Goal: Task Accomplishment & Management: Use online tool/utility

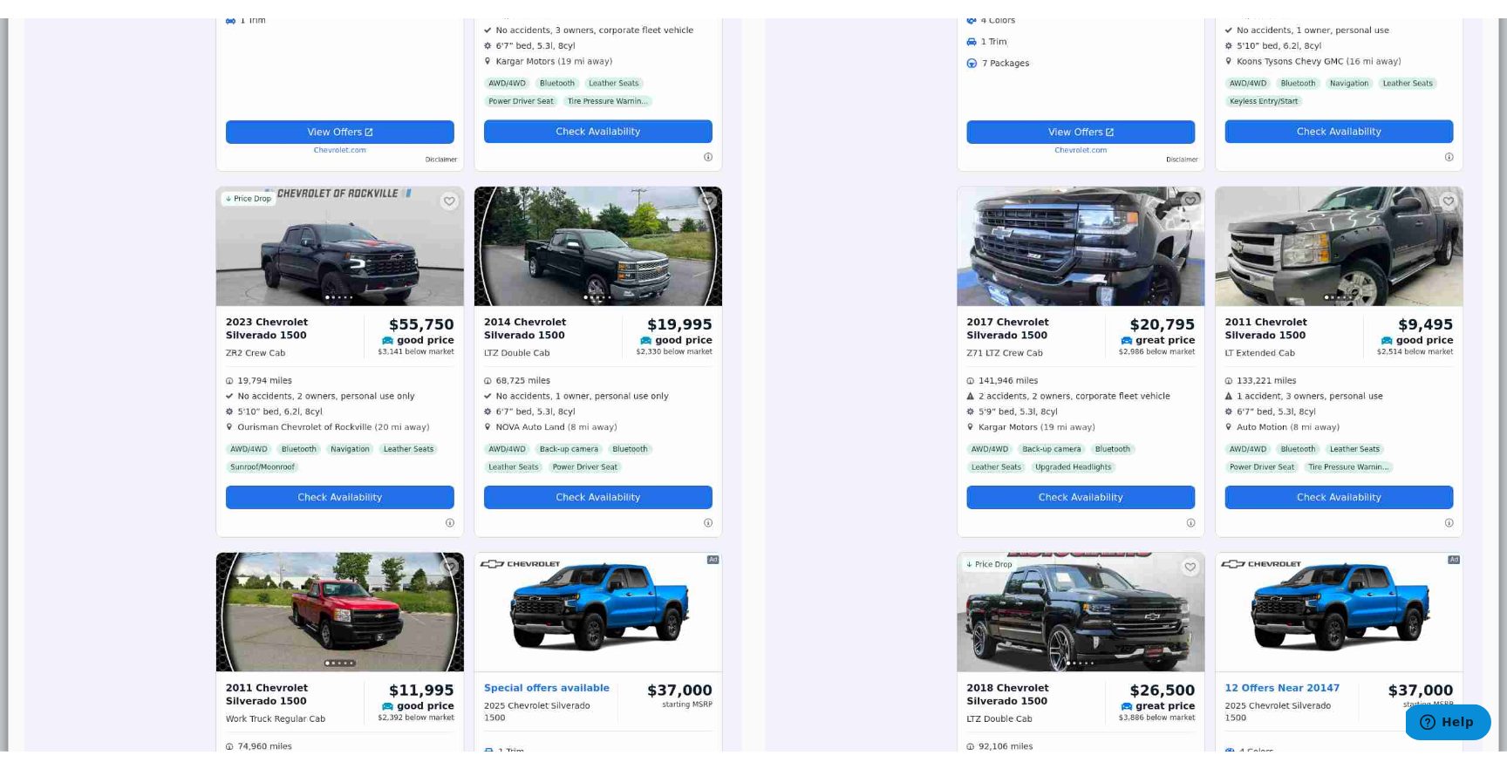
scroll to position [70, 0]
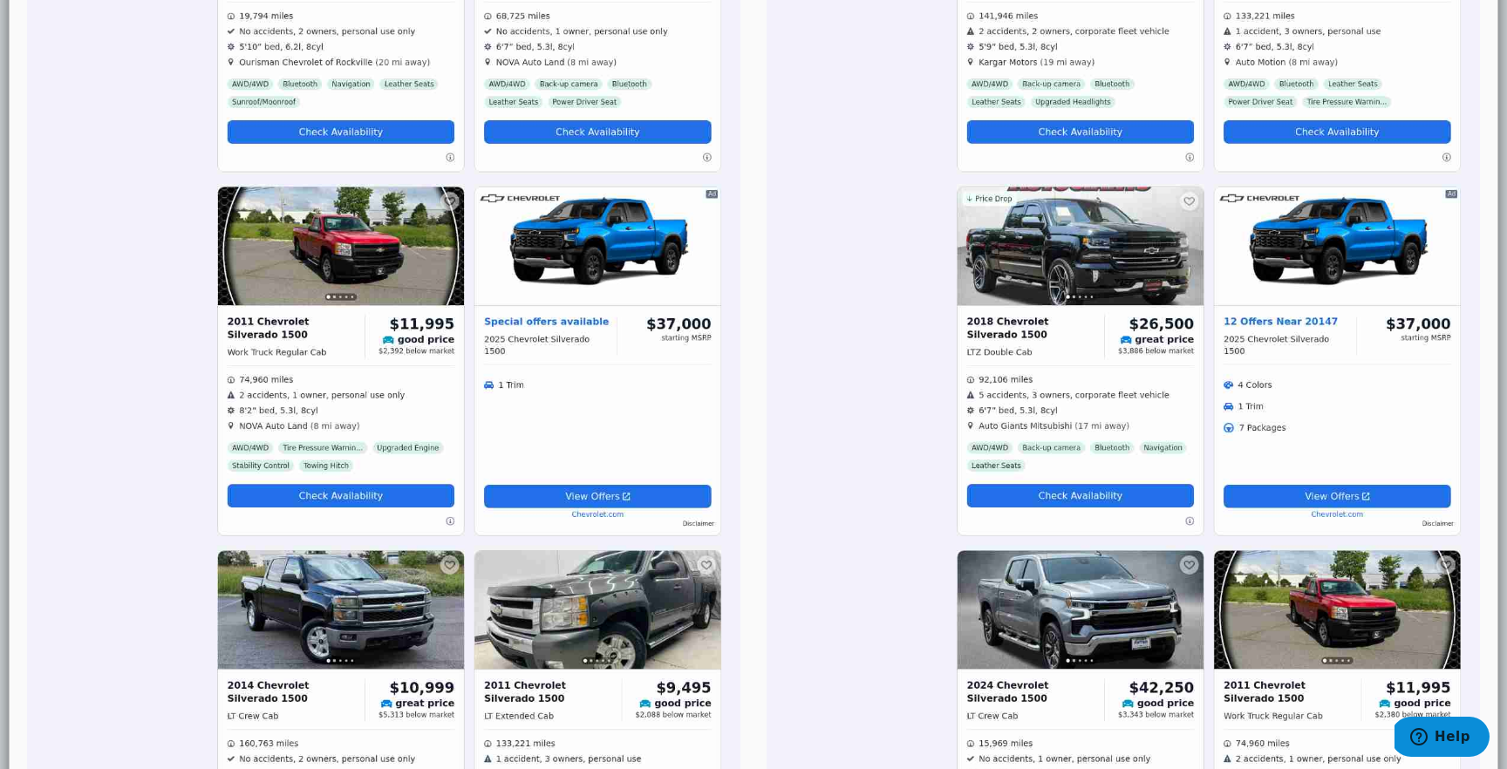
click at [942, 607] on img at bounding box center [1122, 528] width 713 height 7611
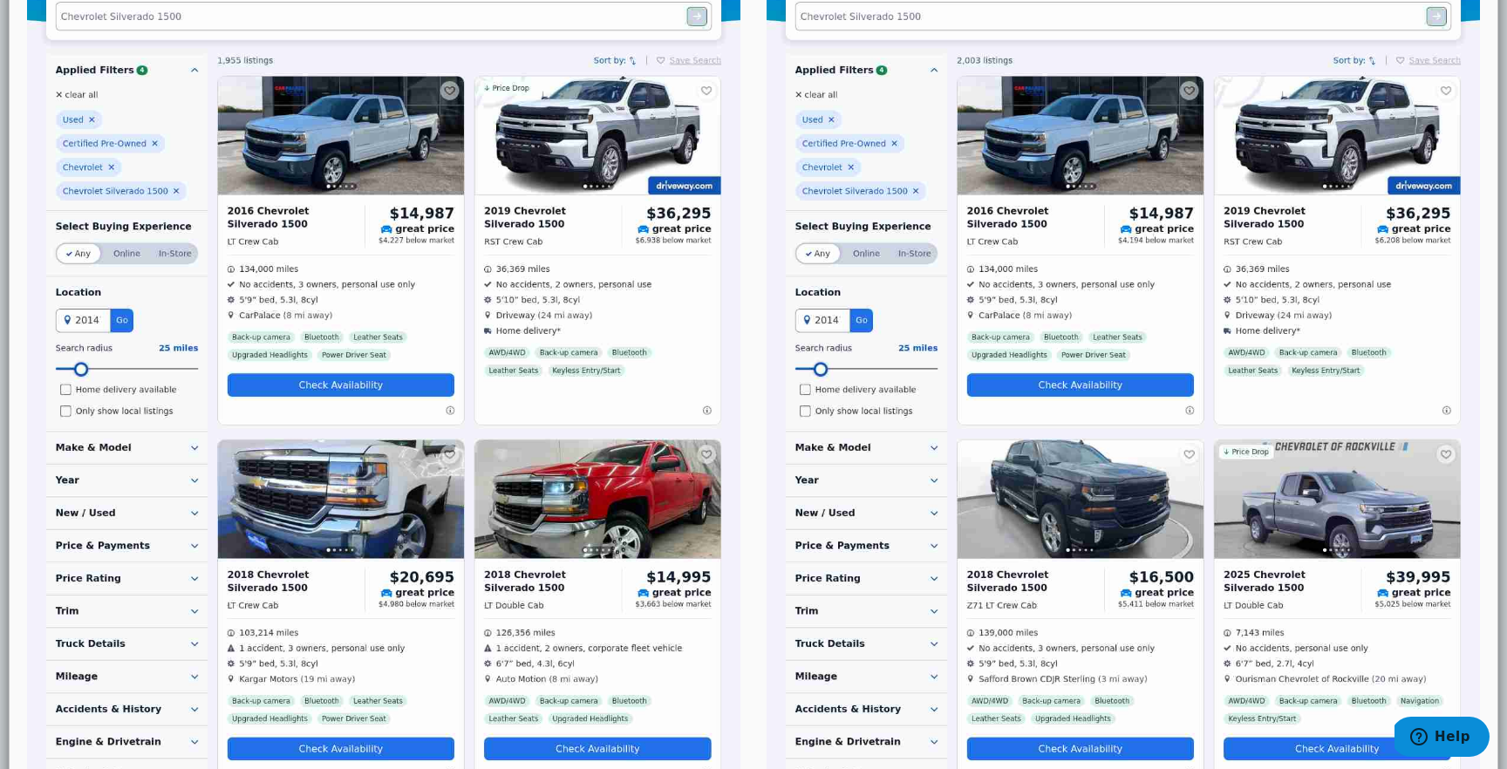
scroll to position [0, 0]
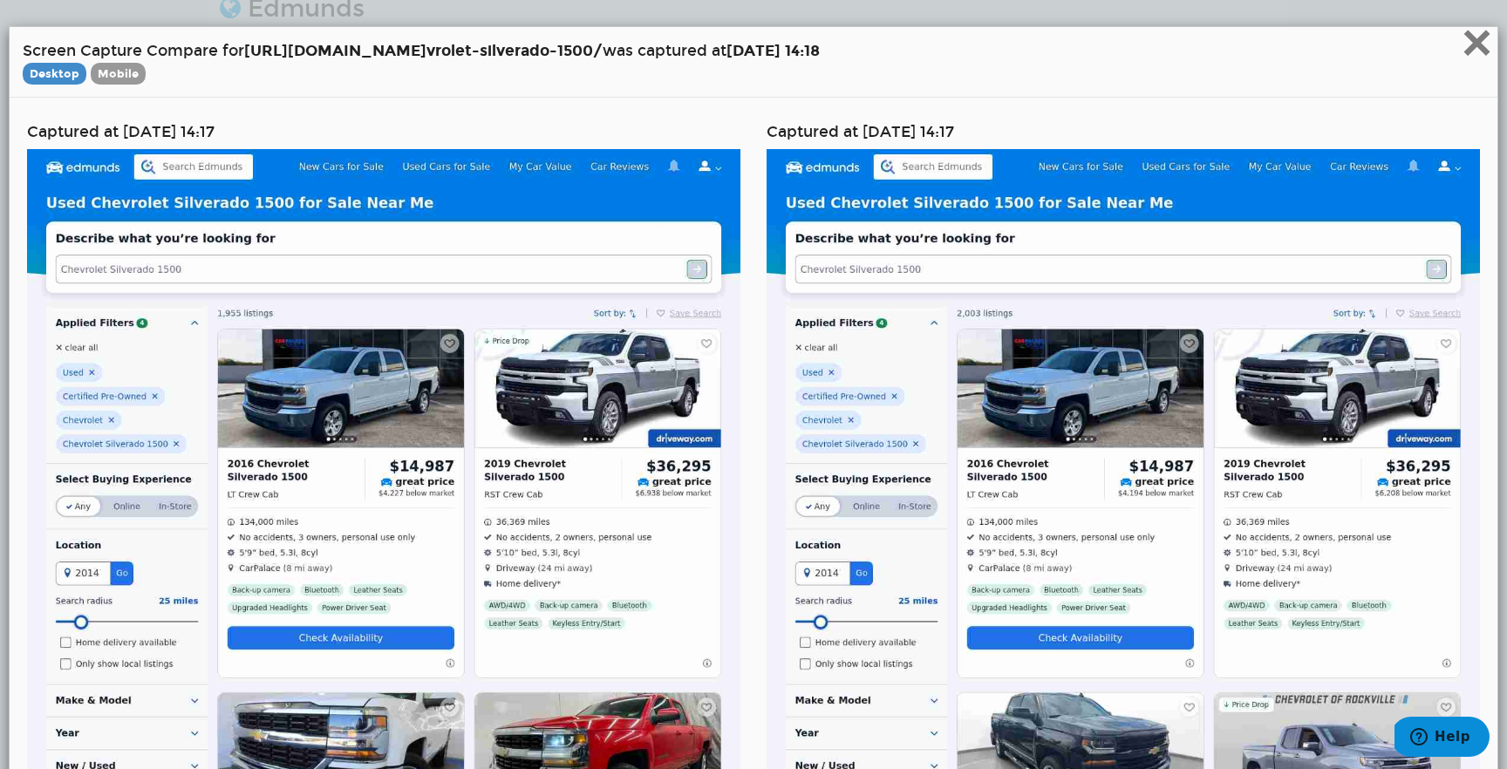
click at [1483, 34] on span "×" at bounding box center [1476, 42] width 31 height 58
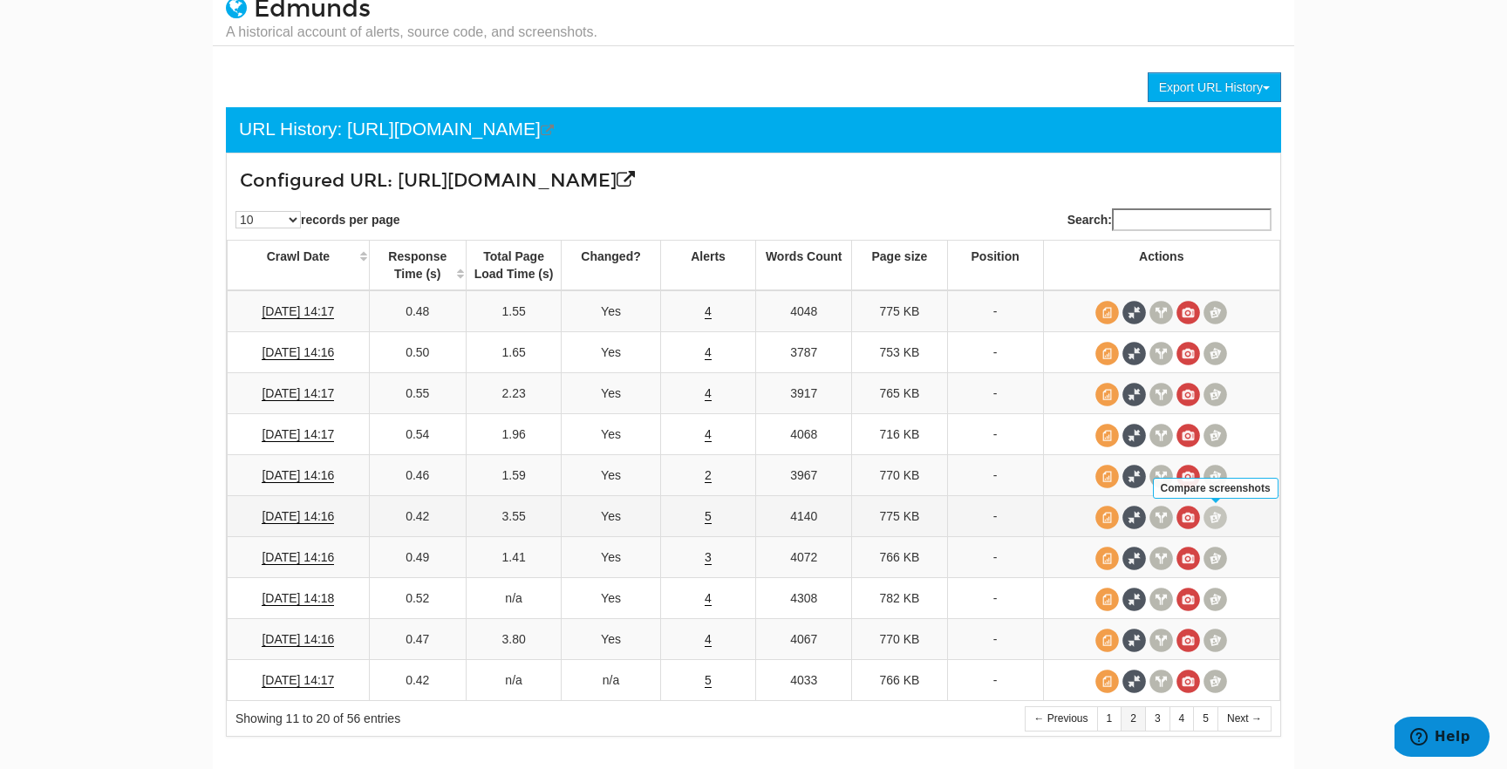
click at [1214, 516] on span at bounding box center [1215, 518] width 24 height 24
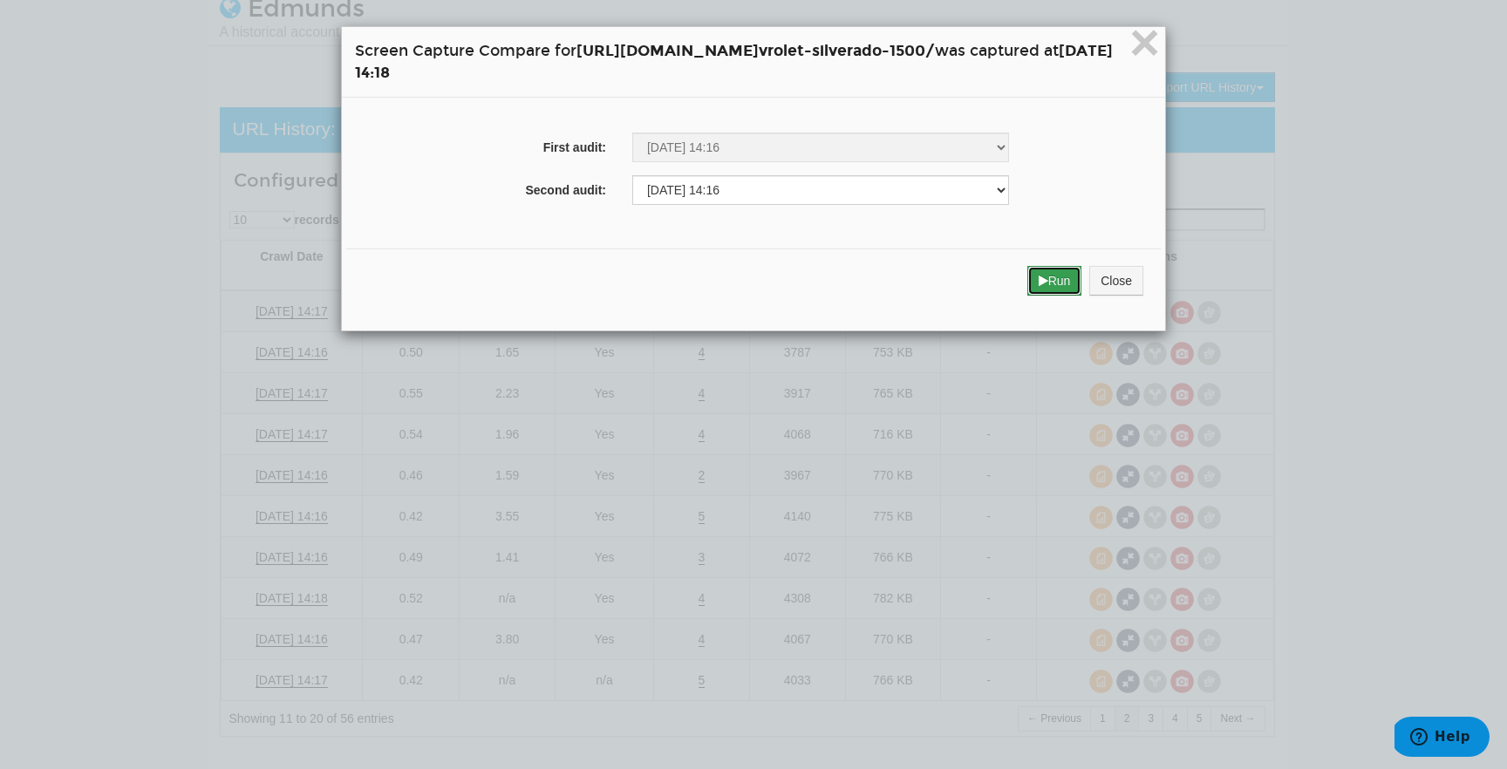
click at [1082, 290] on button "Run" at bounding box center [1054, 281] width 55 height 30
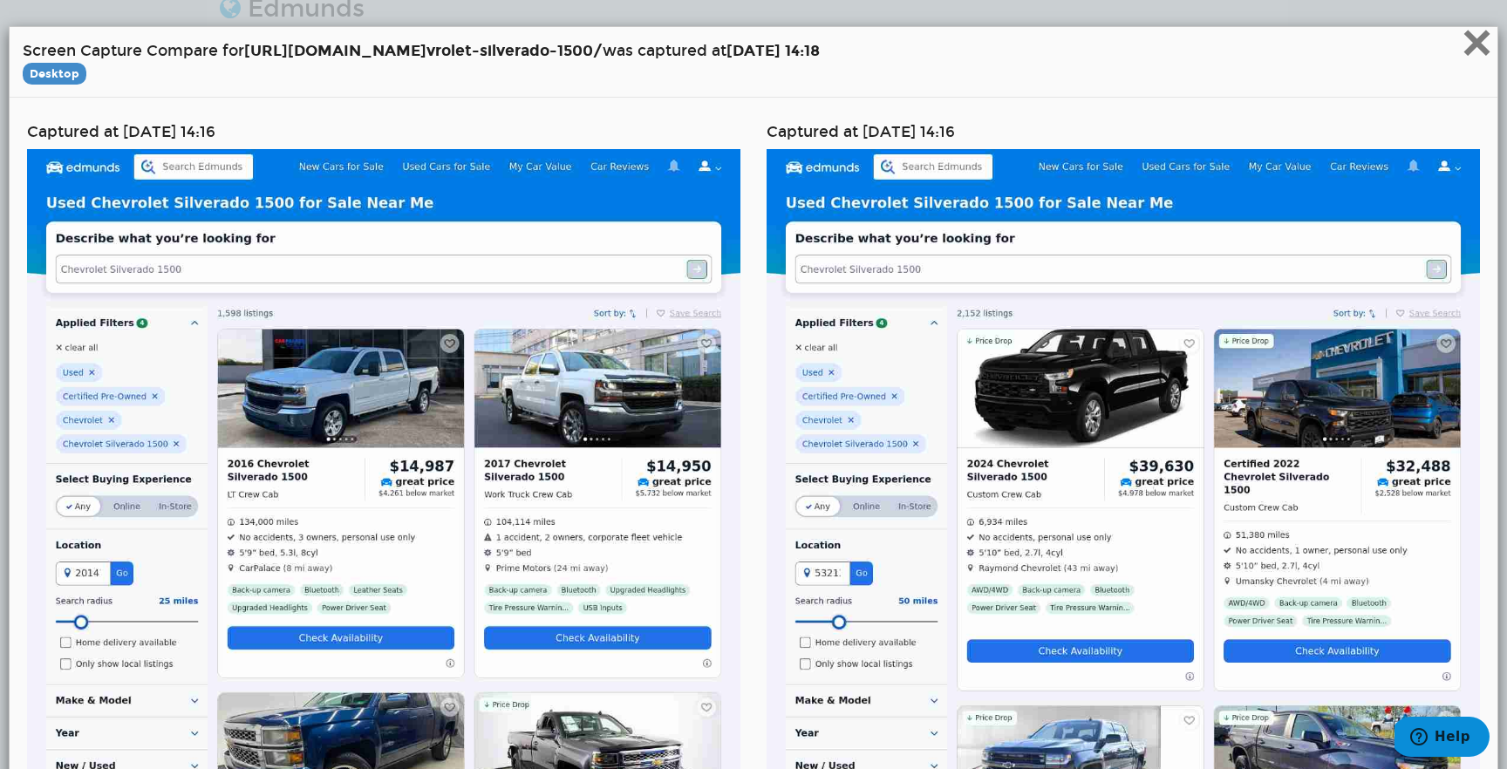
click at [1473, 47] on span "×" at bounding box center [1476, 42] width 31 height 58
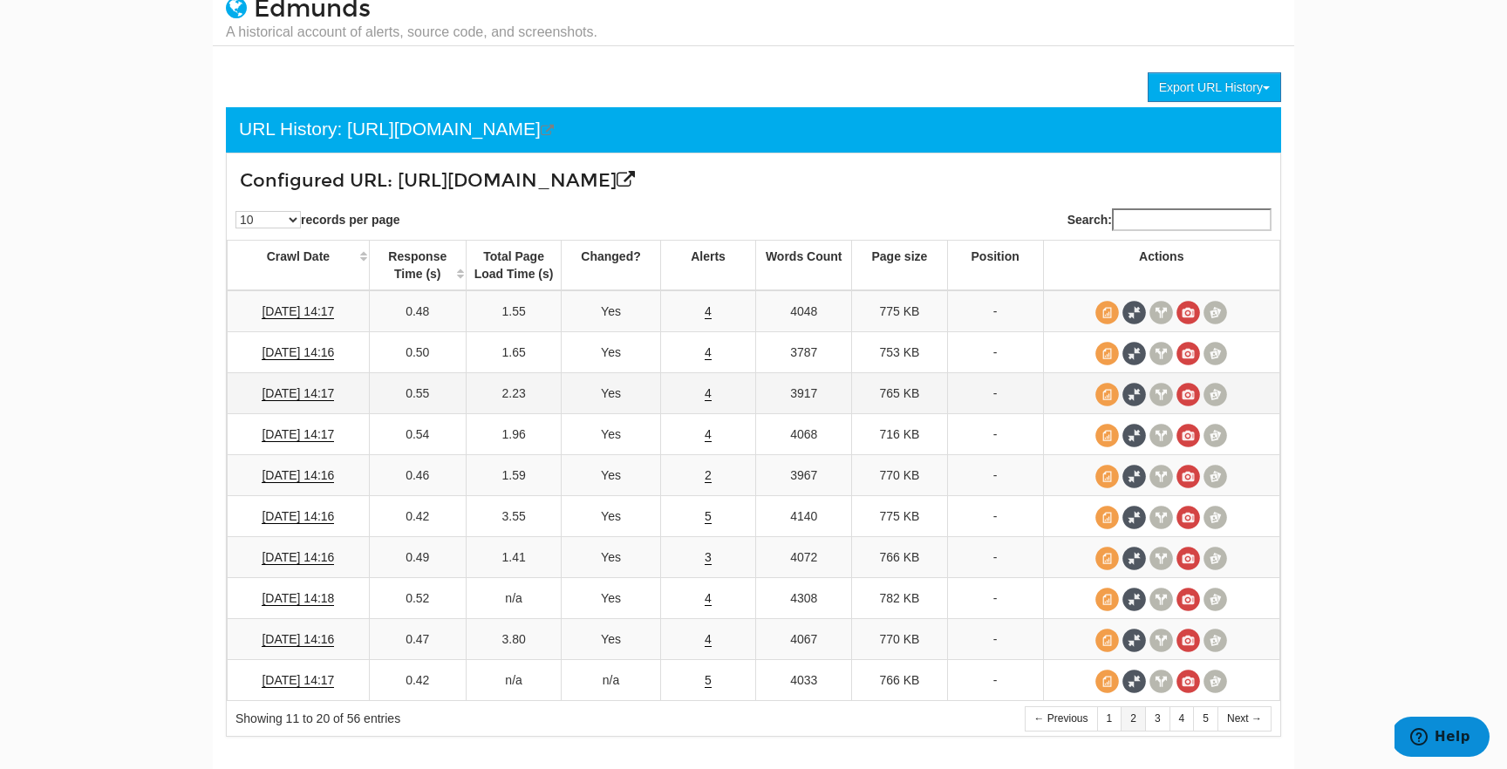
click at [713, 394] on td "4" at bounding box center [708, 393] width 96 height 41
click at [711, 394] on link "4" at bounding box center [707, 393] width 7 height 15
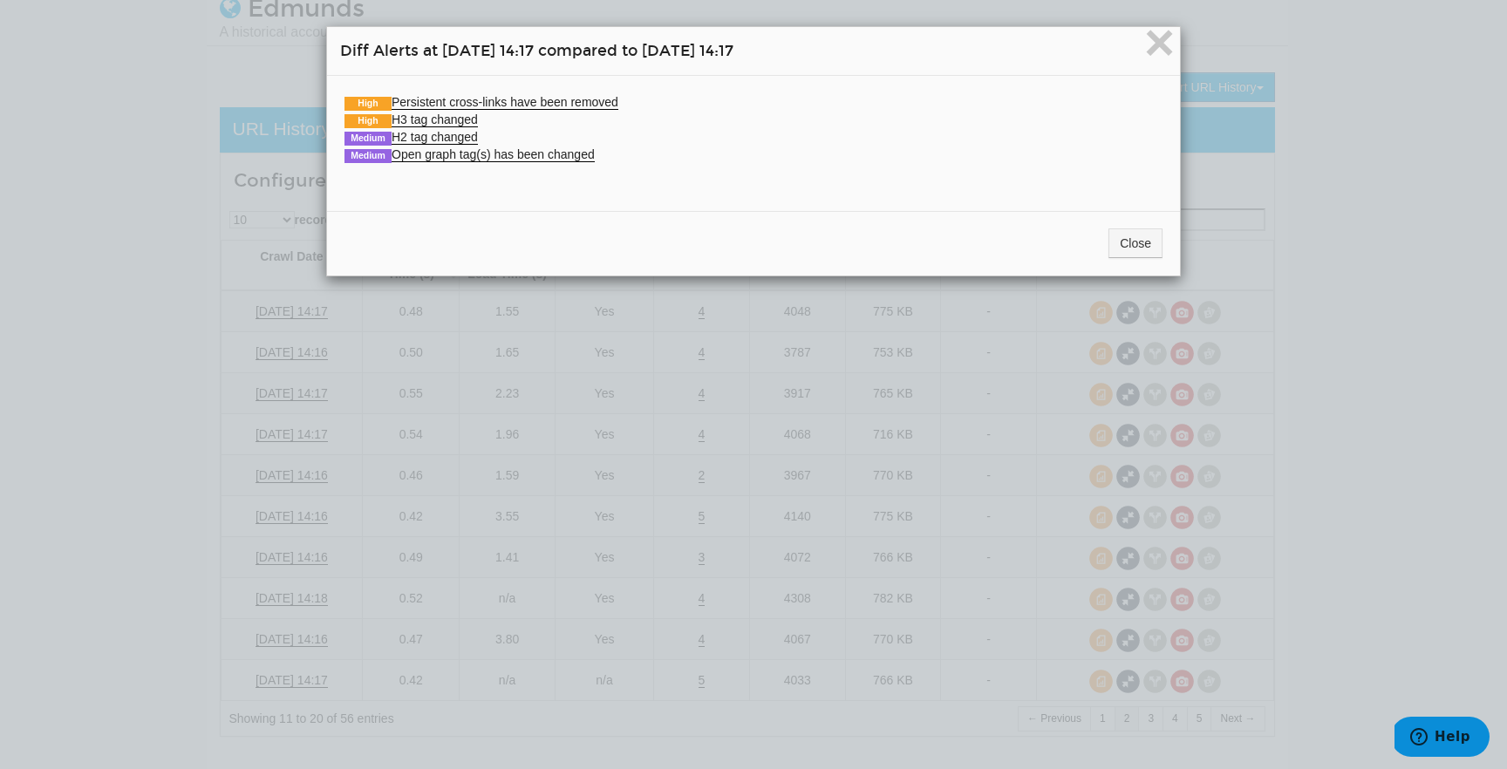
click at [892, 420] on div "× Diff Alerts at [DATE] 14:17 compared to [DATE] 14:17 High Persistent cross-li…" at bounding box center [753, 384] width 1507 height 769
click at [1139, 228] on button "Close" at bounding box center [1135, 243] width 54 height 30
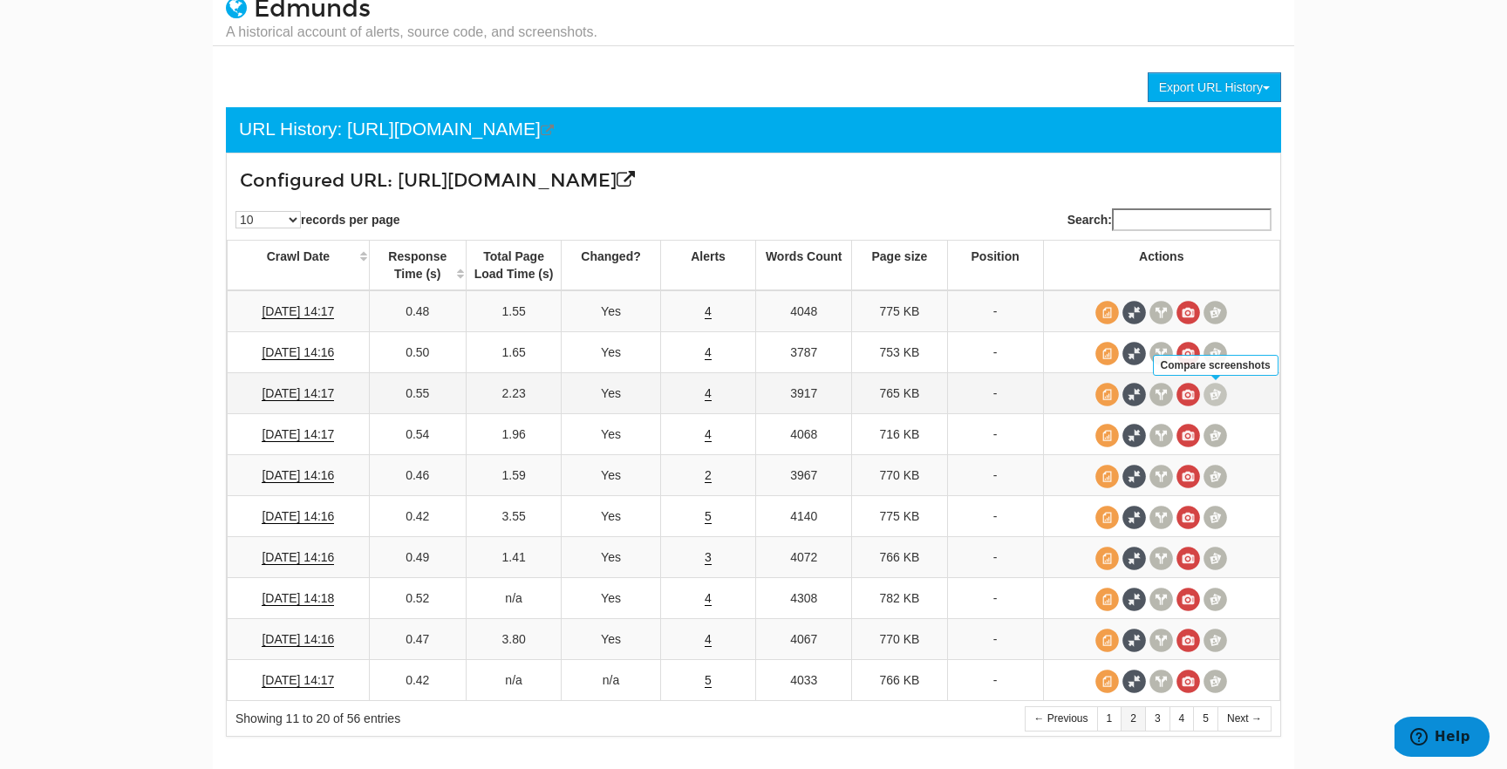
click at [1217, 399] on span at bounding box center [1215, 395] width 24 height 24
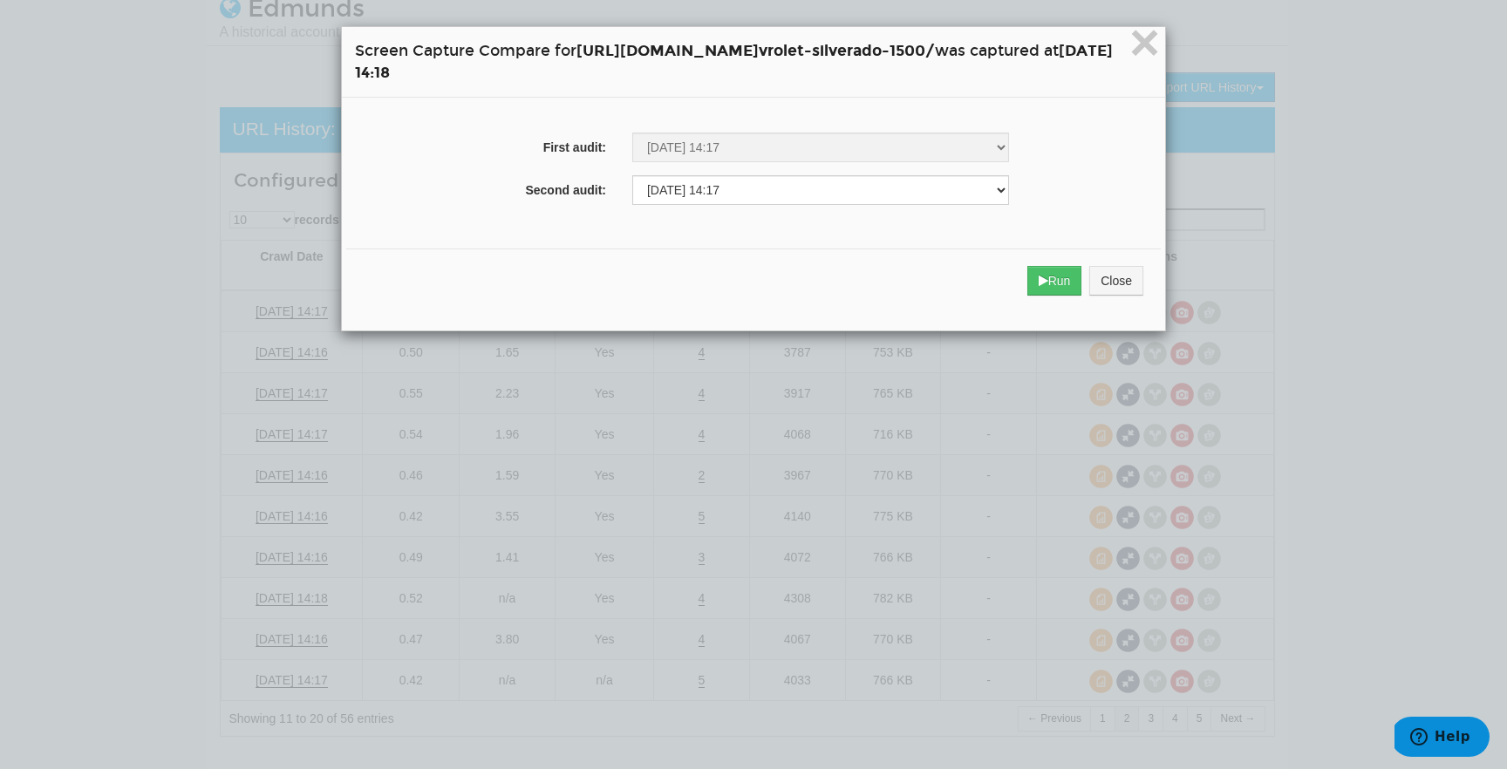
click at [1127, 259] on div "Run Close" at bounding box center [753, 280] width 814 height 65
click at [1082, 294] on button "Run" at bounding box center [1054, 281] width 55 height 30
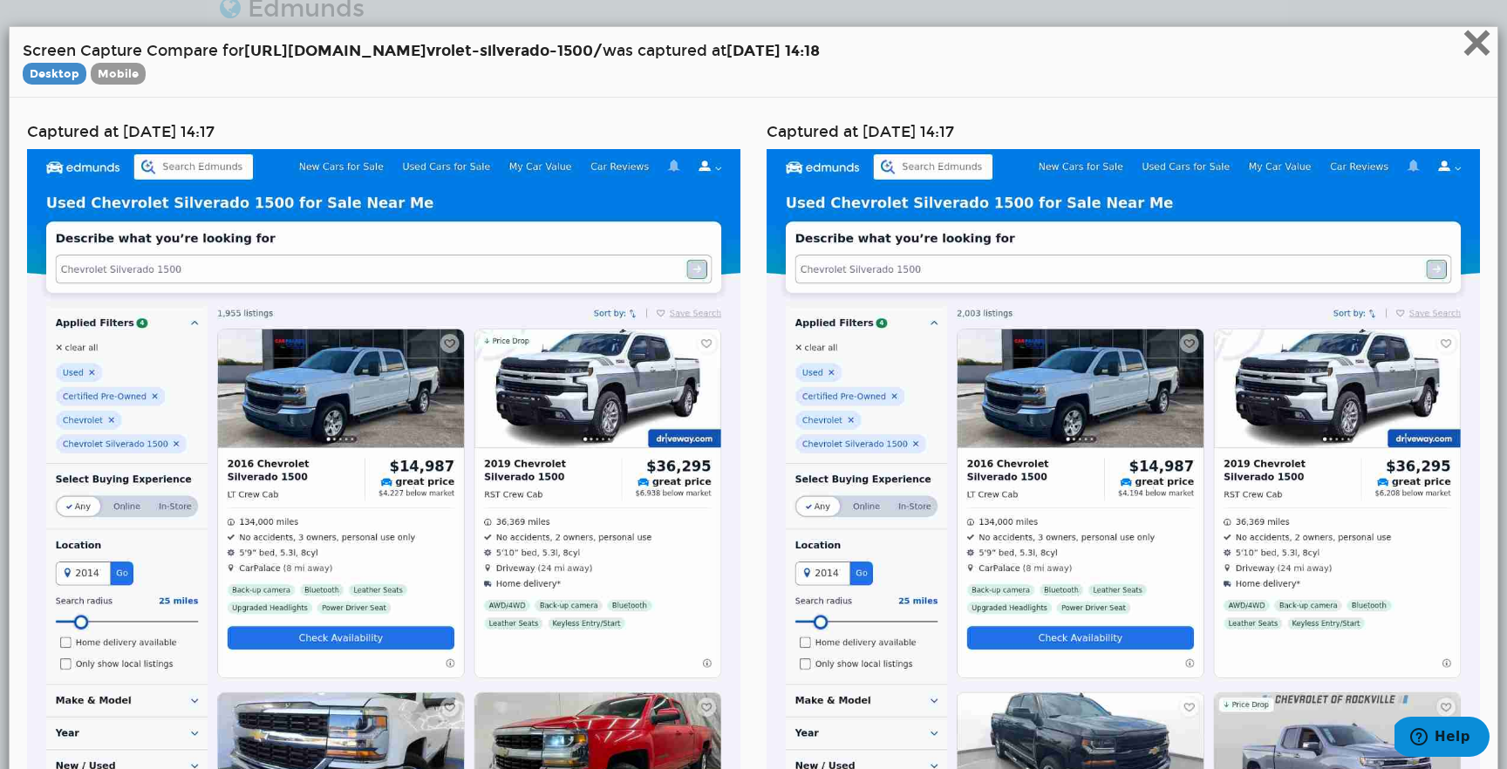
click at [1465, 65] on span "×" at bounding box center [1476, 42] width 31 height 58
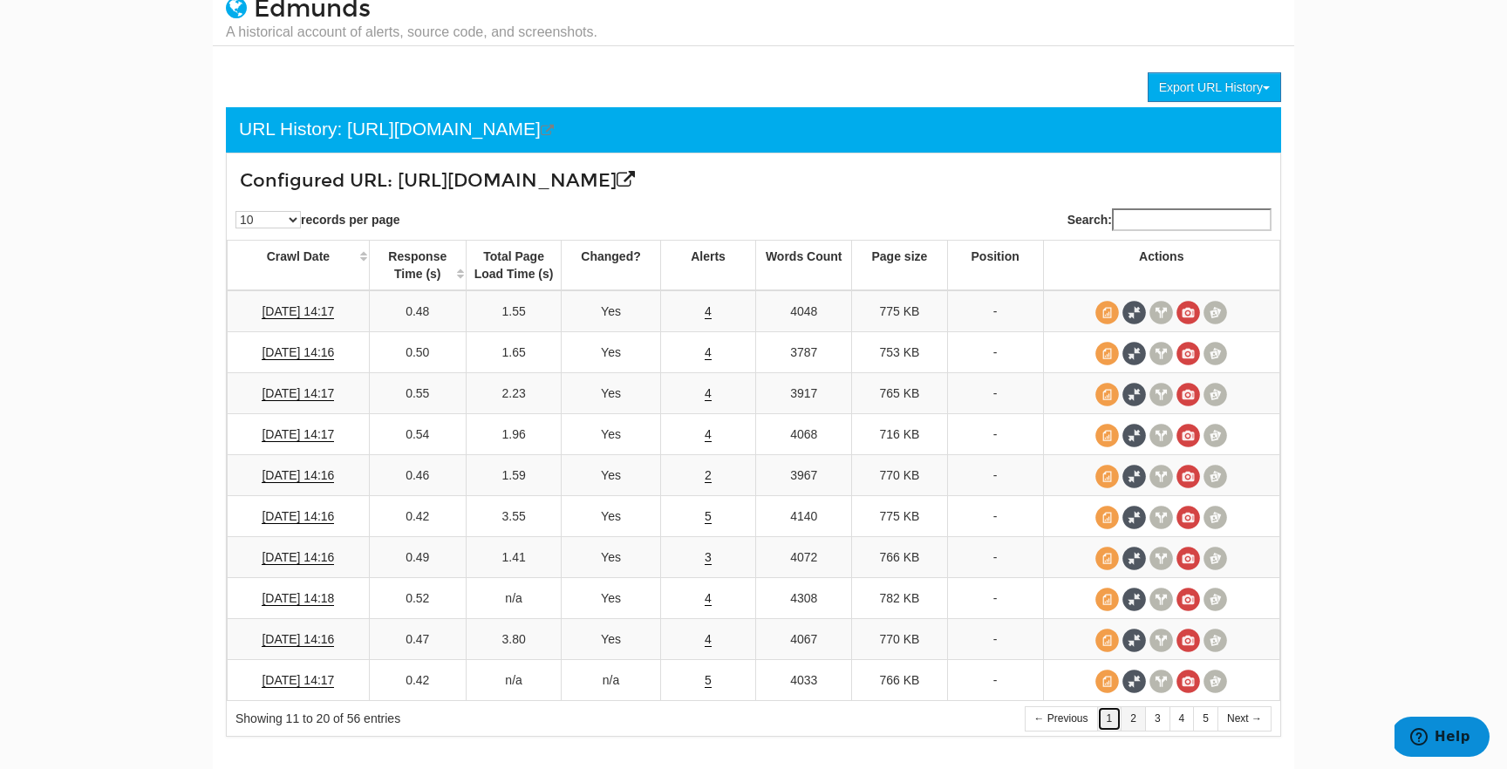
click at [1114, 721] on link "1" at bounding box center [1109, 718] width 25 height 25
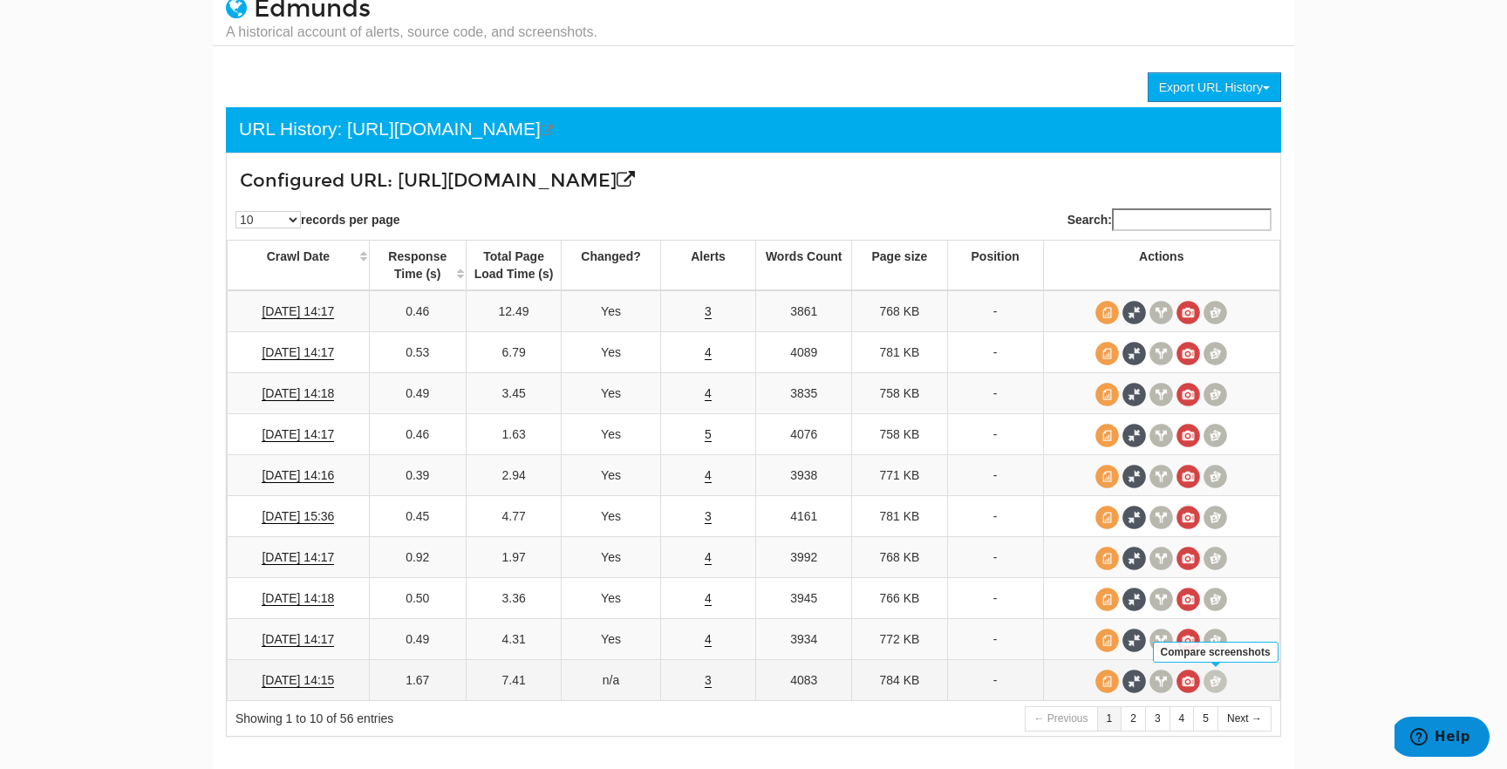
click at [1214, 680] on span at bounding box center [1215, 682] width 24 height 24
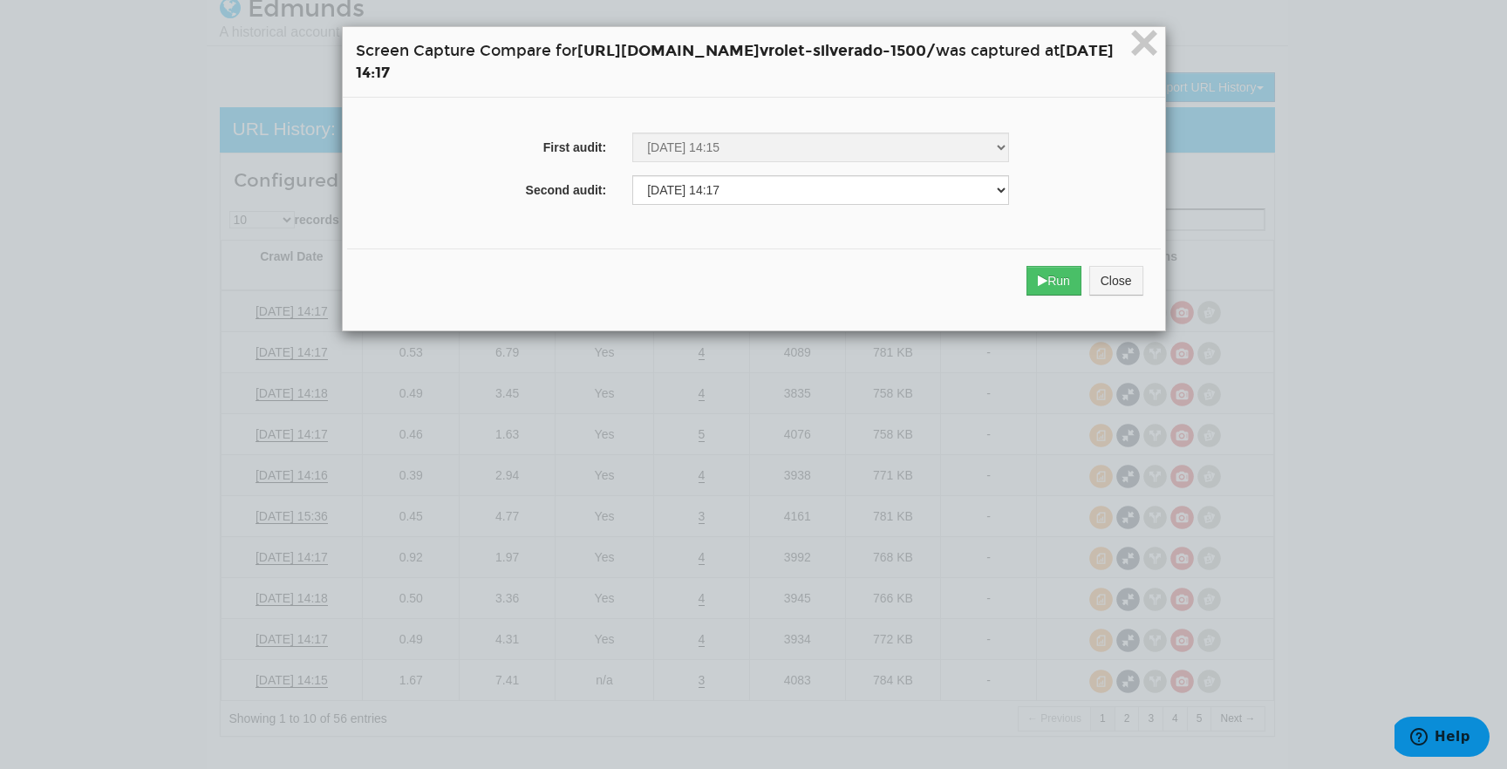
click at [1119, 300] on div "Run Close" at bounding box center [753, 280] width 813 height 65
click at [1047, 284] on icon "submit" at bounding box center [1042, 281] width 10 height 12
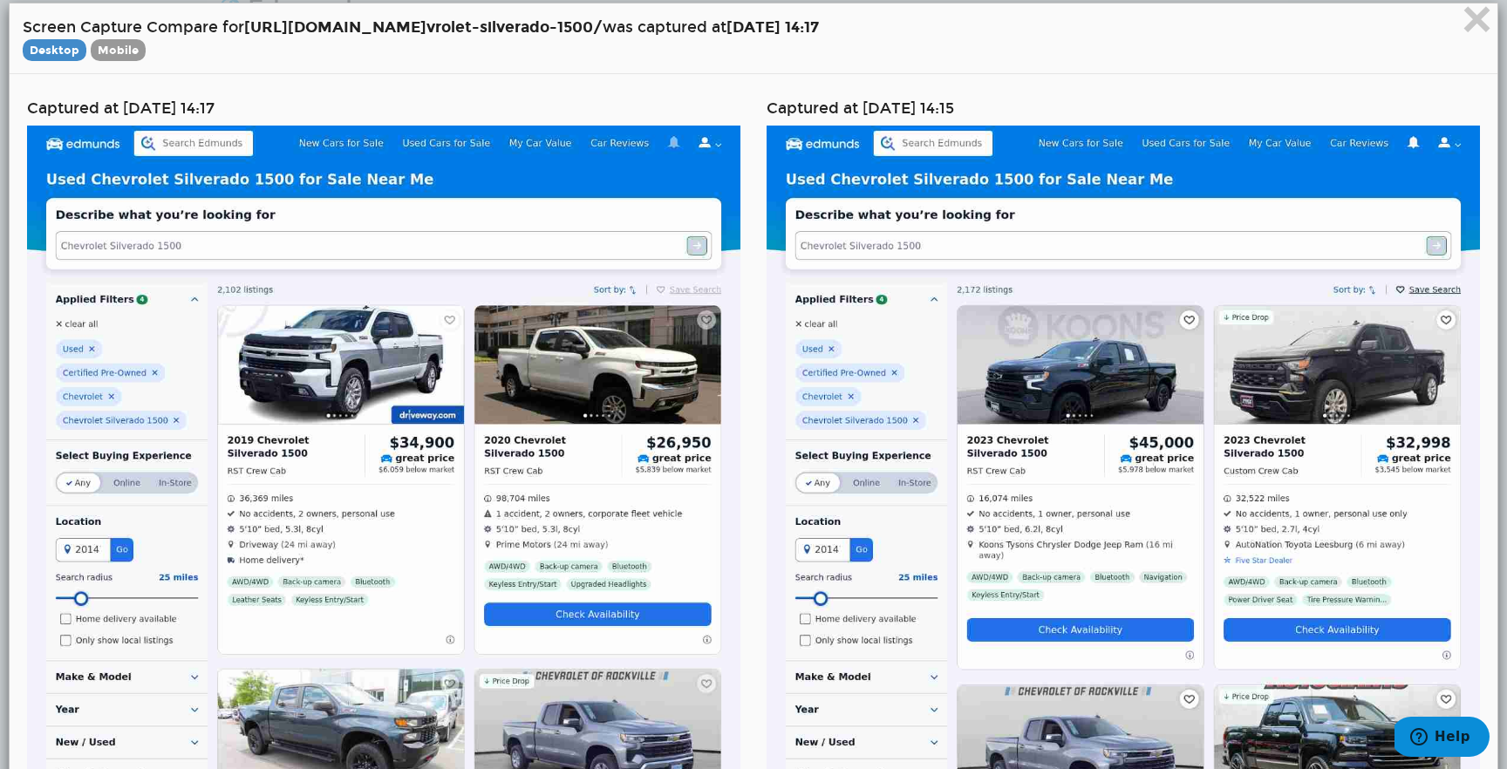
scroll to position [30, 0]
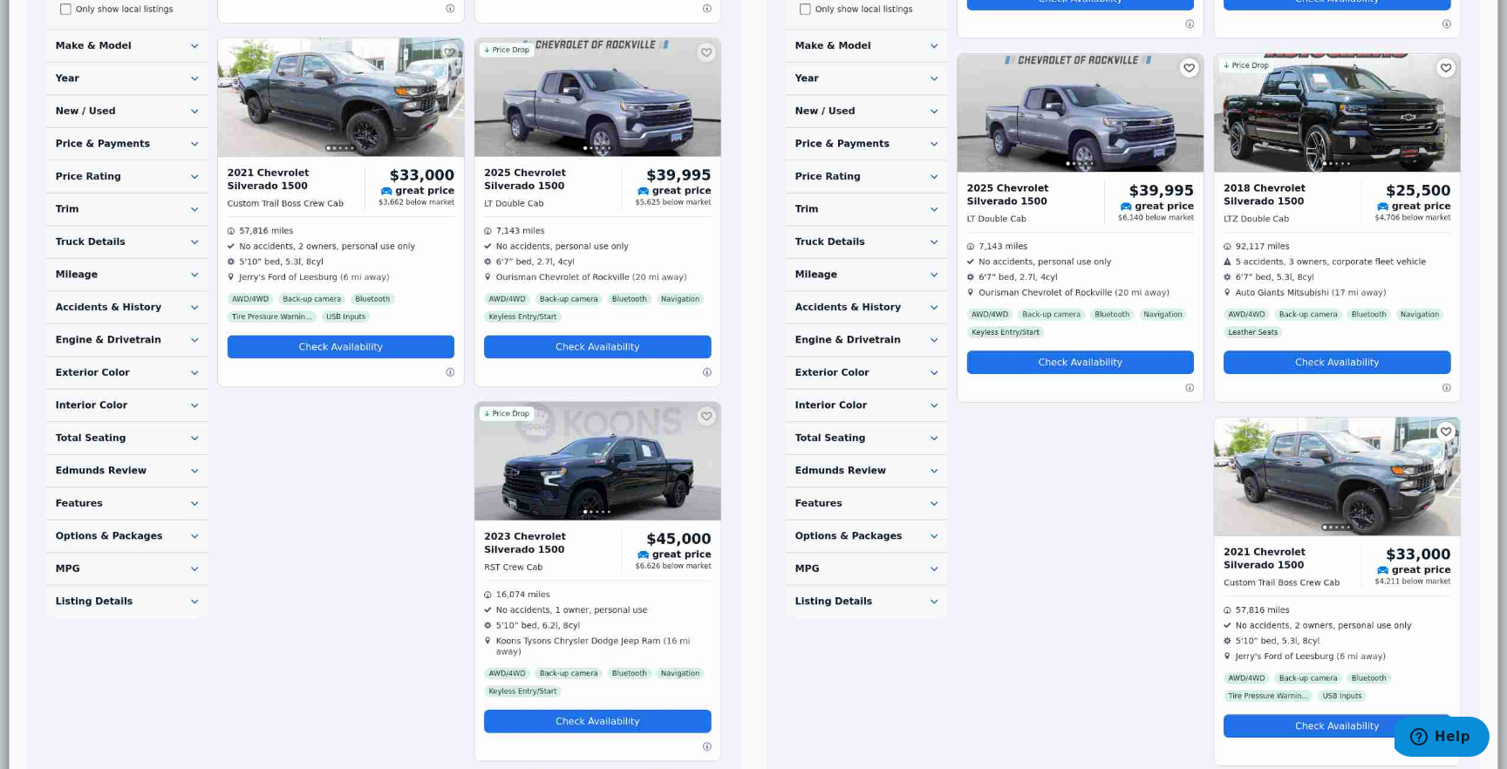
scroll to position [0, 0]
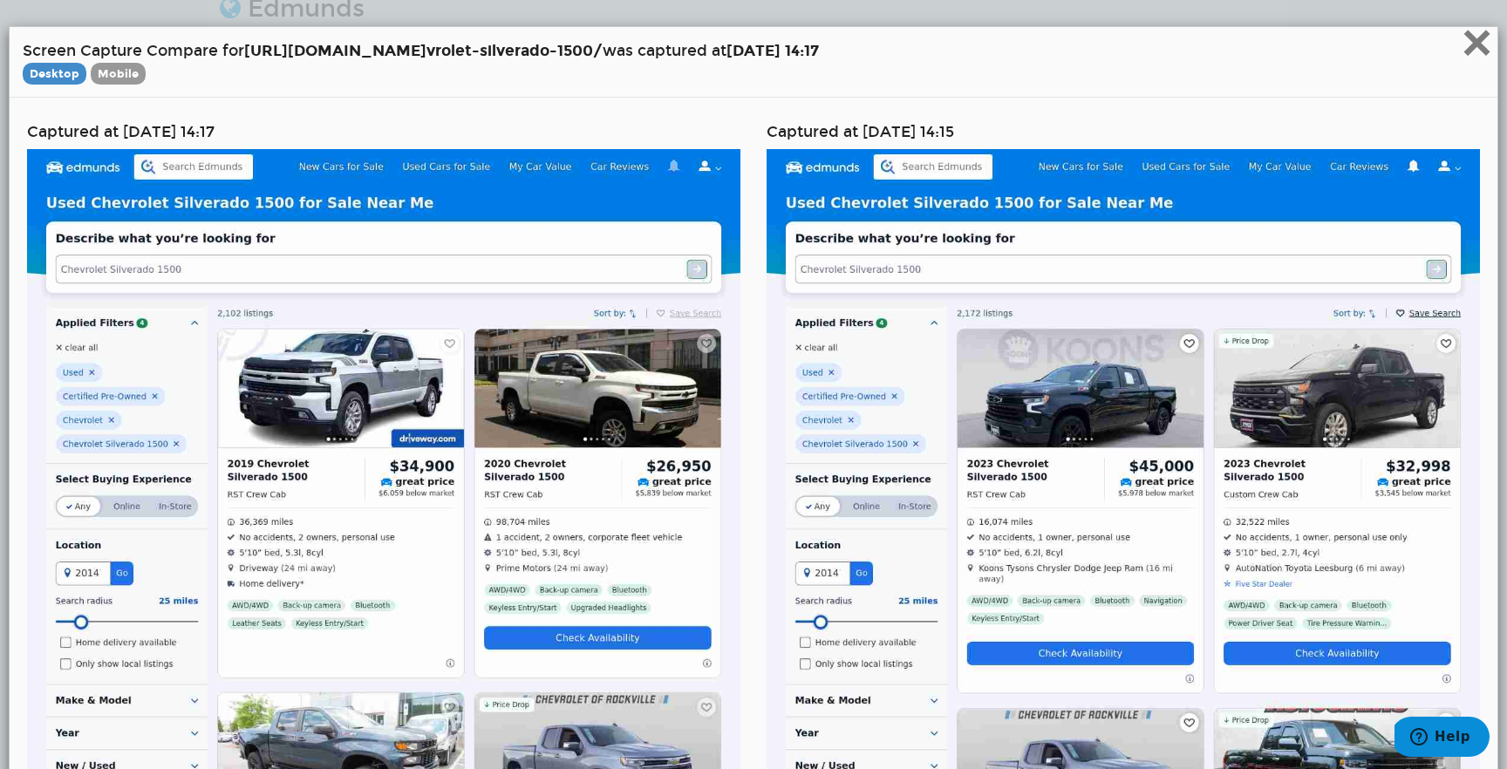
click at [1466, 54] on span "×" at bounding box center [1476, 42] width 31 height 58
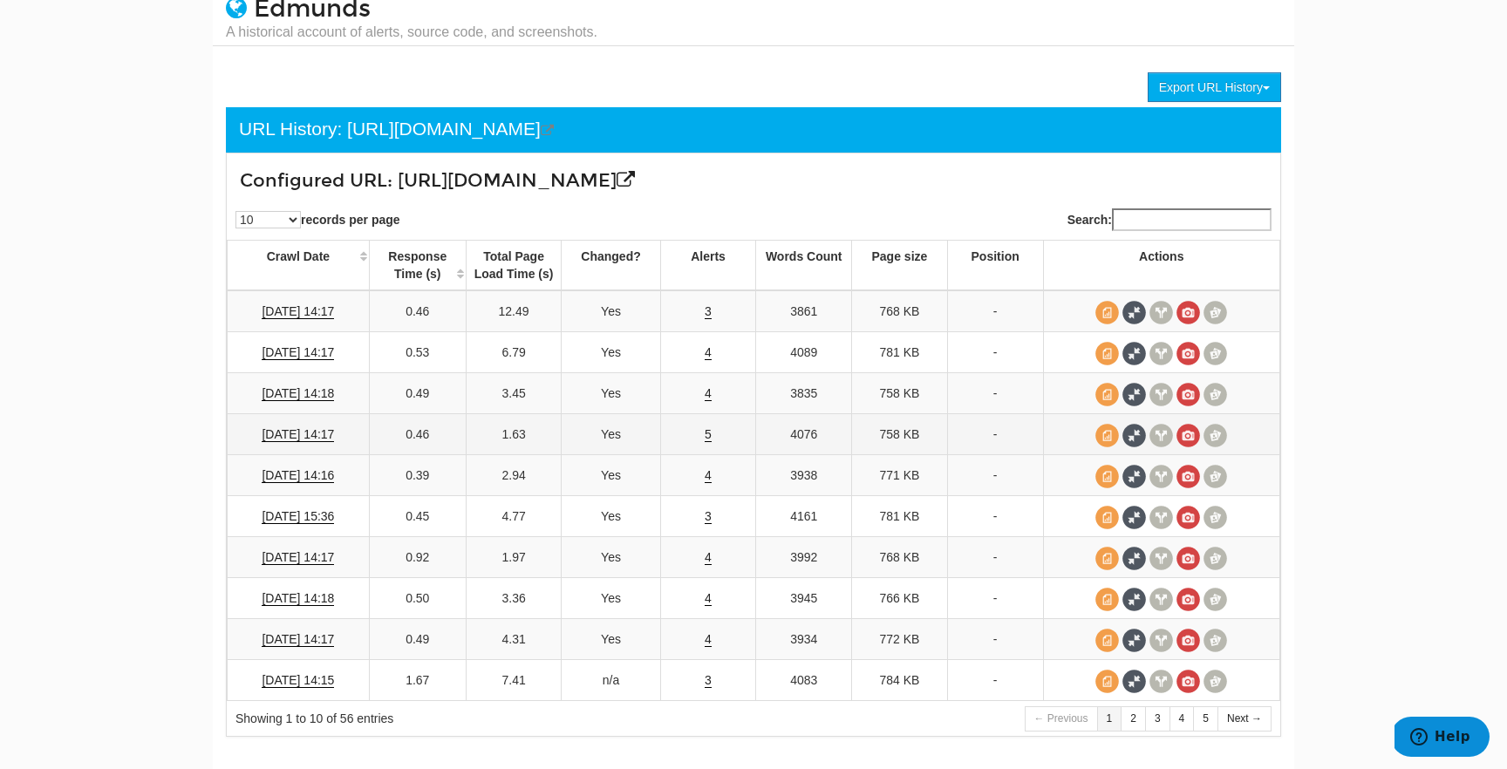
click at [698, 427] on td "5" at bounding box center [708, 434] width 96 height 41
click at [701, 429] on td "5" at bounding box center [708, 434] width 96 height 41
click at [708, 438] on link "5" at bounding box center [707, 434] width 7 height 15
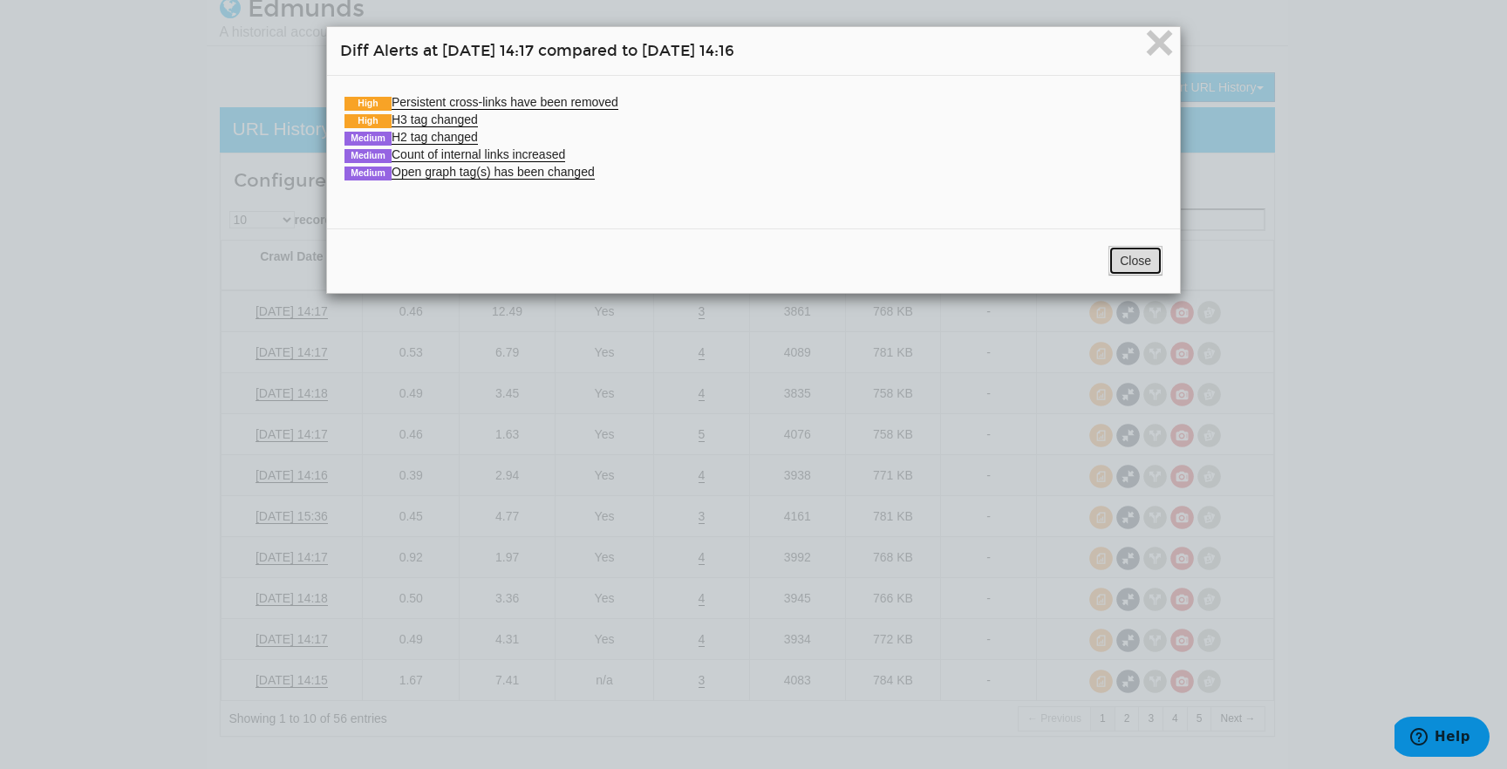
click at [1126, 269] on button "Close" at bounding box center [1135, 261] width 54 height 30
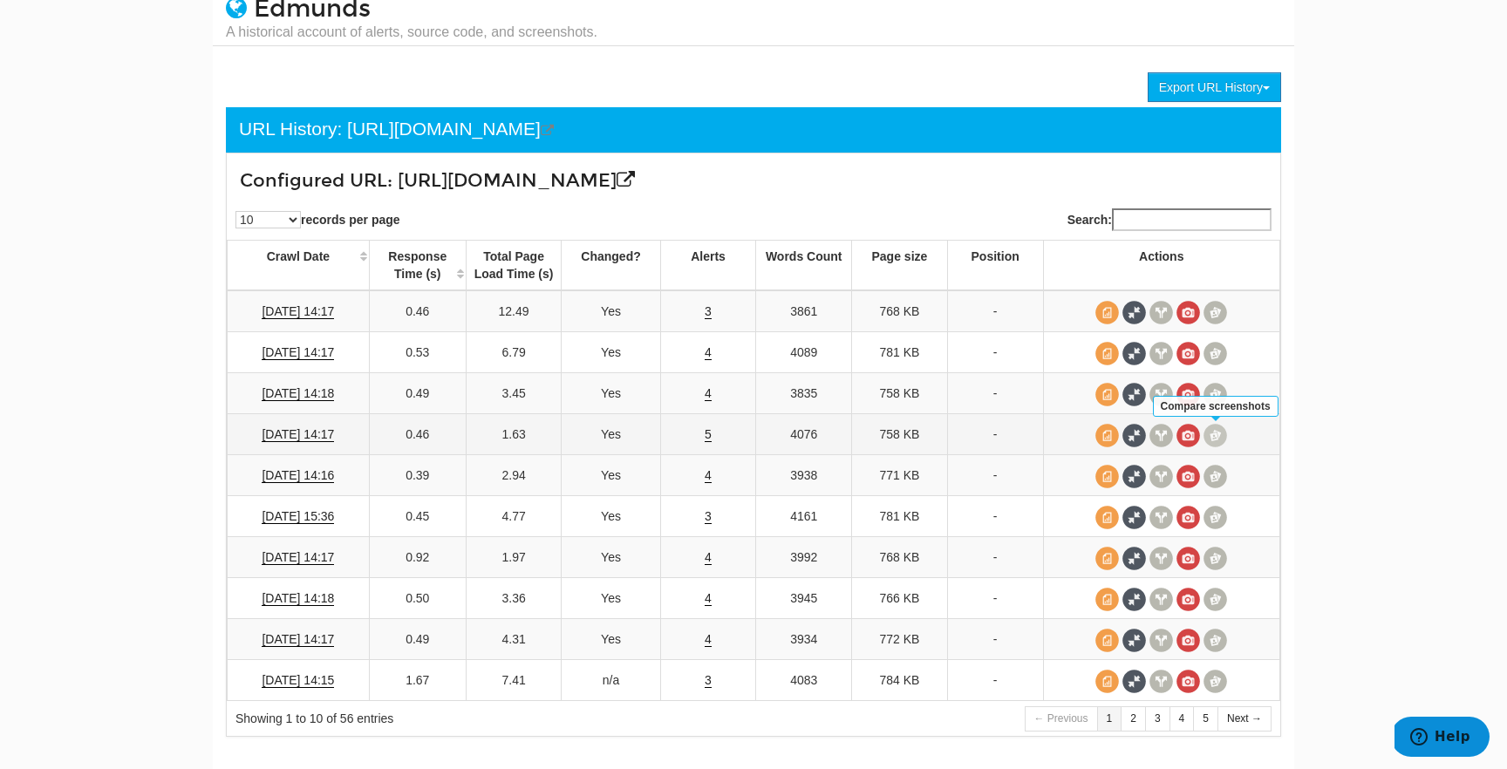
click at [1214, 437] on span at bounding box center [1215, 436] width 24 height 24
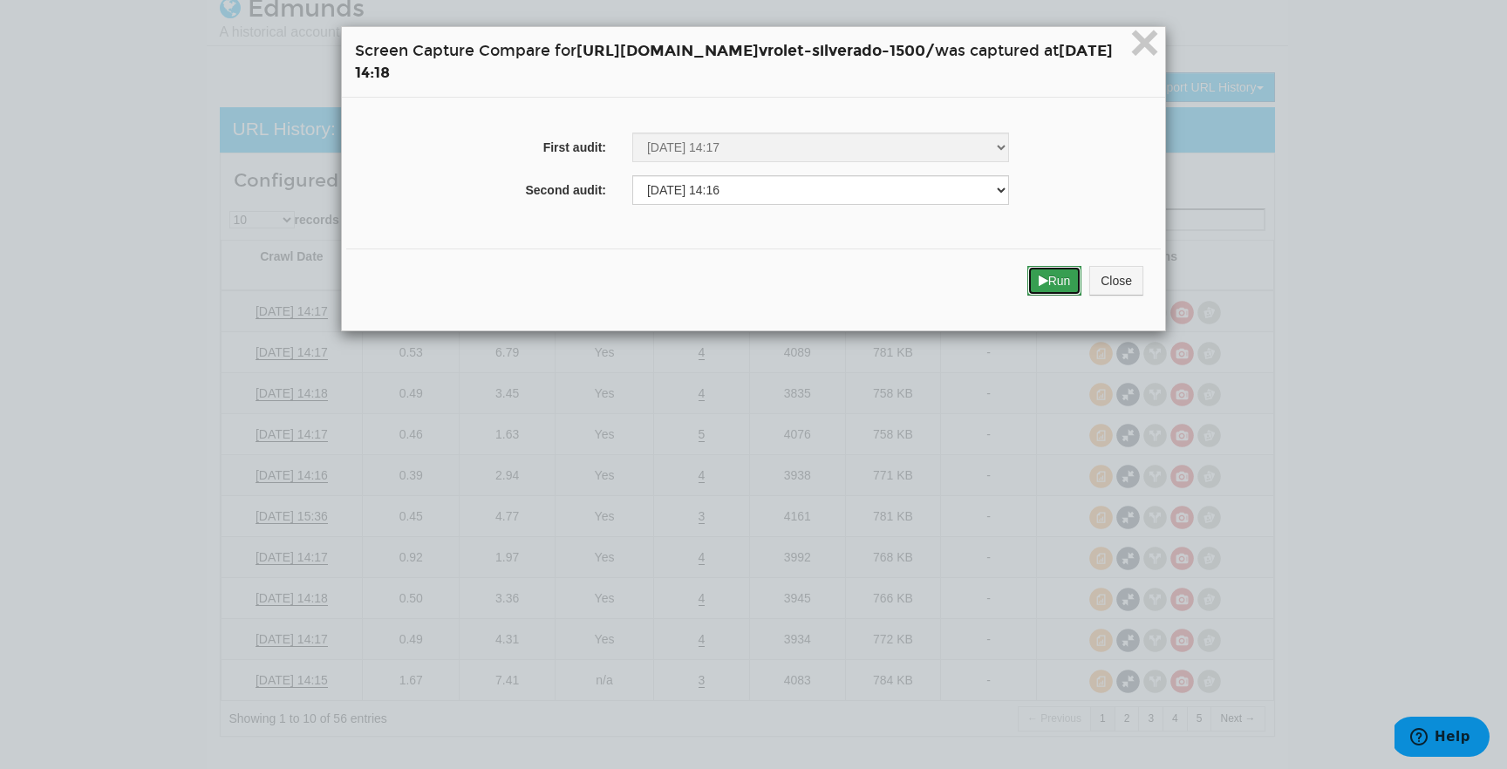
click at [1048, 278] on icon "submit" at bounding box center [1043, 281] width 10 height 12
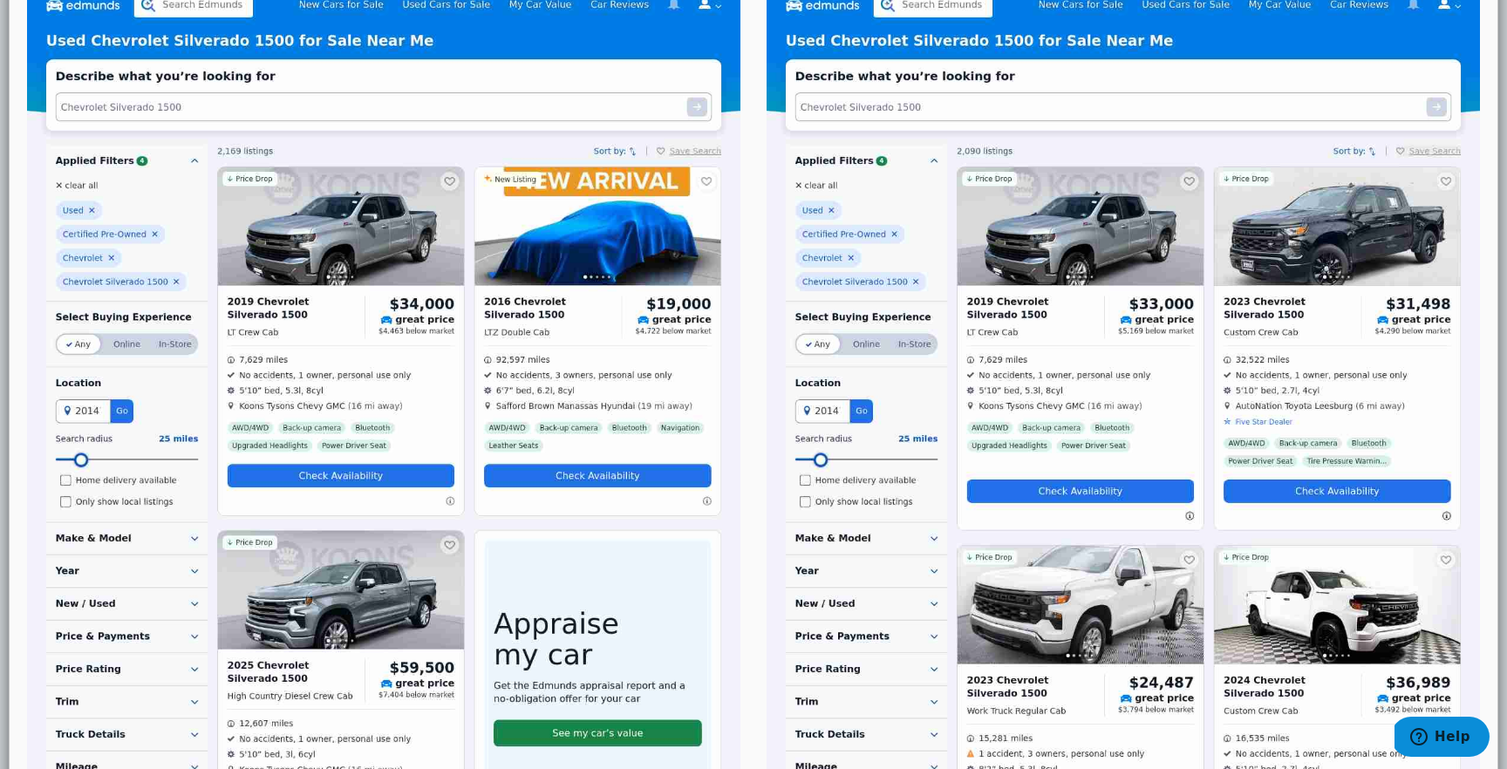
scroll to position [181, 0]
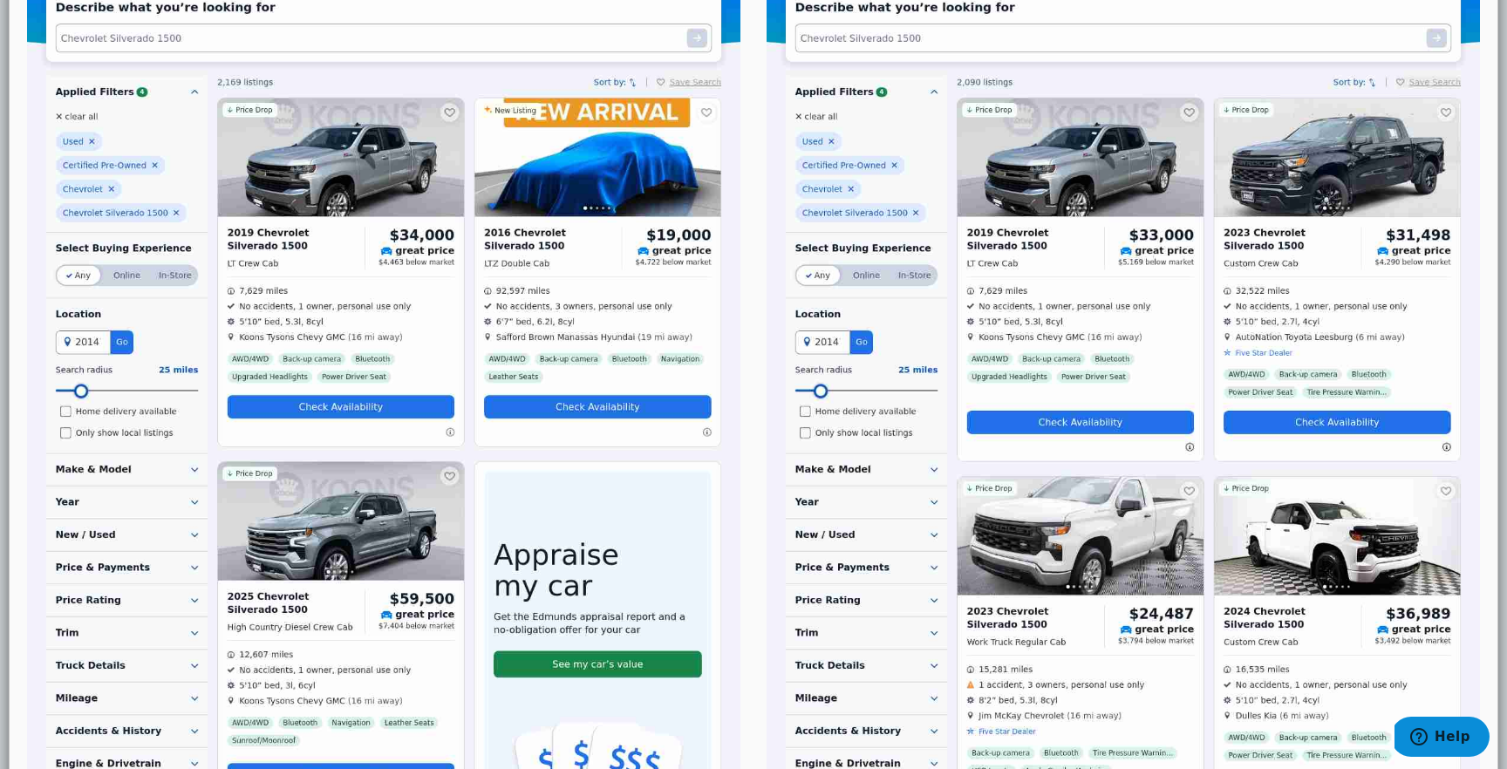
scroll to position [232, 0]
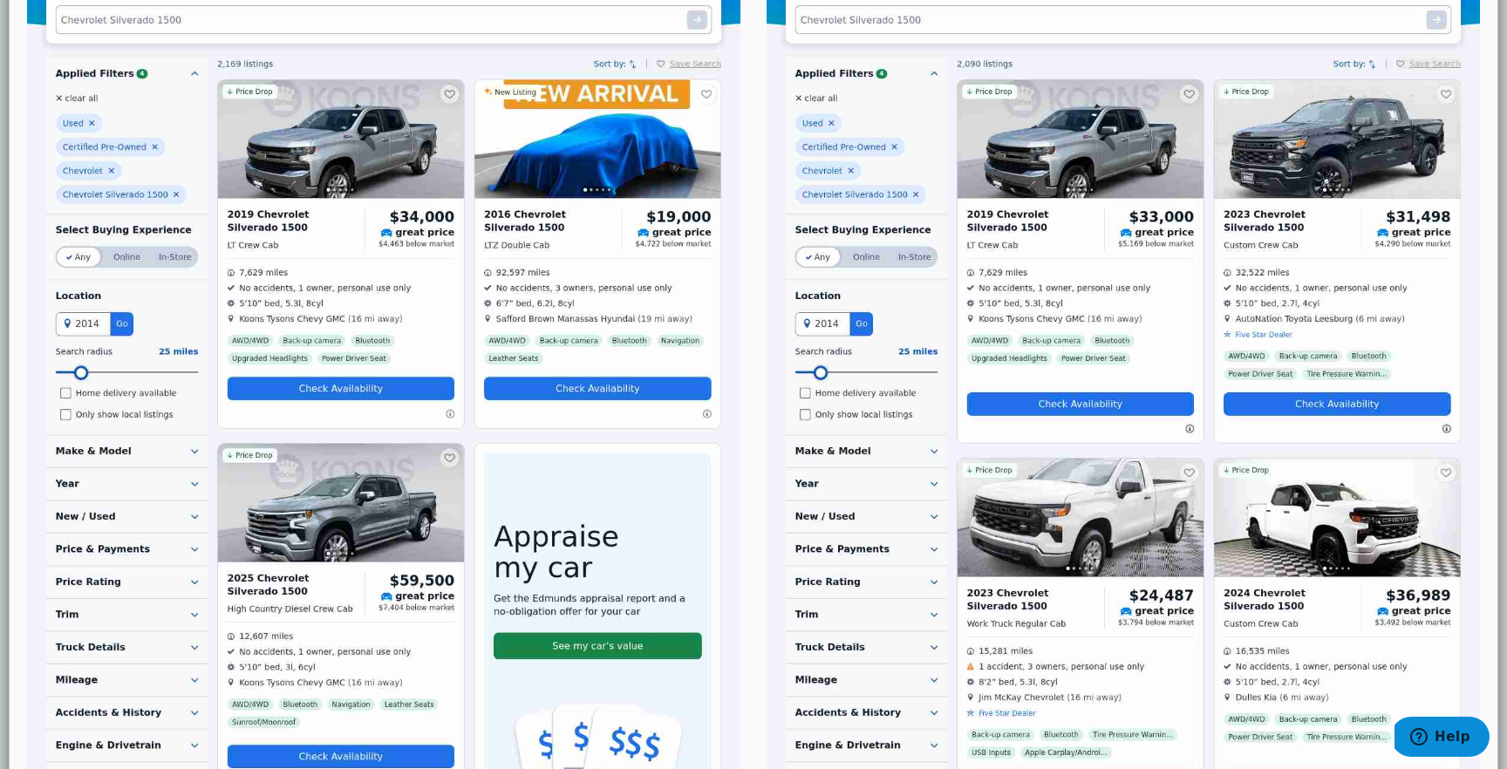
scroll to position [0, 0]
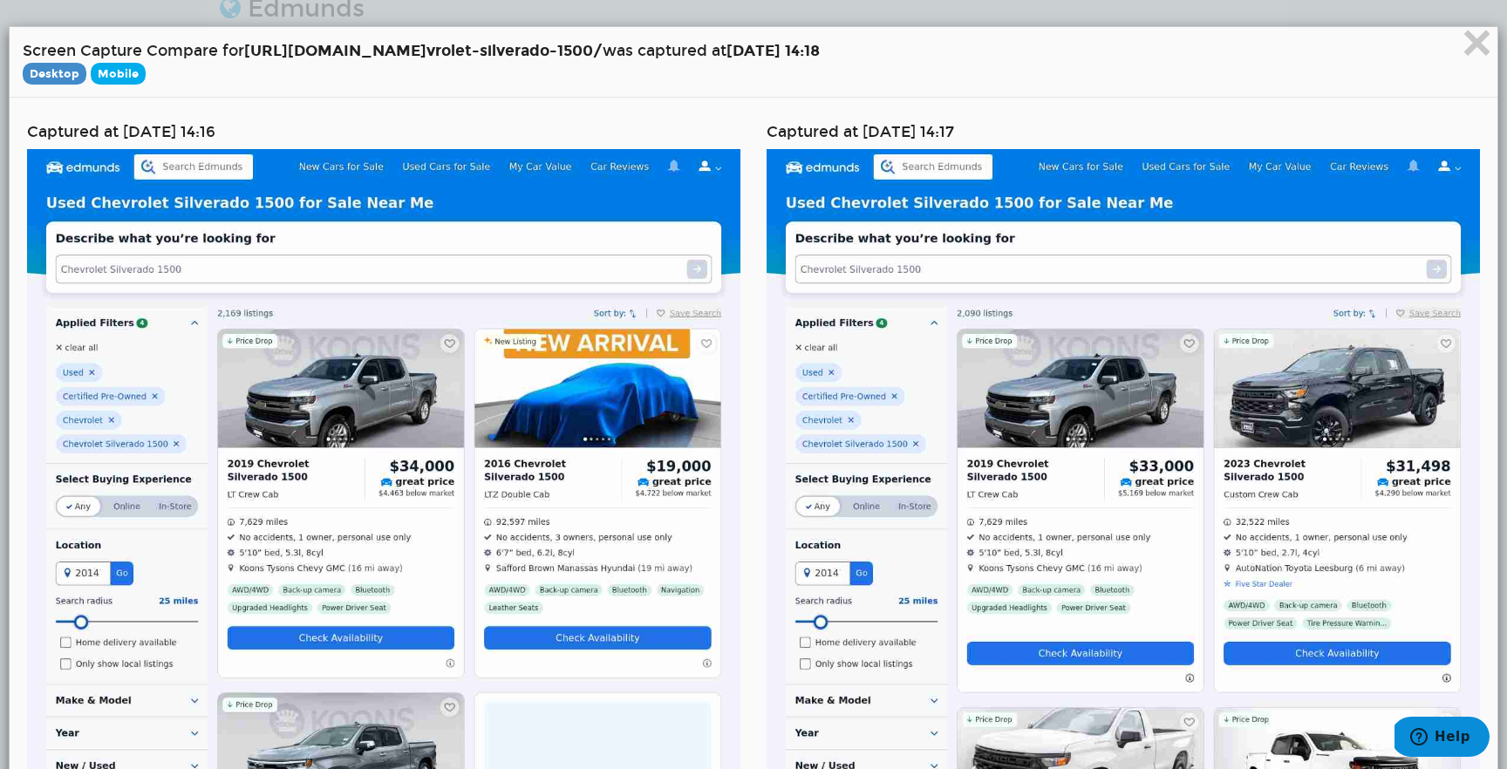
click at [124, 78] on span "Mobile" at bounding box center [118, 74] width 55 height 22
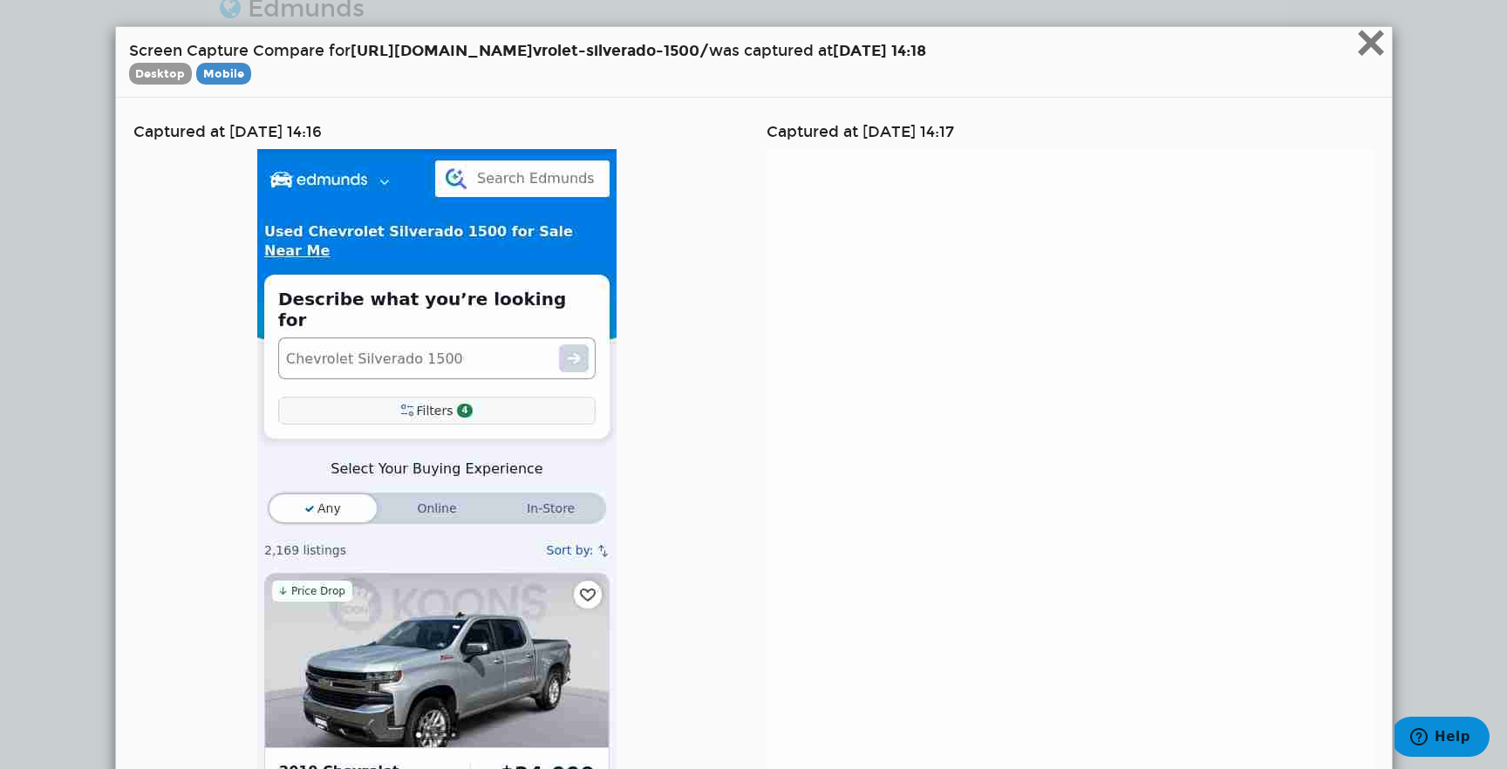
click at [1366, 50] on span "×" at bounding box center [1370, 42] width 31 height 58
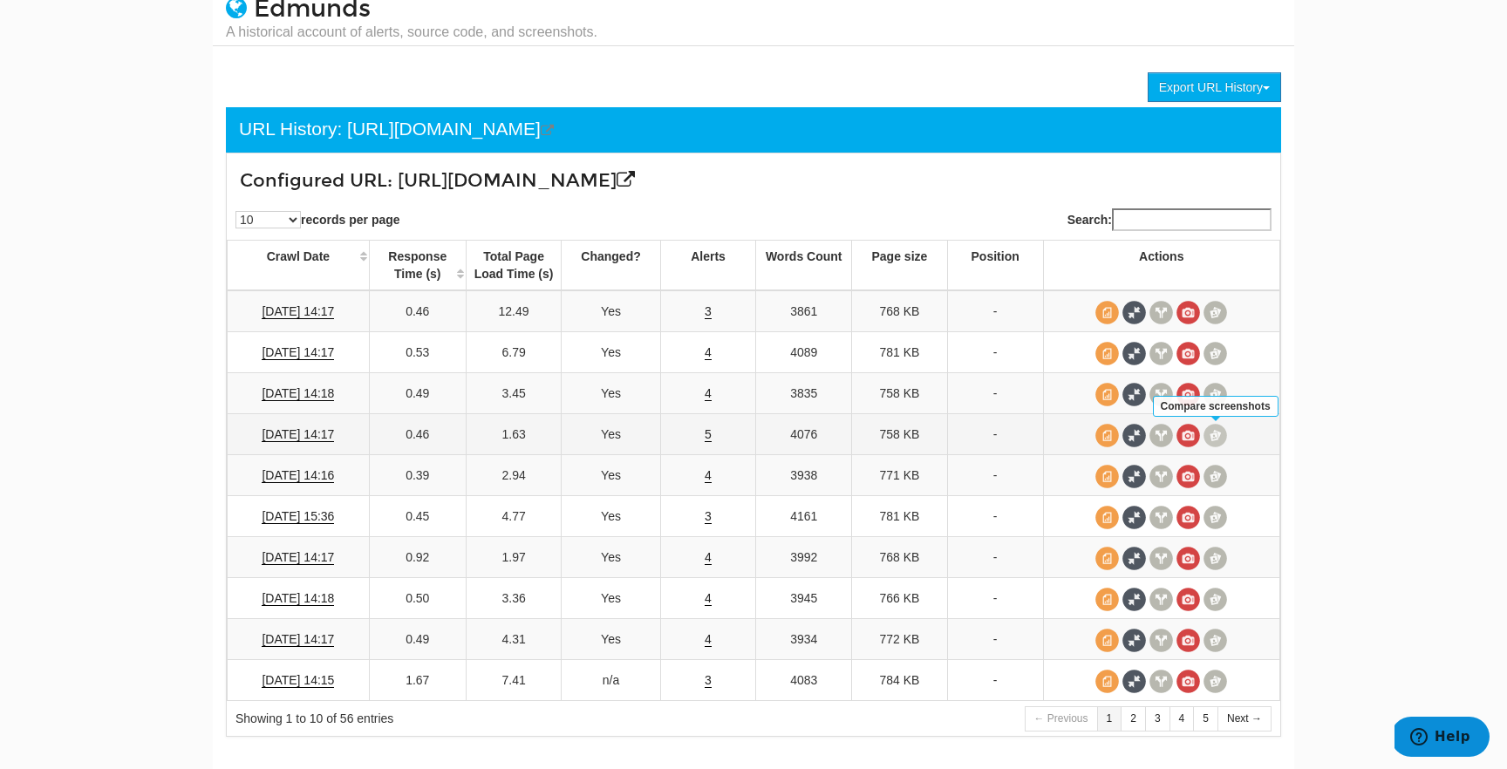
click at [1221, 442] on span at bounding box center [1215, 436] width 24 height 24
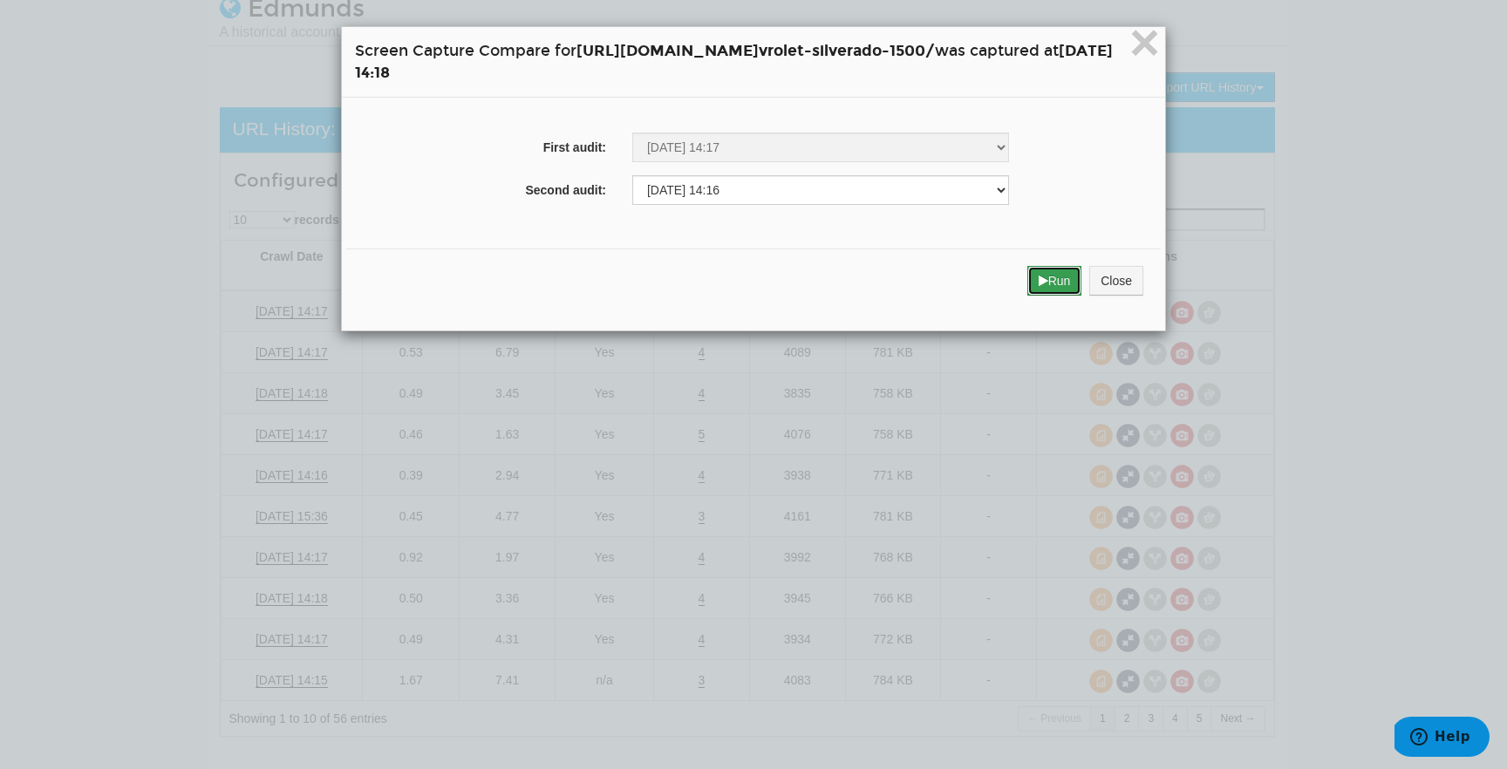
click at [1082, 292] on button "Run" at bounding box center [1054, 281] width 55 height 30
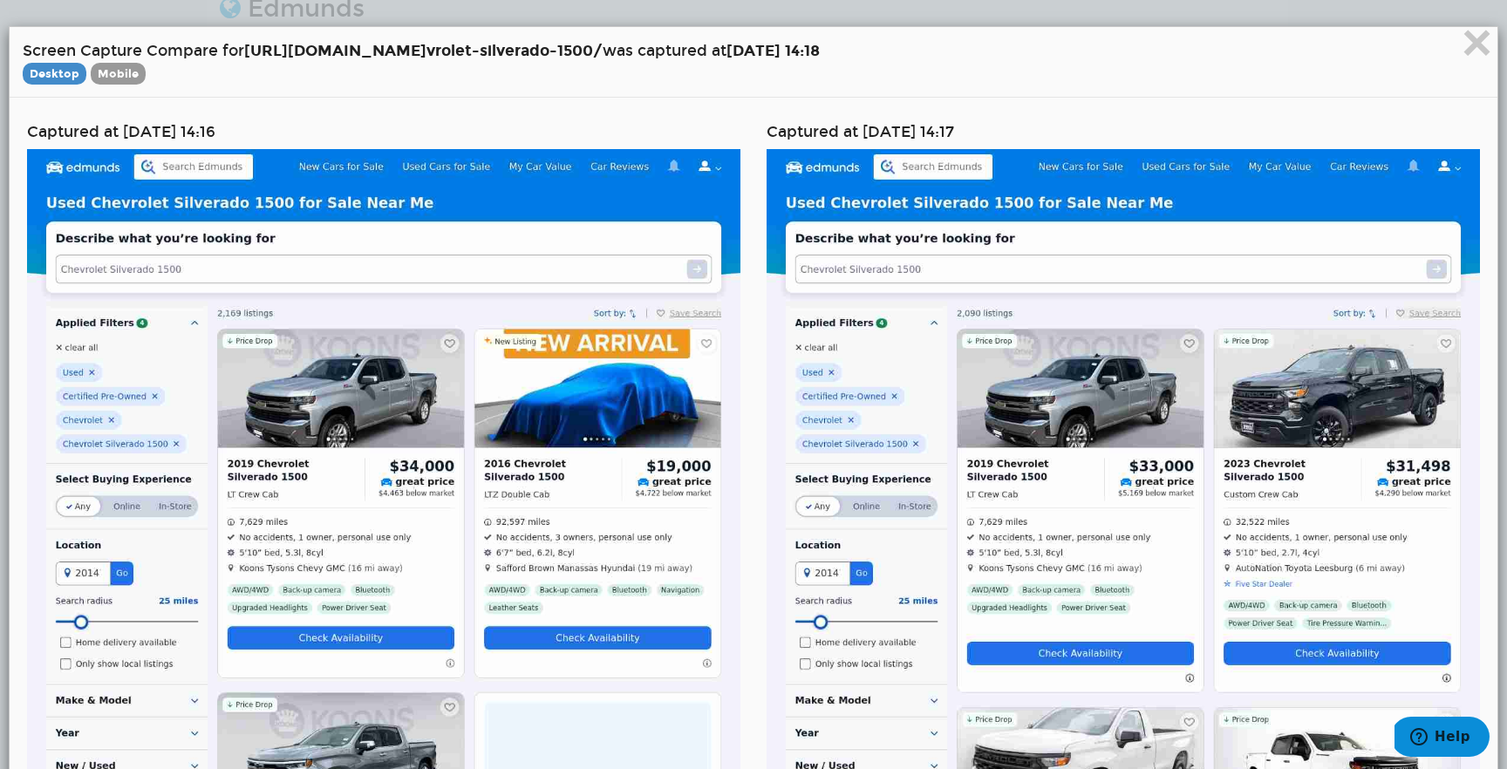
click at [113, 84] on div "× Screen Capture Compare for [URL][DOMAIN_NAME] vrolet-silverado-1500/ was capt…" at bounding box center [753, 62] width 1487 height 71
click at [114, 71] on span "Mobile" at bounding box center [118, 74] width 55 height 22
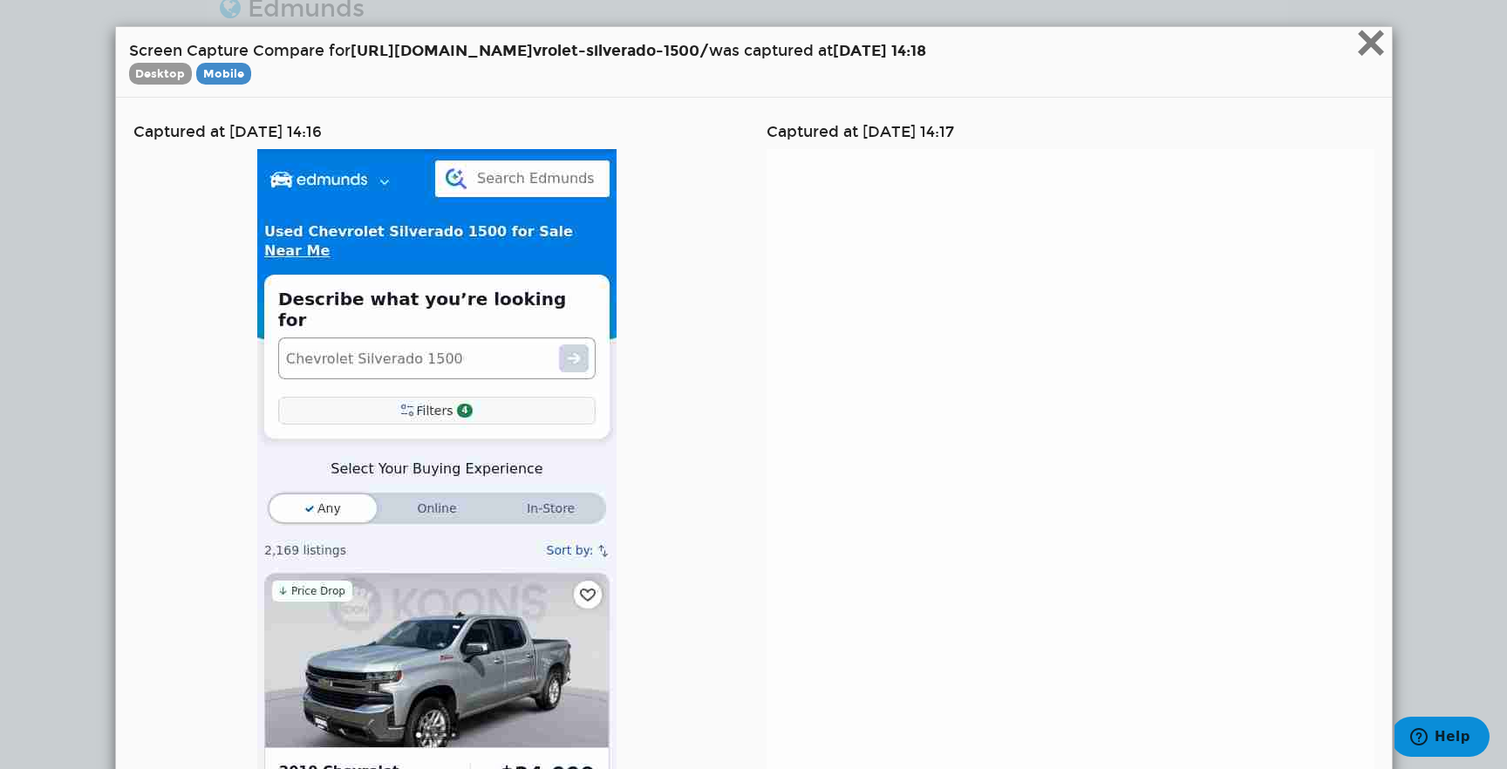
click at [1377, 57] on span "×" at bounding box center [1370, 42] width 31 height 58
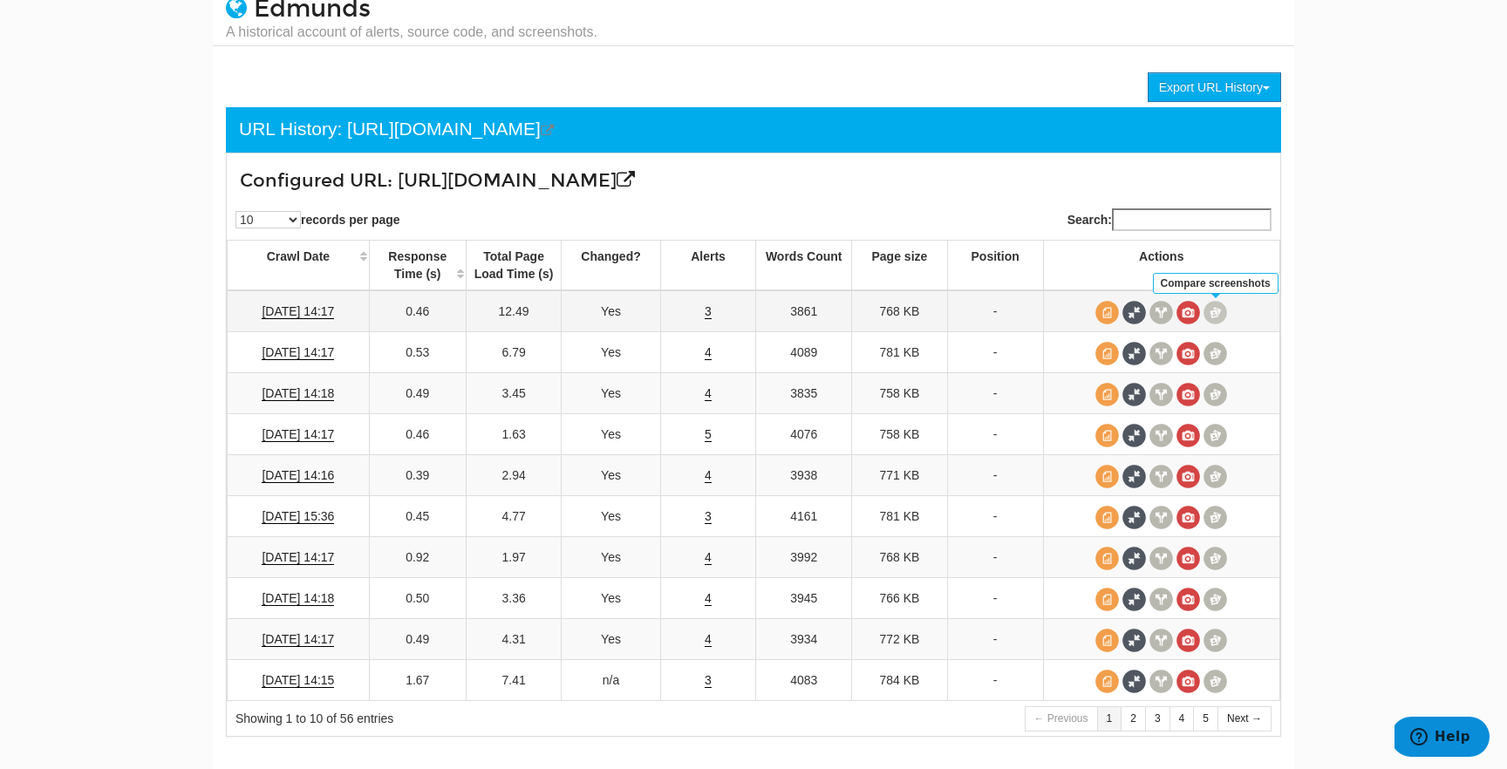
click at [1216, 309] on span at bounding box center [1215, 313] width 24 height 24
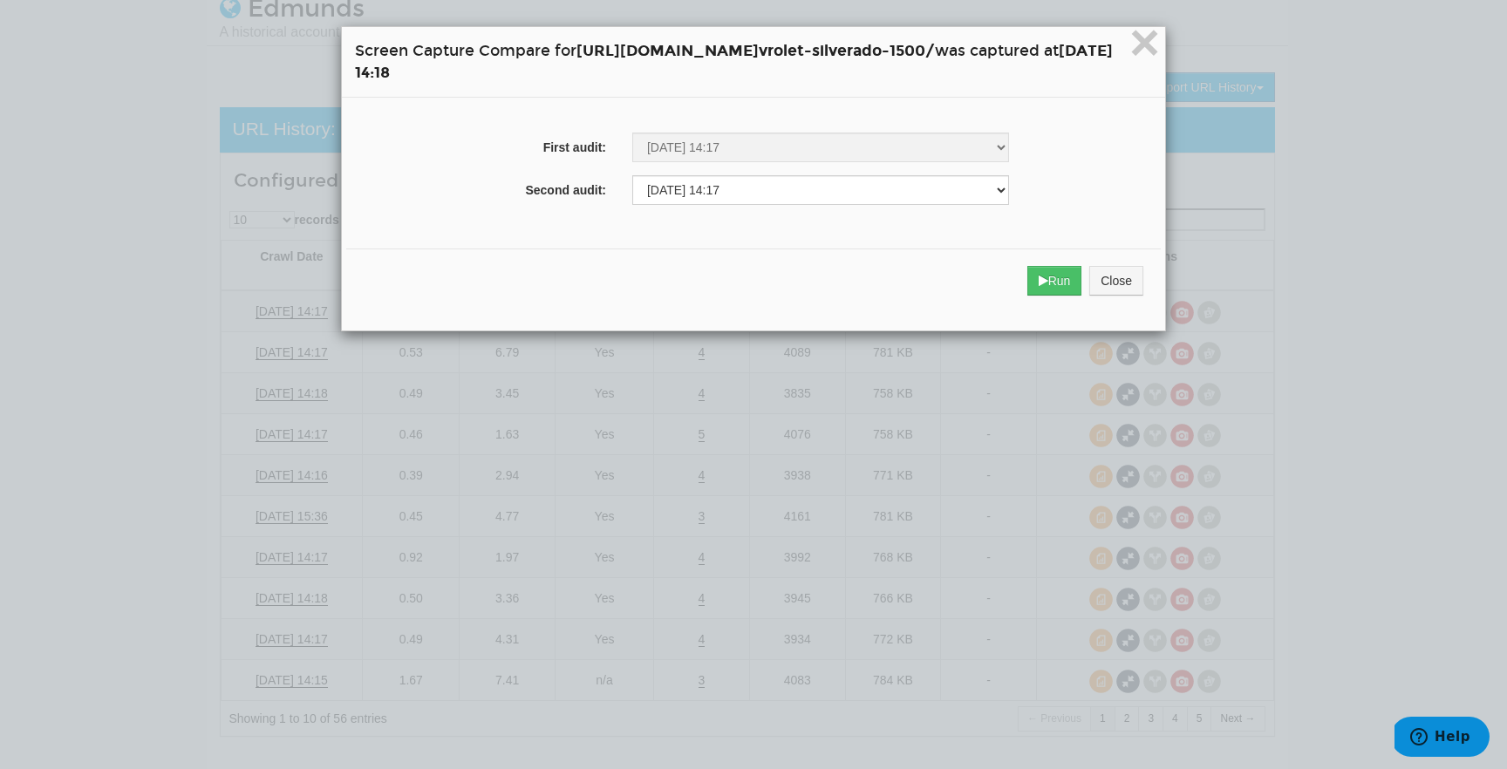
click at [1323, 410] on div "× Screen Capture Compare for [URL][DOMAIN_NAME] vrolet-silverado-1500/ was capt…" at bounding box center [753, 384] width 1507 height 769
click at [1143, 269] on button "Close" at bounding box center [1116, 281] width 54 height 30
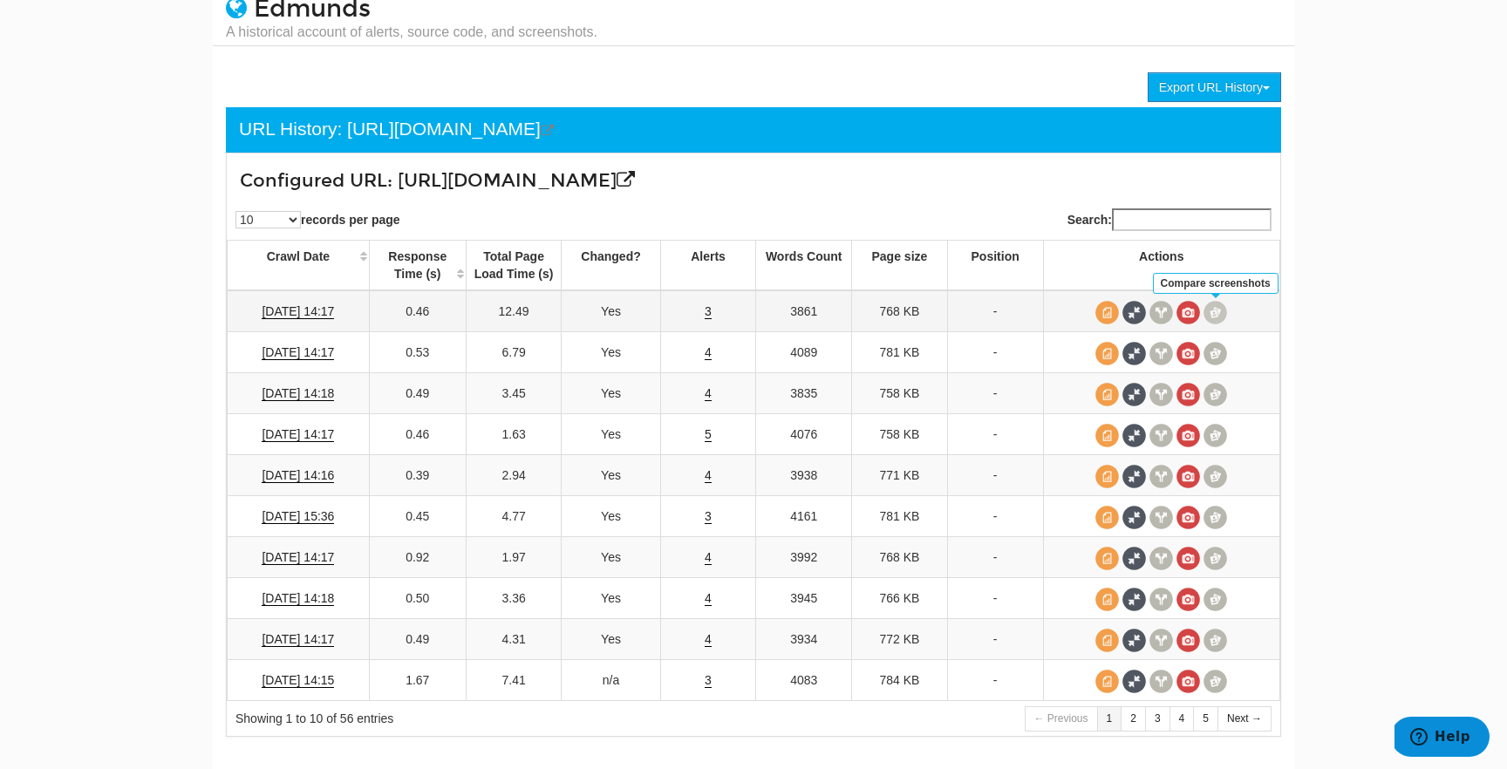
click at [1212, 323] on span at bounding box center [1215, 313] width 24 height 24
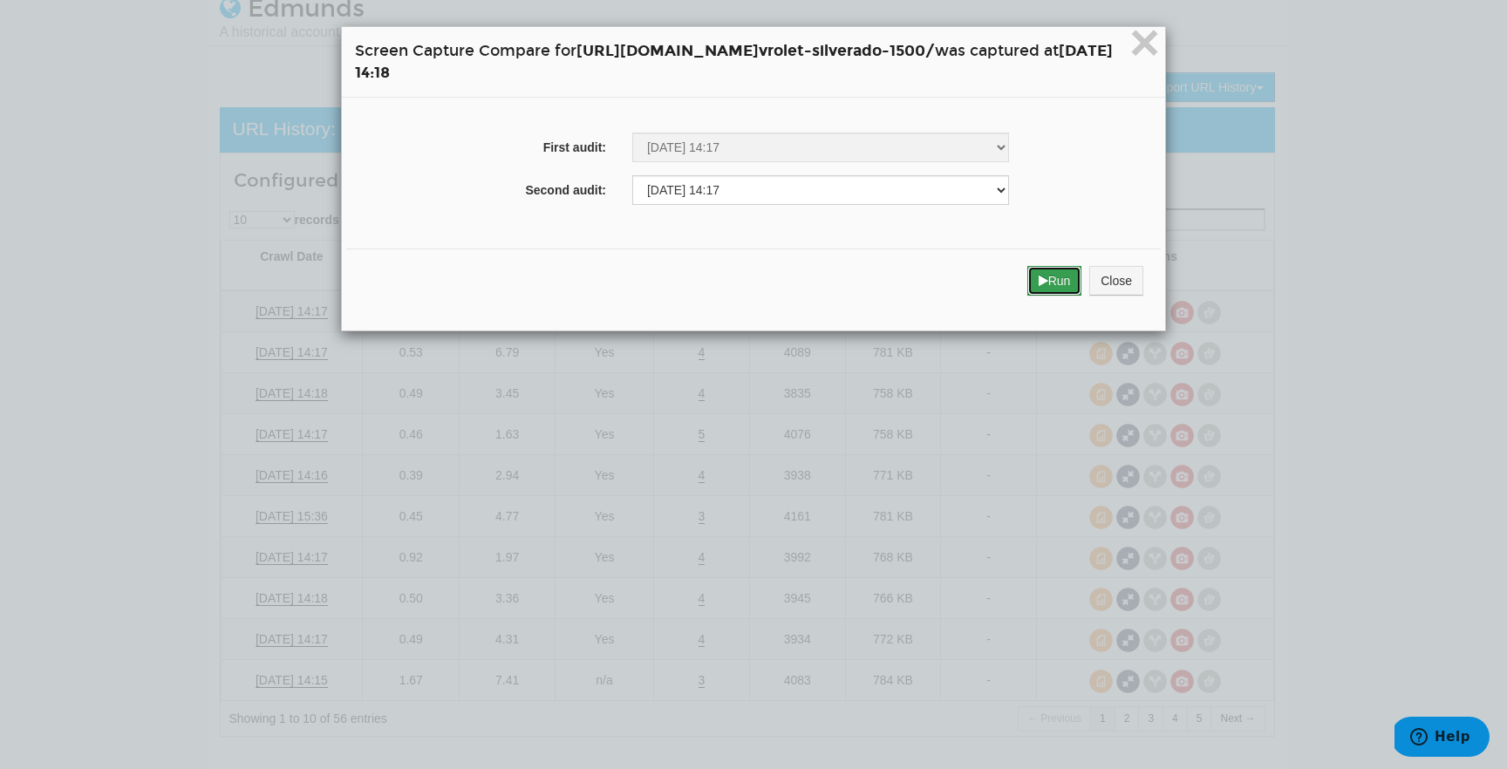
click at [1082, 268] on button "Run" at bounding box center [1054, 281] width 55 height 30
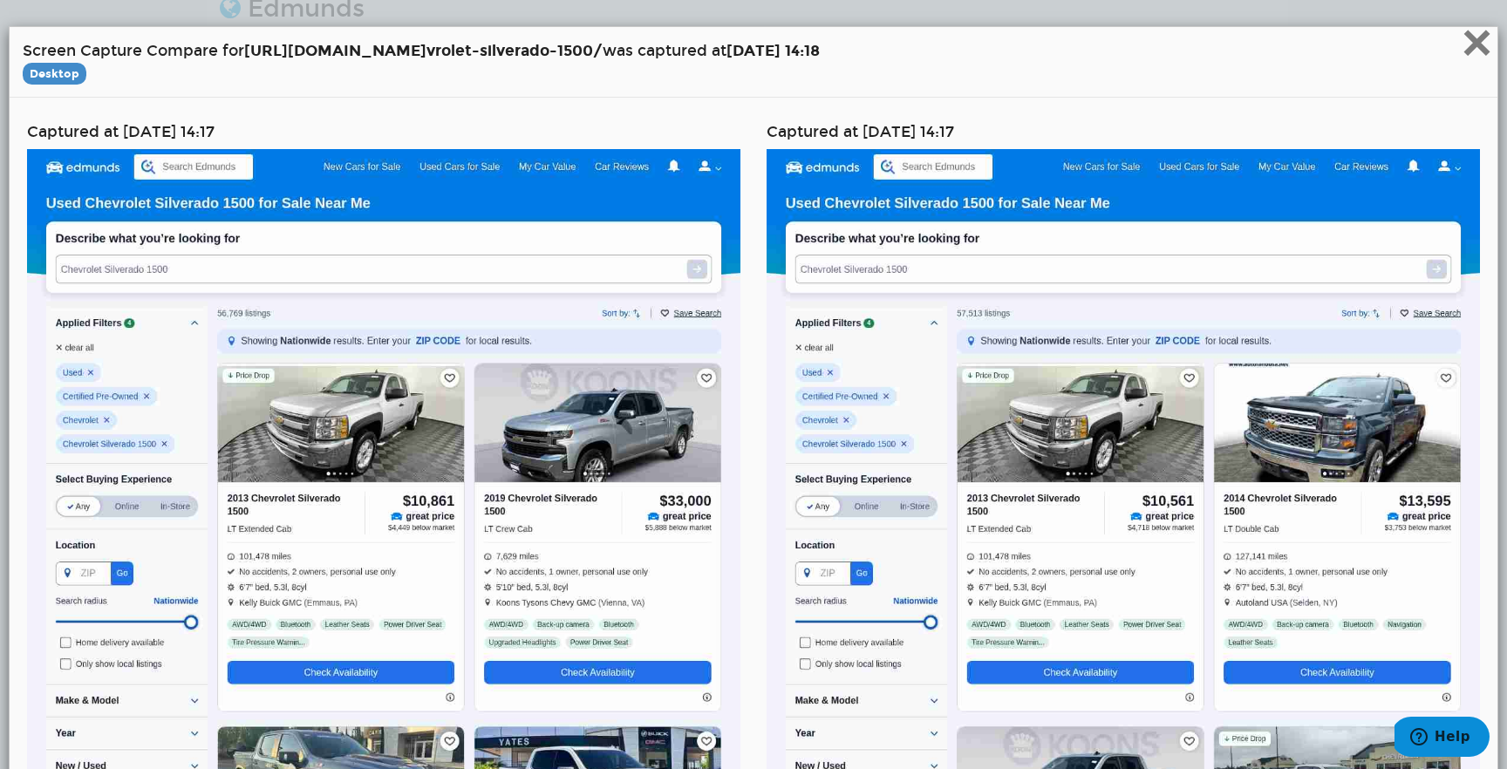
click at [1462, 49] on span "×" at bounding box center [1476, 42] width 31 height 58
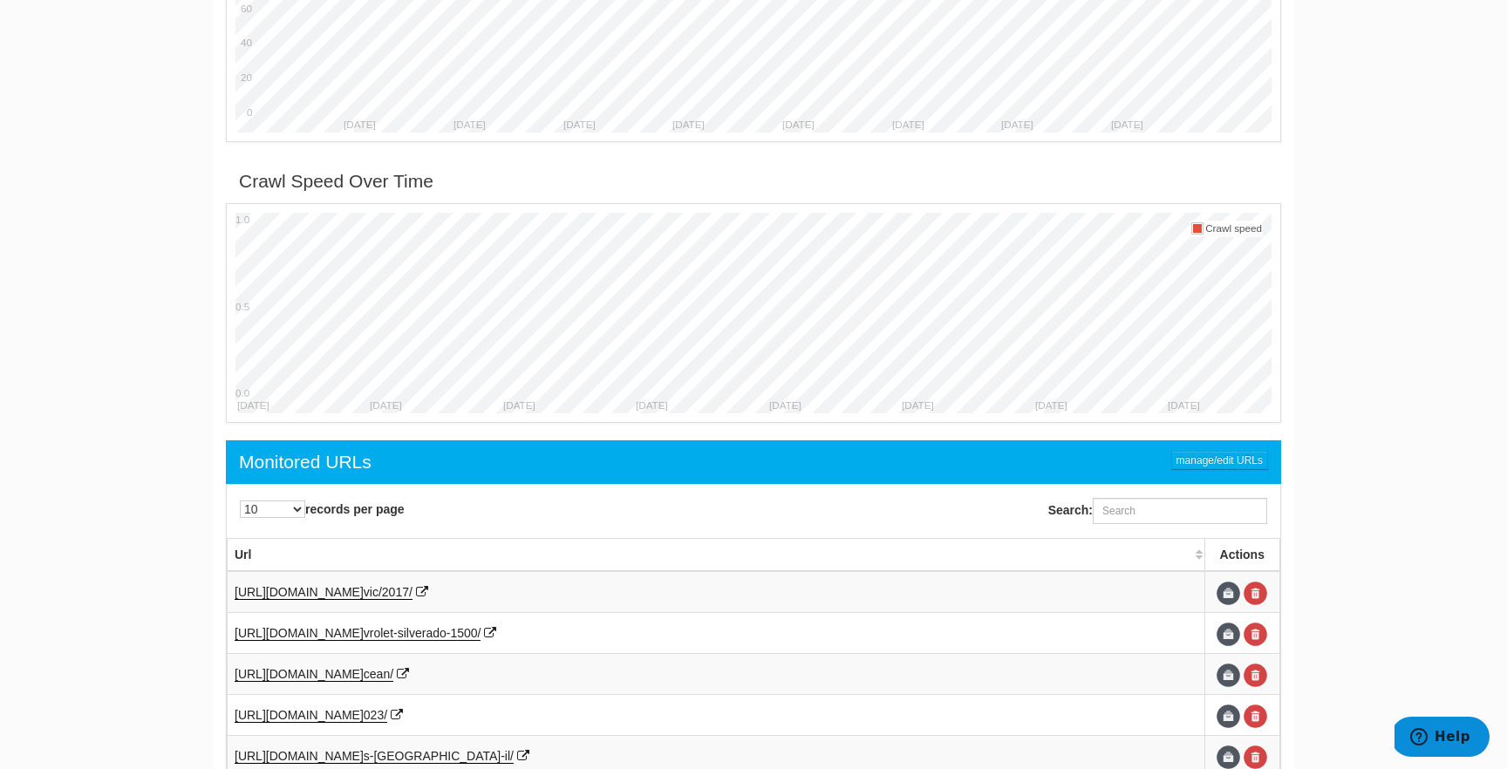
scroll to position [471, 0]
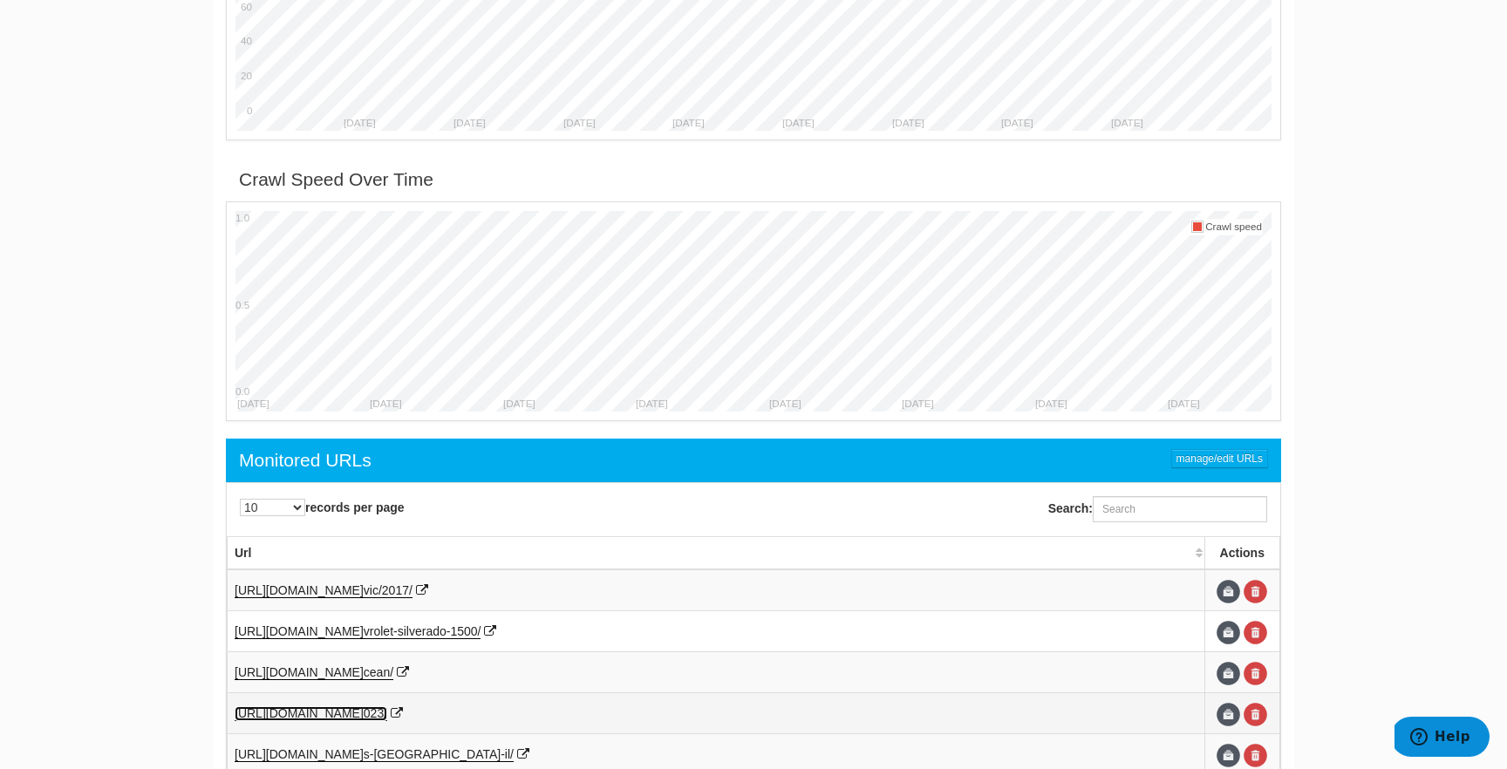
click at [364, 715] on span "https://www.edmunds.com/bmw/x1/2" at bounding box center [299, 713] width 129 height 14
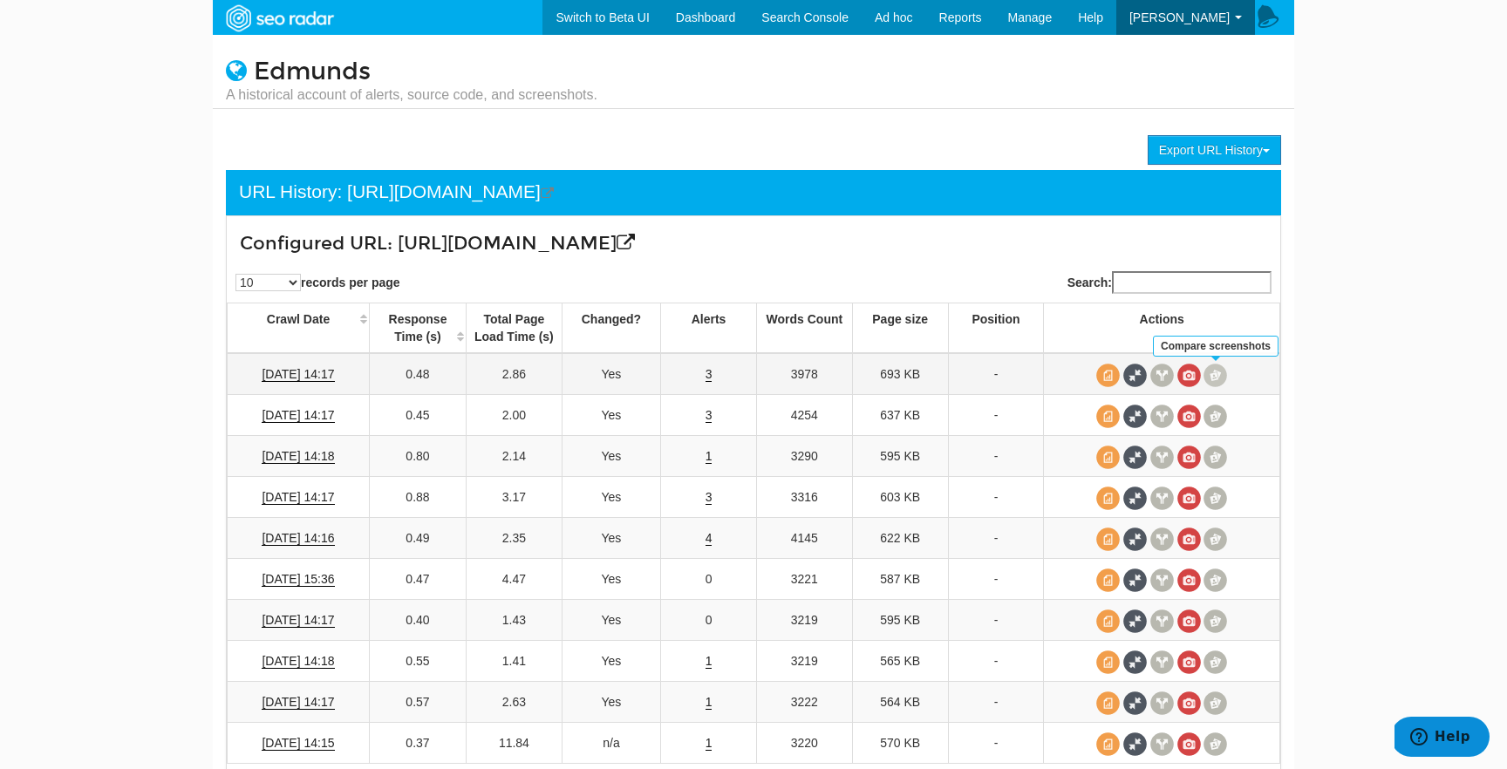
click at [1219, 376] on span at bounding box center [1215, 376] width 24 height 24
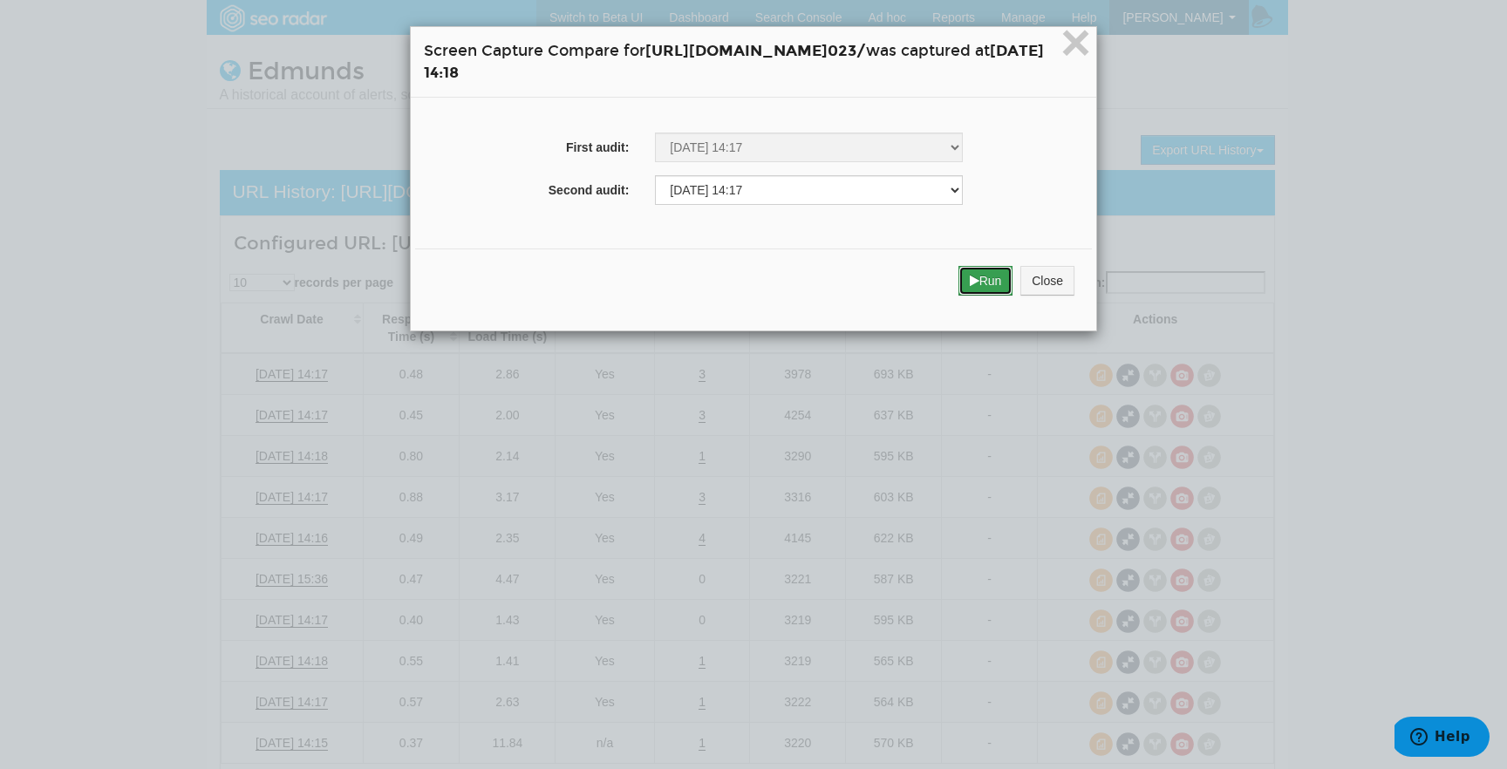
click at [1013, 269] on button "Run" at bounding box center [985, 281] width 55 height 30
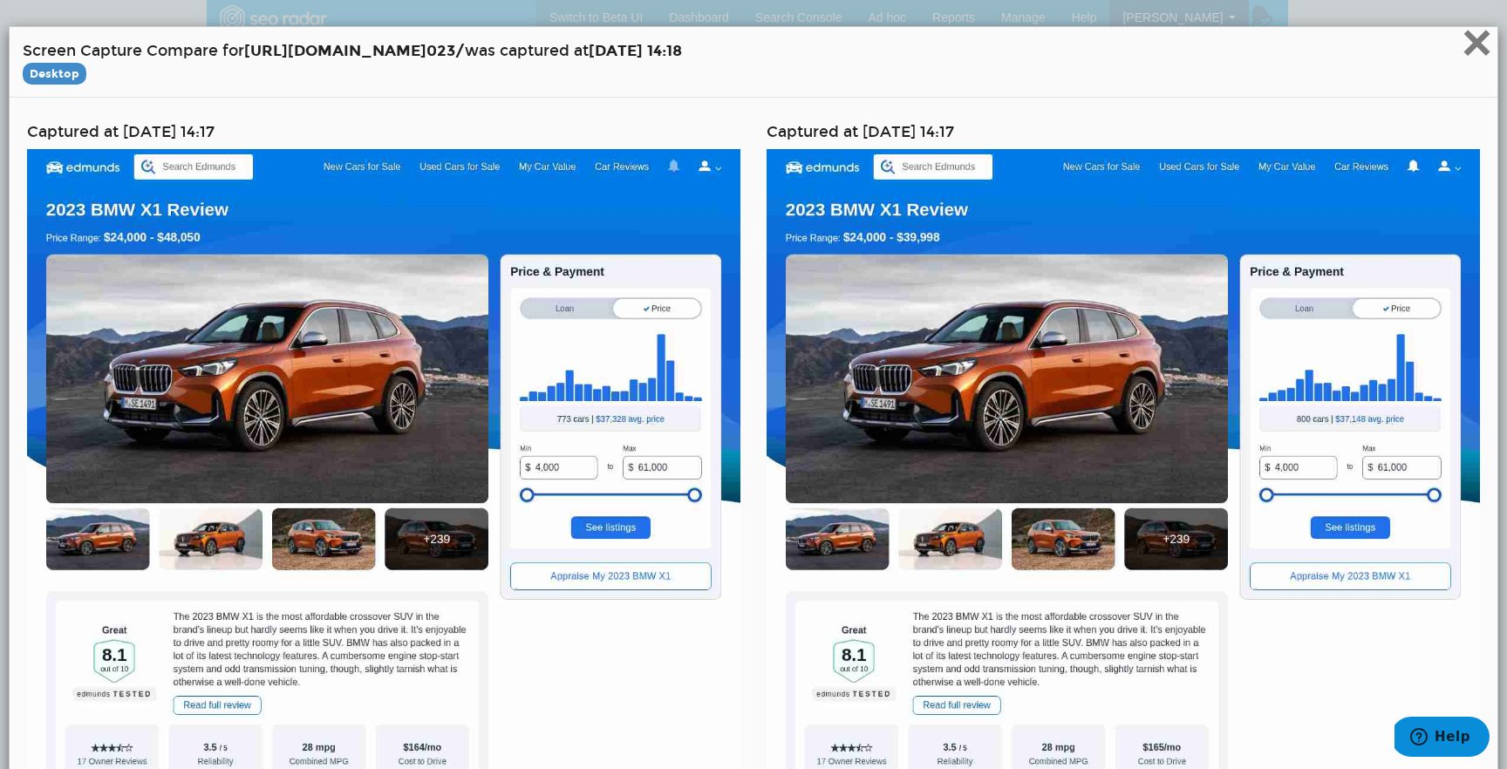
click at [1491, 53] on span "×" at bounding box center [1476, 42] width 31 height 58
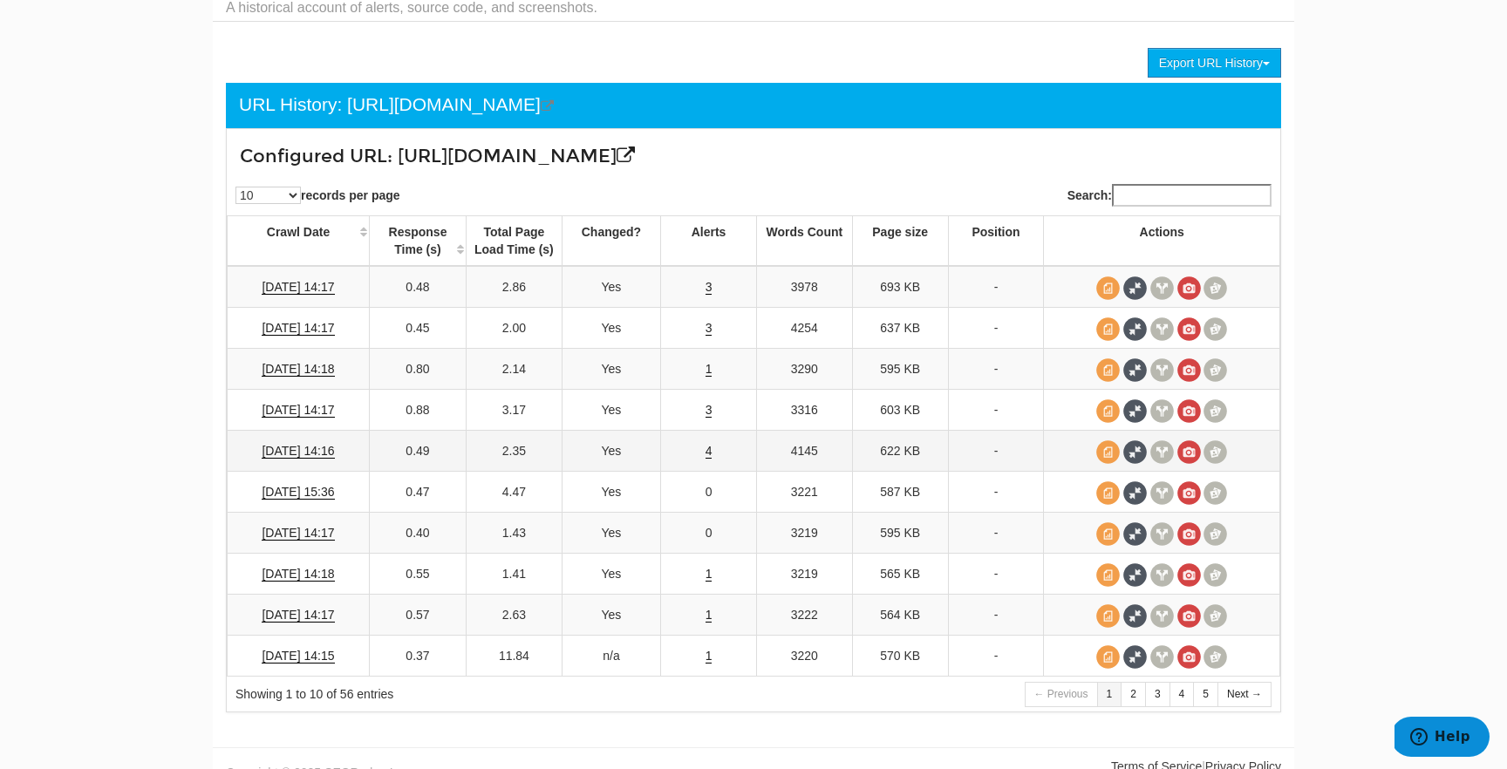
scroll to position [108, 0]
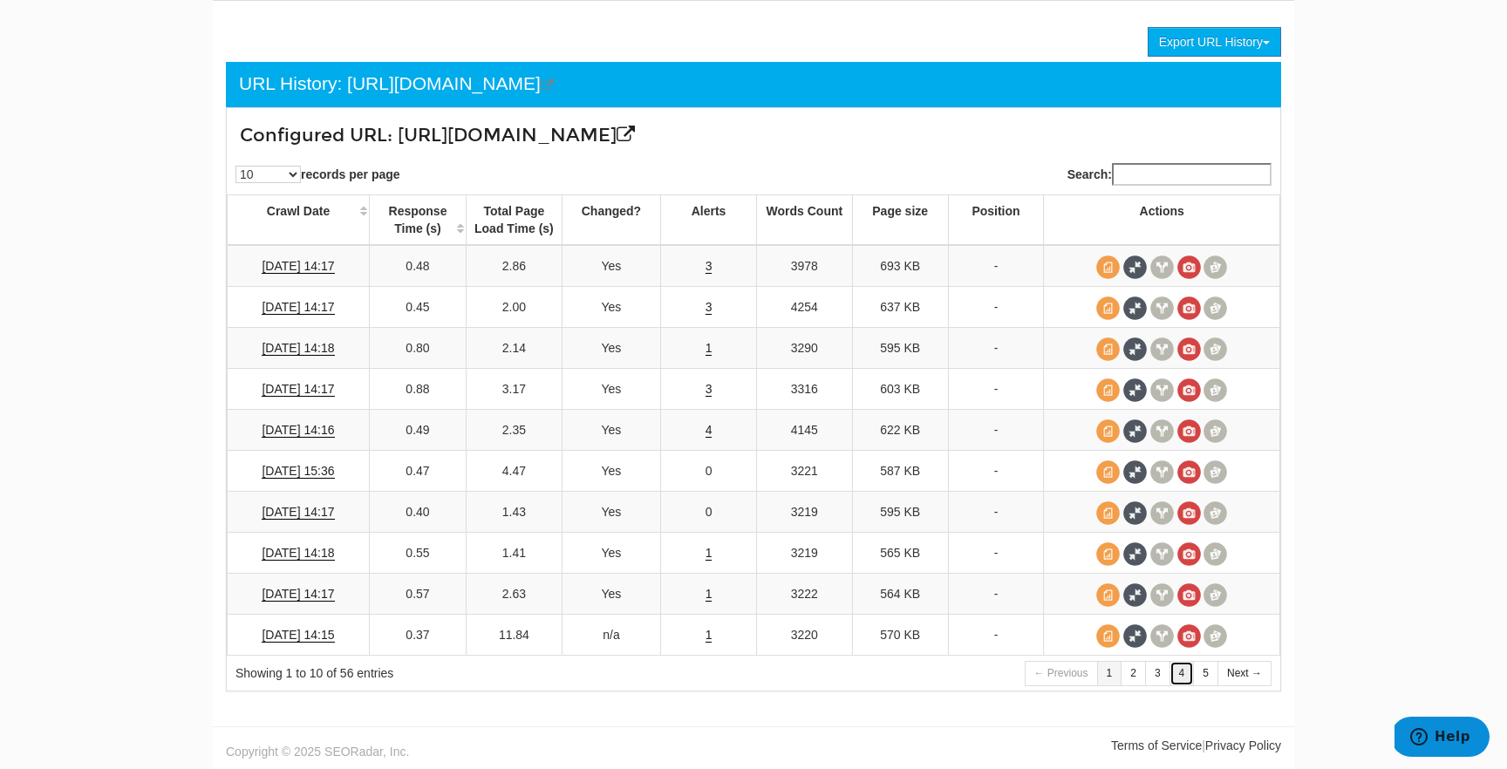
click at [1187, 676] on link "4" at bounding box center [1181, 673] width 25 height 25
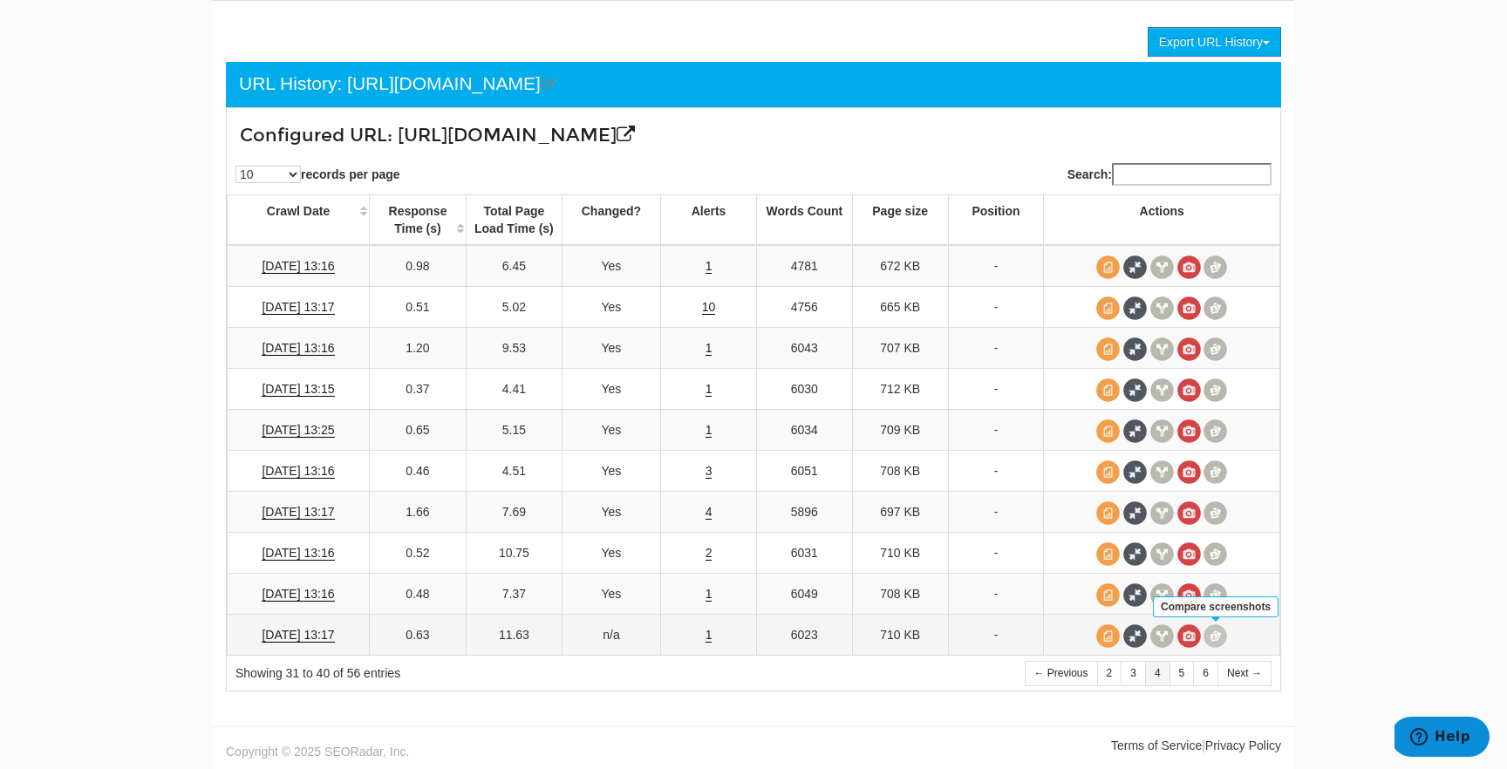
click at [1212, 631] on span at bounding box center [1215, 636] width 24 height 24
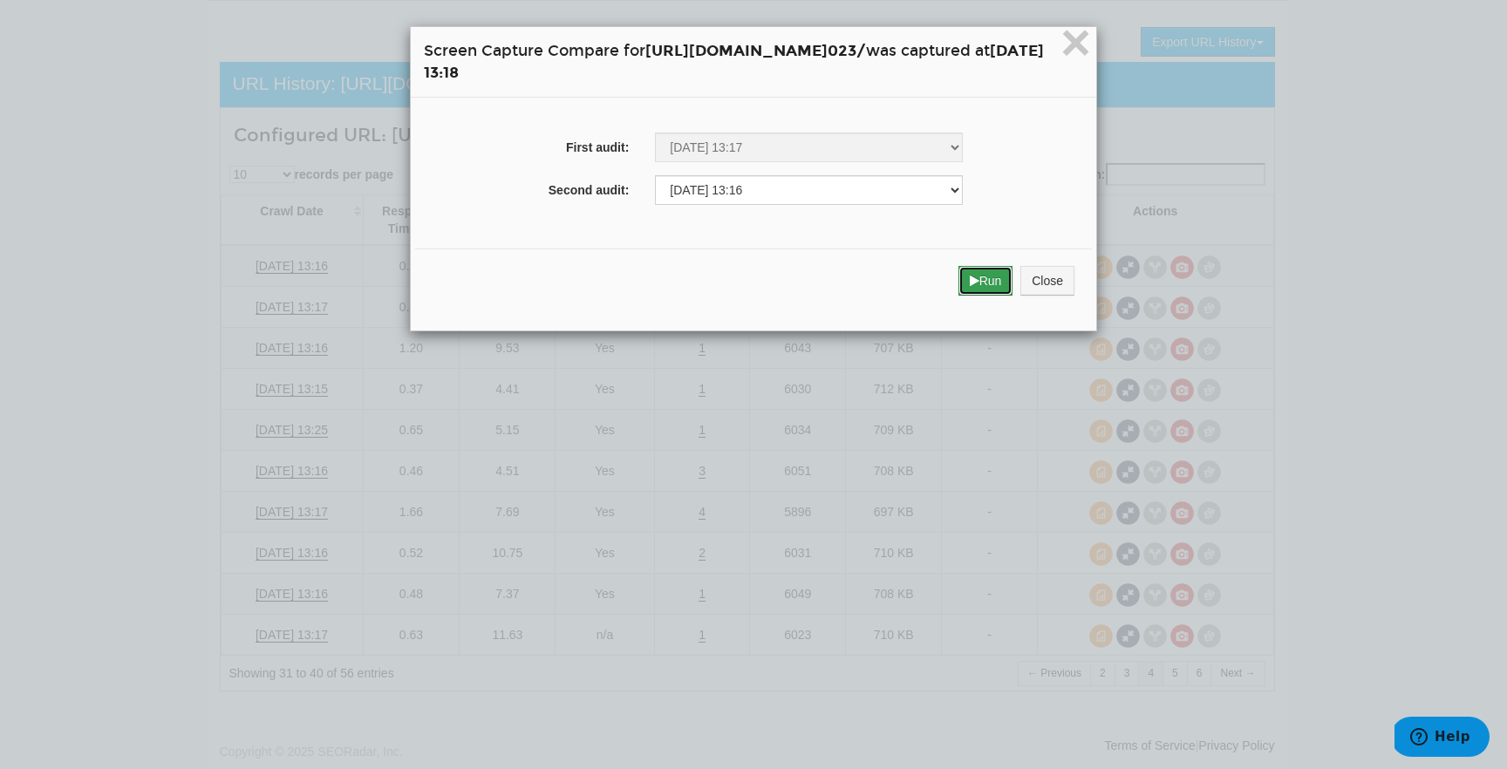
click at [1013, 270] on button "Run" at bounding box center [985, 281] width 55 height 30
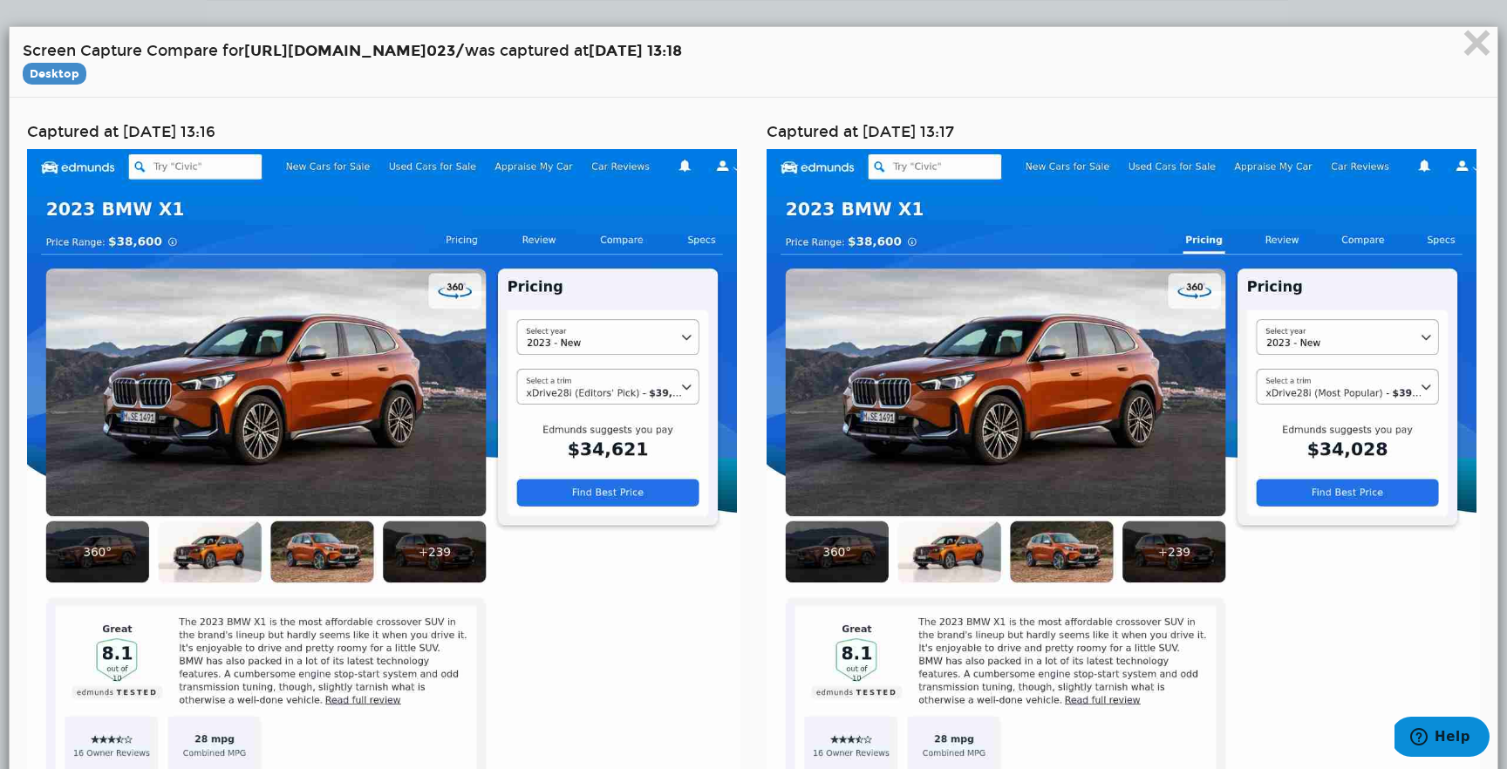
click at [1069, 270] on div "× Screen Capture Compare for https://www.edmunds.com/bmw/x1/2 023/ was captured…" at bounding box center [753, 384] width 1507 height 769
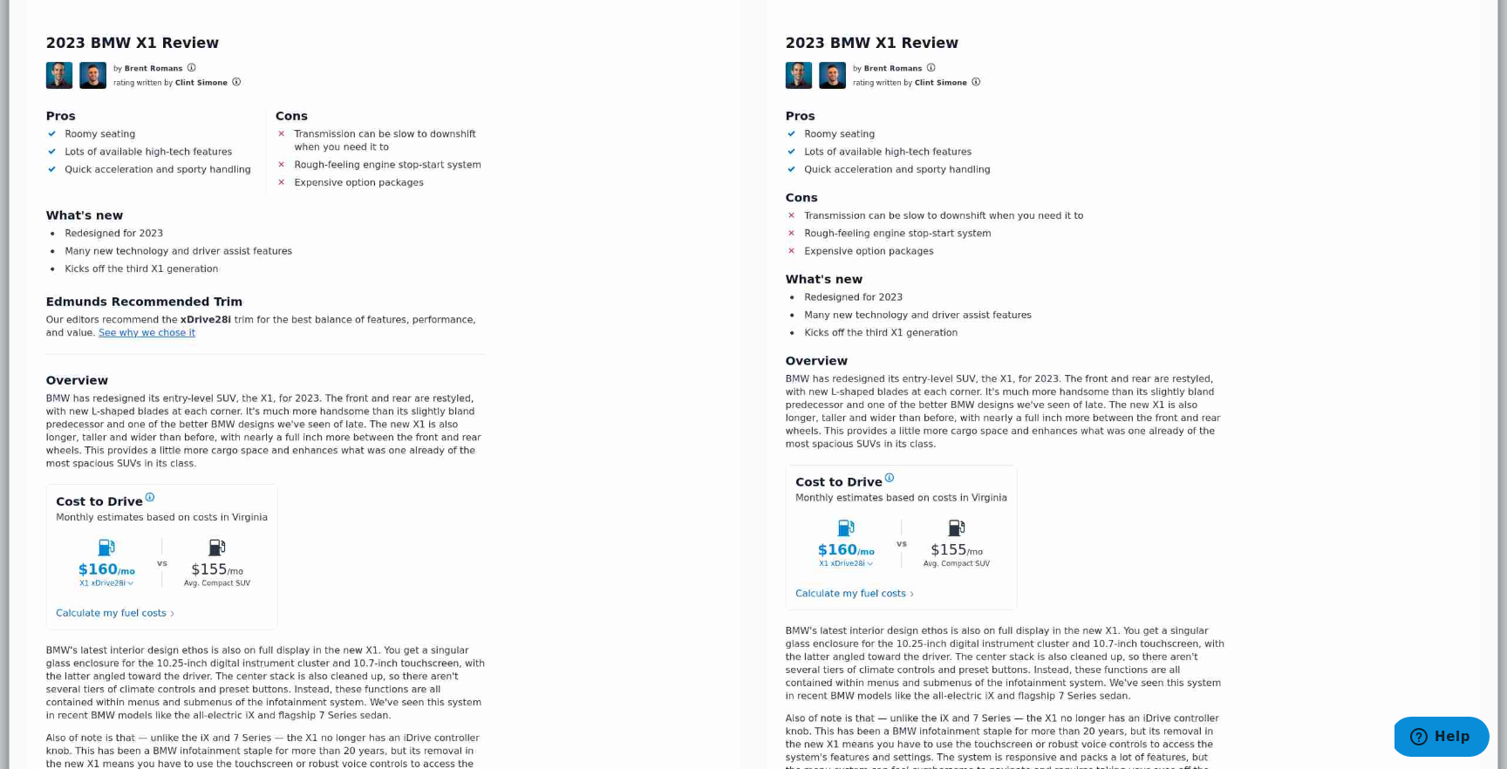
scroll to position [907, 0]
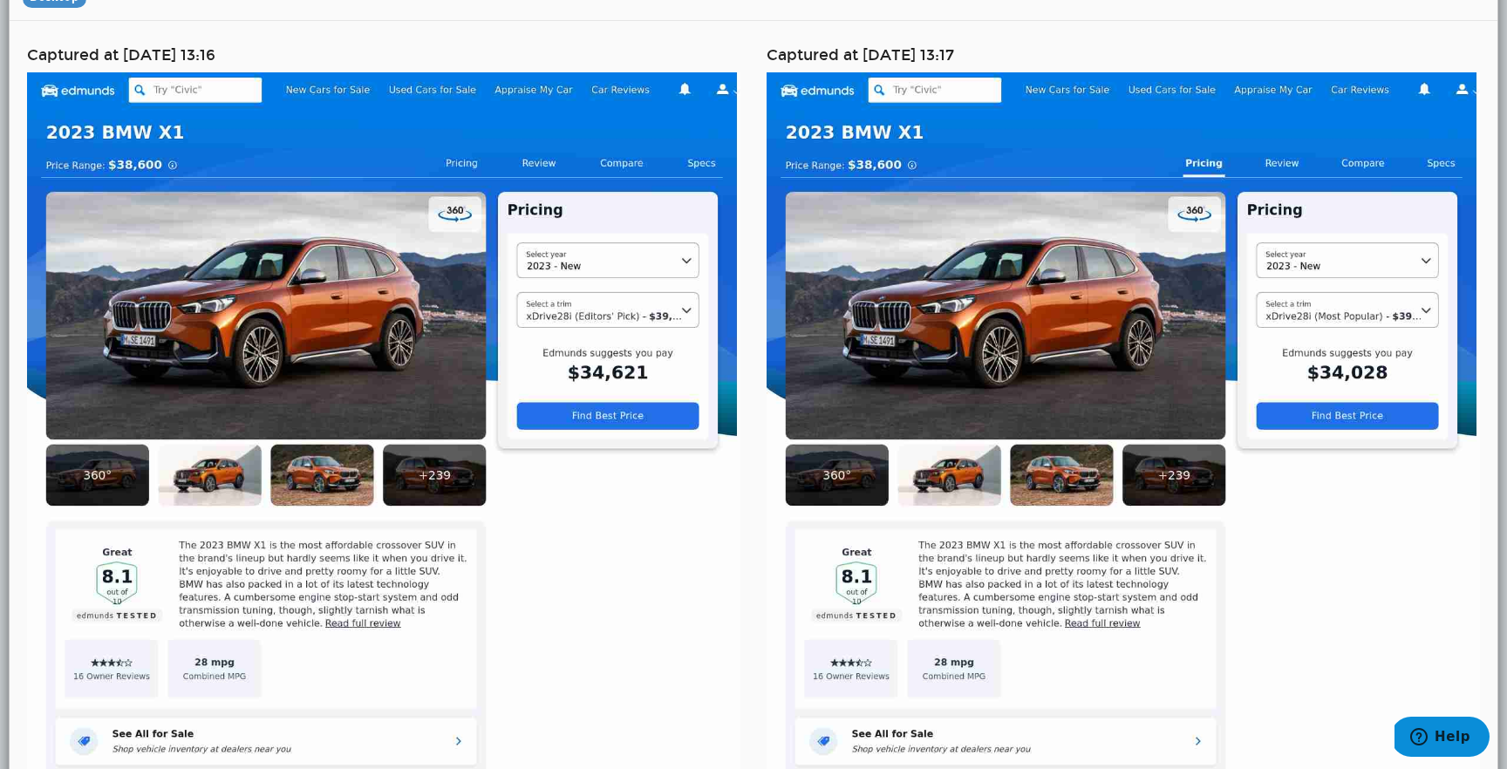
scroll to position [66, 0]
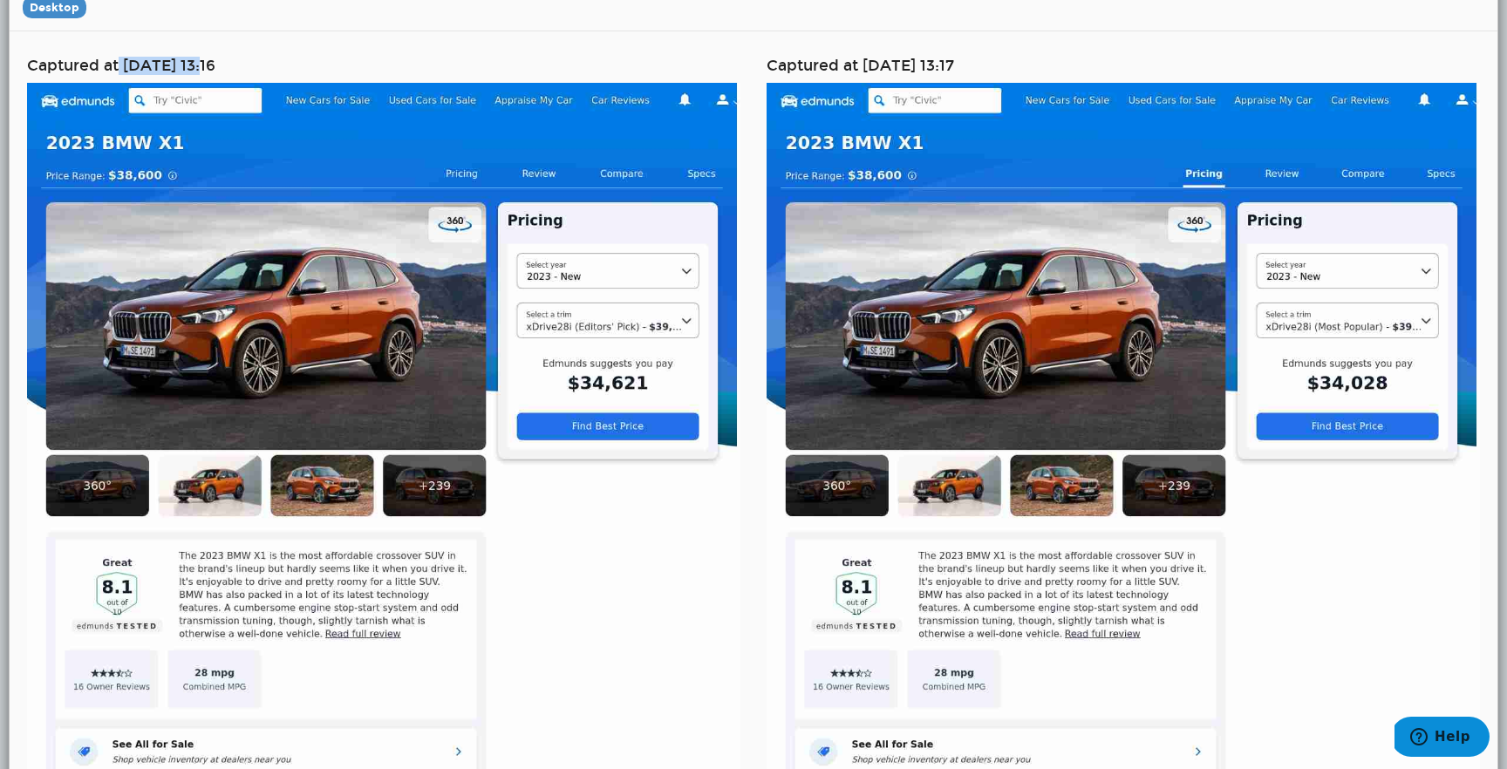
drag, startPoint x: 119, startPoint y: 65, endPoint x: 210, endPoint y: 71, distance: 91.8
click at [210, 71] on h4 "Captured at 12/26/2024 13:16" at bounding box center [383, 66] width 713 height 17
copy h4 "12/26/2024"
click at [866, 63] on h4 "Captured at 01/02/2025 13:17" at bounding box center [1122, 66] width 713 height 17
drag, startPoint x: 864, startPoint y: 63, endPoint x: 951, endPoint y: 67, distance: 87.3
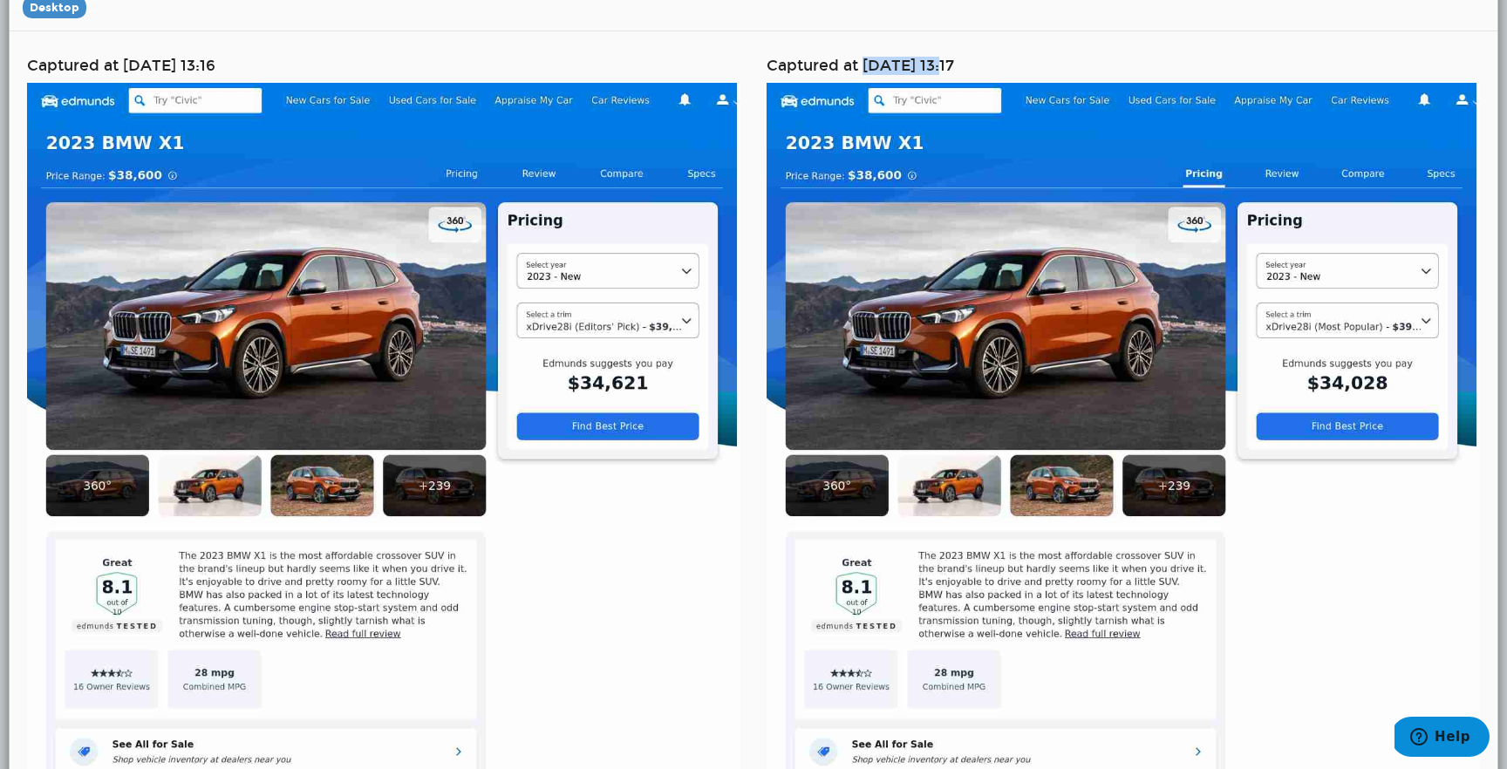
click at [952, 68] on h4 "Captured at 01/02/2025 13:17" at bounding box center [1122, 66] width 713 height 17
copy h4 "01/02/2025"
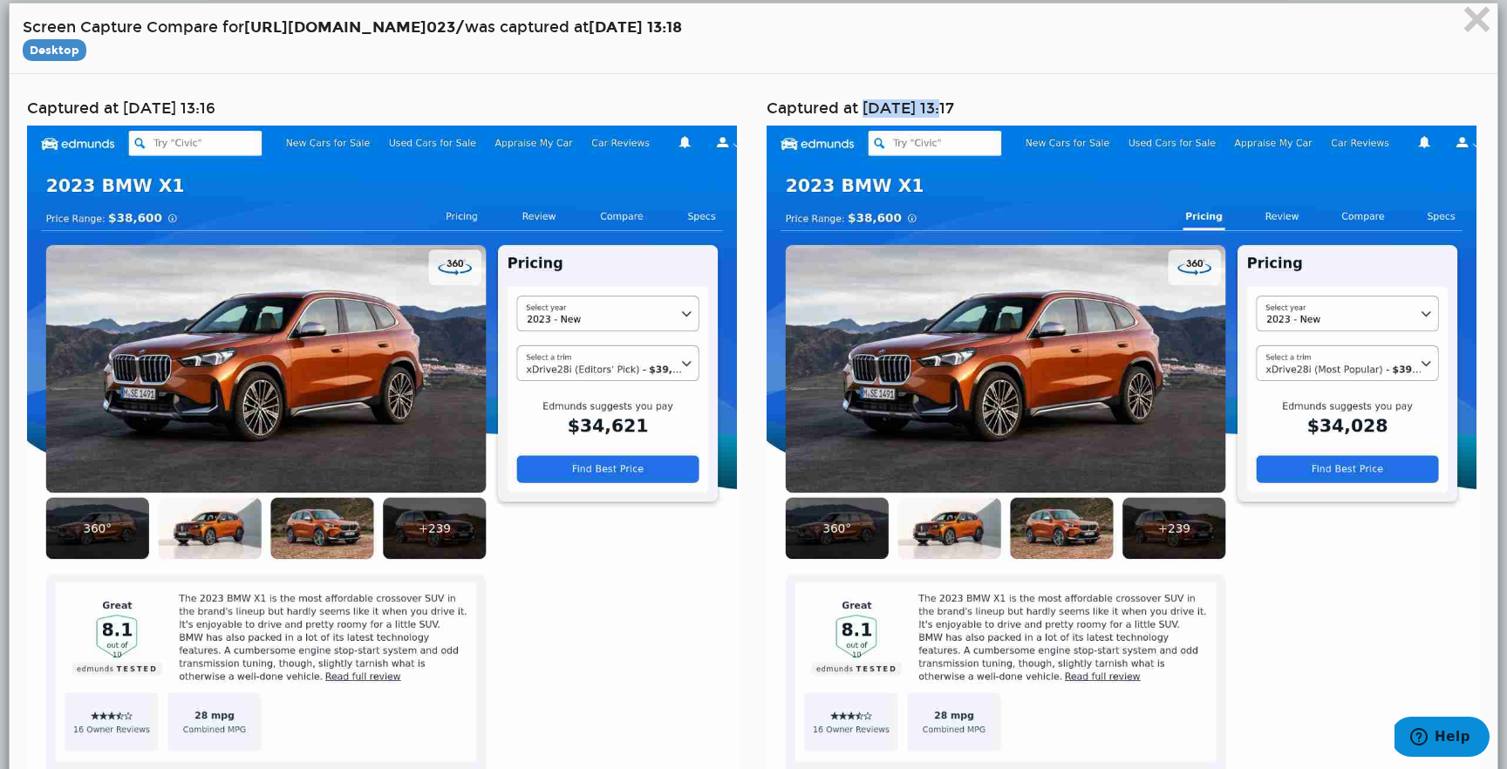
scroll to position [0, 0]
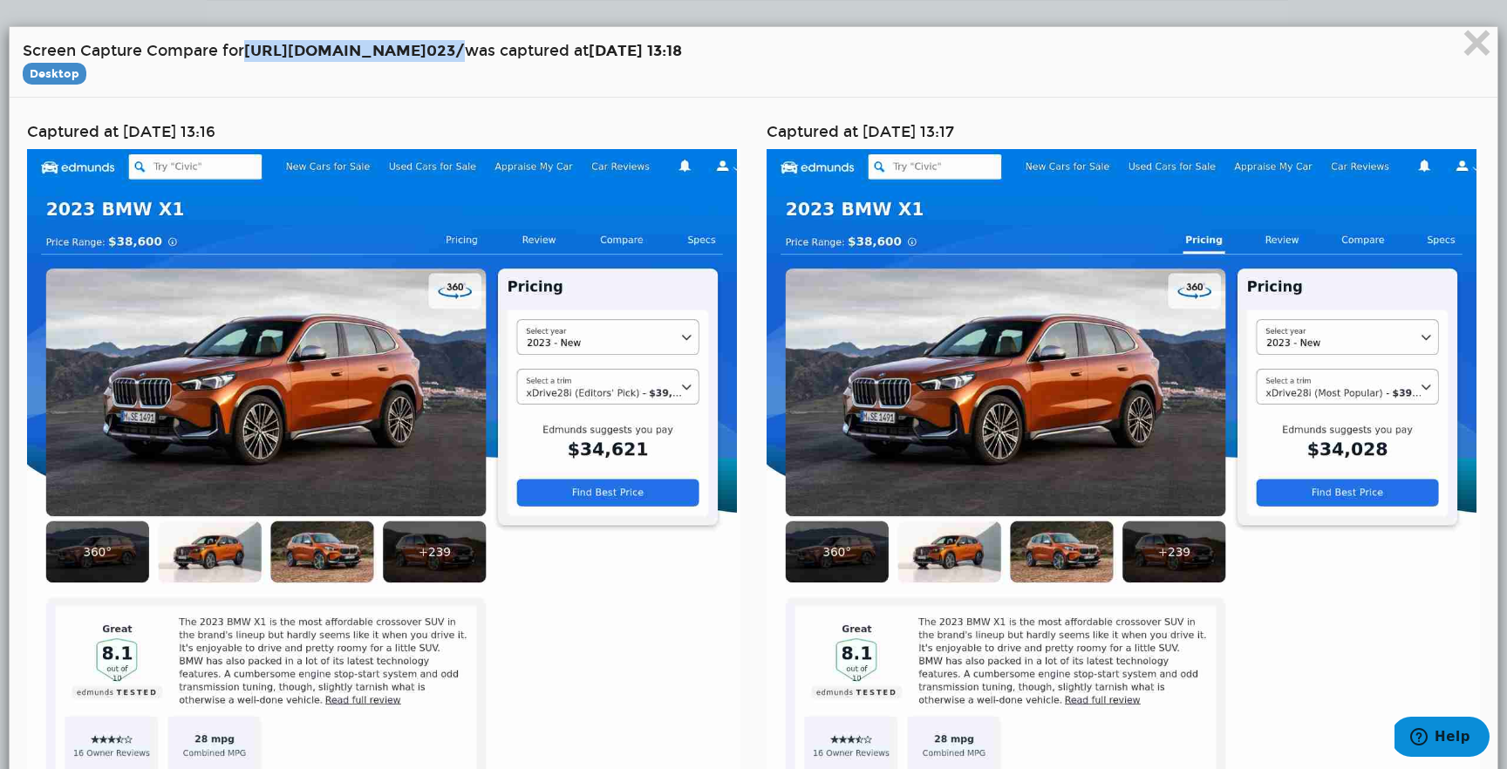
drag, startPoint x: 248, startPoint y: 47, endPoint x: 597, endPoint y: 58, distance: 348.9
click at [598, 58] on h4 "Screen Capture Compare for https://www.edmunds.com/bmw/x1/2 023/ was captured a…" at bounding box center [753, 62] width 1461 height 44
copy strong "https://www.edmunds.com/bmw/x1/2 023/"
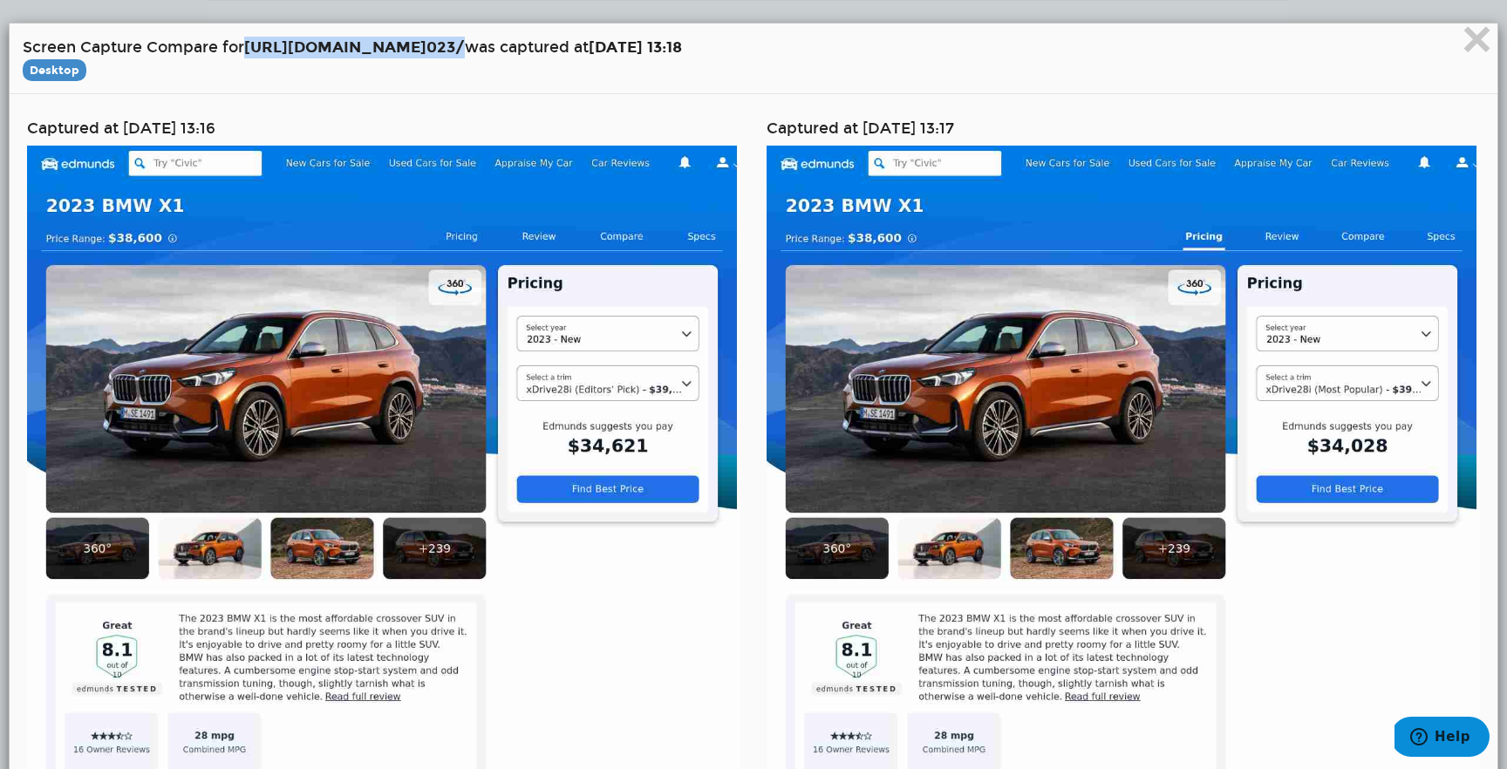
scroll to position [6, 0]
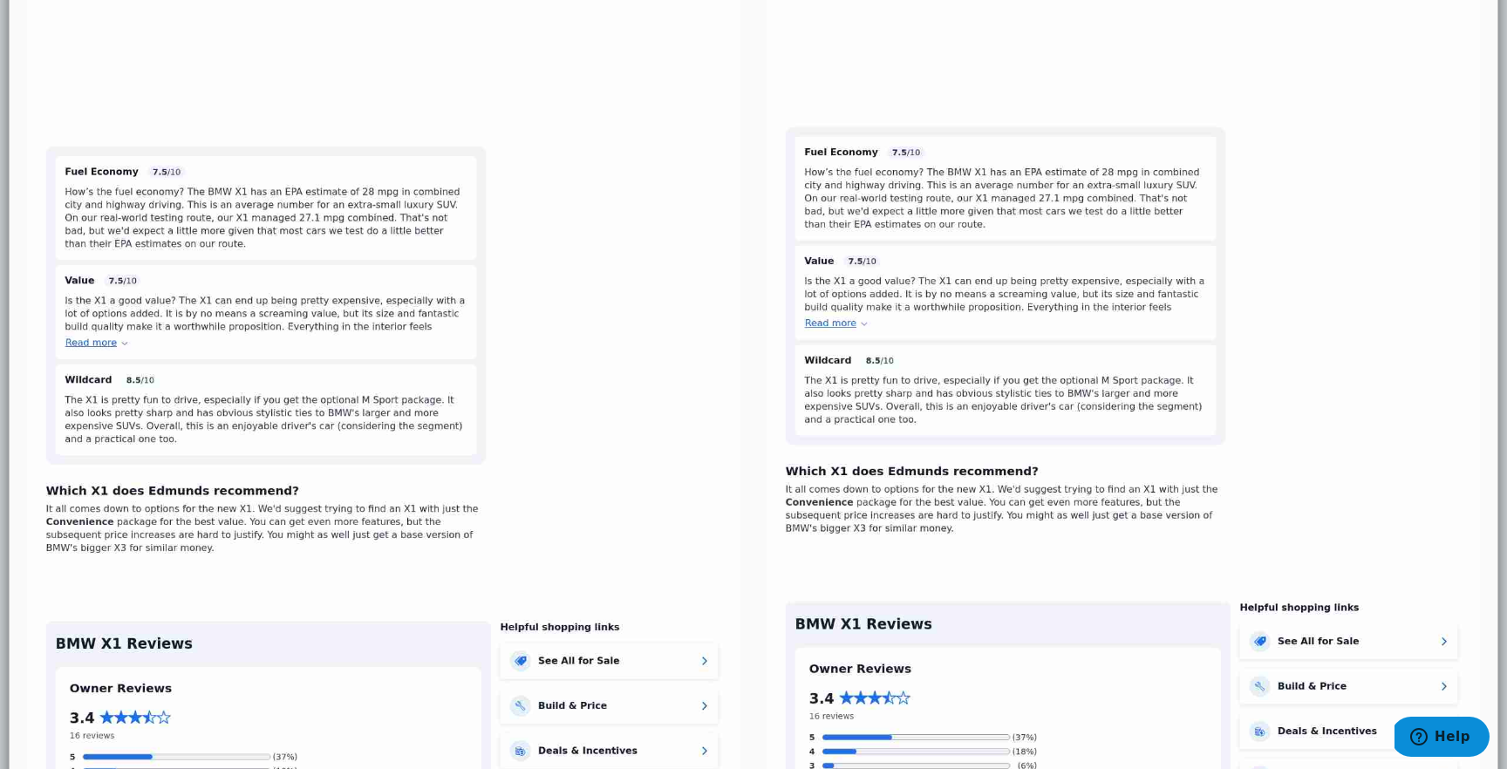
scroll to position [3256, 0]
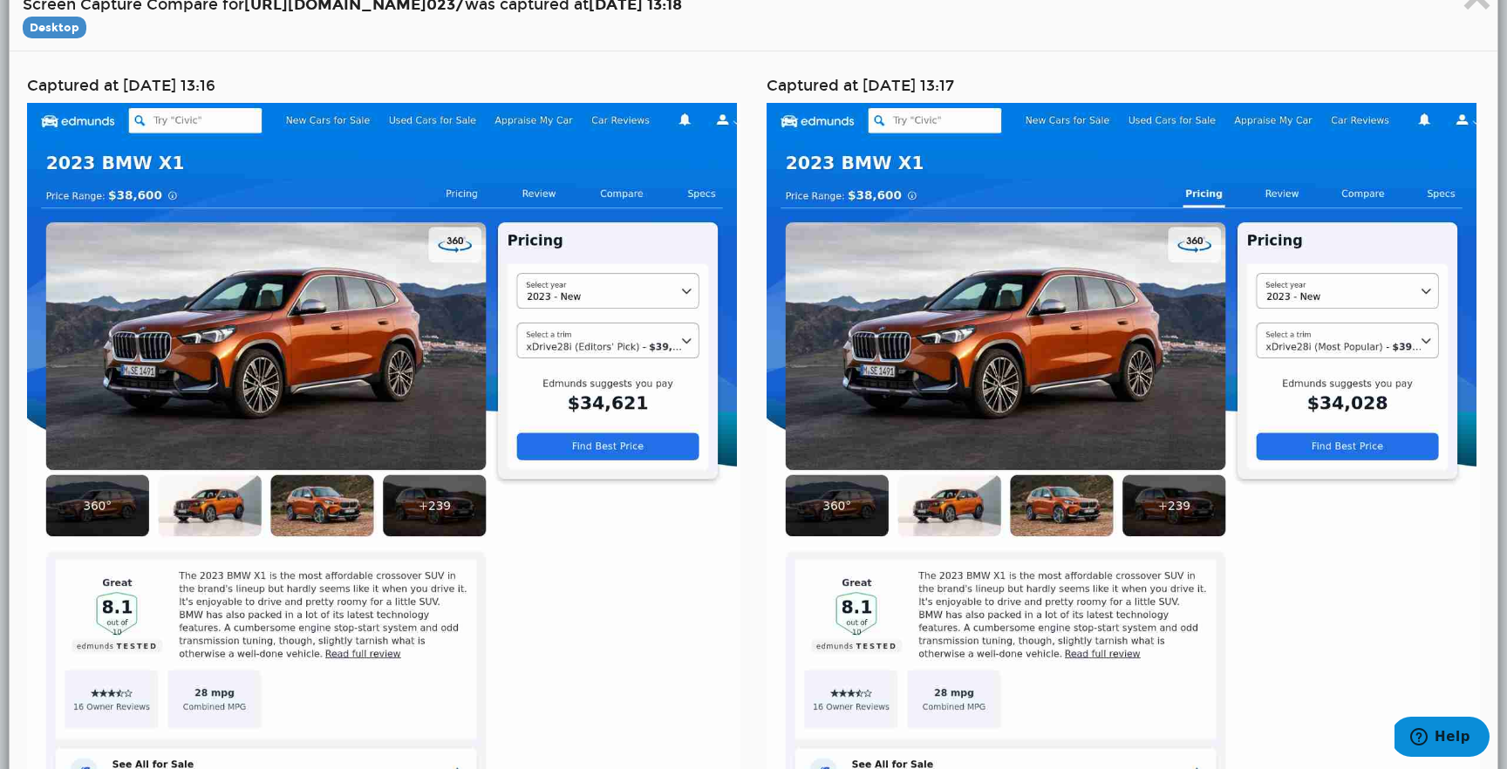
scroll to position [43, 0]
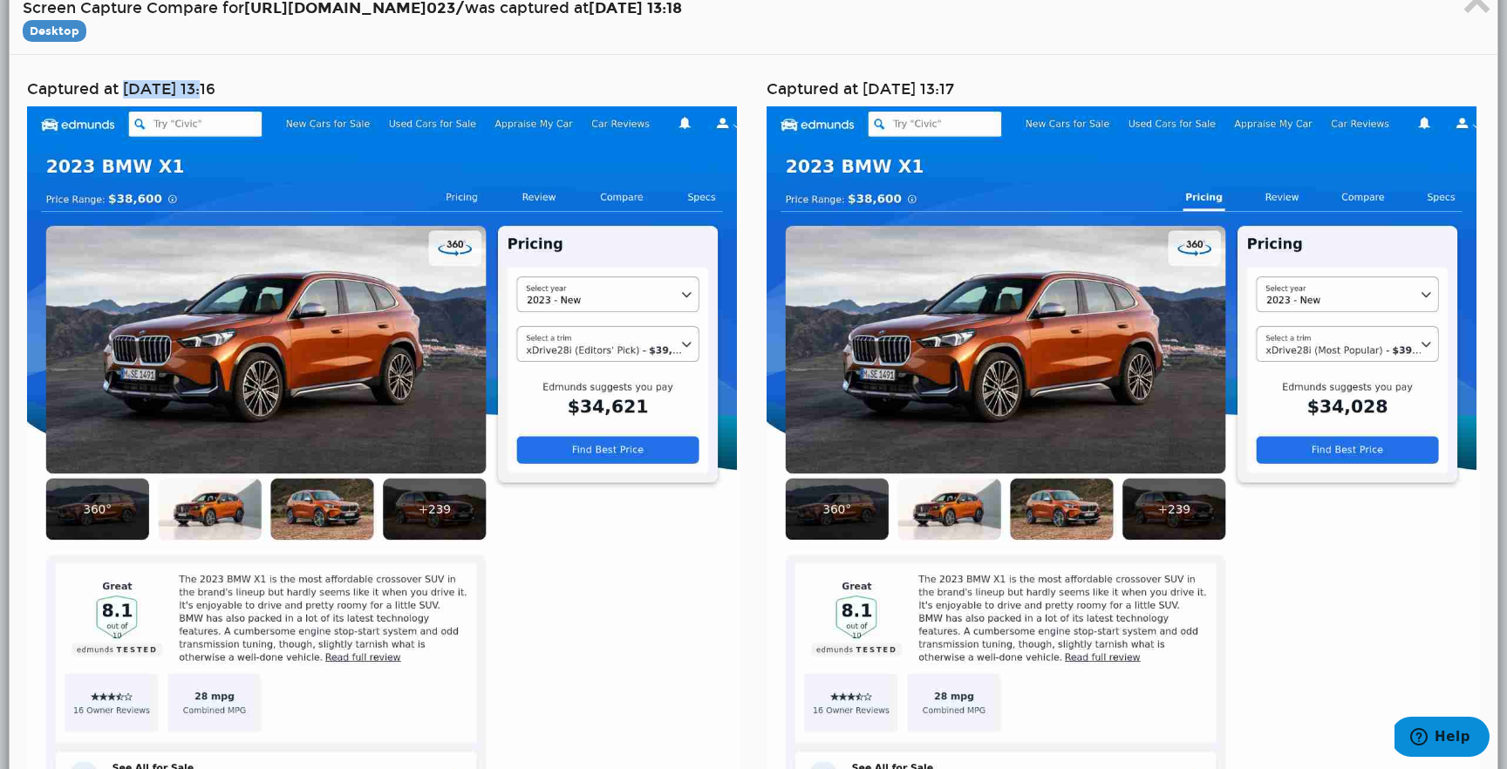
drag, startPoint x: 122, startPoint y: 80, endPoint x: 209, endPoint y: 92, distance: 87.9
click at [209, 92] on h4 "Captured at 12/26/2024 13:16" at bounding box center [383, 89] width 713 height 17
copy h4 "12/26/2024"
drag, startPoint x: 863, startPoint y: 85, endPoint x: 949, endPoint y: 86, distance: 86.3
click at [949, 86] on h4 "Captured at 01/02/2025 13:17" at bounding box center [1122, 89] width 713 height 17
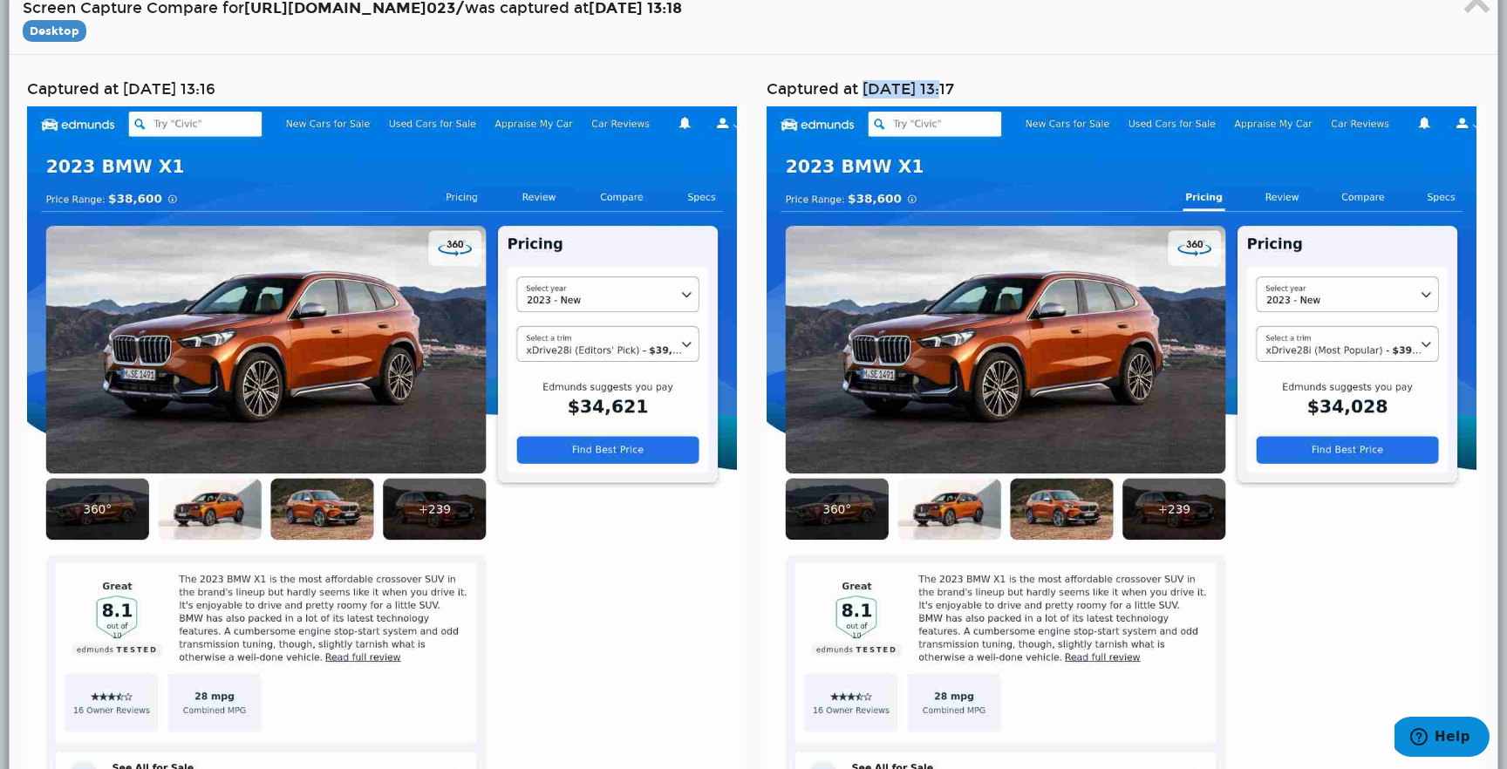
copy h4 "01/02/2025"
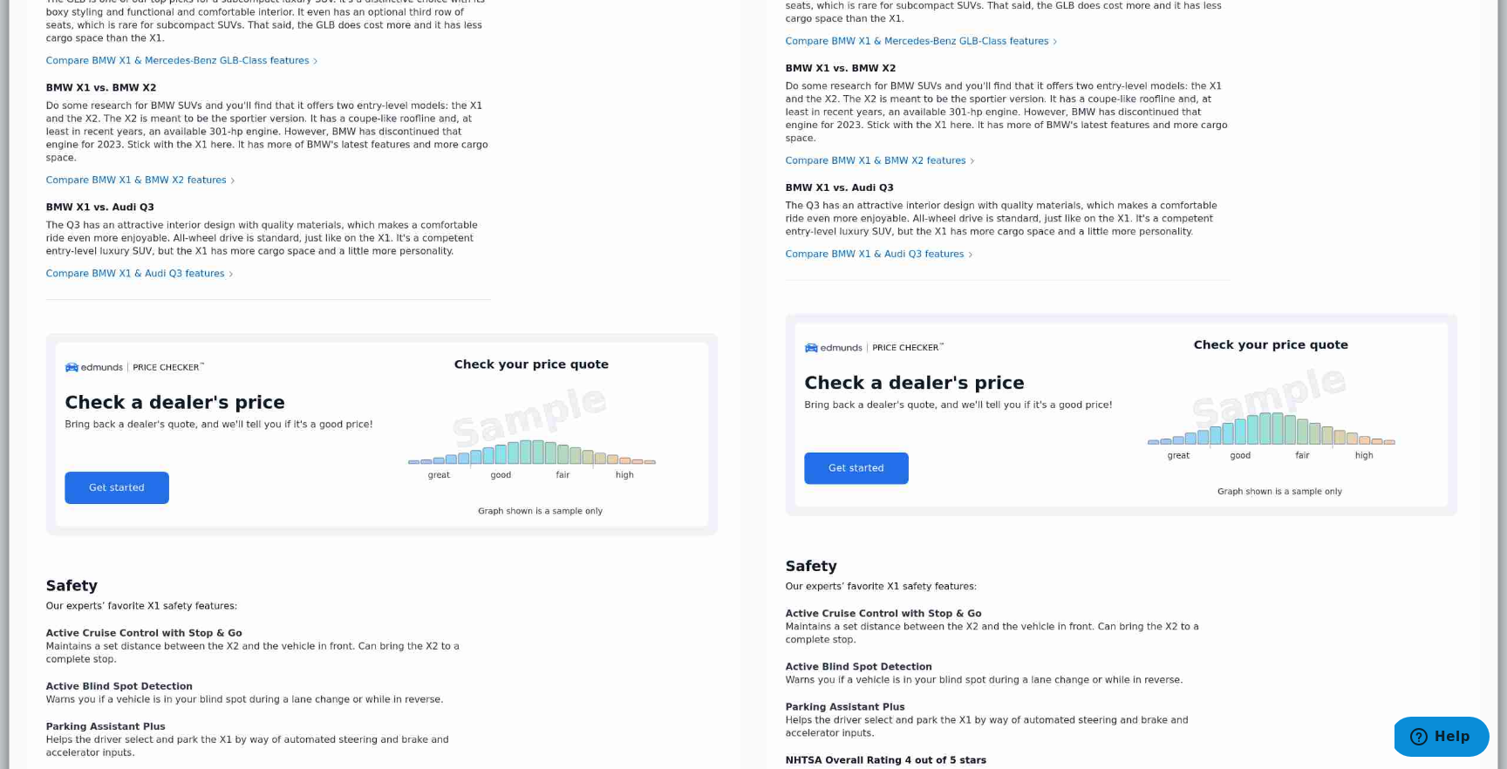
scroll to position [5513, 0]
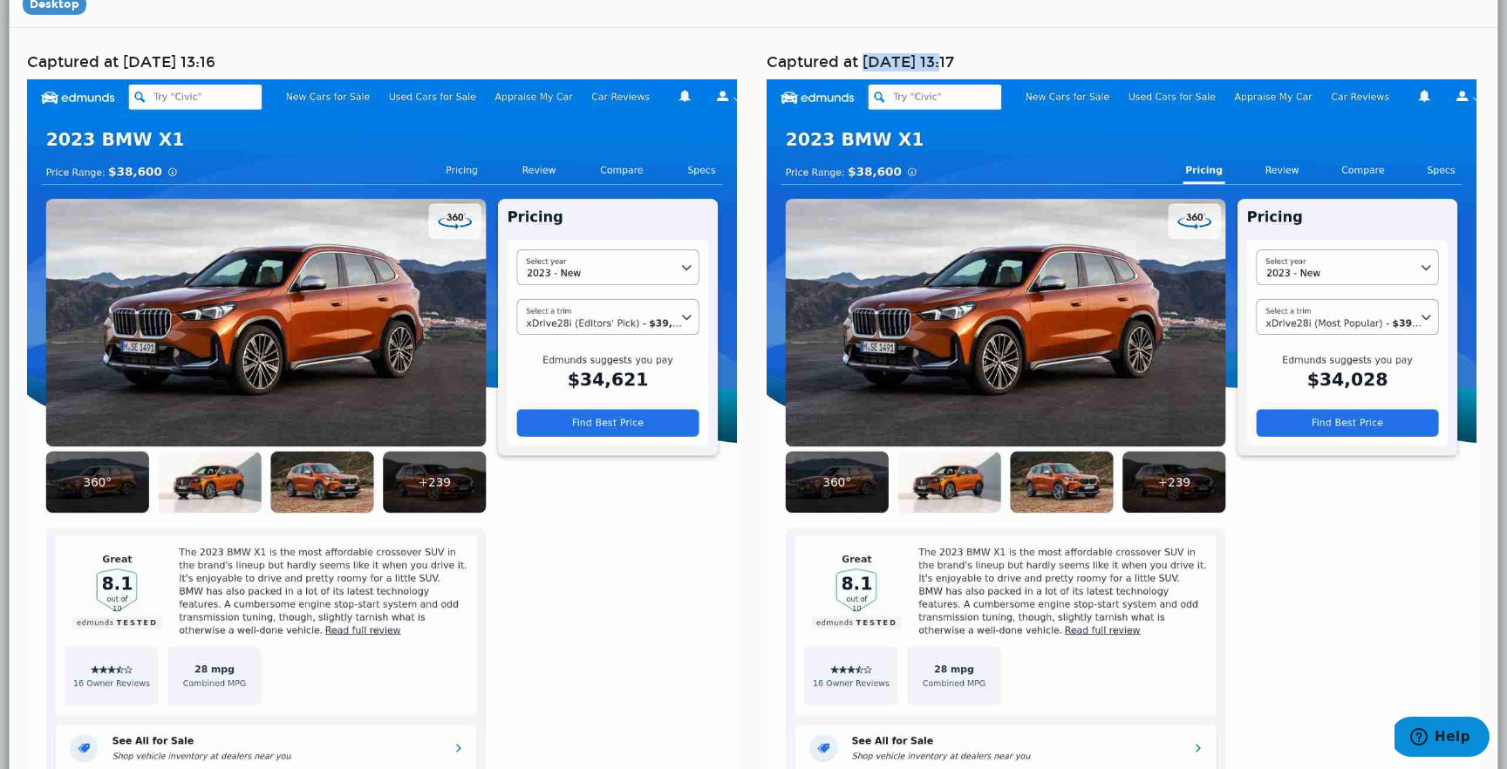
scroll to position [0, 0]
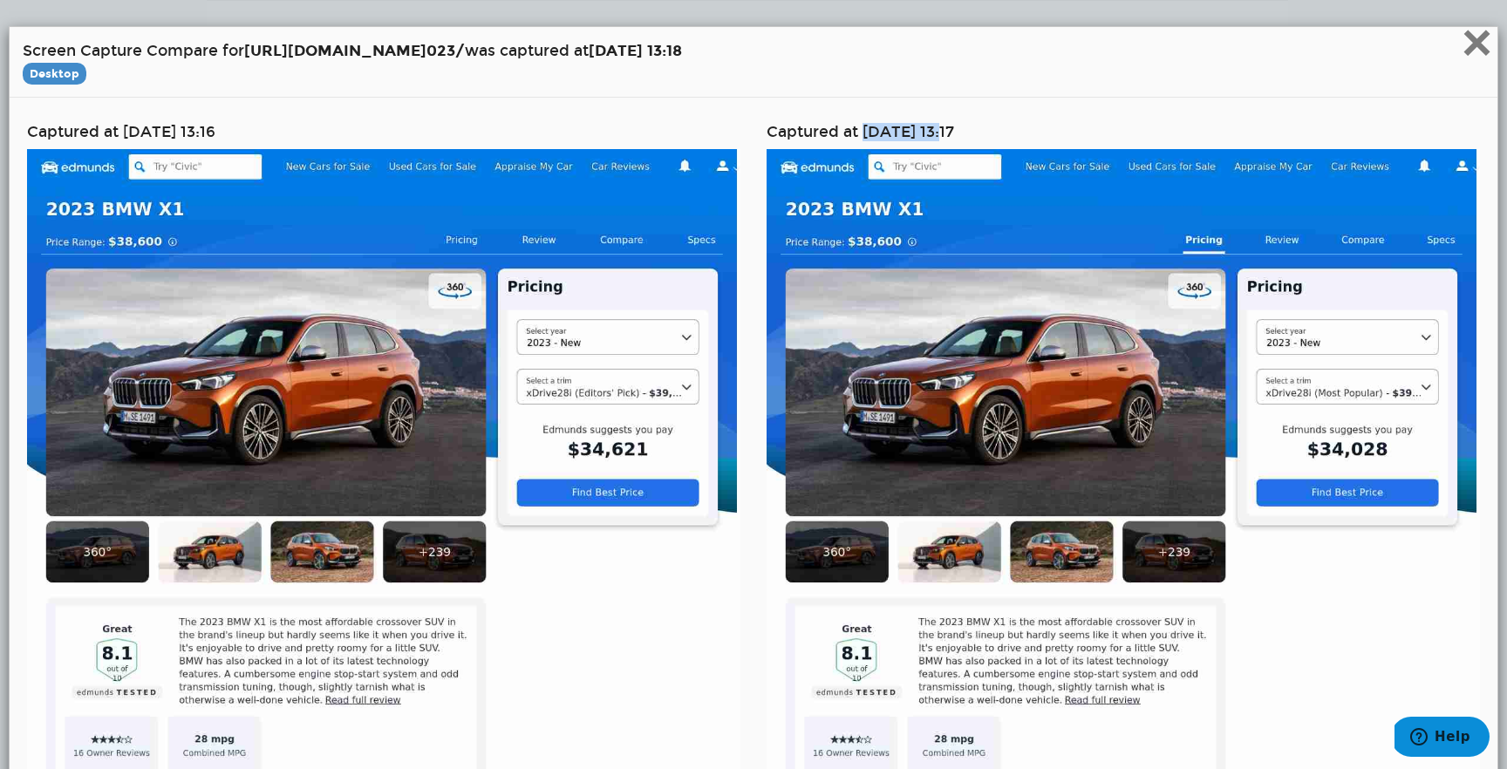
click at [1476, 45] on span "×" at bounding box center [1476, 42] width 31 height 58
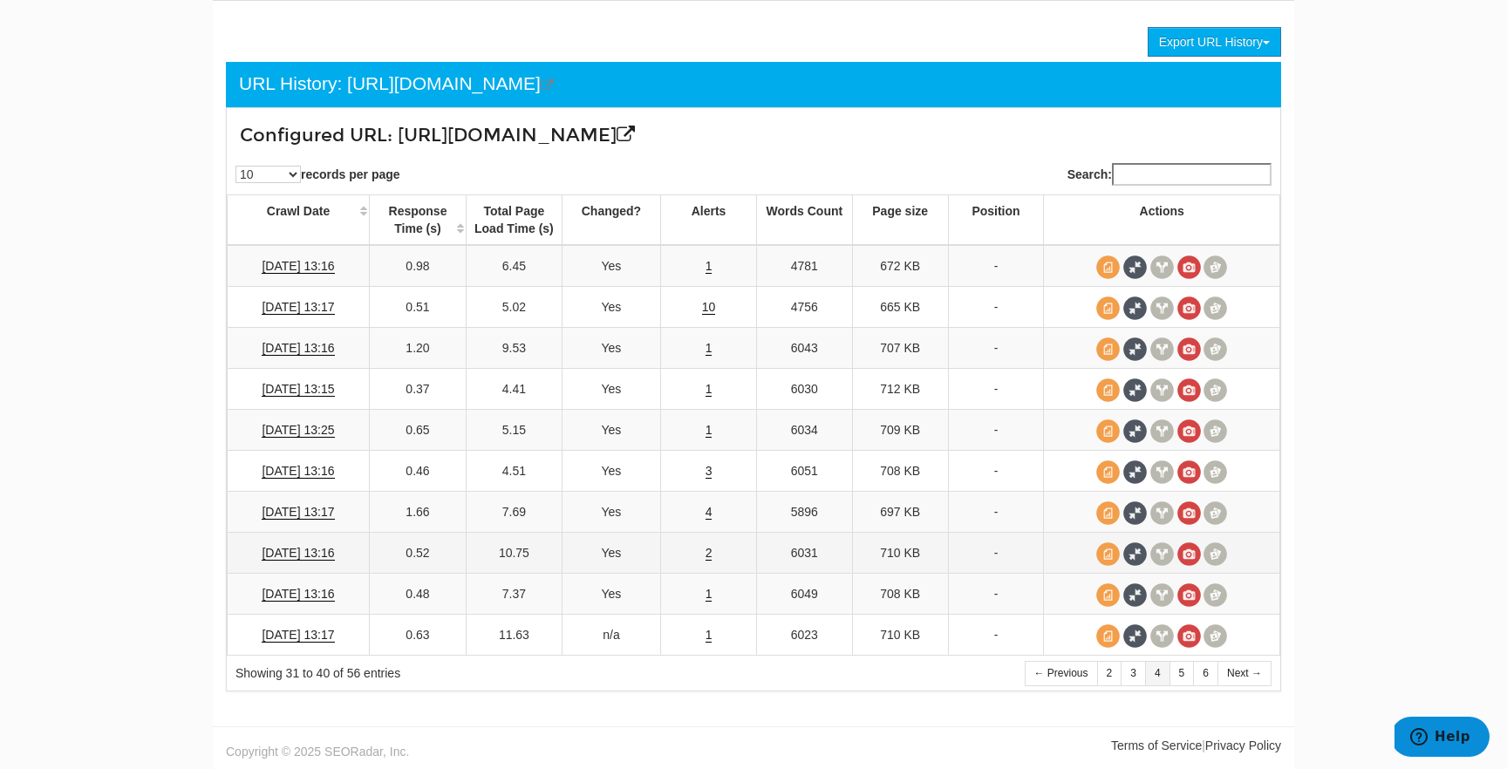
click at [714, 552] on td "2" at bounding box center [709, 553] width 96 height 41
click at [712, 552] on td "2" at bounding box center [709, 553] width 96 height 41
click at [708, 554] on link "2" at bounding box center [708, 553] width 7 height 15
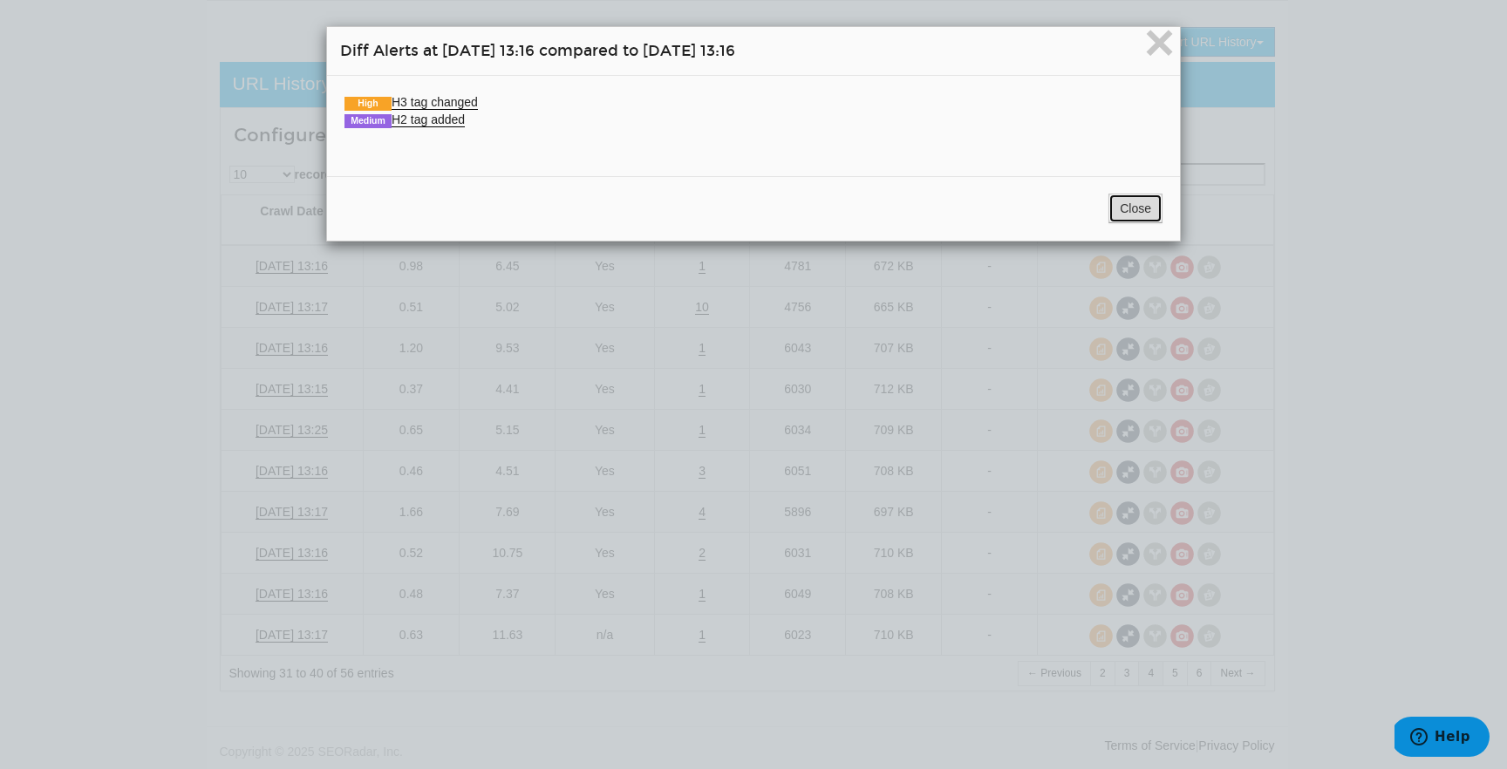
click at [1119, 195] on button "Close" at bounding box center [1135, 209] width 54 height 30
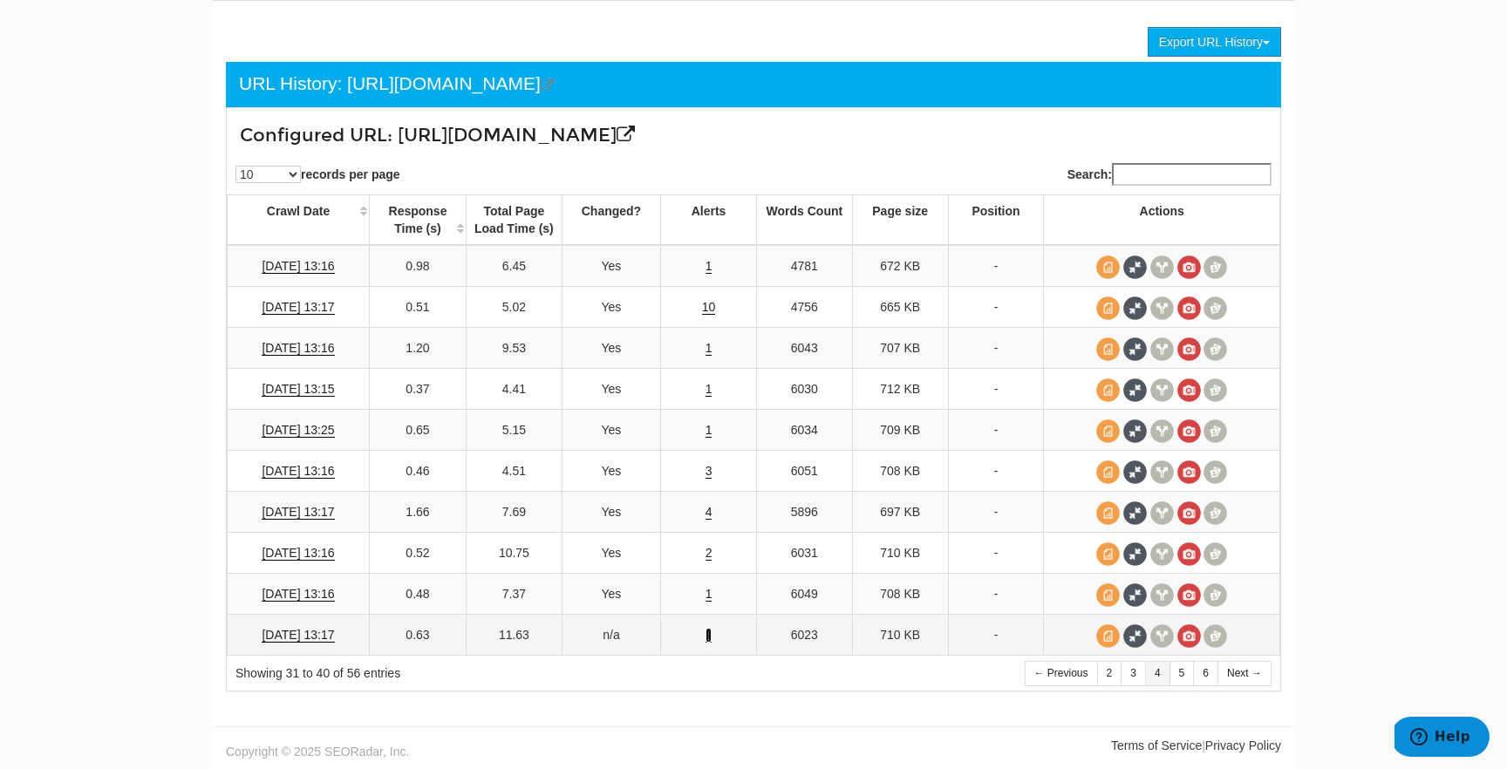
click at [709, 632] on link "1" at bounding box center [708, 635] width 7 height 15
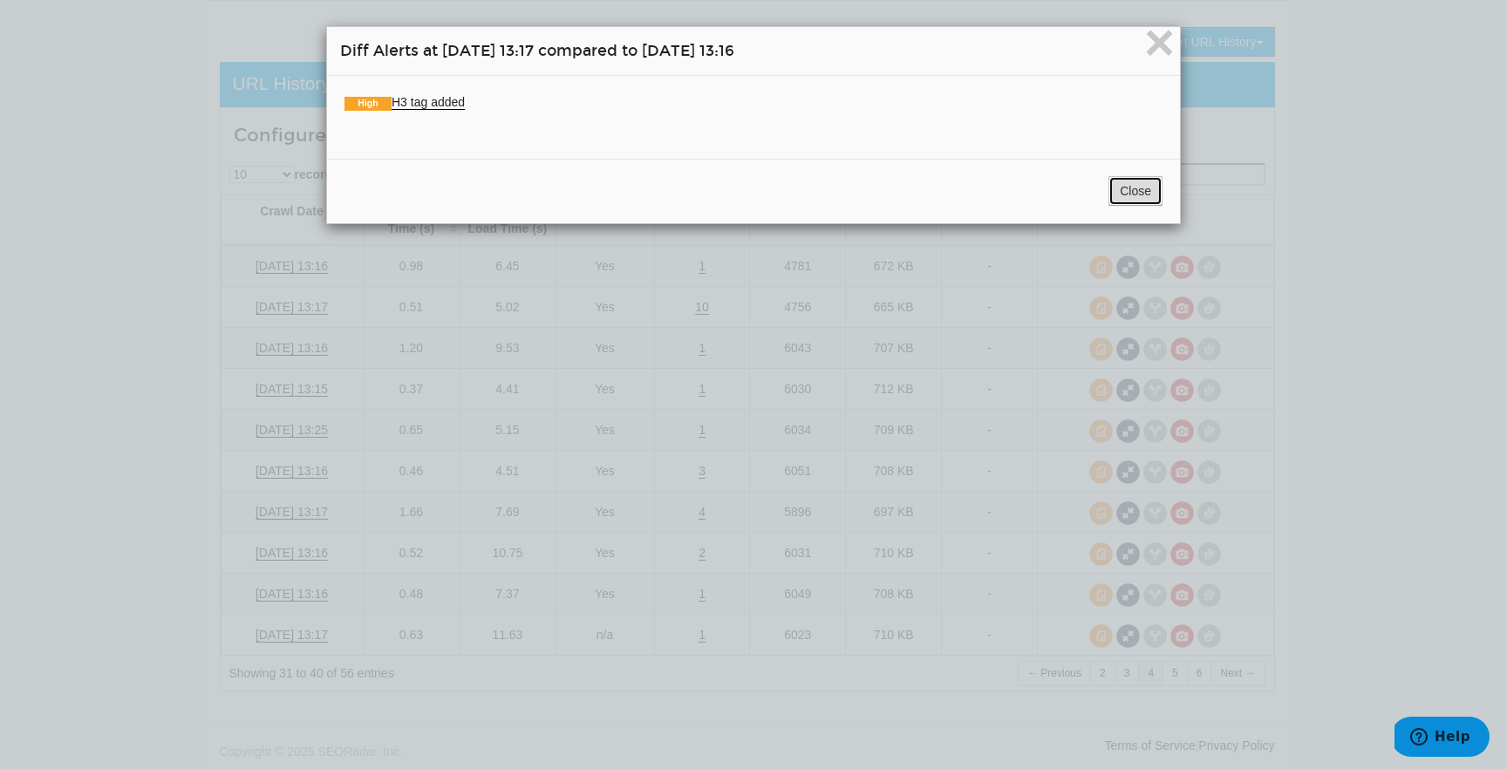
click at [1135, 197] on button "Close" at bounding box center [1135, 191] width 54 height 30
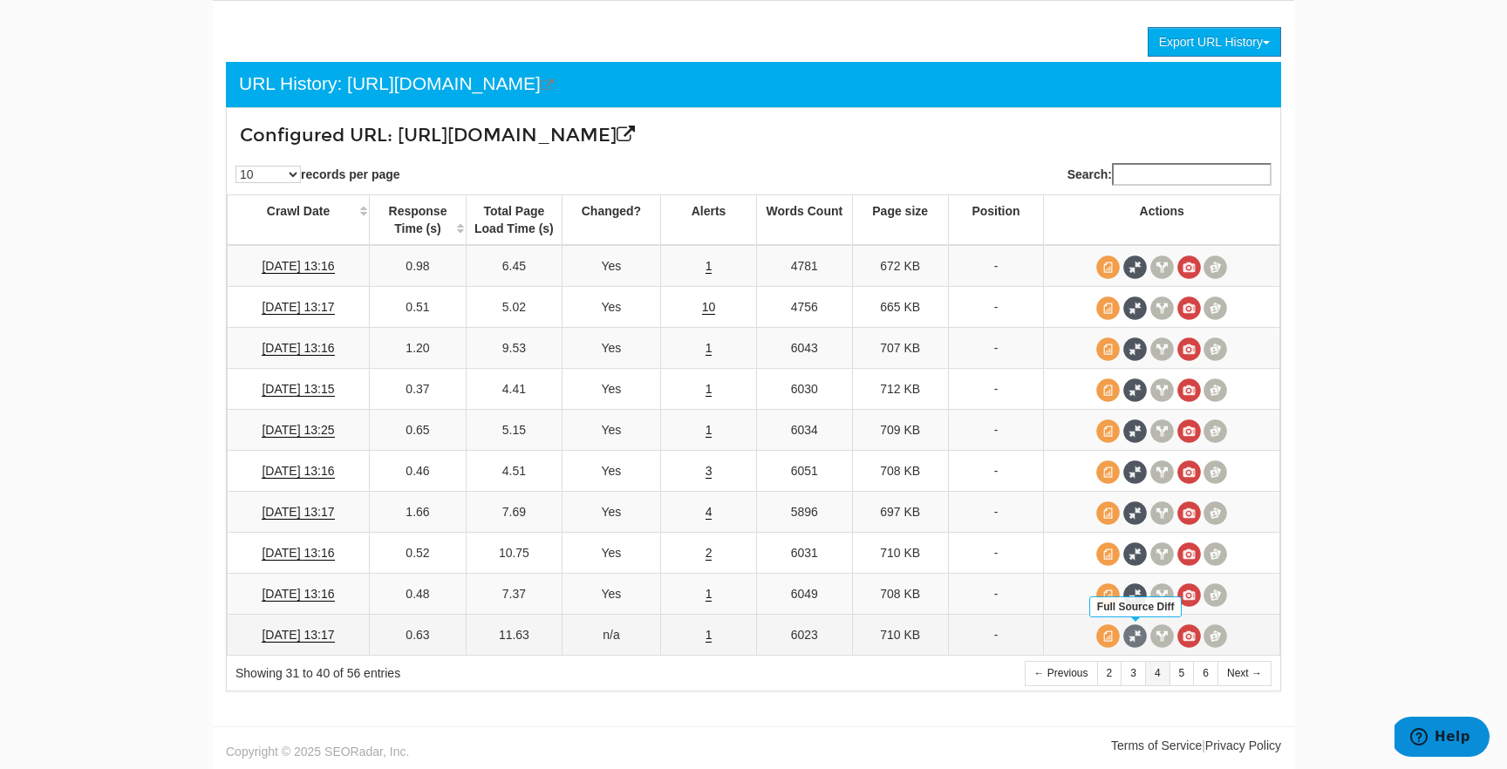
click at [1139, 643] on span at bounding box center [1135, 636] width 24 height 24
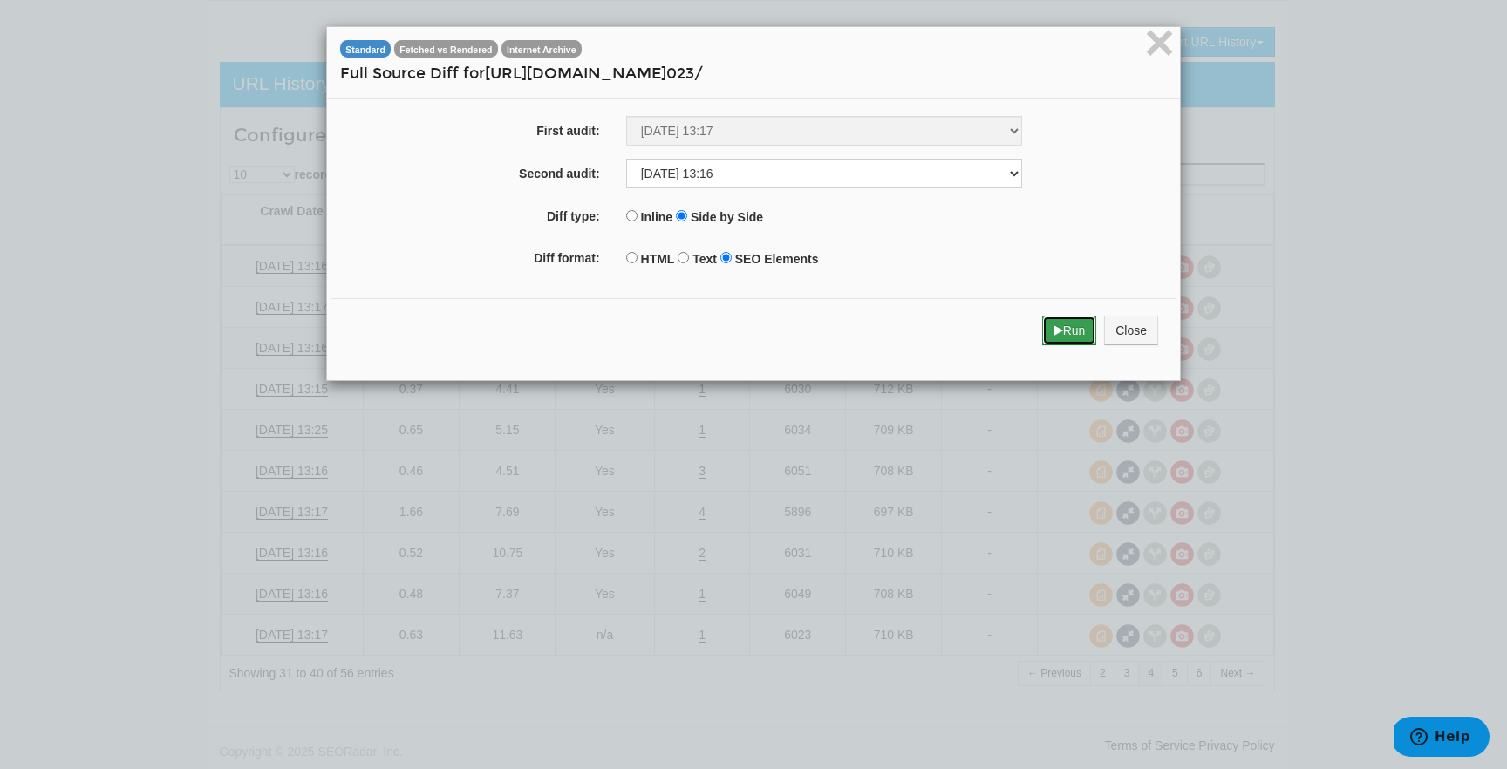
click at [1057, 330] on icon "submit" at bounding box center [1058, 330] width 10 height 12
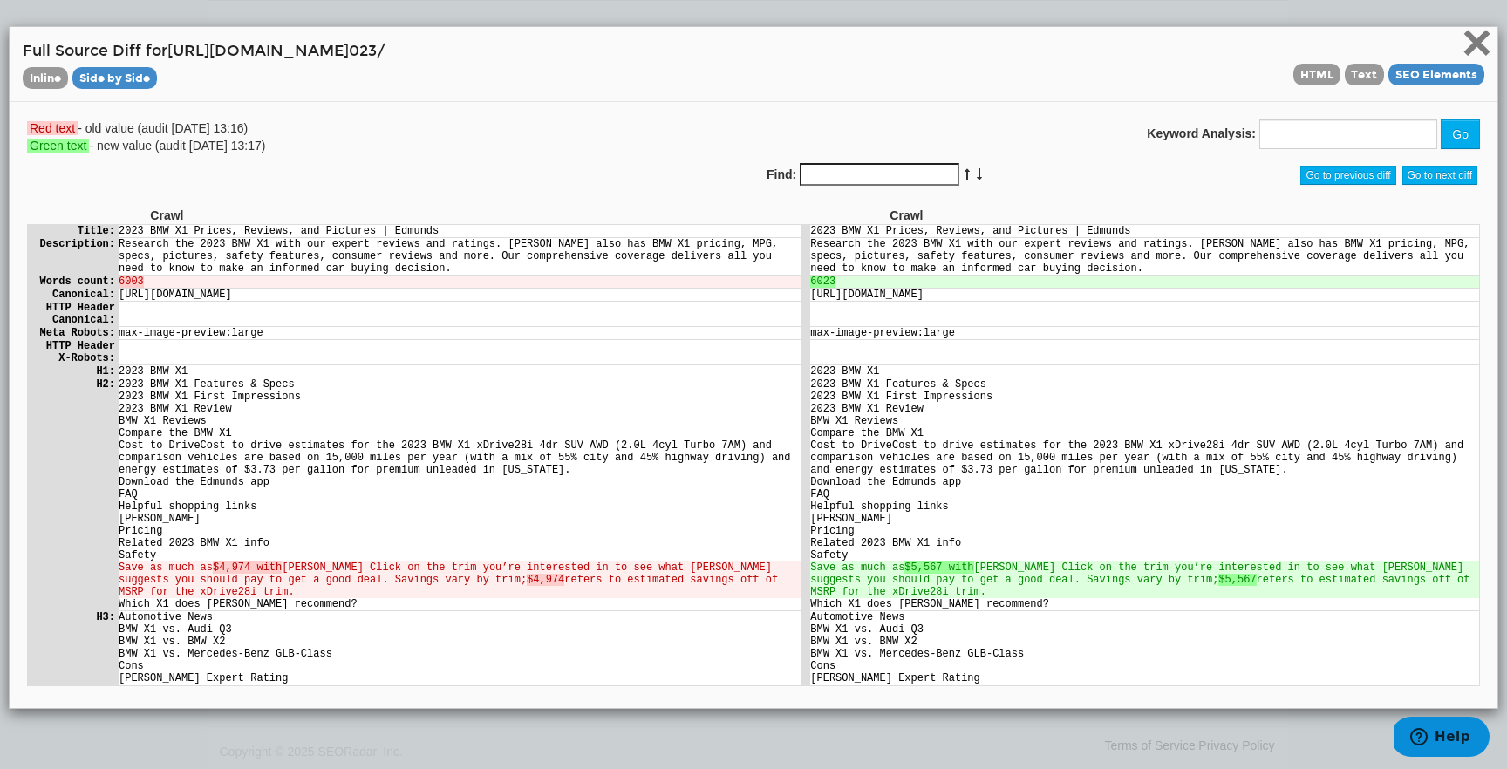
click at [1484, 50] on span "×" at bounding box center [1476, 42] width 31 height 58
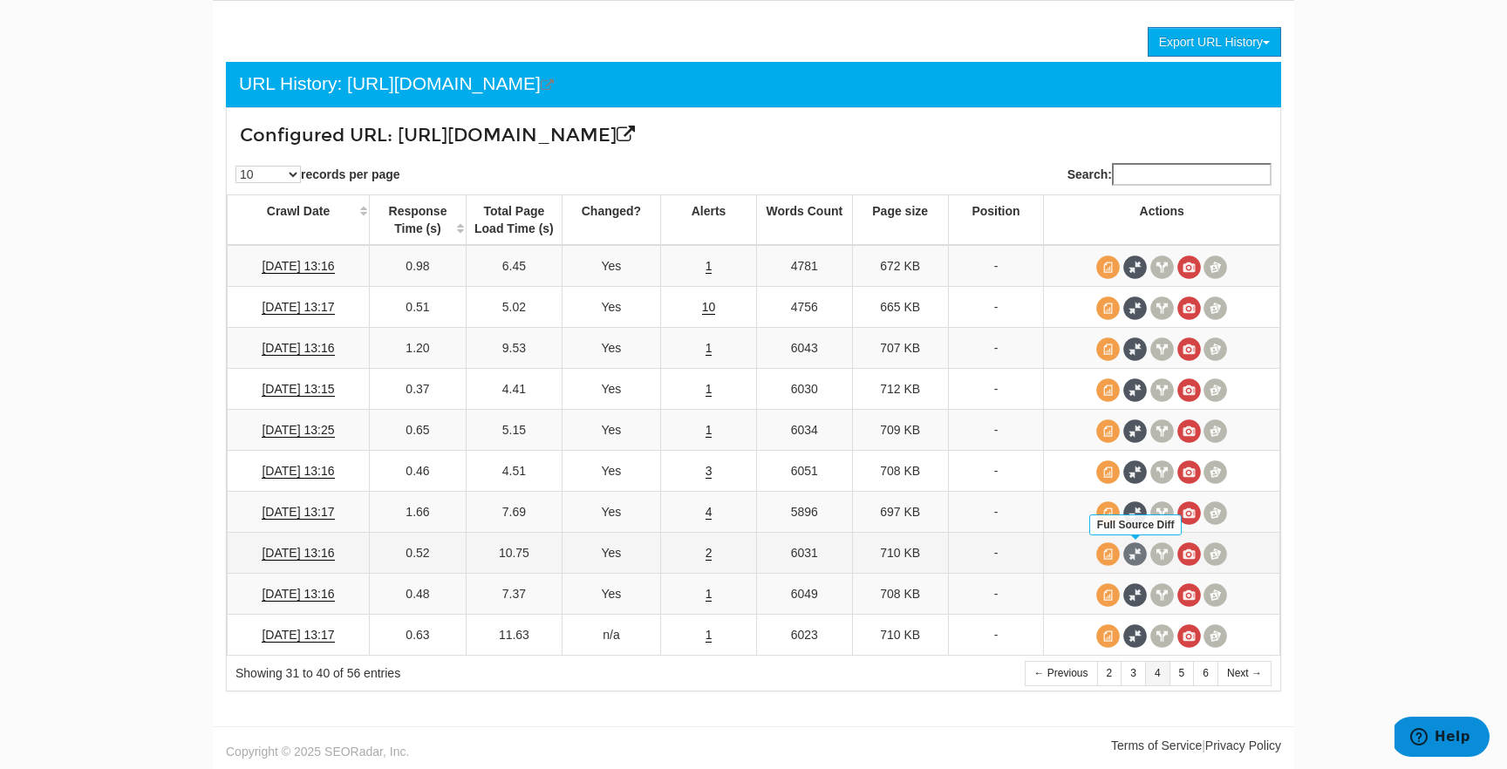
click at [1137, 553] on span at bounding box center [1135, 554] width 24 height 24
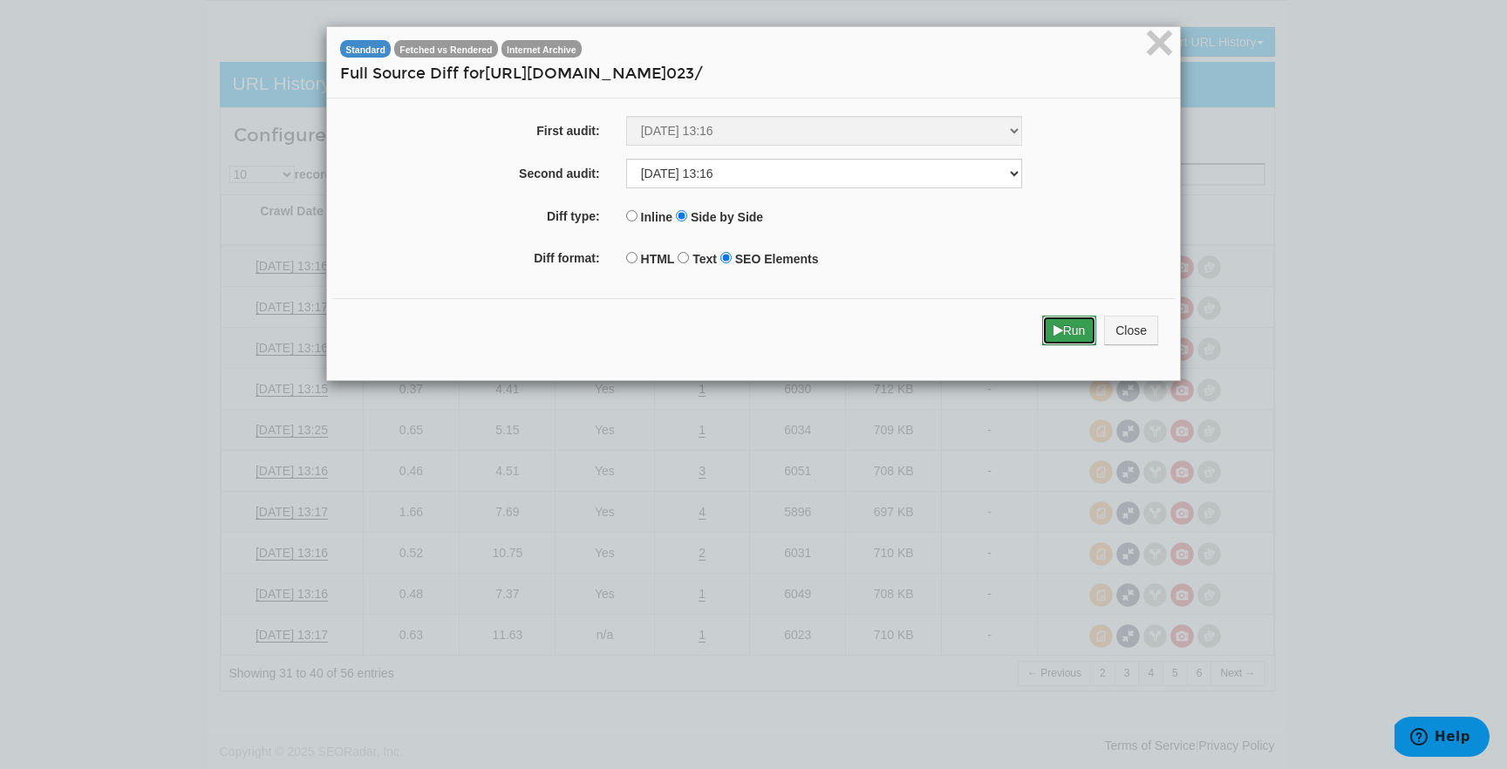
click at [1068, 319] on button "Run" at bounding box center [1069, 331] width 55 height 30
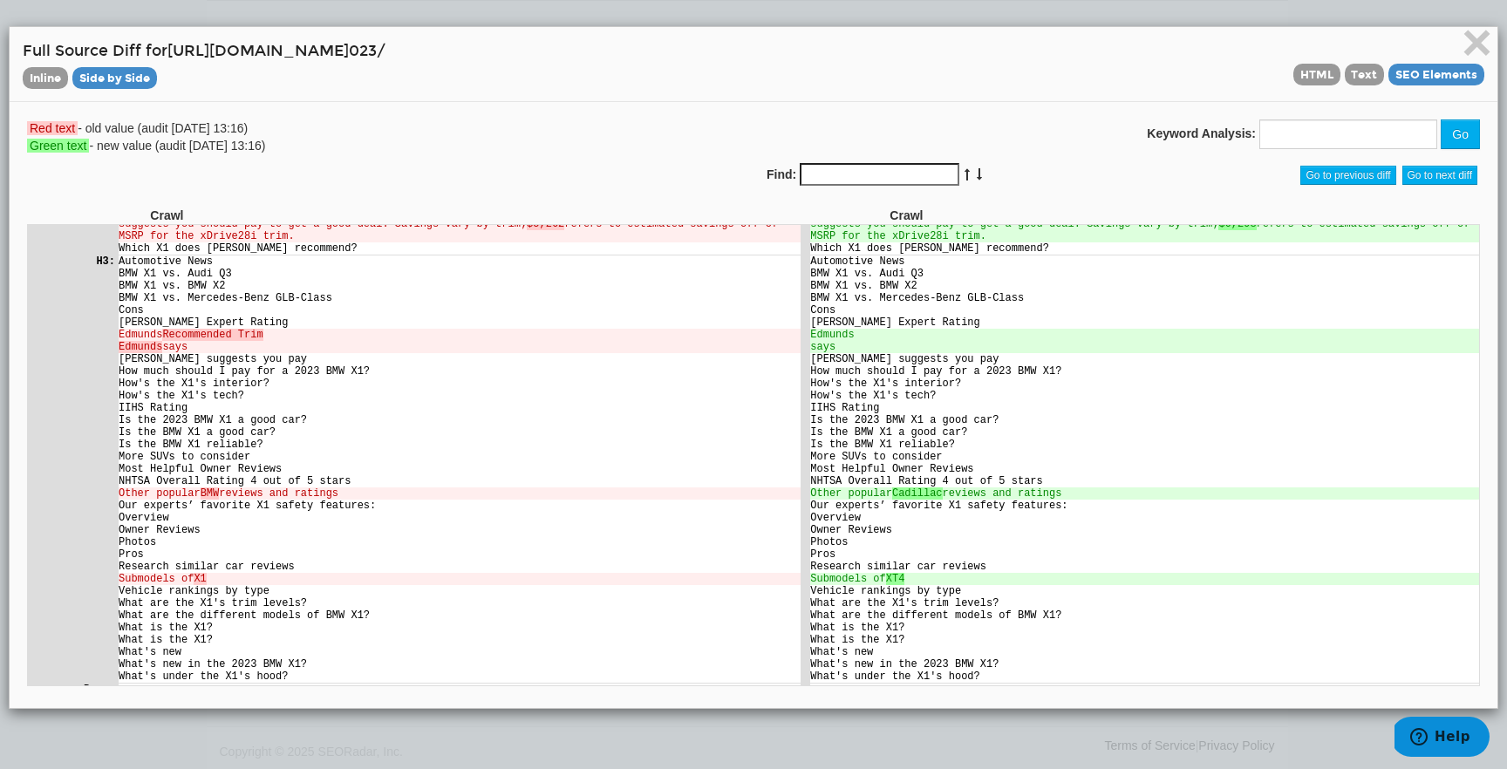
scroll to position [391, 0]
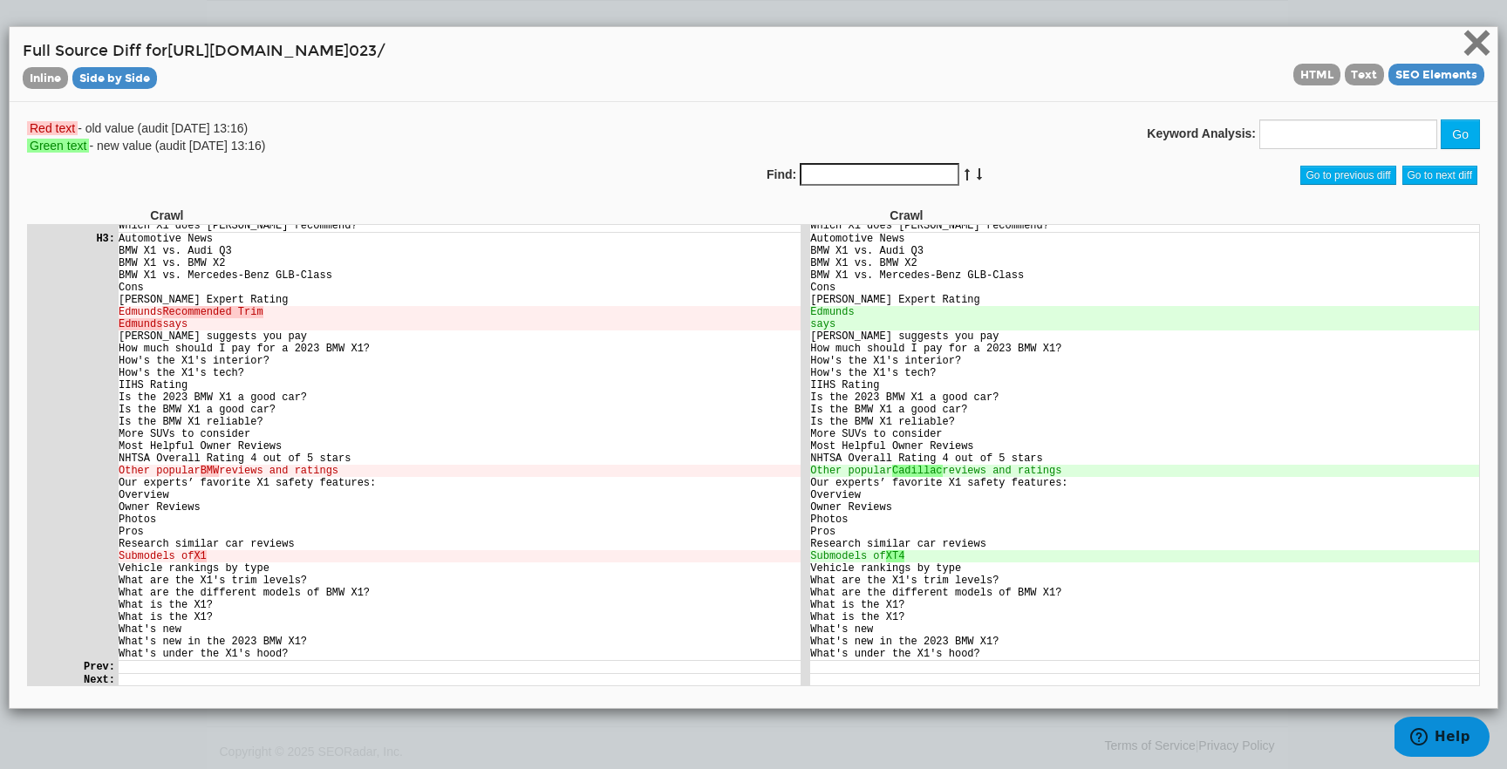
click at [1477, 44] on span "×" at bounding box center [1476, 42] width 31 height 58
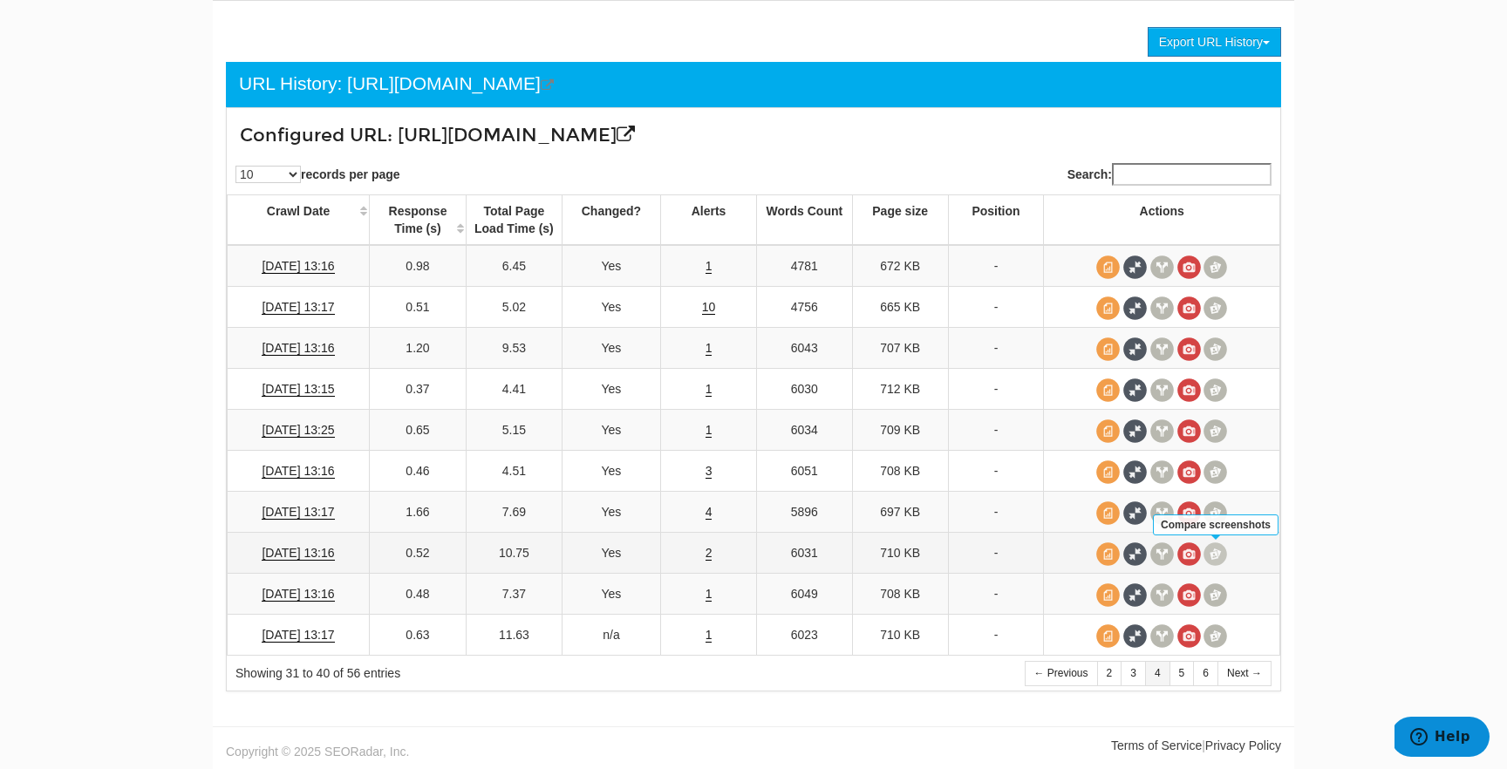
click at [1217, 552] on span at bounding box center [1215, 554] width 24 height 24
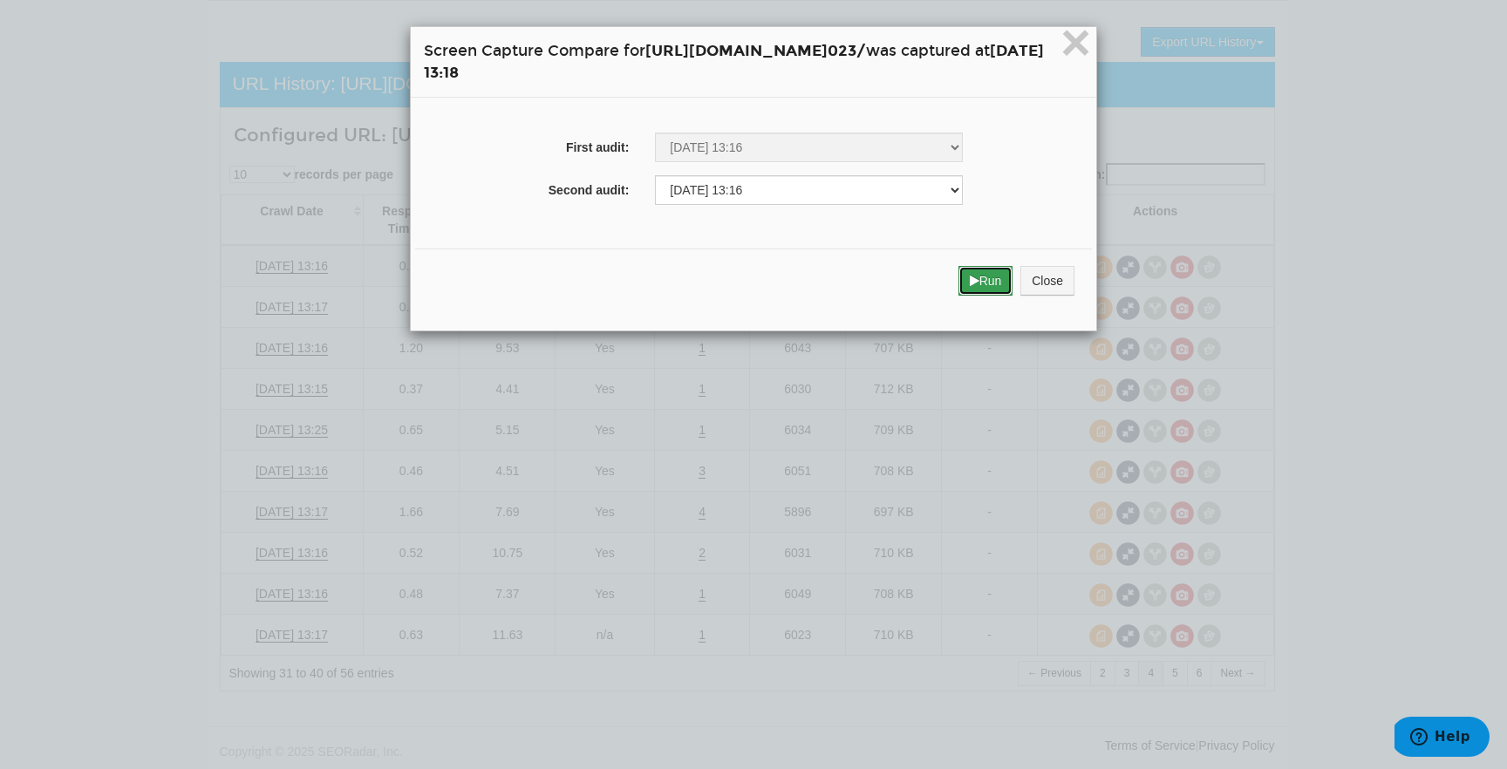
click at [1013, 269] on button "Run" at bounding box center [985, 281] width 55 height 30
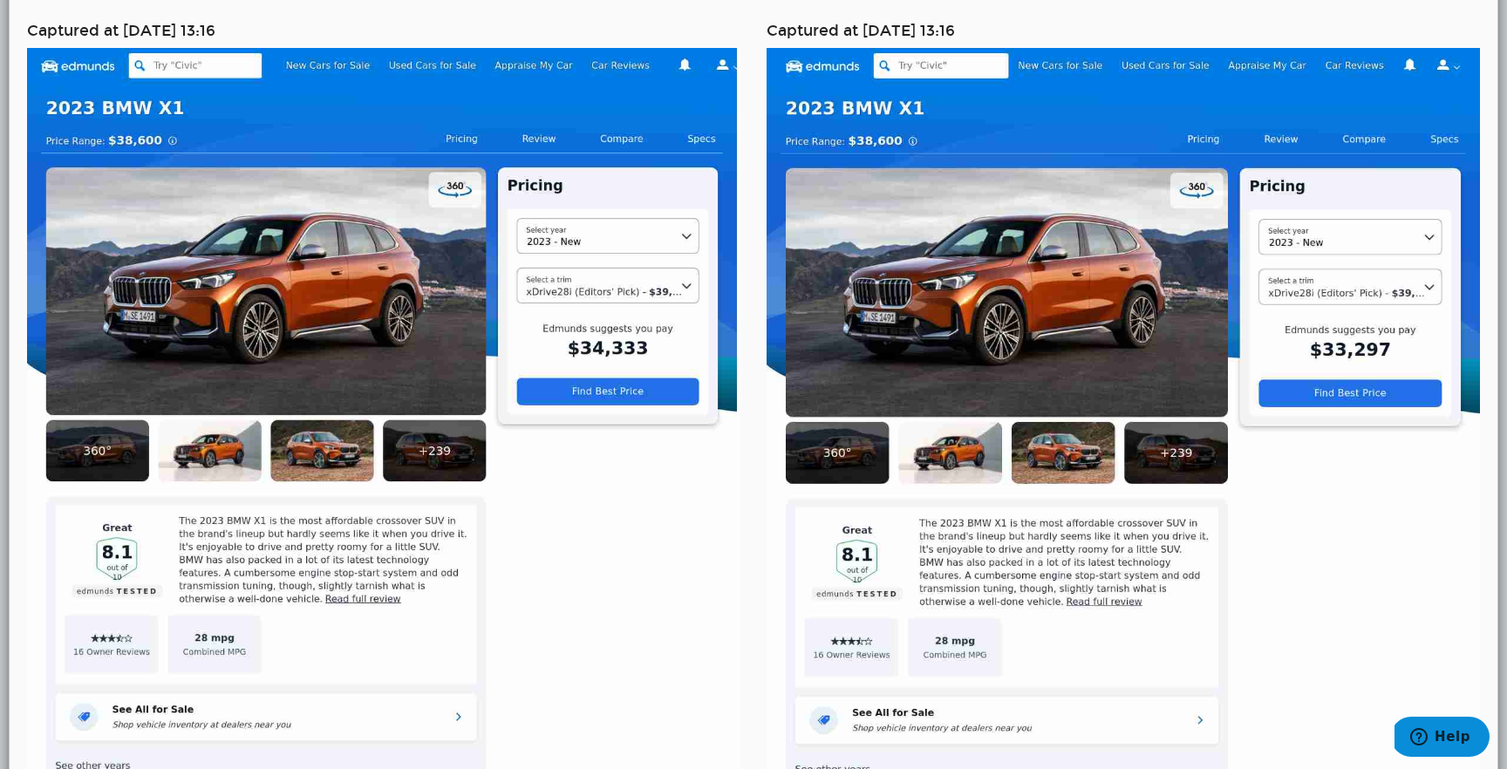
scroll to position [0, 0]
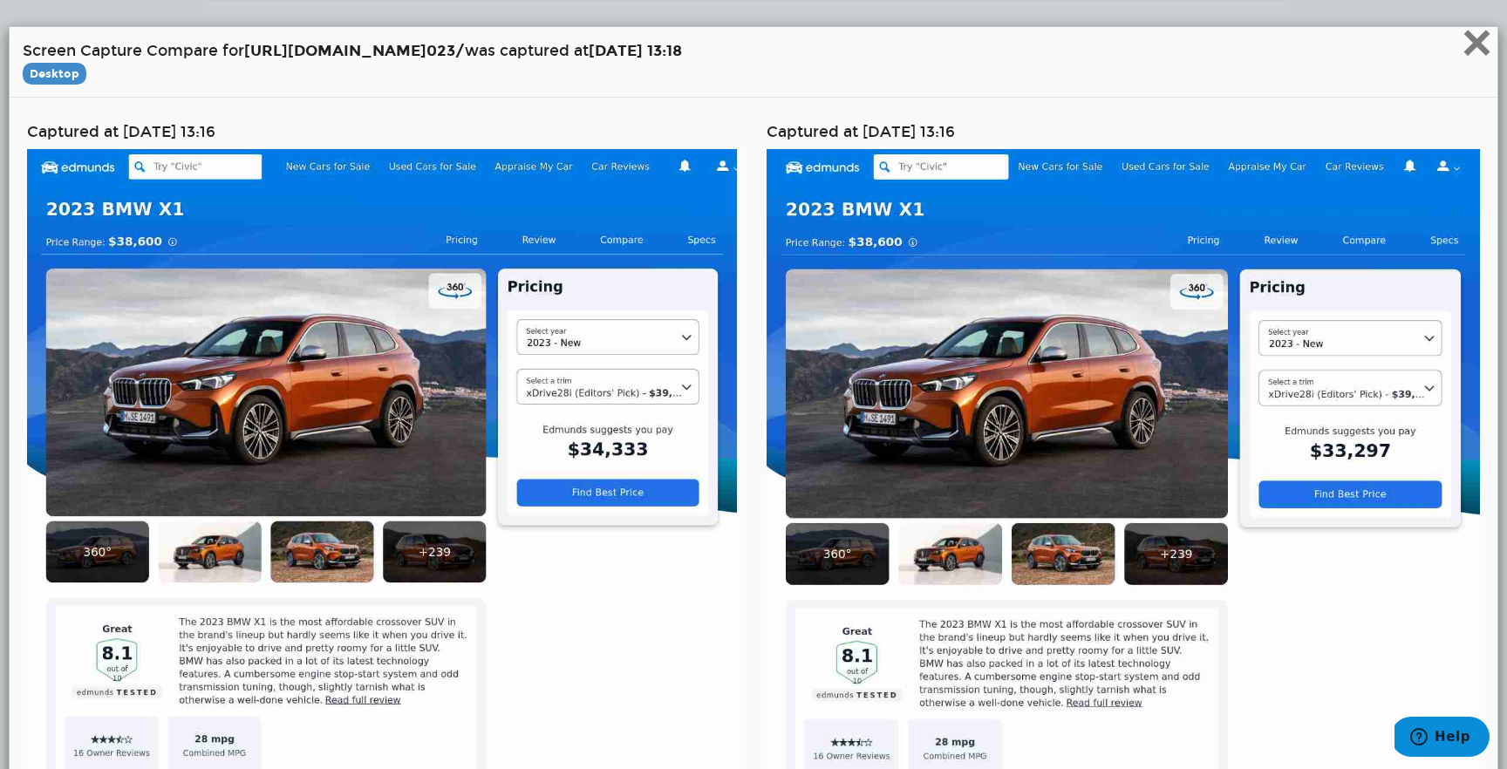
click at [1463, 52] on span "×" at bounding box center [1476, 42] width 31 height 58
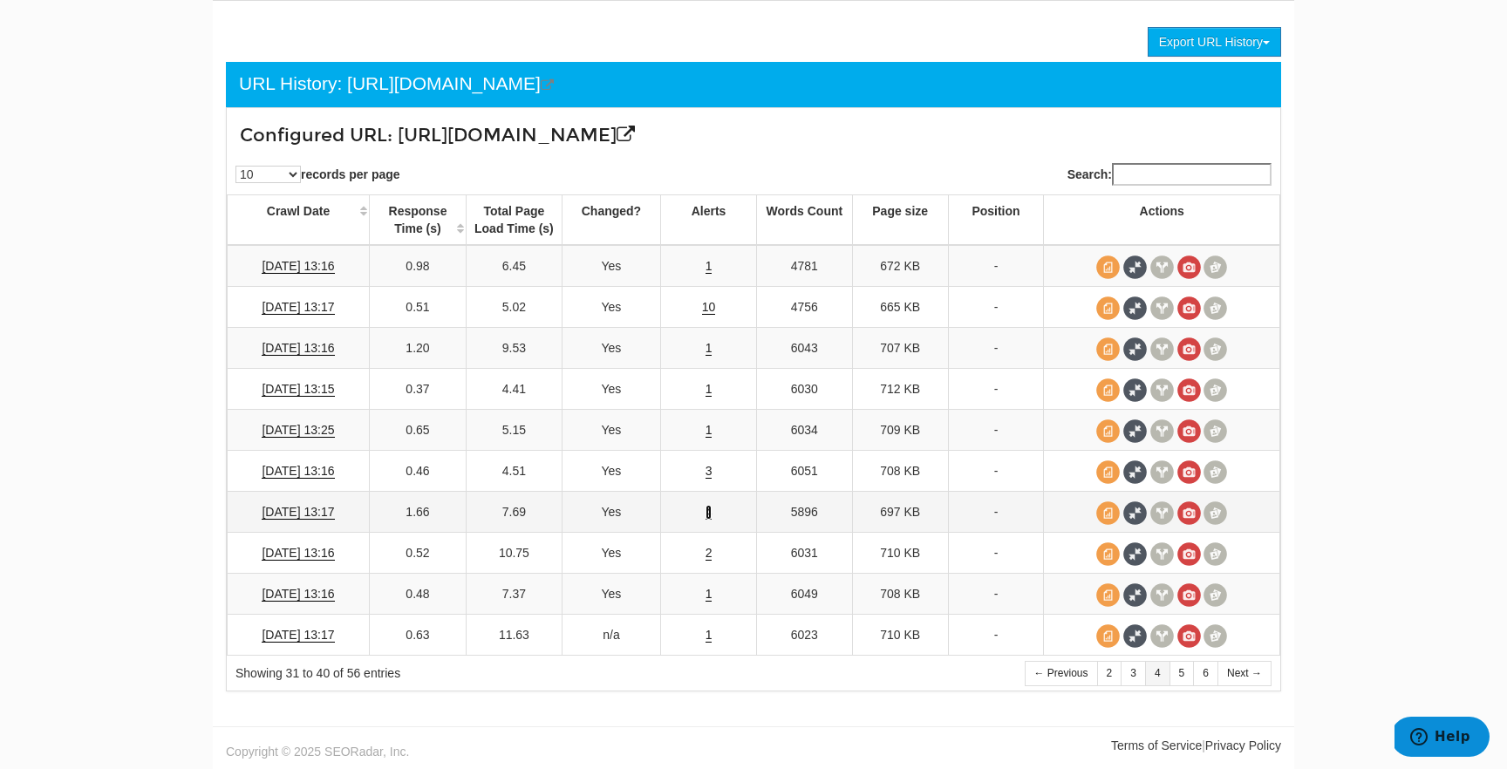
click at [707, 515] on link "4" at bounding box center [708, 512] width 7 height 15
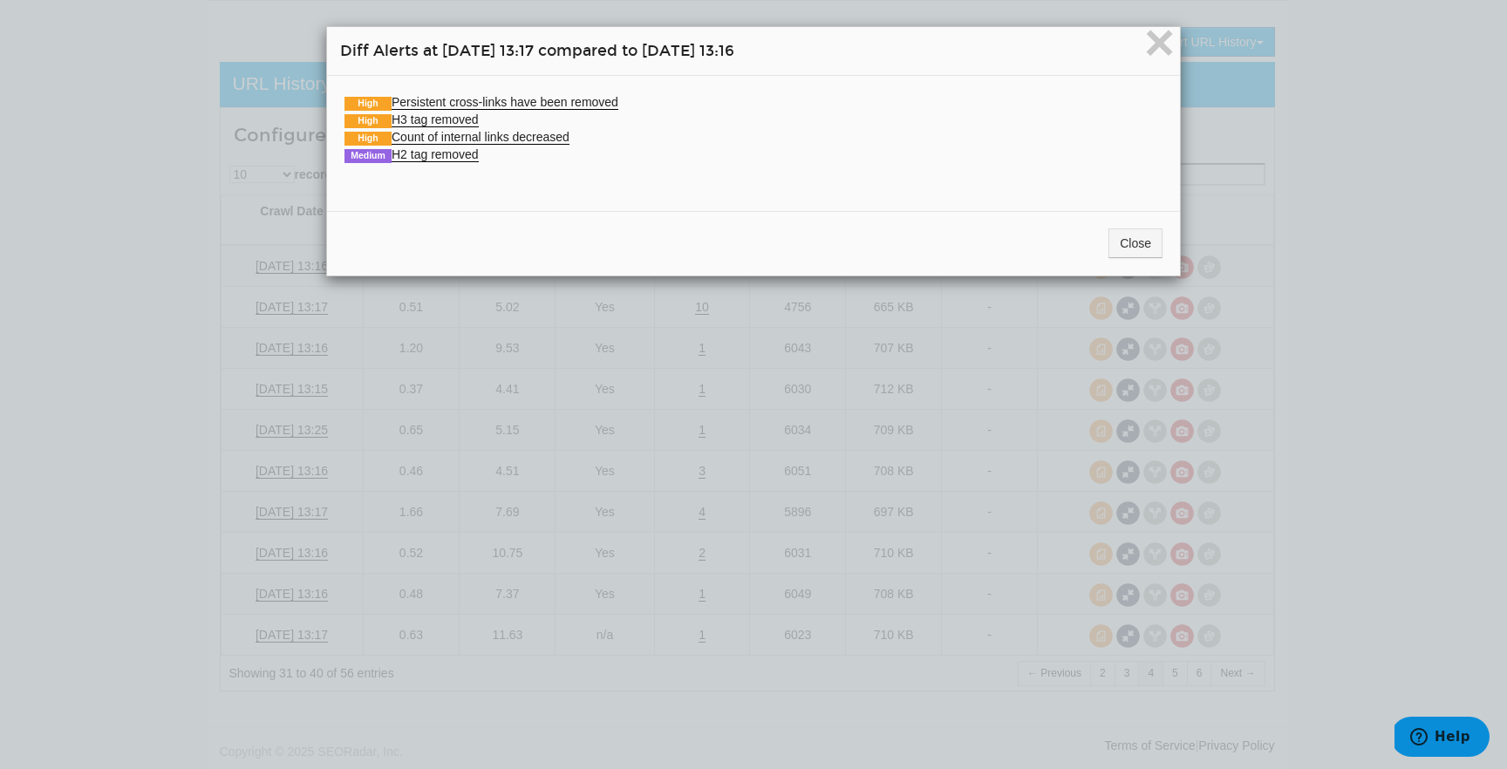
click at [1103, 223] on div "Close" at bounding box center [753, 243] width 853 height 65
click at [1123, 251] on button "Close" at bounding box center [1135, 243] width 54 height 30
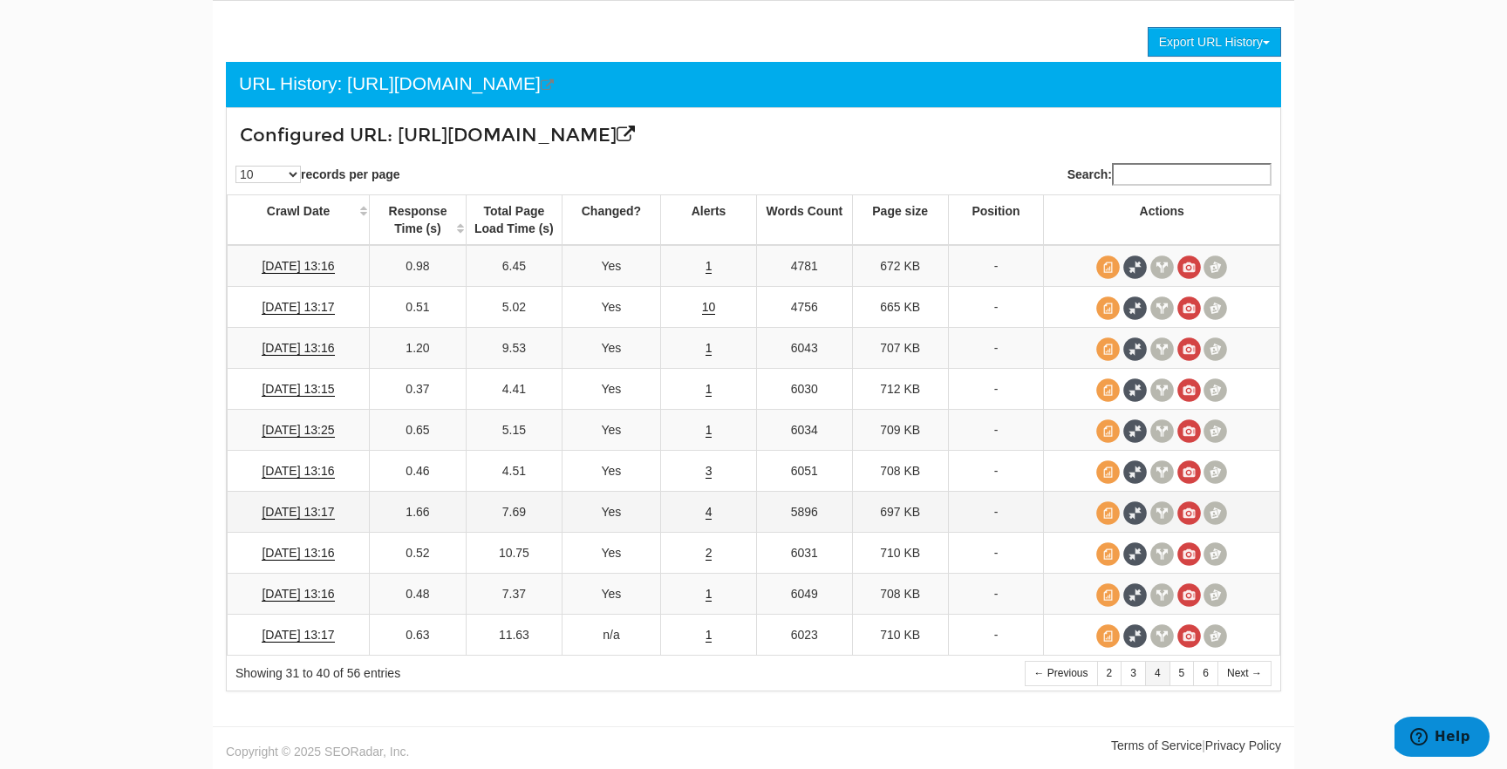
click at [1120, 515] on td at bounding box center [1162, 512] width 236 height 41
click at [1126, 515] on span at bounding box center [1135, 513] width 24 height 24
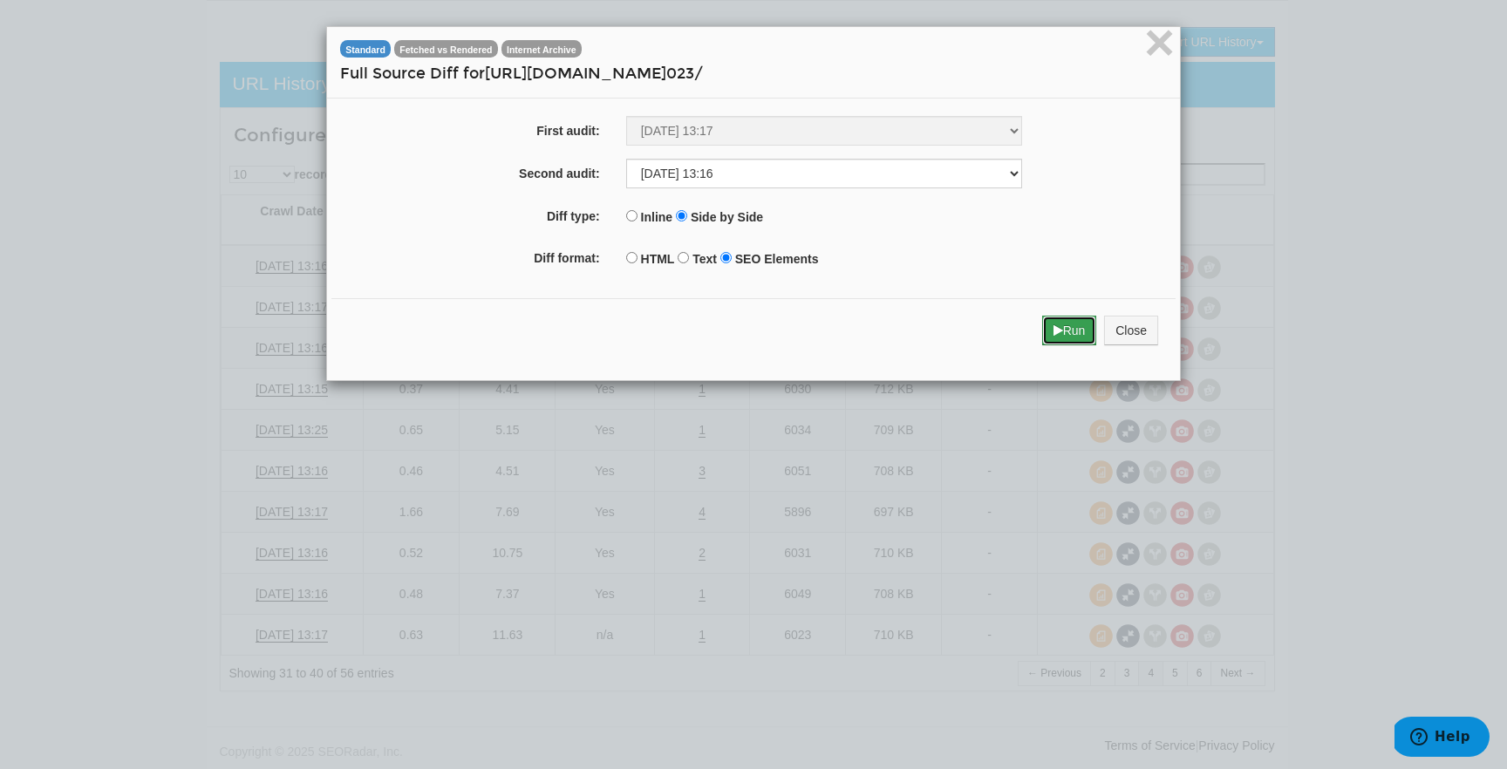
click at [1059, 328] on button "Run" at bounding box center [1069, 331] width 55 height 30
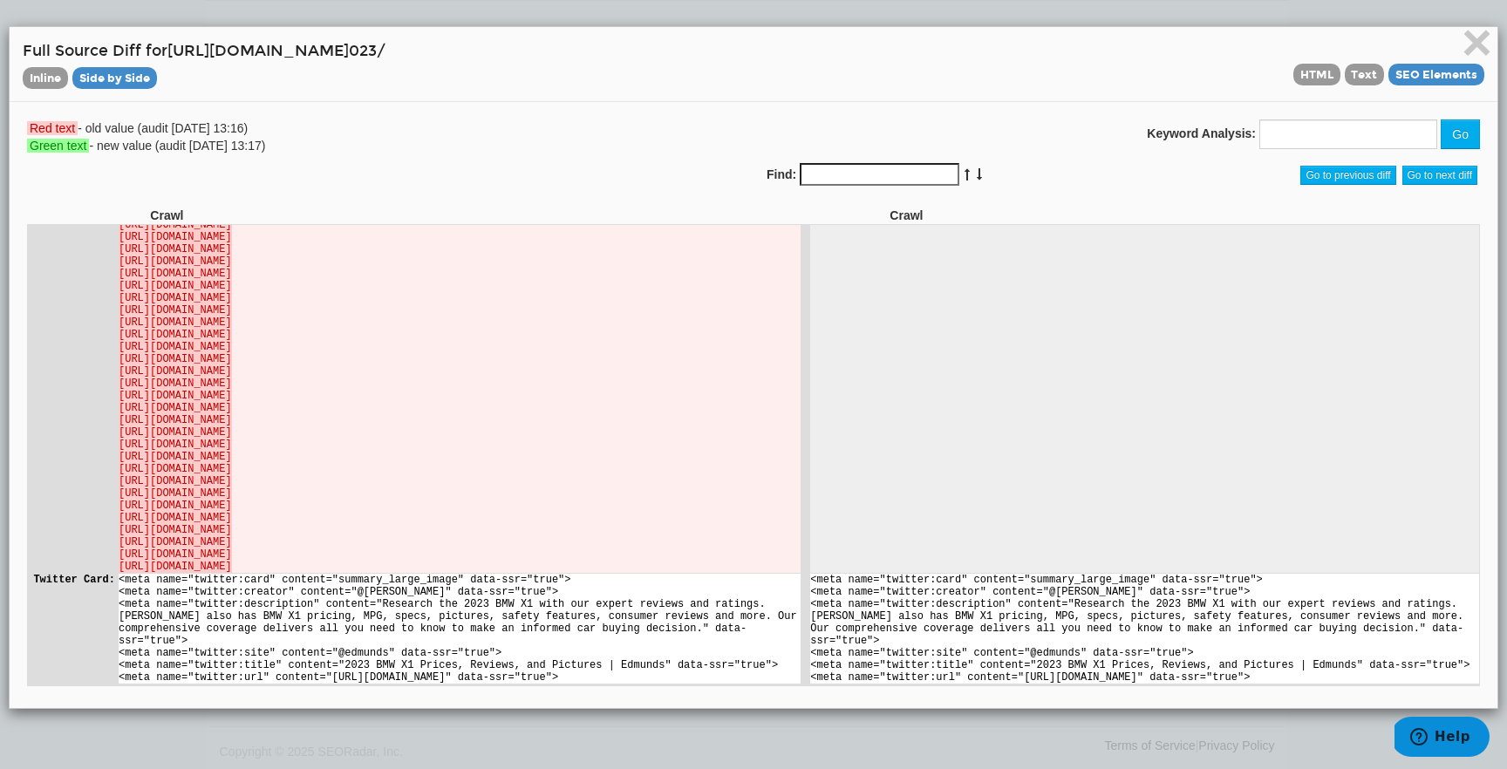
scroll to position [3402, 0]
click at [1479, 38] on span "×" at bounding box center [1476, 42] width 31 height 58
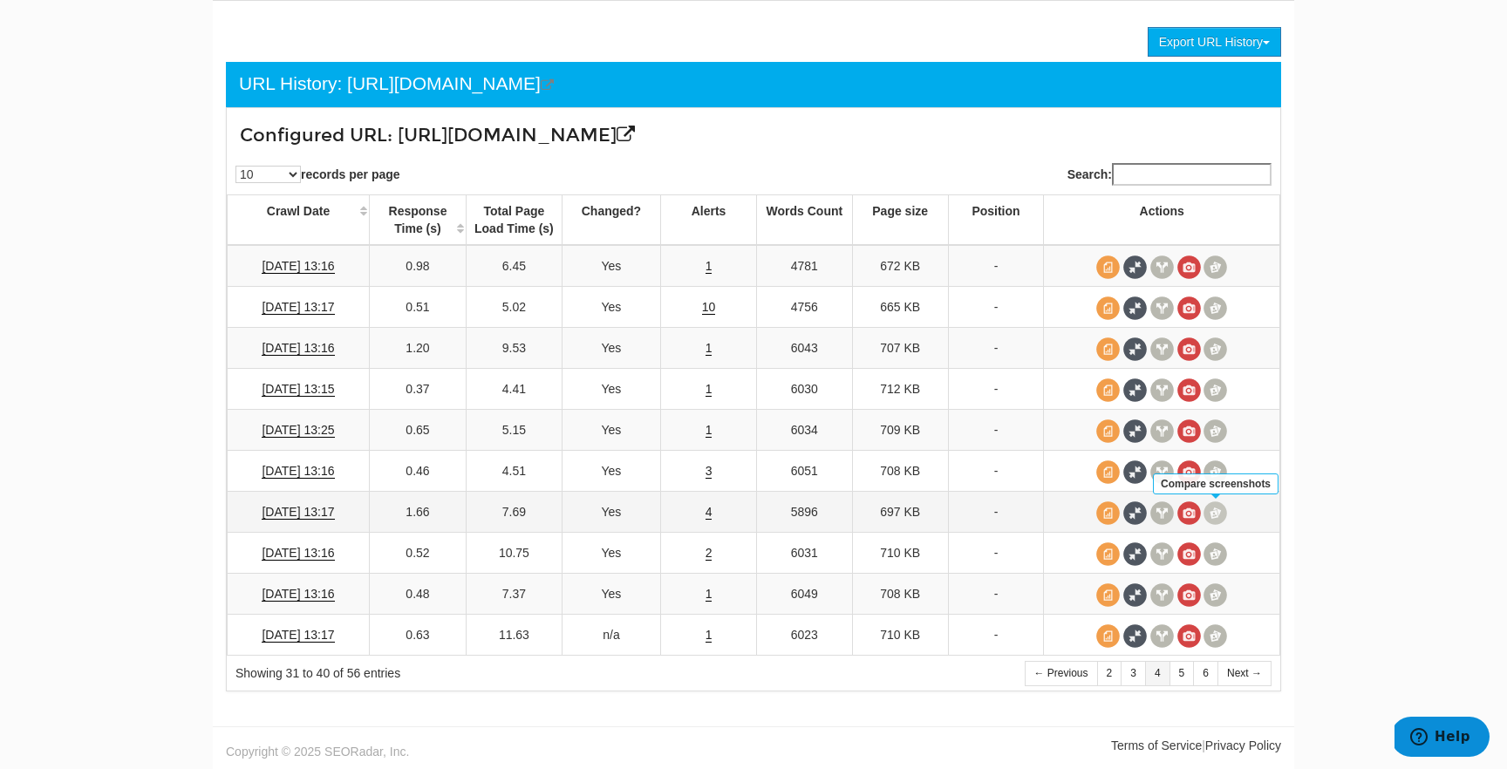
click at [1214, 516] on span at bounding box center [1215, 513] width 24 height 24
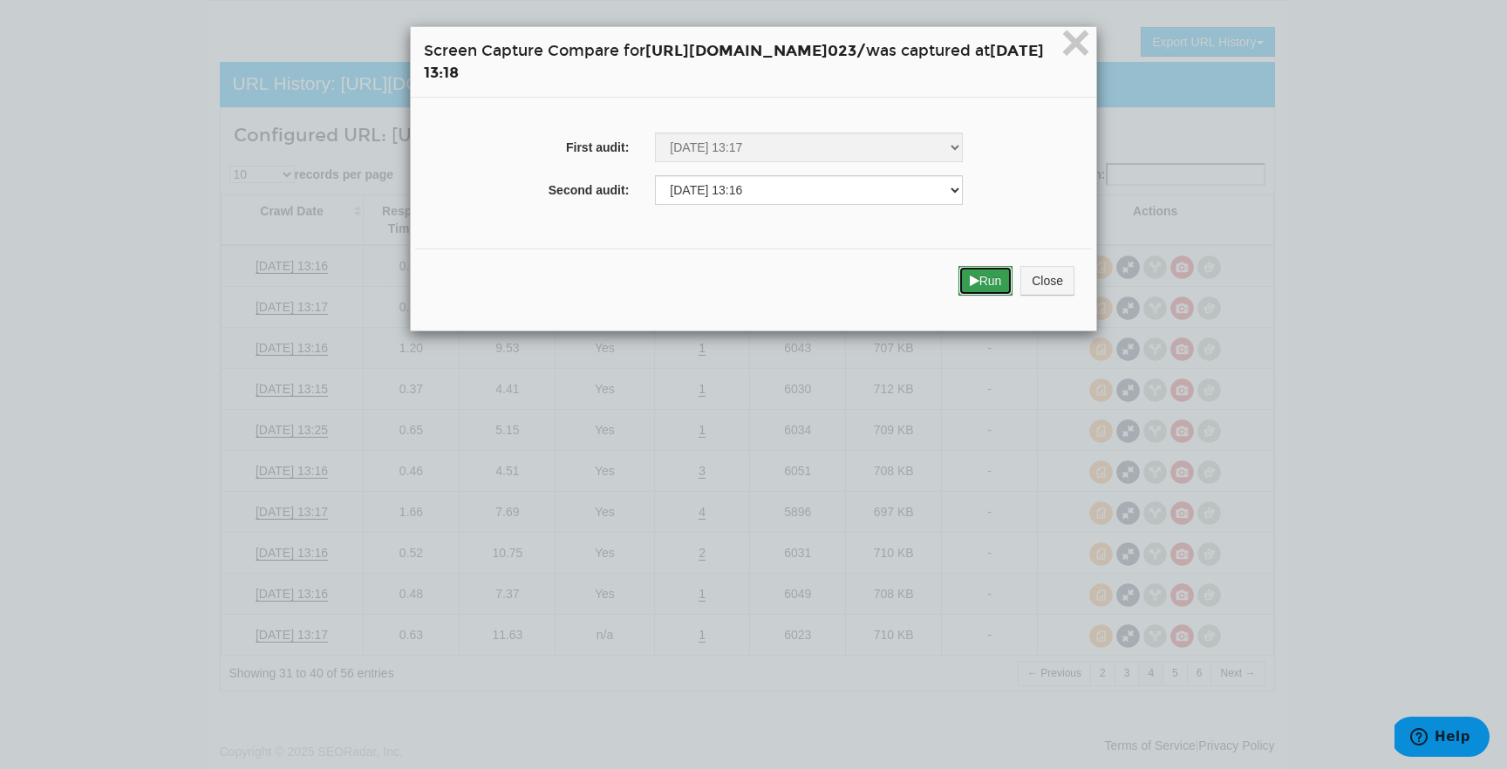
click at [1013, 280] on button "Run" at bounding box center [985, 281] width 55 height 30
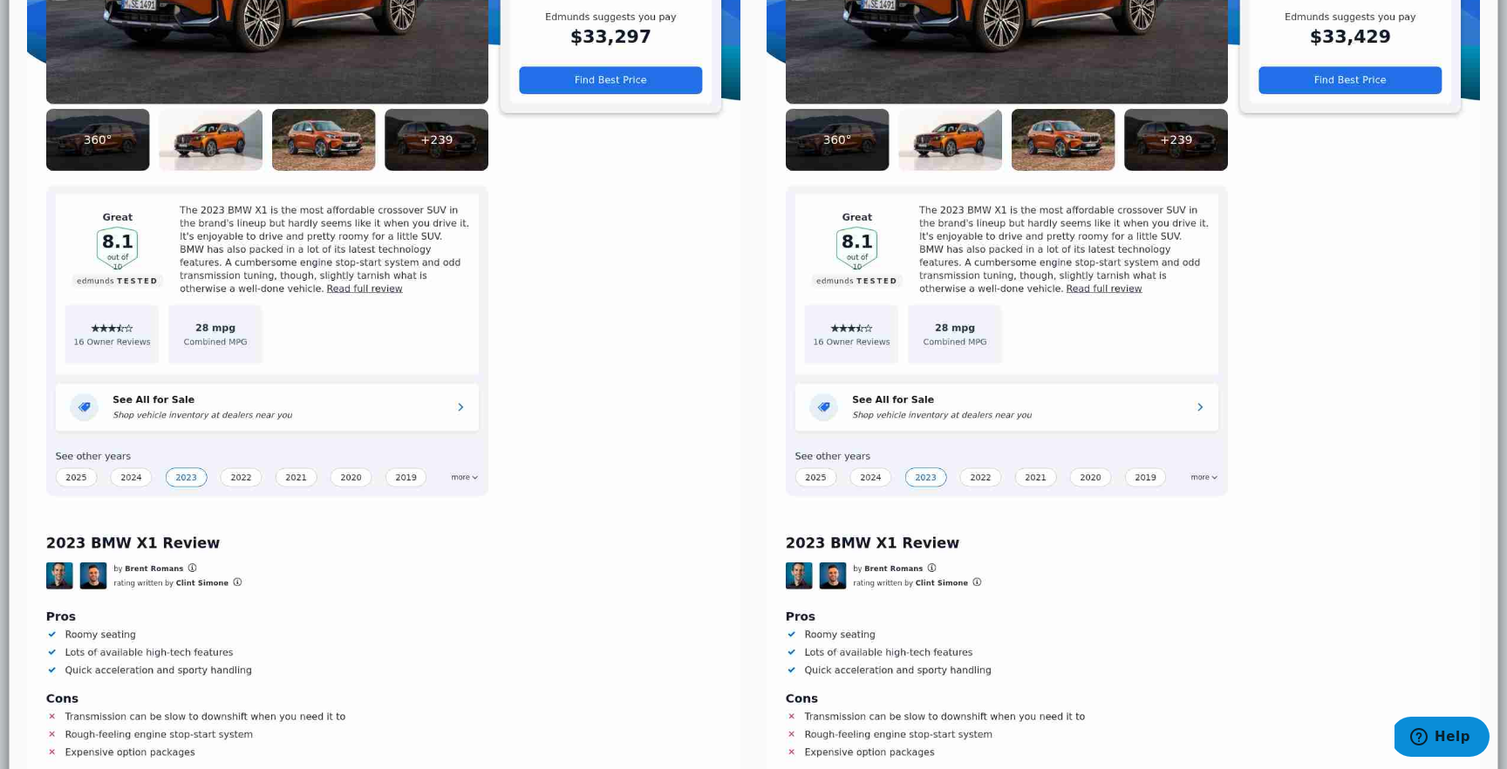
scroll to position [0, 0]
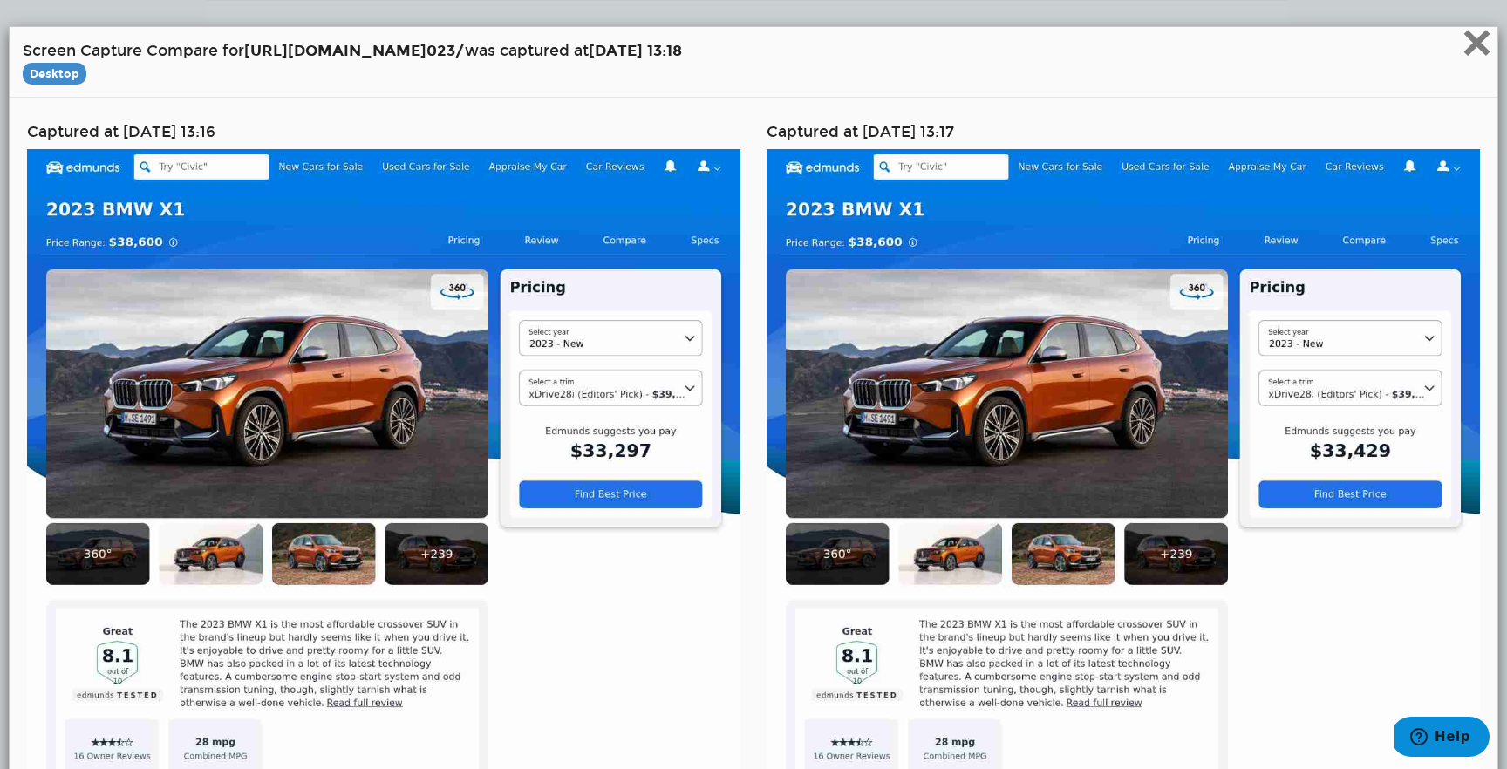
click at [1474, 40] on span "×" at bounding box center [1476, 42] width 31 height 58
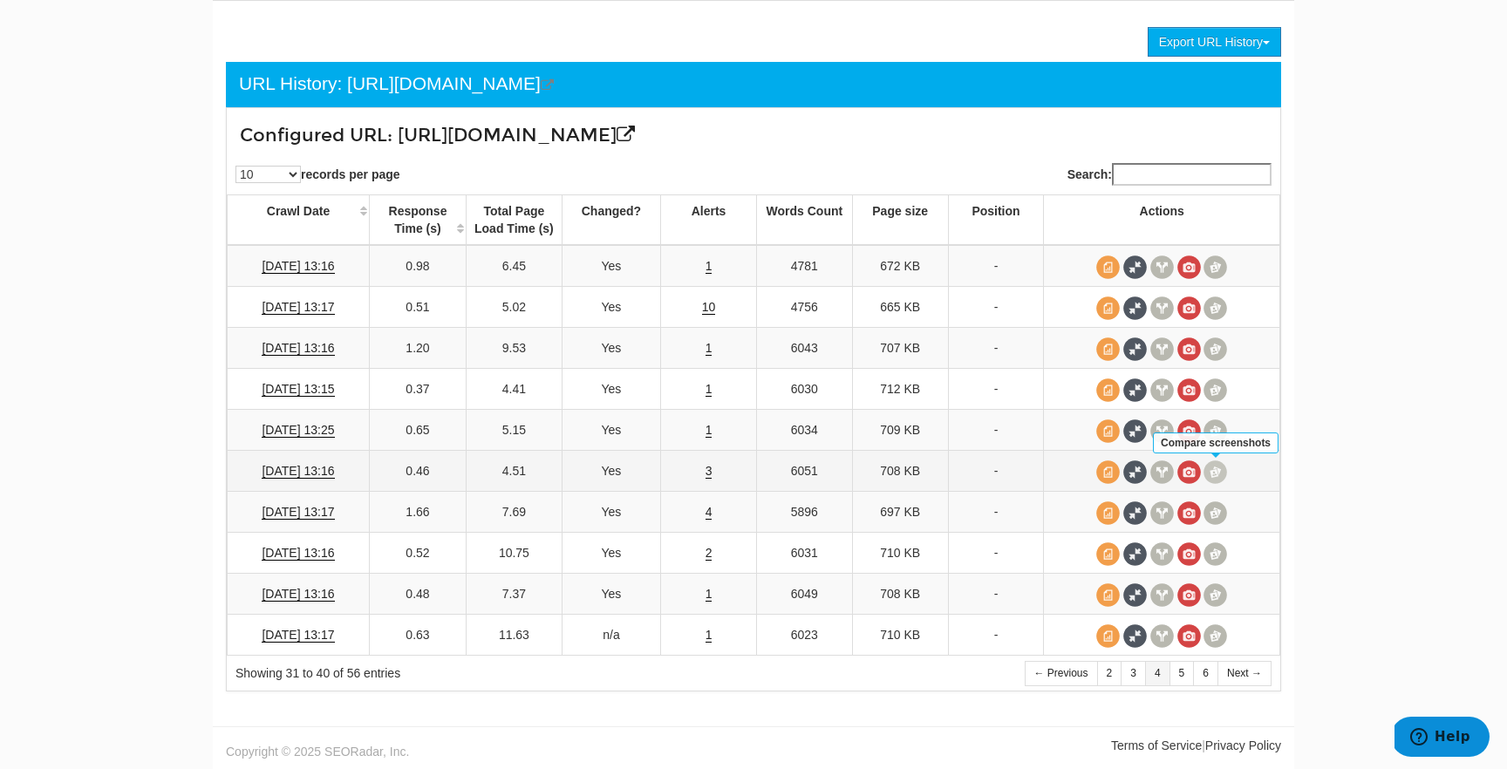
click at [1215, 473] on span at bounding box center [1215, 472] width 24 height 24
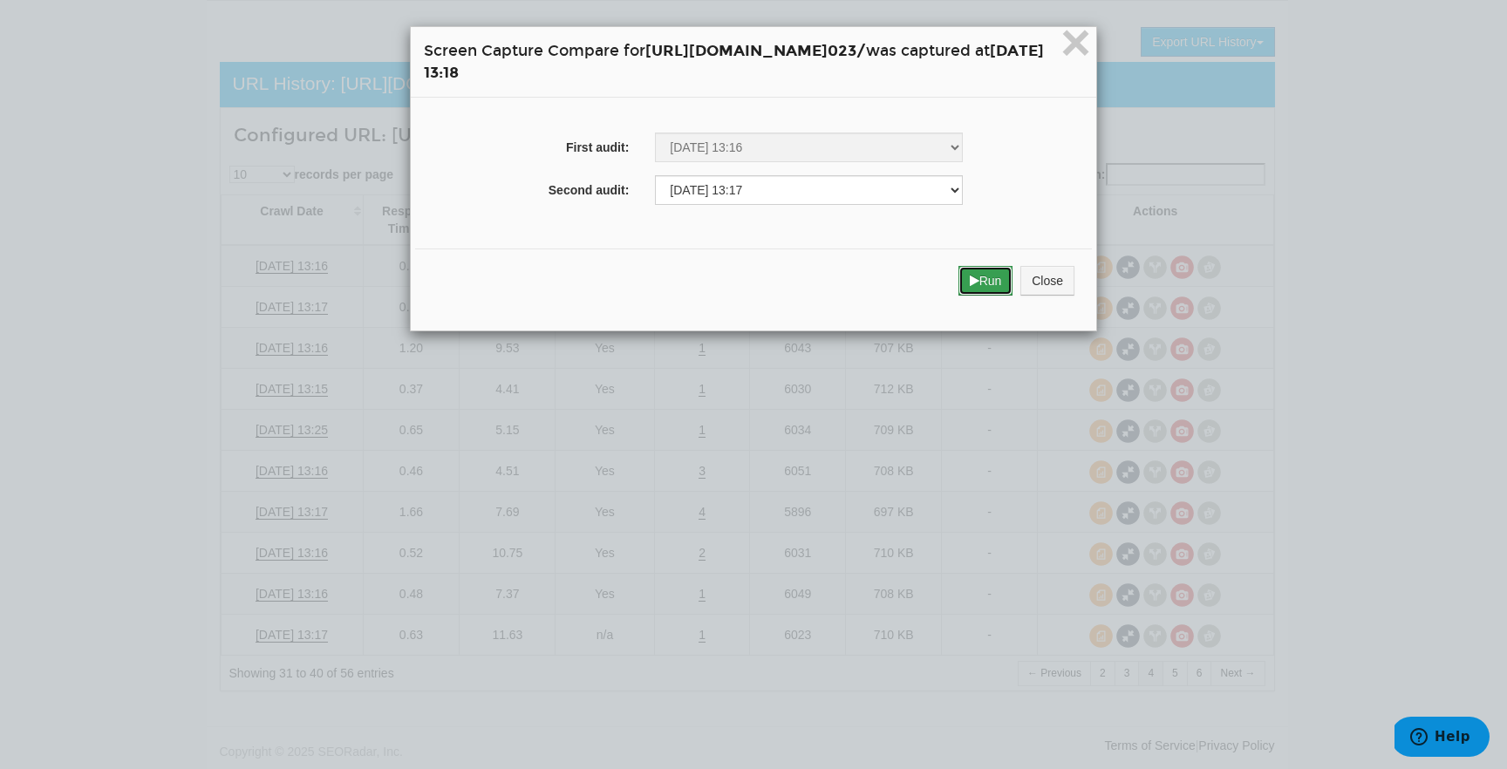
click at [1013, 283] on button "Run" at bounding box center [985, 281] width 55 height 30
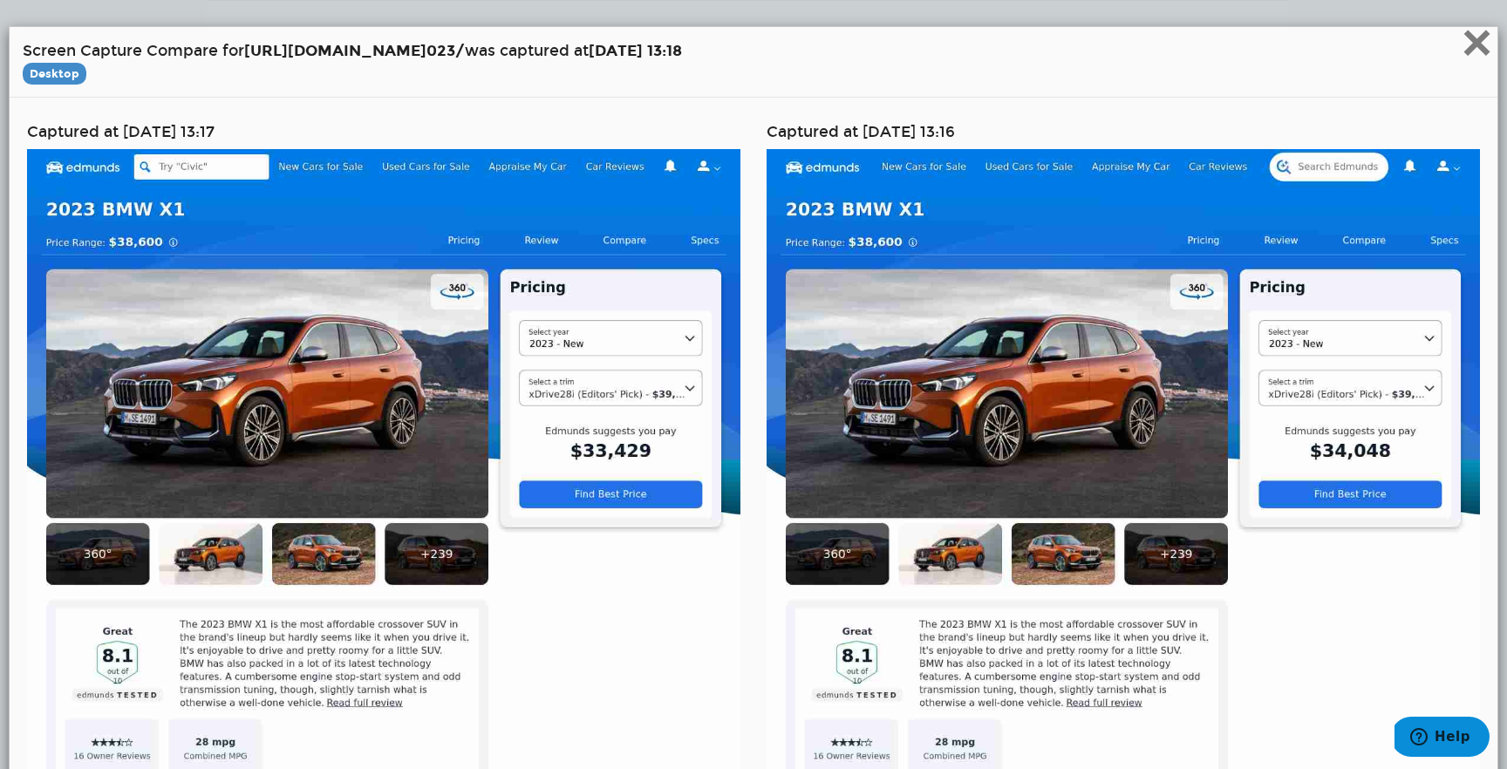
click at [1478, 52] on span "×" at bounding box center [1476, 42] width 31 height 58
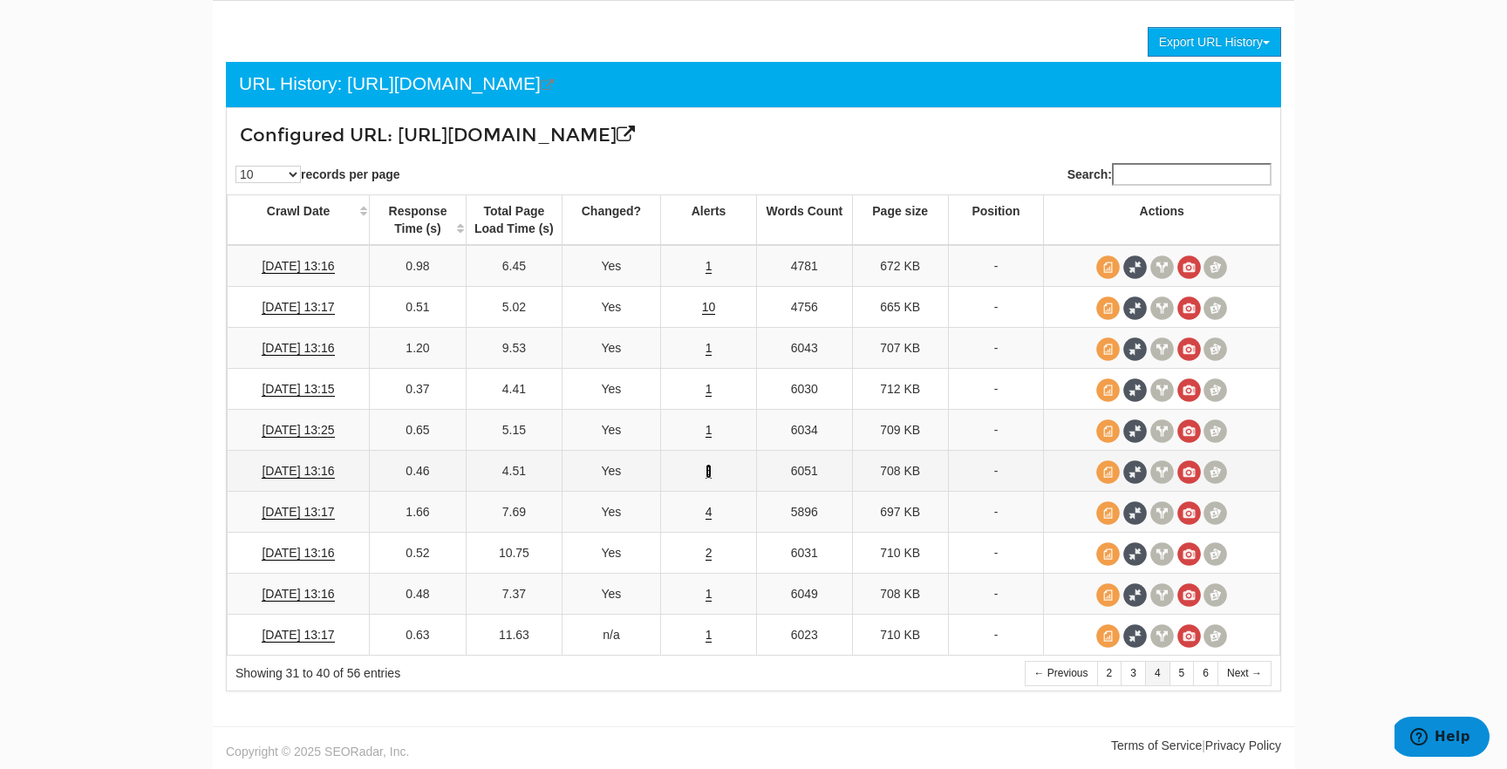
click at [708, 472] on link "3" at bounding box center [708, 471] width 7 height 15
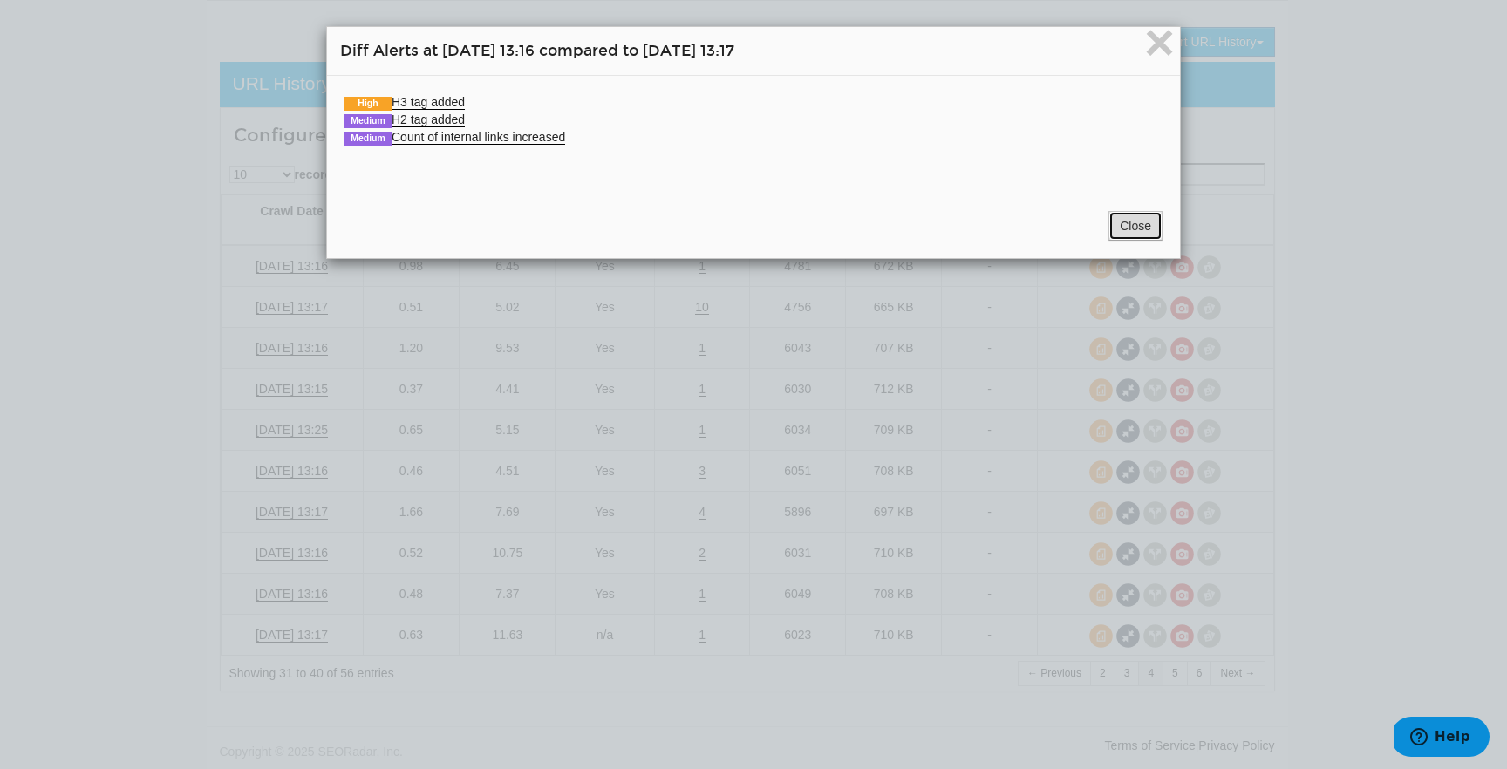
click at [1146, 230] on button "Close" at bounding box center [1135, 226] width 54 height 30
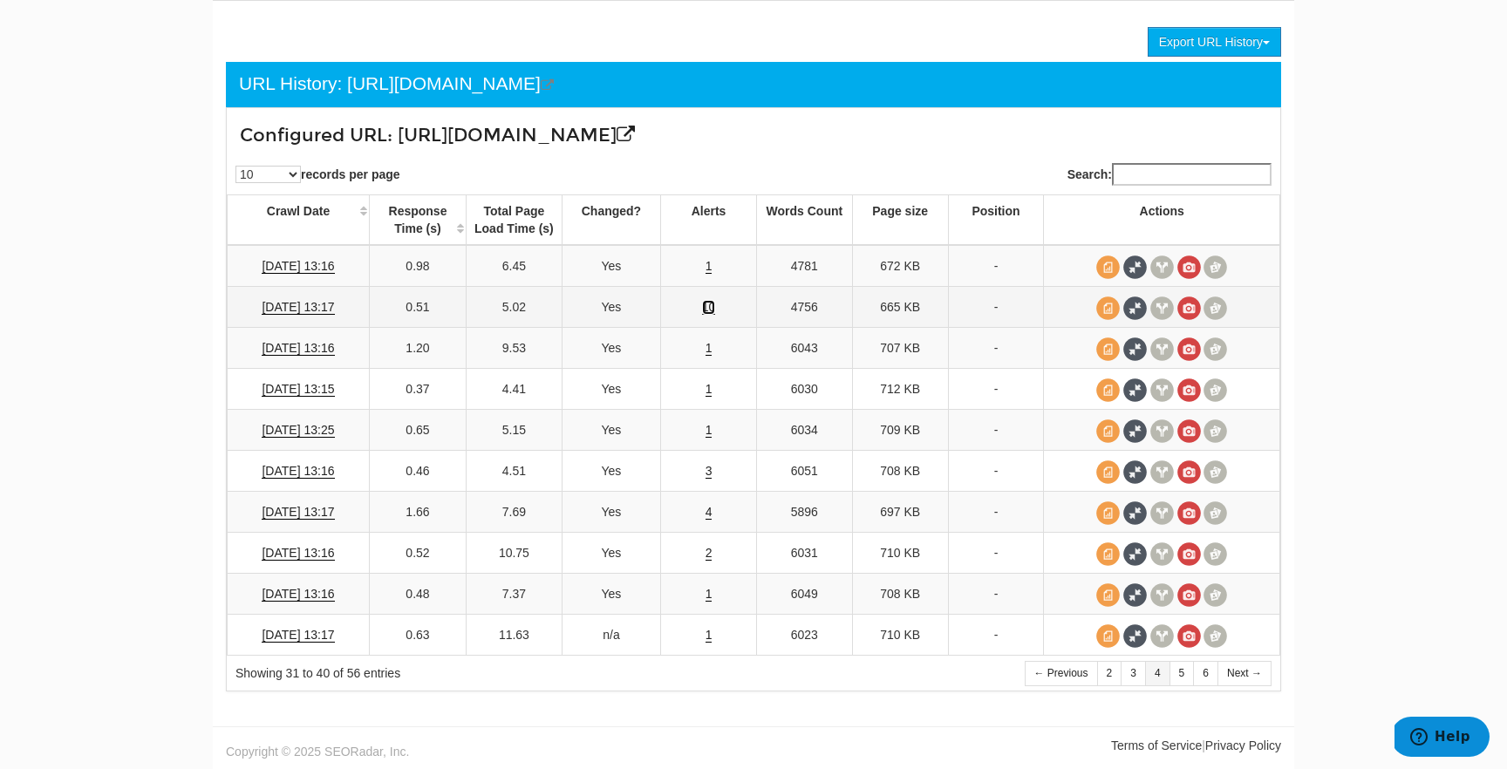
click at [708, 306] on link "10" at bounding box center [709, 307] width 14 height 15
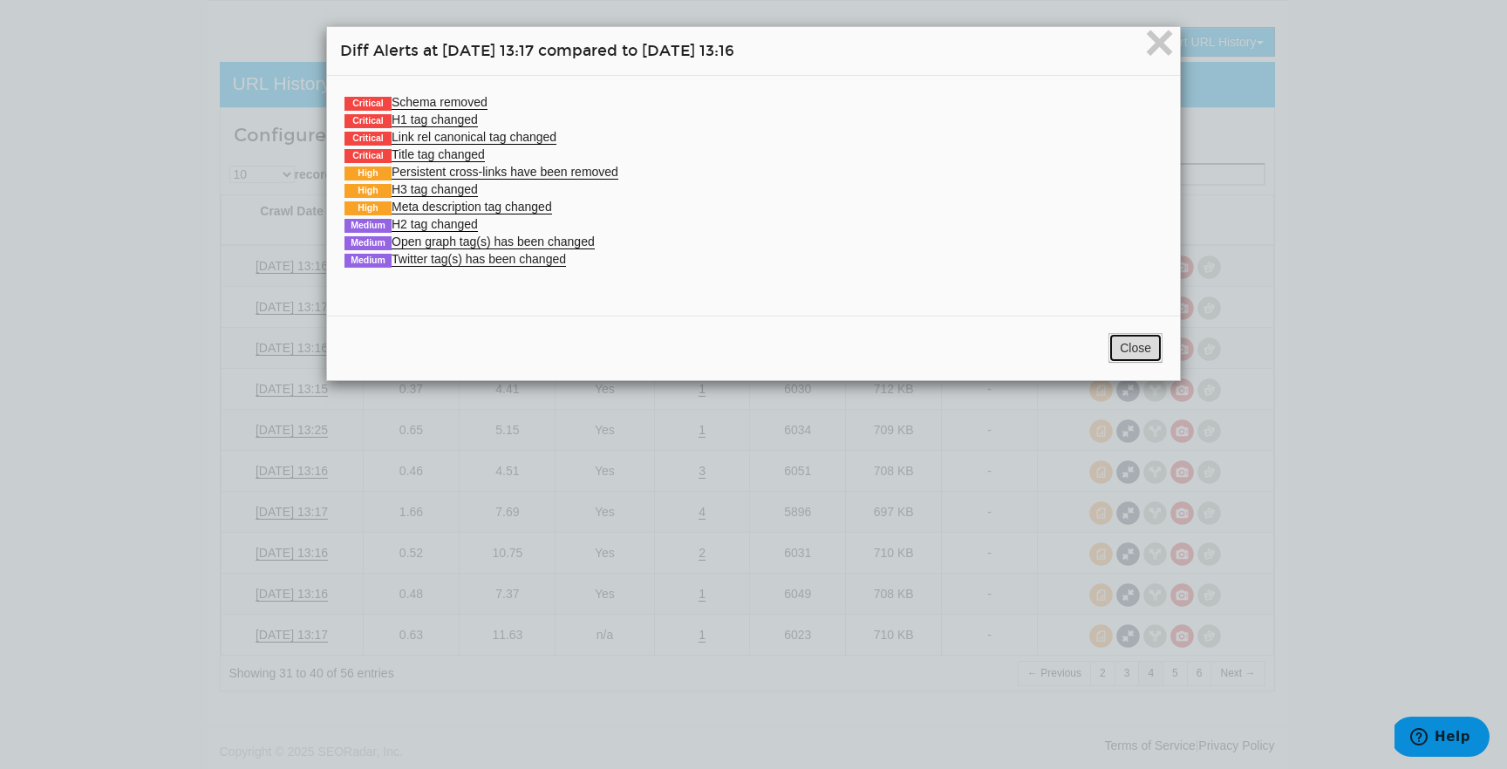
click at [1155, 352] on button "Close" at bounding box center [1135, 348] width 54 height 30
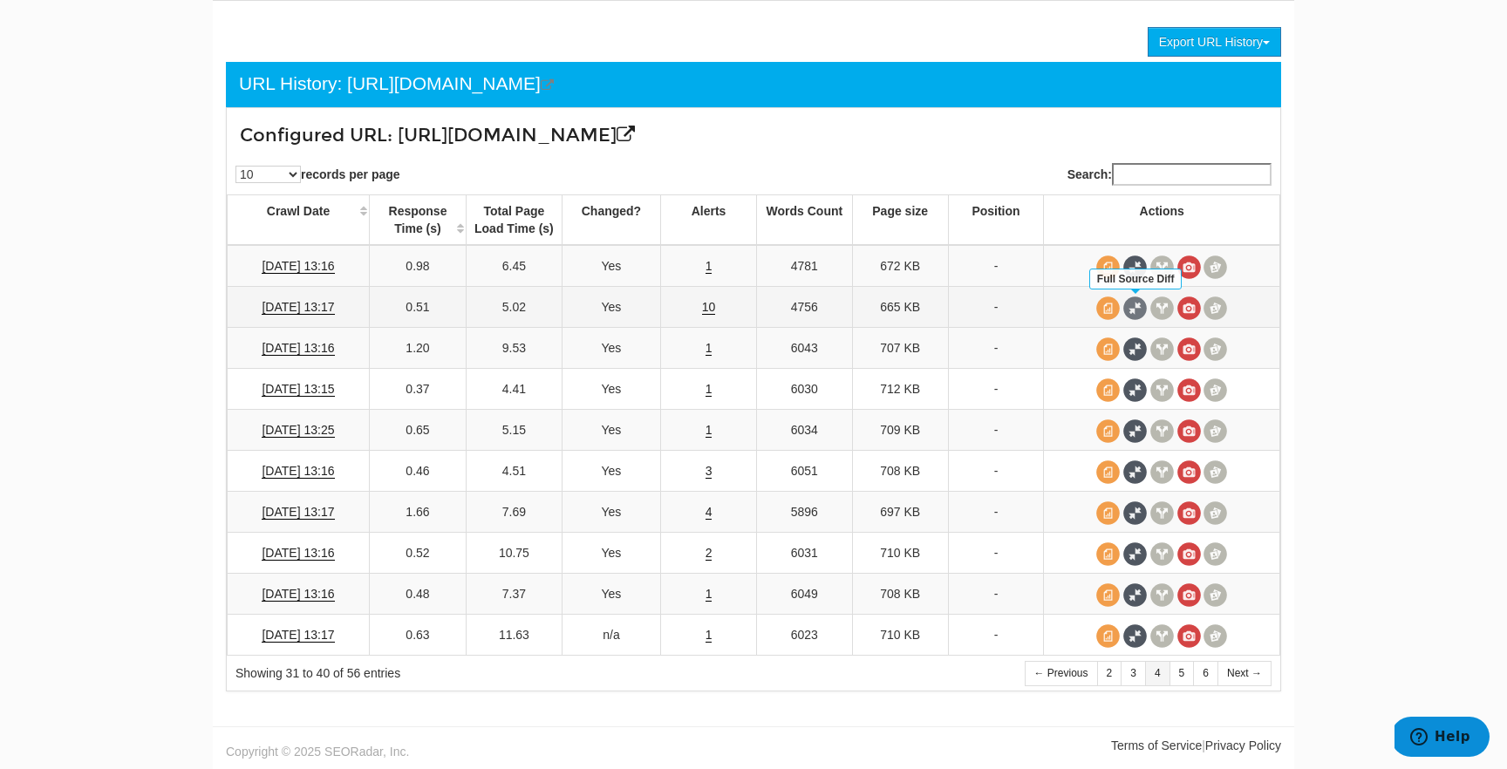
click at [1136, 313] on span at bounding box center [1135, 308] width 24 height 24
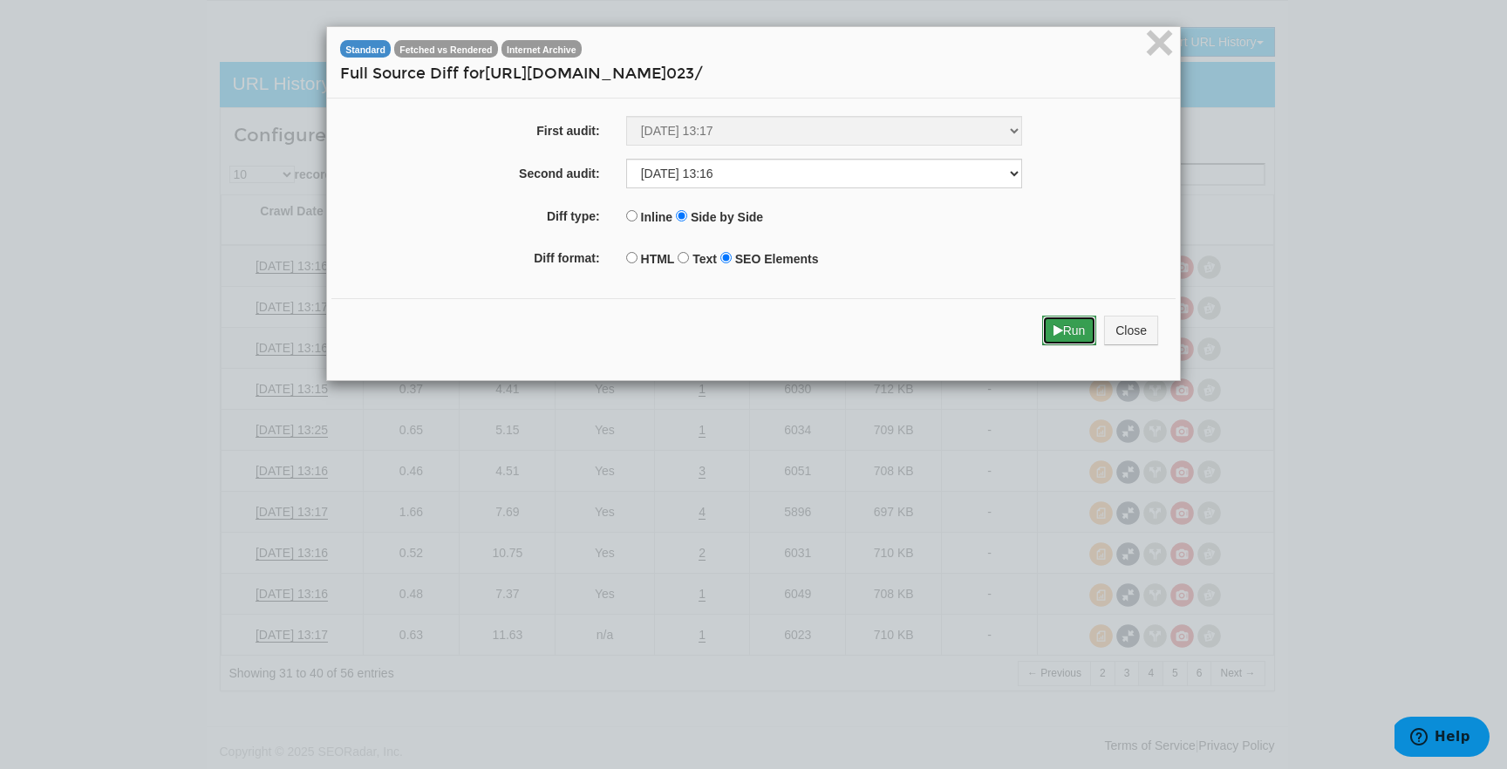
click at [1049, 328] on button "Run" at bounding box center [1069, 331] width 55 height 30
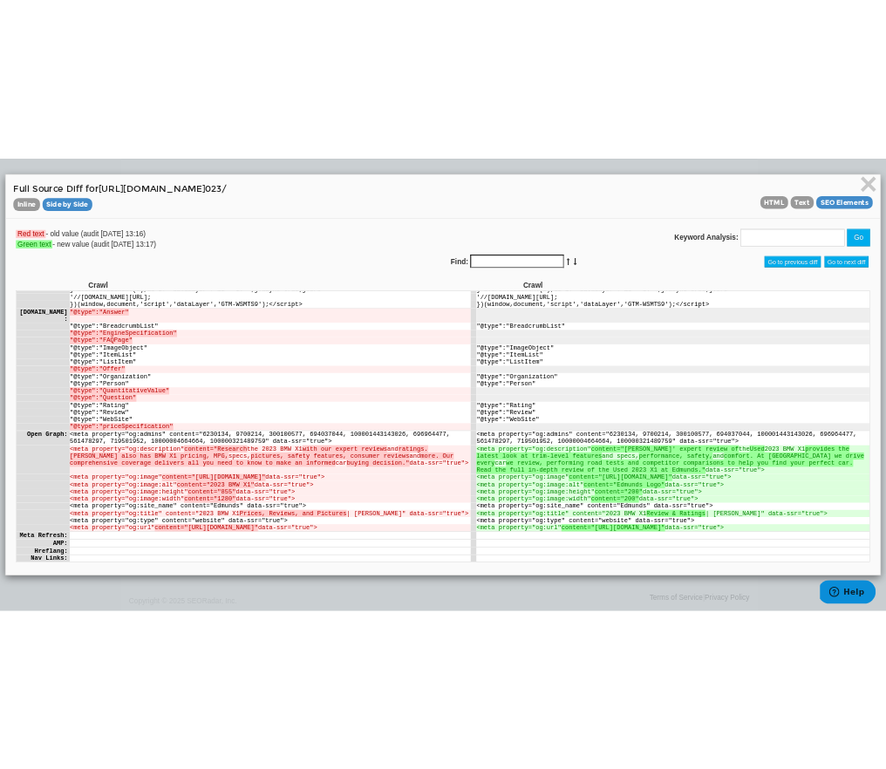
scroll to position [1092, 0]
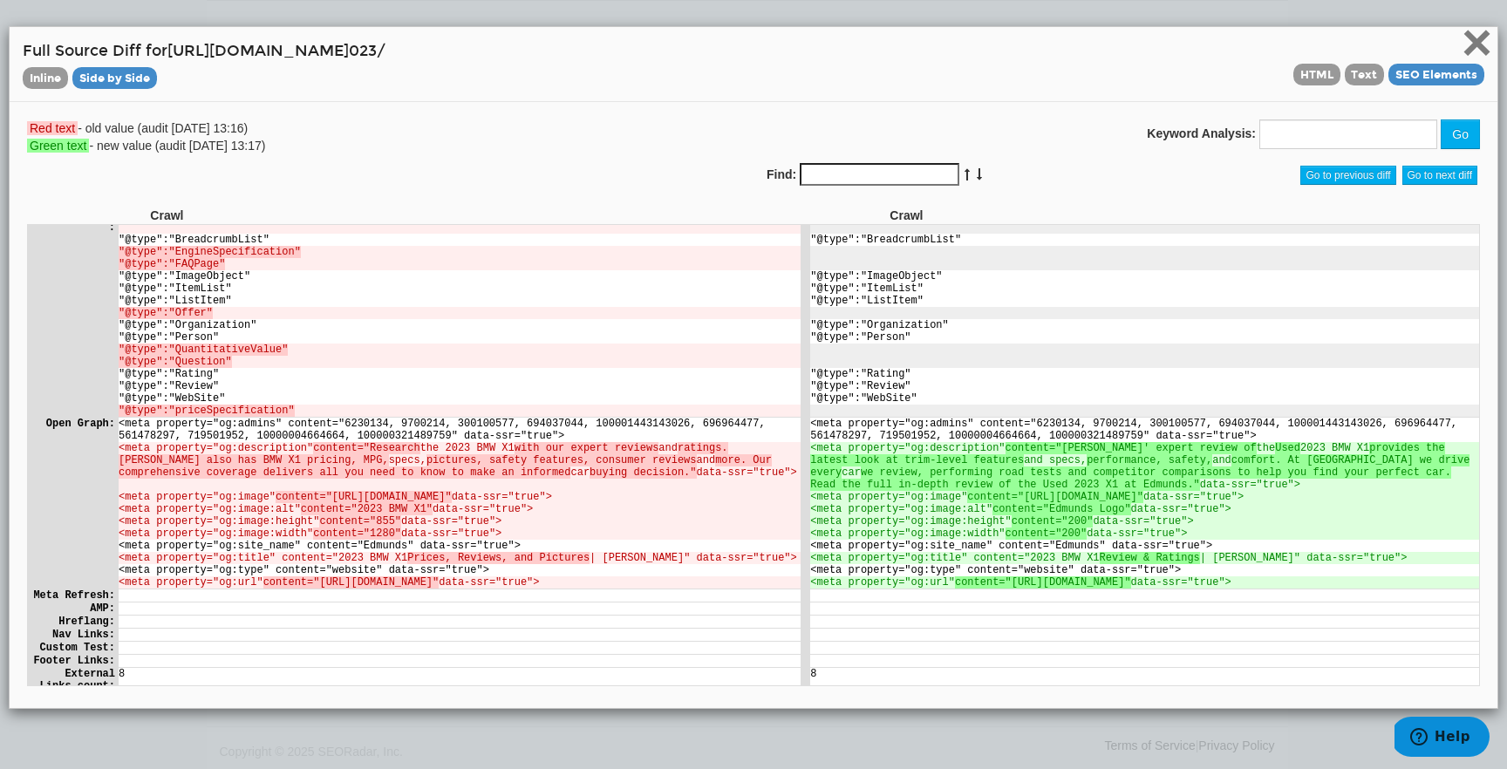
click at [1463, 44] on span "×" at bounding box center [1476, 42] width 31 height 58
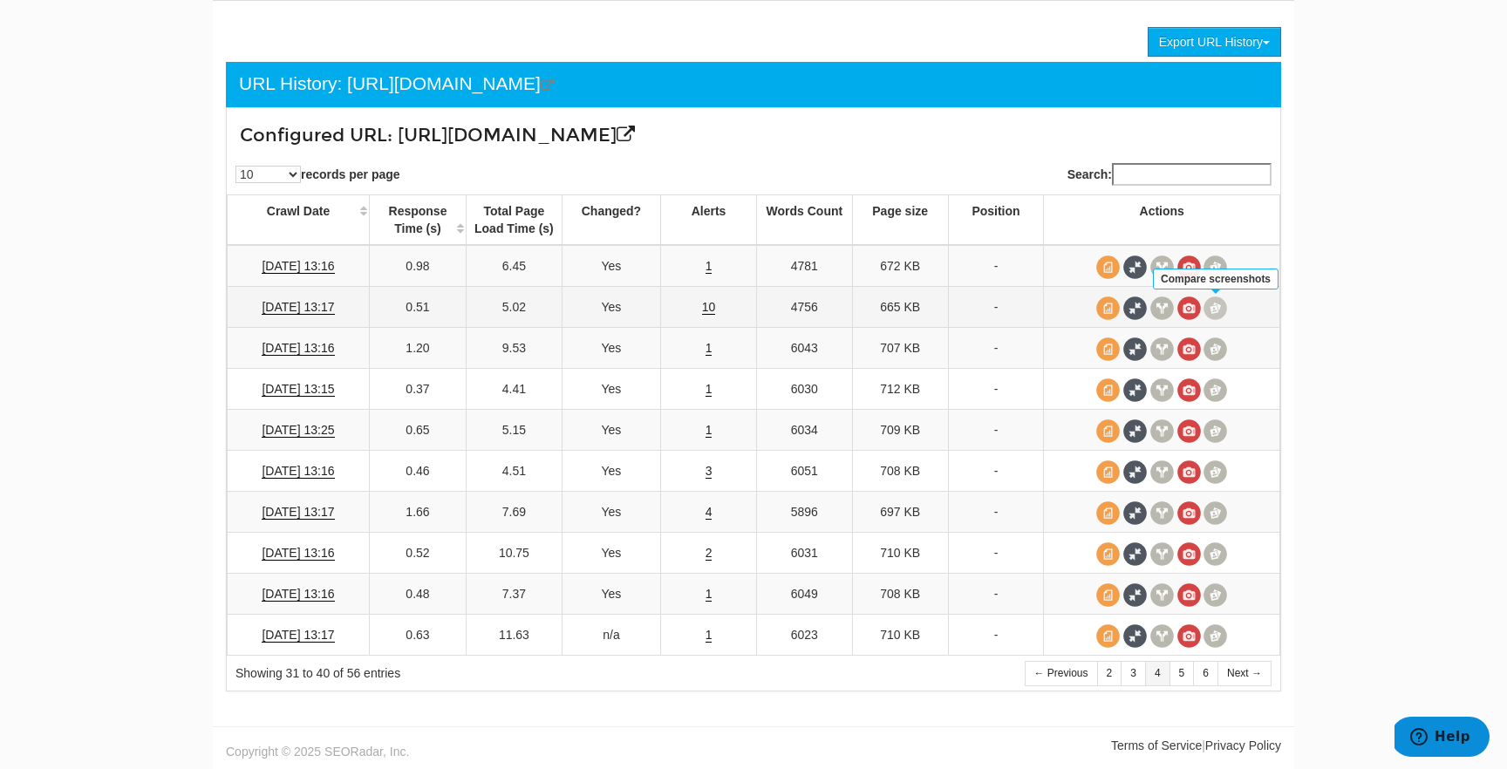
click at [1221, 298] on span at bounding box center [1215, 308] width 24 height 24
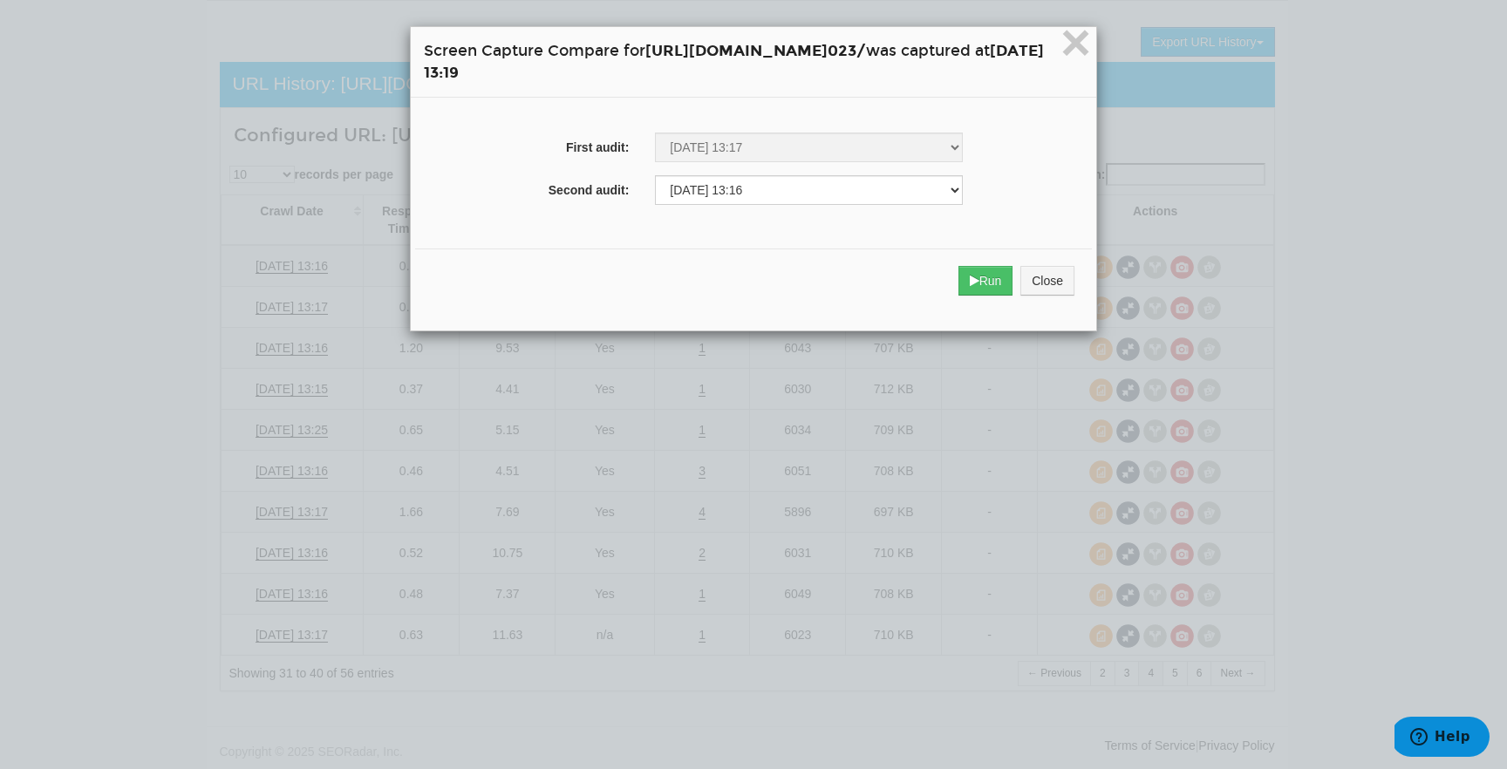
click at [1036, 287] on div "Run Close" at bounding box center [753, 280] width 677 height 65
click at [979, 286] on icon "submit" at bounding box center [974, 281] width 10 height 12
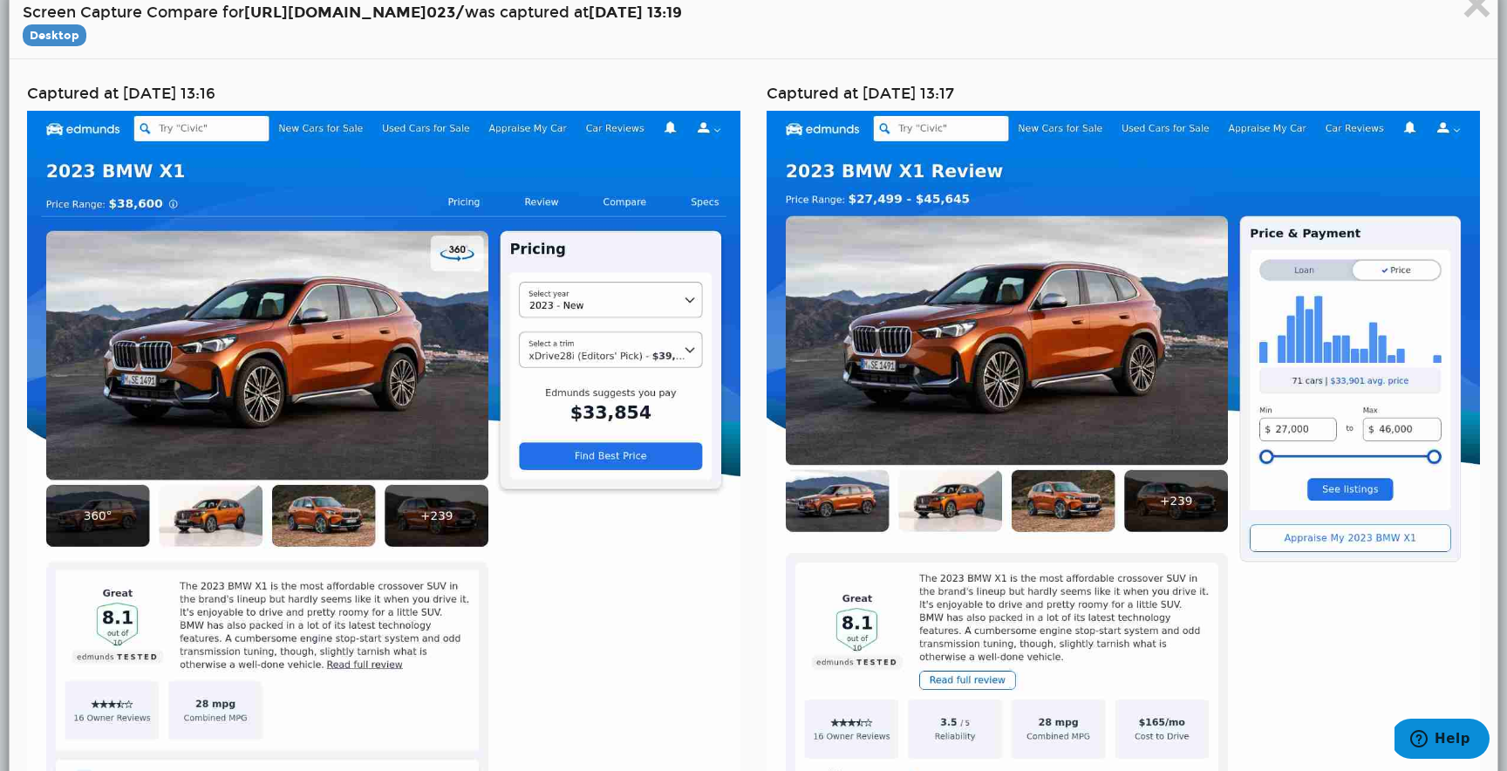
scroll to position [39, 0]
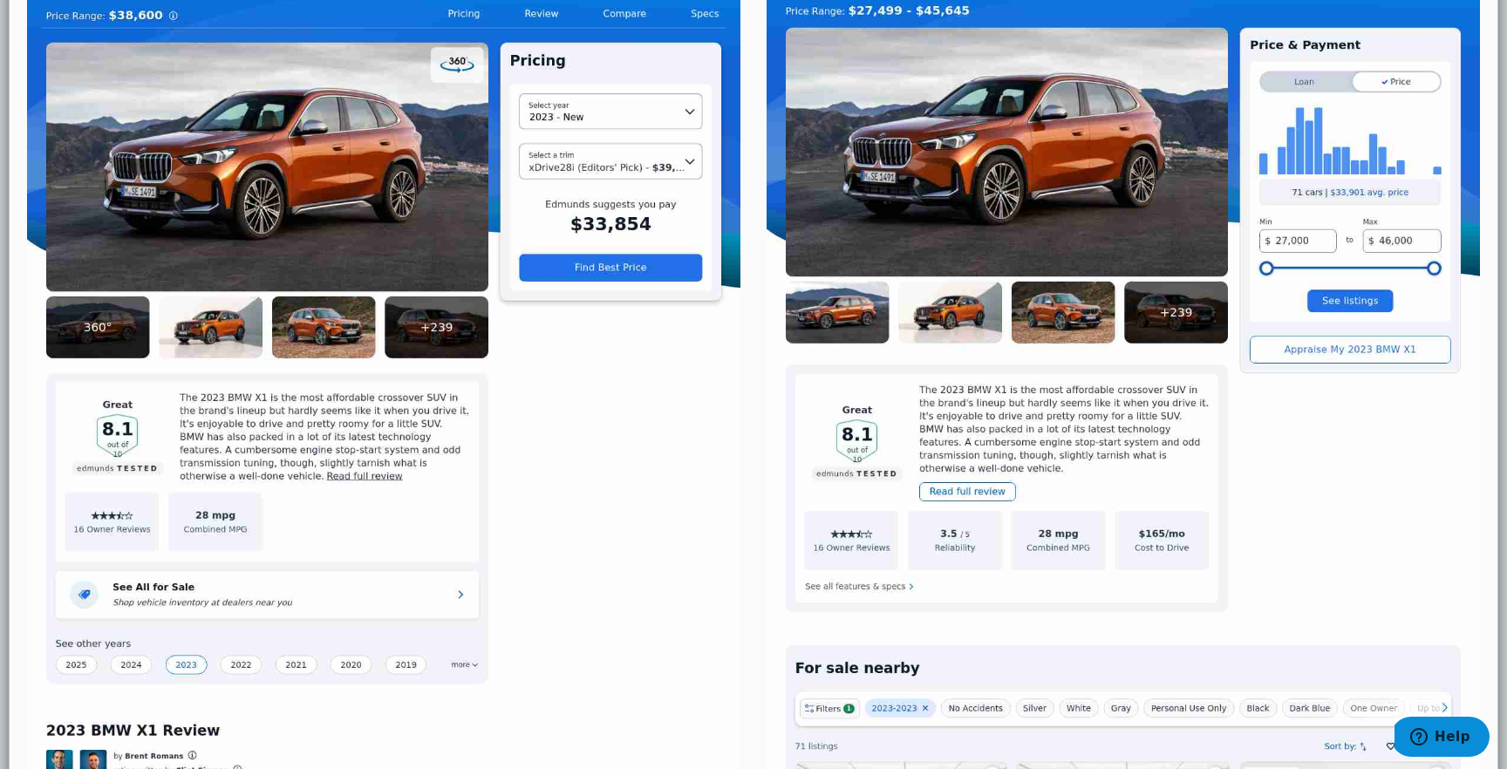
scroll to position [0, 0]
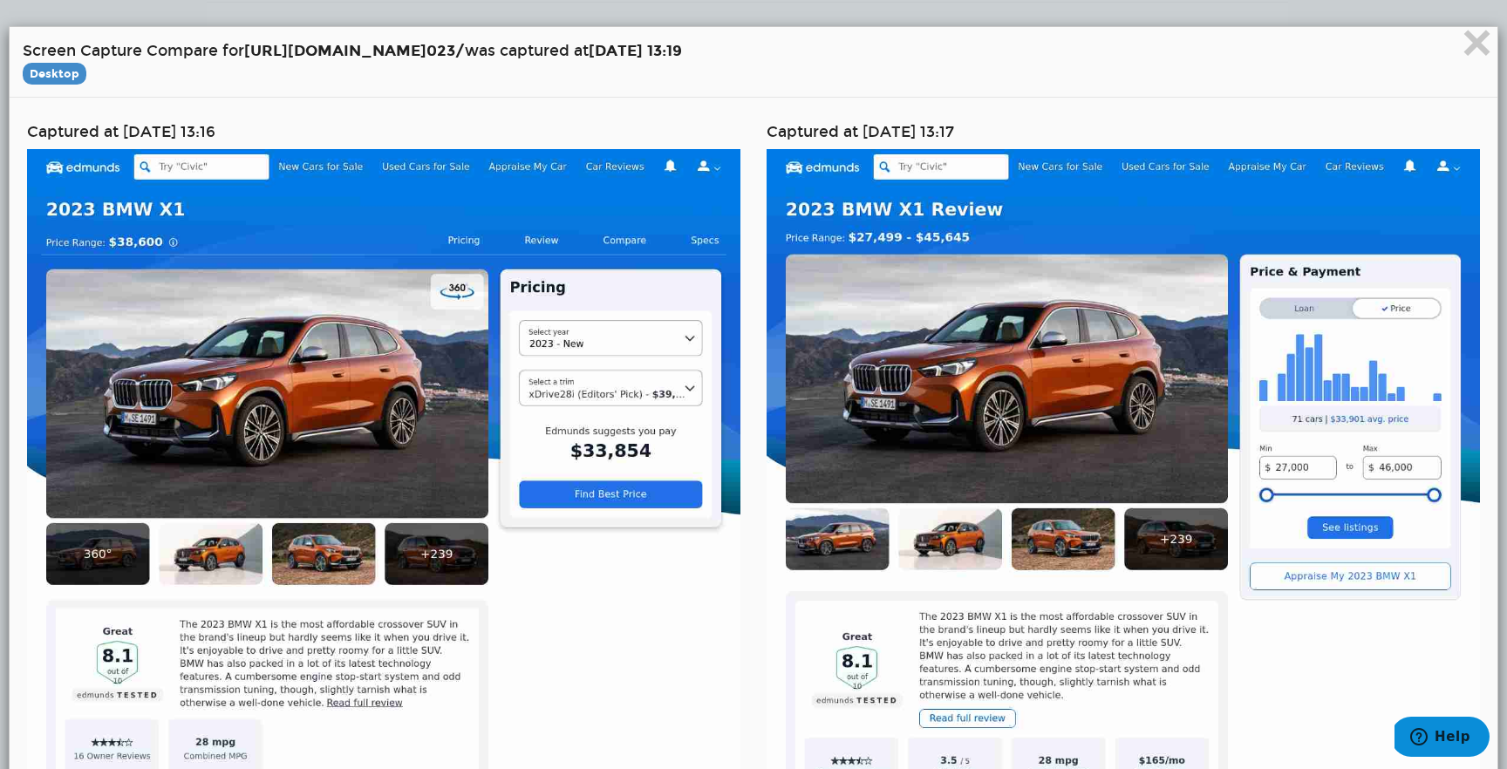
drag, startPoint x: 120, startPoint y: 131, endPoint x: 253, endPoint y: 126, distance: 132.6
click at [253, 126] on h4 "Captured at 02/20/2025 13:16" at bounding box center [383, 132] width 713 height 17
click at [286, 133] on h4 "Captured at 02/20/2025 13:16" at bounding box center [383, 132] width 713 height 17
drag, startPoint x: 862, startPoint y: 135, endPoint x: 954, endPoint y: 131, distance: 91.6
click at [954, 131] on h4 "Captured at 02/27/2025 13:17" at bounding box center [1122, 132] width 713 height 17
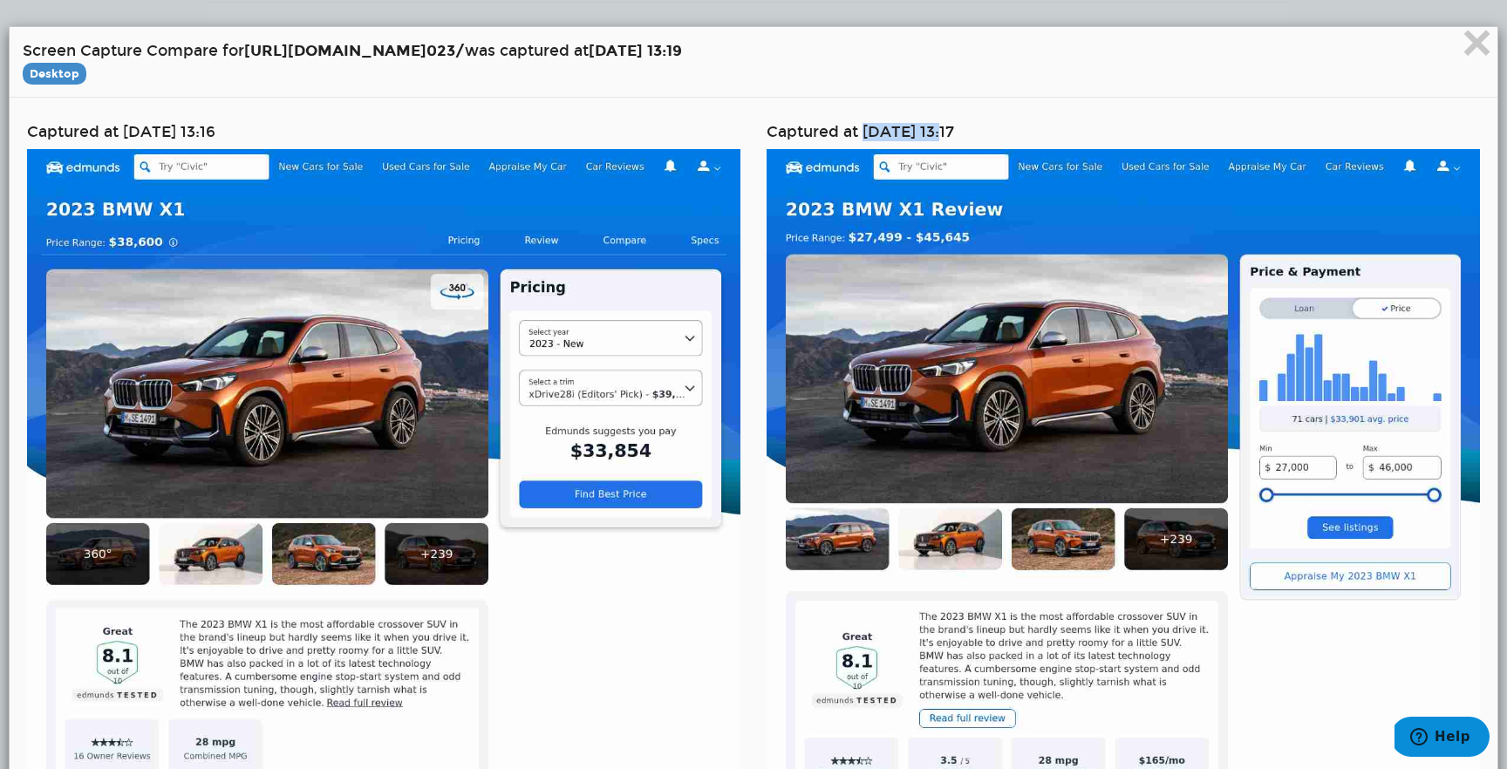
copy h4 "02/27/2025"
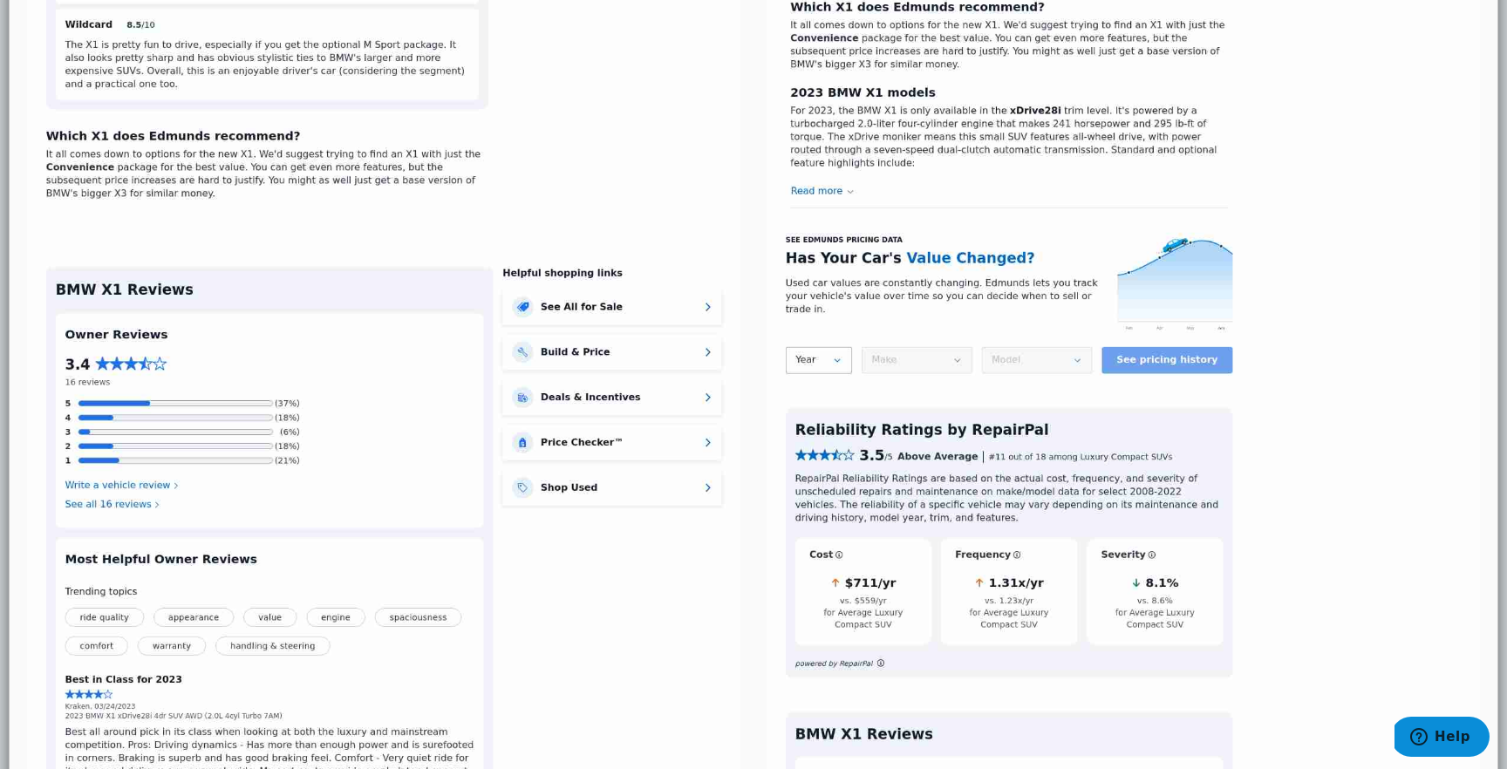
scroll to position [3605, 0]
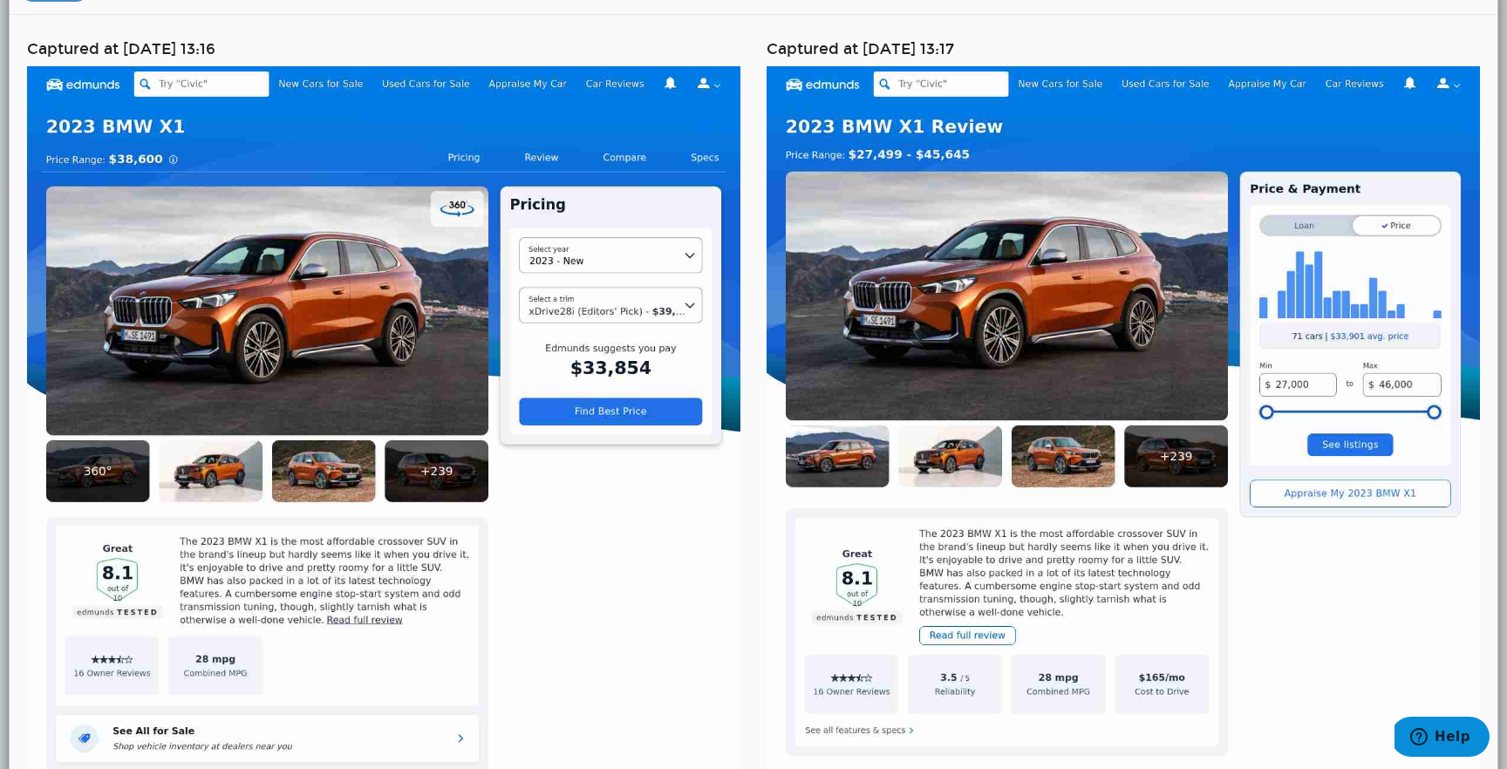
scroll to position [75, 0]
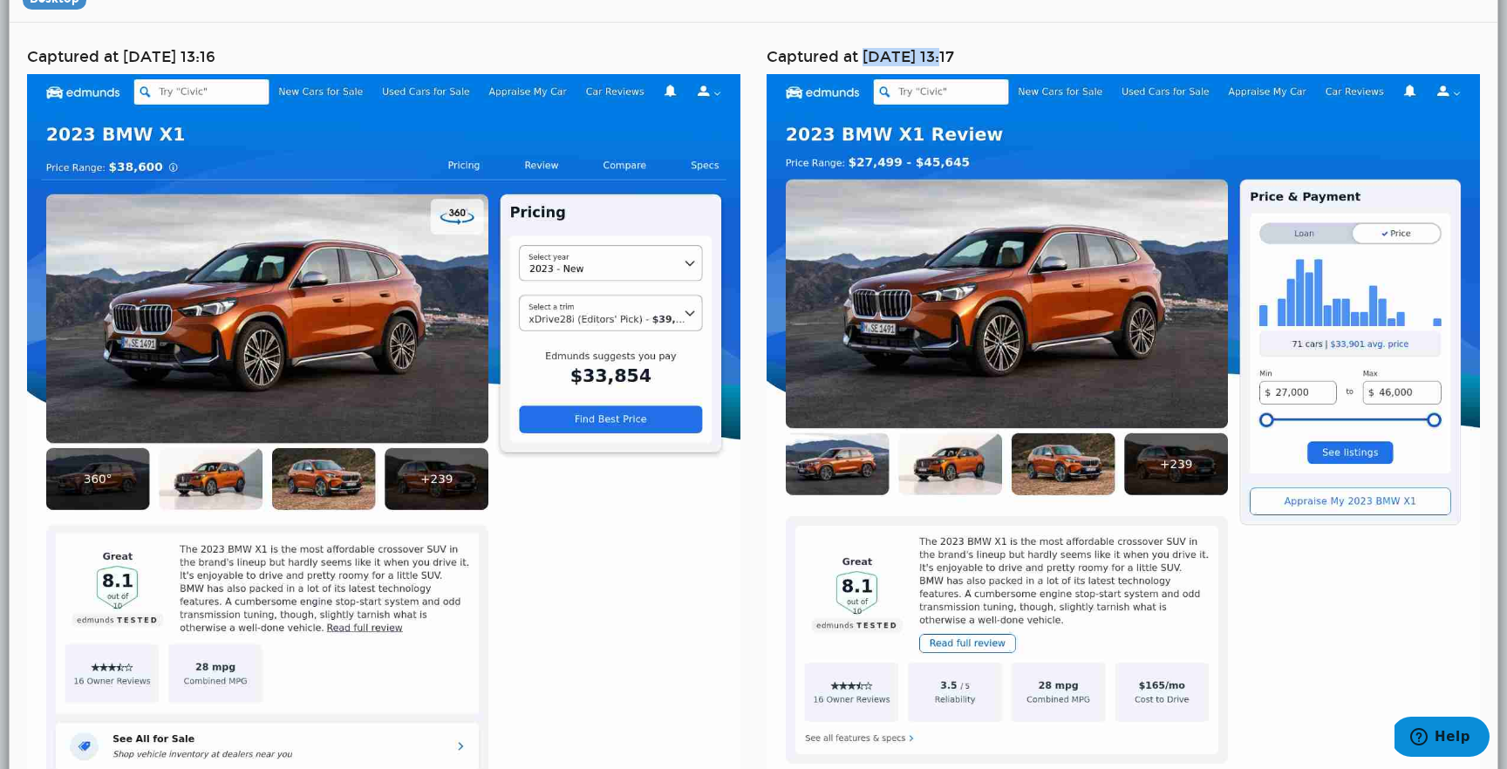
drag, startPoint x: 866, startPoint y: 57, endPoint x: 952, endPoint y: 57, distance: 86.3
click at [952, 57] on h4 "Captured at 02/27/2025 13:17" at bounding box center [1122, 57] width 713 height 17
copy h4 "02/27/2025"
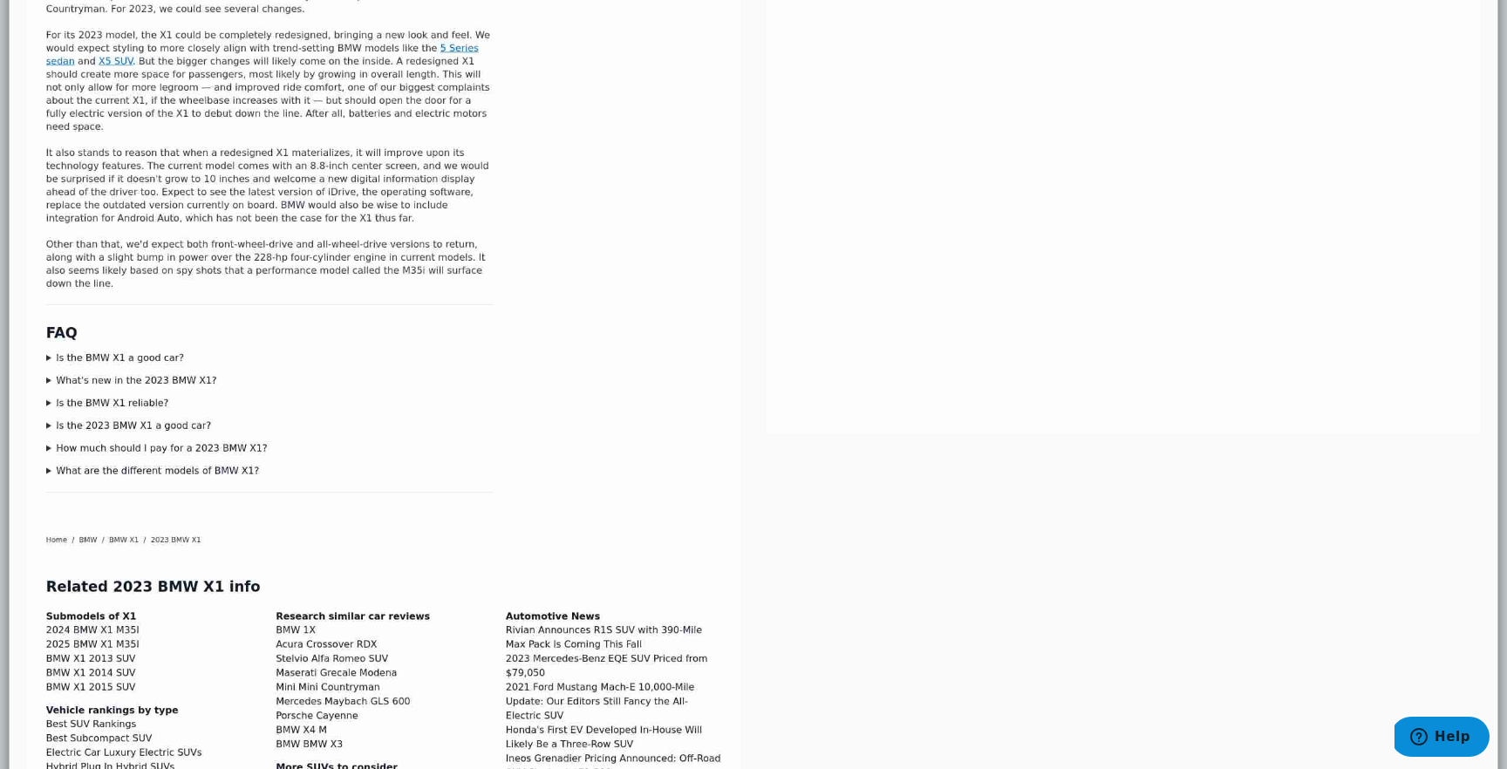
scroll to position [7331, 0]
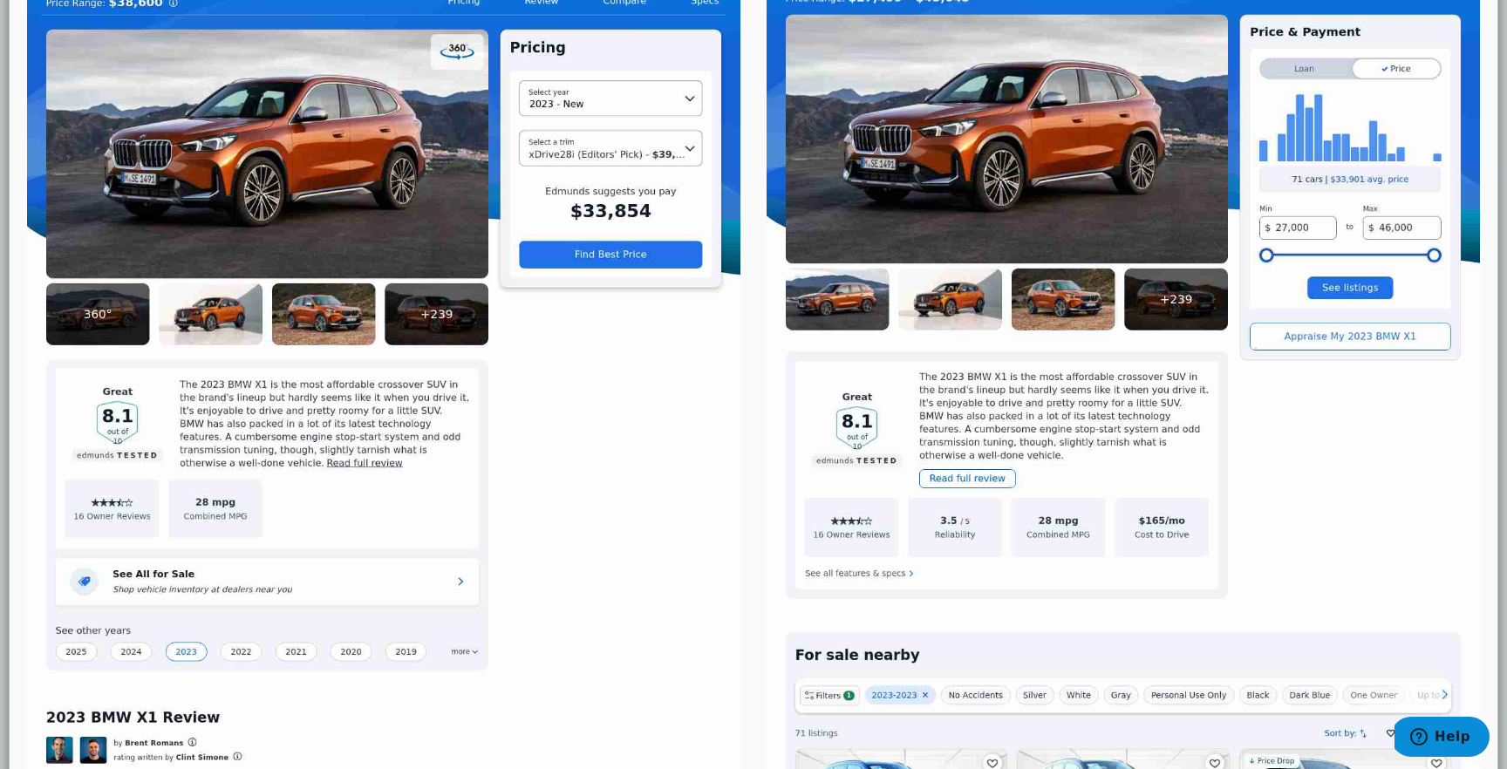
scroll to position [0, 0]
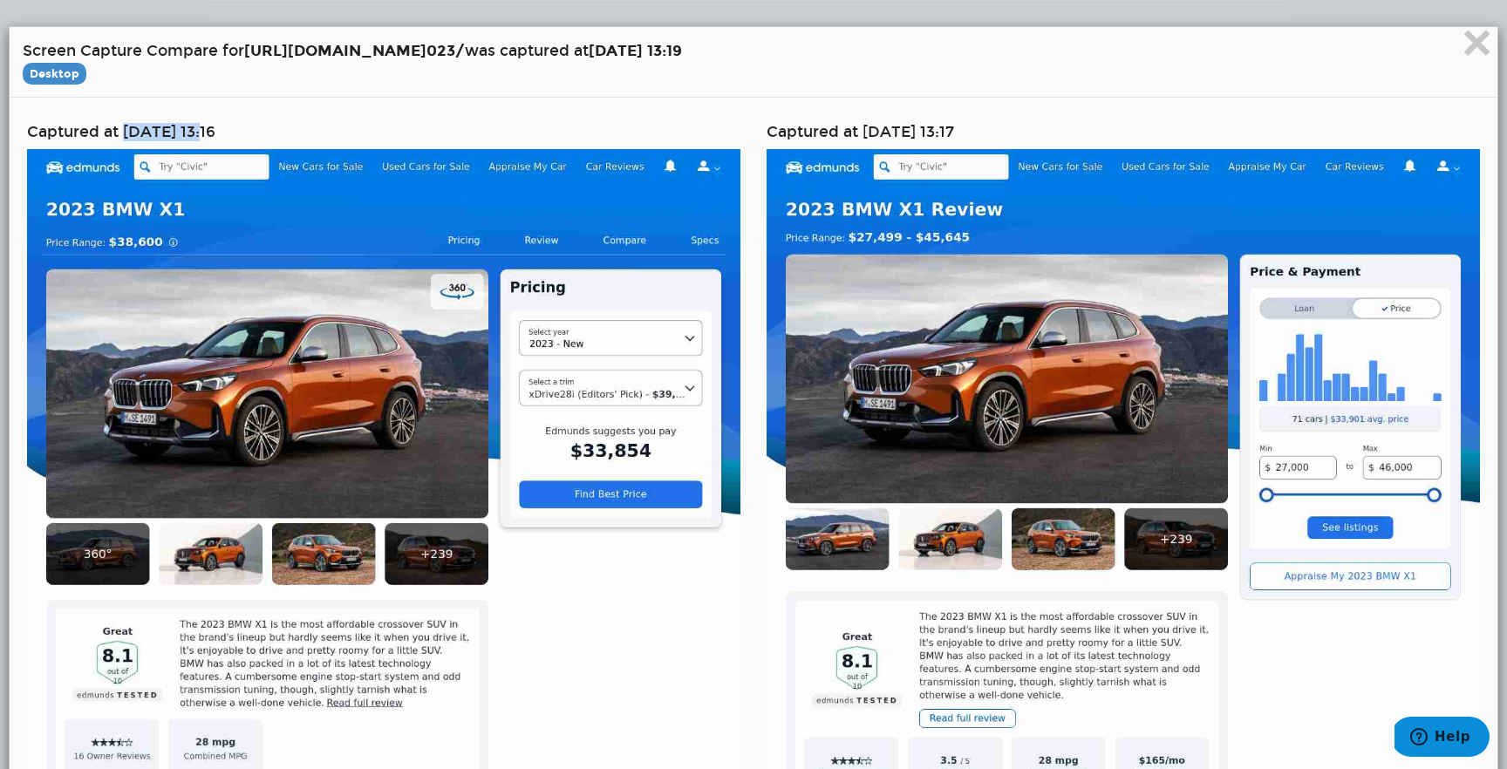
drag, startPoint x: 126, startPoint y: 132, endPoint x: 214, endPoint y: 135, distance: 89.0
click at [214, 136] on h4 "Captured at 02/20/2025 13:16" at bounding box center [383, 132] width 713 height 17
copy h4 "02/20/2025"
drag, startPoint x: 863, startPoint y: 127, endPoint x: 954, endPoint y: 131, distance: 90.7
click at [954, 131] on h4 "Captured at 02/27/2025 13:17" at bounding box center [1122, 132] width 713 height 17
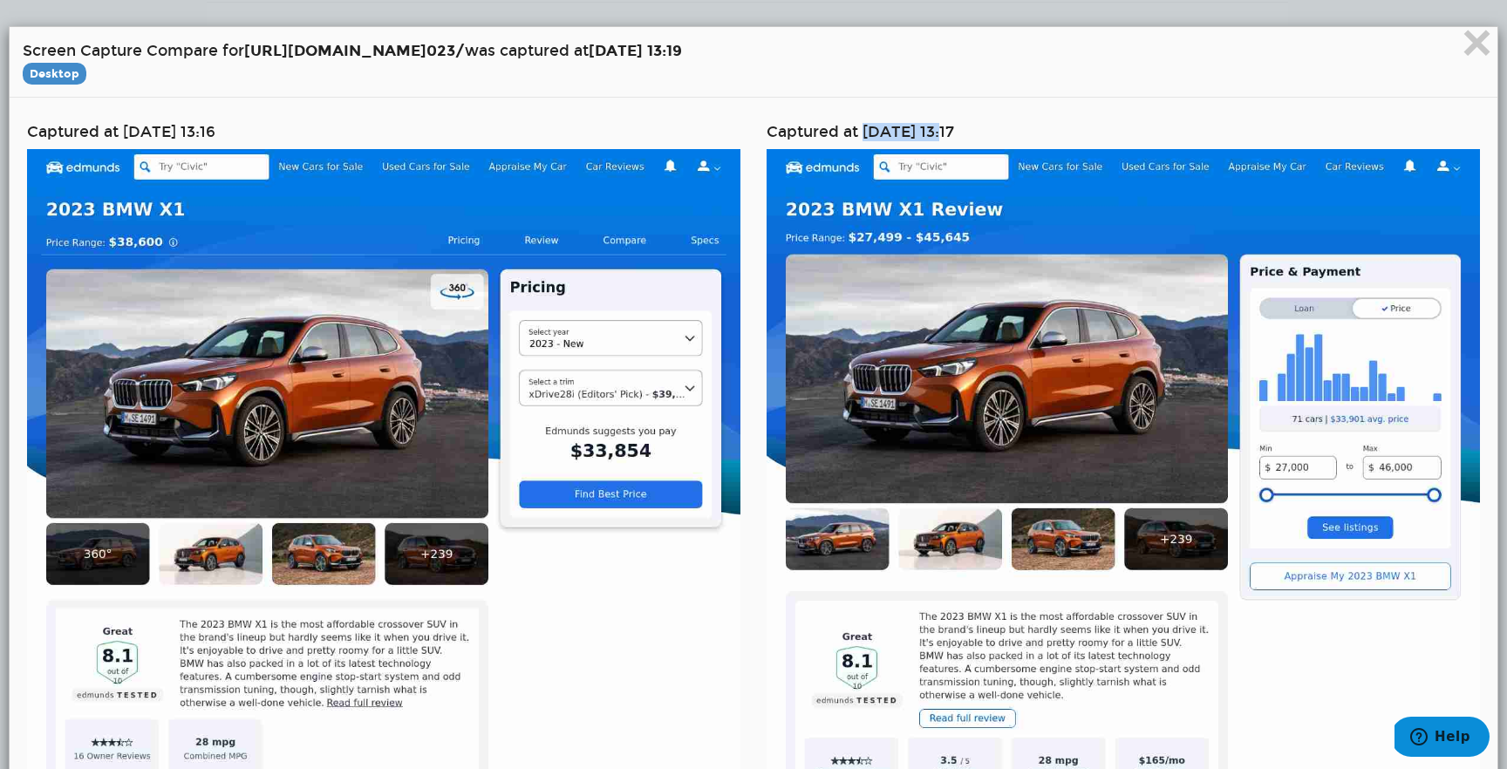
copy h4 "02/27/2025"
click at [1486, 51] on span "×" at bounding box center [1476, 42] width 31 height 58
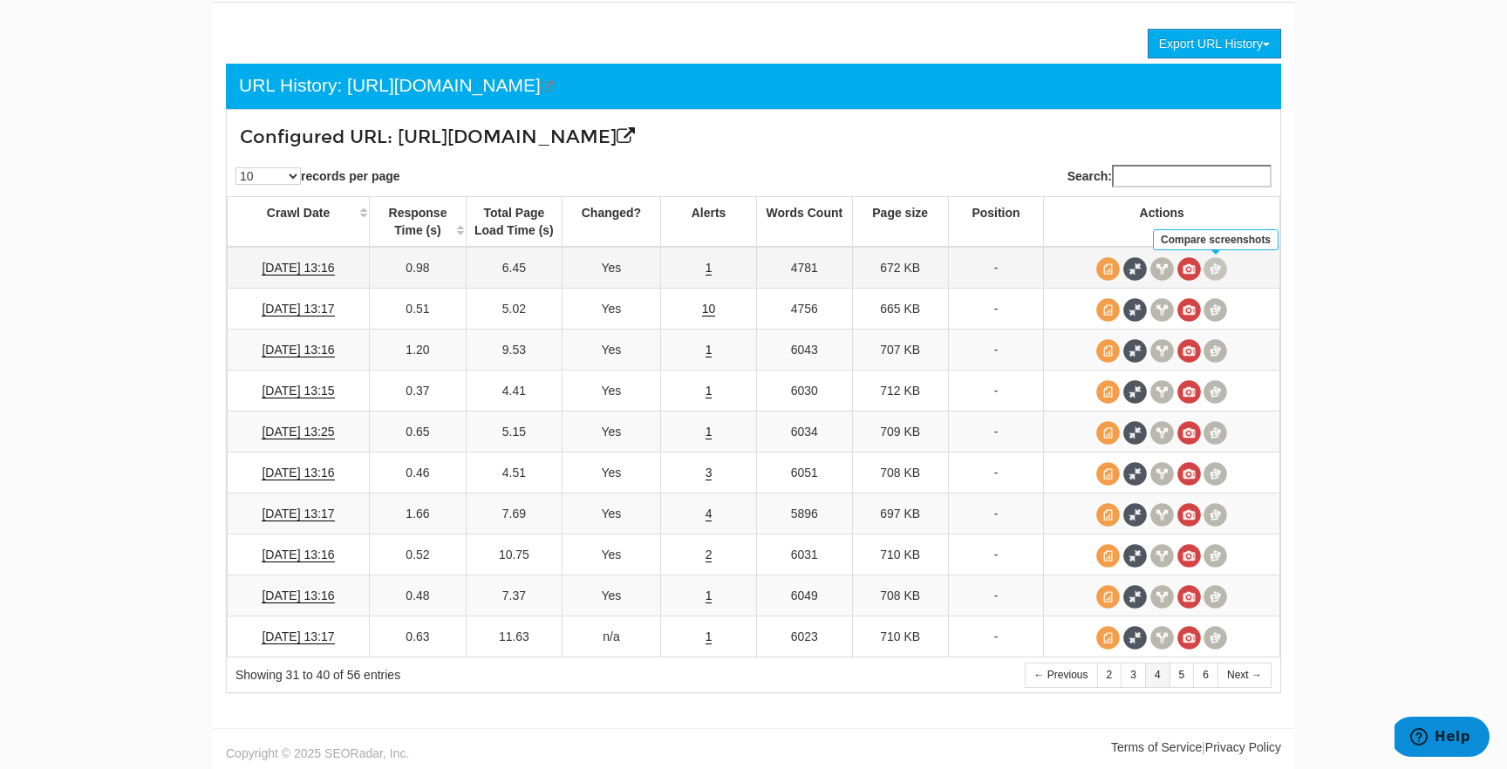
click at [1214, 278] on span at bounding box center [1215, 269] width 24 height 24
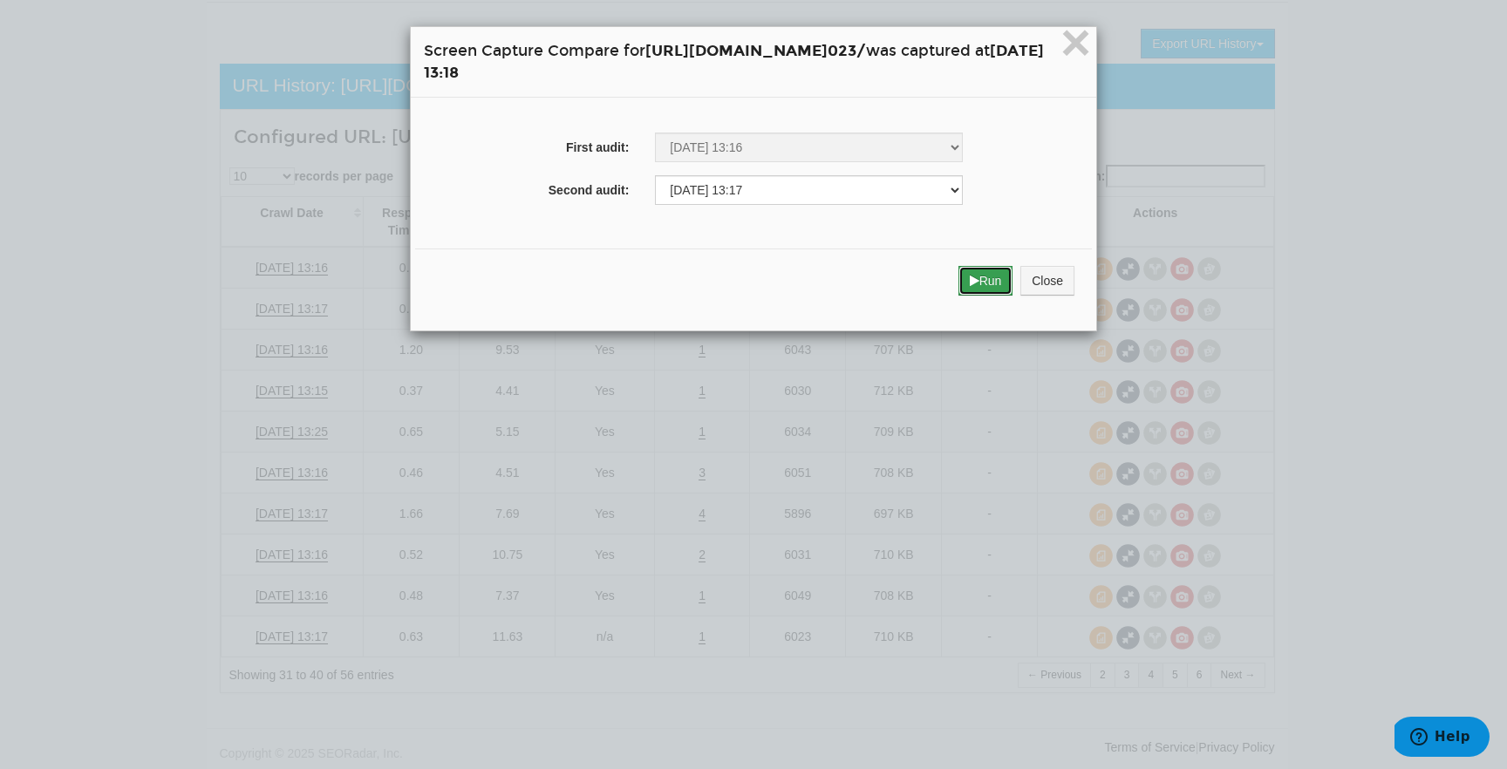
click at [979, 285] on icon "submit" at bounding box center [974, 281] width 10 height 12
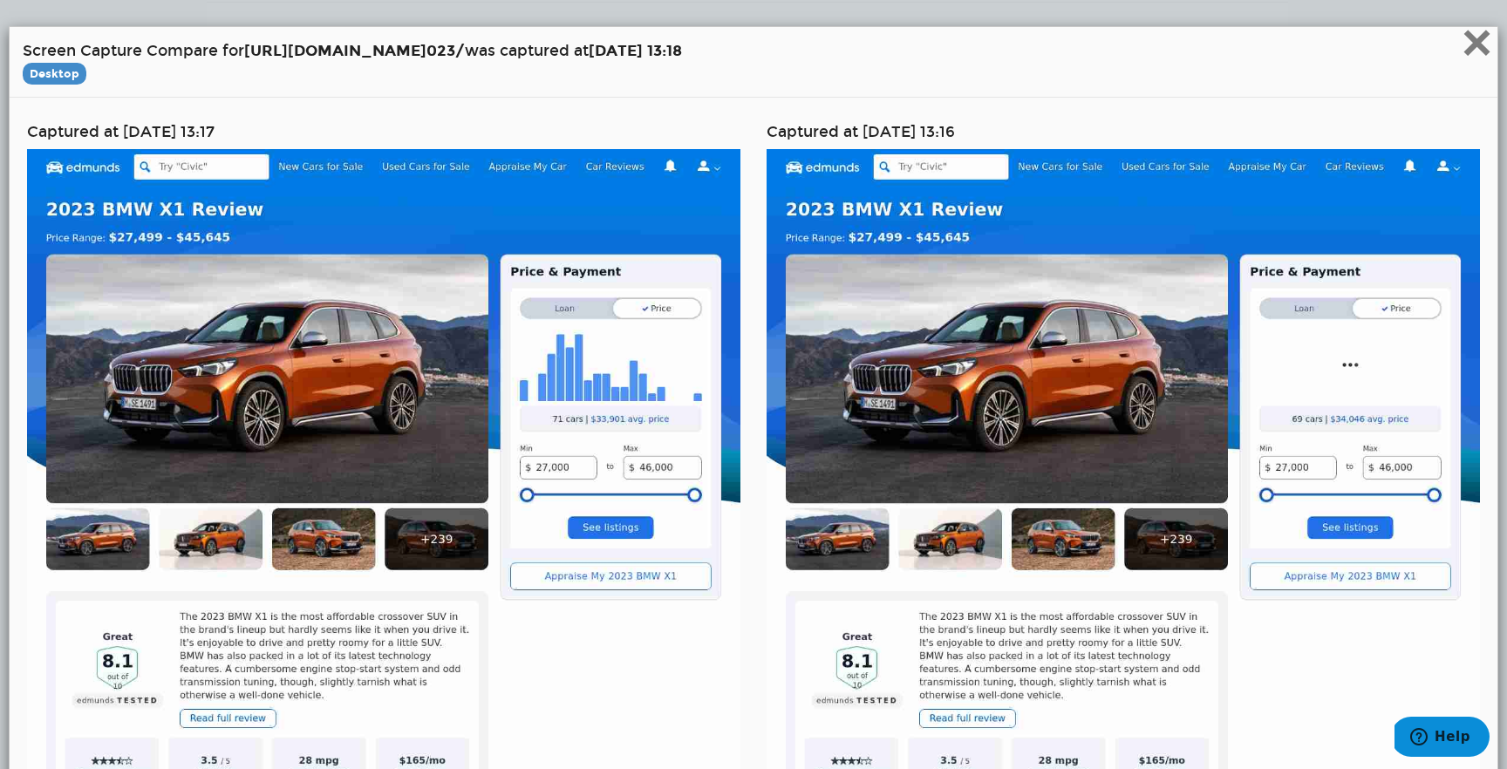
click at [1478, 56] on span "×" at bounding box center [1476, 42] width 31 height 58
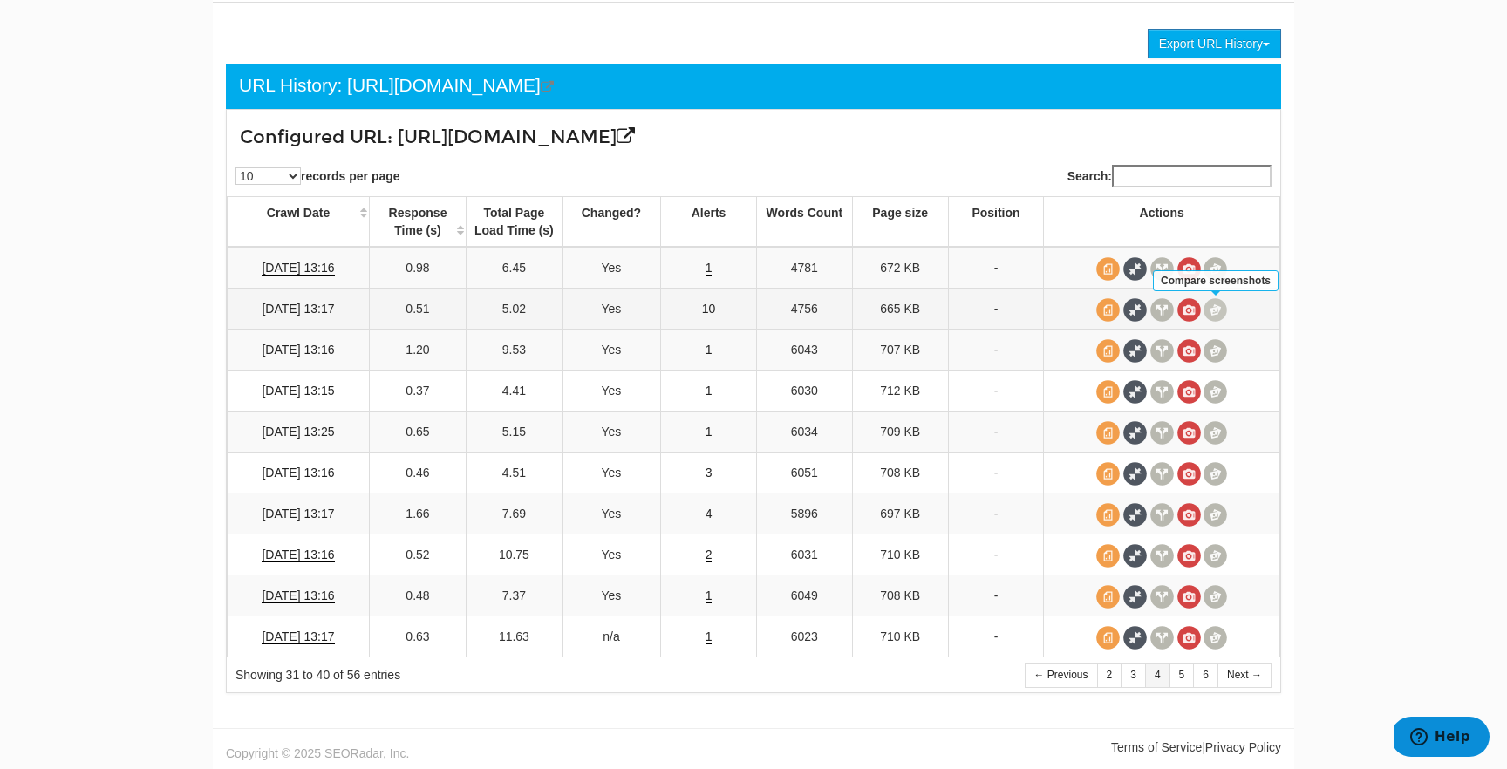
click at [1221, 311] on span at bounding box center [1215, 310] width 24 height 24
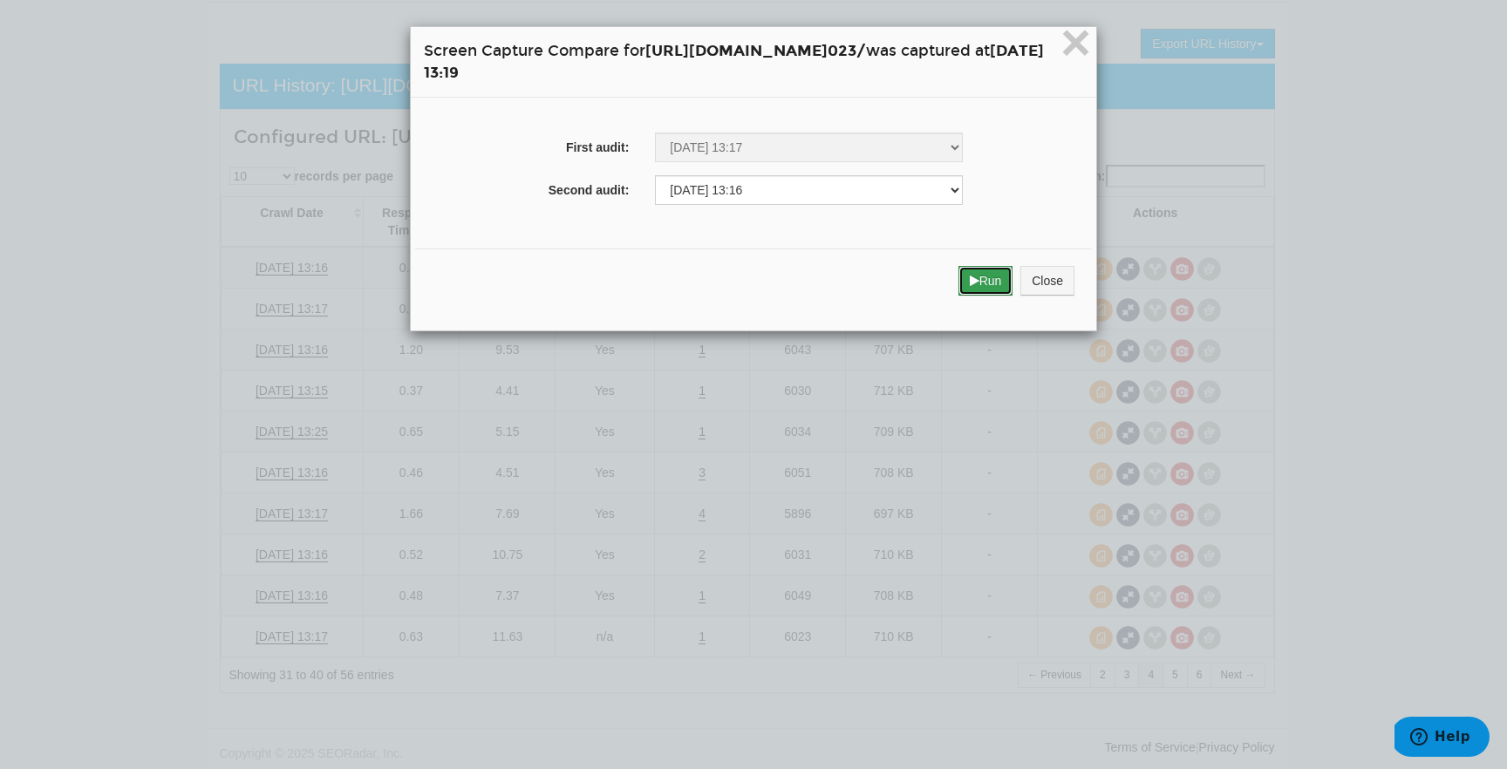
click at [1013, 276] on button "Run" at bounding box center [985, 281] width 55 height 30
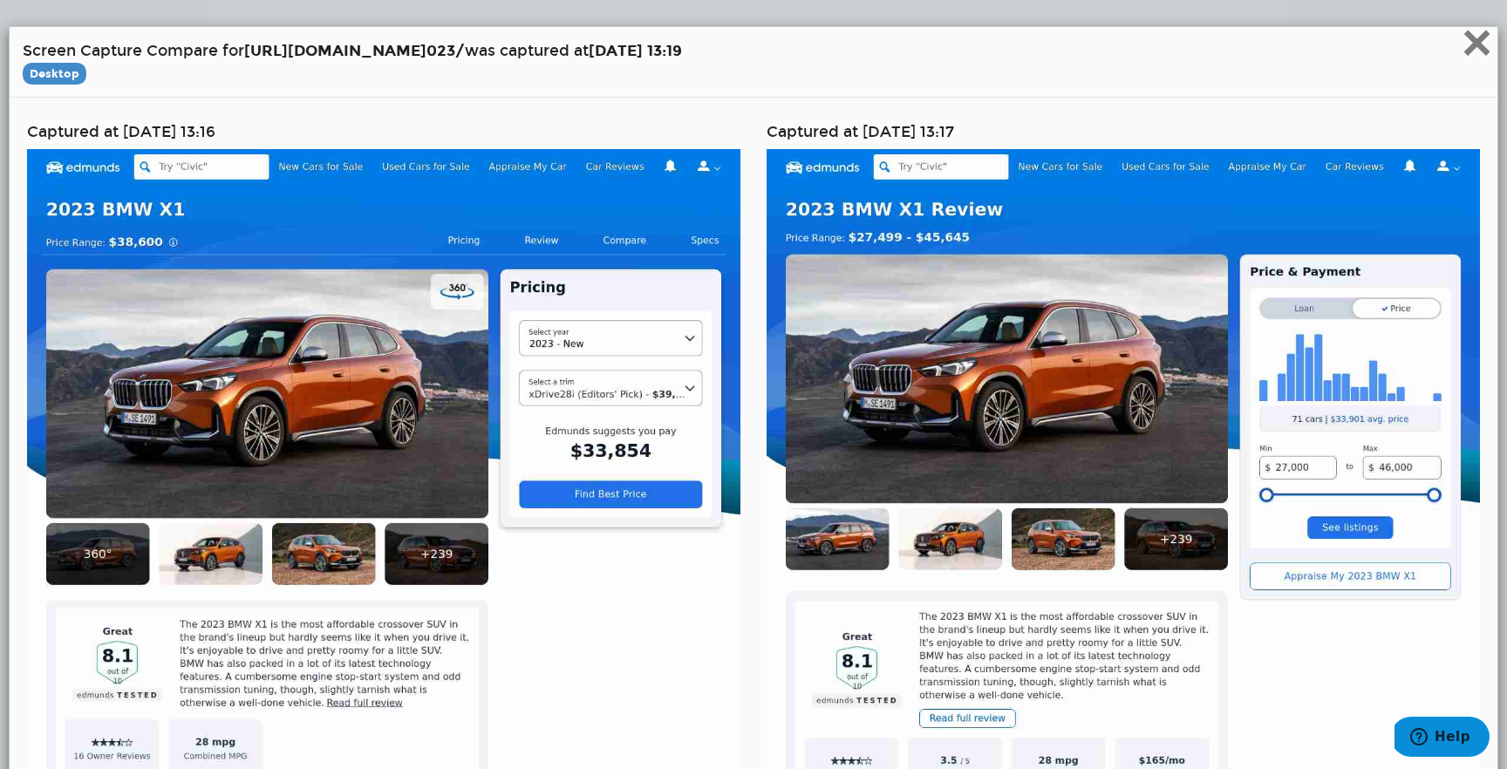
click at [1476, 46] on span "×" at bounding box center [1476, 42] width 31 height 58
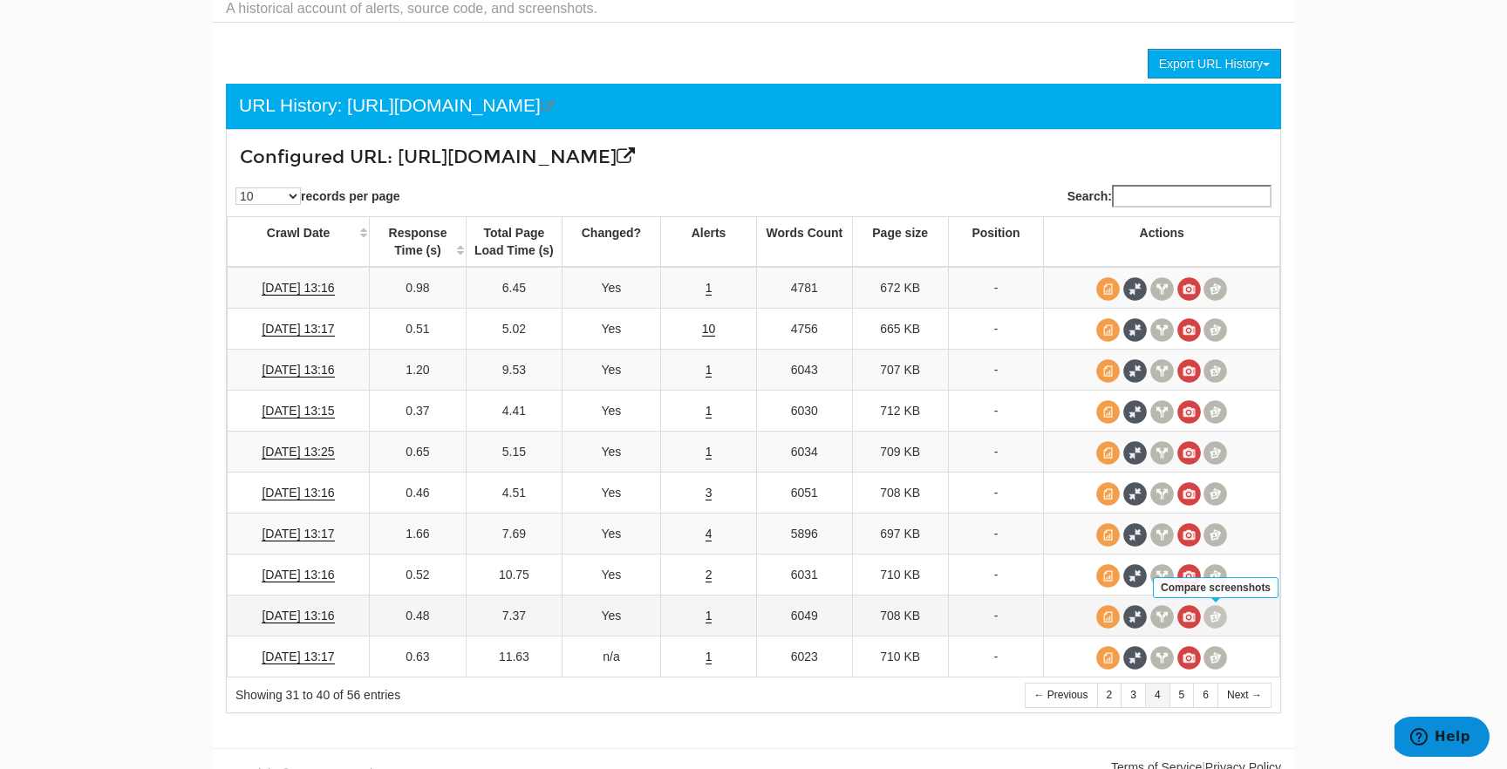
scroll to position [76, 0]
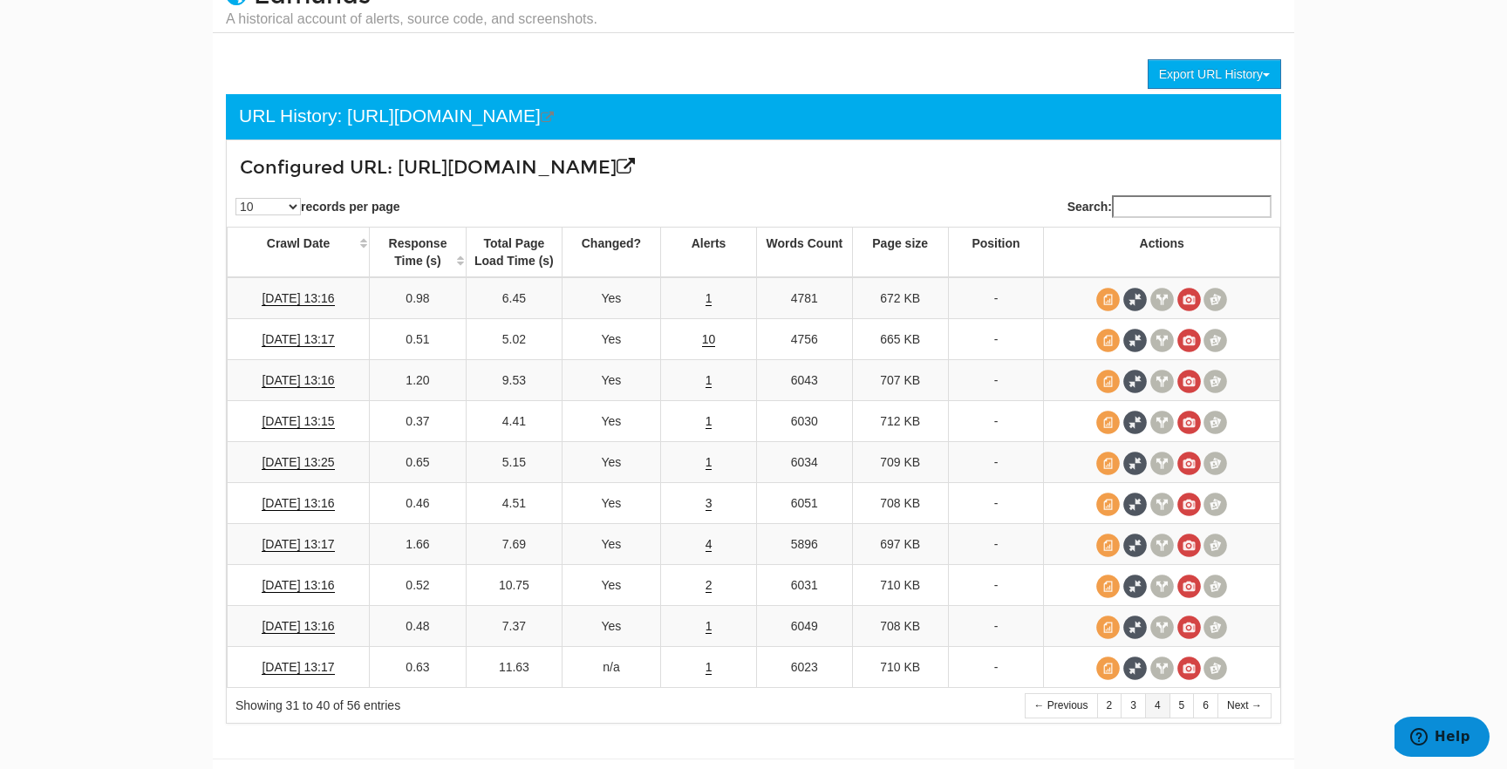
click at [1240, 253] on th "Actions" at bounding box center [1162, 253] width 236 height 51
click at [1247, 254] on th "Actions" at bounding box center [1162, 253] width 236 height 51
click at [1247, 252] on th "Actions" at bounding box center [1162, 253] width 236 height 51
click at [702, 296] on td "1" at bounding box center [709, 298] width 96 height 42
click at [709, 300] on link "1" at bounding box center [708, 298] width 7 height 15
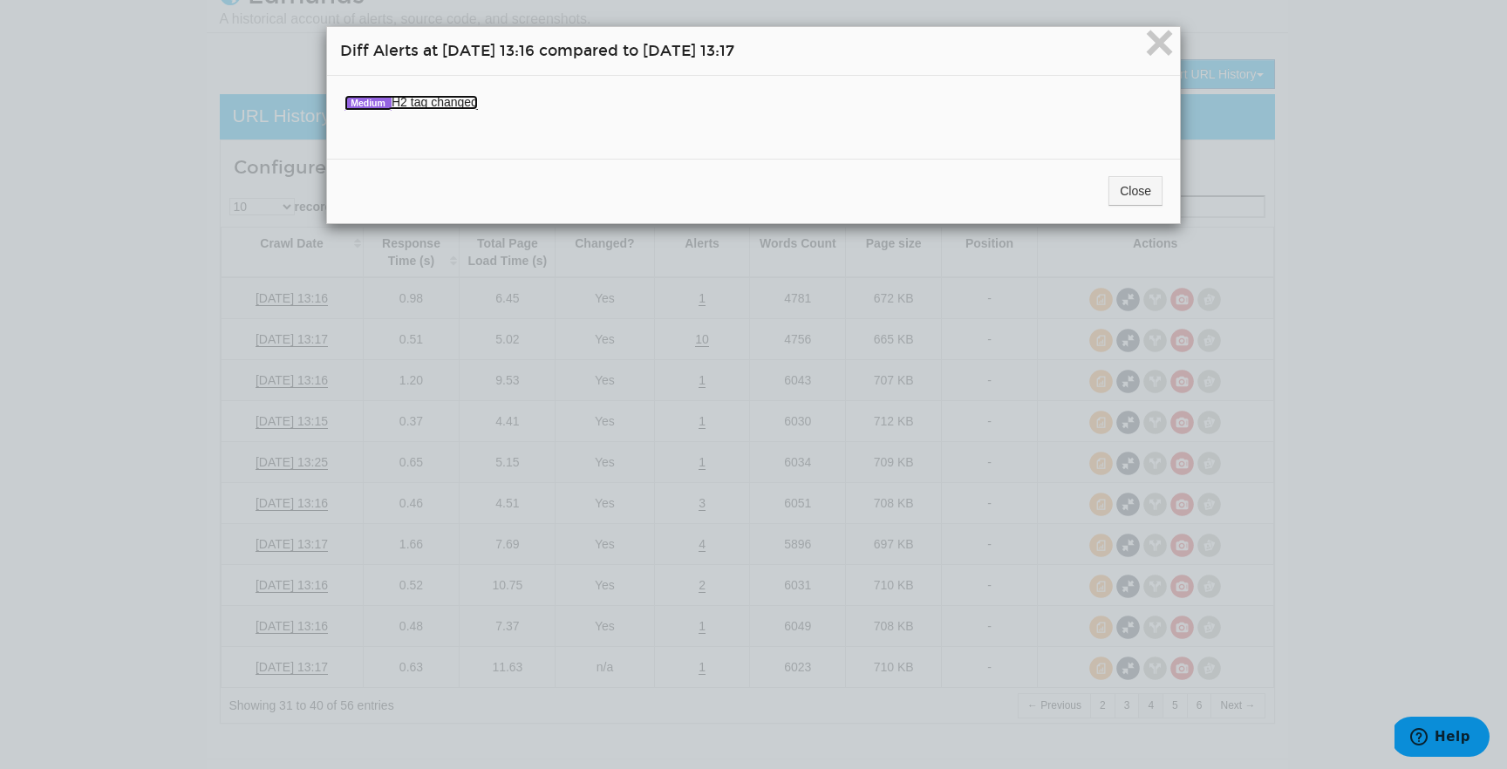
click at [448, 103] on link "Medium H2 tag changed" at bounding box center [410, 102] width 133 height 15
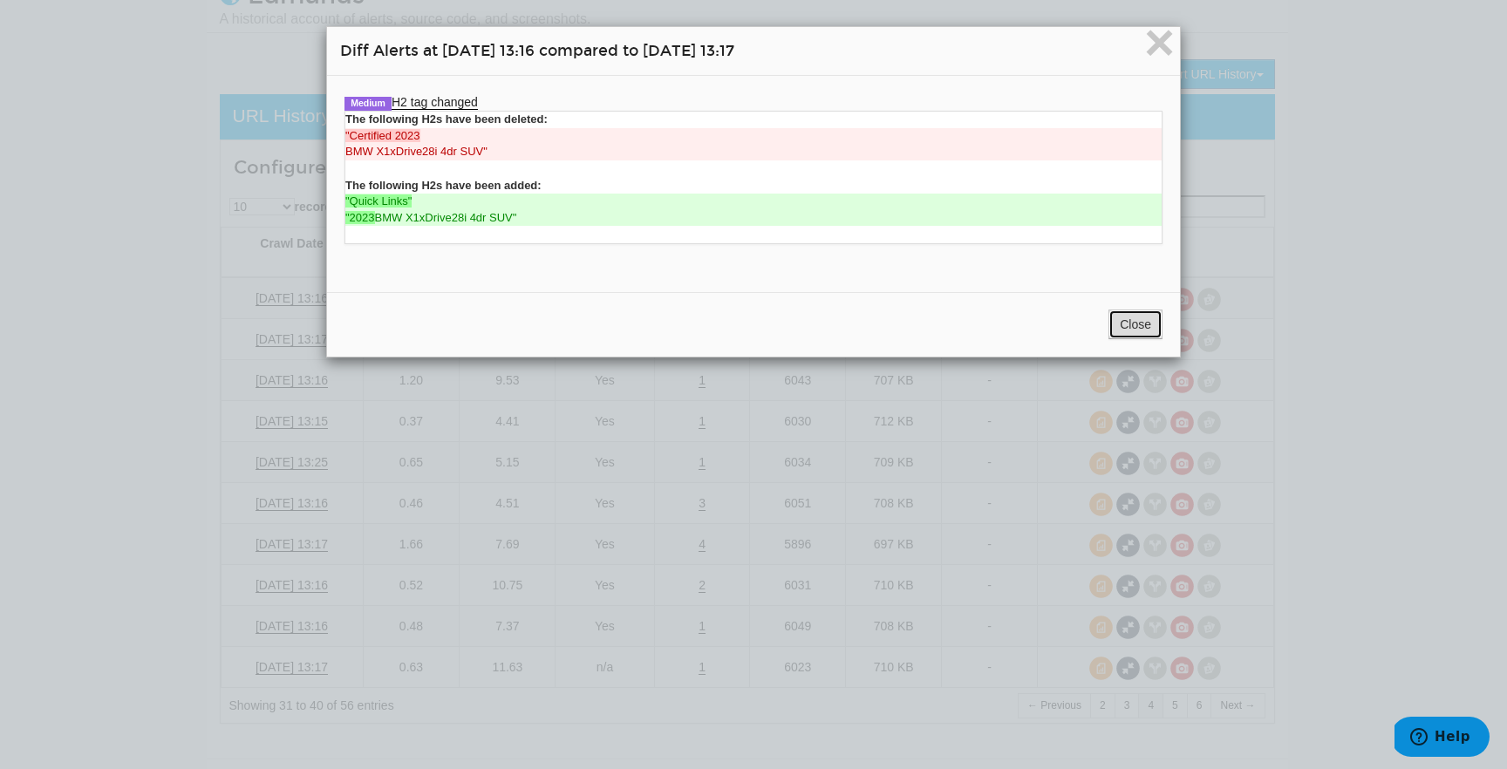
click at [1143, 331] on button "Close" at bounding box center [1135, 324] width 54 height 30
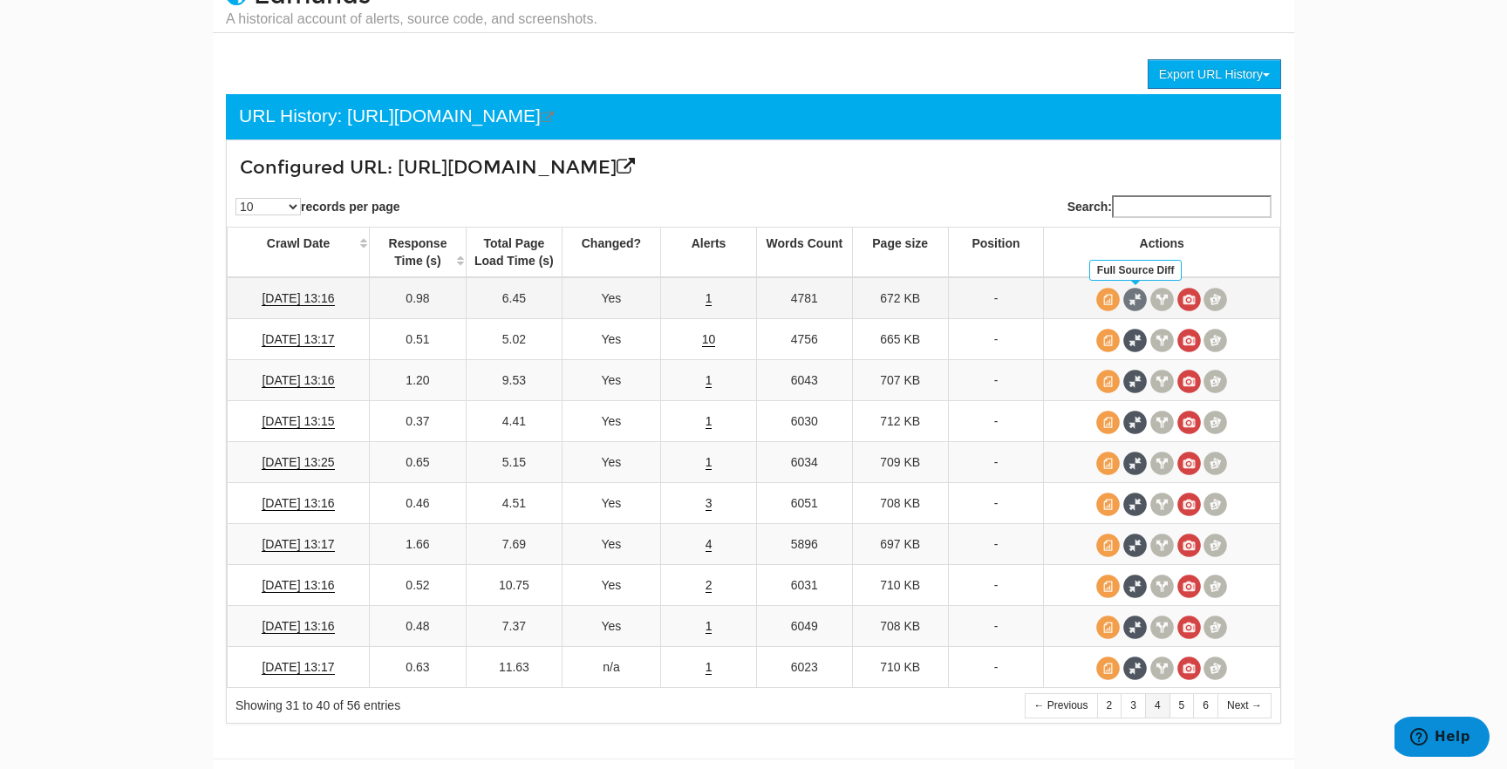
click at [1127, 297] on span at bounding box center [1135, 300] width 24 height 24
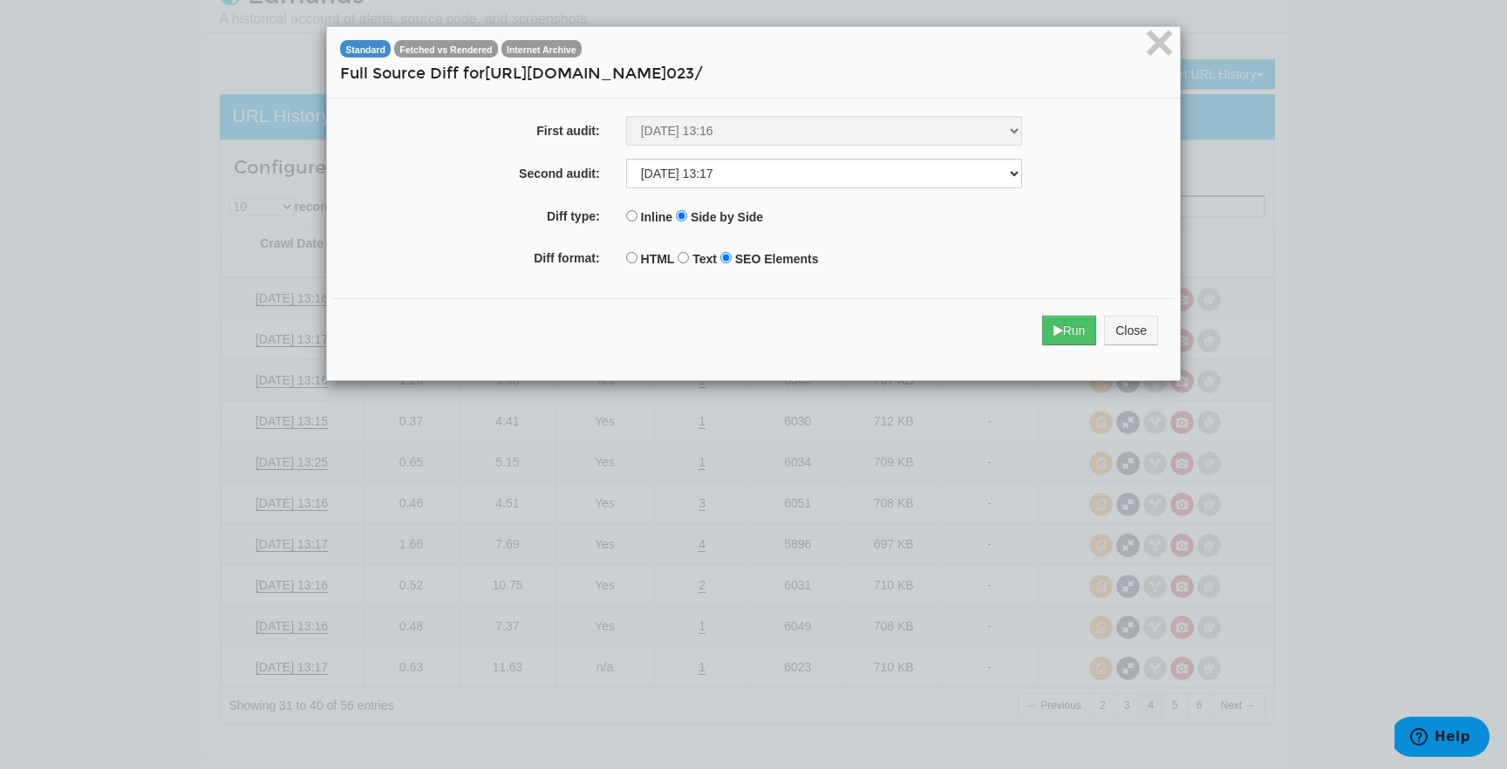
click at [1050, 348] on div "Run Close" at bounding box center [753, 330] width 844 height 65
click at [1064, 338] on button "Run" at bounding box center [1069, 331] width 55 height 30
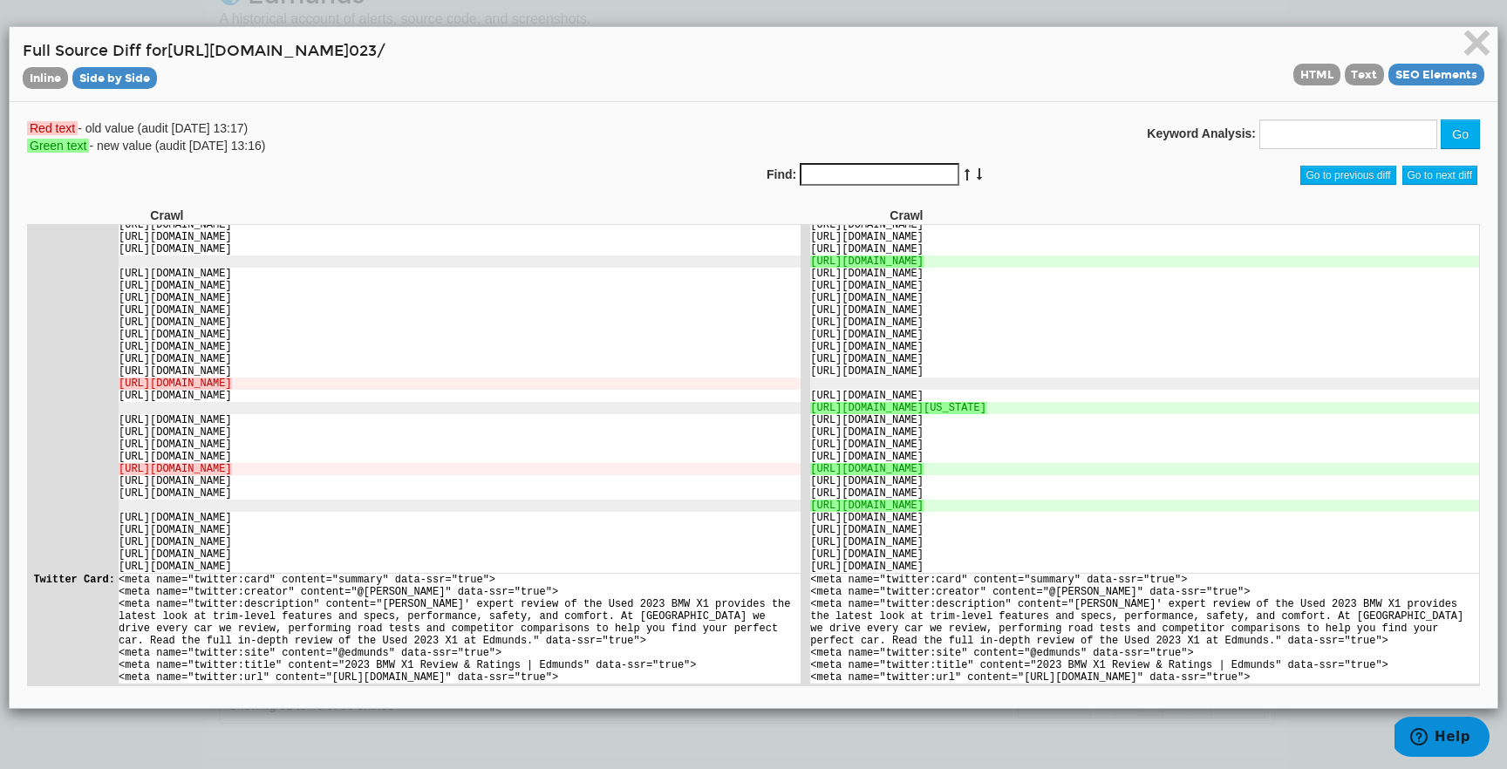
scroll to position [2886, 0]
click at [1479, 49] on span "×" at bounding box center [1476, 42] width 31 height 58
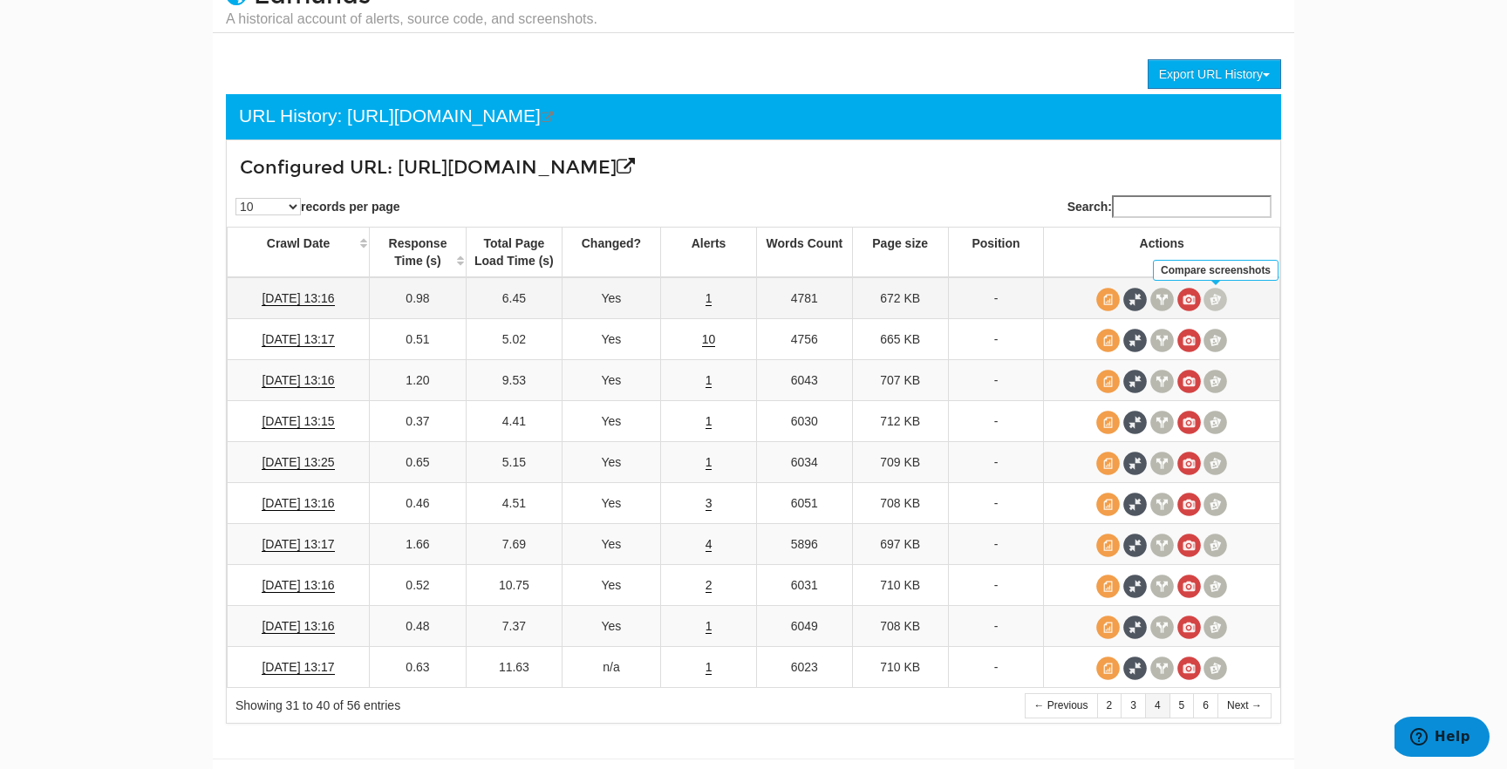
click at [1220, 302] on span at bounding box center [1215, 300] width 24 height 24
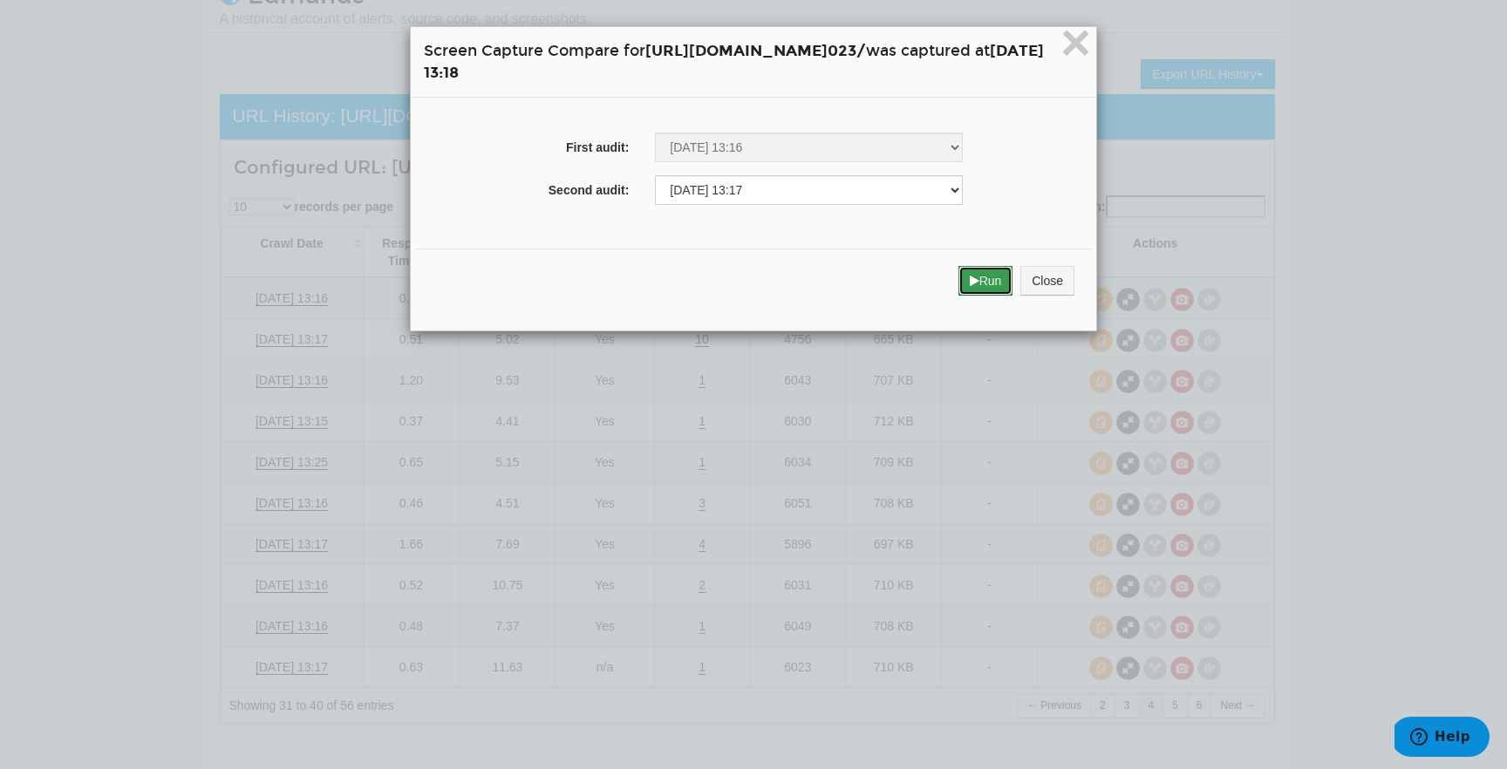
click at [1013, 289] on button "Run" at bounding box center [985, 281] width 55 height 30
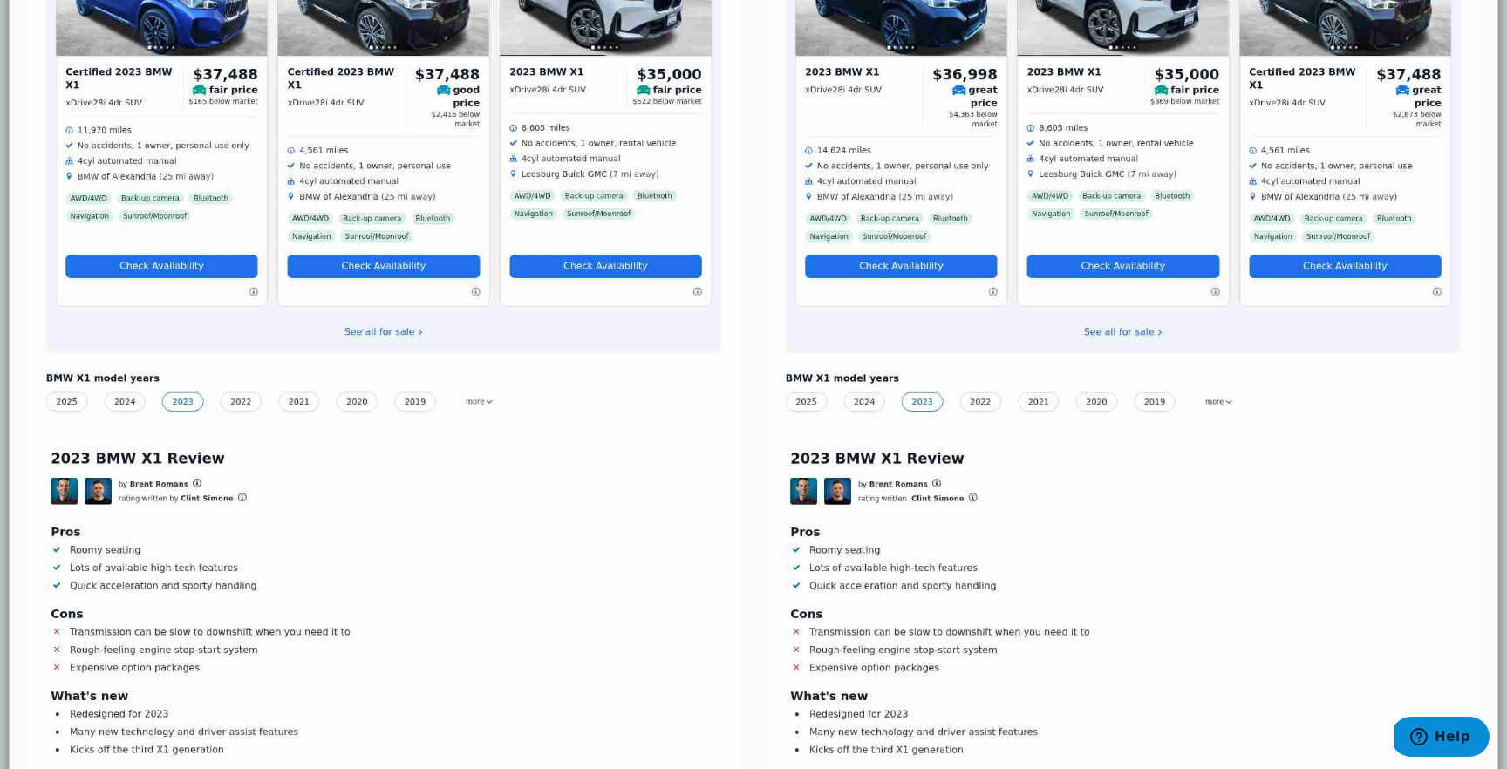
scroll to position [0, 0]
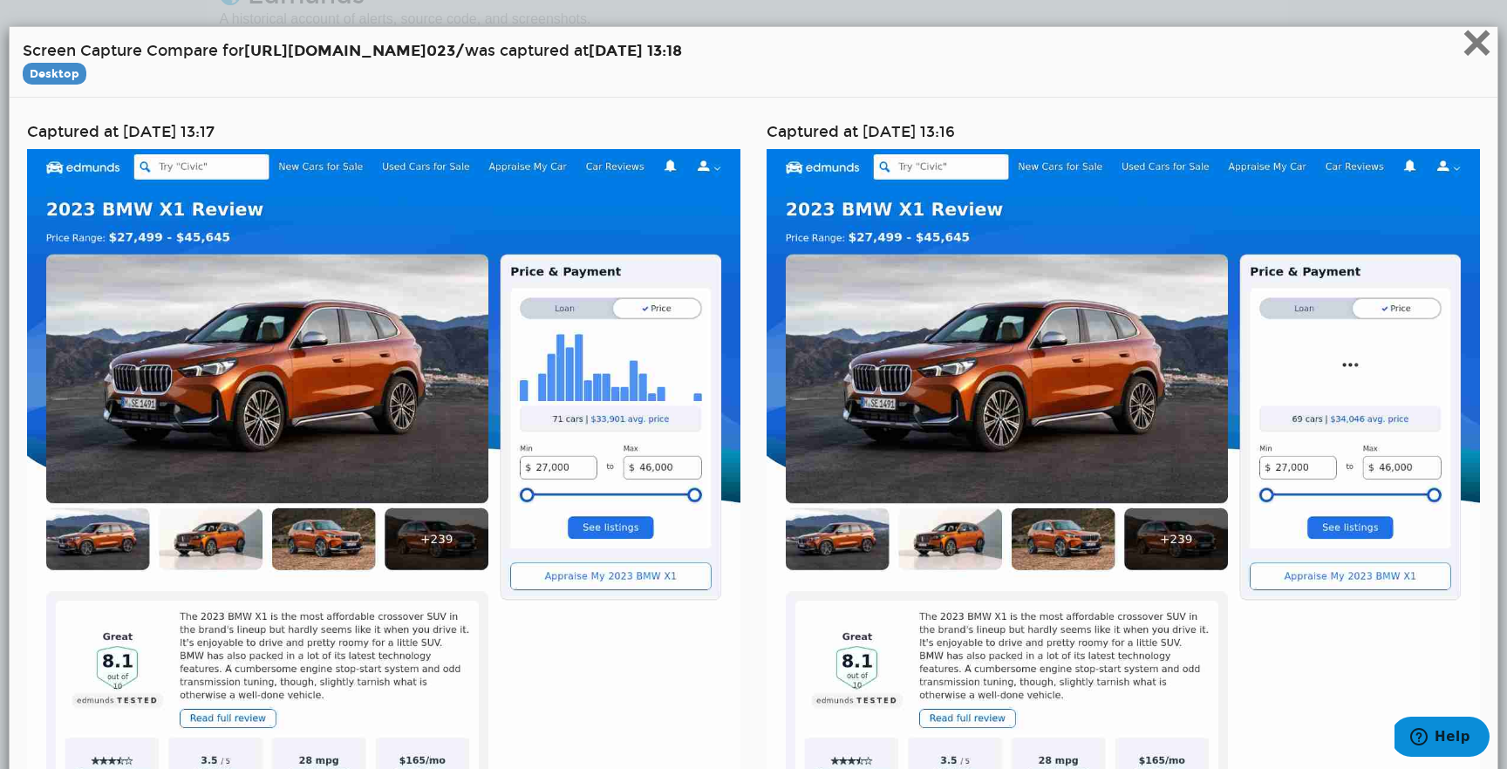
click at [1474, 49] on span "×" at bounding box center [1476, 42] width 31 height 58
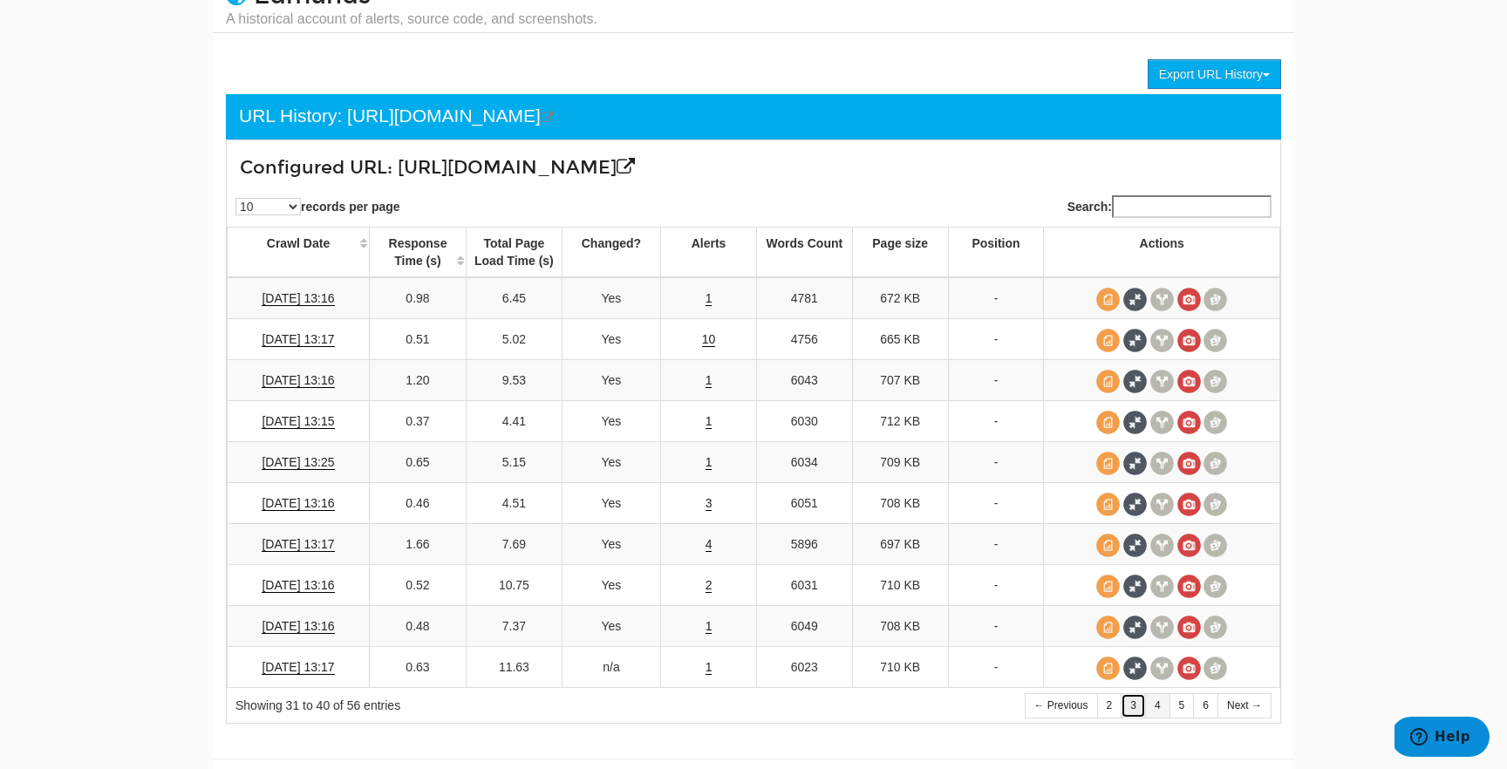
click at [1132, 708] on link "3" at bounding box center [1132, 705] width 25 height 25
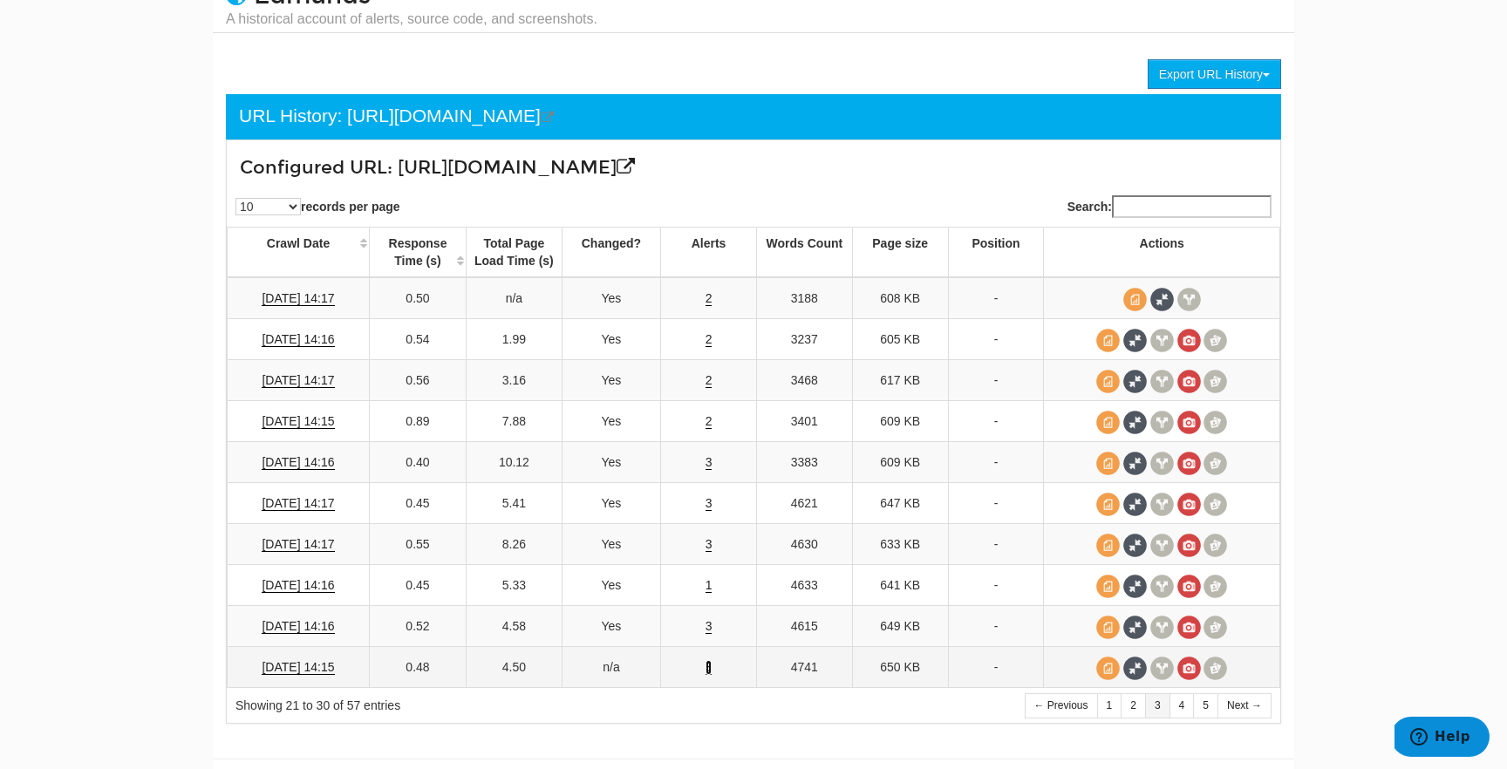
click at [709, 670] on link "3" at bounding box center [708, 667] width 7 height 15
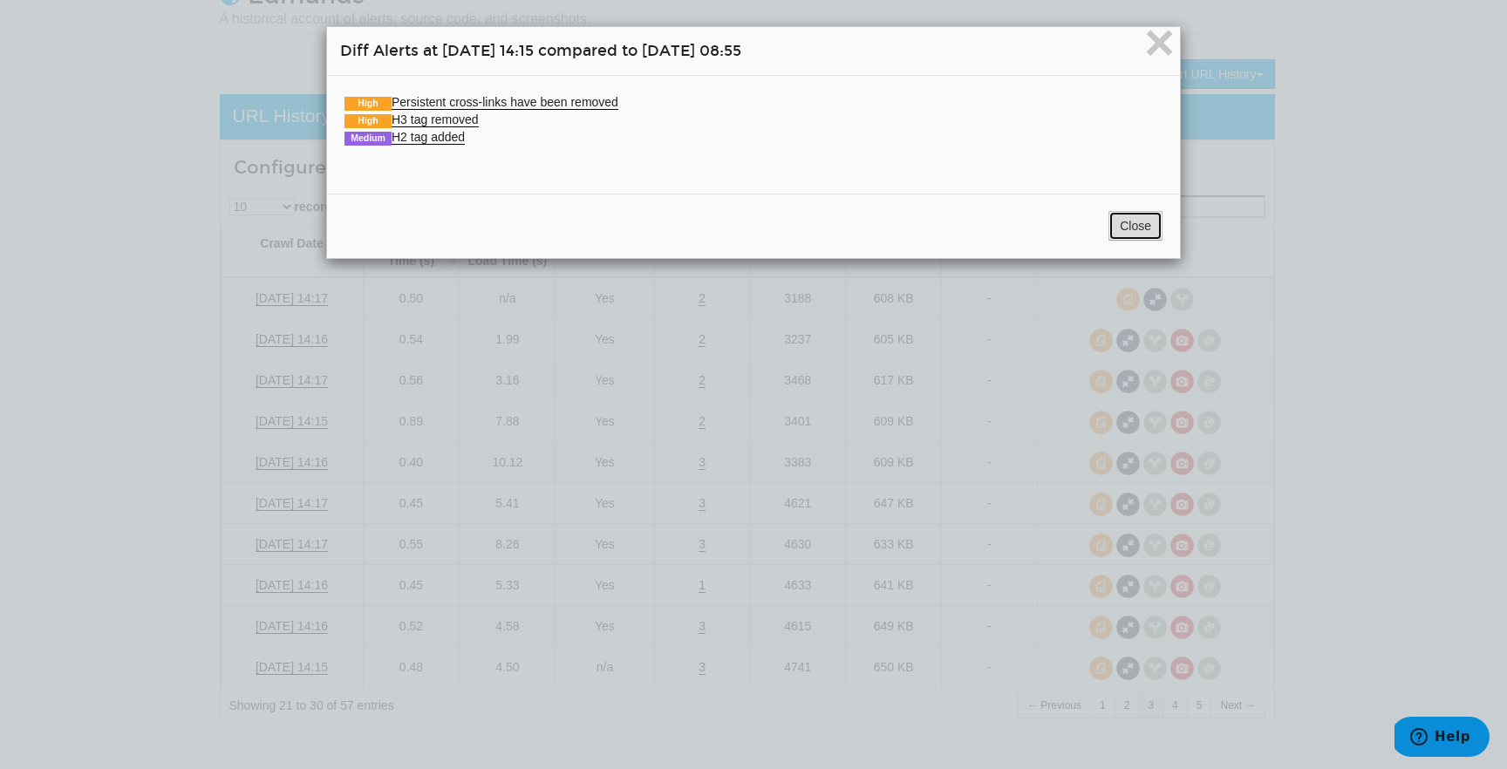
click at [1124, 215] on button "Close" at bounding box center [1135, 226] width 54 height 30
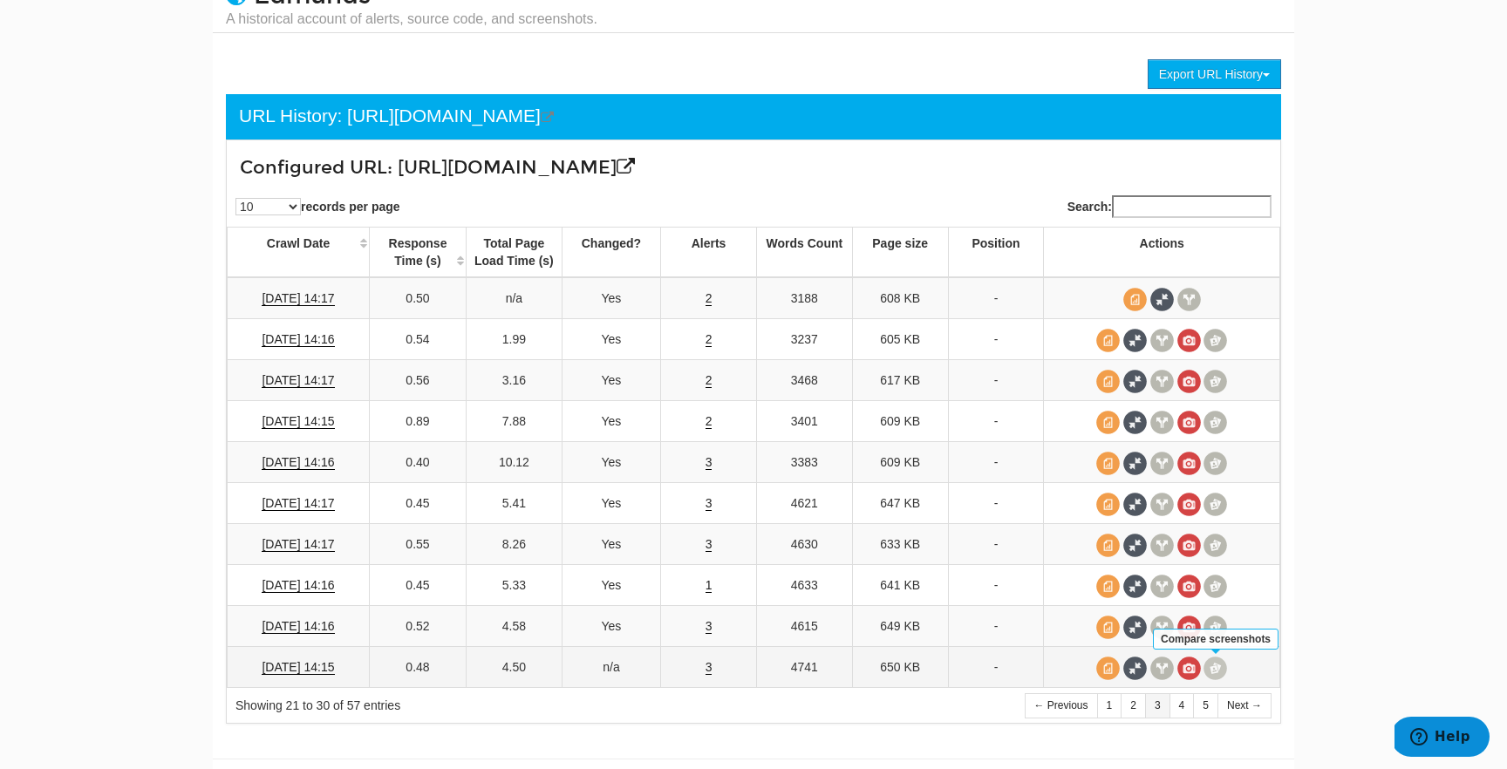
click at [1211, 666] on span at bounding box center [1215, 668] width 24 height 24
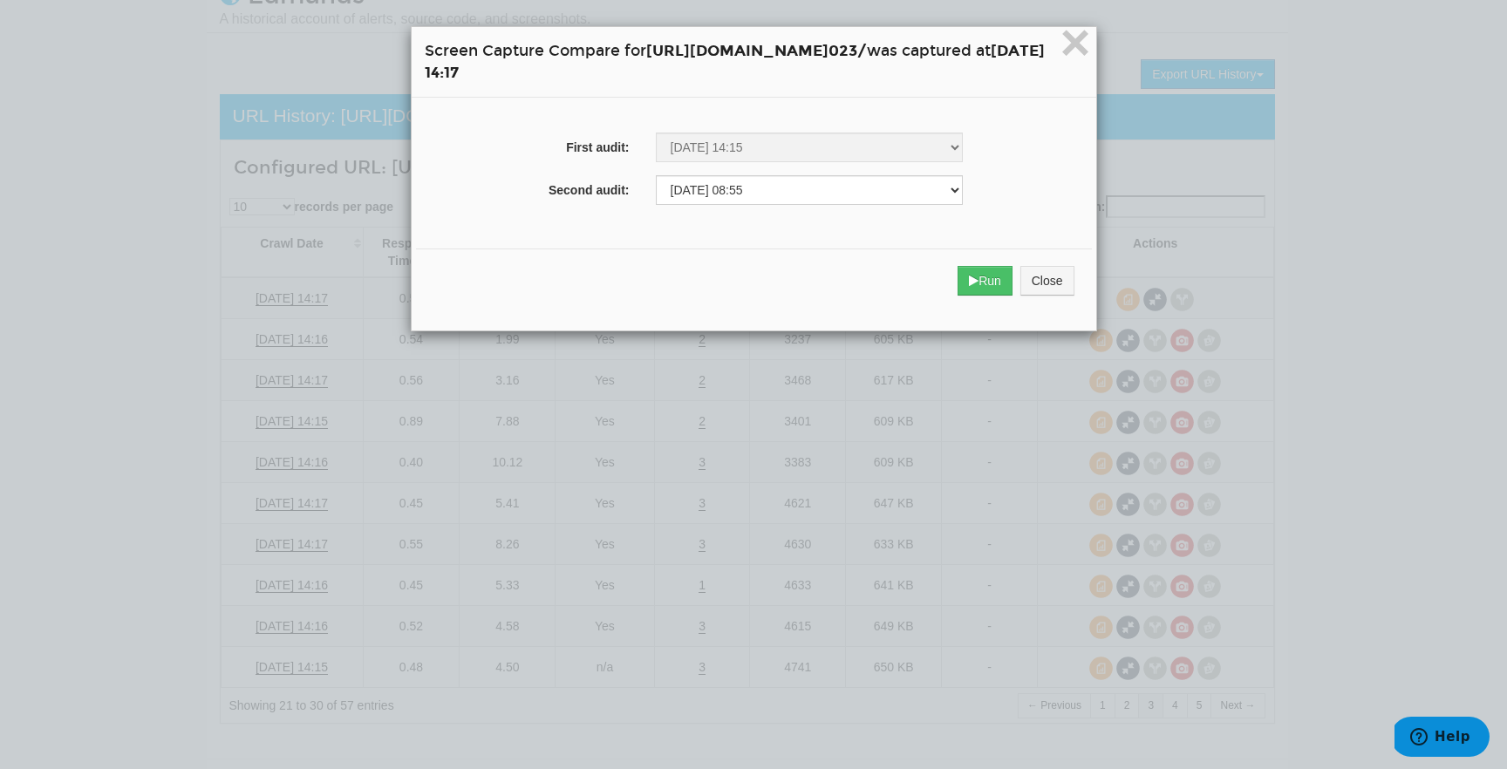
click at [1071, 299] on div "Run Close" at bounding box center [754, 280] width 676 height 65
click at [1012, 281] on button "Run" at bounding box center [984, 281] width 55 height 30
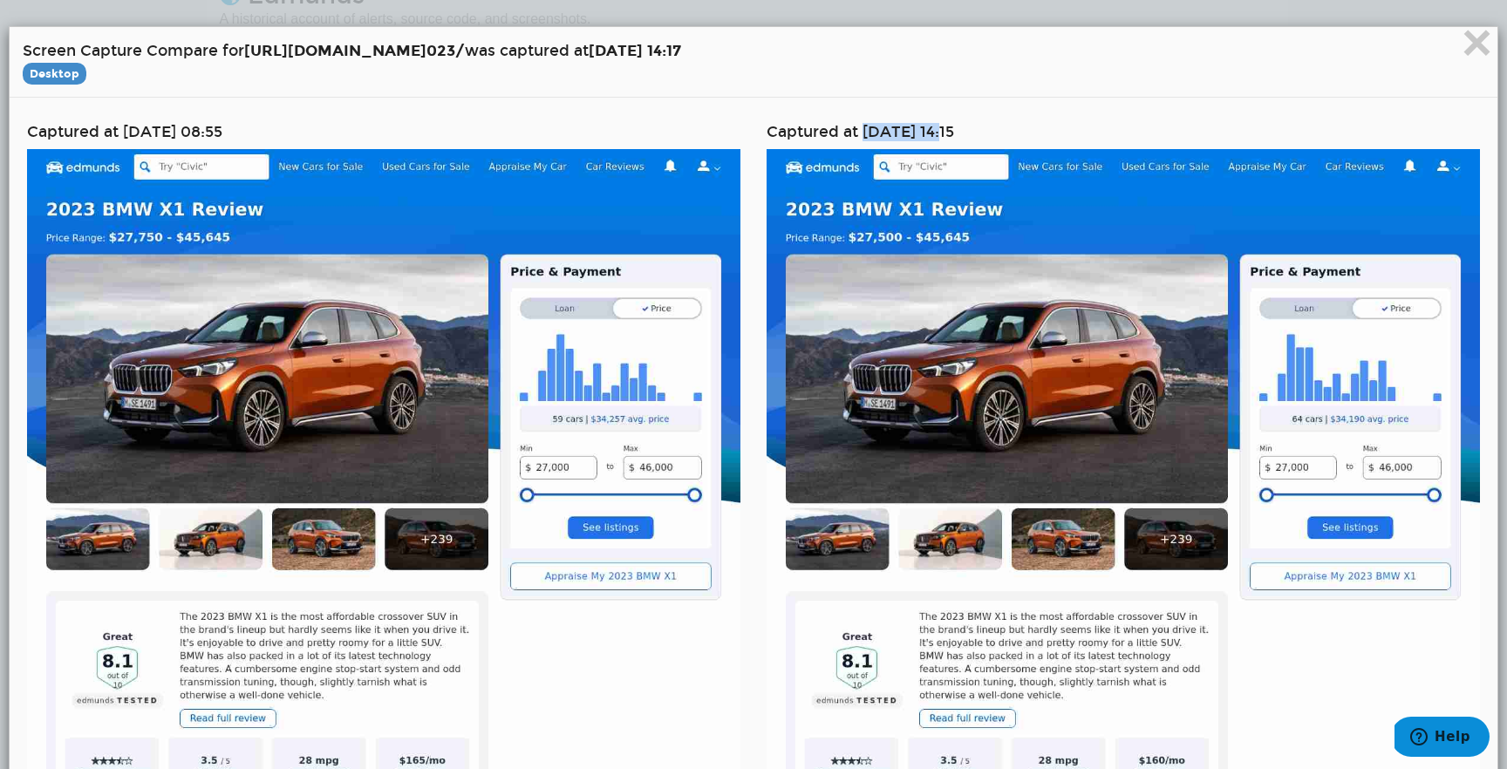
drag, startPoint x: 860, startPoint y: 133, endPoint x: 947, endPoint y: 135, distance: 86.4
click at [947, 135] on h4 "Captured at 03/13/2025 14:15" at bounding box center [1122, 132] width 713 height 17
copy h4 "03/13/2025"
click at [1469, 54] on span "×" at bounding box center [1476, 42] width 31 height 58
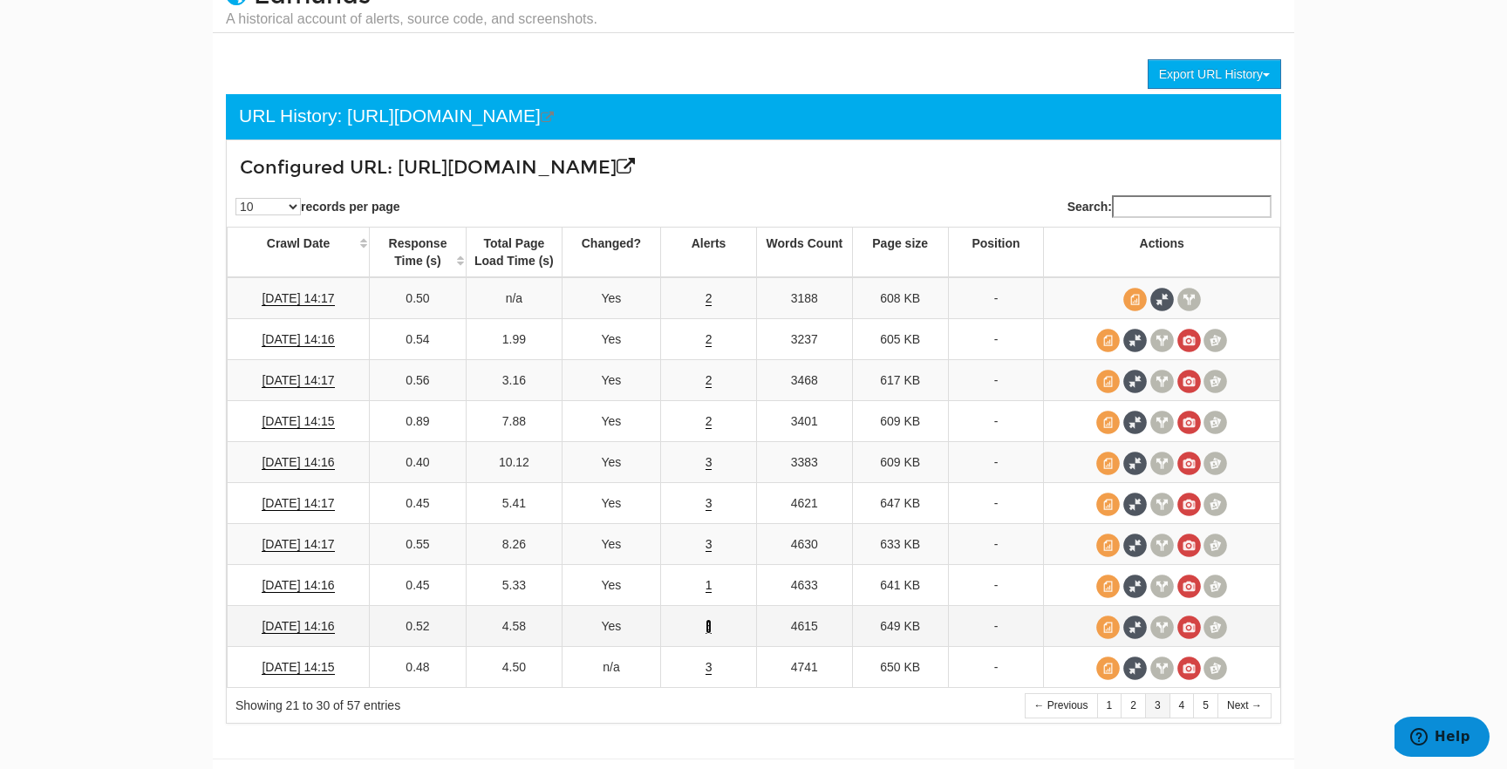
click at [708, 622] on link "3" at bounding box center [708, 626] width 7 height 15
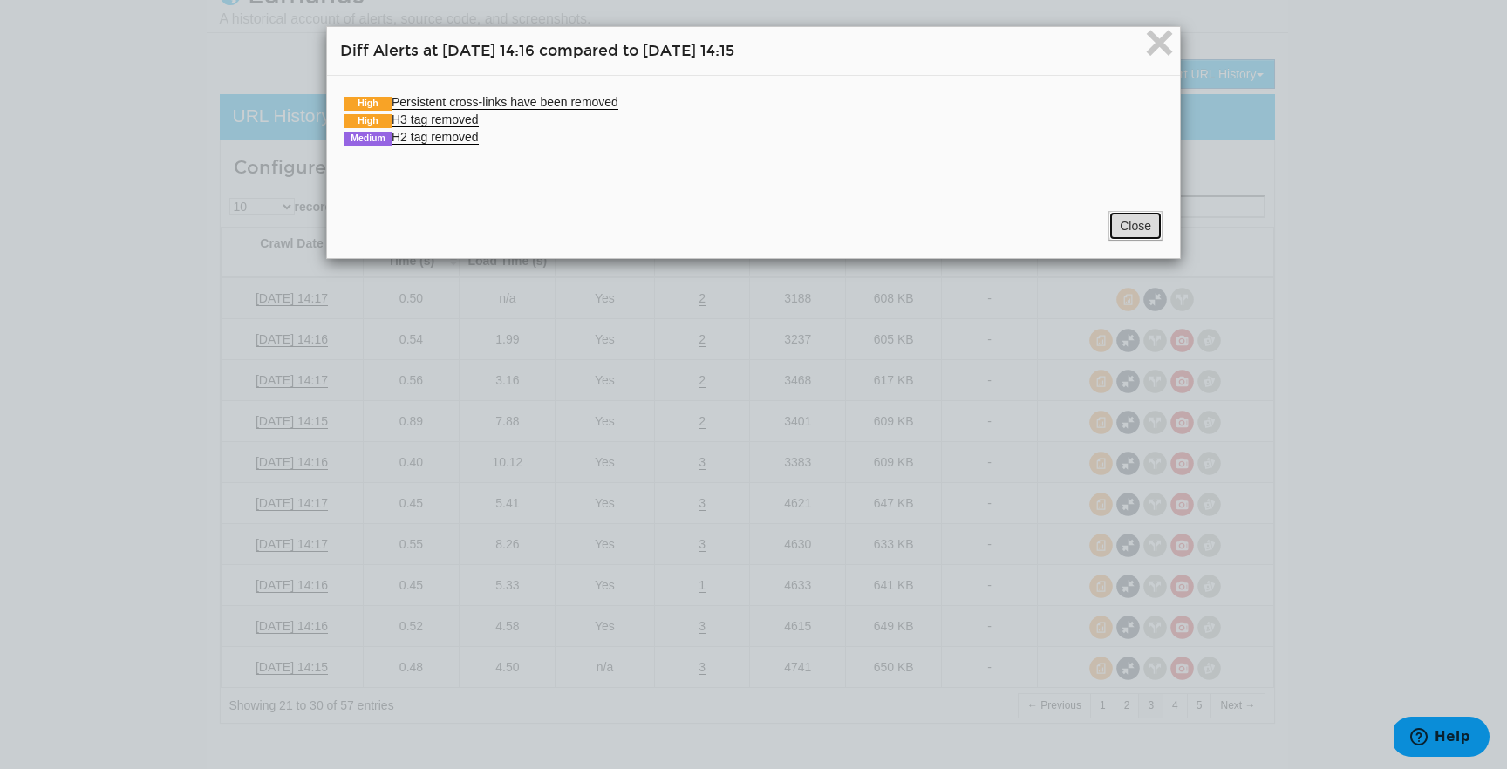
click at [1119, 216] on button "Close" at bounding box center [1135, 226] width 54 height 30
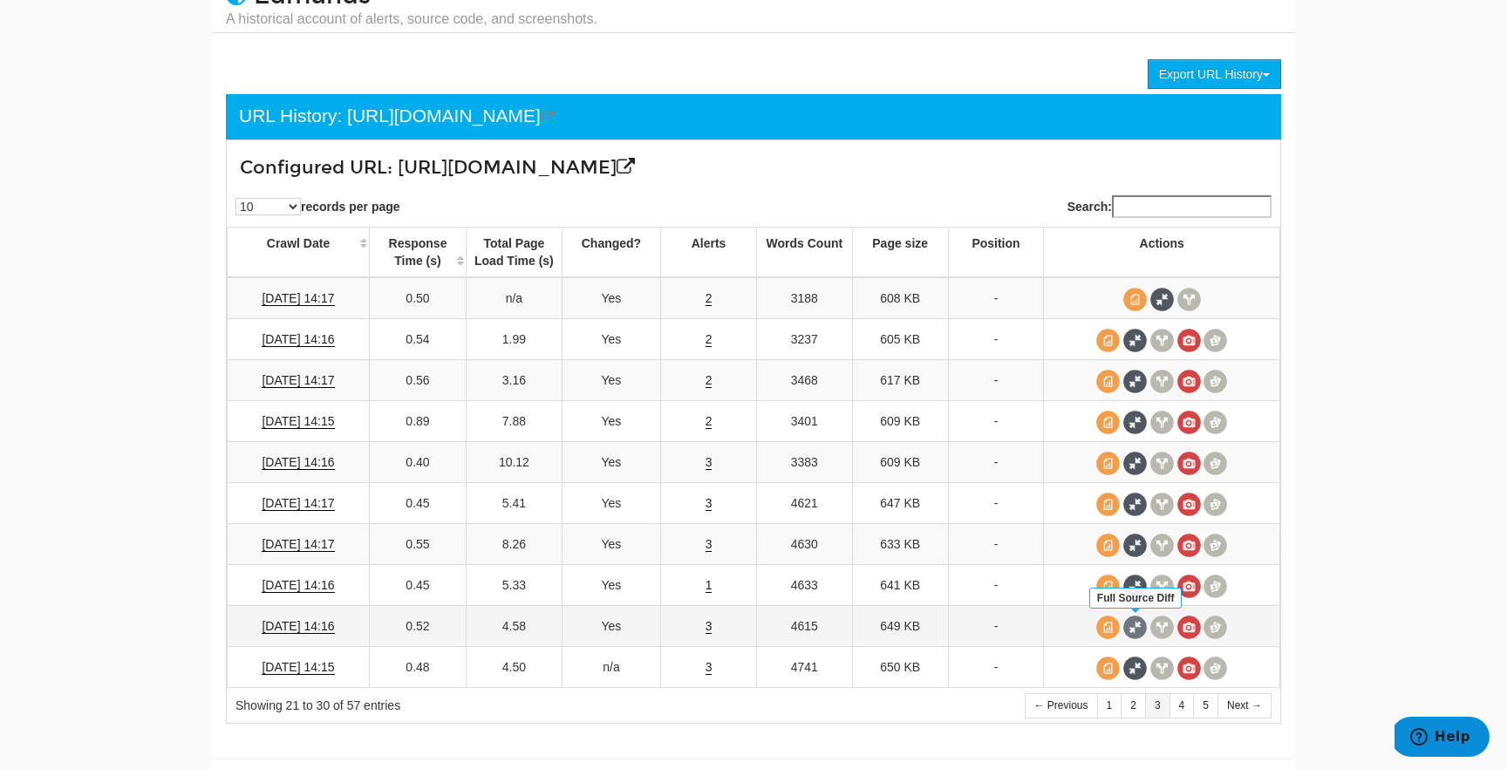
click at [1128, 627] on span at bounding box center [1135, 628] width 24 height 24
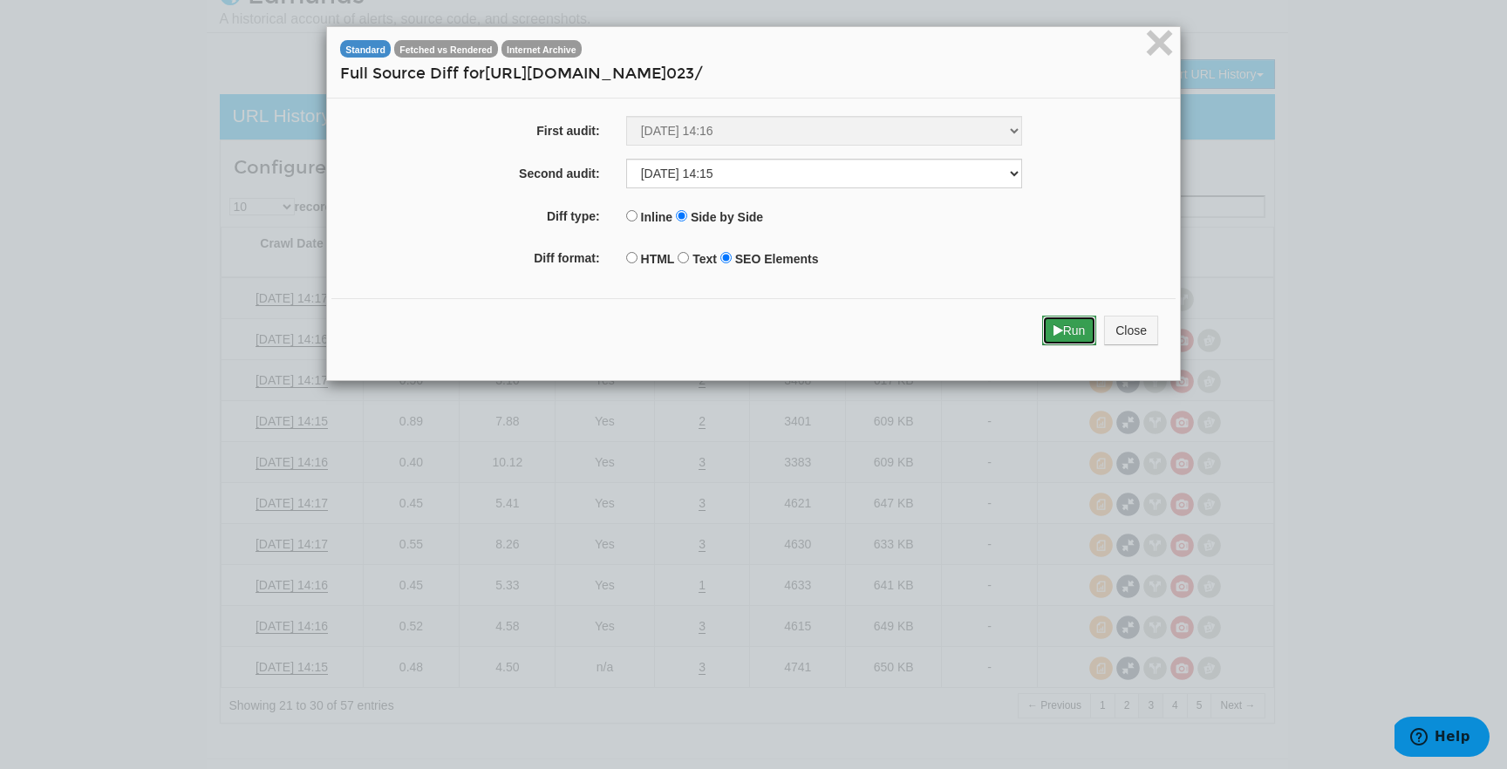
click at [1047, 333] on button "Run" at bounding box center [1069, 331] width 55 height 30
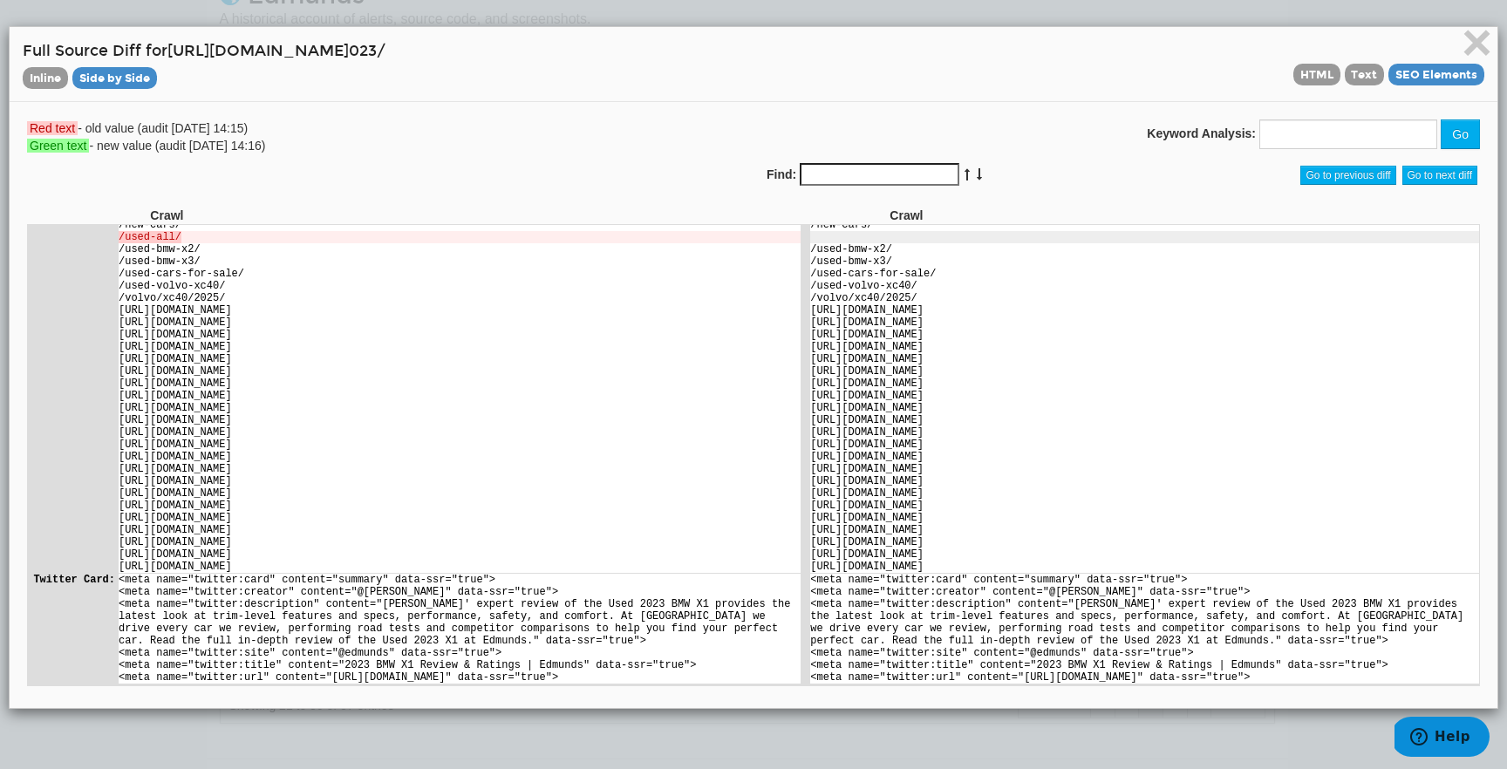
scroll to position [2718, 0]
click at [1483, 44] on span "×" at bounding box center [1476, 42] width 31 height 58
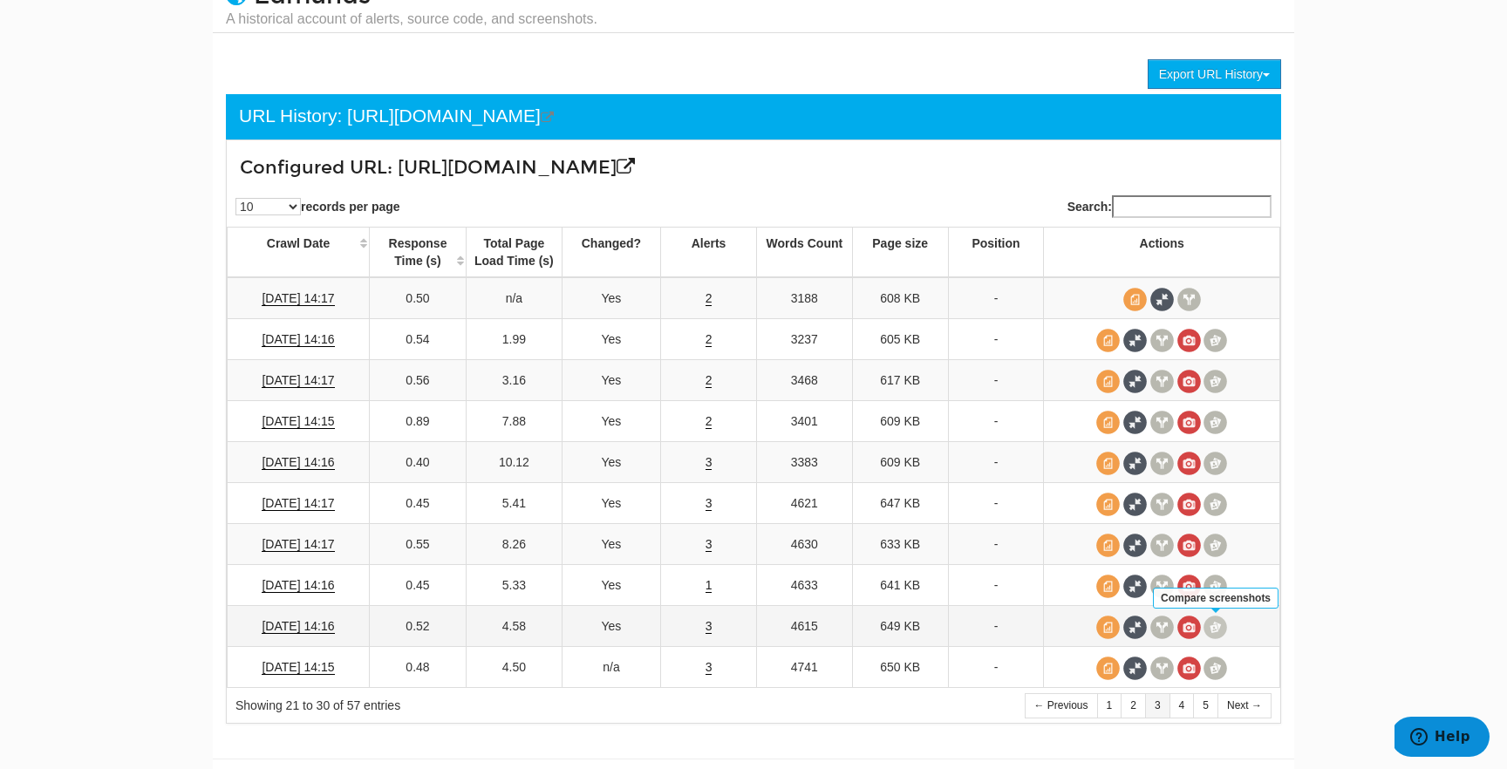
click at [1212, 634] on span at bounding box center [1215, 628] width 24 height 24
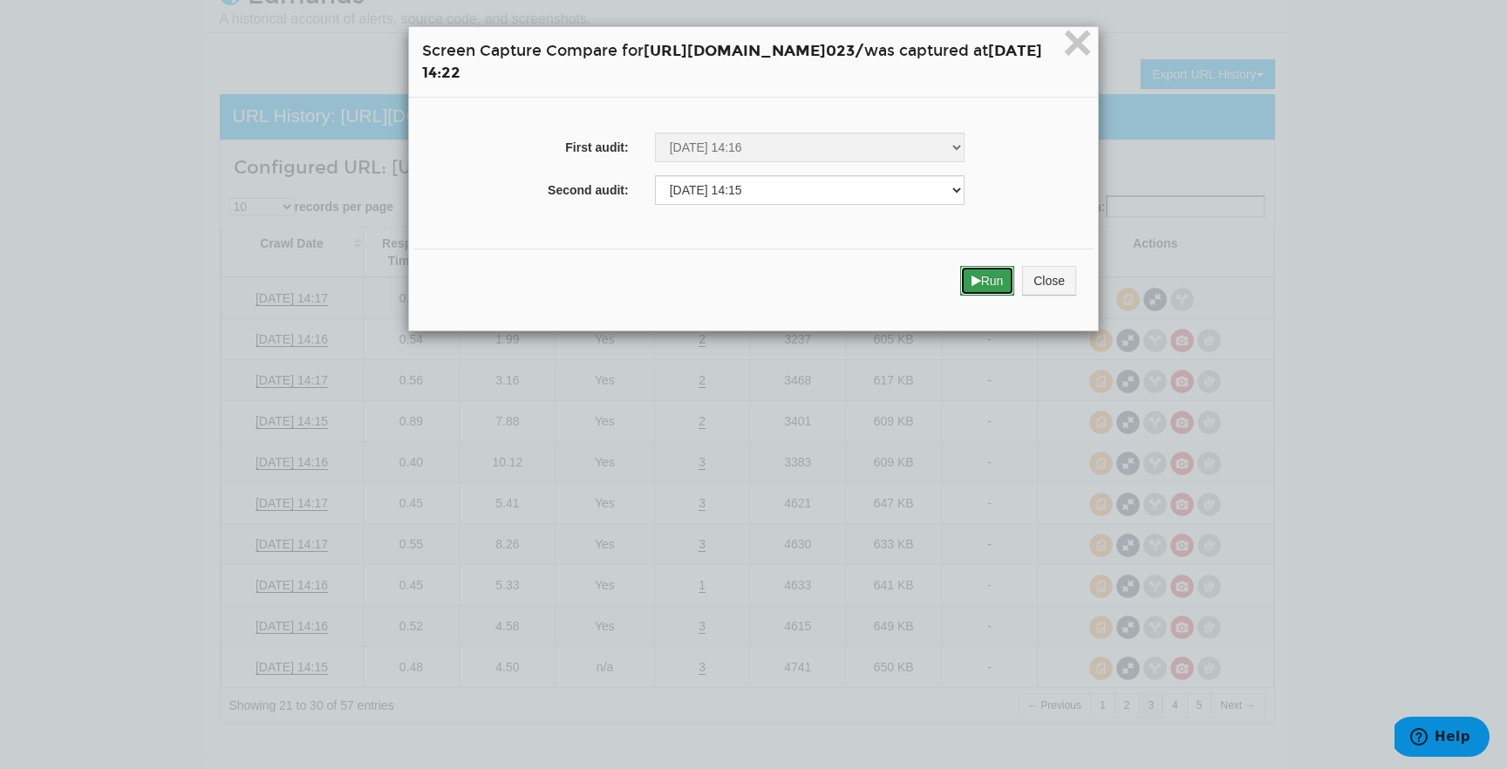
click at [981, 278] on icon "submit" at bounding box center [976, 281] width 10 height 12
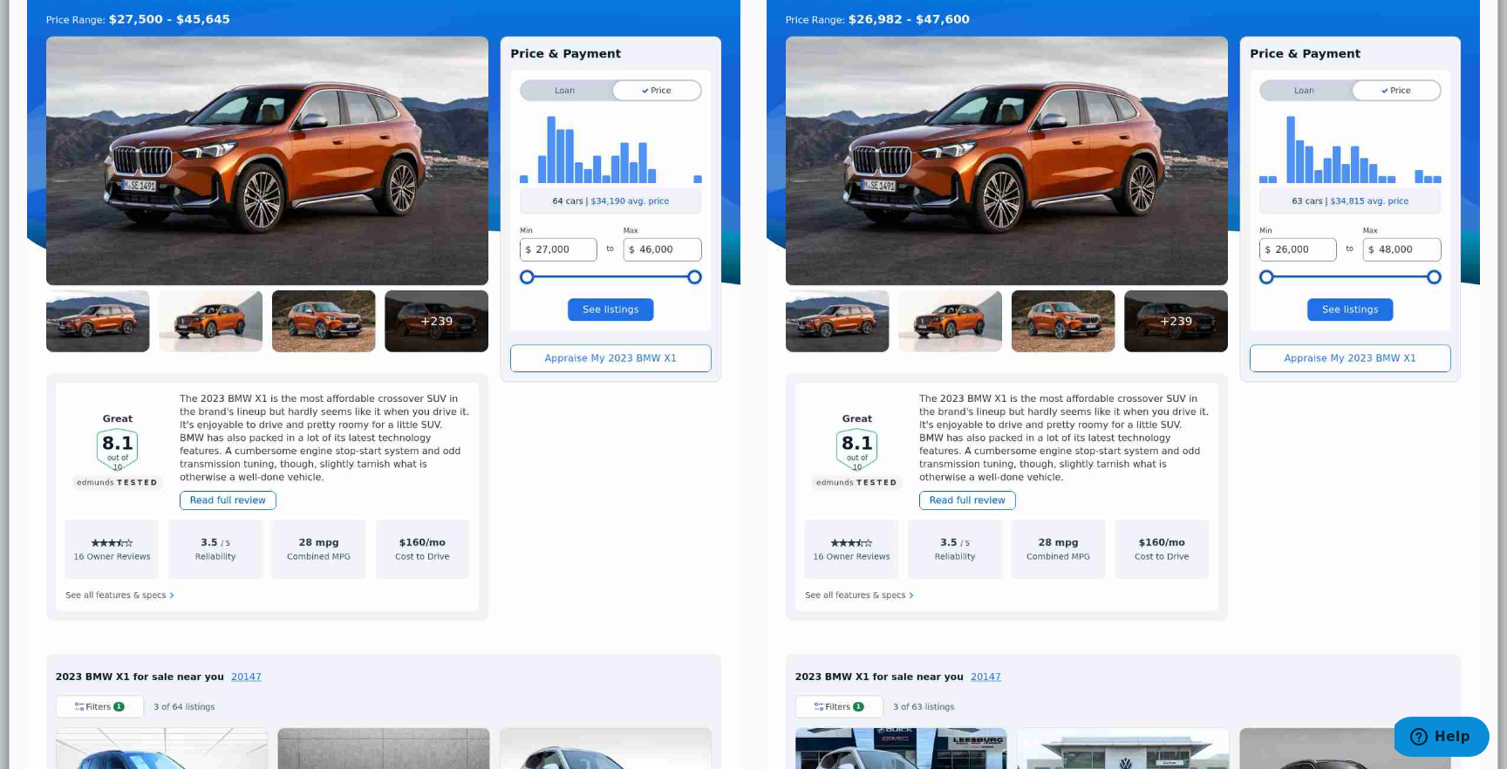
scroll to position [0, 0]
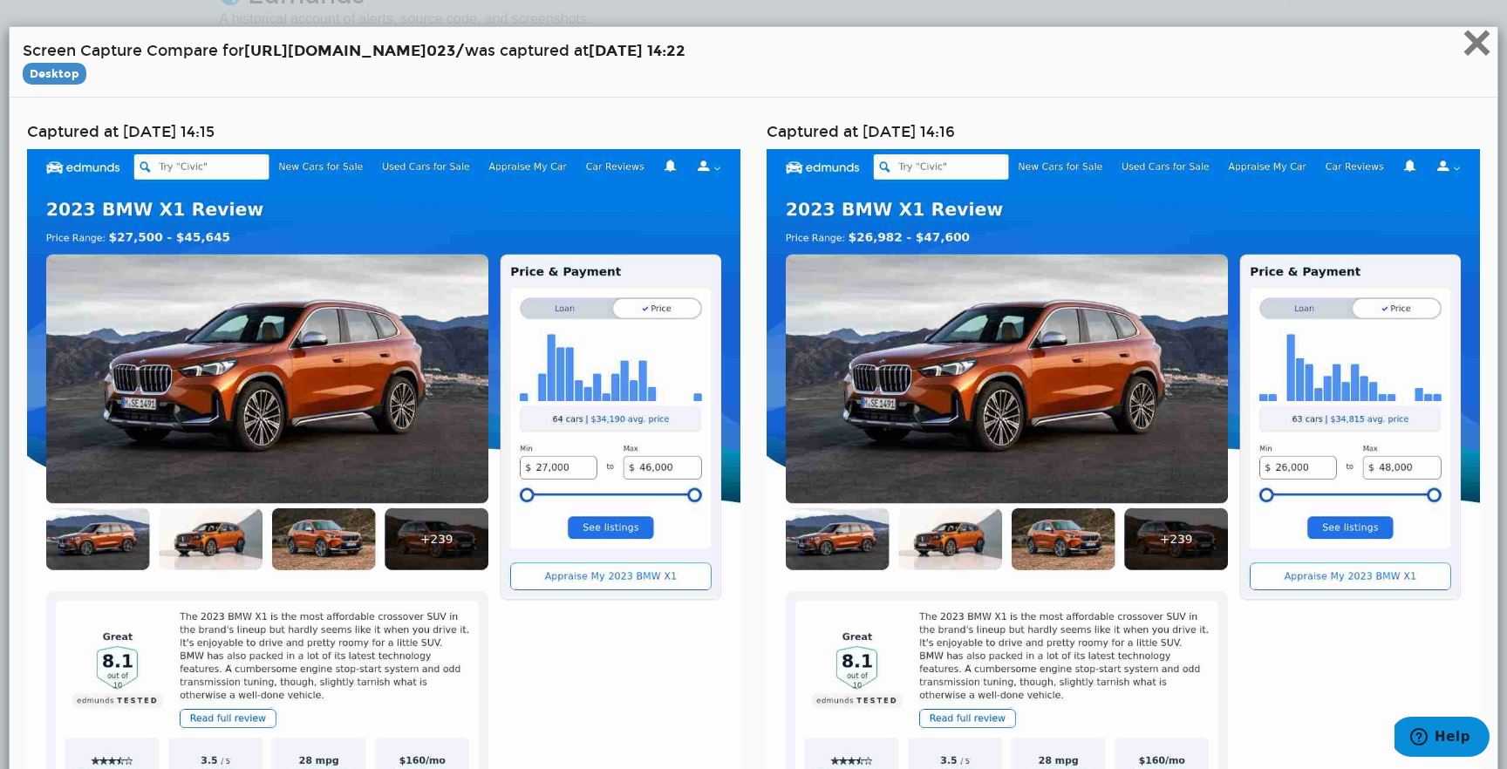
click at [1489, 48] on span "×" at bounding box center [1476, 42] width 31 height 58
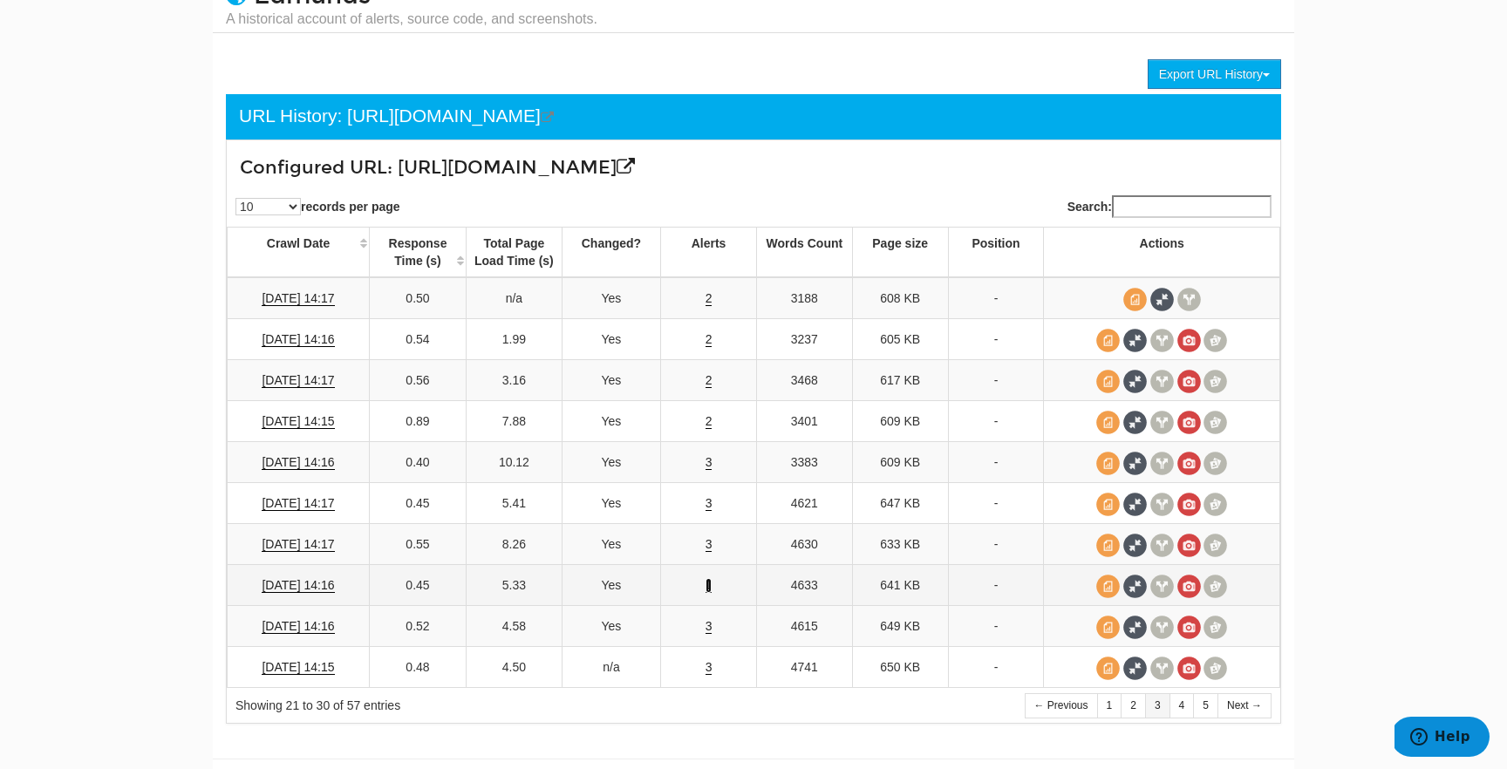
click at [709, 583] on link "1" at bounding box center [708, 585] width 7 height 15
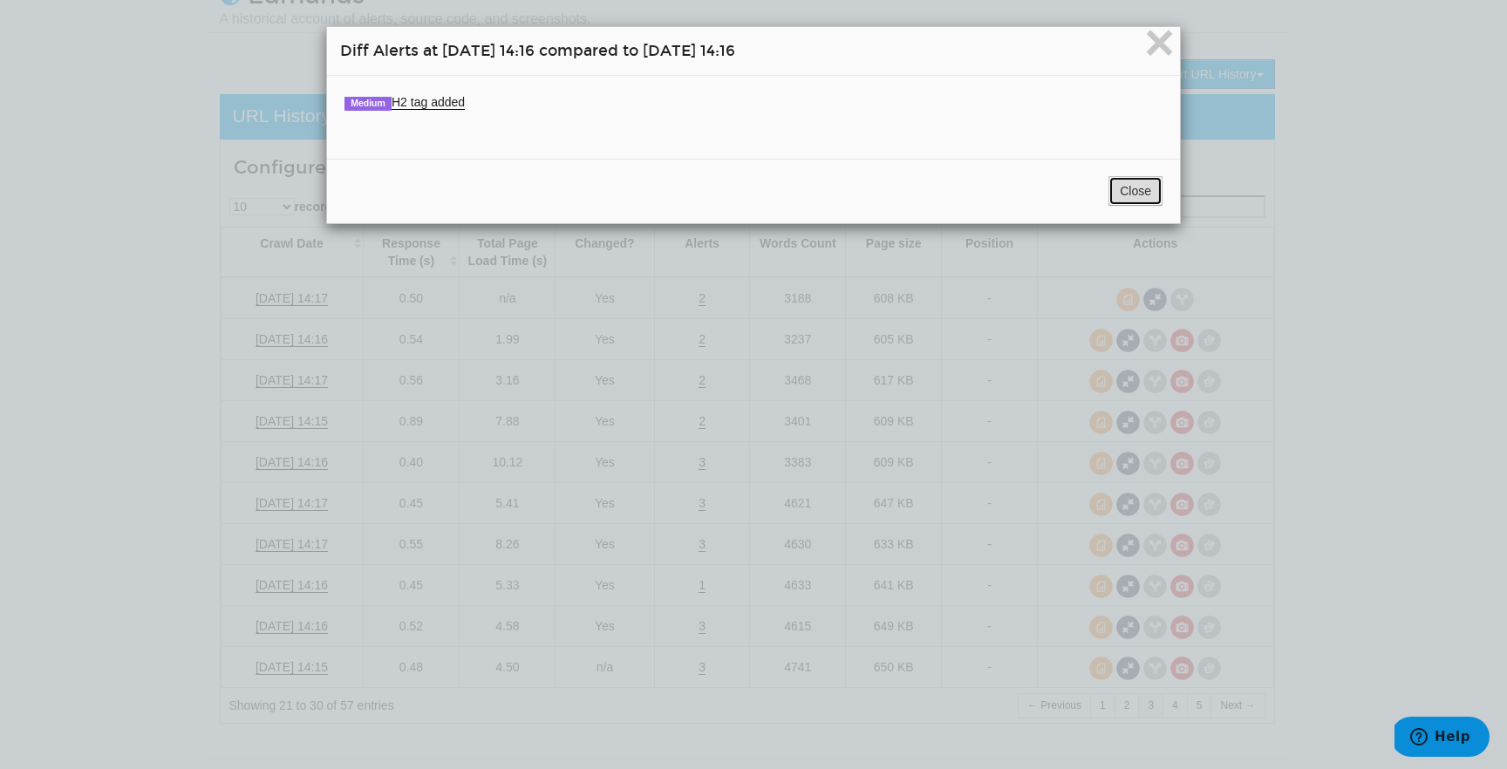
click at [1115, 199] on button "Close" at bounding box center [1135, 191] width 54 height 30
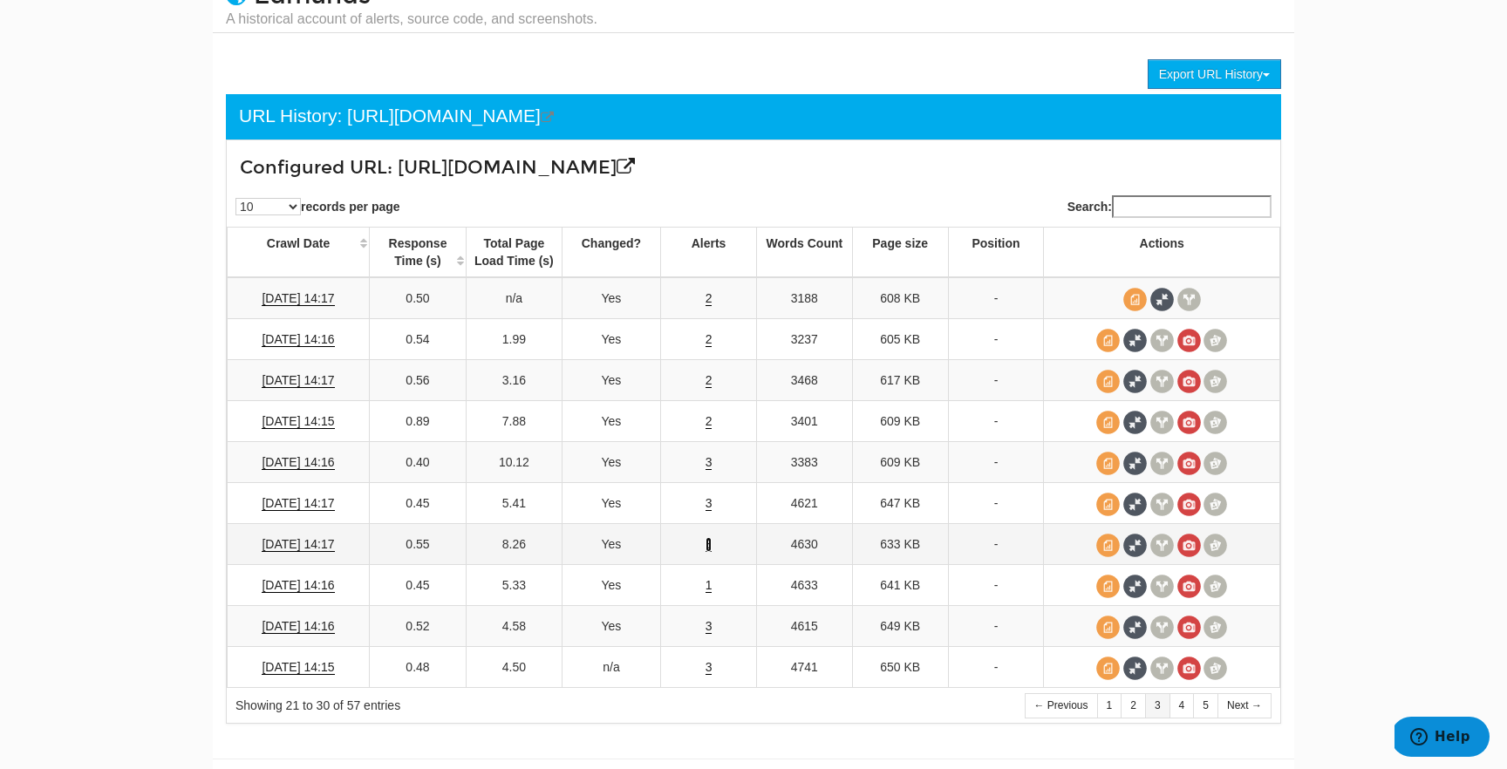
click at [709, 541] on link "3" at bounding box center [708, 544] width 7 height 15
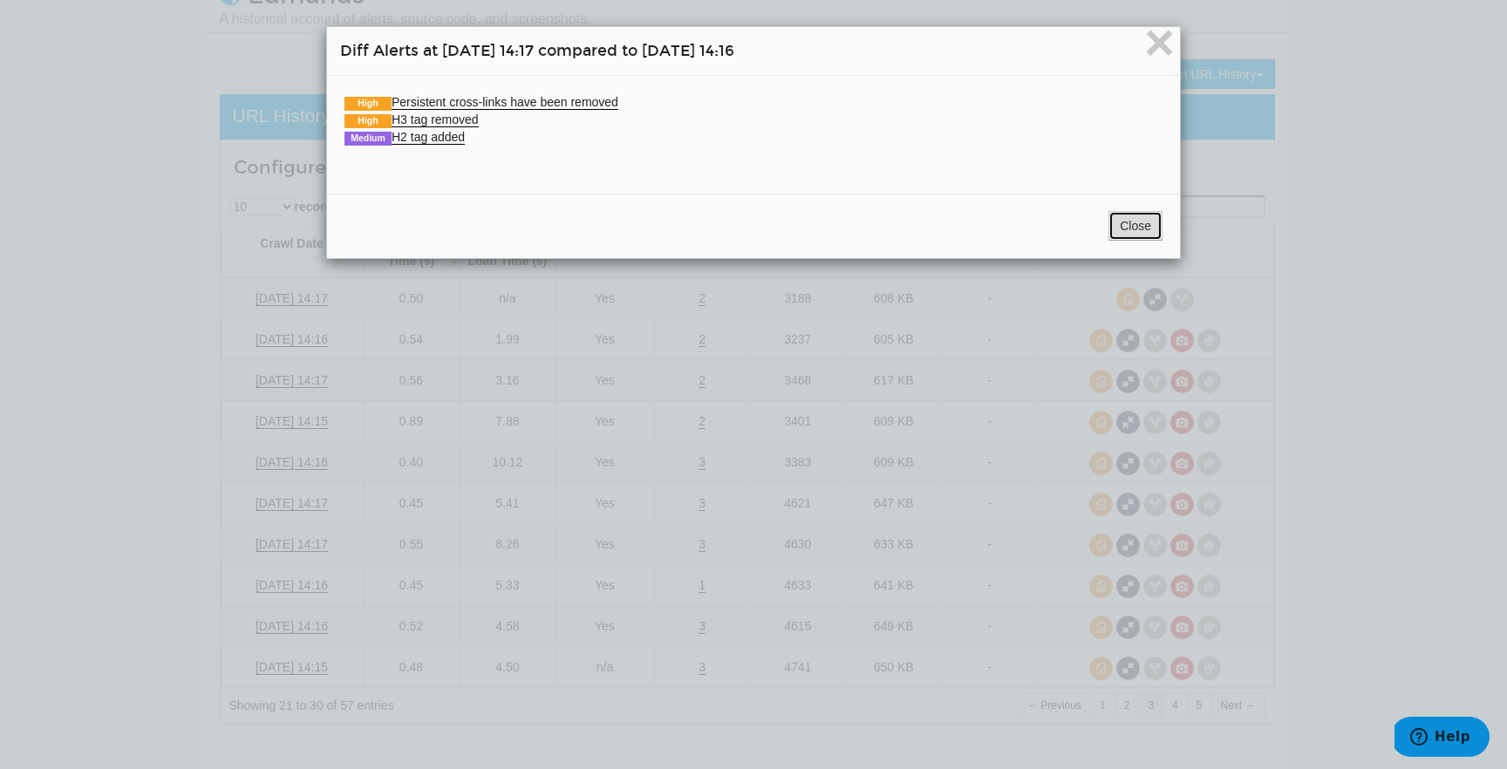
click at [1119, 218] on button "Close" at bounding box center [1135, 226] width 54 height 30
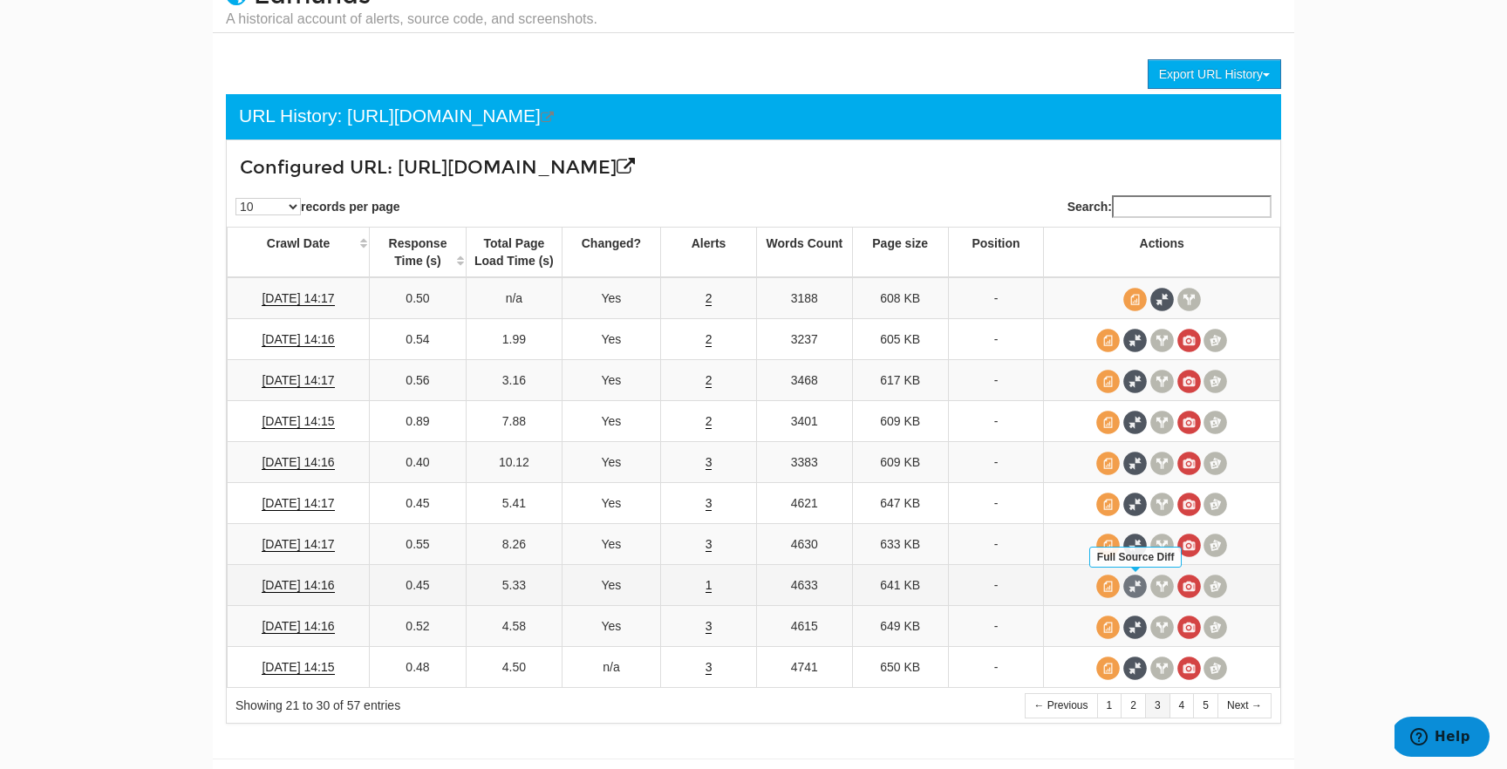
click at [1140, 584] on span at bounding box center [1135, 587] width 24 height 24
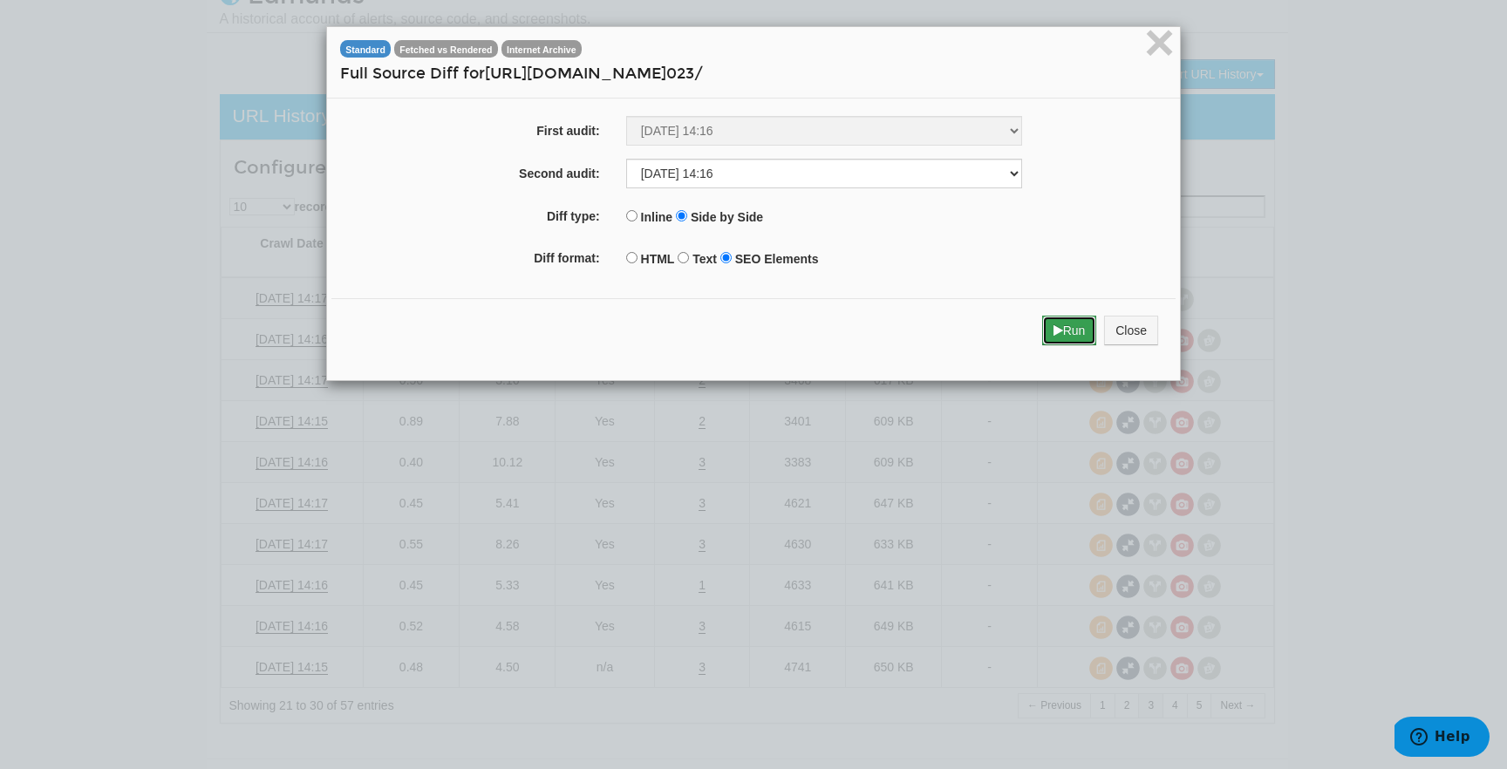
click at [1051, 324] on button "Run" at bounding box center [1069, 331] width 55 height 30
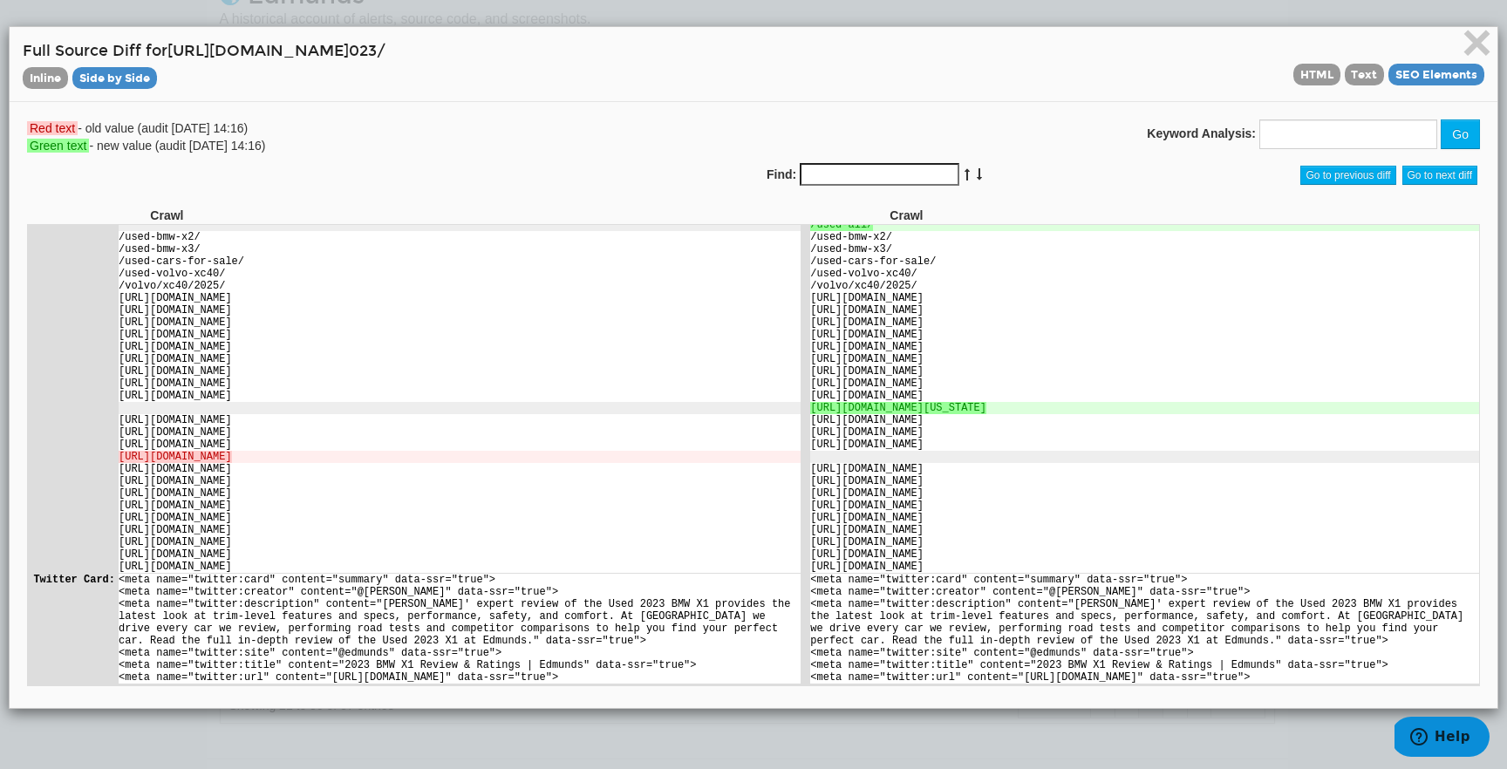
scroll to position [2663, 0]
click at [1470, 37] on span "×" at bounding box center [1476, 42] width 31 height 58
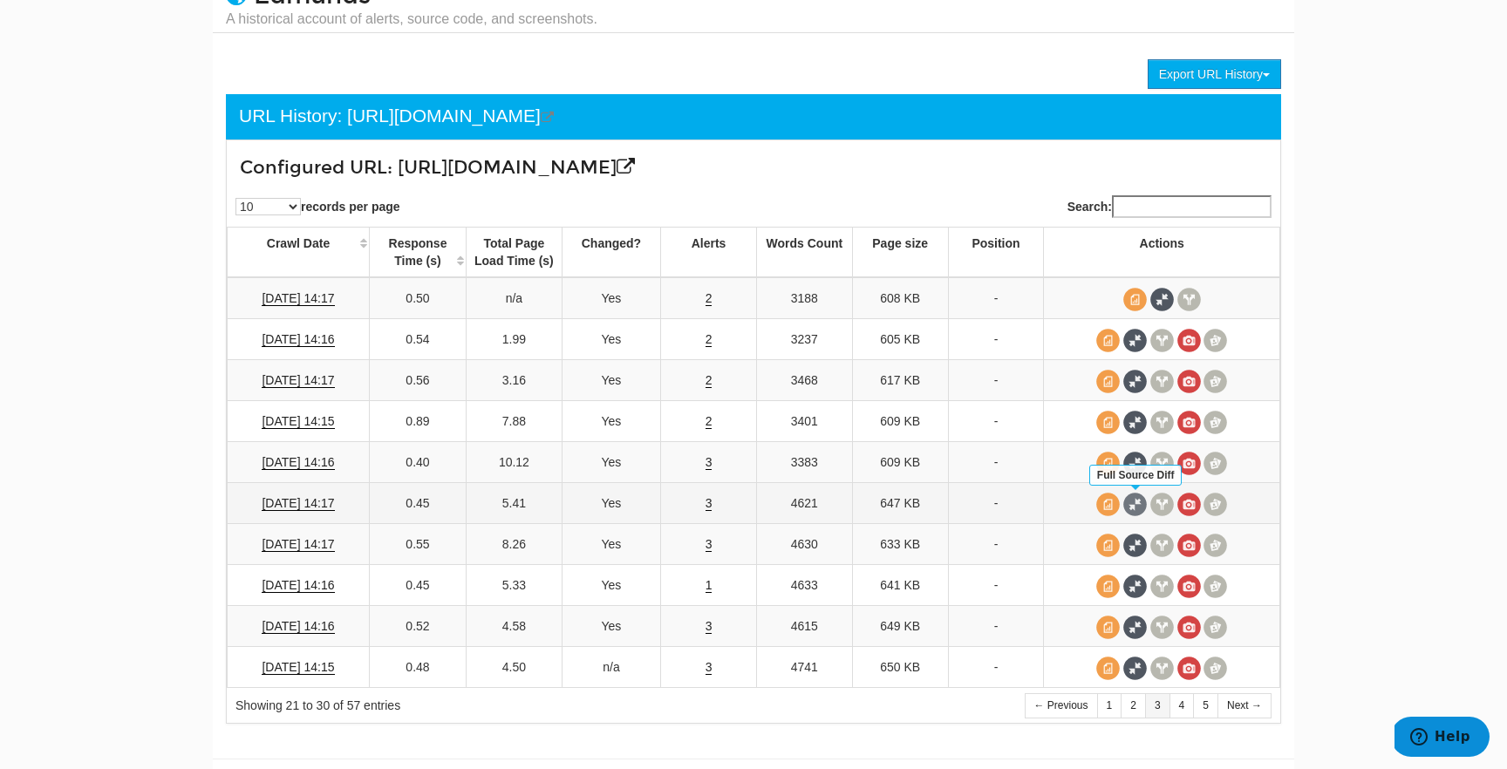
click at [1133, 493] on span at bounding box center [1135, 505] width 24 height 24
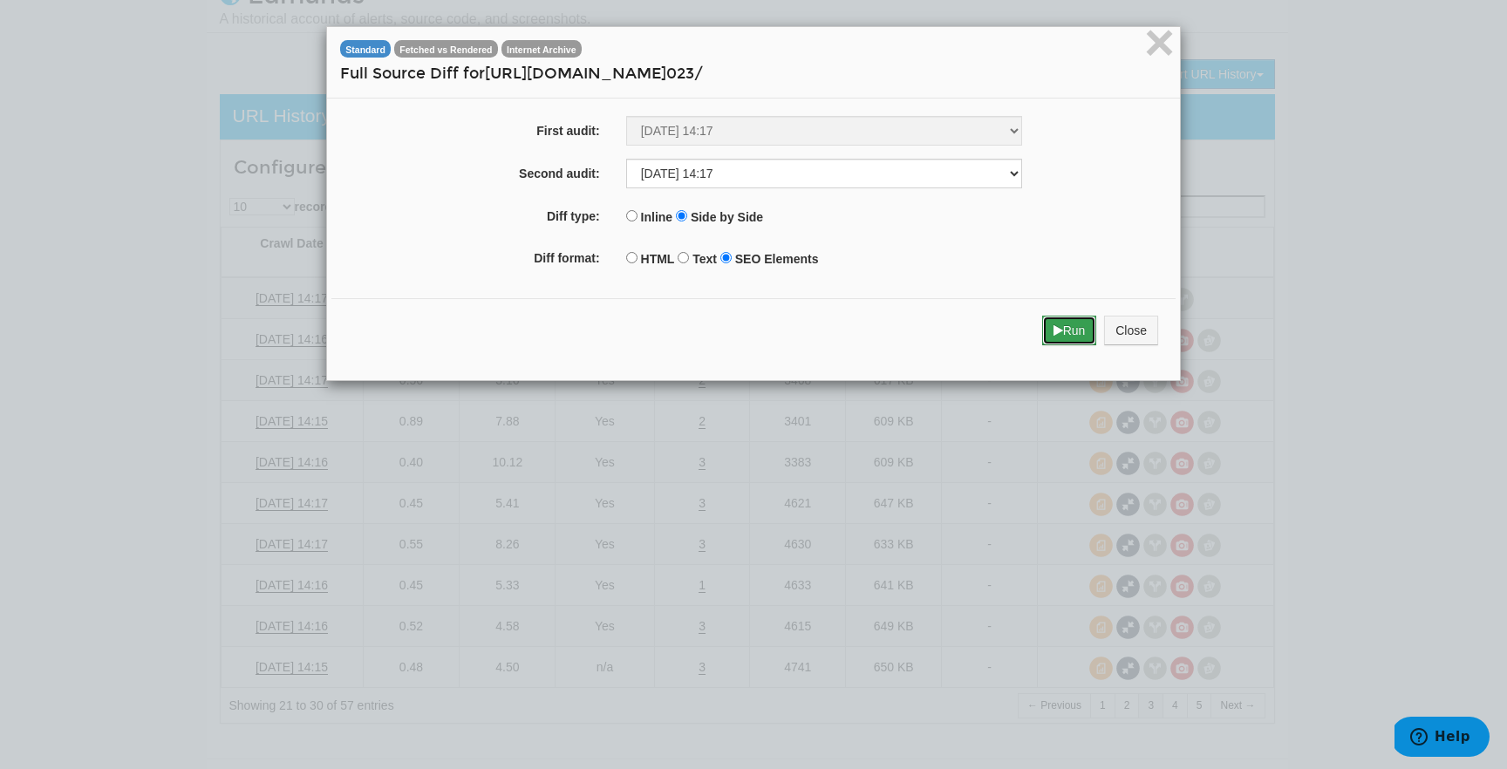
click at [1043, 334] on button "Run" at bounding box center [1069, 331] width 55 height 30
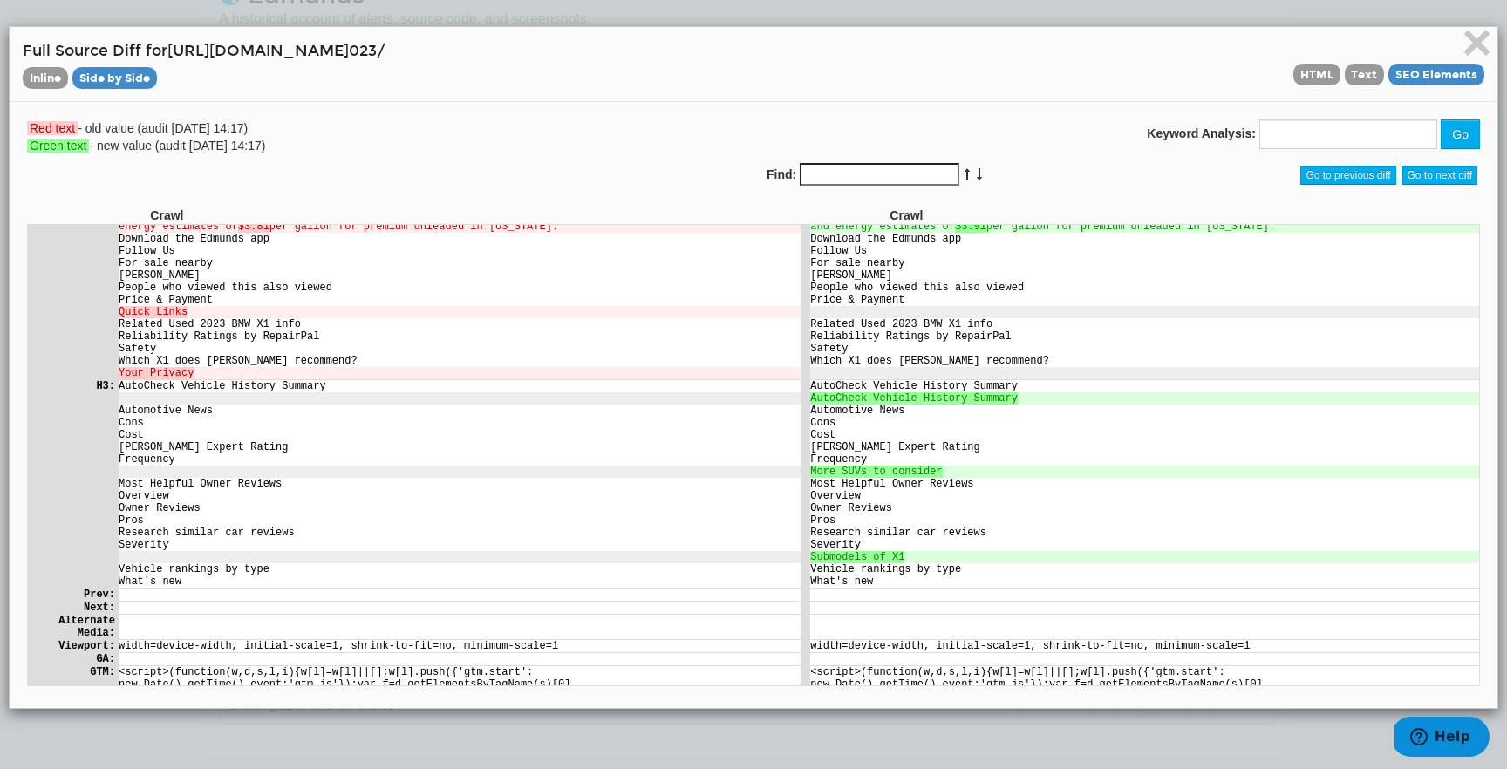
scroll to position [0, 0]
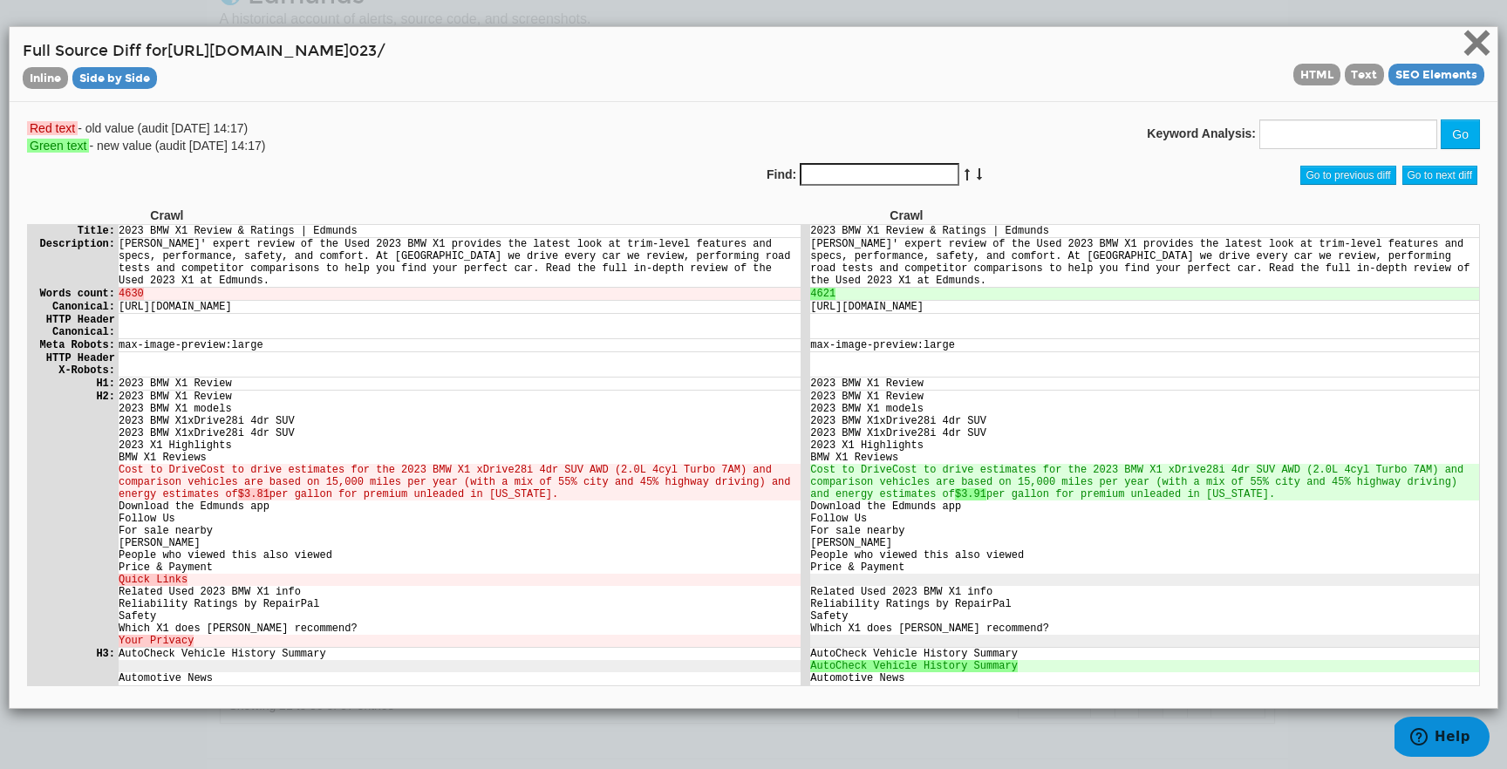
click at [1472, 50] on span "×" at bounding box center [1476, 42] width 31 height 58
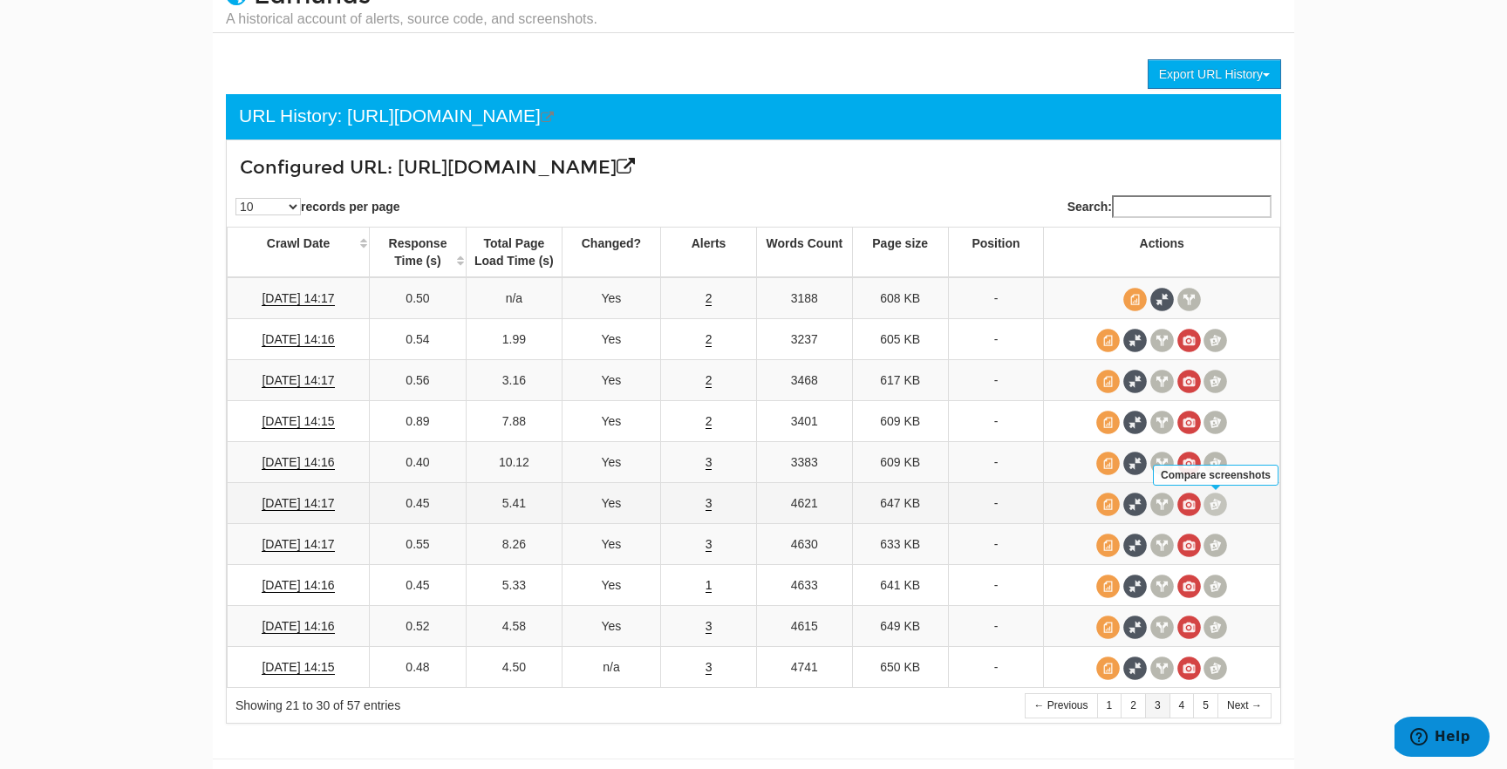
click at [1215, 507] on span at bounding box center [1215, 505] width 24 height 24
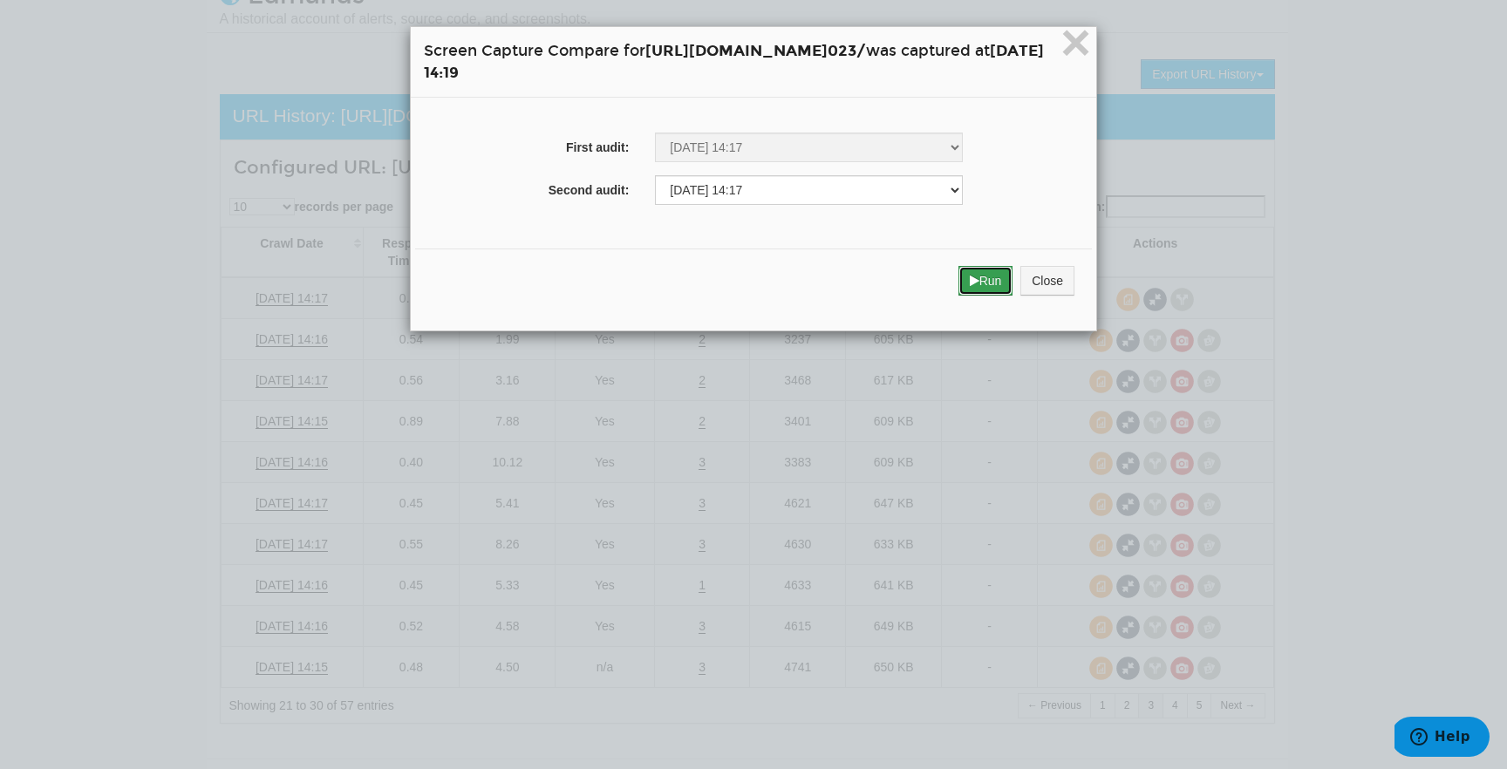
click at [1013, 274] on button "Run" at bounding box center [985, 281] width 55 height 30
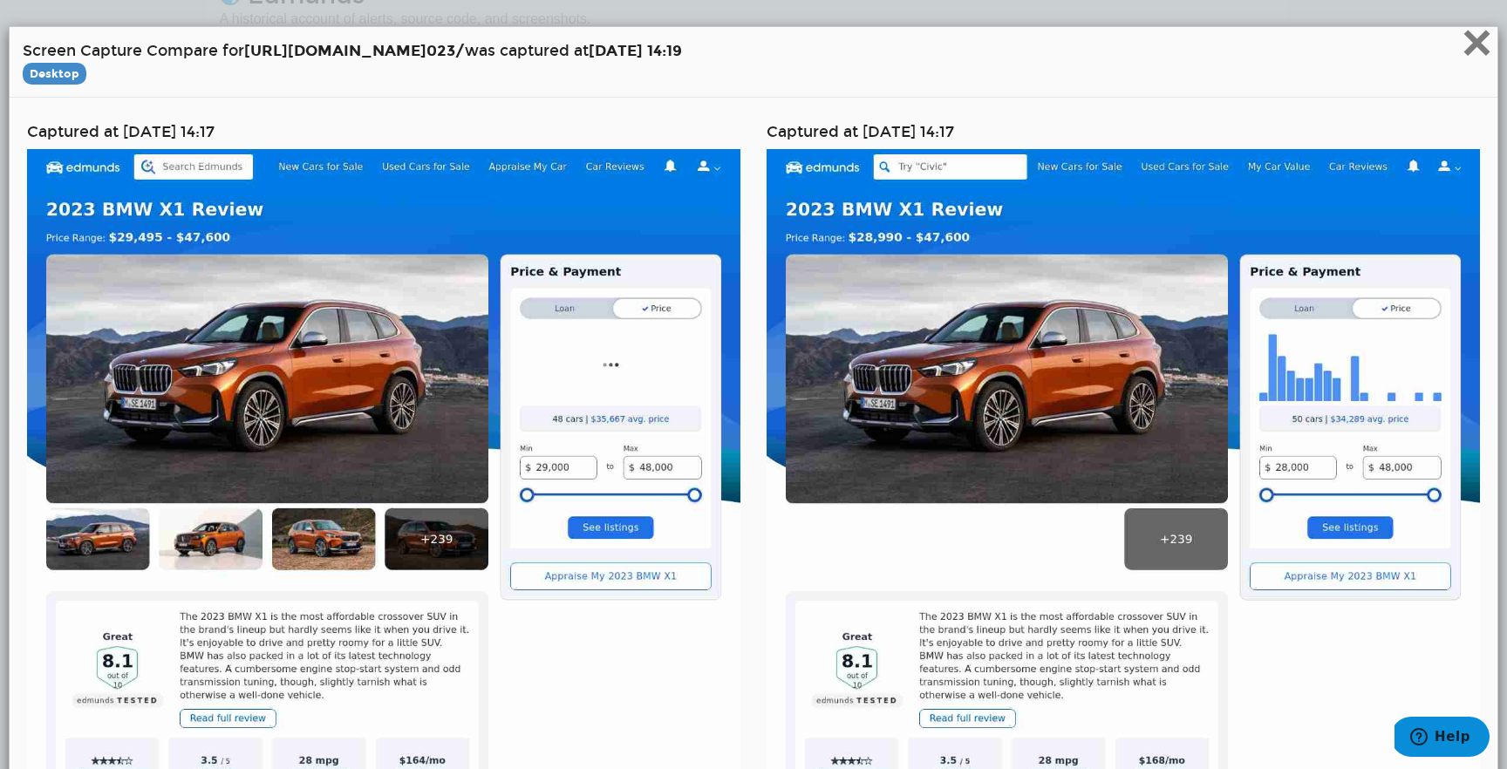
click at [1486, 55] on span "×" at bounding box center [1476, 42] width 31 height 58
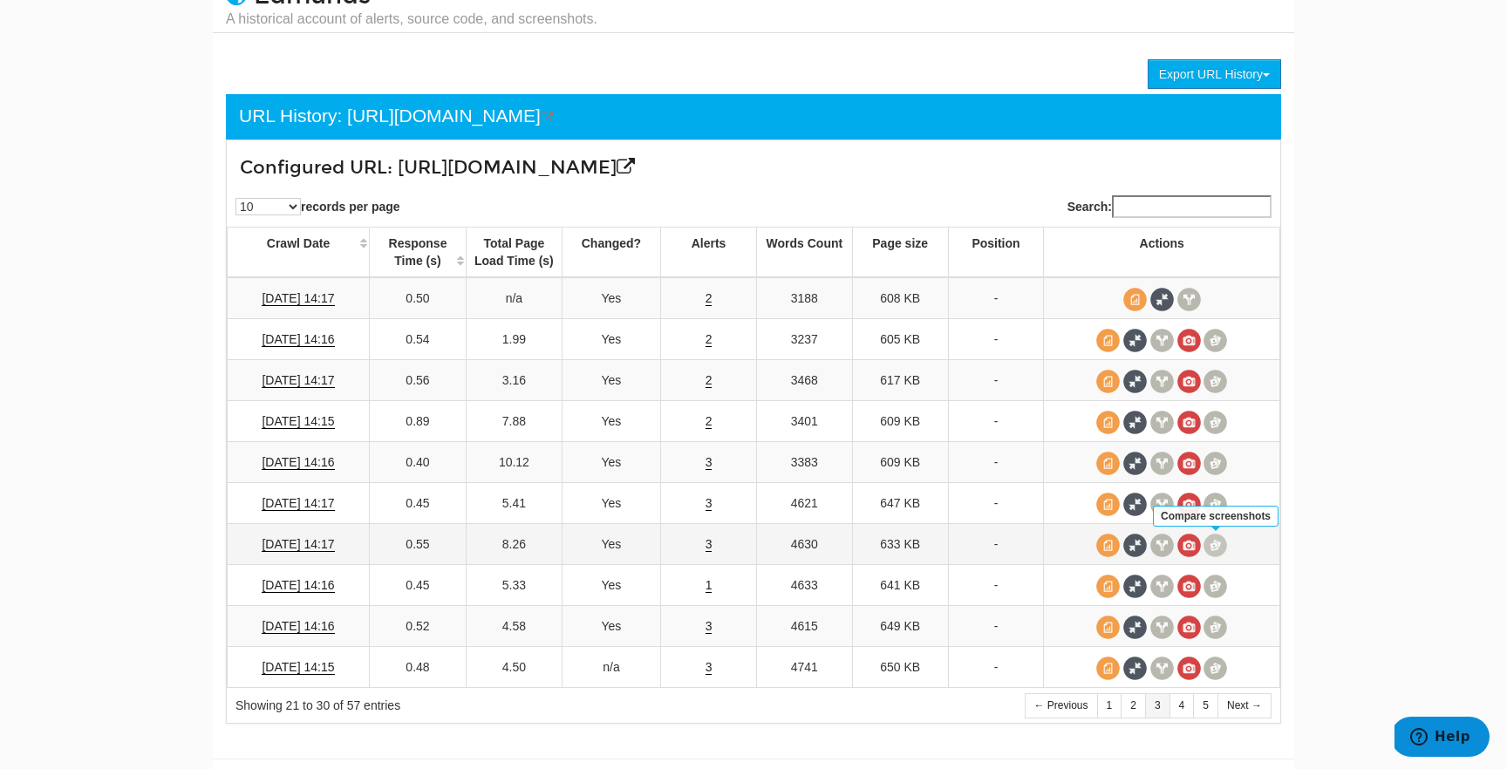
click at [1220, 547] on span at bounding box center [1215, 546] width 24 height 24
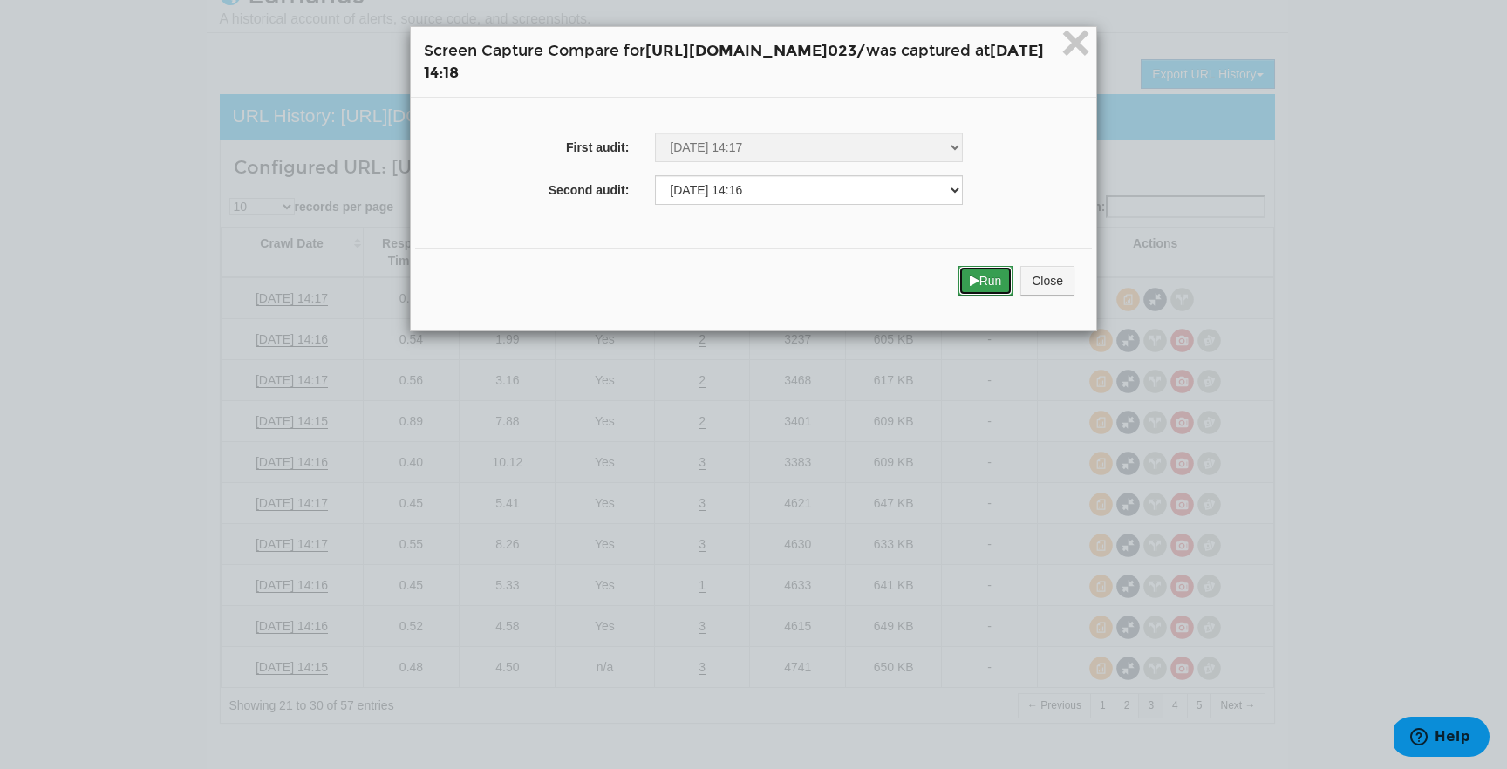
click at [1013, 282] on button "Run" at bounding box center [985, 281] width 55 height 30
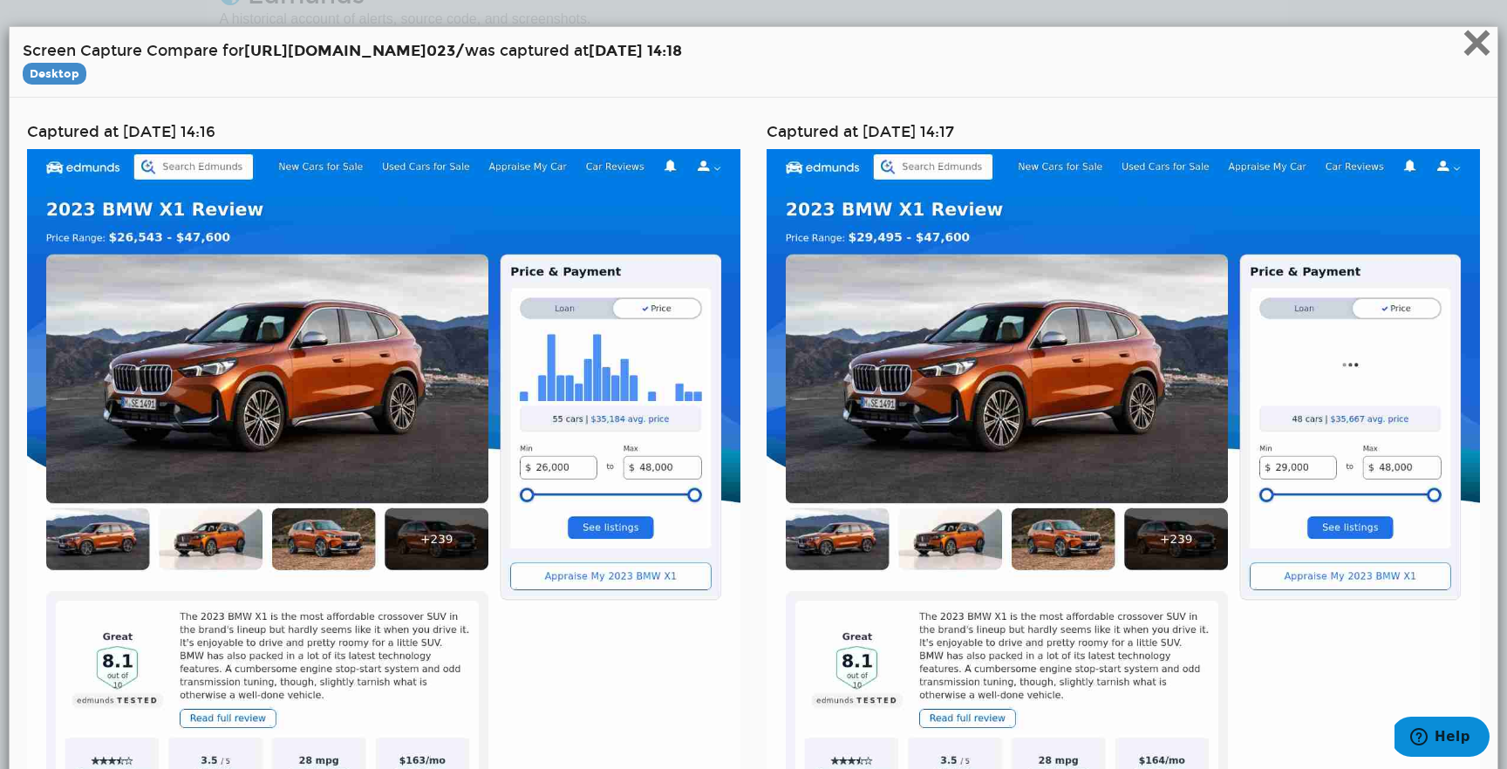
click at [1467, 41] on span "×" at bounding box center [1476, 42] width 31 height 58
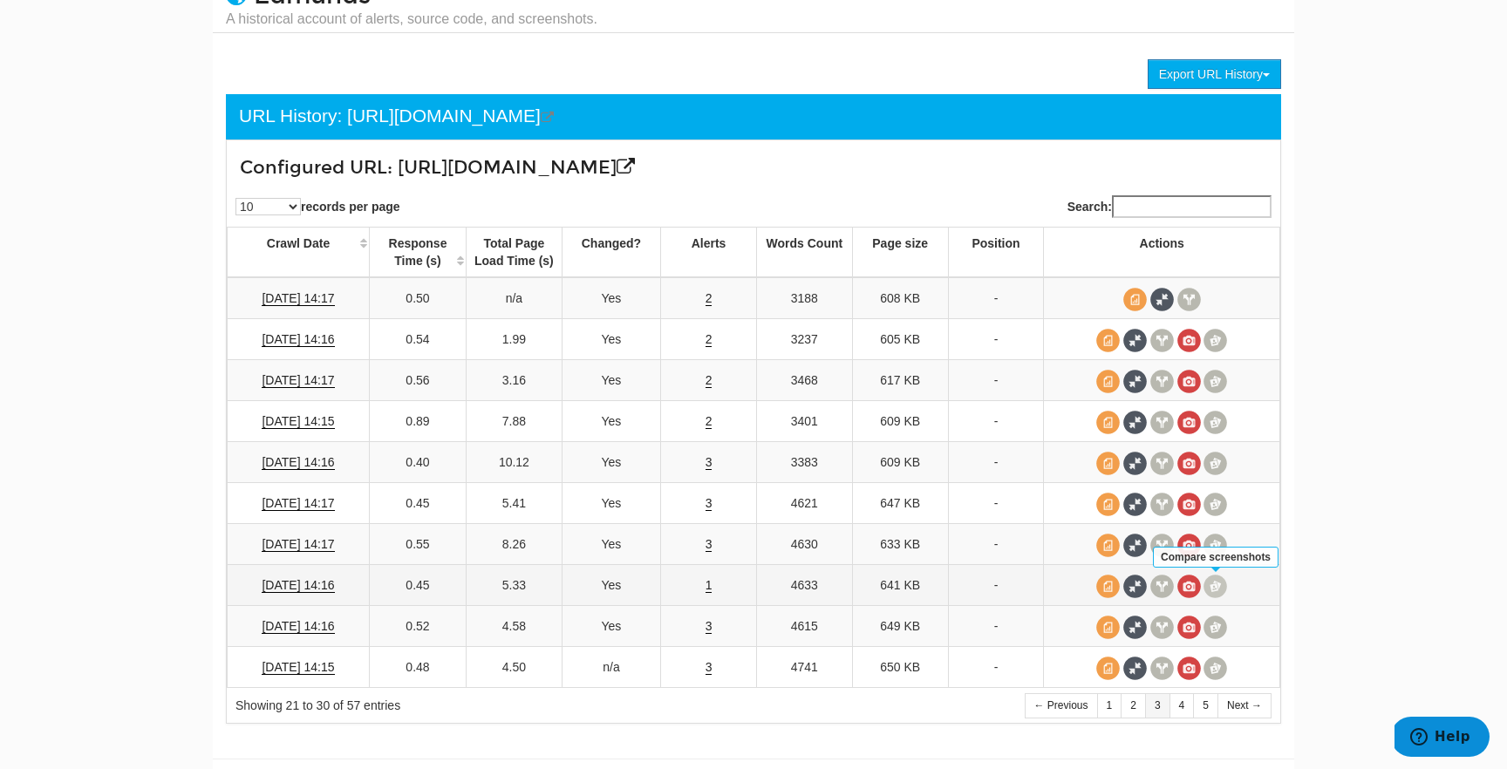
click at [1222, 583] on span at bounding box center [1215, 587] width 24 height 24
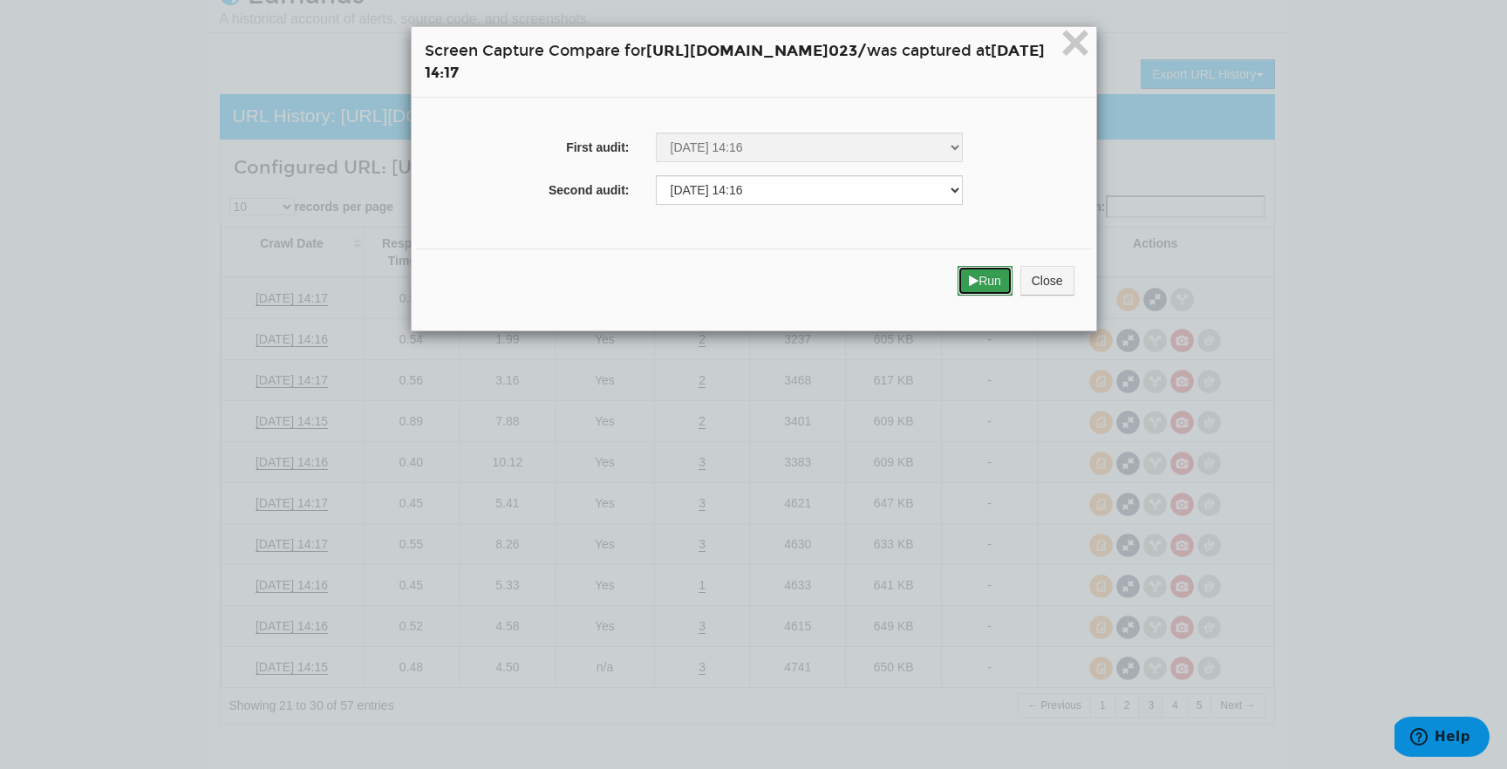
click at [1012, 285] on button "Run" at bounding box center [984, 281] width 55 height 30
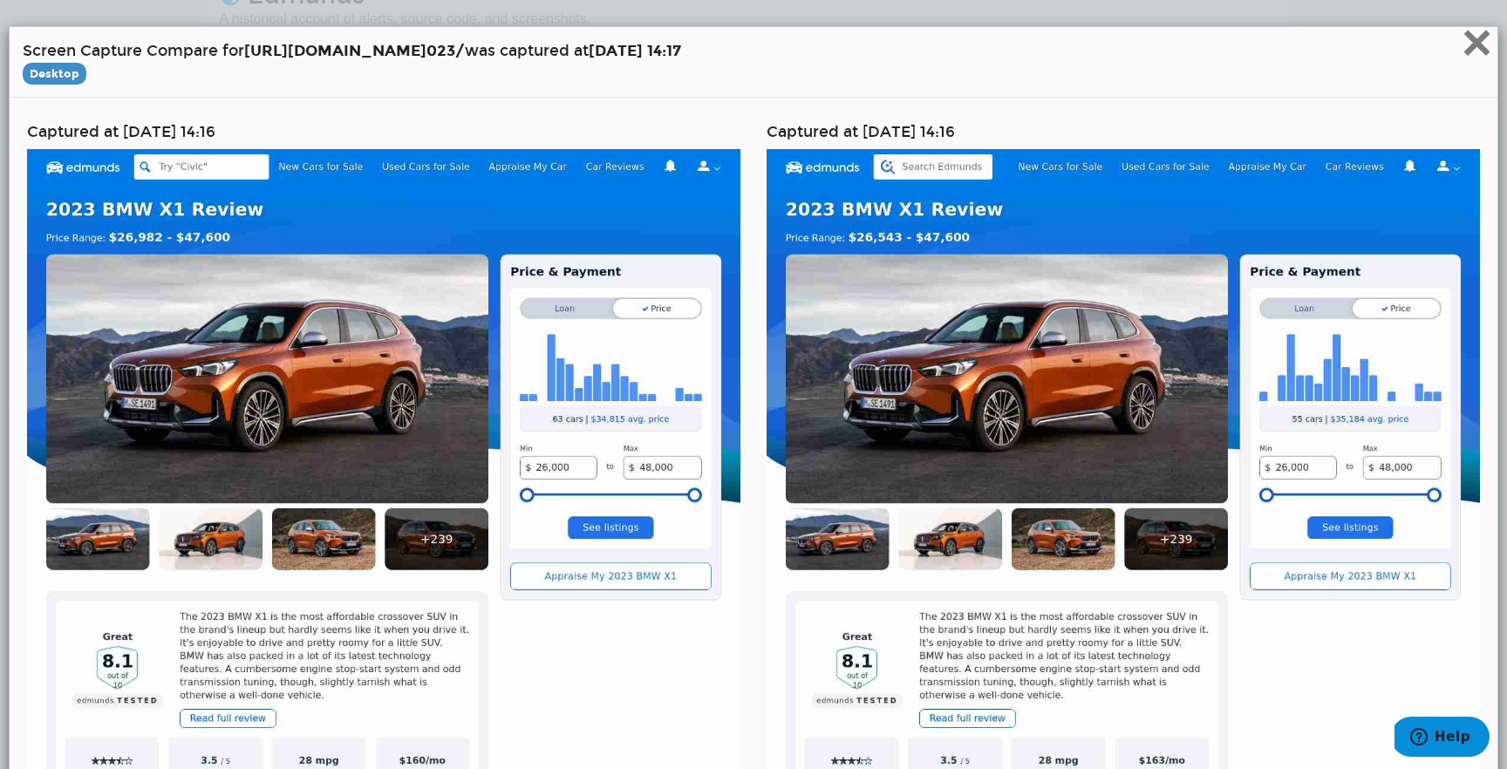
click at [1490, 43] on span "×" at bounding box center [1476, 42] width 31 height 58
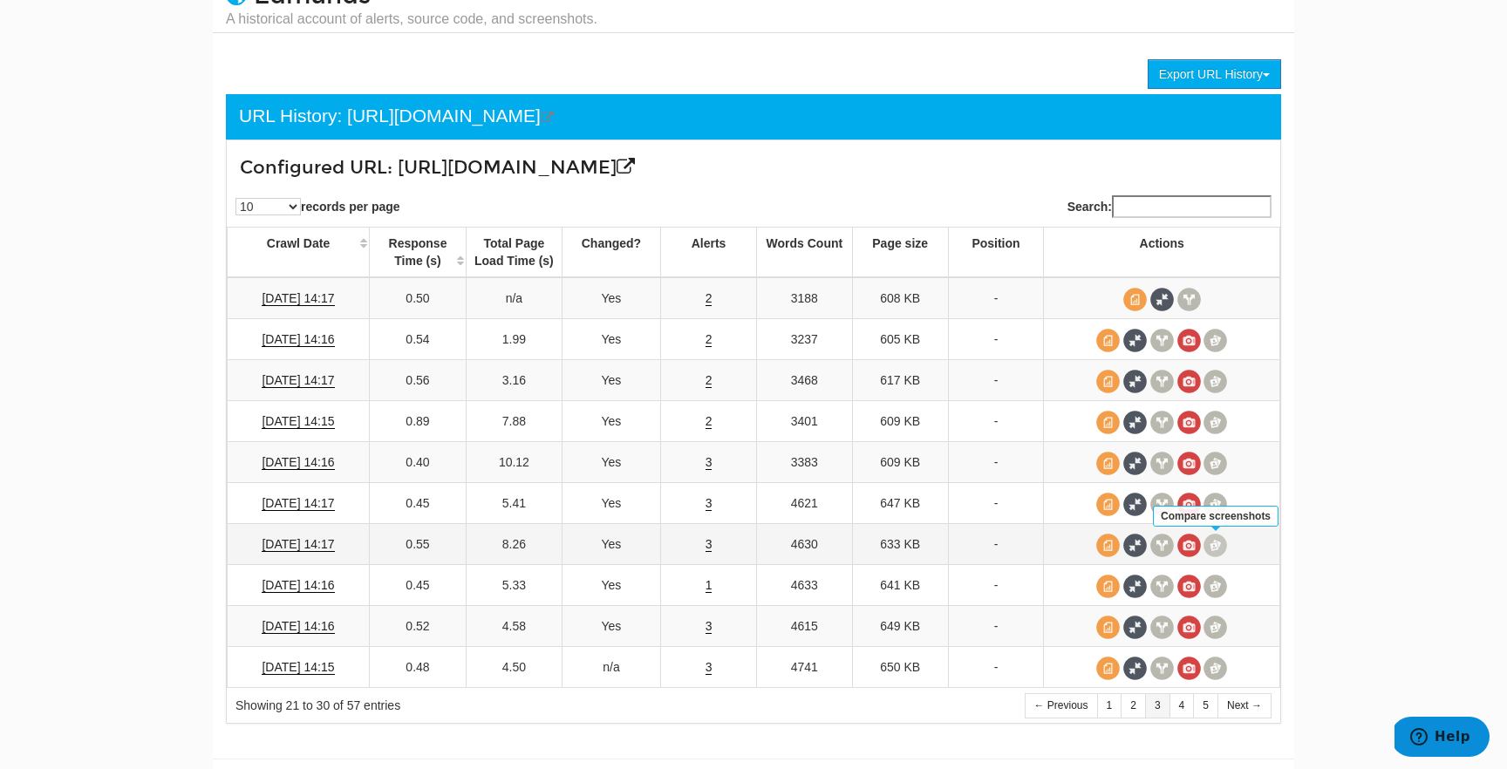
click at [1207, 548] on span at bounding box center [1215, 546] width 24 height 24
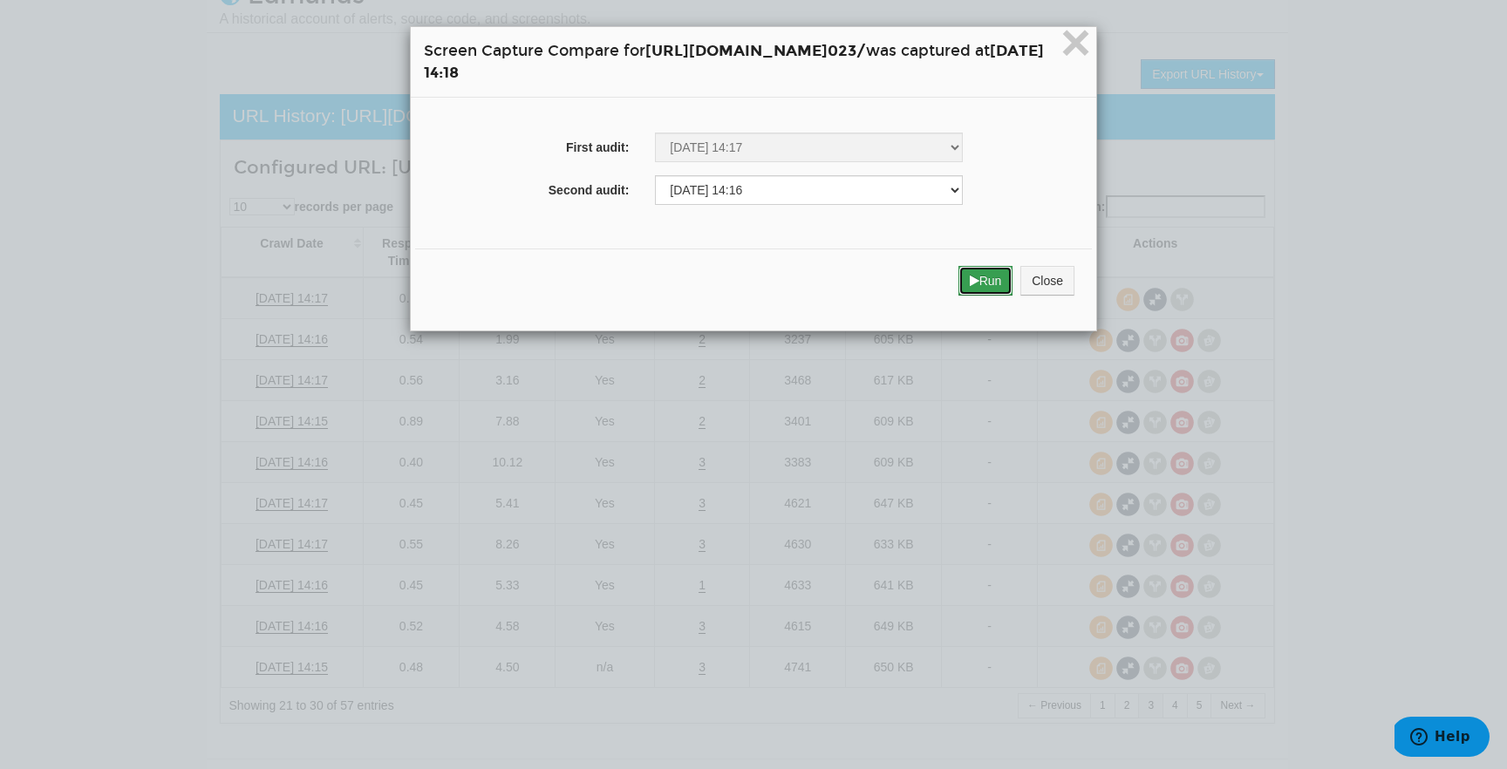
click at [1013, 284] on button "Run" at bounding box center [985, 281] width 55 height 30
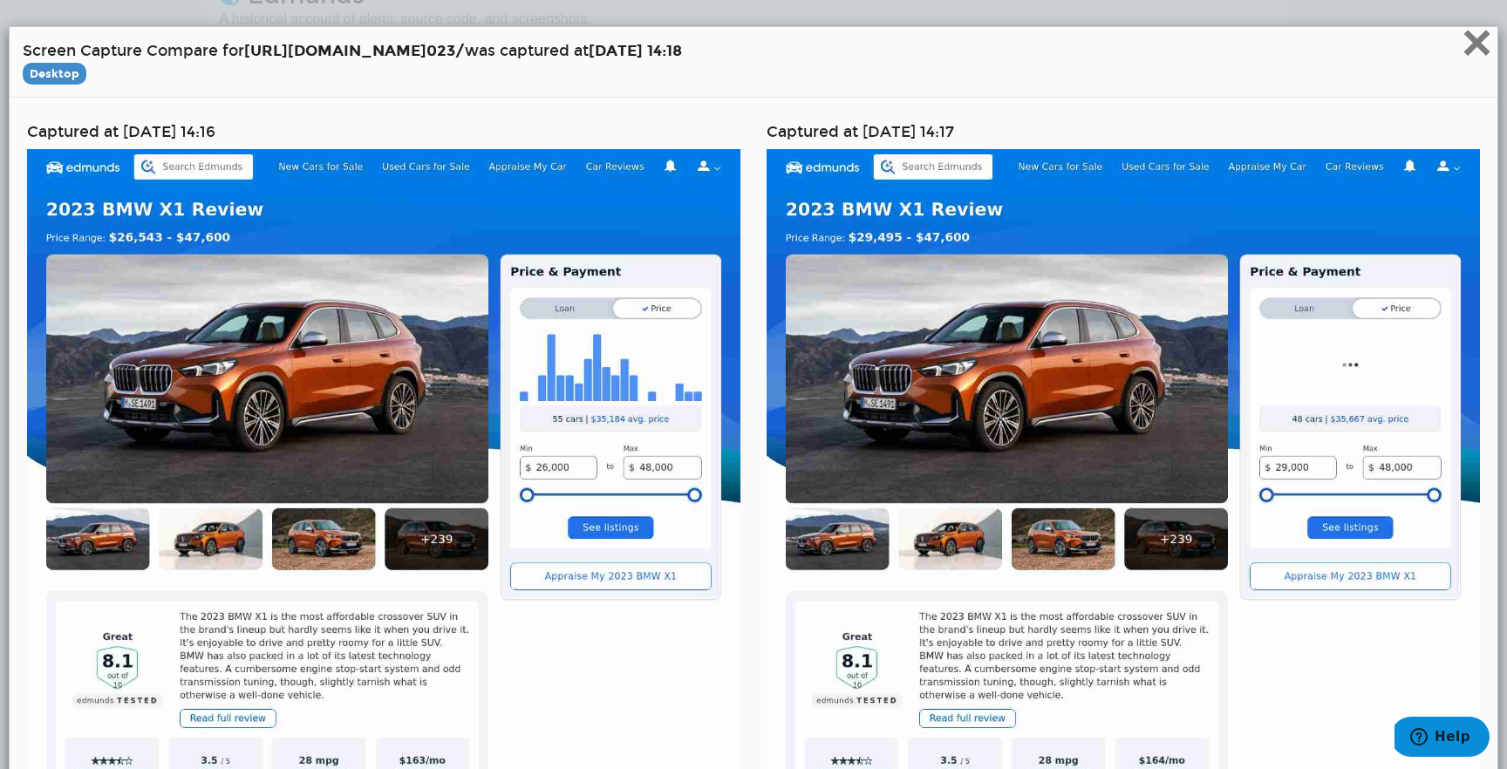
click at [1483, 51] on span "×" at bounding box center [1476, 42] width 31 height 58
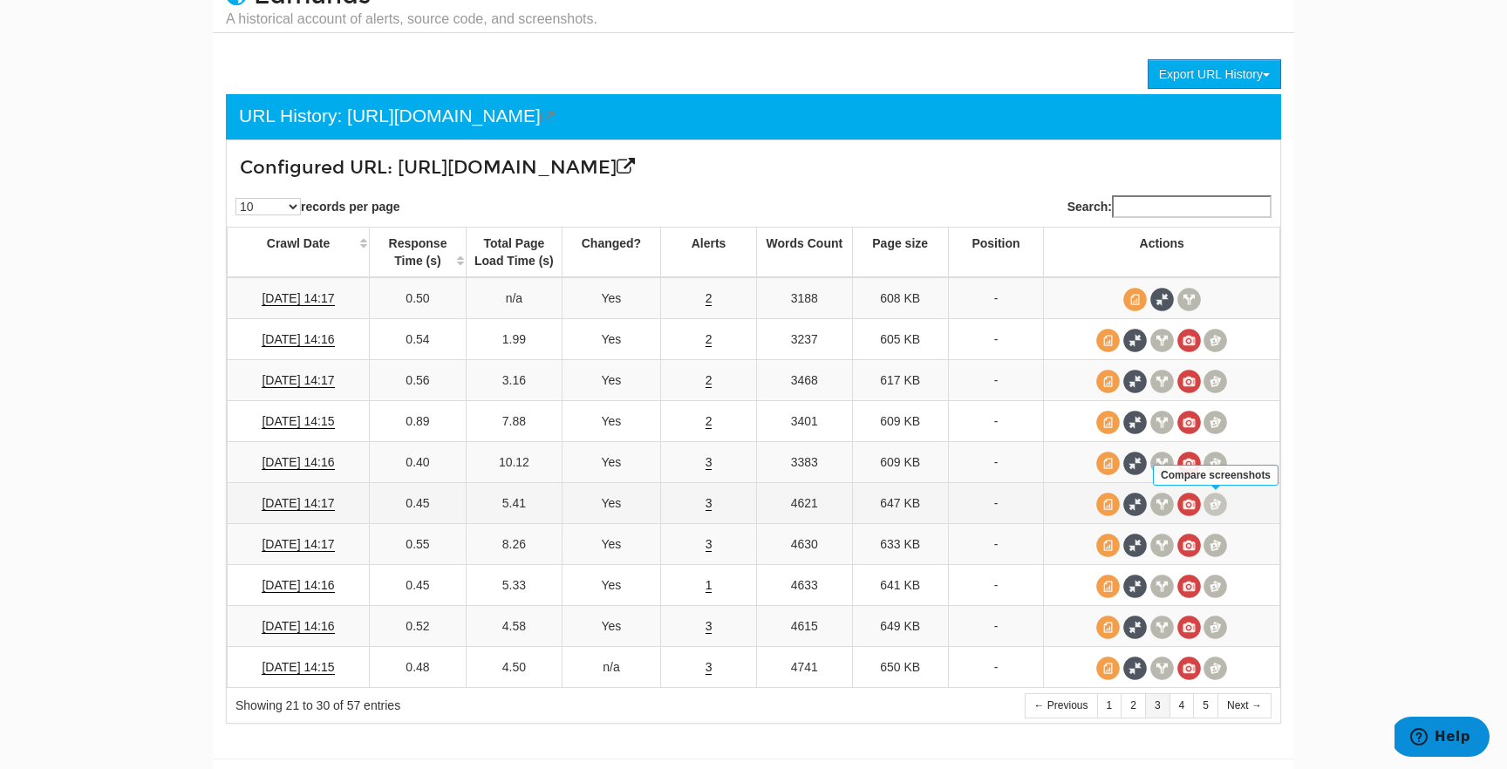
click at [1224, 502] on span at bounding box center [1215, 505] width 24 height 24
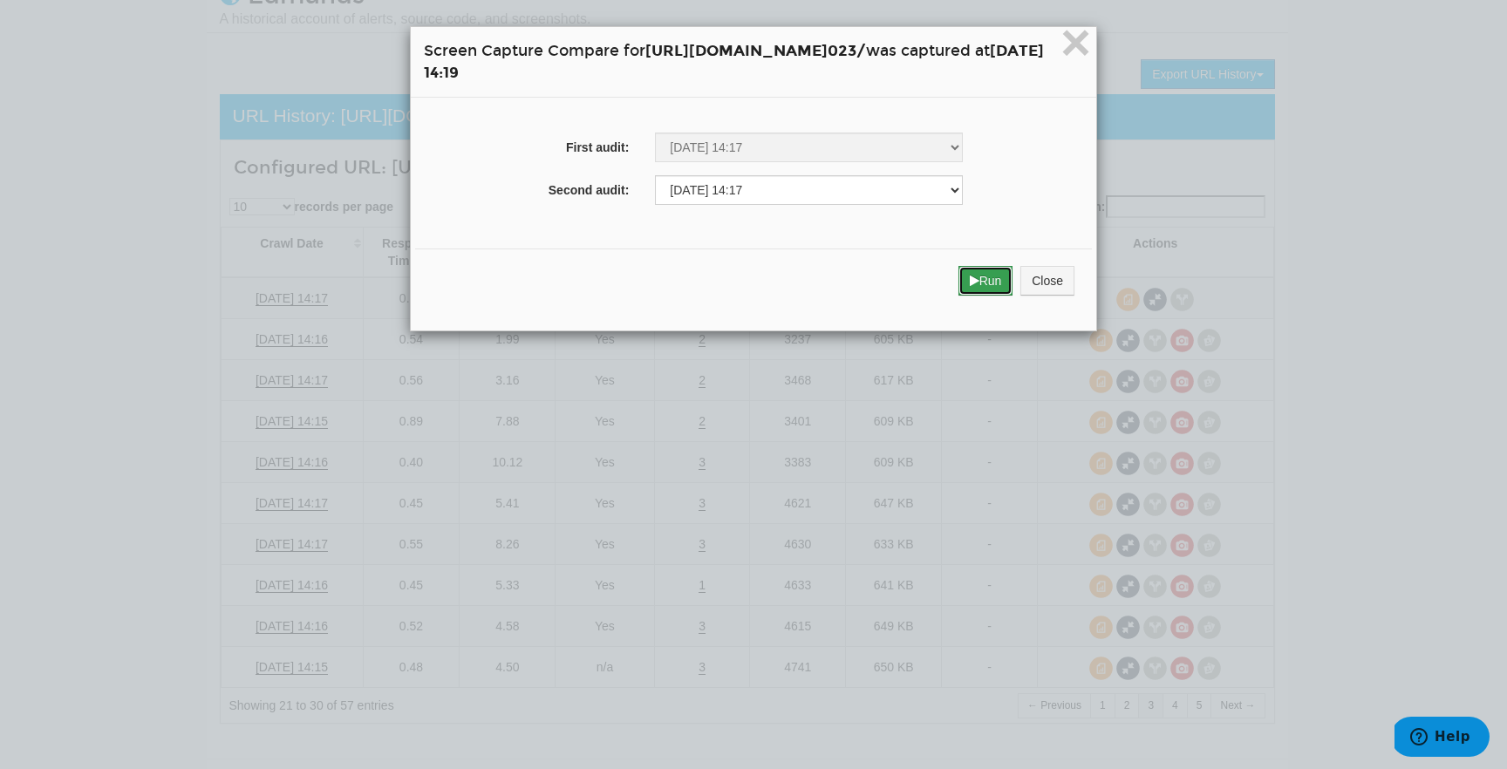
click at [1013, 269] on button "Run" at bounding box center [985, 281] width 55 height 30
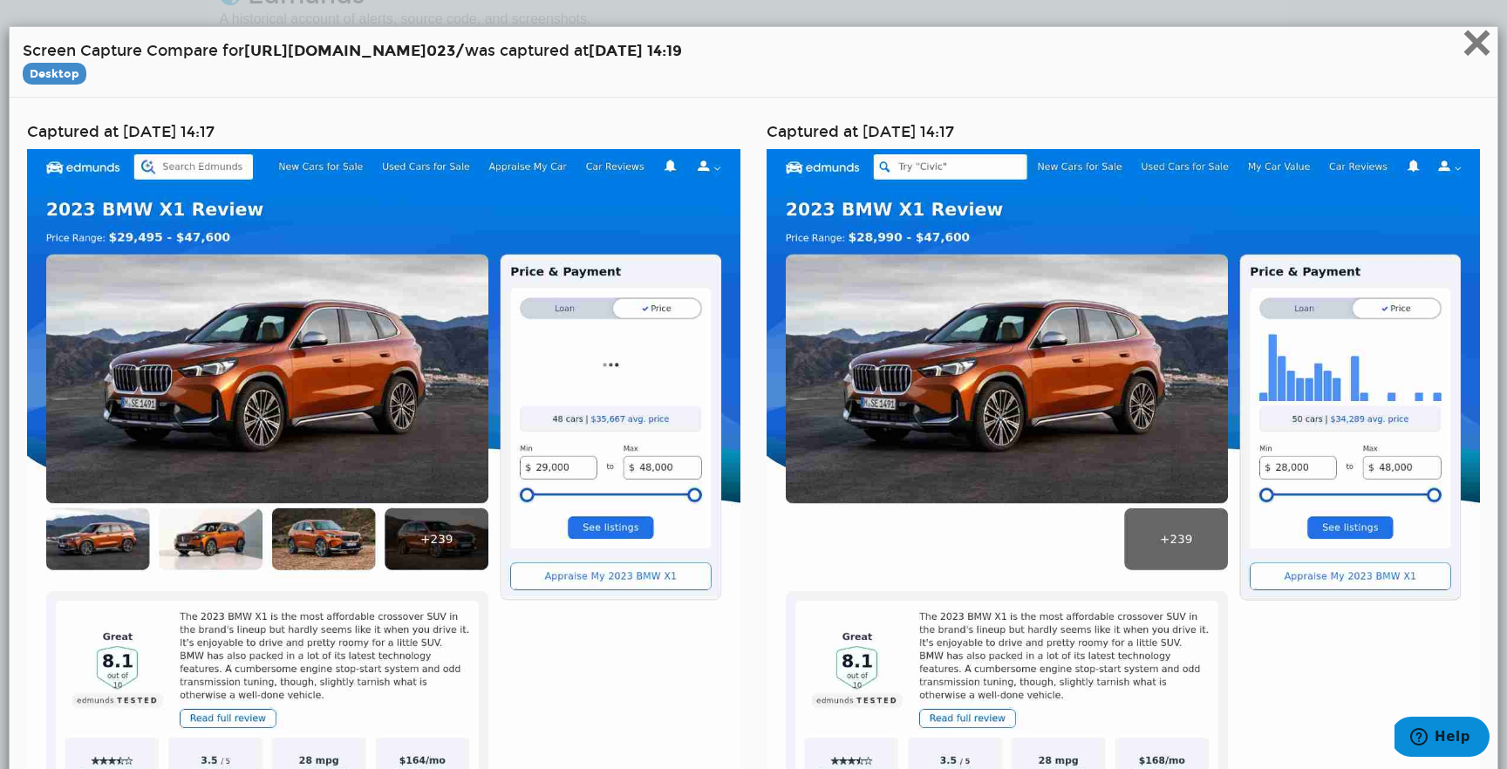
click at [1473, 45] on span "×" at bounding box center [1476, 42] width 31 height 58
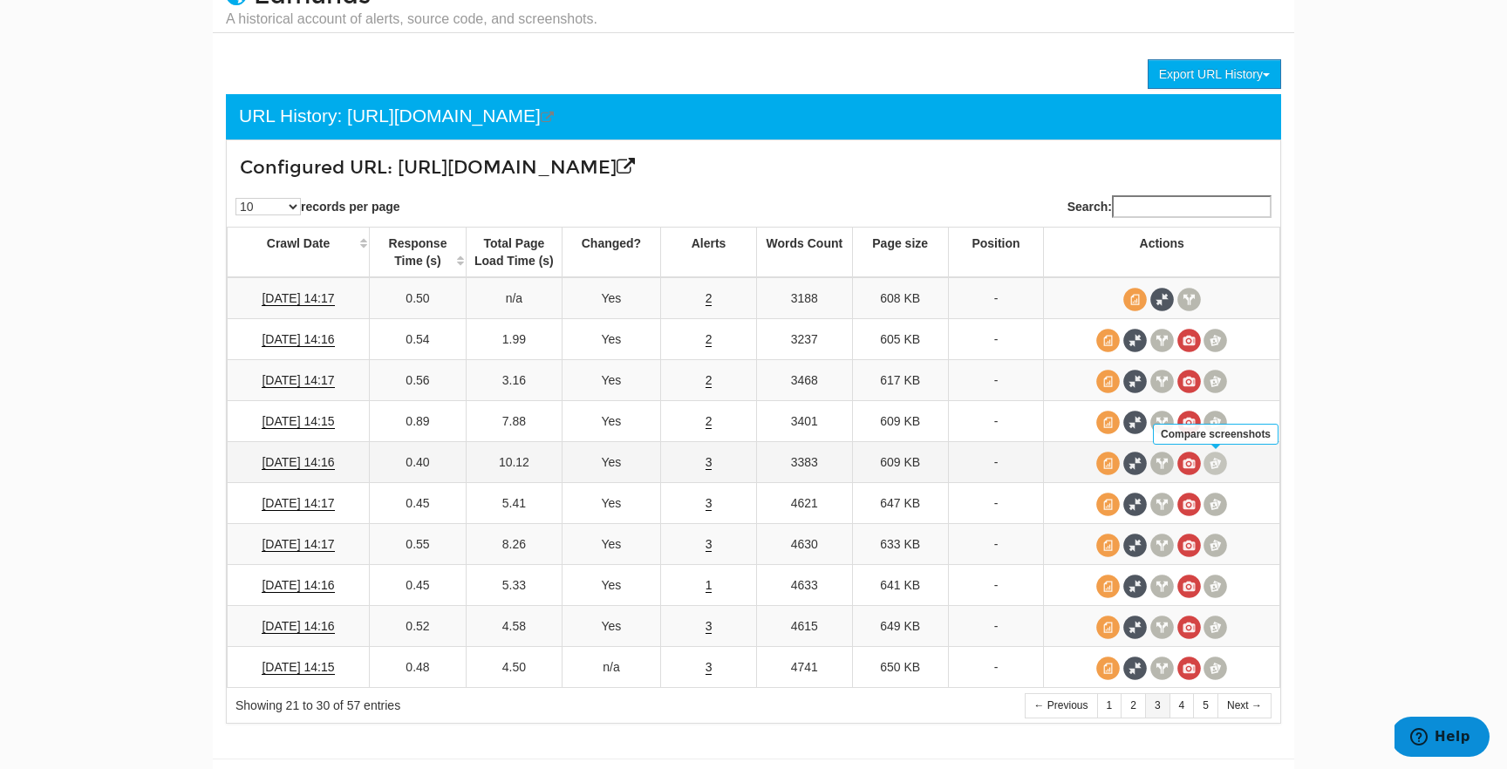
click at [1219, 457] on span at bounding box center [1215, 464] width 24 height 24
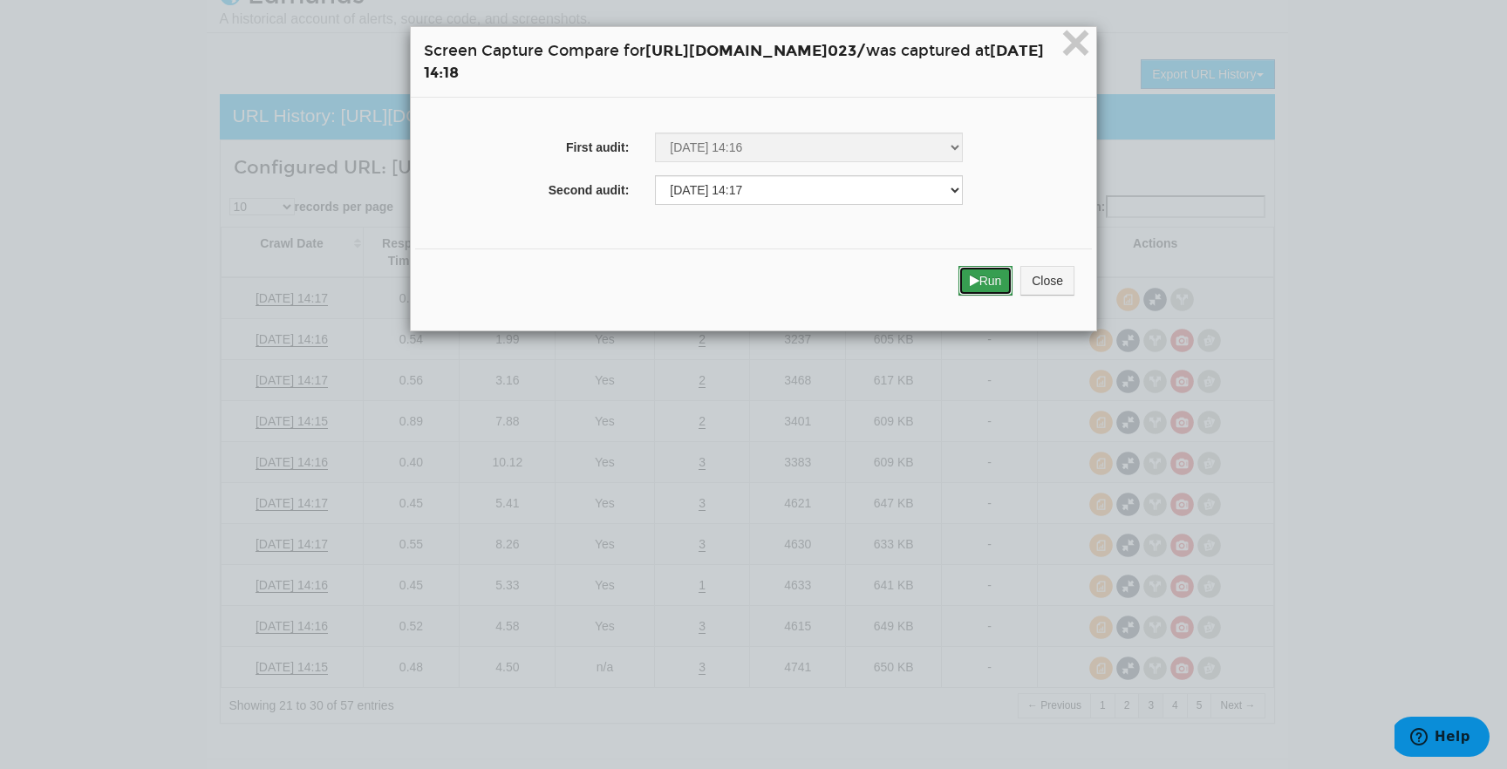
click at [1013, 289] on button "Run" at bounding box center [985, 281] width 55 height 30
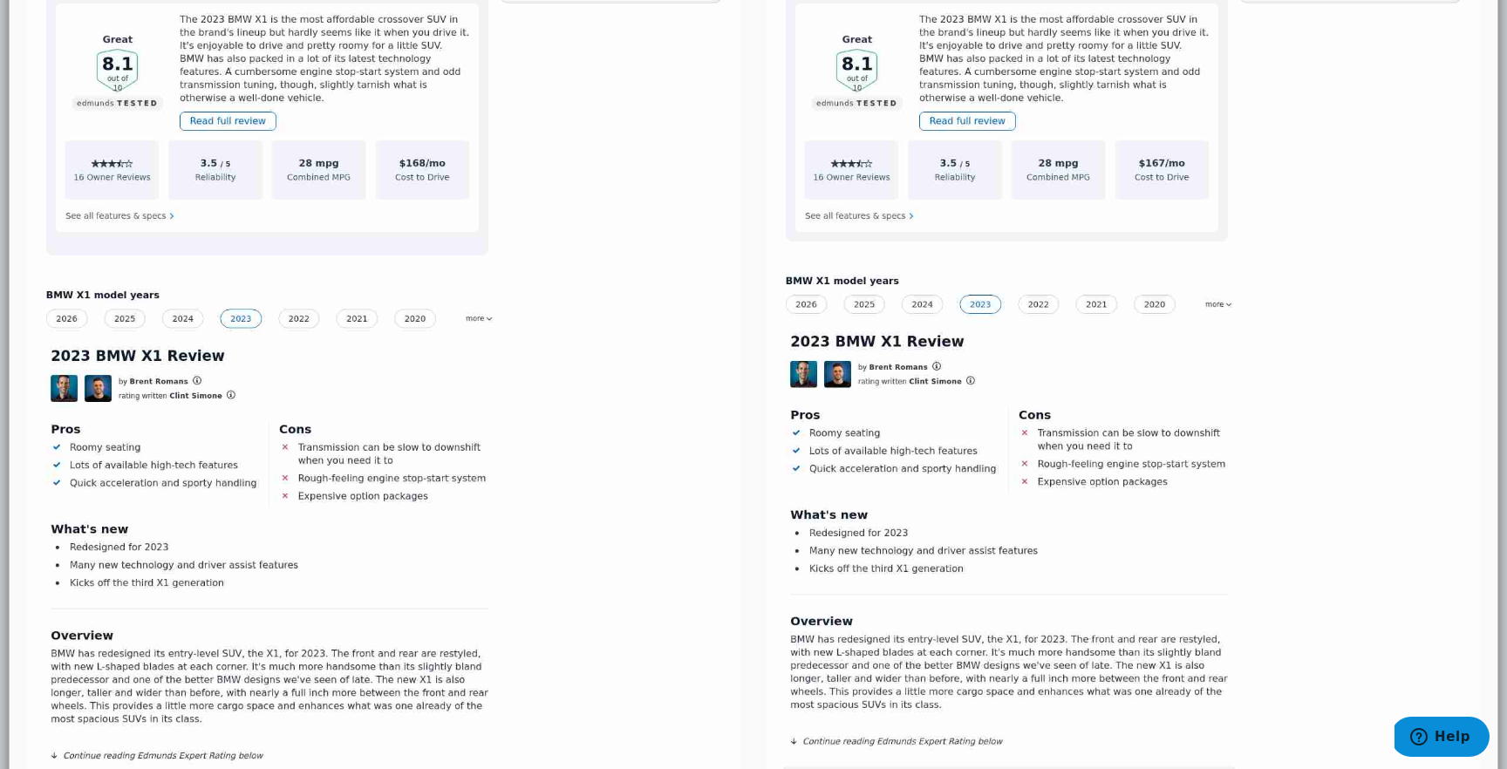
scroll to position [601, 0]
drag, startPoint x: 485, startPoint y: 650, endPoint x: 486, endPoint y: 619, distance: 31.4
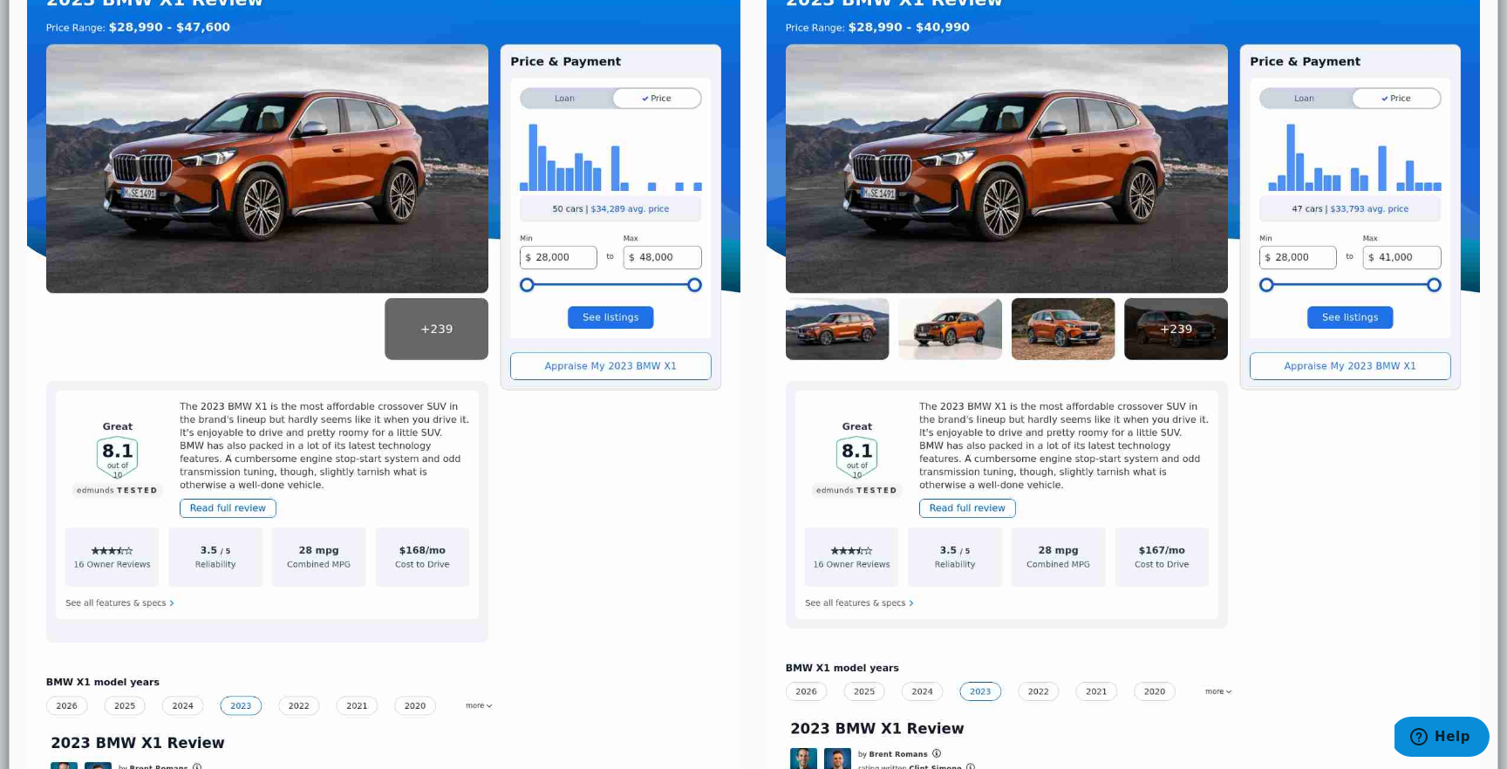
scroll to position [0, 0]
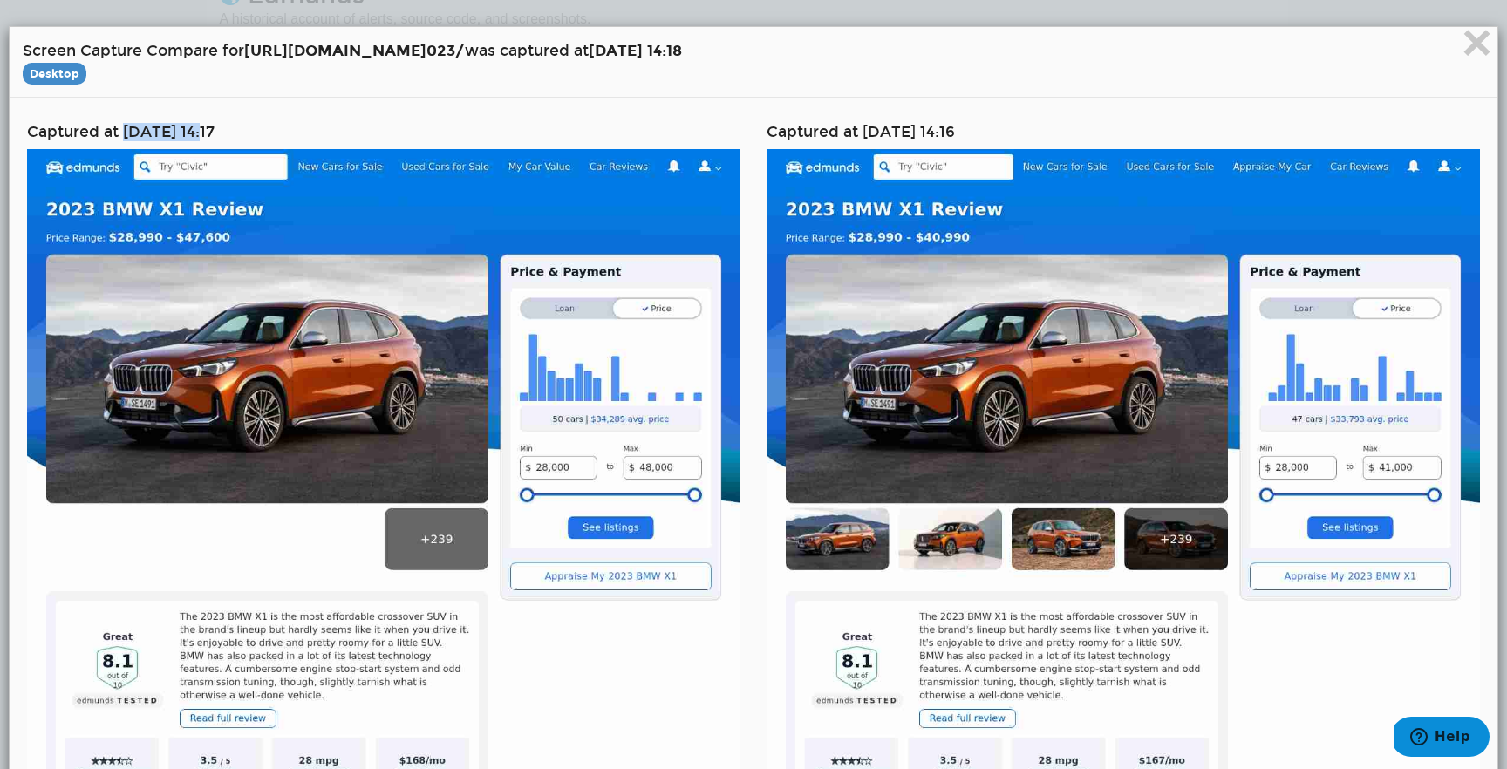
drag, startPoint x: 125, startPoint y: 126, endPoint x: 209, endPoint y: 136, distance: 85.2
click at [209, 135] on h4 "Captured at 04/10/2025 14:17" at bounding box center [383, 132] width 713 height 17
click at [1488, 46] on span "×" at bounding box center [1476, 42] width 31 height 58
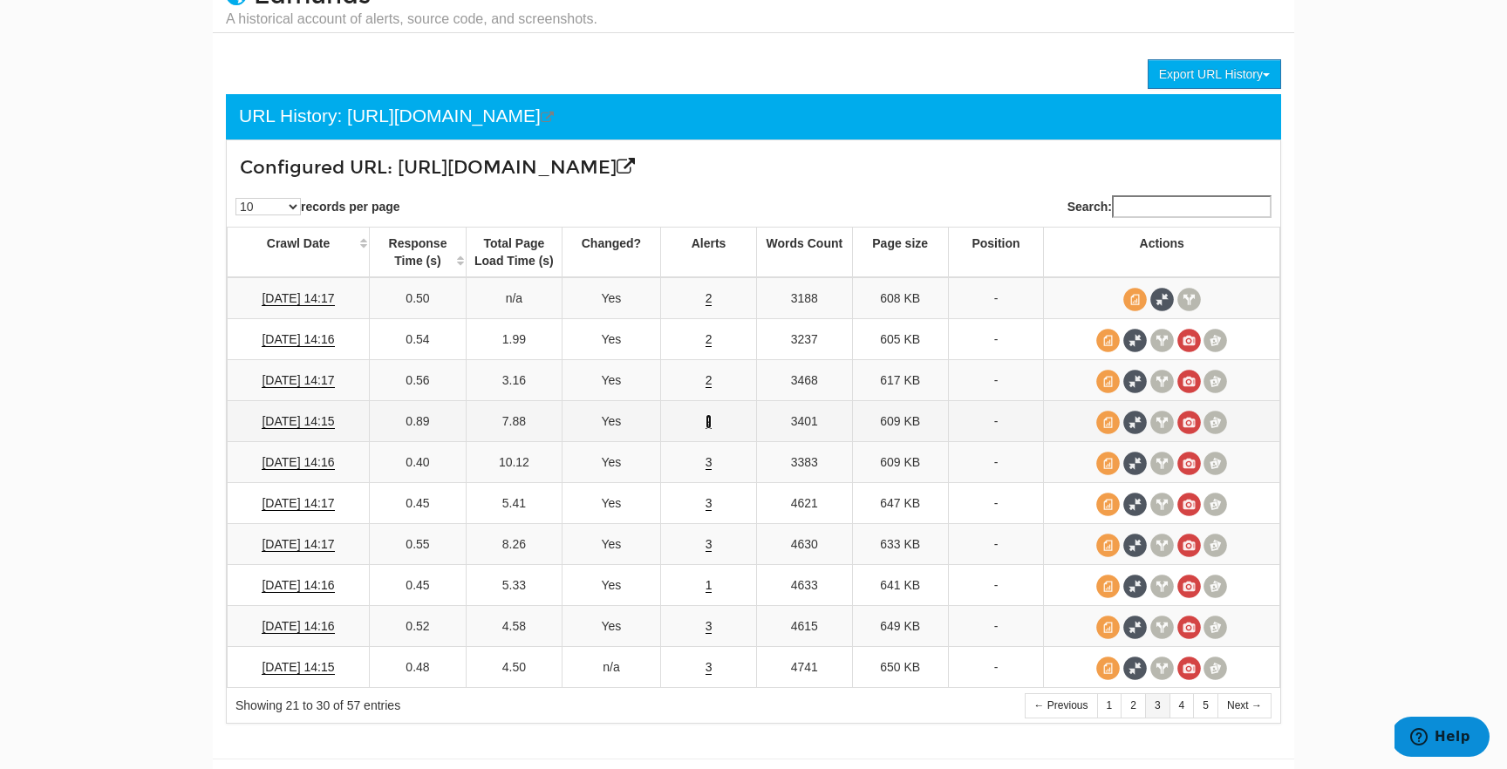
click at [709, 422] on link "2" at bounding box center [708, 421] width 7 height 15
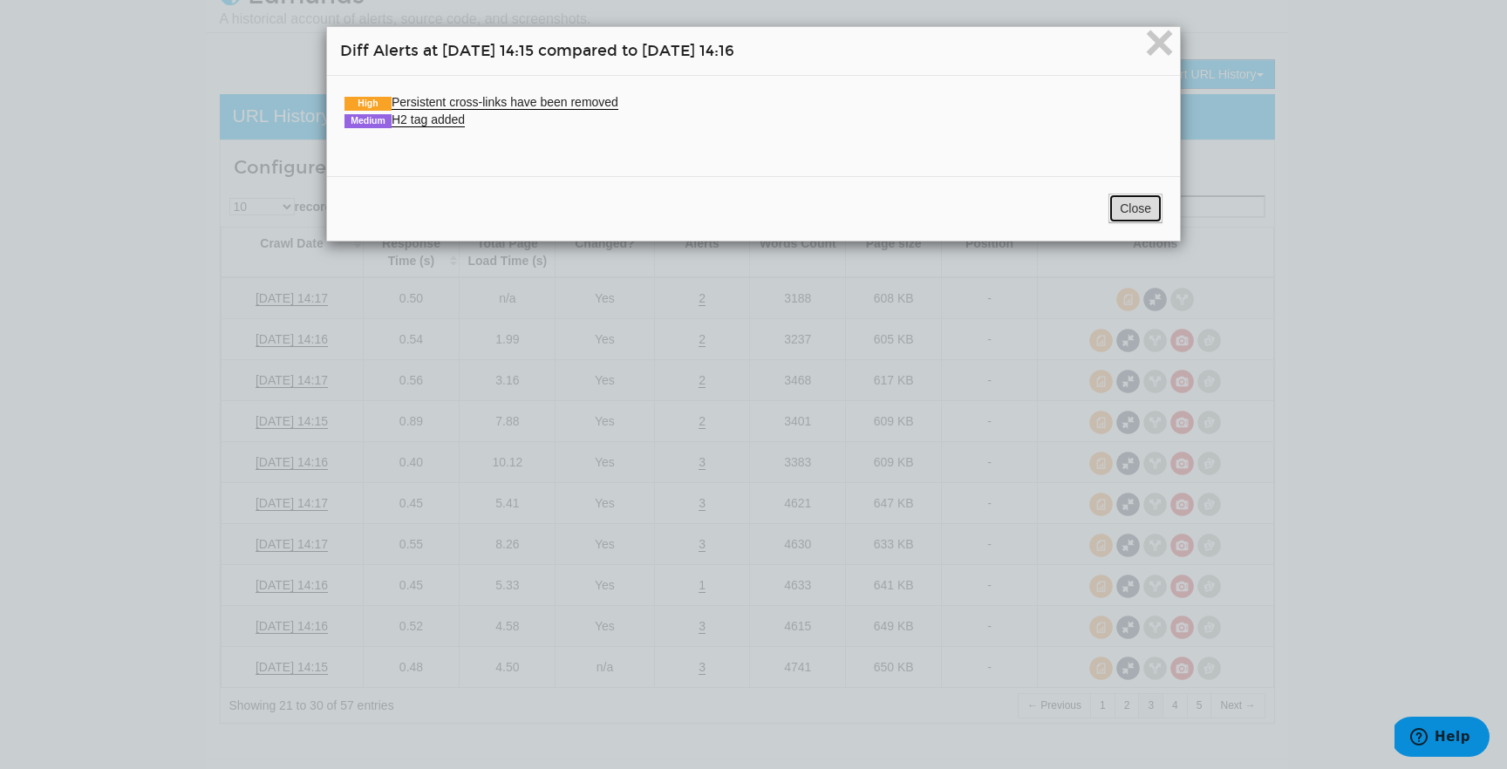
click at [1126, 208] on button "Close" at bounding box center [1135, 209] width 54 height 30
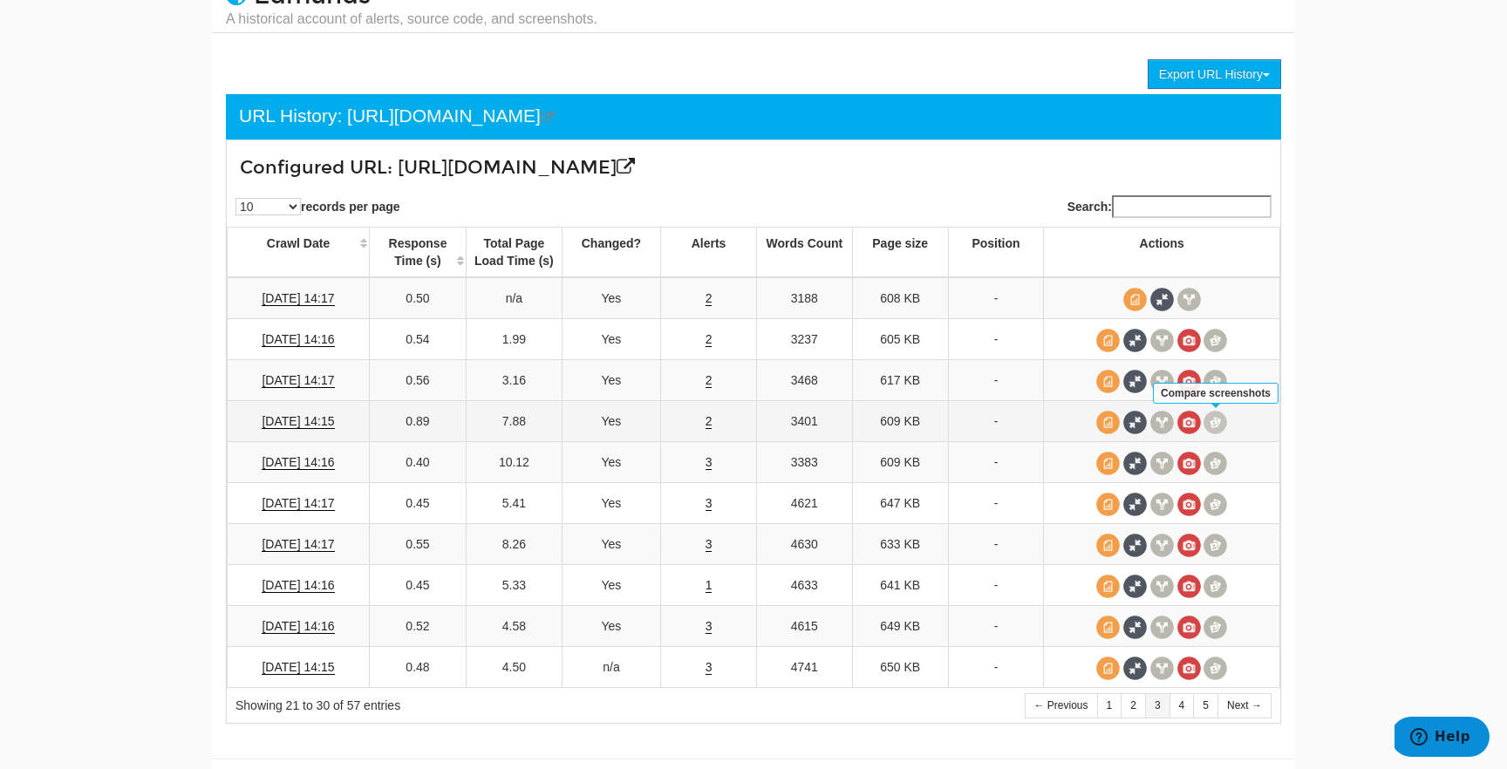
click at [1209, 421] on span at bounding box center [1215, 423] width 24 height 24
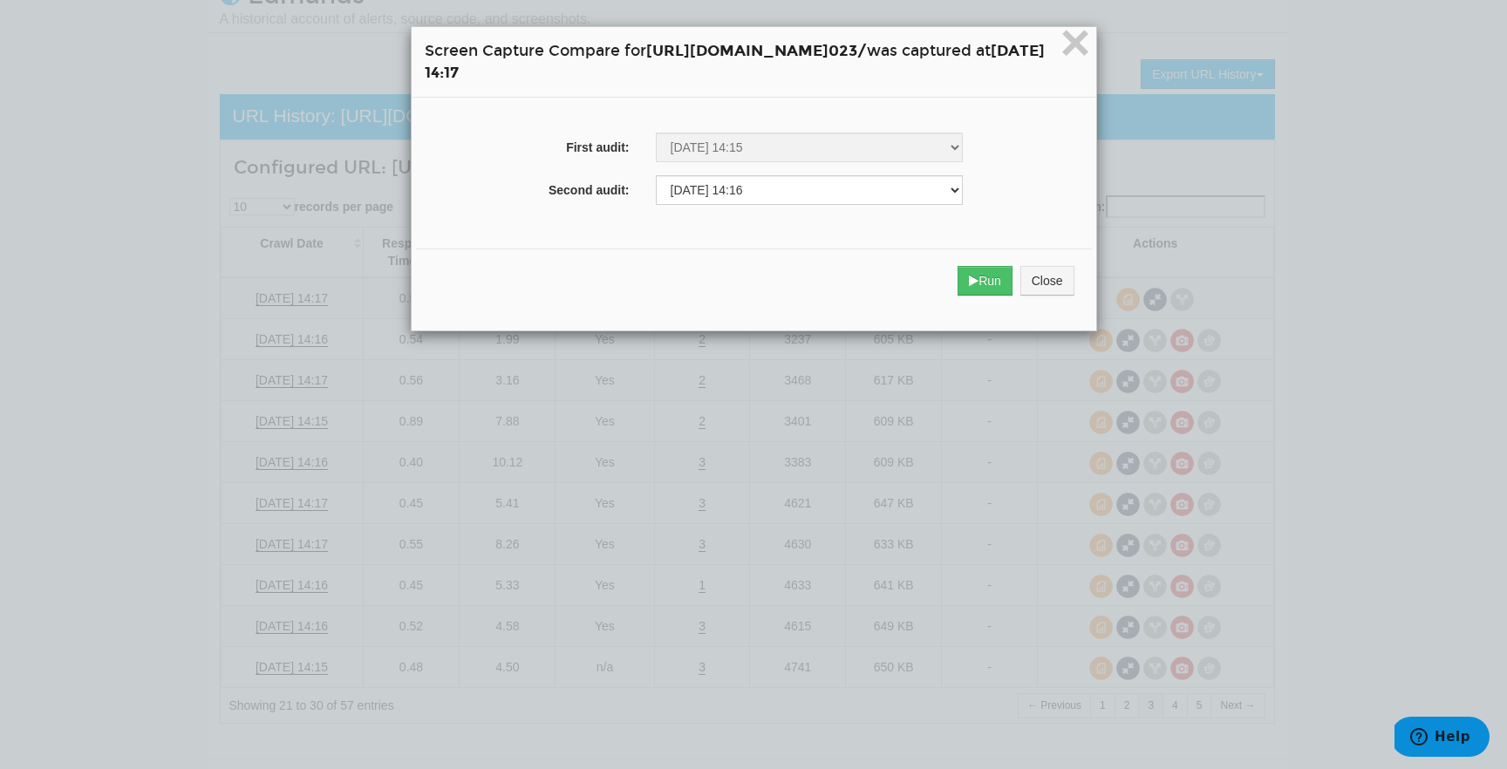
click at [1037, 259] on div "Run Close" at bounding box center [754, 280] width 676 height 65
click at [1044, 268] on div "Run Close" at bounding box center [754, 280] width 676 height 65
click at [1012, 288] on button "Run" at bounding box center [984, 281] width 55 height 30
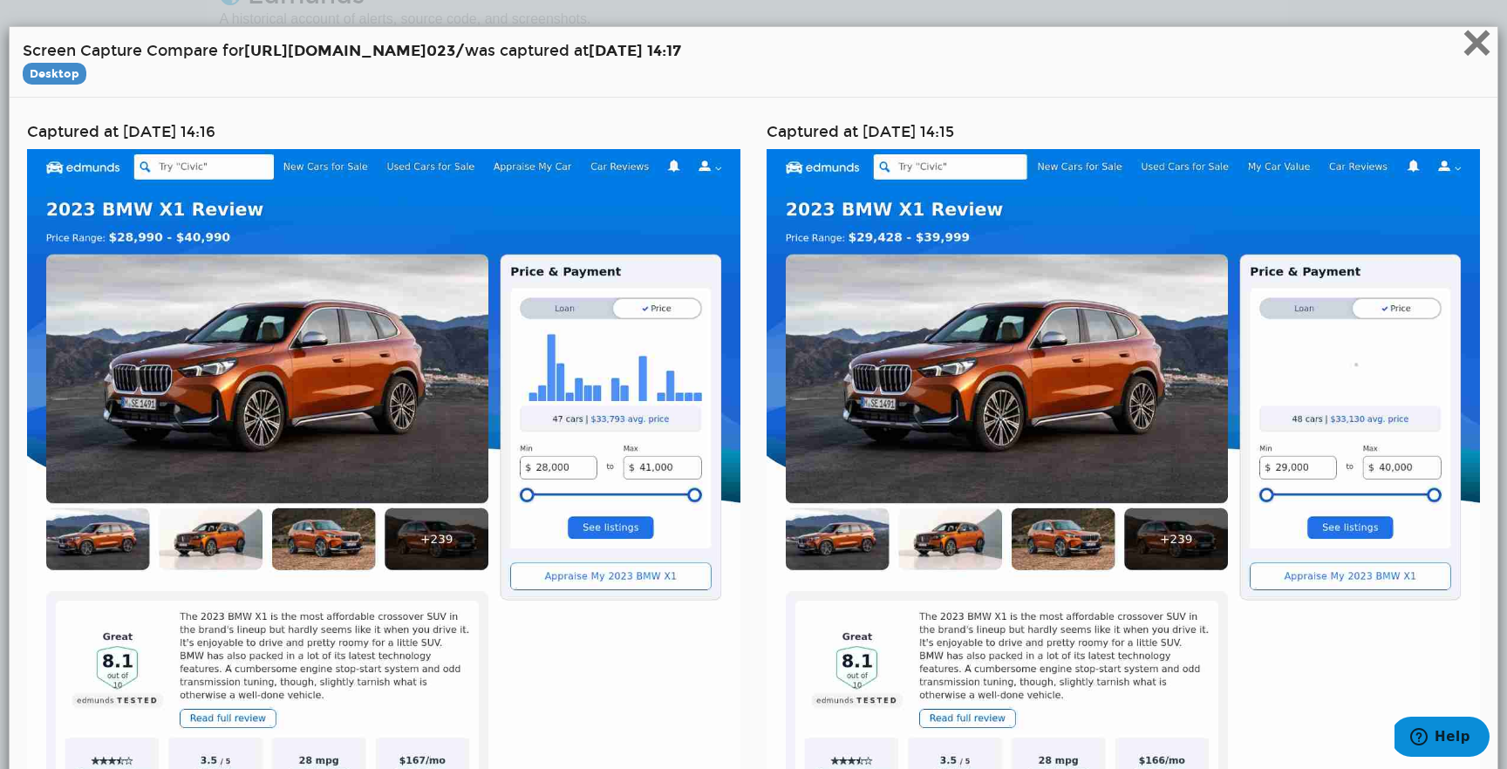
click at [1491, 51] on span "×" at bounding box center [1476, 42] width 31 height 58
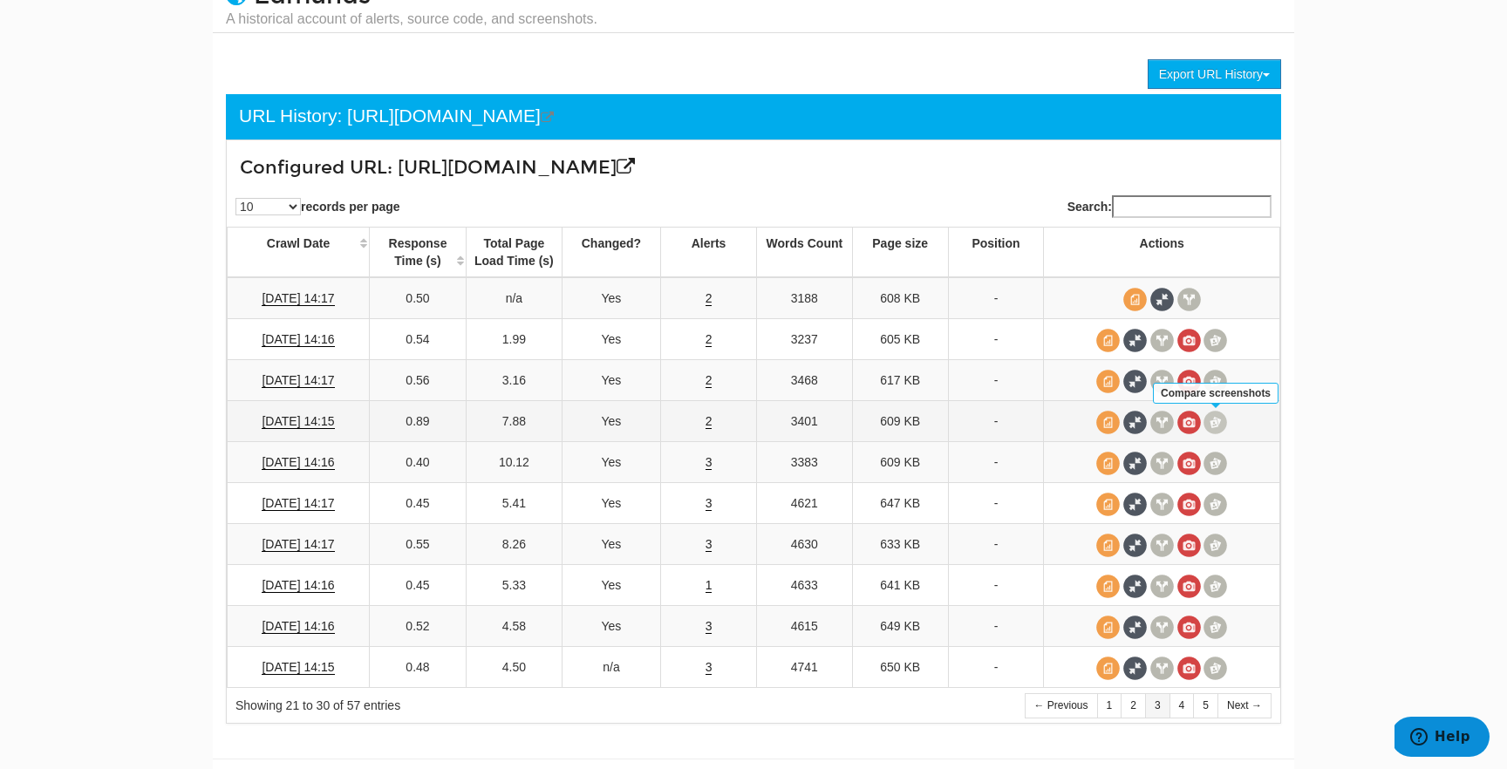
click at [1218, 418] on span at bounding box center [1215, 423] width 24 height 24
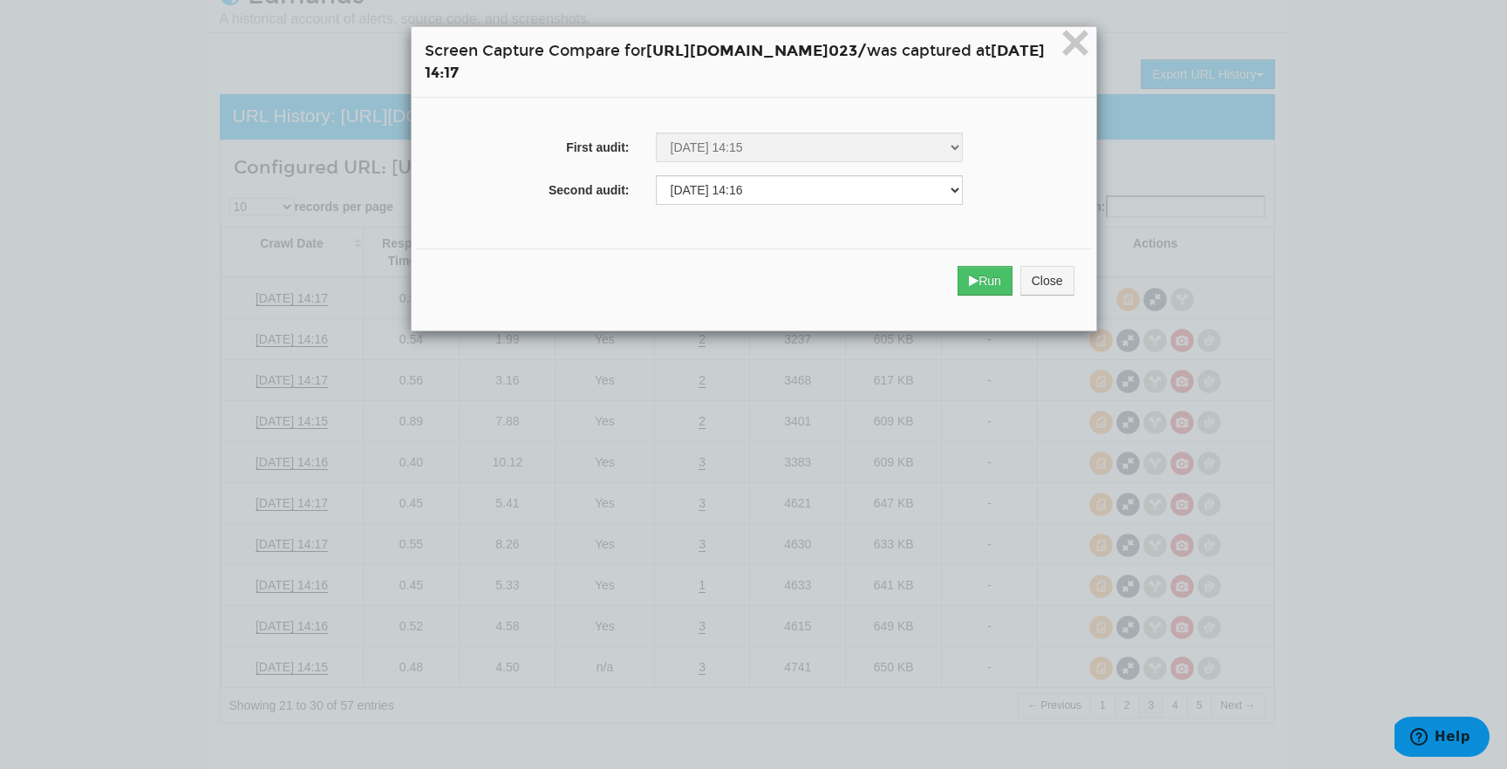
click at [1092, 302] on div "Run Close" at bounding box center [754, 280] width 676 height 65
click at [1092, 297] on div "Run Close" at bounding box center [754, 280] width 676 height 65
click at [1074, 279] on button "Close" at bounding box center [1047, 281] width 54 height 30
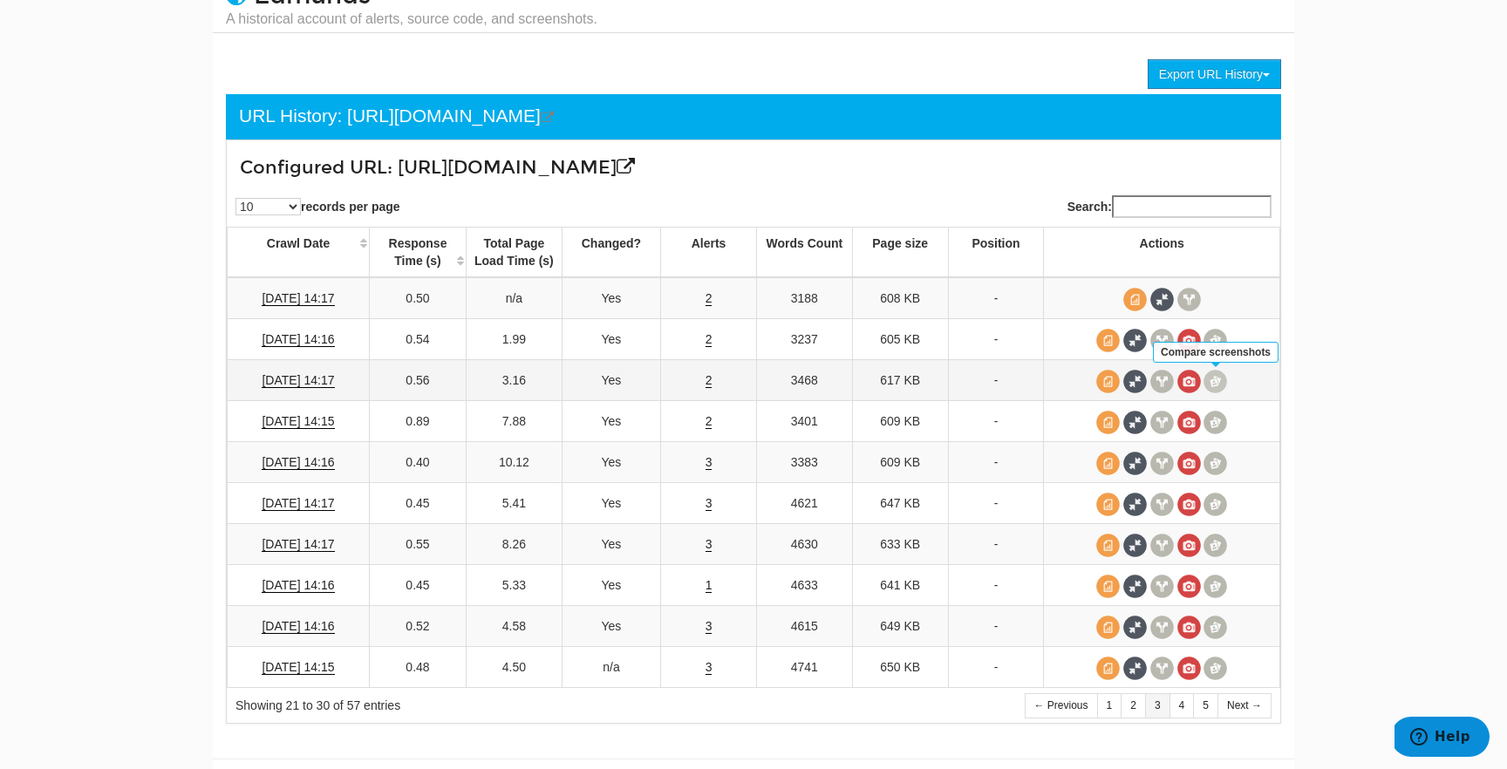
click at [1208, 381] on span at bounding box center [1215, 382] width 24 height 24
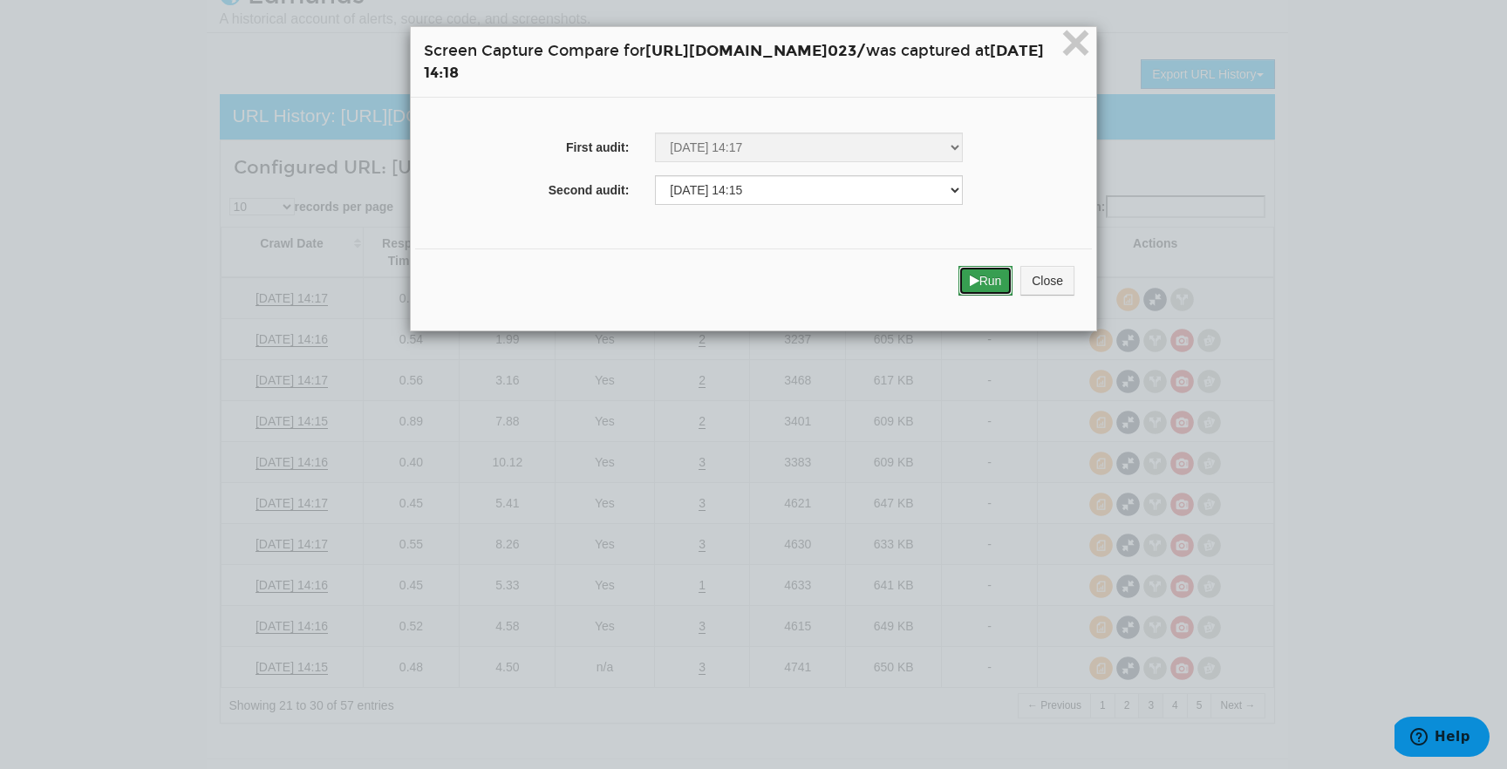
click at [1013, 288] on button "Run" at bounding box center [985, 281] width 55 height 30
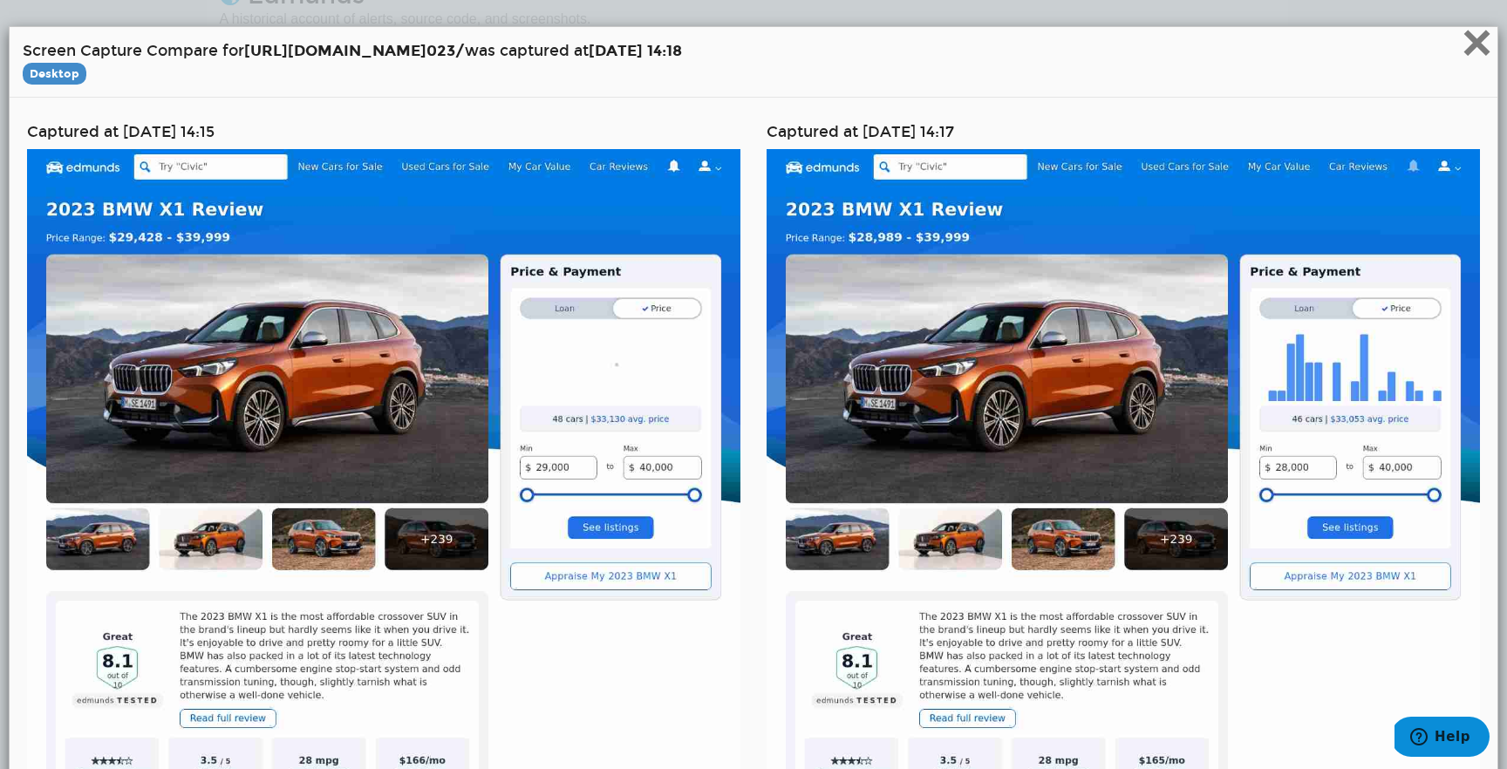
click at [1475, 53] on span "×" at bounding box center [1476, 42] width 31 height 58
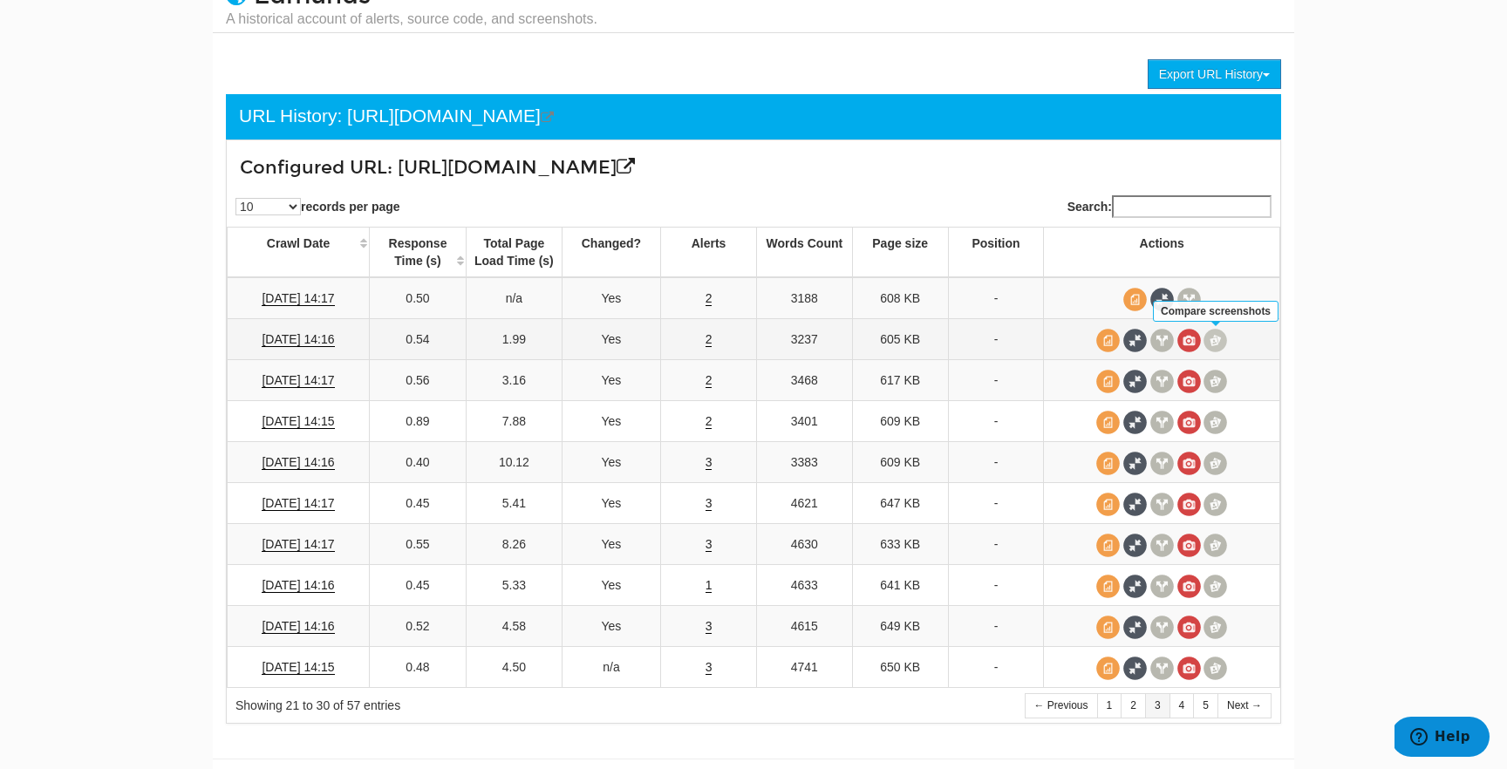
click at [1221, 338] on span at bounding box center [1215, 341] width 24 height 24
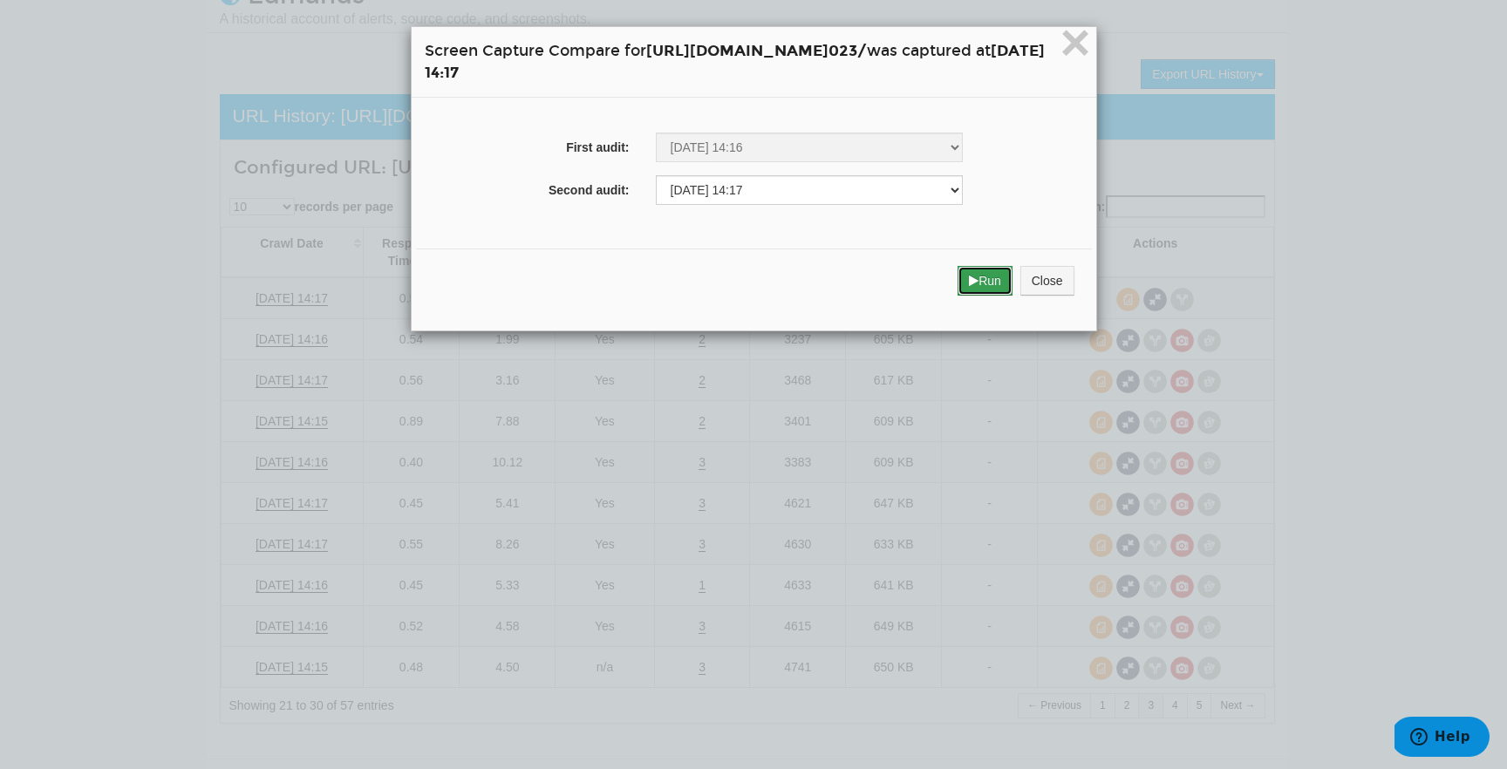
click at [1012, 279] on button "Run" at bounding box center [984, 281] width 55 height 30
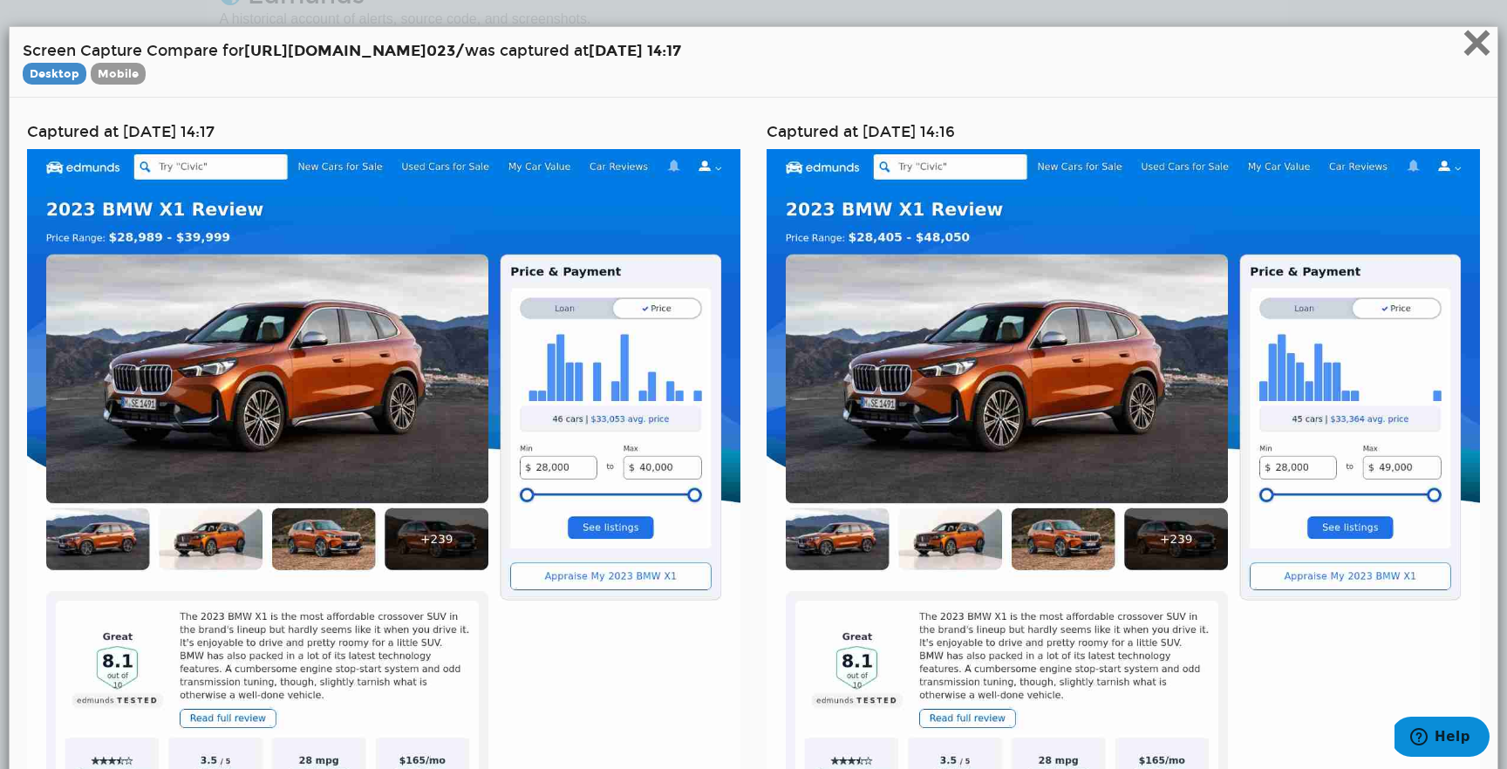
click at [1474, 51] on span "×" at bounding box center [1476, 42] width 31 height 58
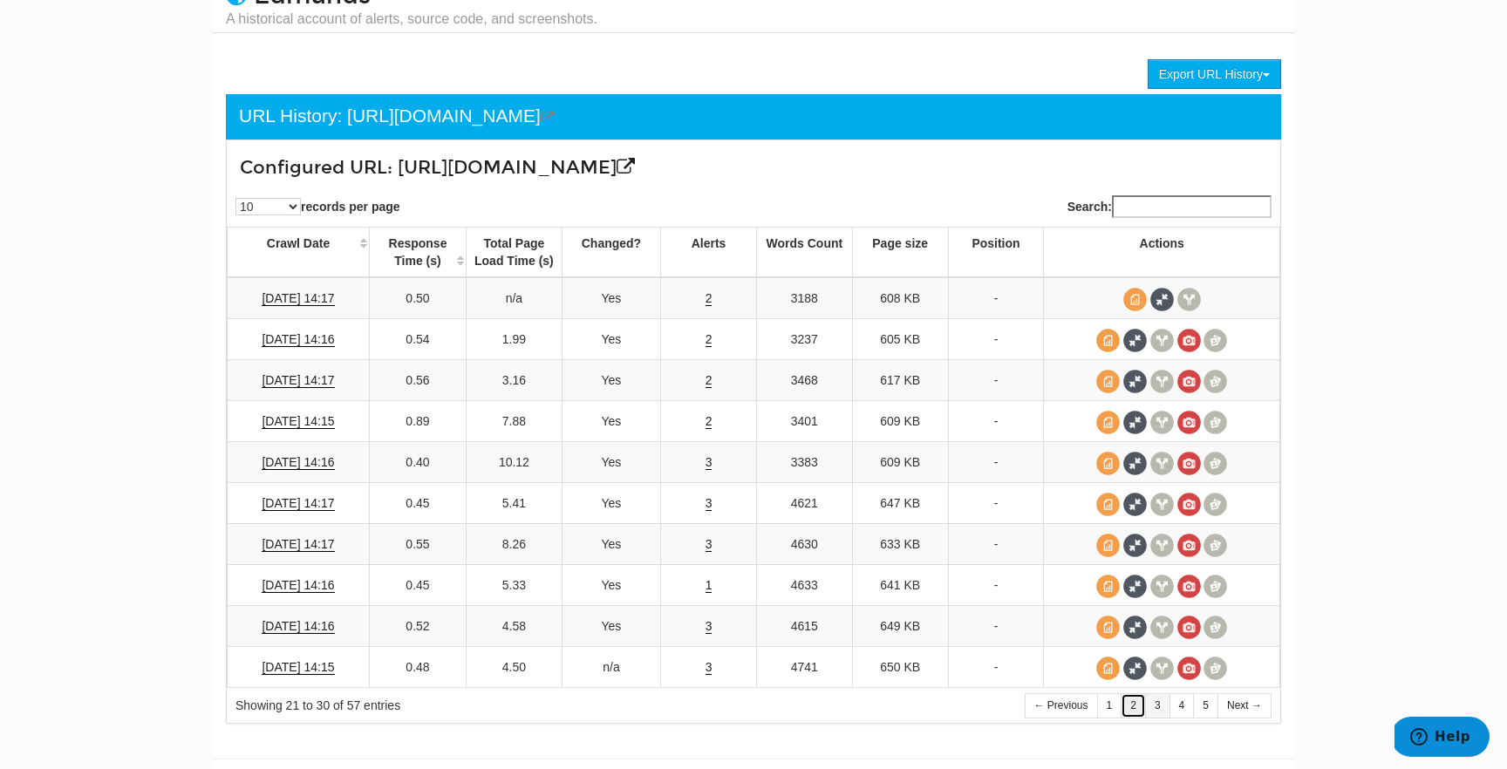
click at [1131, 709] on link "2" at bounding box center [1132, 705] width 25 height 25
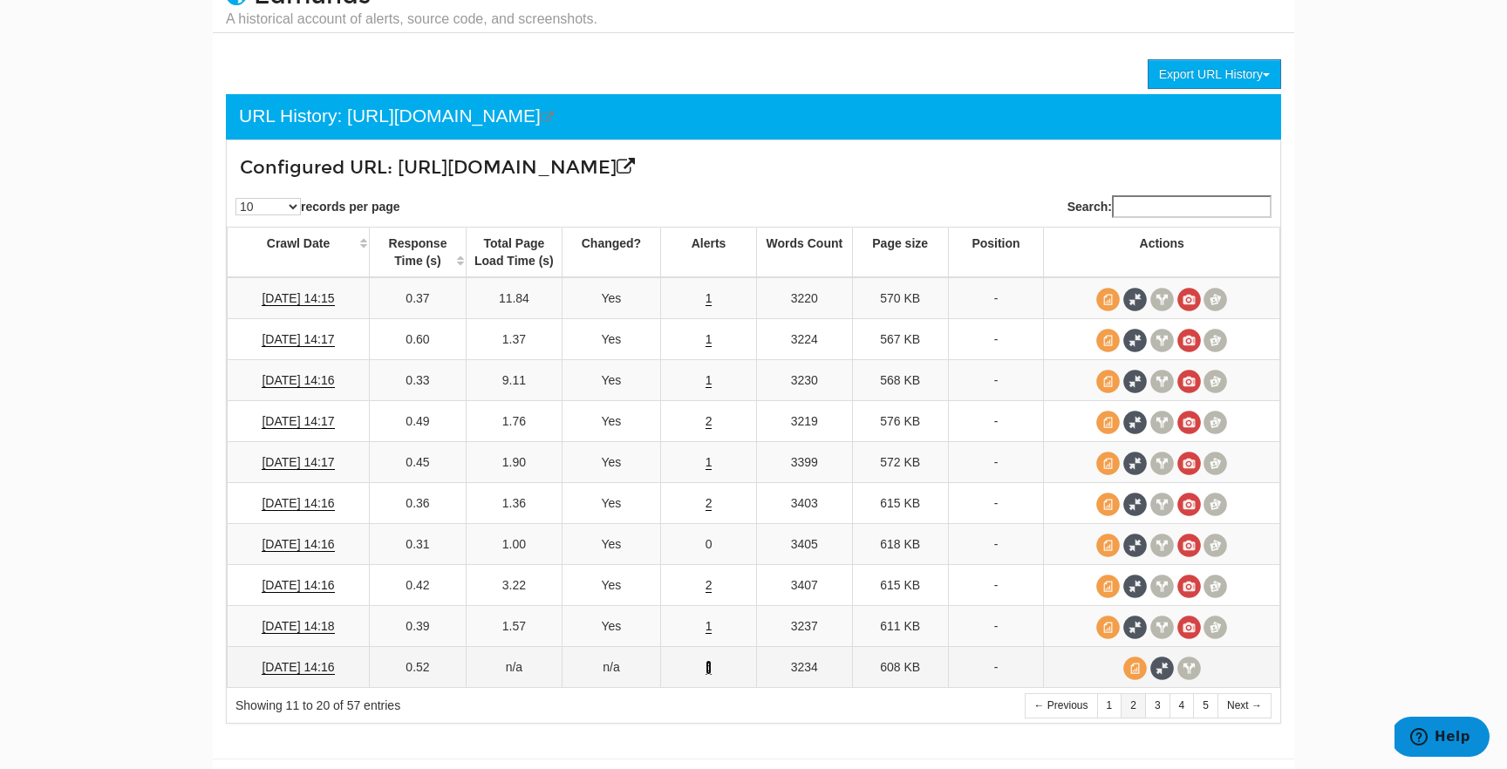
click at [705, 666] on link "5" at bounding box center [708, 667] width 7 height 15
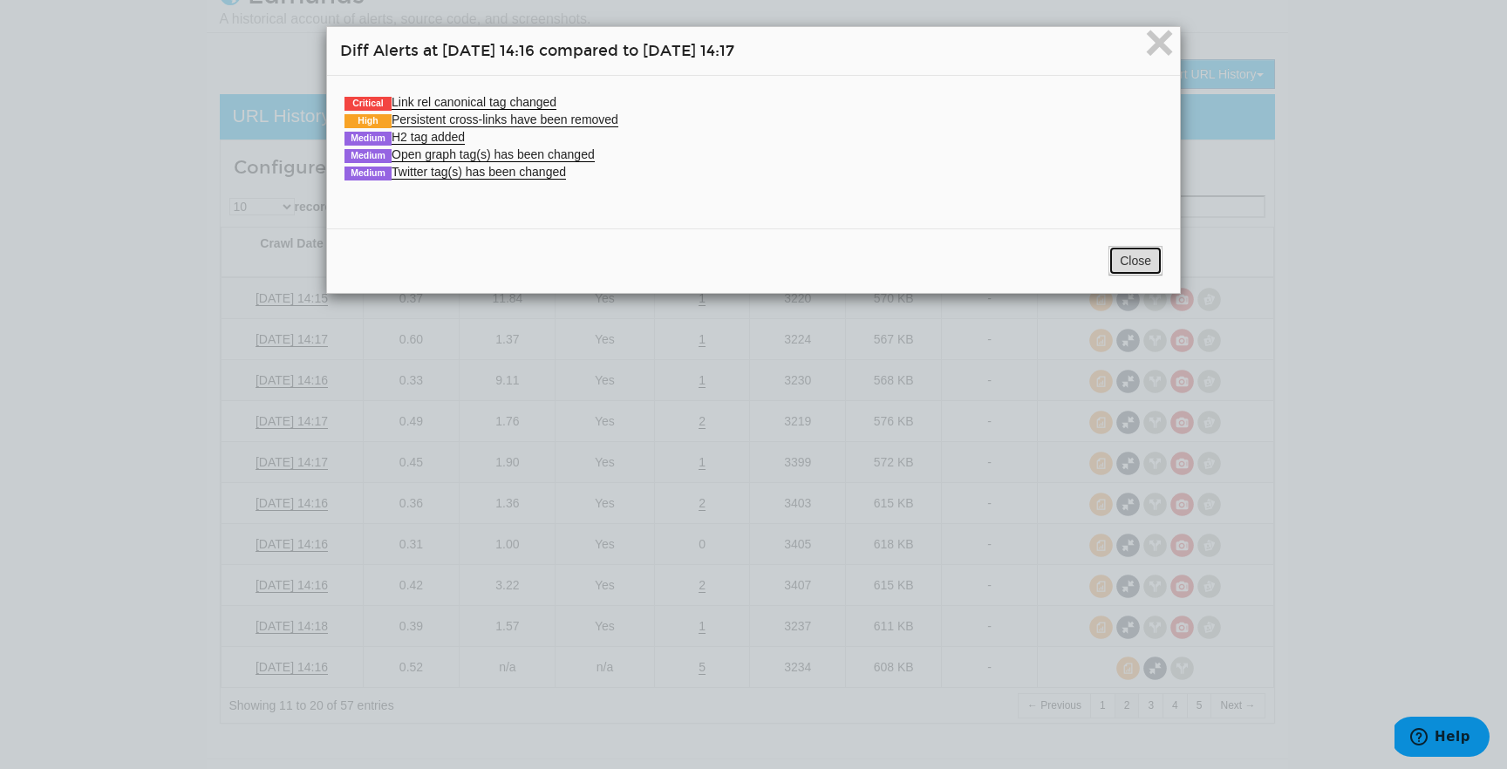
click at [1123, 265] on button "Close" at bounding box center [1135, 261] width 54 height 30
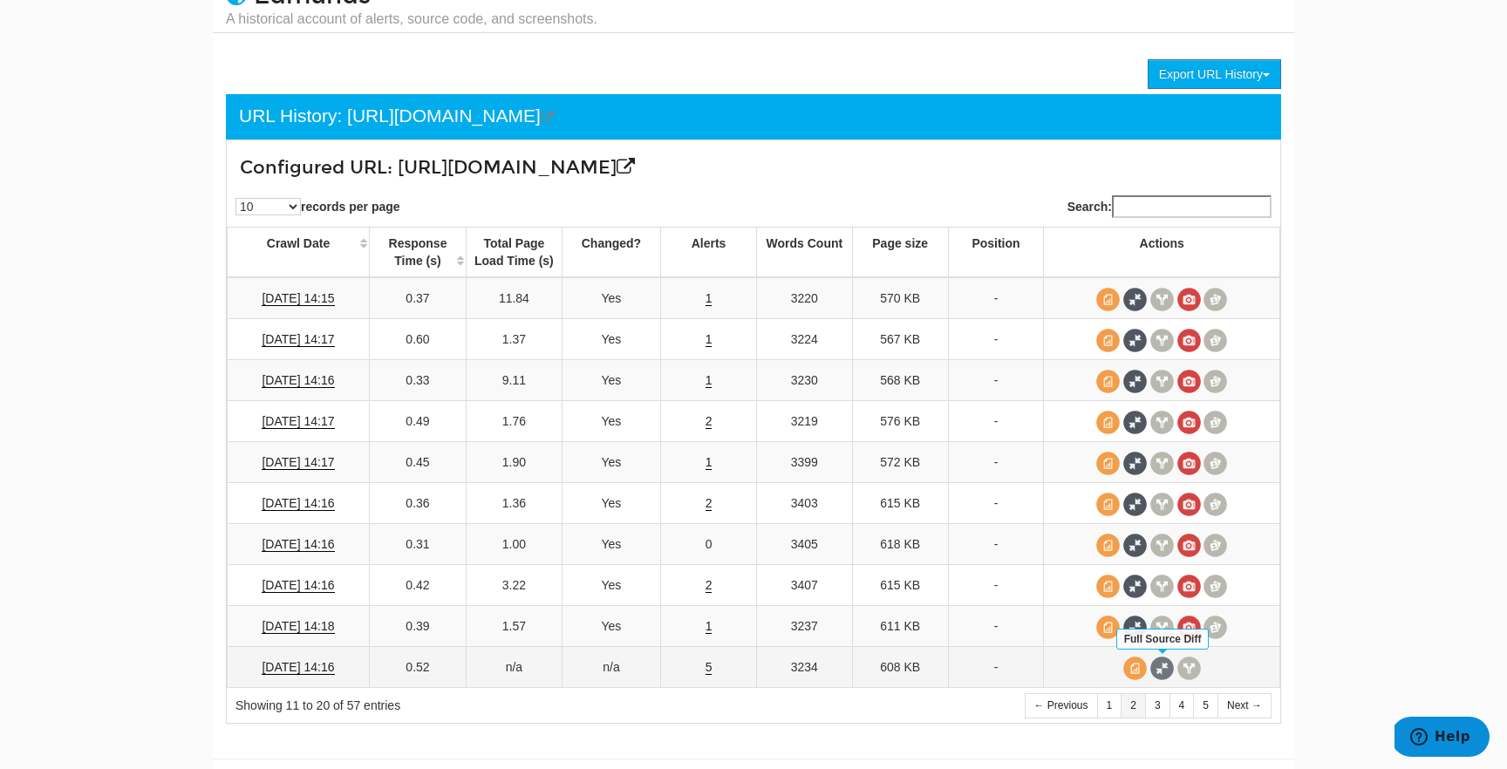
click at [1154, 663] on span at bounding box center [1162, 668] width 24 height 24
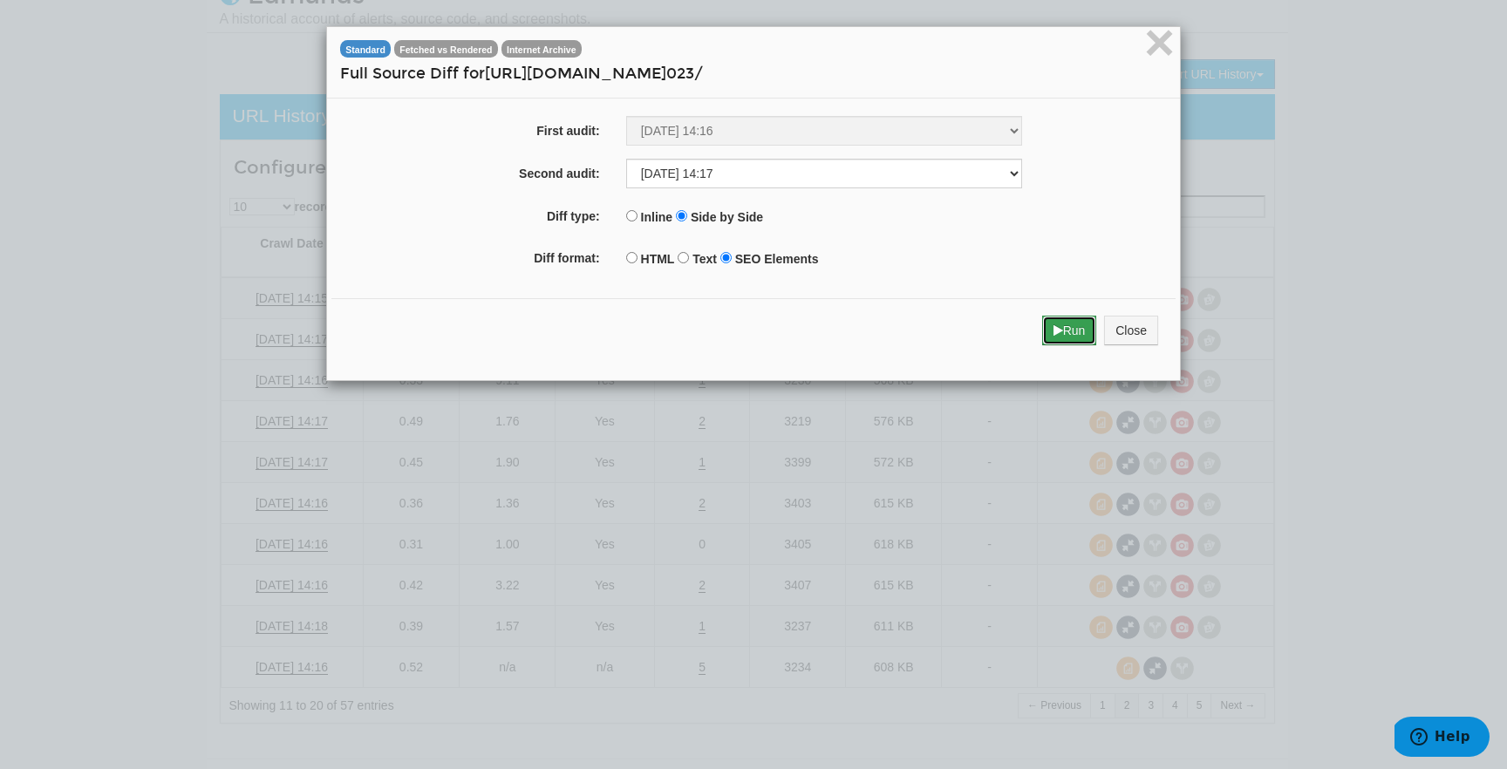
click at [1049, 338] on button "Run" at bounding box center [1069, 331] width 55 height 30
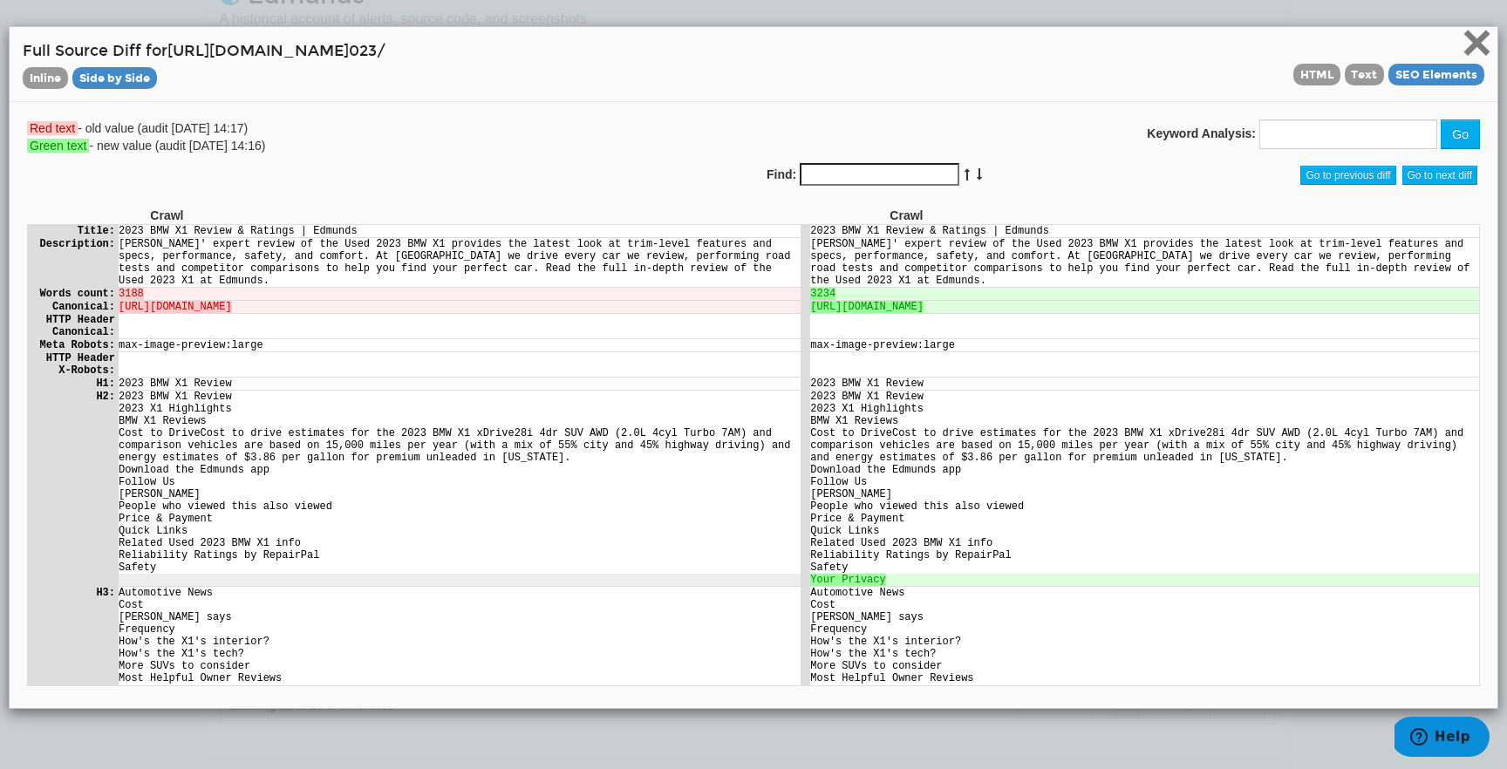
click at [1477, 41] on span "×" at bounding box center [1476, 42] width 31 height 58
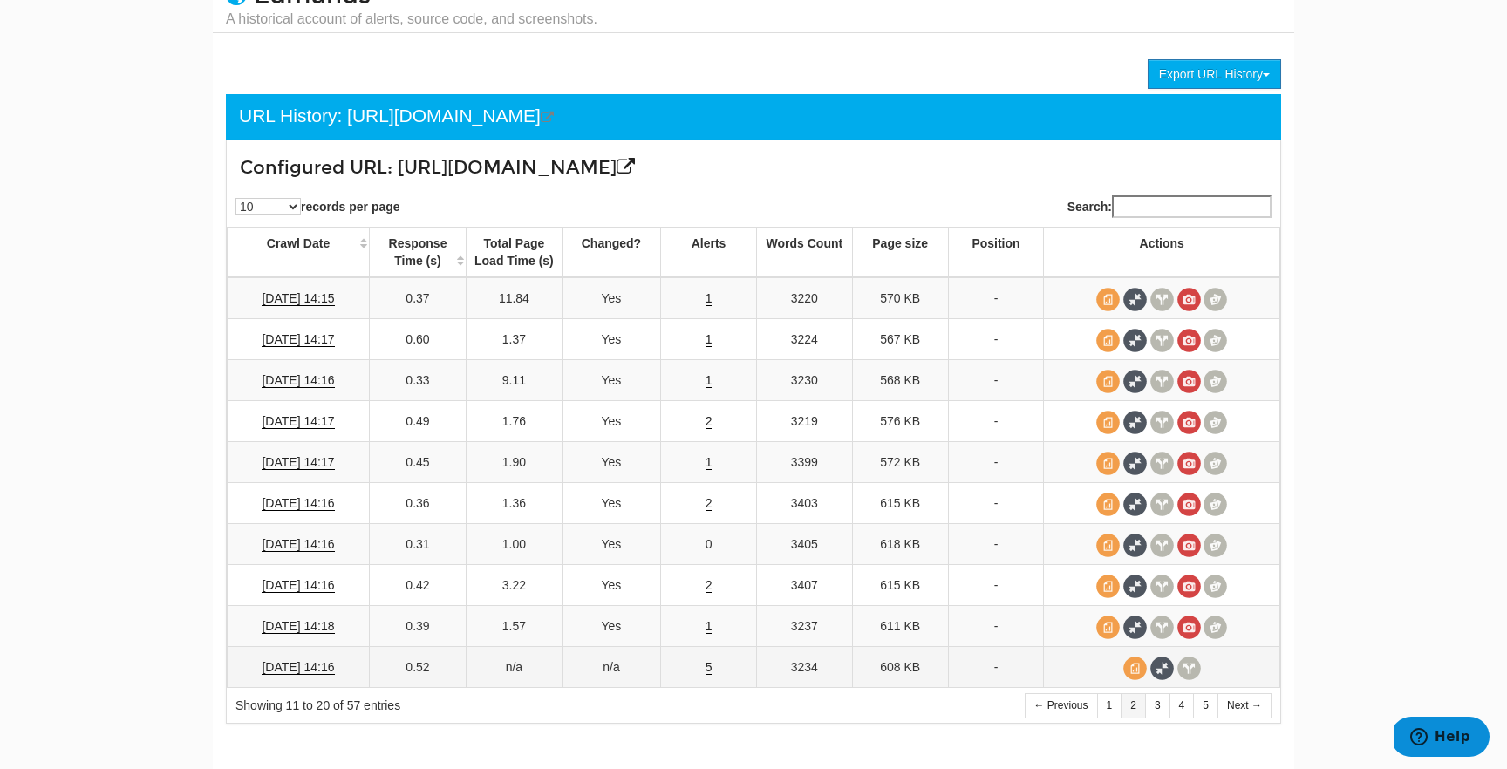
click at [1220, 668] on td at bounding box center [1162, 667] width 236 height 41
click at [1212, 666] on td at bounding box center [1162, 667] width 236 height 41
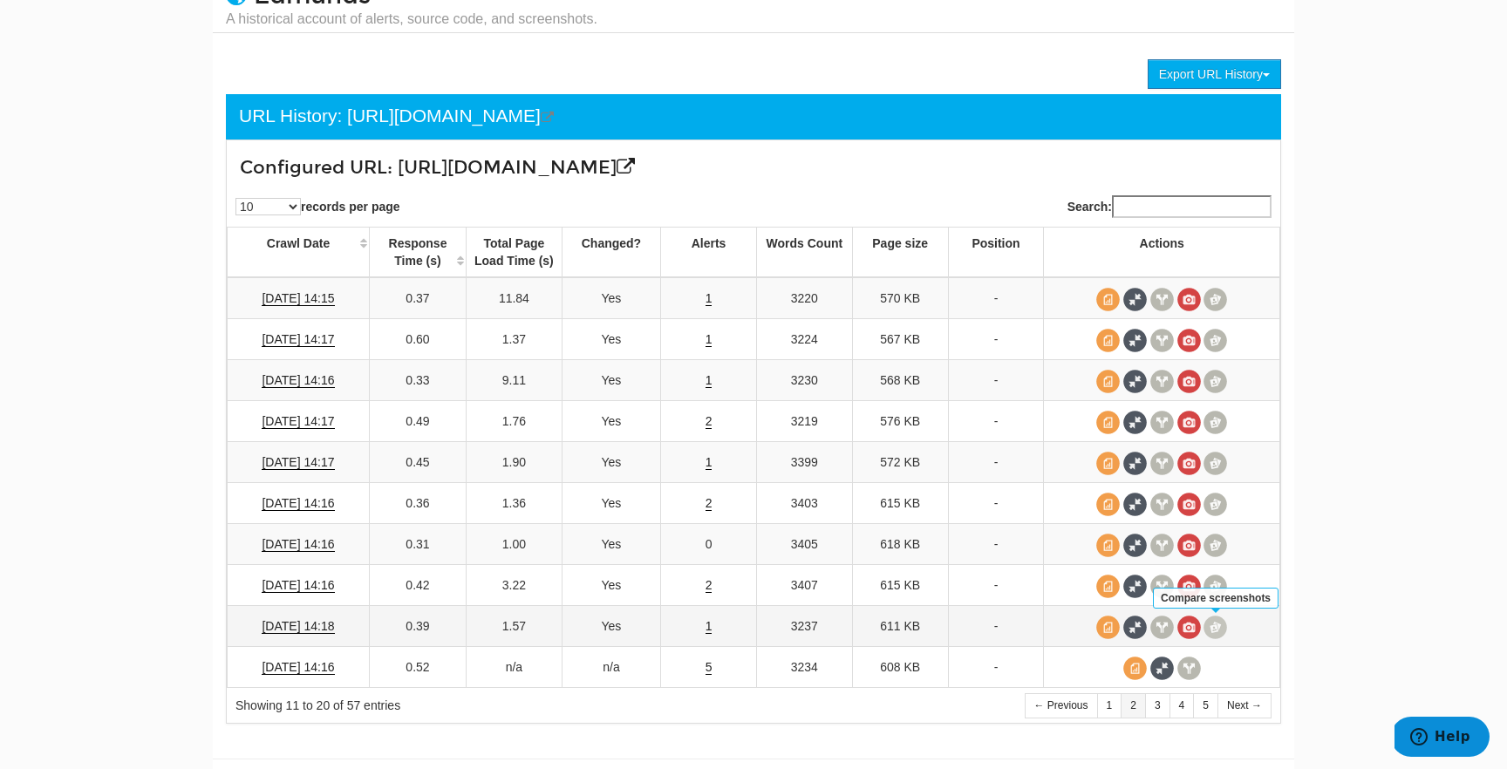
click at [1213, 632] on span at bounding box center [1215, 628] width 24 height 24
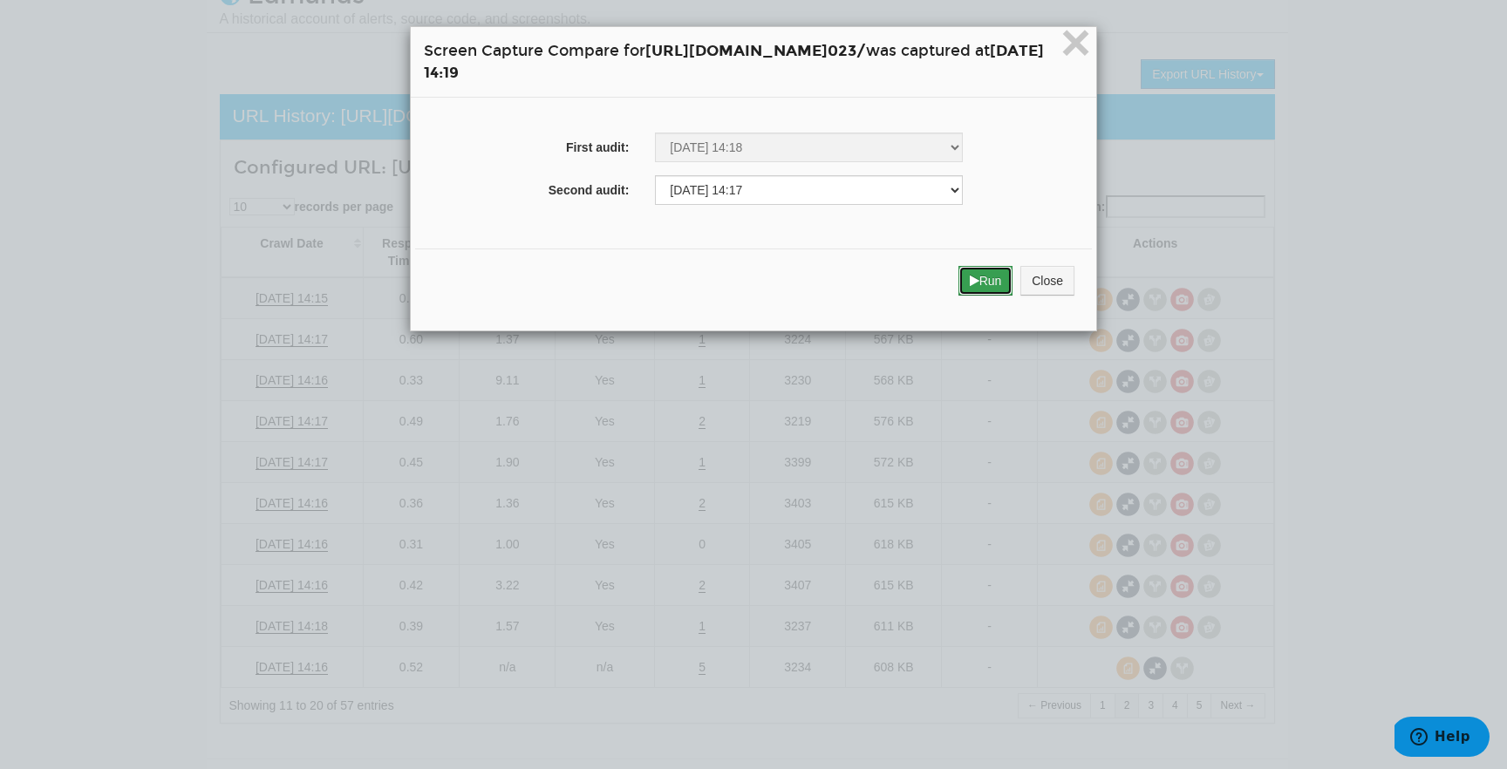
click at [1013, 274] on button "Run" at bounding box center [985, 281] width 55 height 30
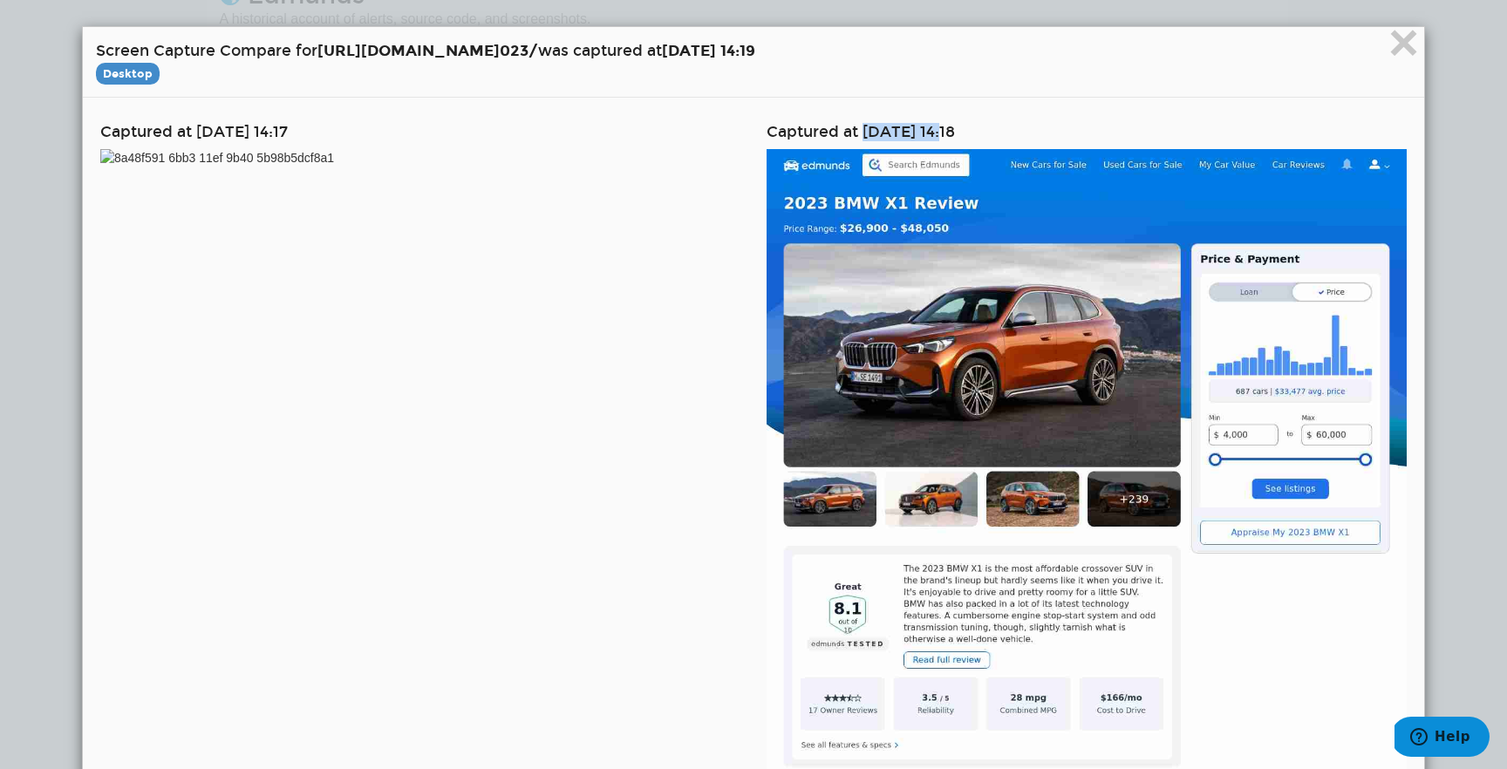
drag, startPoint x: 865, startPoint y: 133, endPoint x: 953, endPoint y: 134, distance: 88.1
click at [953, 134] on h4 "Captured at 05/29/2025 14:18" at bounding box center [1086, 132] width 640 height 17
click at [1418, 50] on span "×" at bounding box center [1403, 42] width 31 height 58
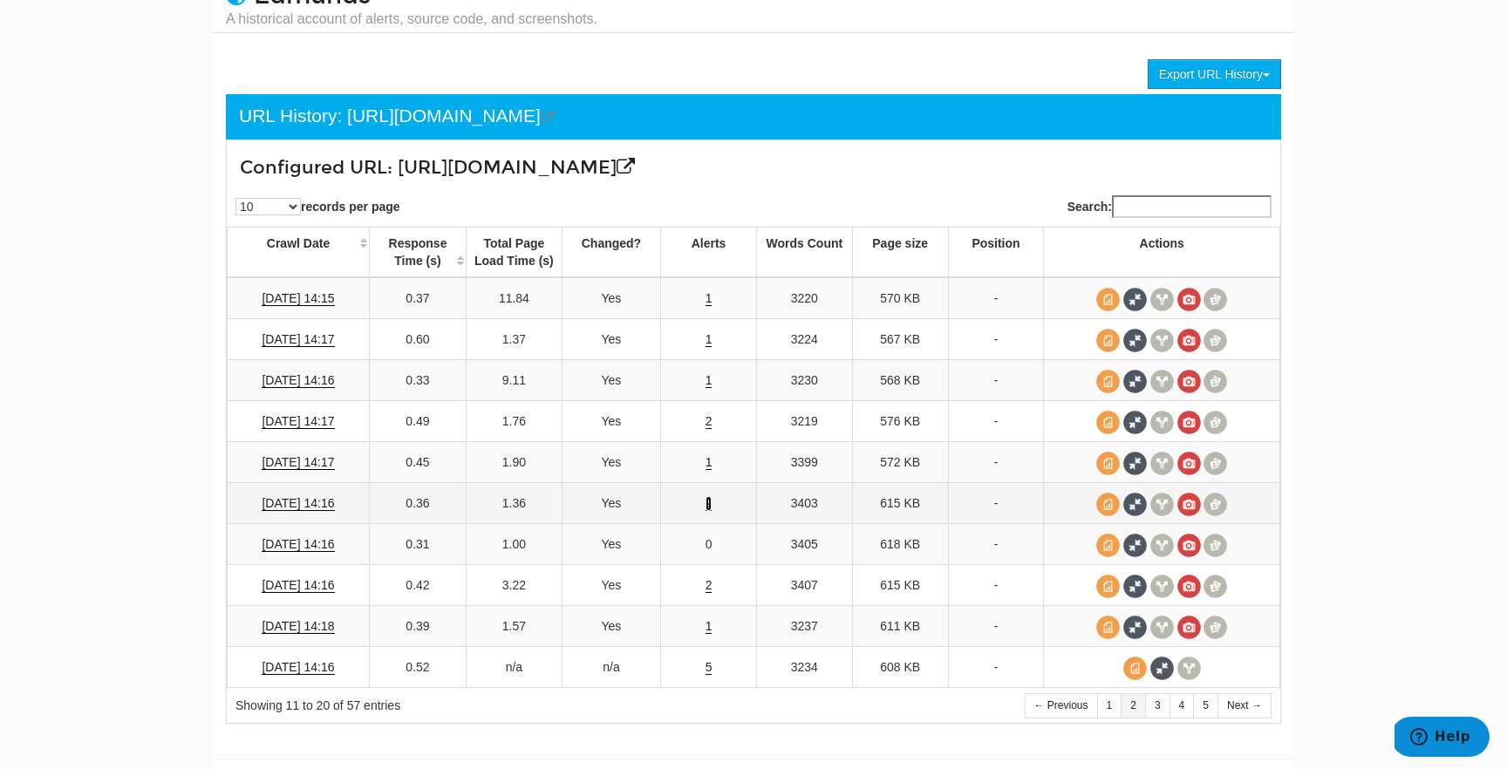
click at [709, 502] on link "2" at bounding box center [708, 503] width 7 height 15
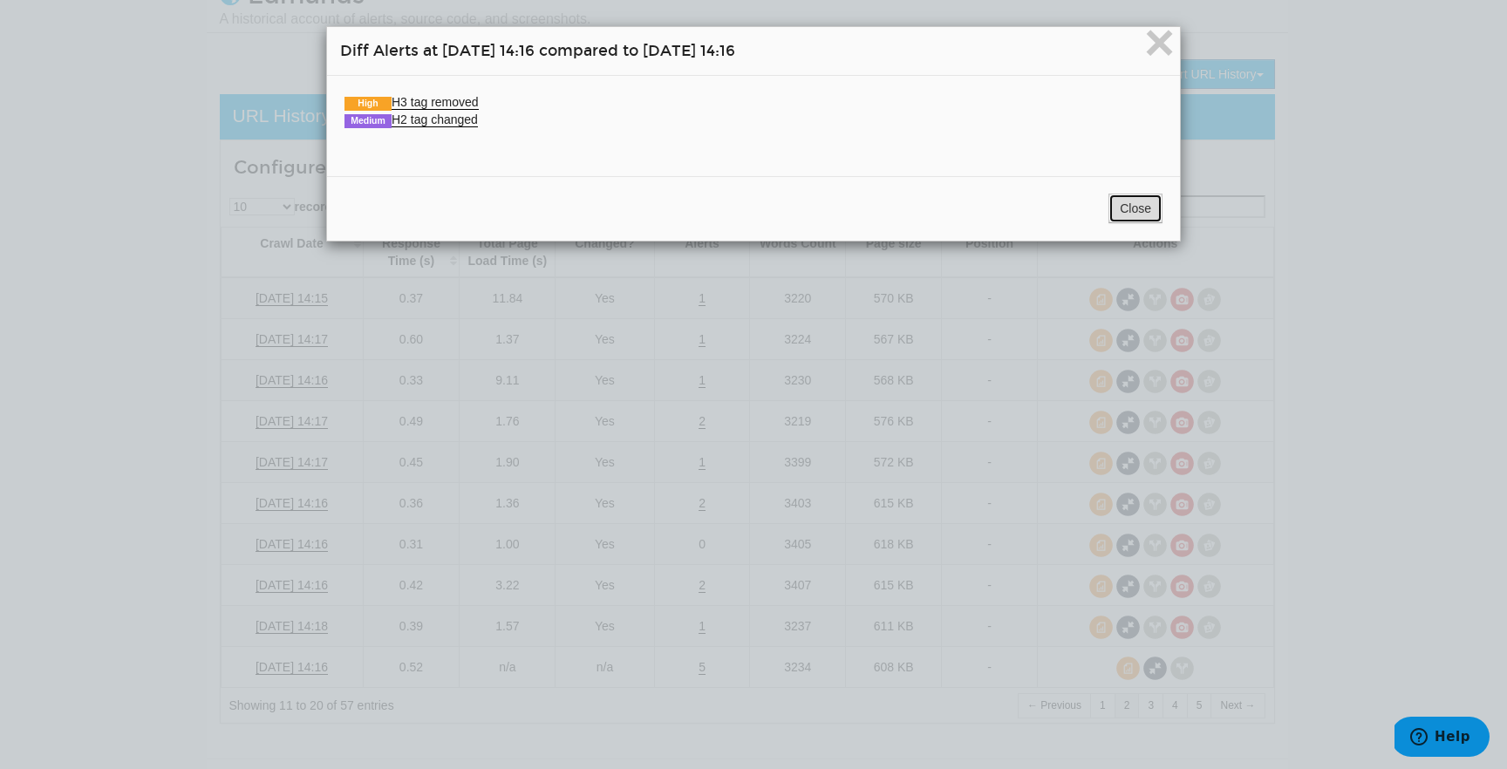
click at [1119, 206] on button "Close" at bounding box center [1135, 209] width 54 height 30
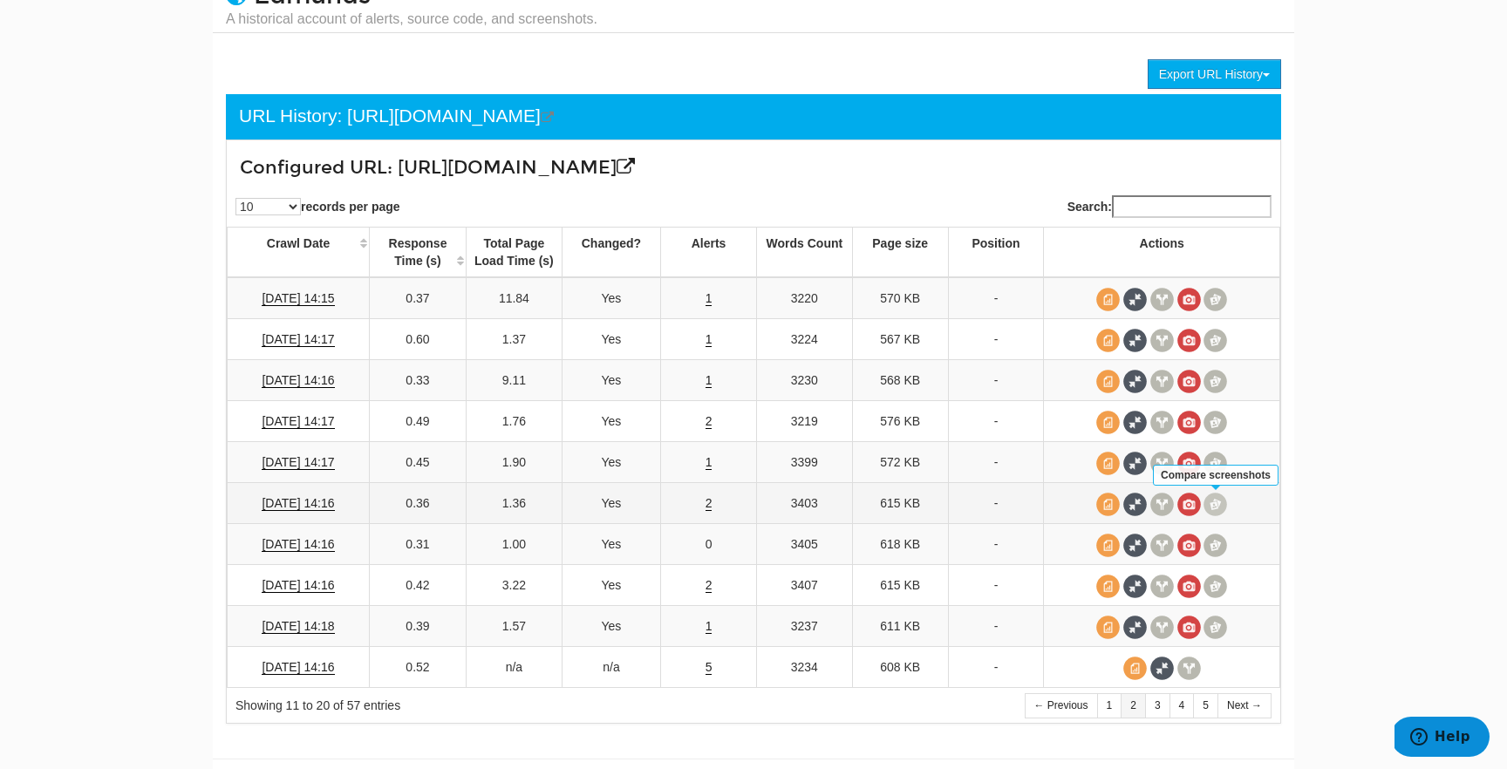
click at [1205, 506] on span at bounding box center [1215, 505] width 24 height 24
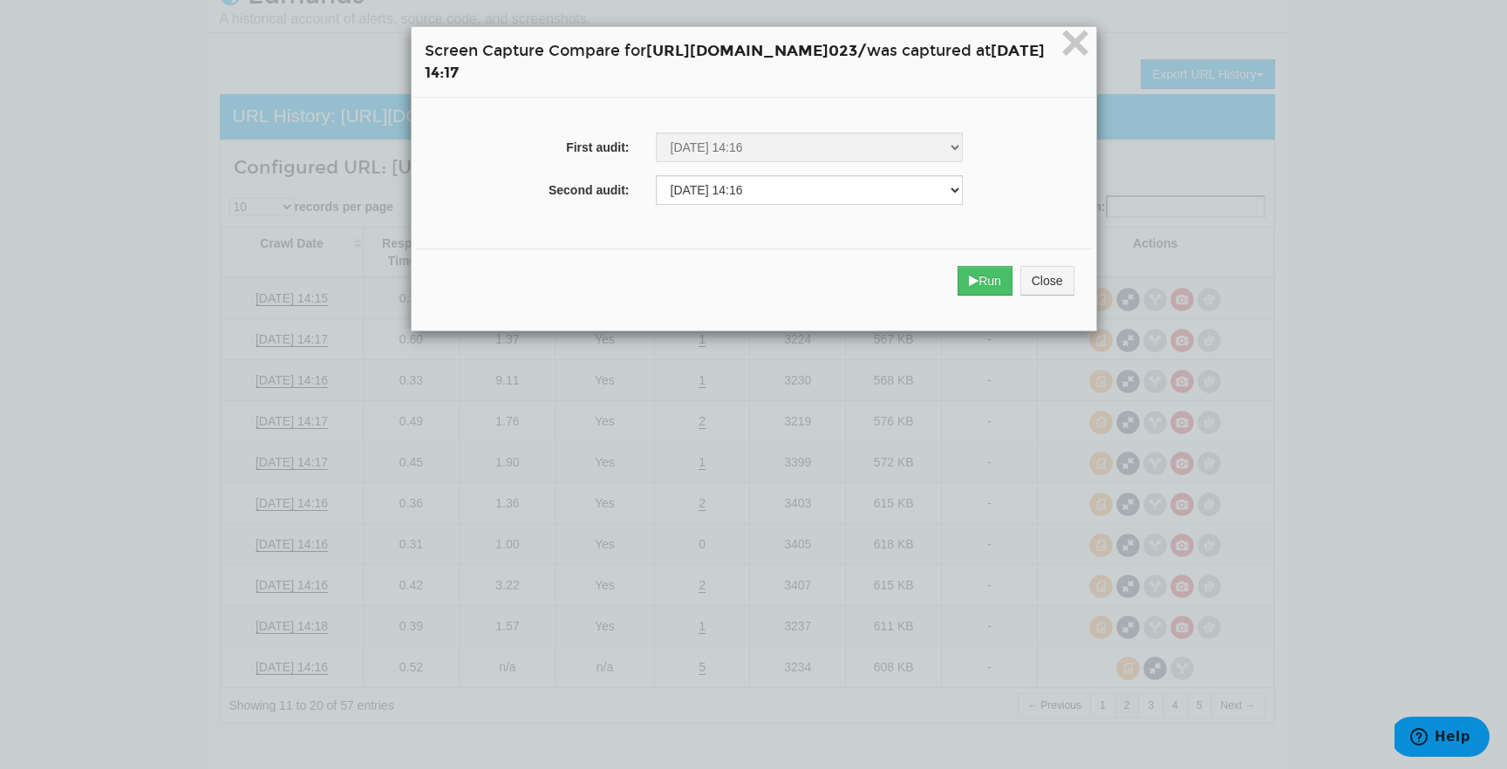
click at [1079, 298] on div "Run Close" at bounding box center [754, 280] width 676 height 65
click at [1012, 288] on button "Run" at bounding box center [984, 281] width 55 height 30
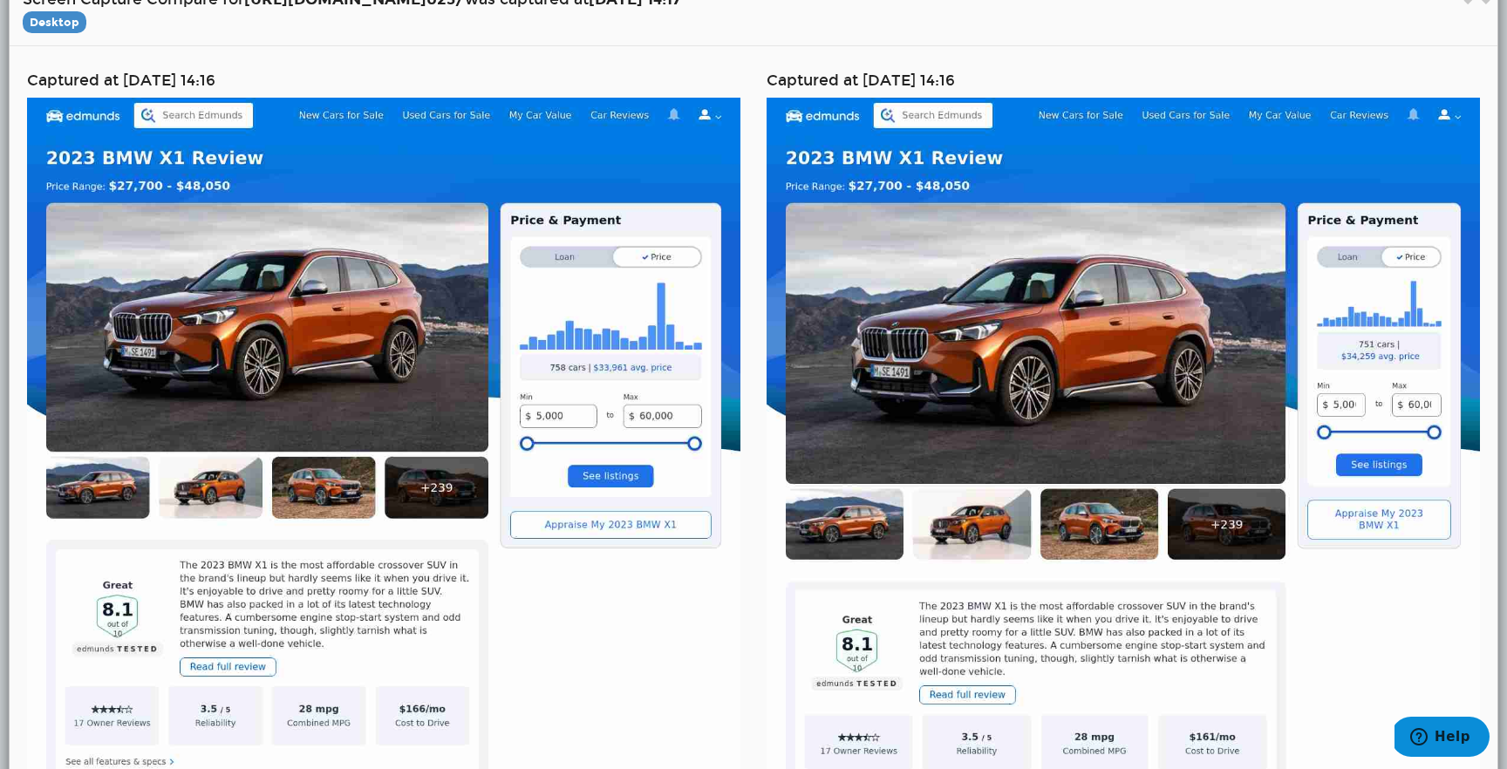
scroll to position [44, 0]
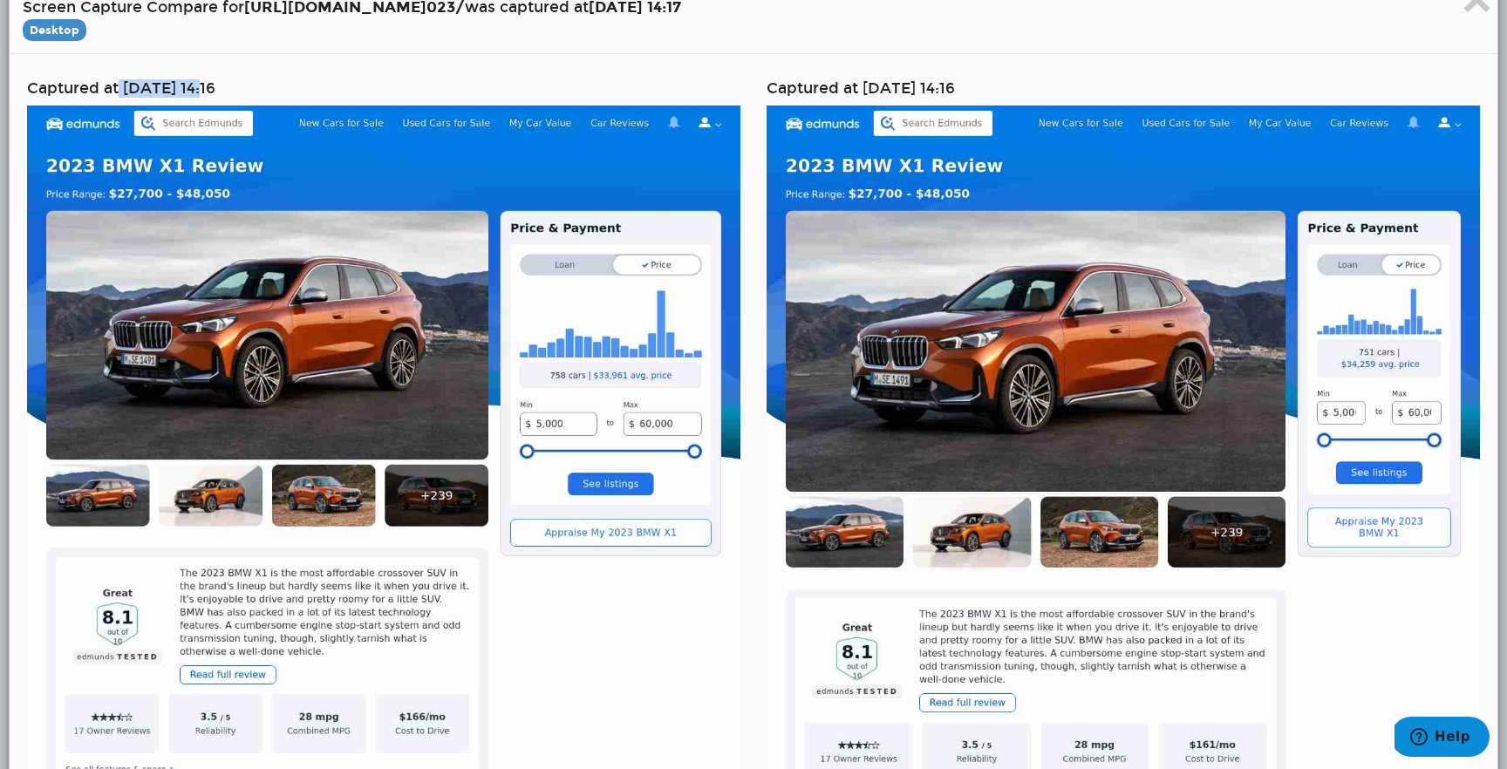
drag, startPoint x: 117, startPoint y: 84, endPoint x: 210, endPoint y: 89, distance: 93.4
click at [210, 89] on h4 "Captured at [DATE] 14:16" at bounding box center [383, 88] width 713 height 17
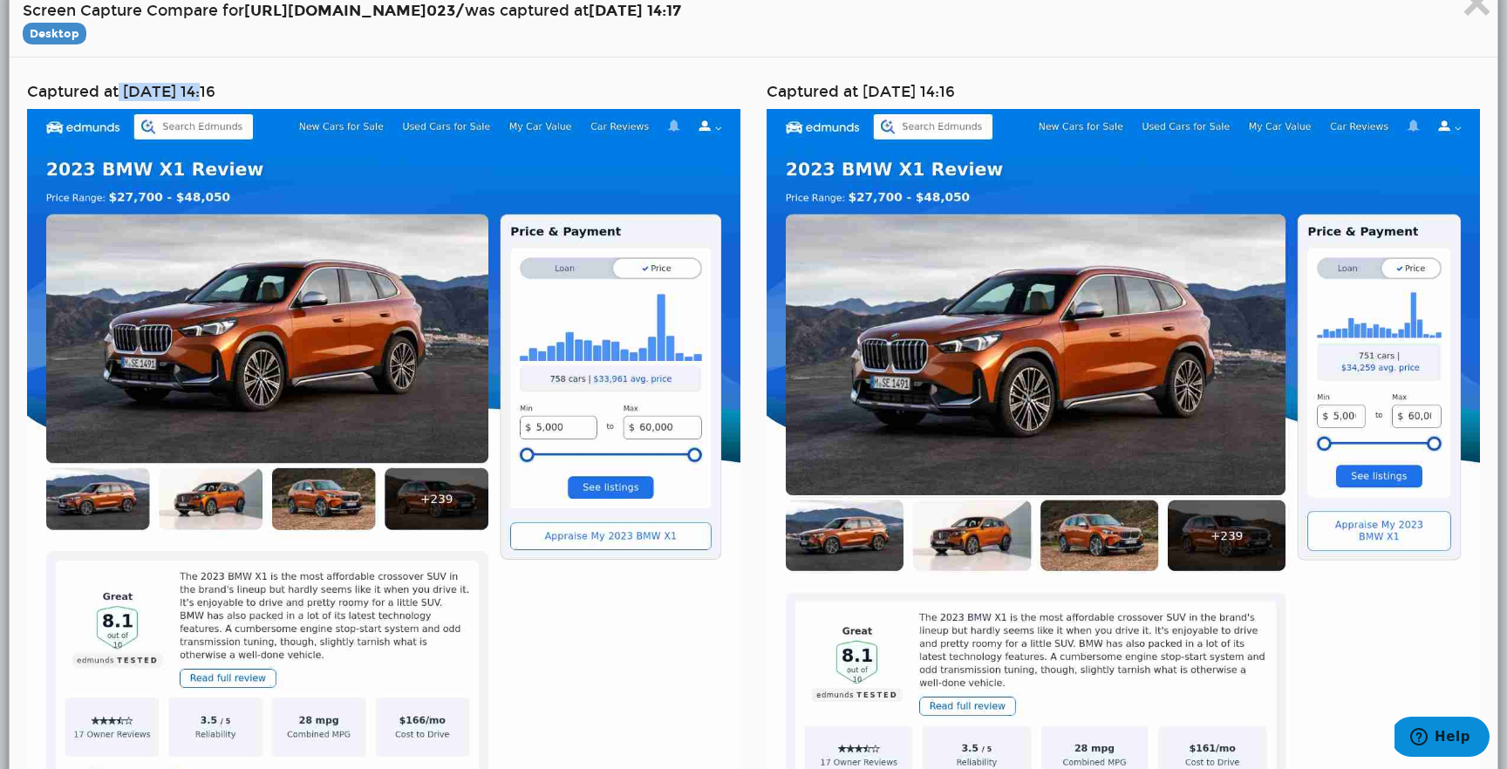
scroll to position [0, 0]
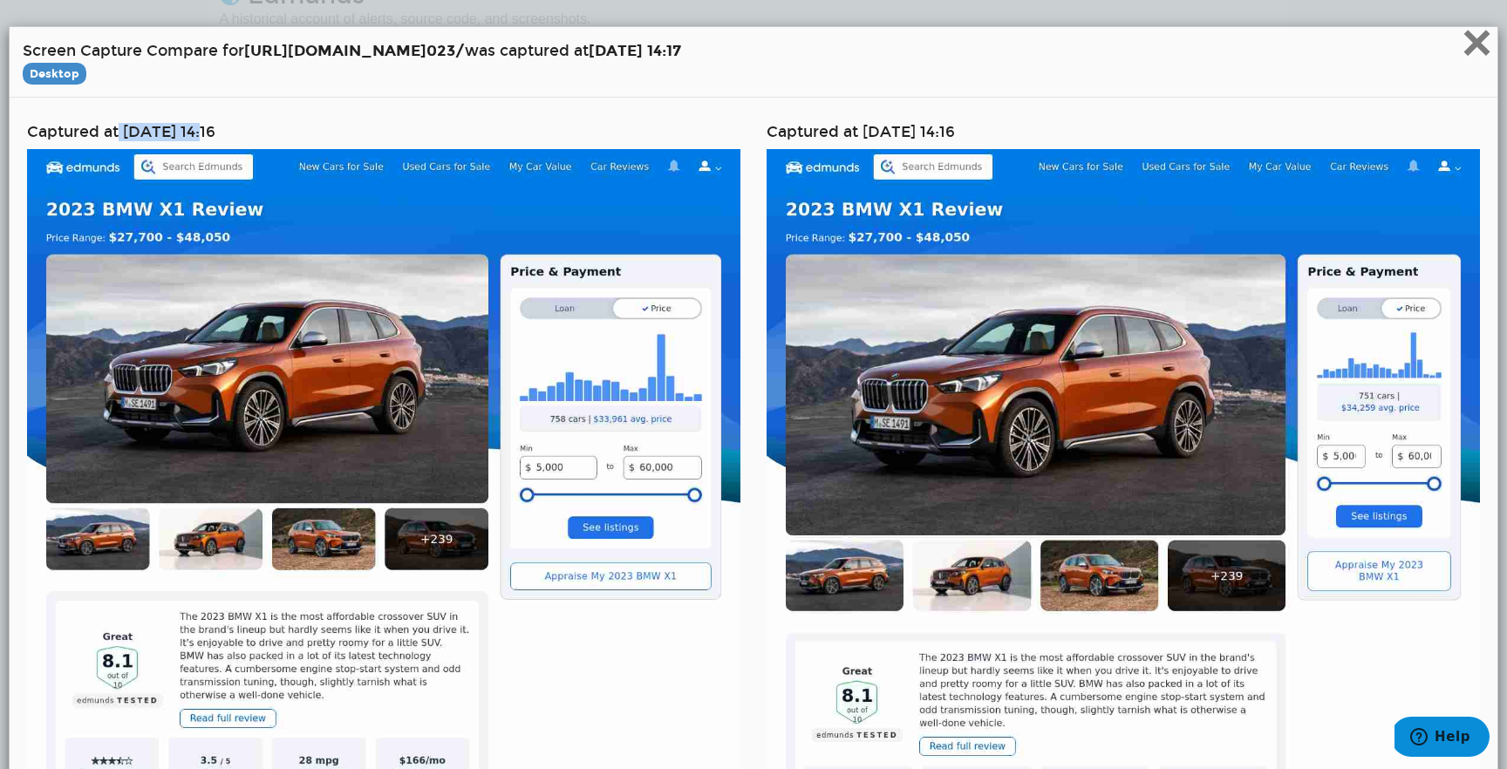
click at [1485, 55] on span "×" at bounding box center [1476, 42] width 31 height 58
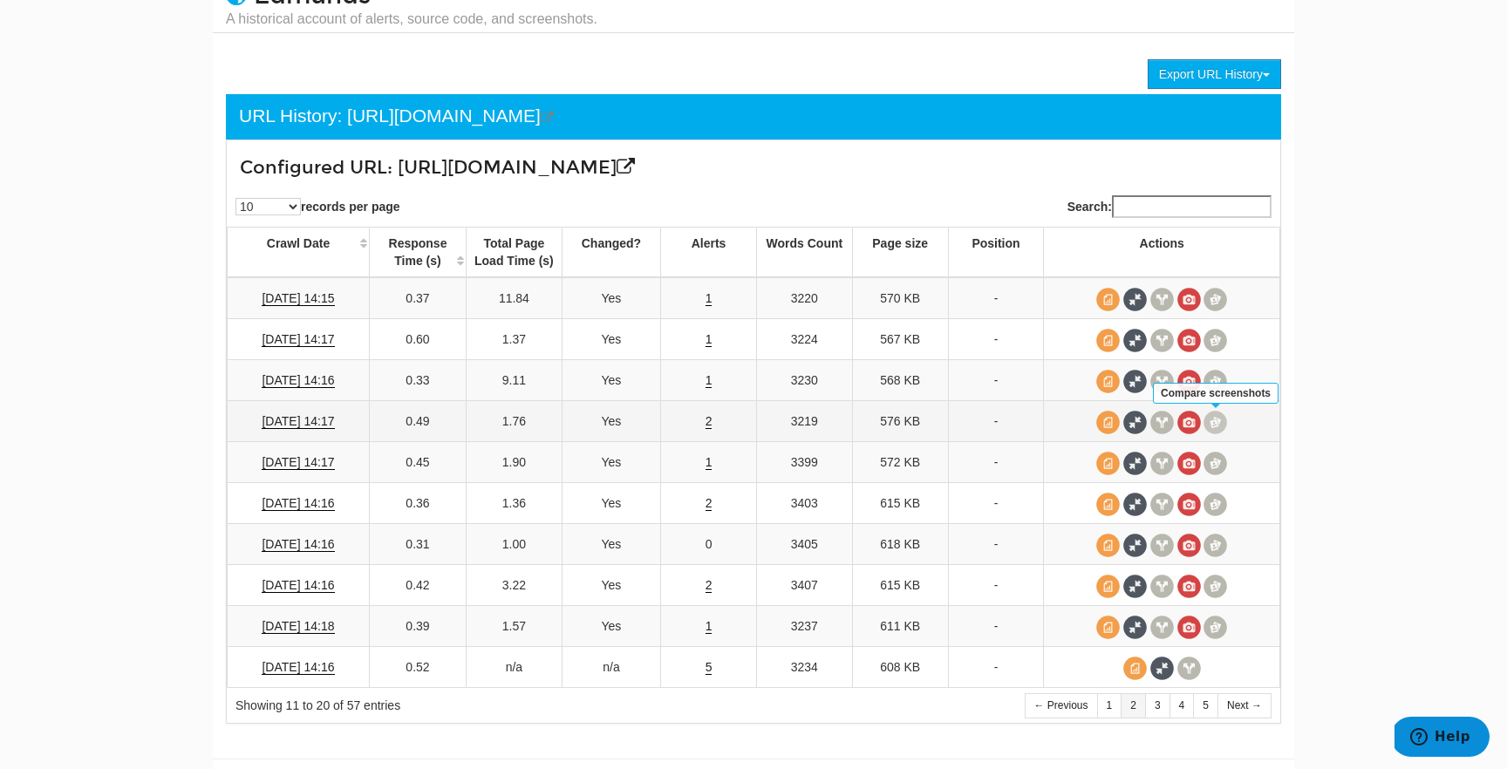
click at [1216, 421] on span at bounding box center [1215, 423] width 24 height 24
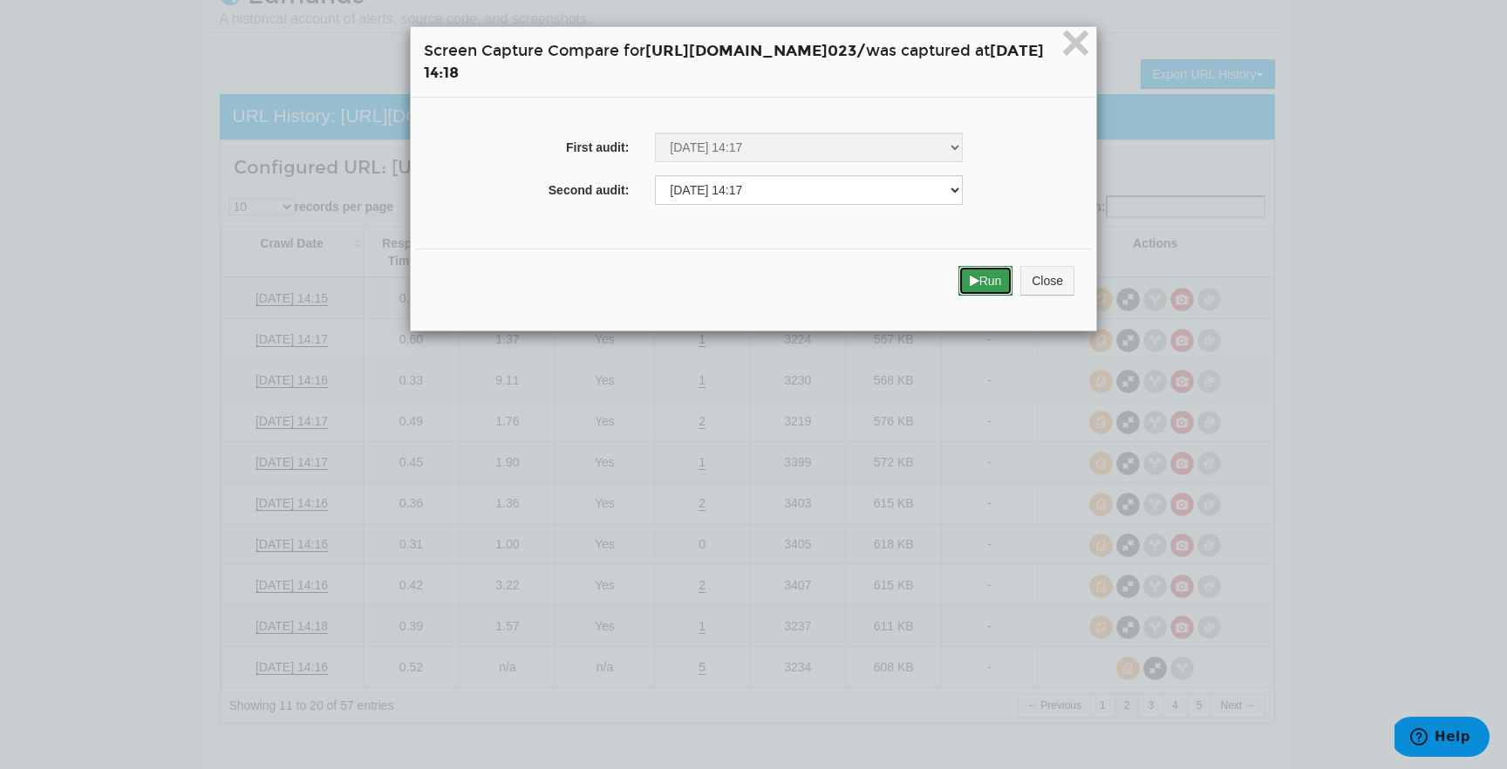
click at [1013, 269] on button "Run" at bounding box center [985, 281] width 55 height 30
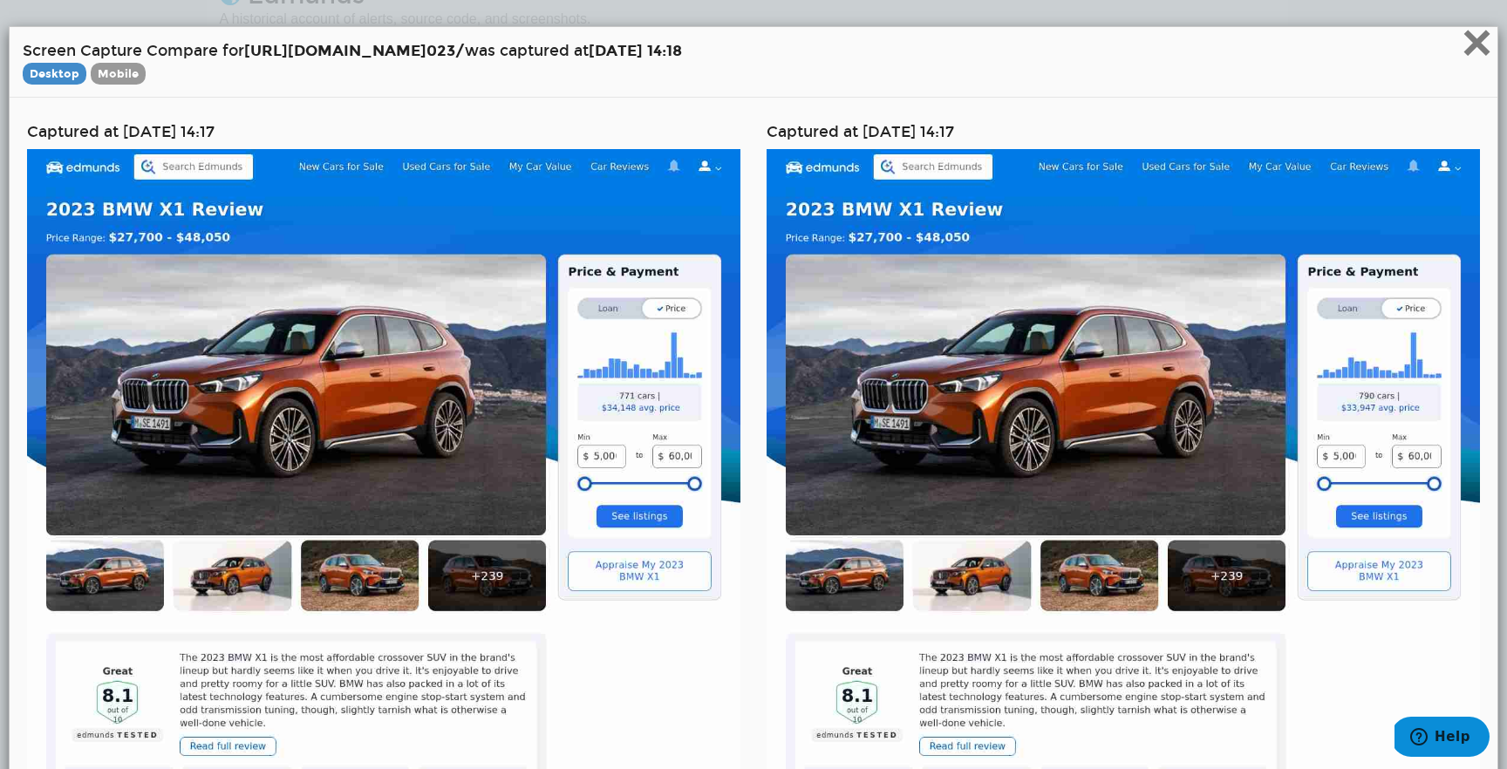
click at [1474, 47] on span "×" at bounding box center [1476, 42] width 31 height 58
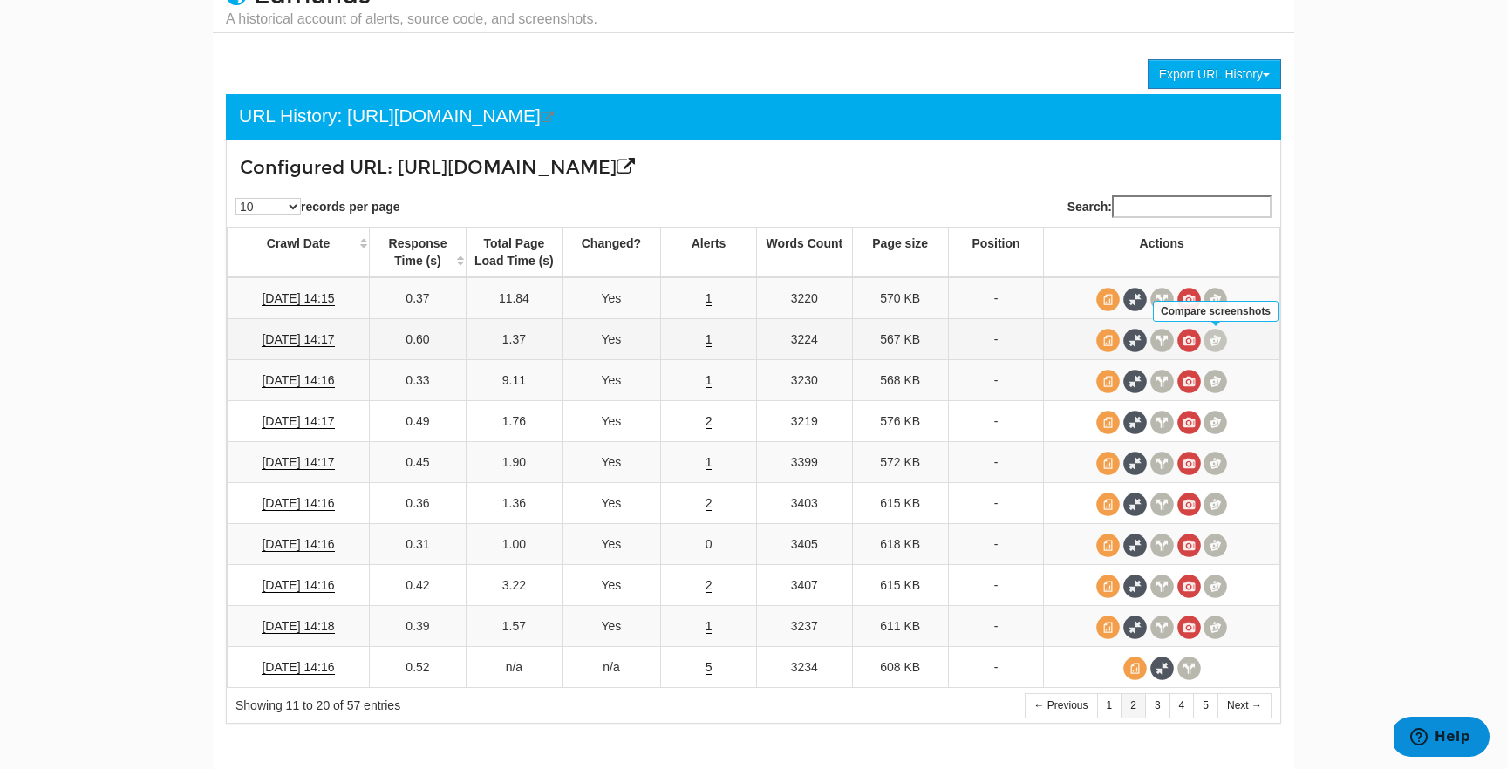
click at [1217, 341] on span at bounding box center [1215, 341] width 24 height 24
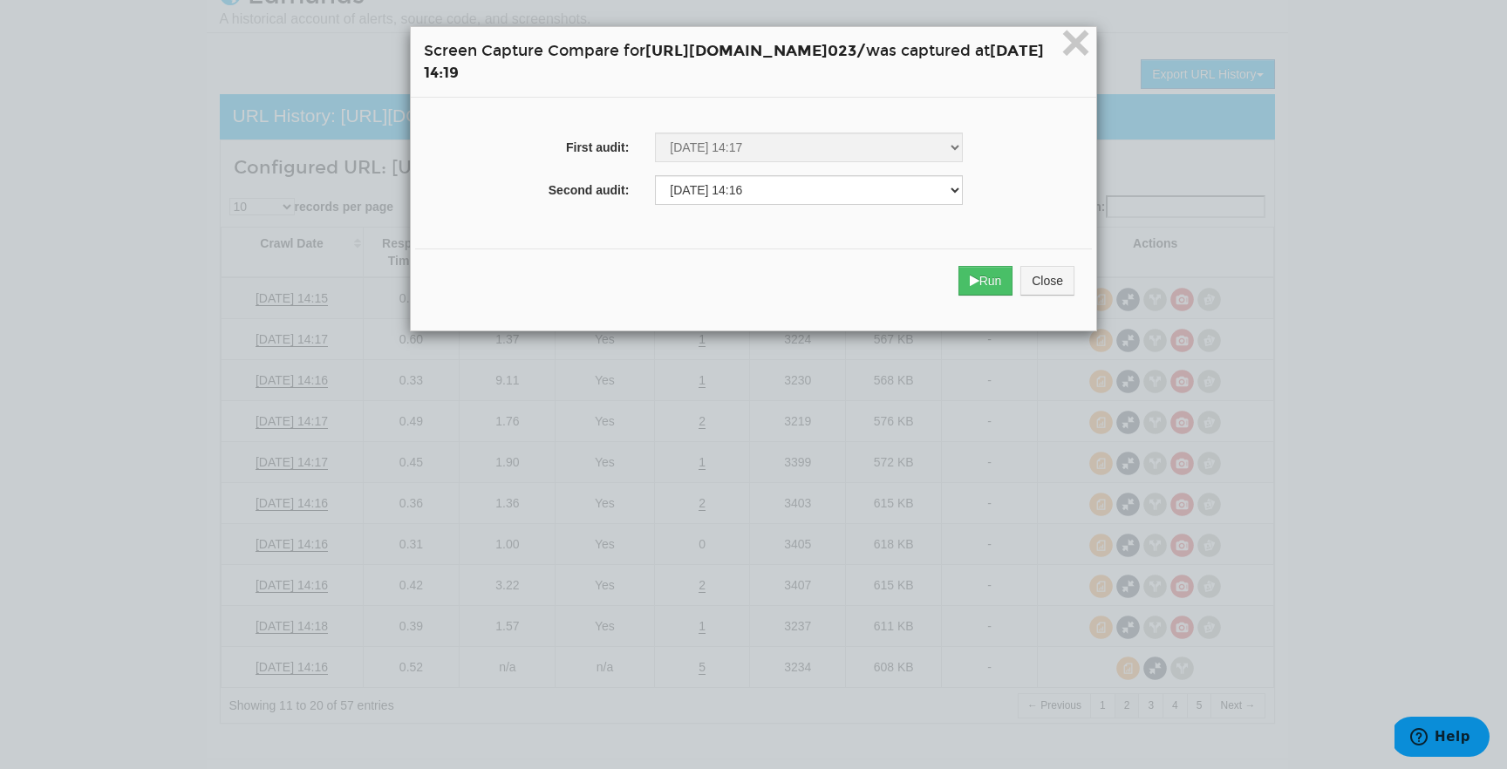
click at [1067, 301] on div "Run Close" at bounding box center [753, 280] width 677 height 65
click at [1013, 285] on button "Run" at bounding box center [985, 281] width 55 height 30
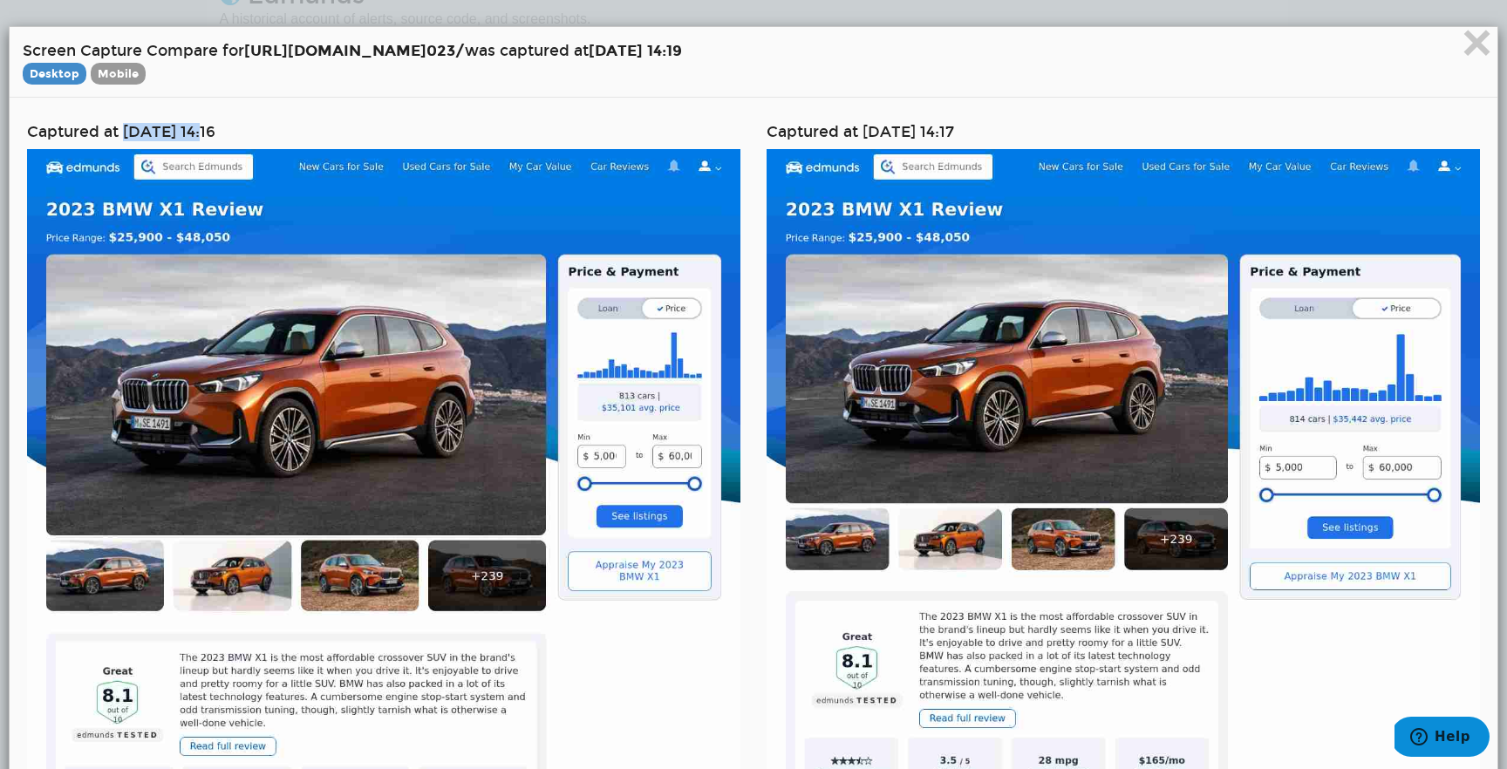
drag, startPoint x: 126, startPoint y: 130, endPoint x: 210, endPoint y: 135, distance: 83.9
click at [210, 135] on h4 "Captured at 07/10/2025 14:16" at bounding box center [383, 132] width 713 height 17
drag, startPoint x: 862, startPoint y: 132, endPoint x: 951, endPoint y: 134, distance: 89.0
click at [951, 134] on h4 "Captured at [DATE] 14:17" at bounding box center [1122, 132] width 713 height 17
click at [1468, 55] on span "×" at bounding box center [1476, 42] width 31 height 58
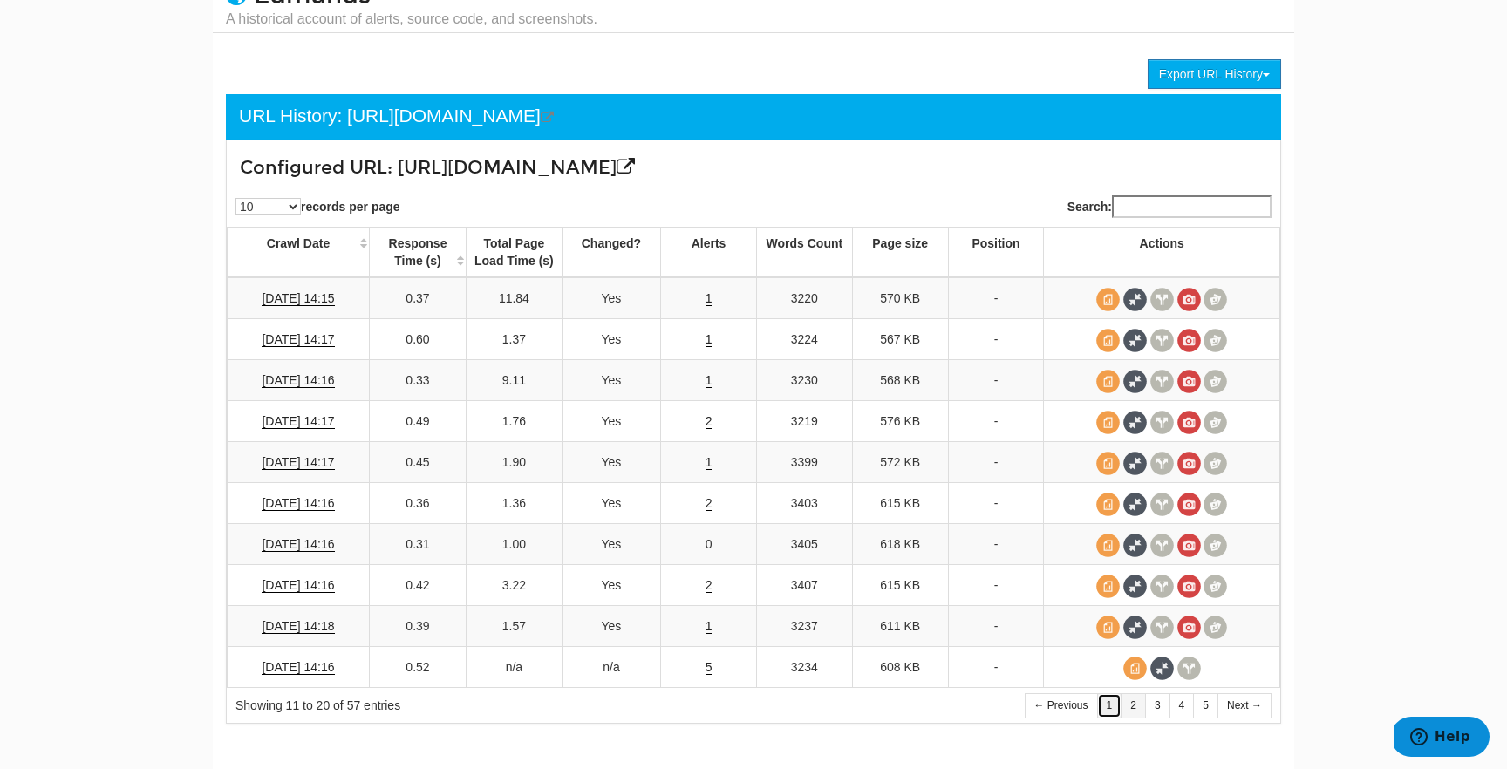
click at [1111, 717] on link "1" at bounding box center [1109, 705] width 25 height 25
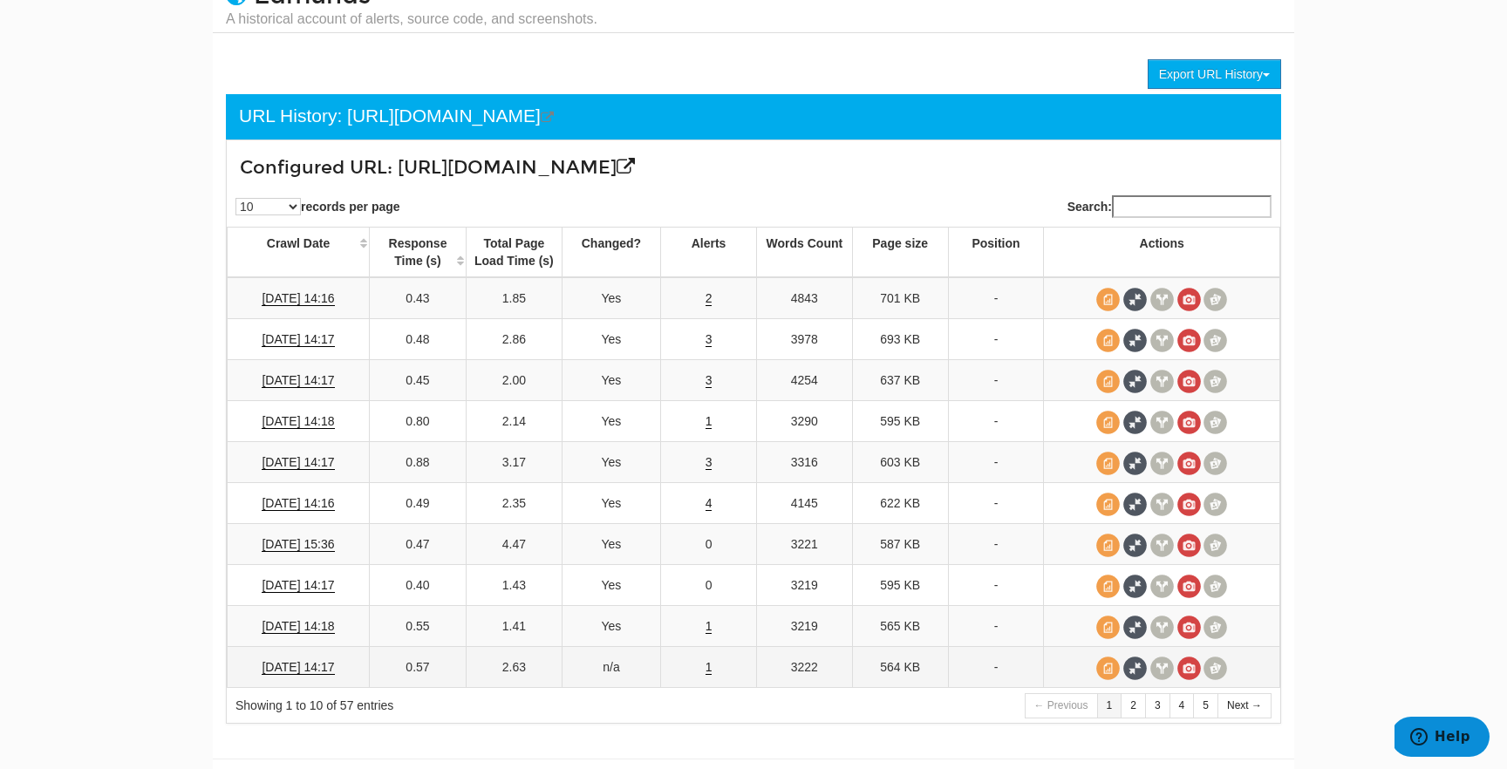
click at [712, 668] on td "1" at bounding box center [709, 667] width 96 height 41
click at [711, 668] on link "1" at bounding box center [708, 667] width 7 height 15
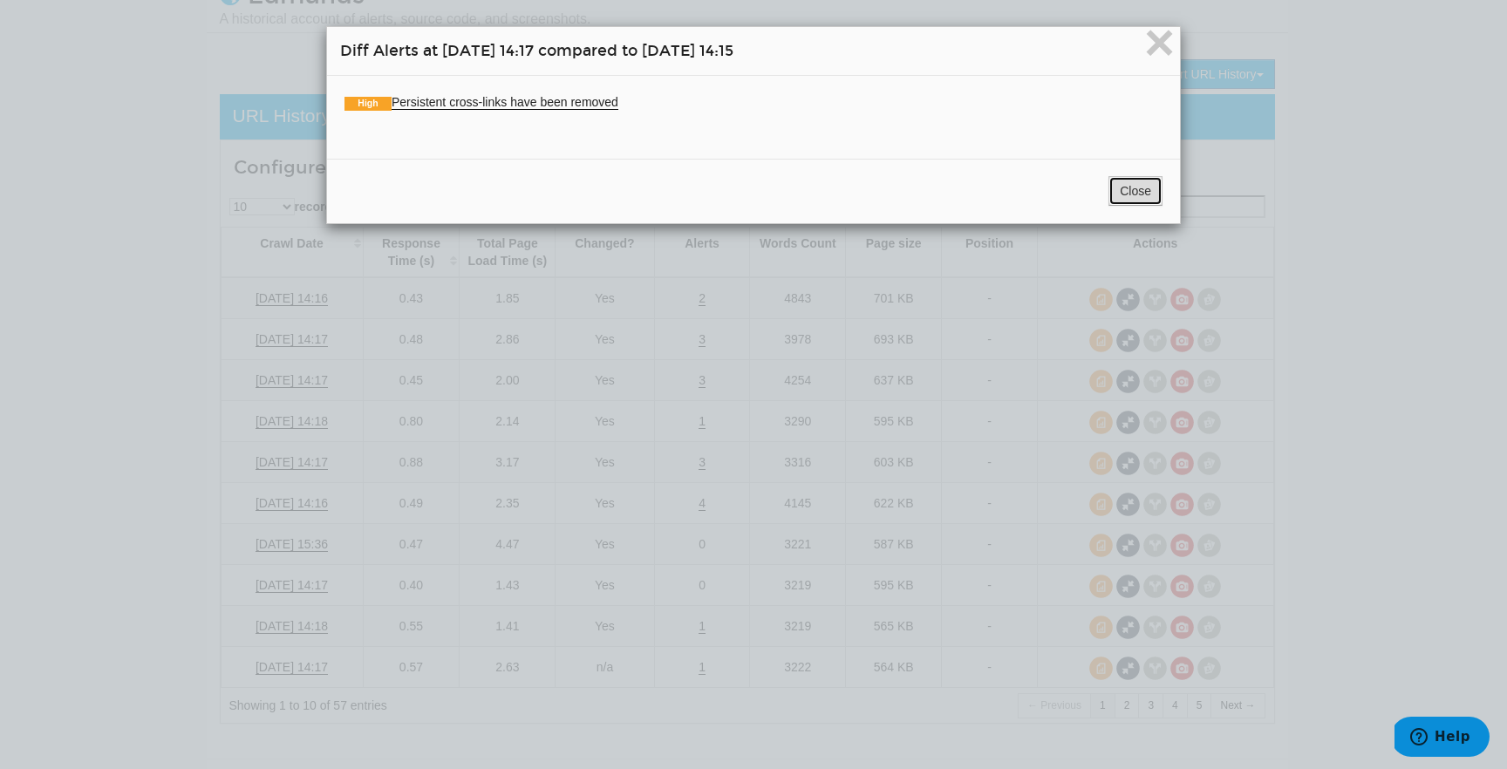
click at [1119, 198] on button "Close" at bounding box center [1135, 191] width 54 height 30
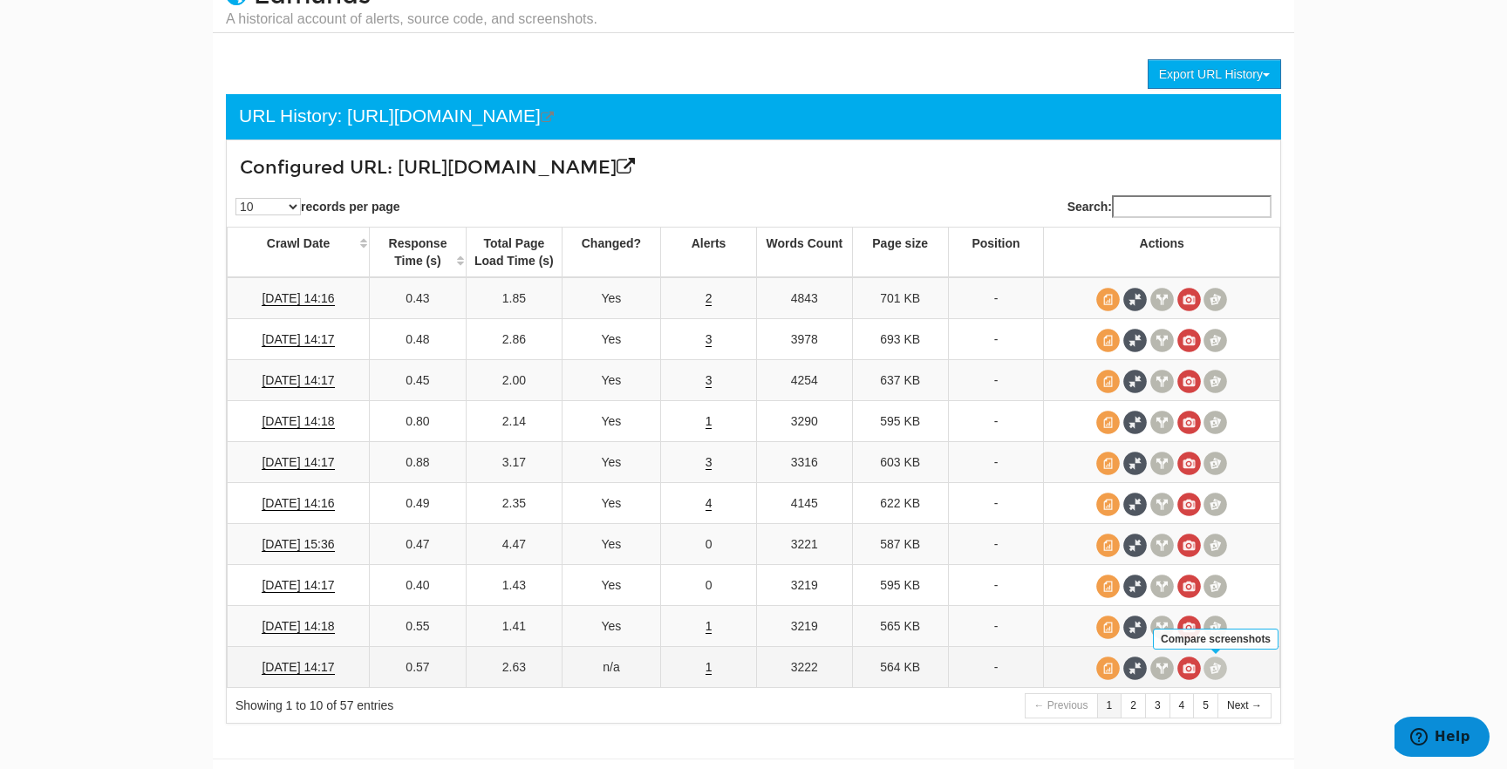
click at [1210, 670] on span at bounding box center [1215, 668] width 24 height 24
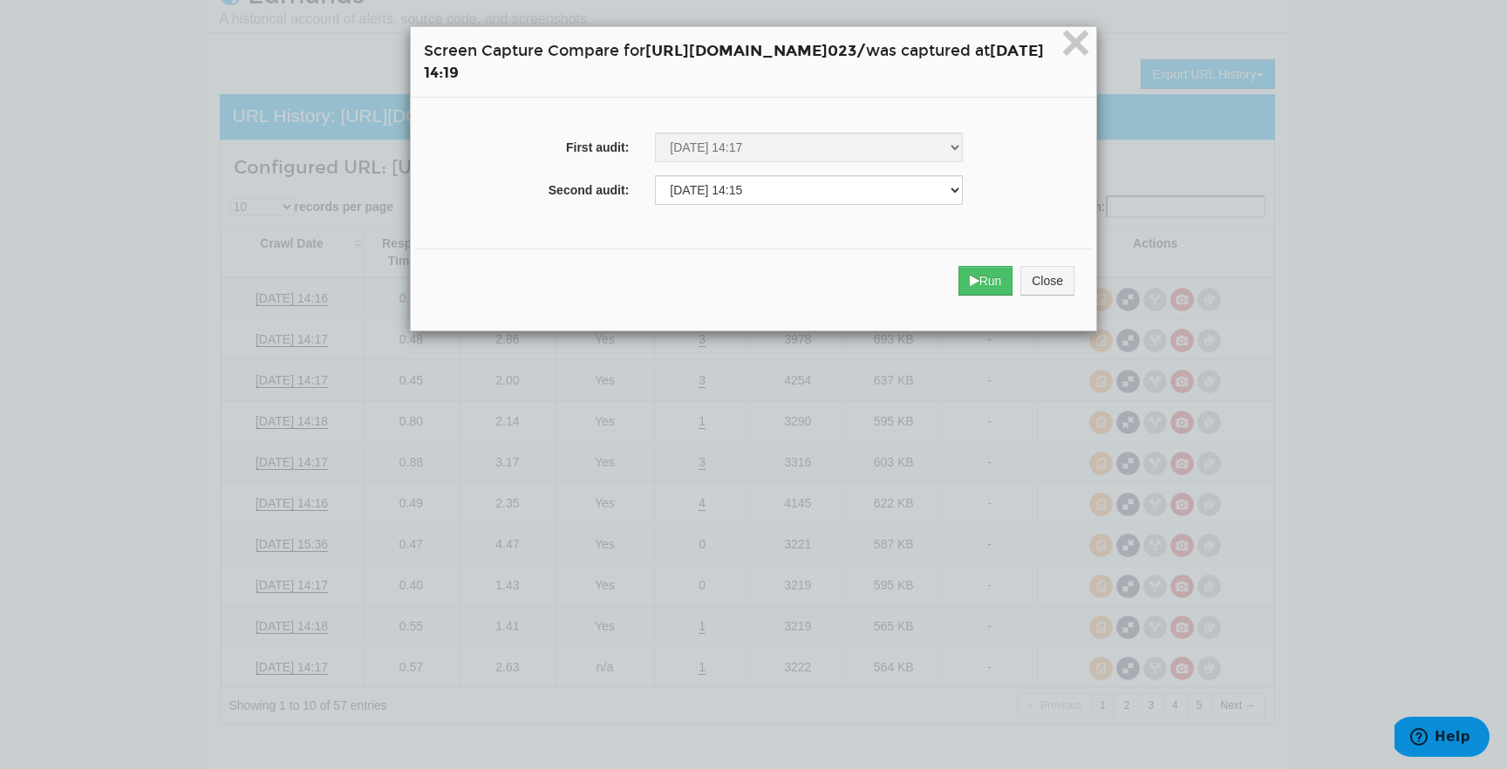
click at [1065, 259] on div "Run Close" at bounding box center [753, 280] width 677 height 65
click at [979, 278] on icon "submit" at bounding box center [974, 281] width 10 height 12
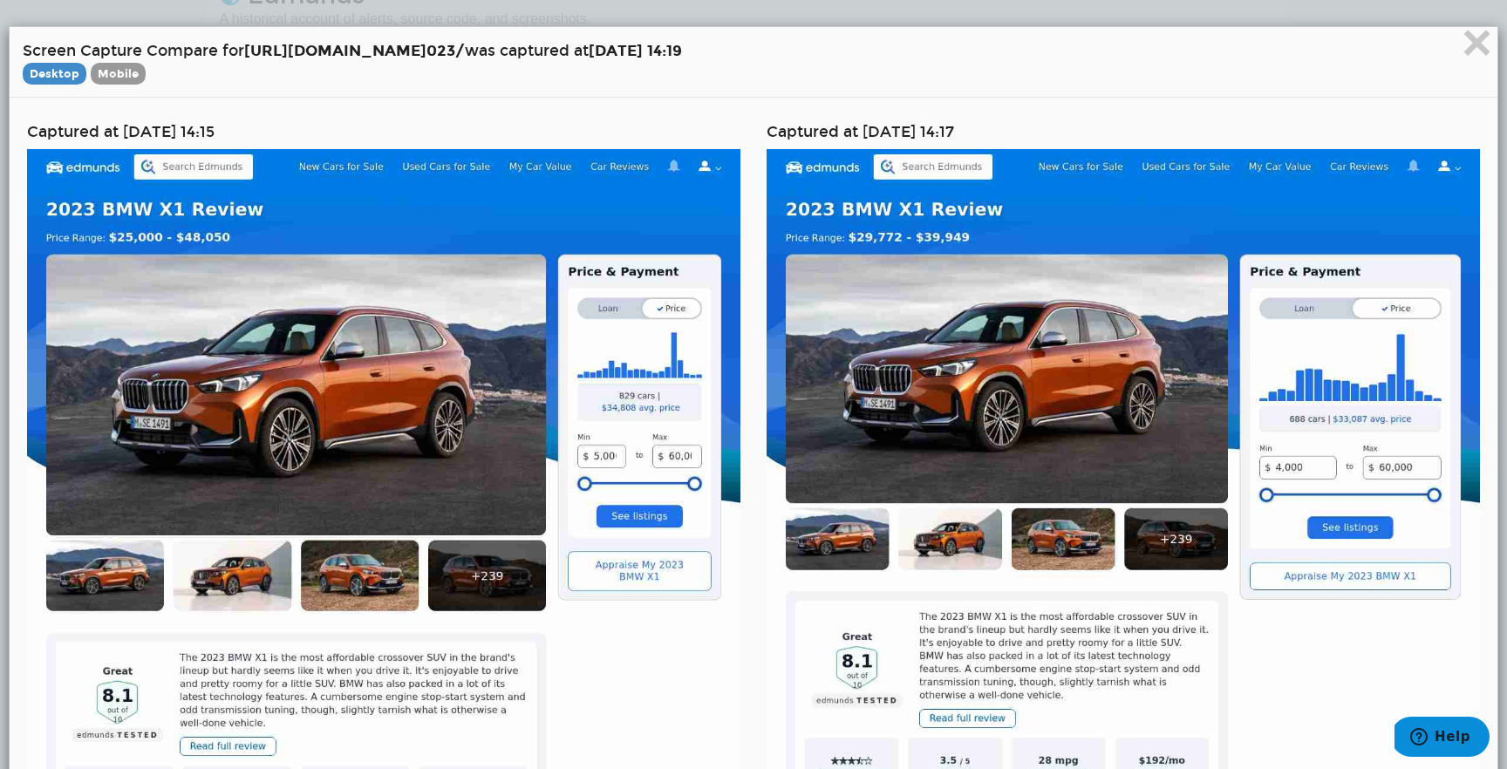
click at [1458, 37] on div "× Screen Capture Compare for https://www.edmunds.com/bmw/x1/2 023/ was captured…" at bounding box center [753, 62] width 1487 height 71
click at [1471, 43] on span "×" at bounding box center [1476, 42] width 31 height 58
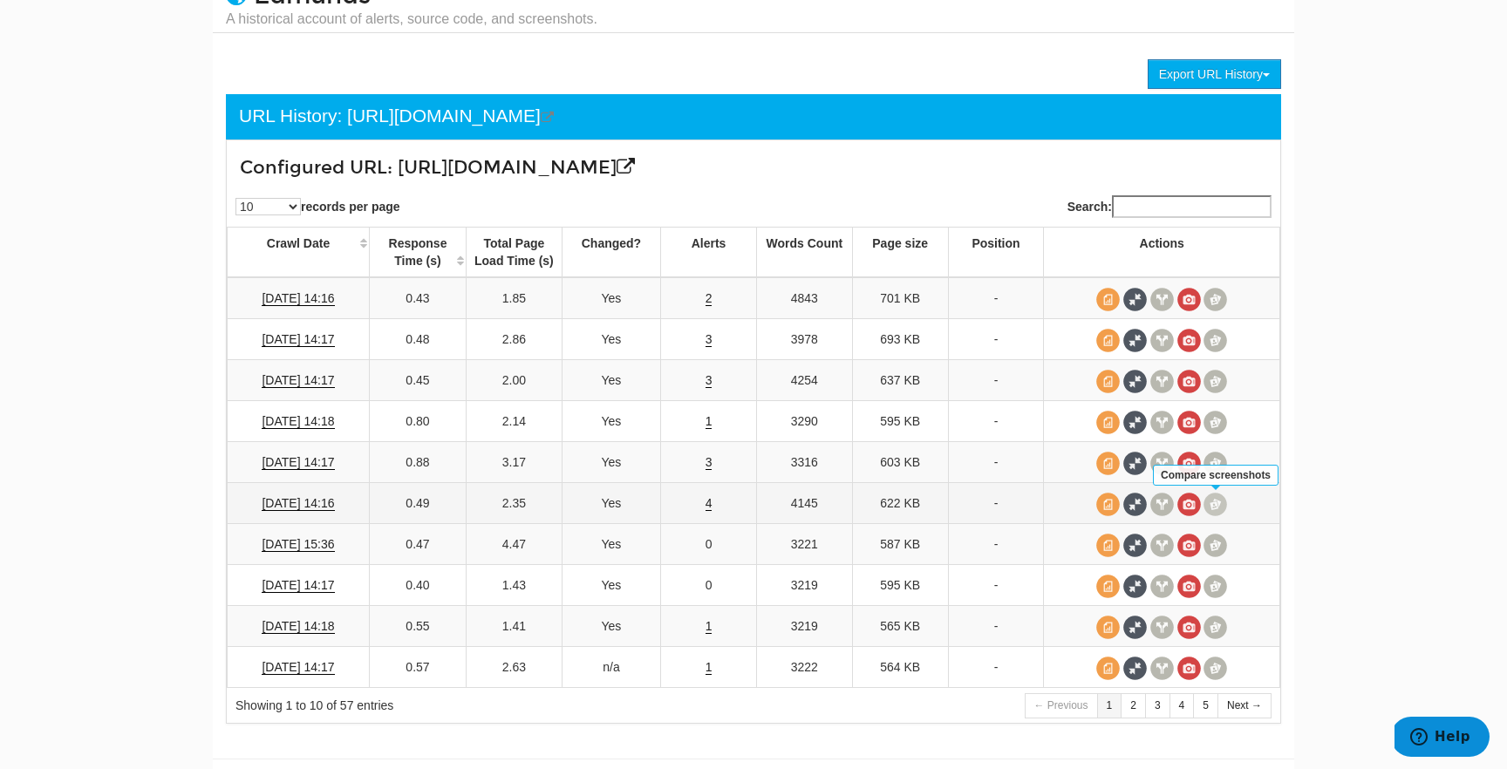
click at [1215, 503] on span at bounding box center [1215, 505] width 24 height 24
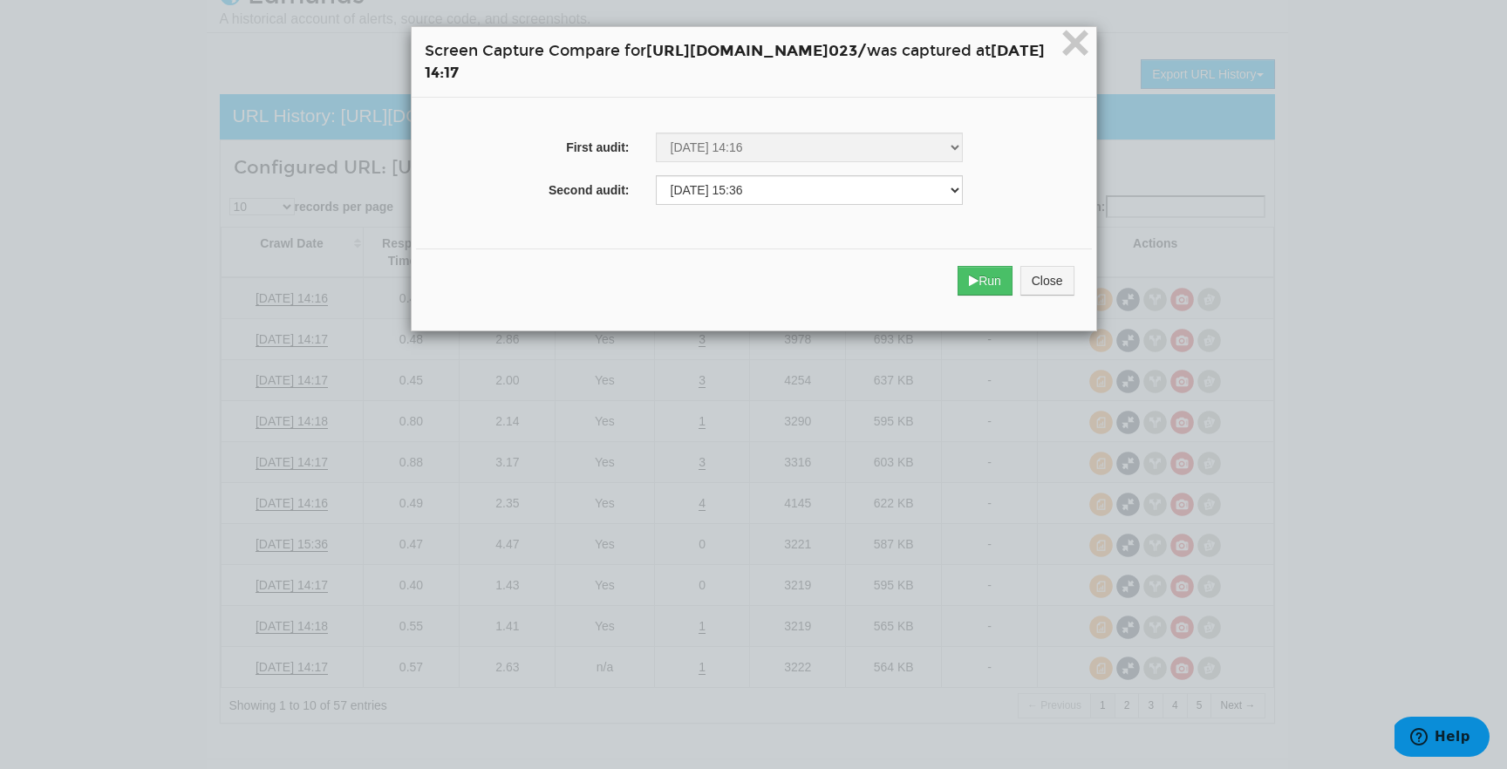
click at [1058, 297] on div "Run Close" at bounding box center [754, 280] width 676 height 65
click at [1012, 287] on button "Run" at bounding box center [984, 281] width 55 height 30
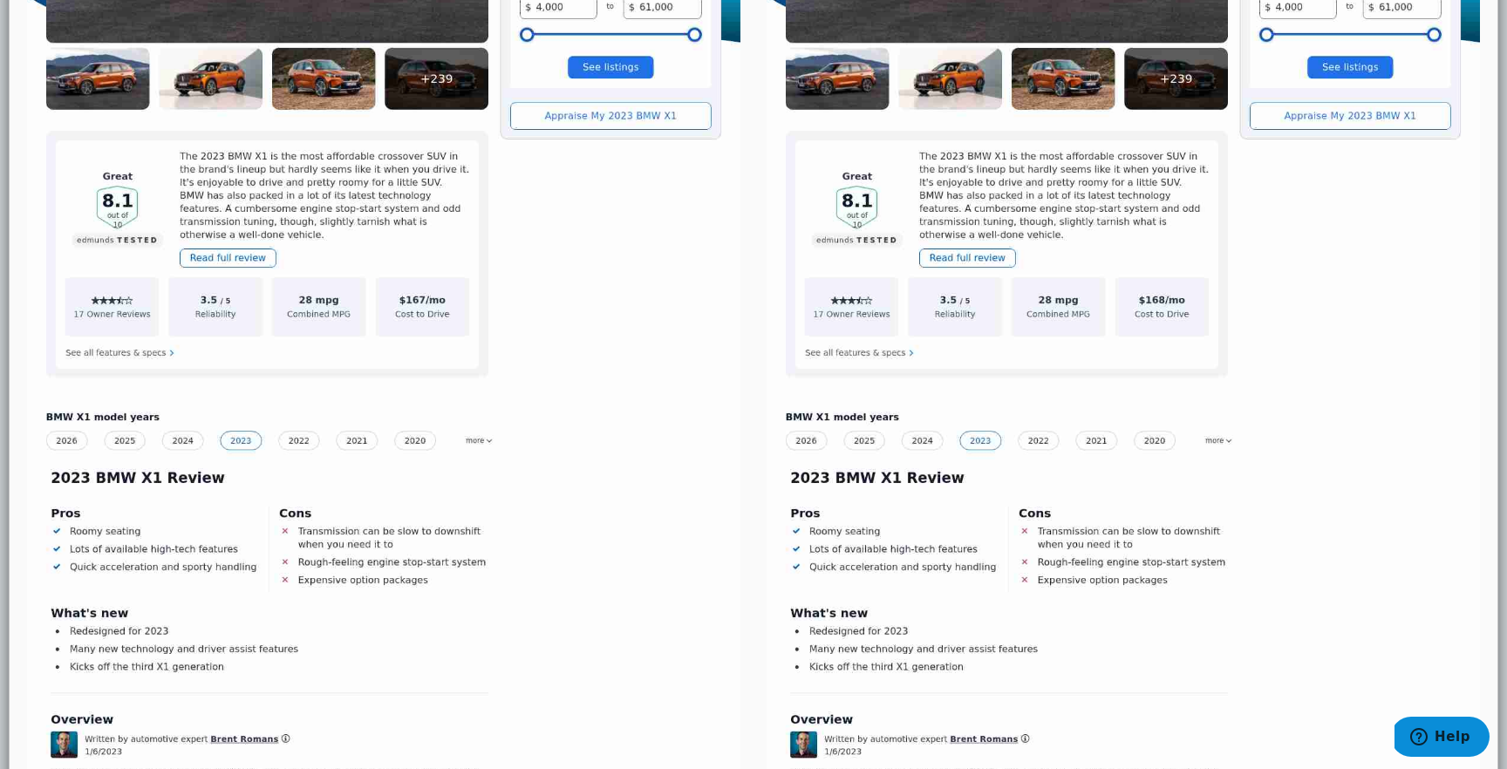
scroll to position [461, 0]
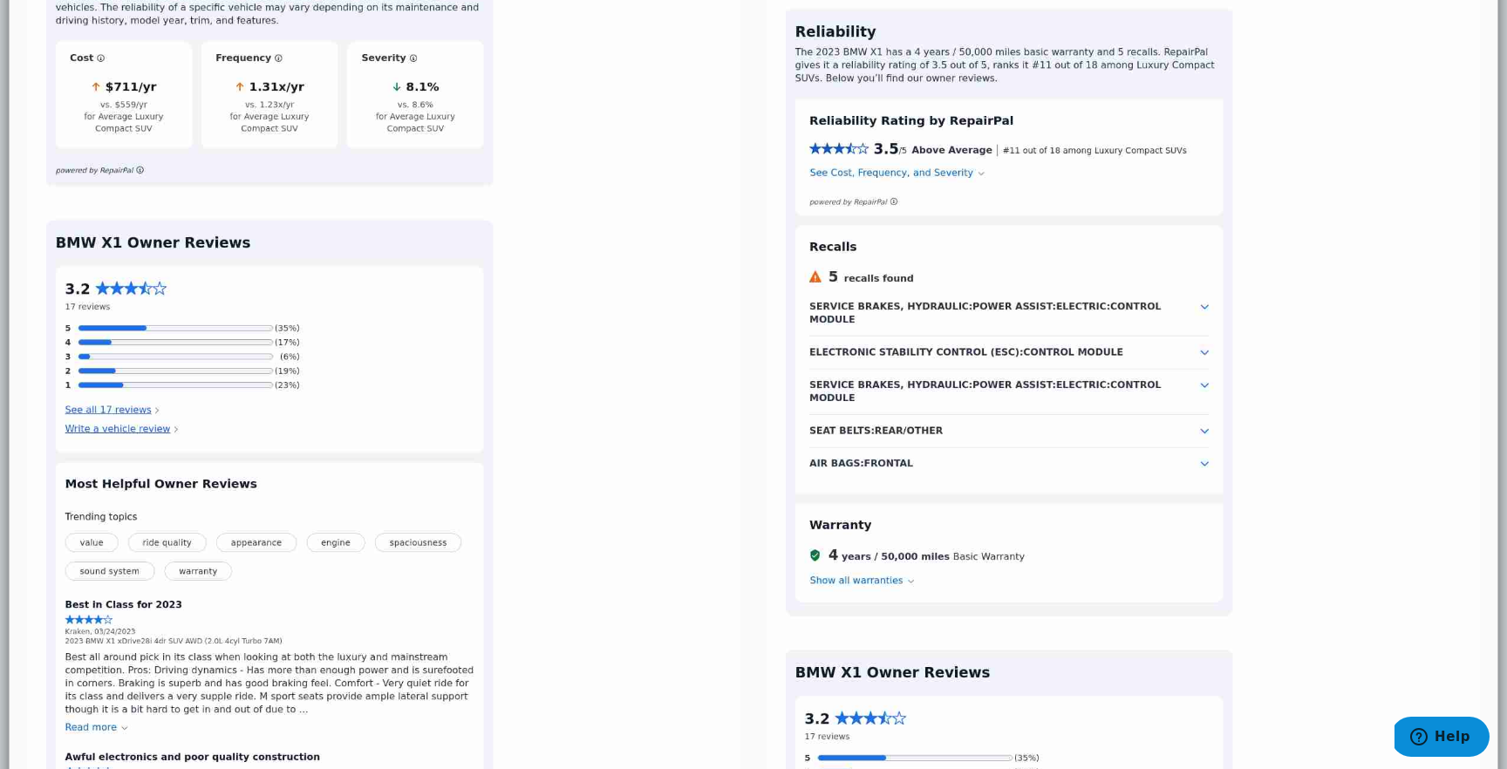
scroll to position [4327, 0]
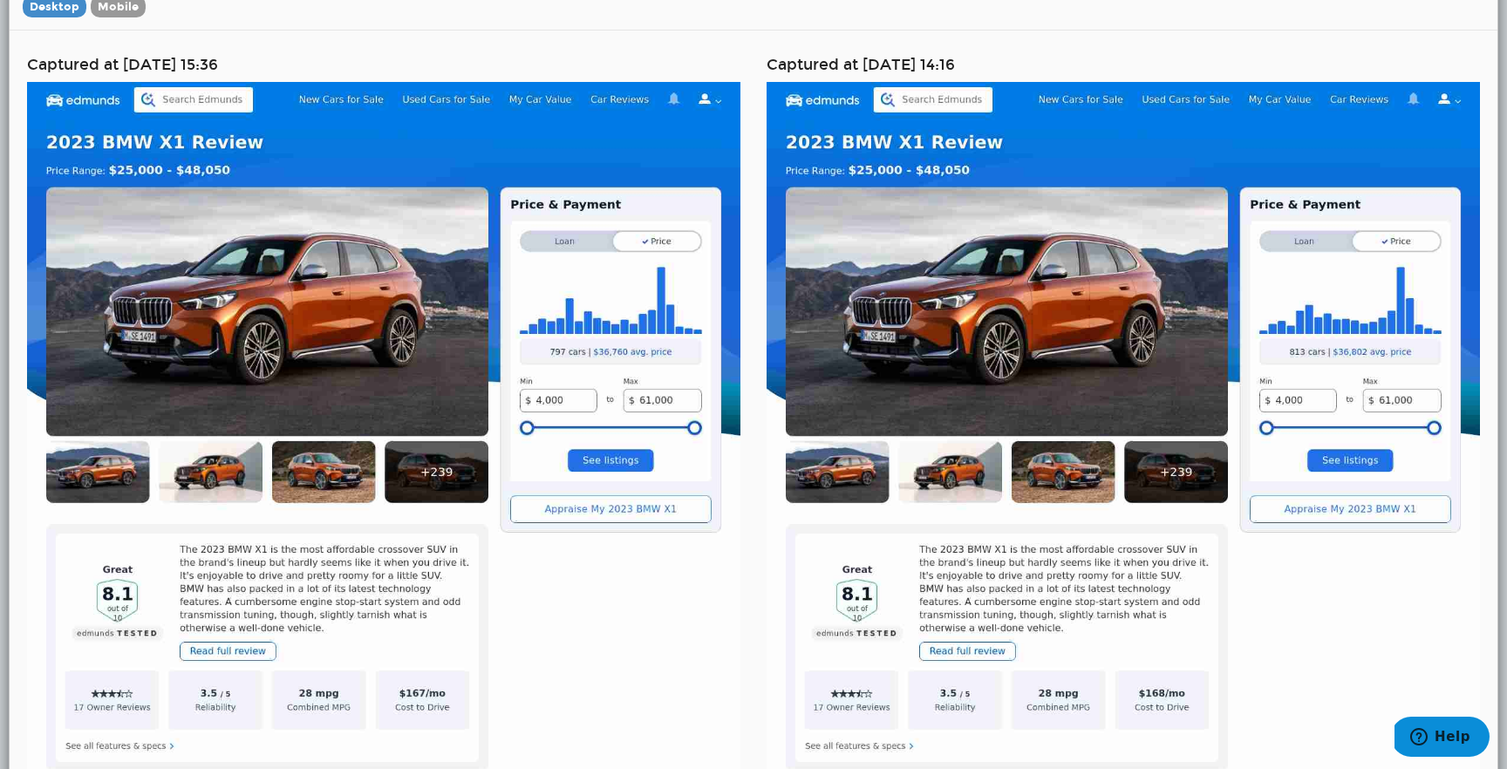
scroll to position [75, 0]
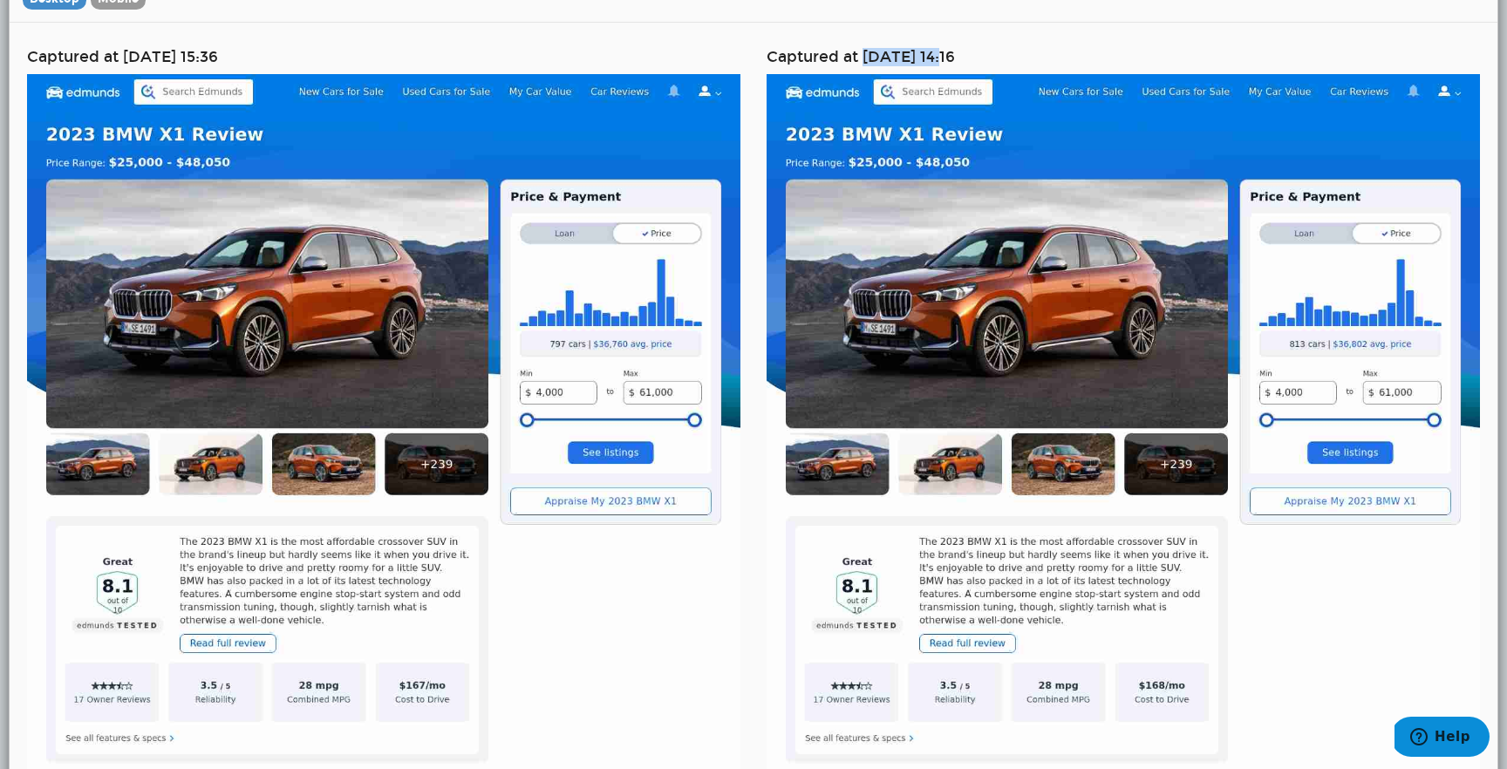
drag, startPoint x: 863, startPoint y: 56, endPoint x: 953, endPoint y: 57, distance: 89.8
click at [953, 57] on h4 "Captured at [DATE] 14:16" at bounding box center [1122, 57] width 713 height 17
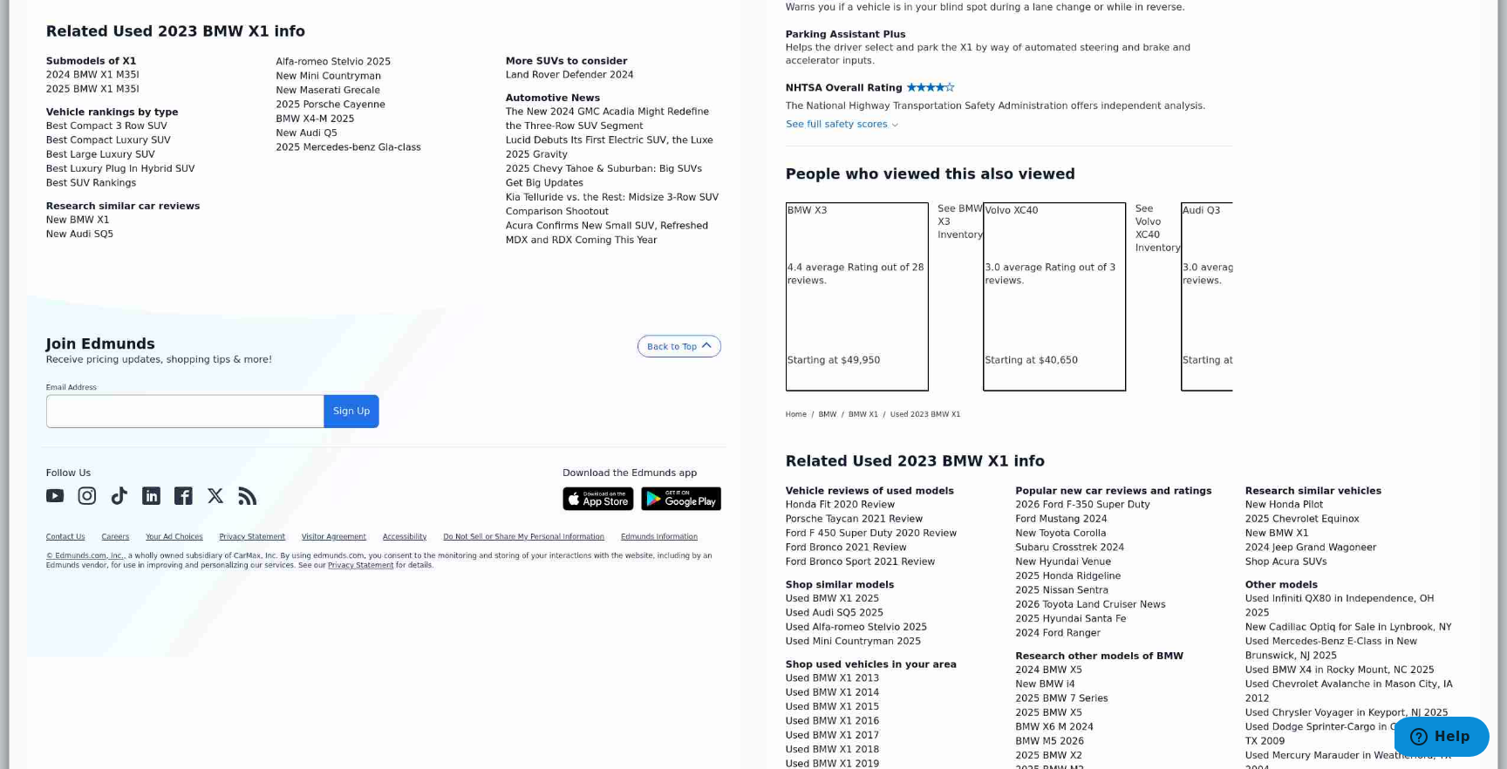
scroll to position [6517, 0]
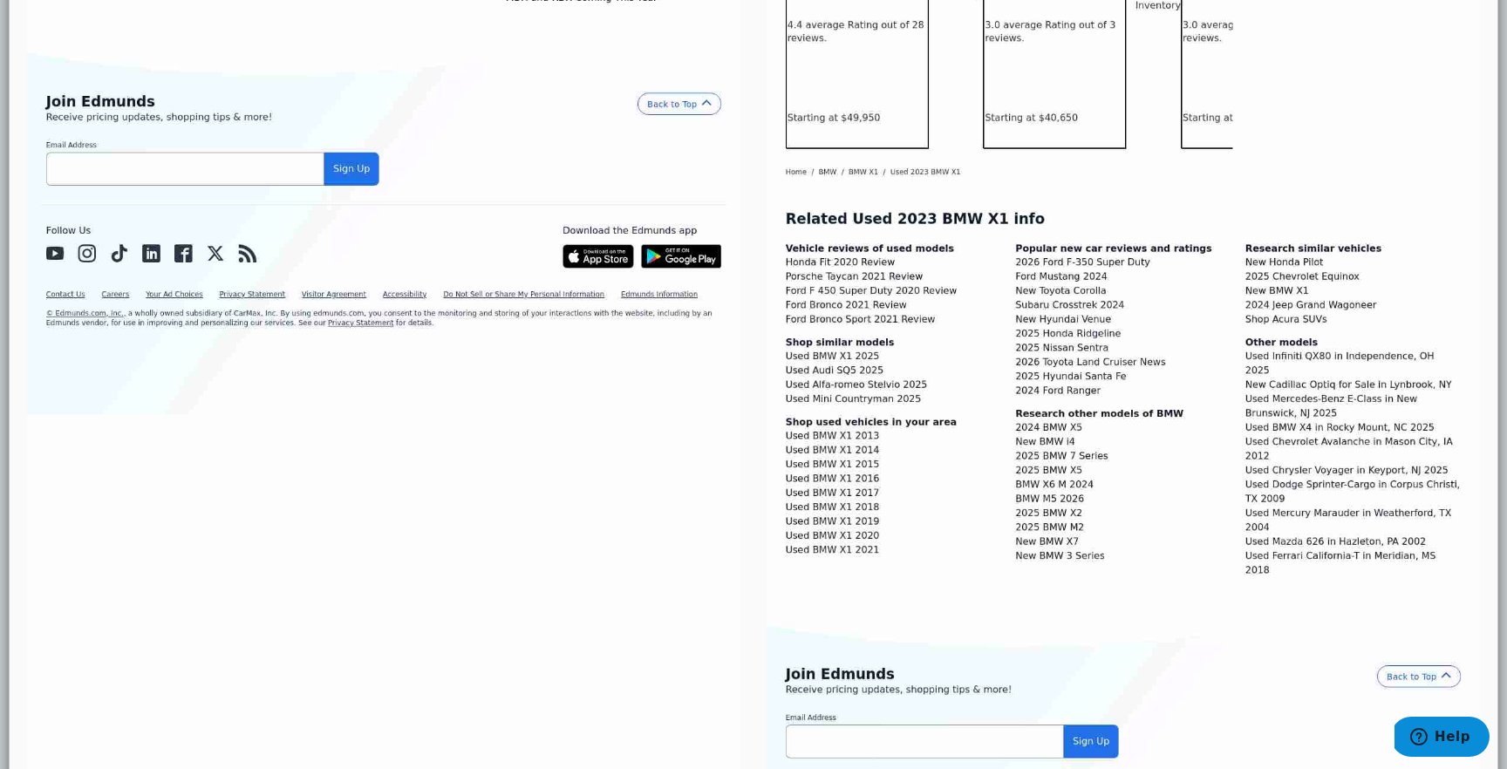
scroll to position [6782, 0]
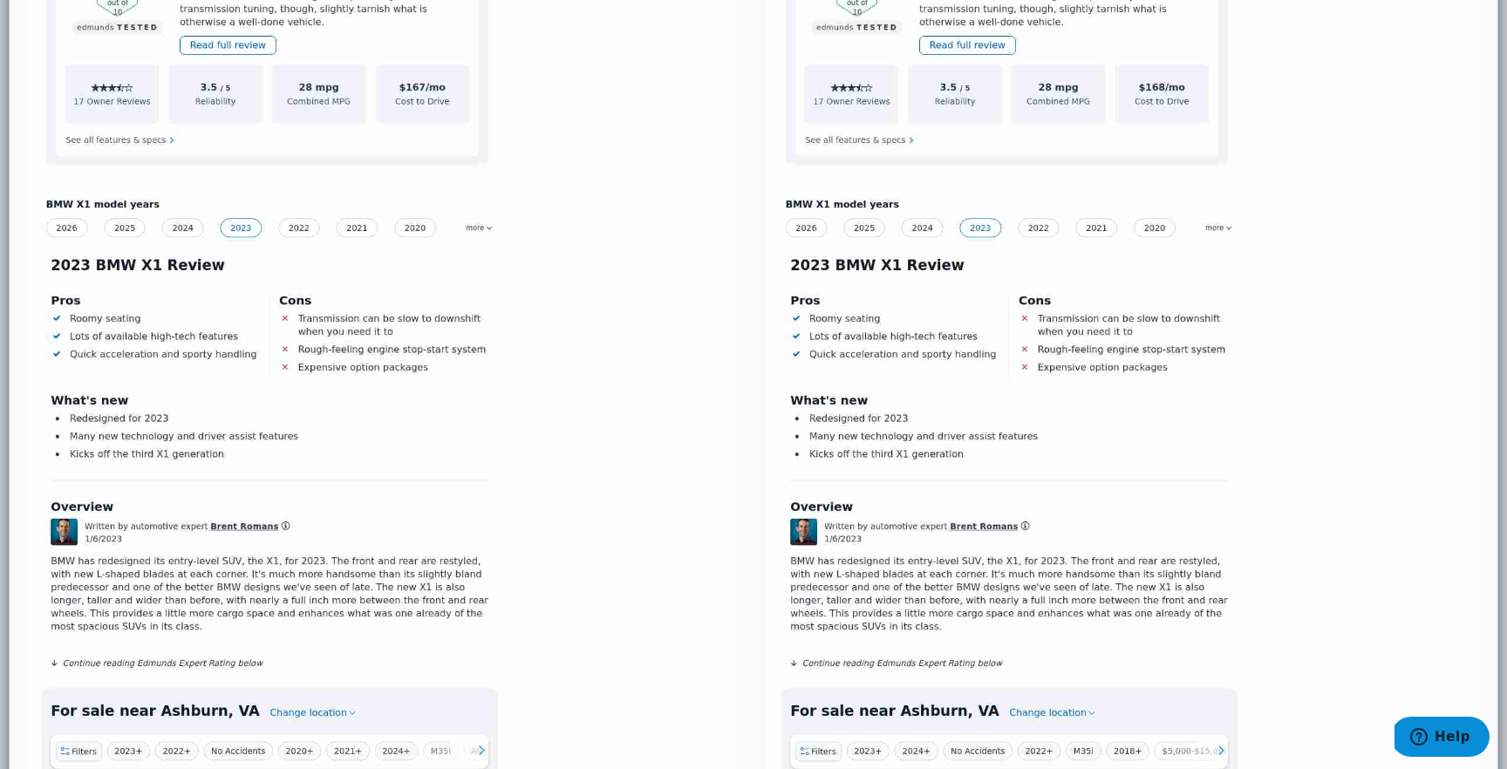
scroll to position [0, 0]
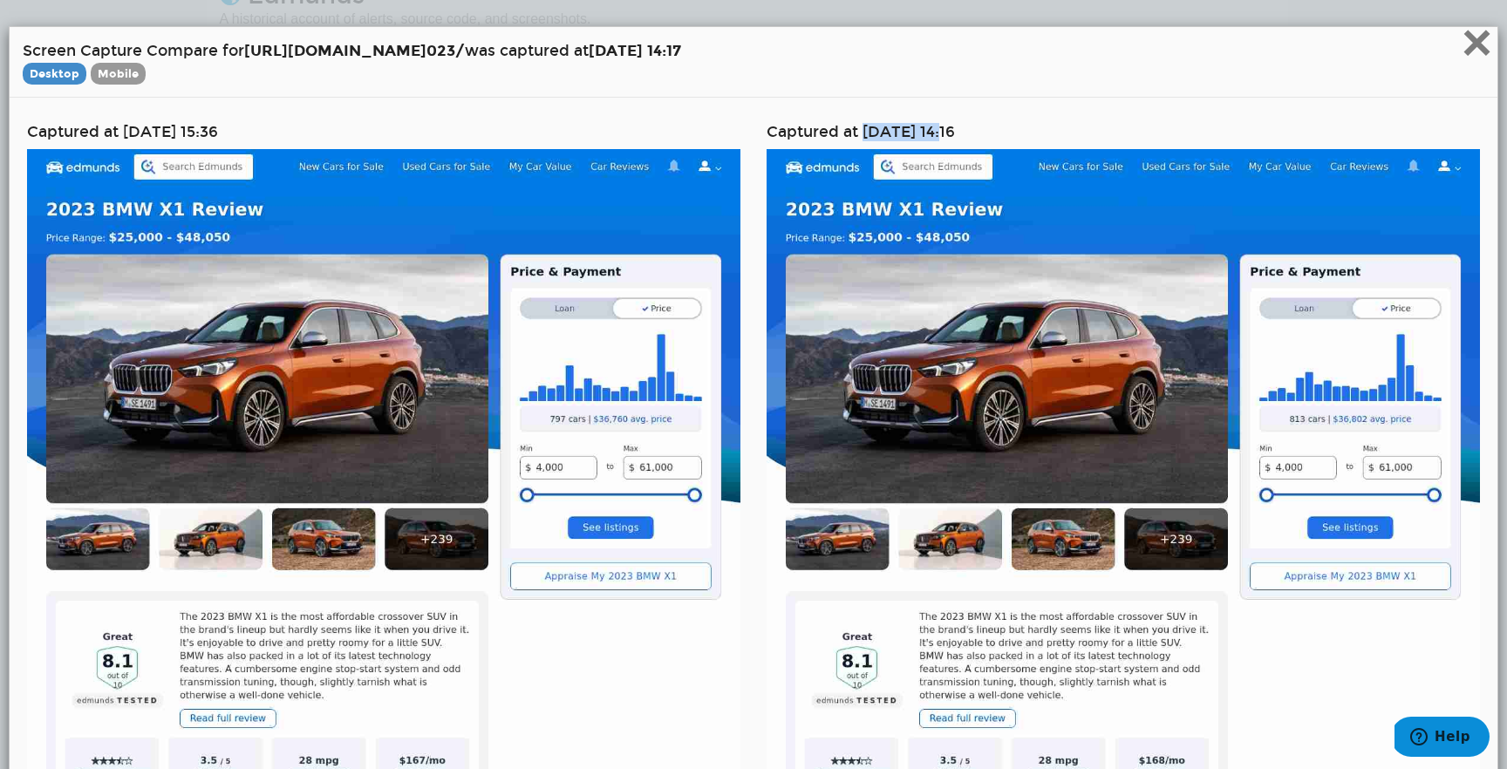
click at [1469, 71] on span "×" at bounding box center [1476, 42] width 31 height 58
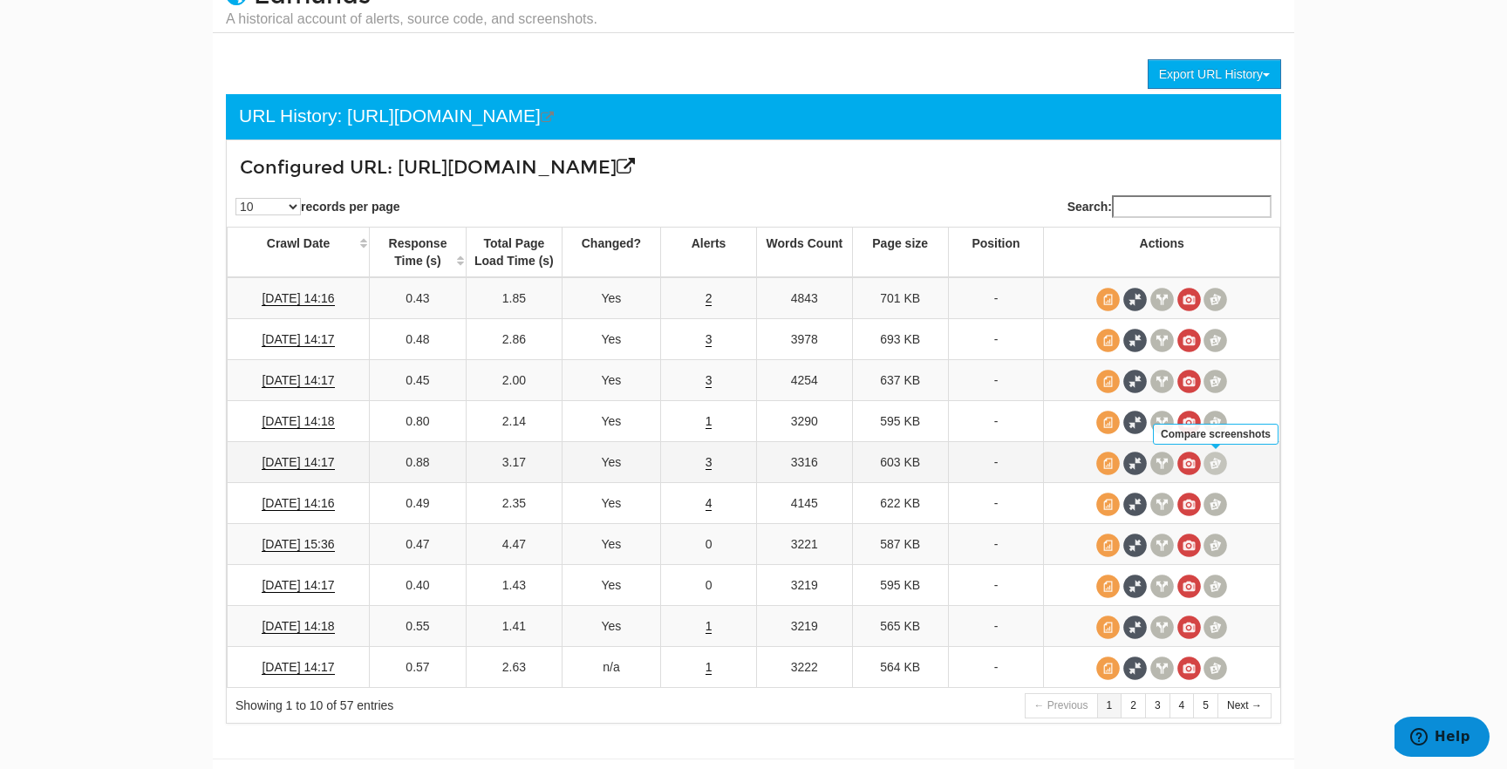
click at [1214, 469] on span at bounding box center [1215, 464] width 24 height 24
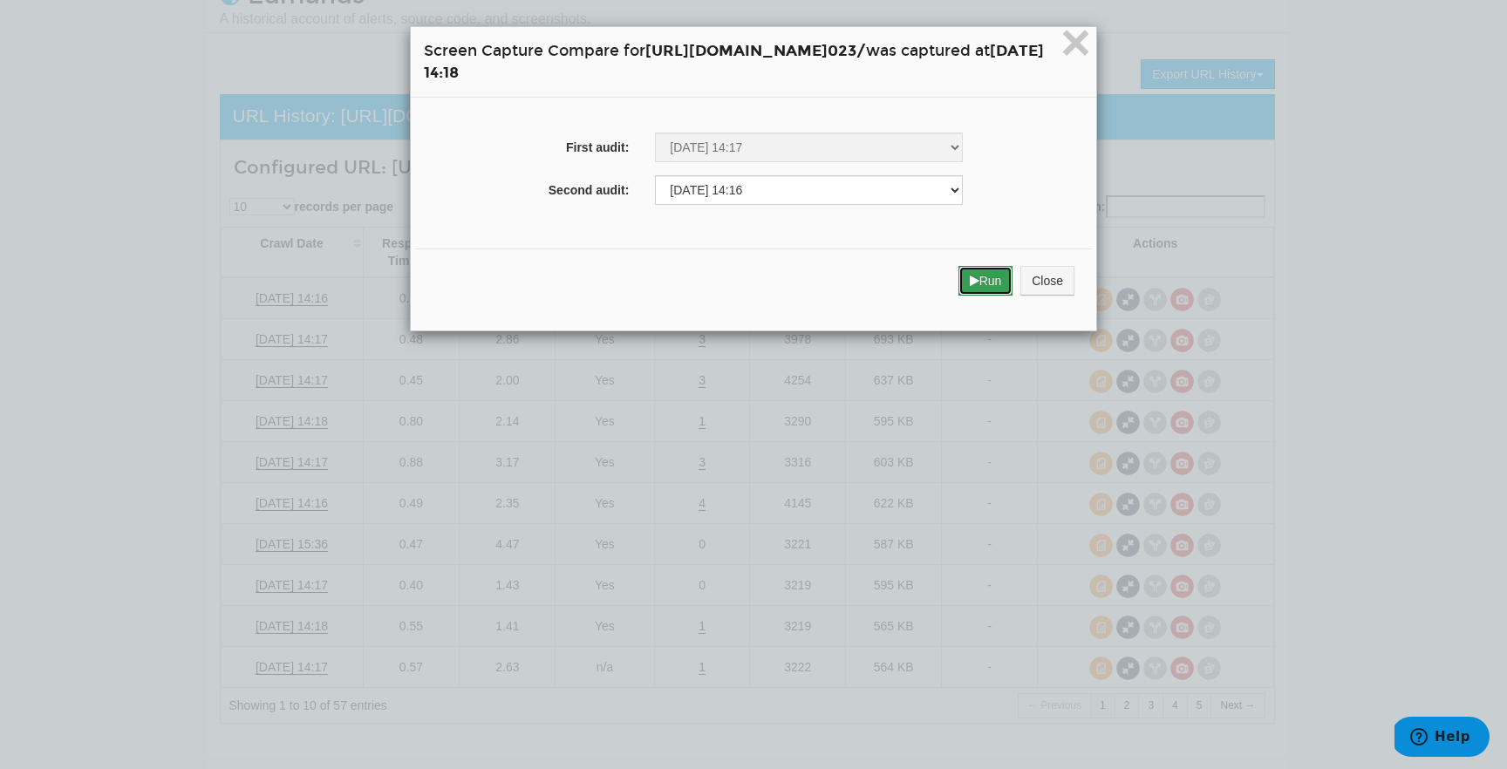
click at [1013, 282] on button "Run" at bounding box center [985, 281] width 55 height 30
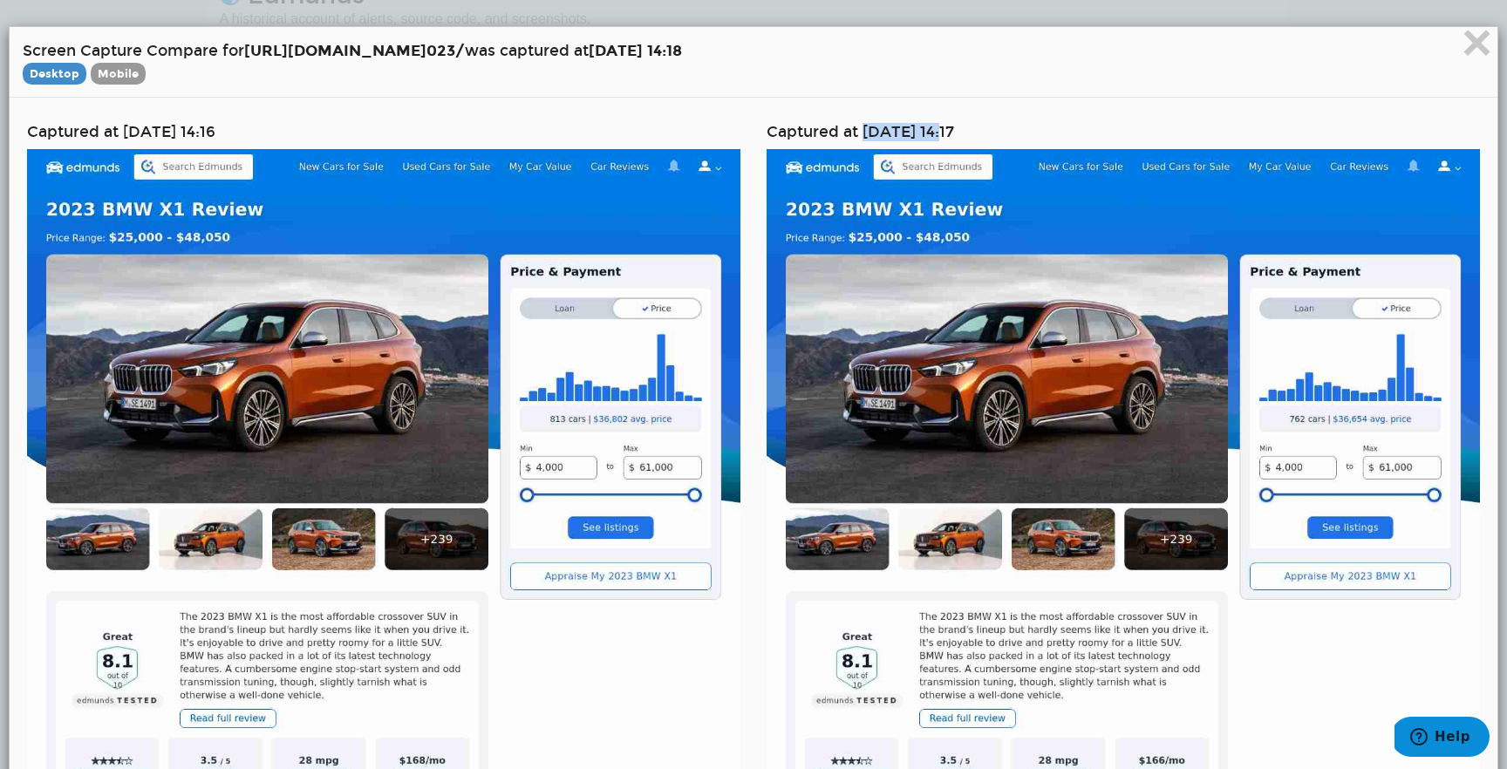
drag, startPoint x: 860, startPoint y: 129, endPoint x: 953, endPoint y: 132, distance: 92.5
click at [953, 132] on h4 "Captured at [DATE] 14:17" at bounding box center [1122, 132] width 713 height 17
click at [1488, 44] on span "×" at bounding box center [1476, 42] width 31 height 58
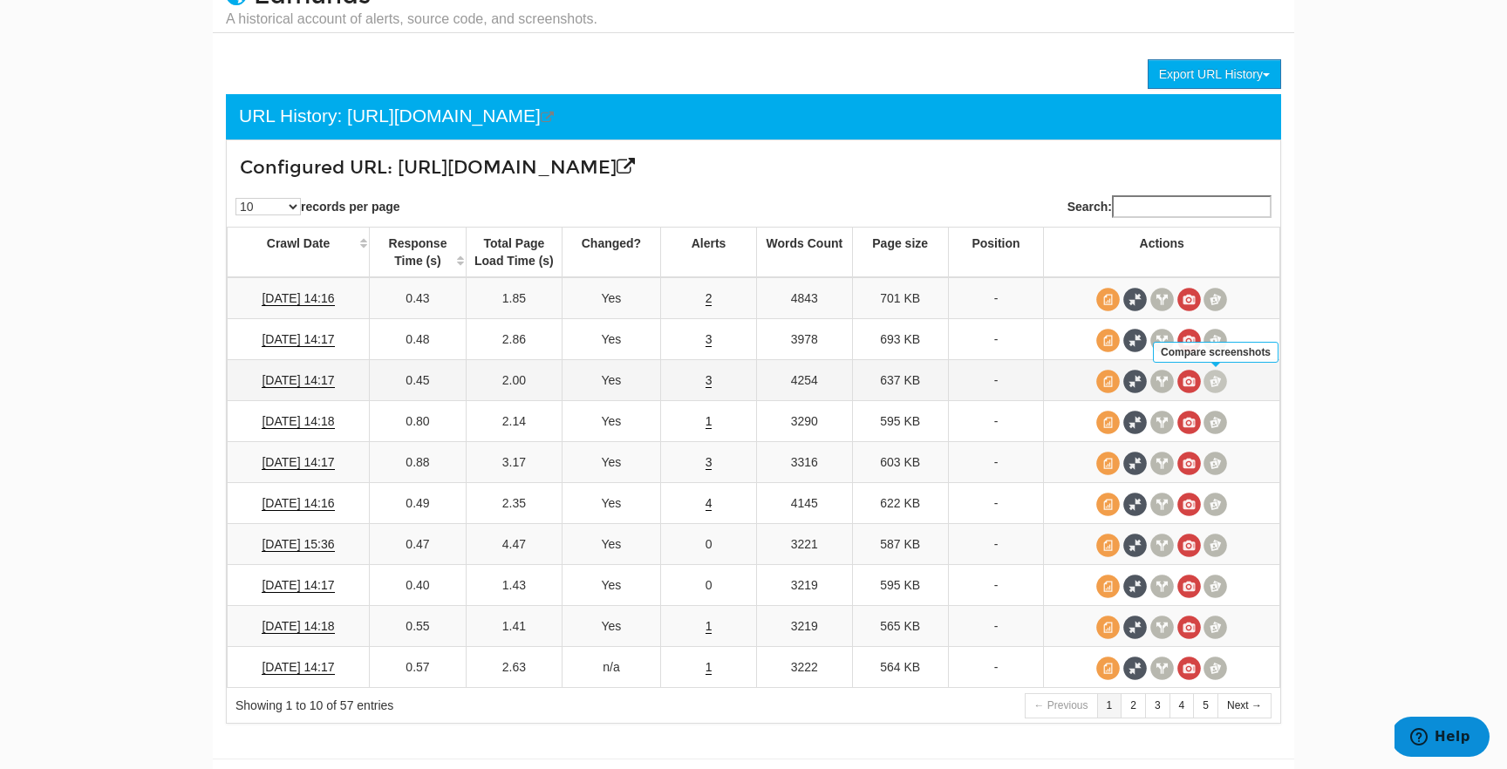
click at [1211, 384] on span at bounding box center [1215, 382] width 24 height 24
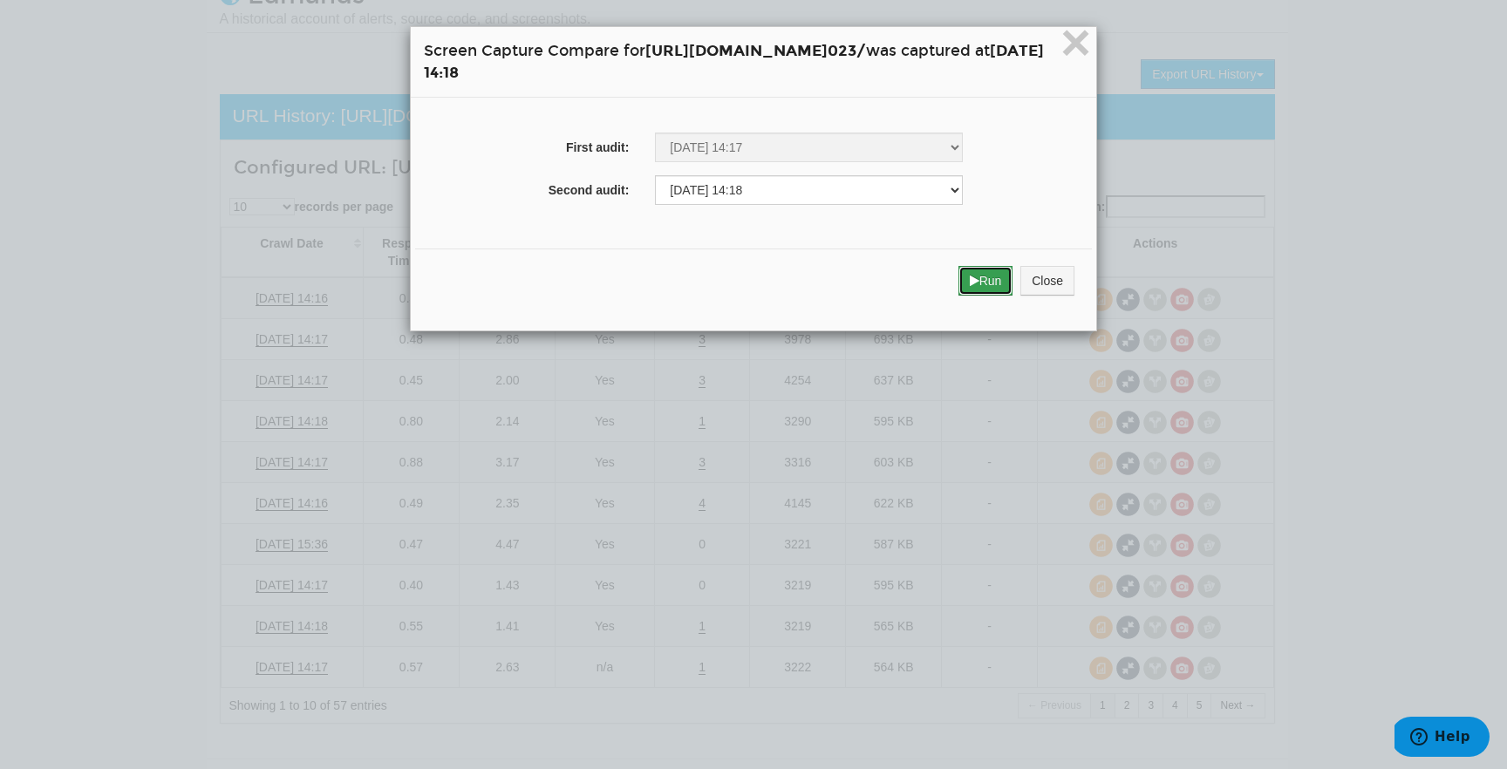
click at [1013, 289] on button "Run" at bounding box center [985, 281] width 55 height 30
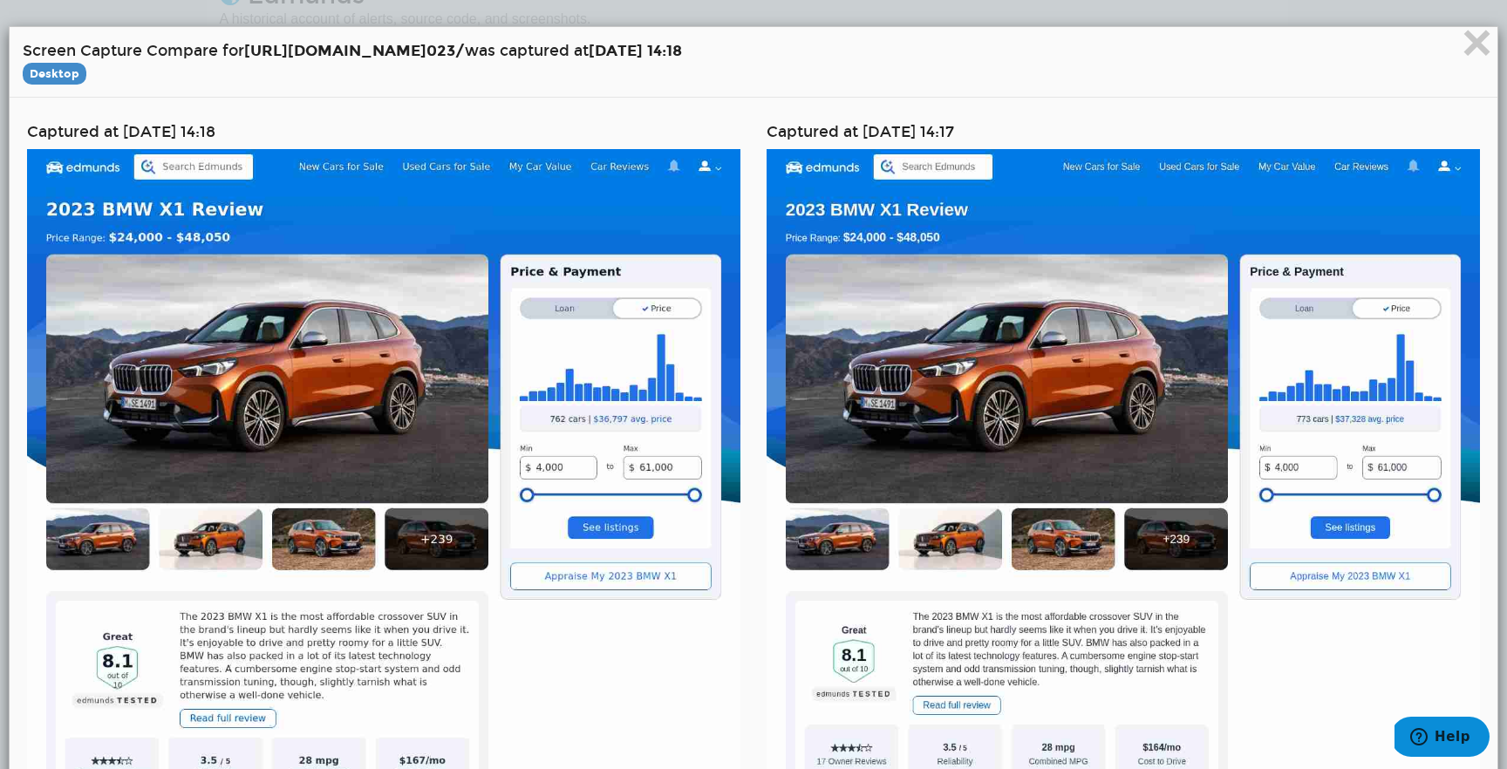
click at [119, 132] on h4 "Captured at 09/11/2025 14:18" at bounding box center [383, 132] width 713 height 17
drag, startPoint x: 122, startPoint y: 133, endPoint x: 207, endPoint y: 137, distance: 84.7
click at [207, 137] on h4 "Captured at 09/11/2025 14:18" at bounding box center [383, 132] width 713 height 17
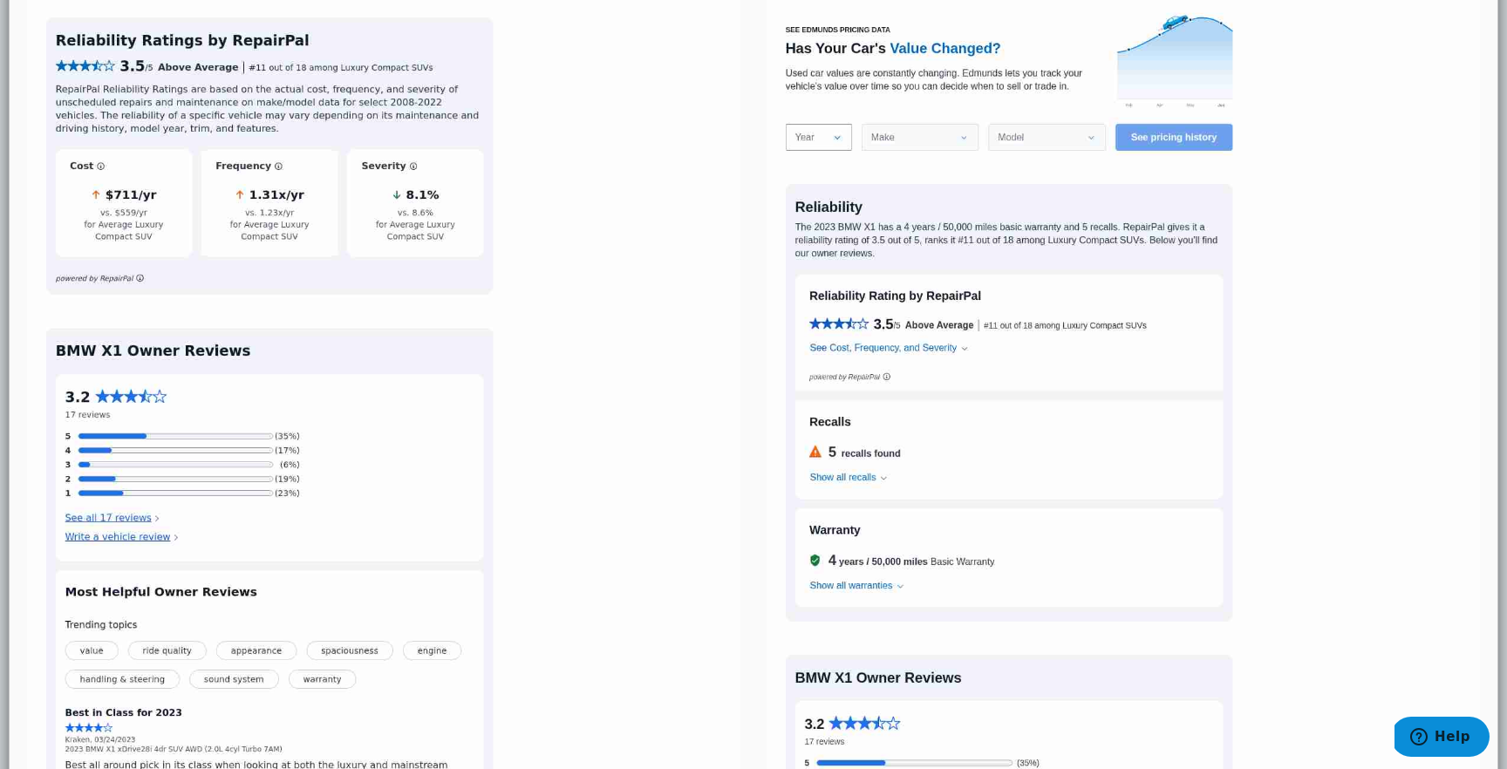
scroll to position [4268, 0]
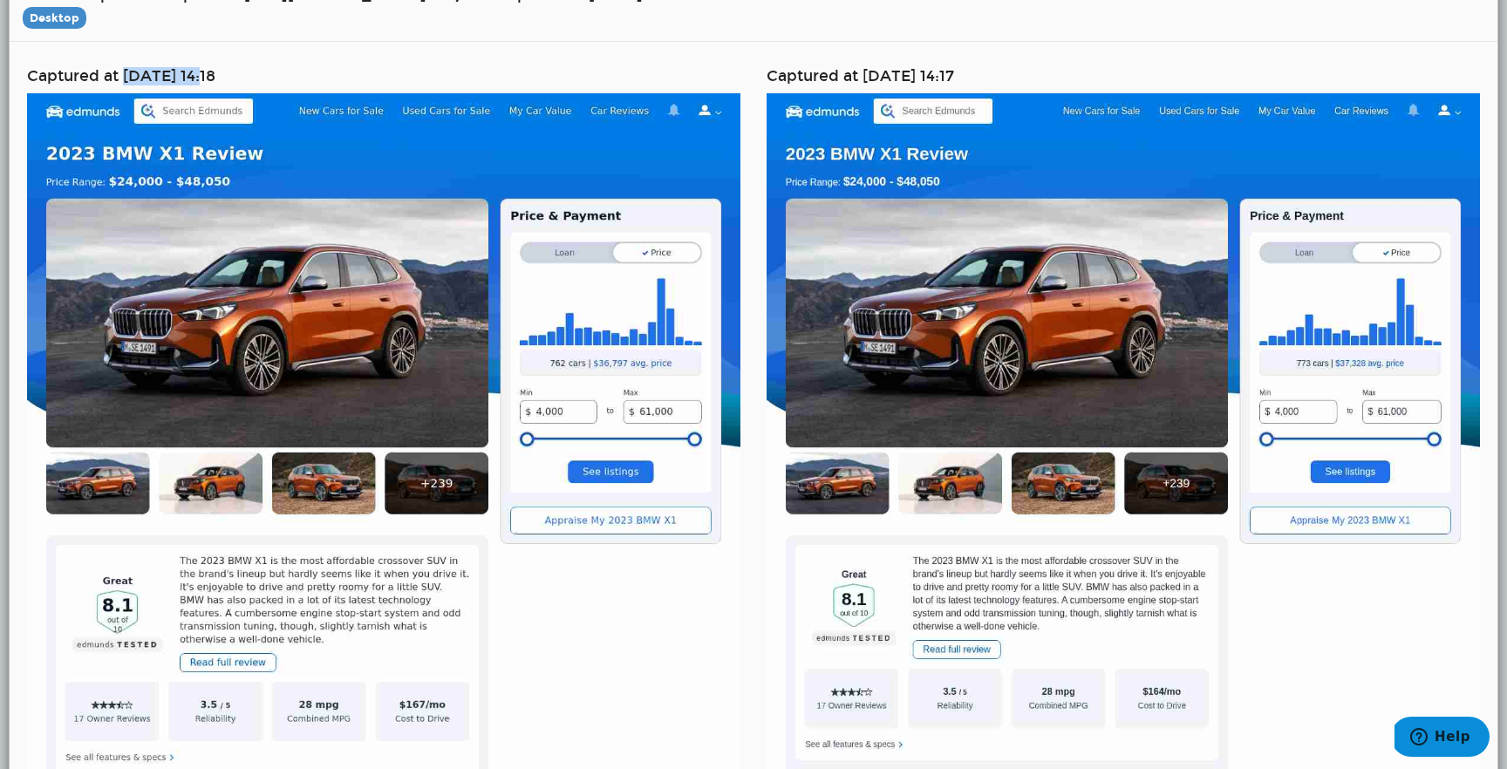
scroll to position [60, 0]
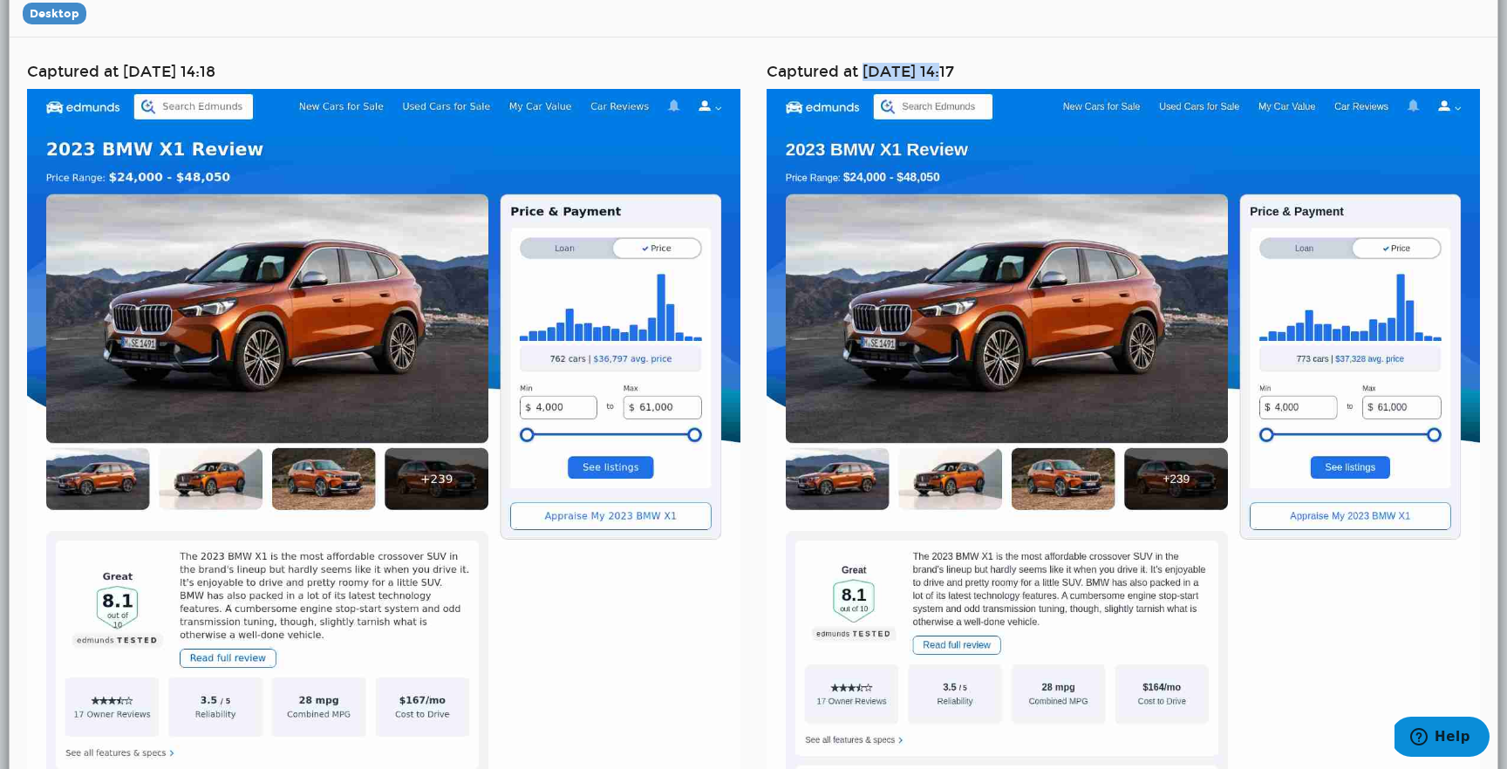
drag, startPoint x: 862, startPoint y: 69, endPoint x: 952, endPoint y: 74, distance: 90.0
click at [952, 74] on h4 "Captured at [DATE] 14:17" at bounding box center [1122, 72] width 713 height 17
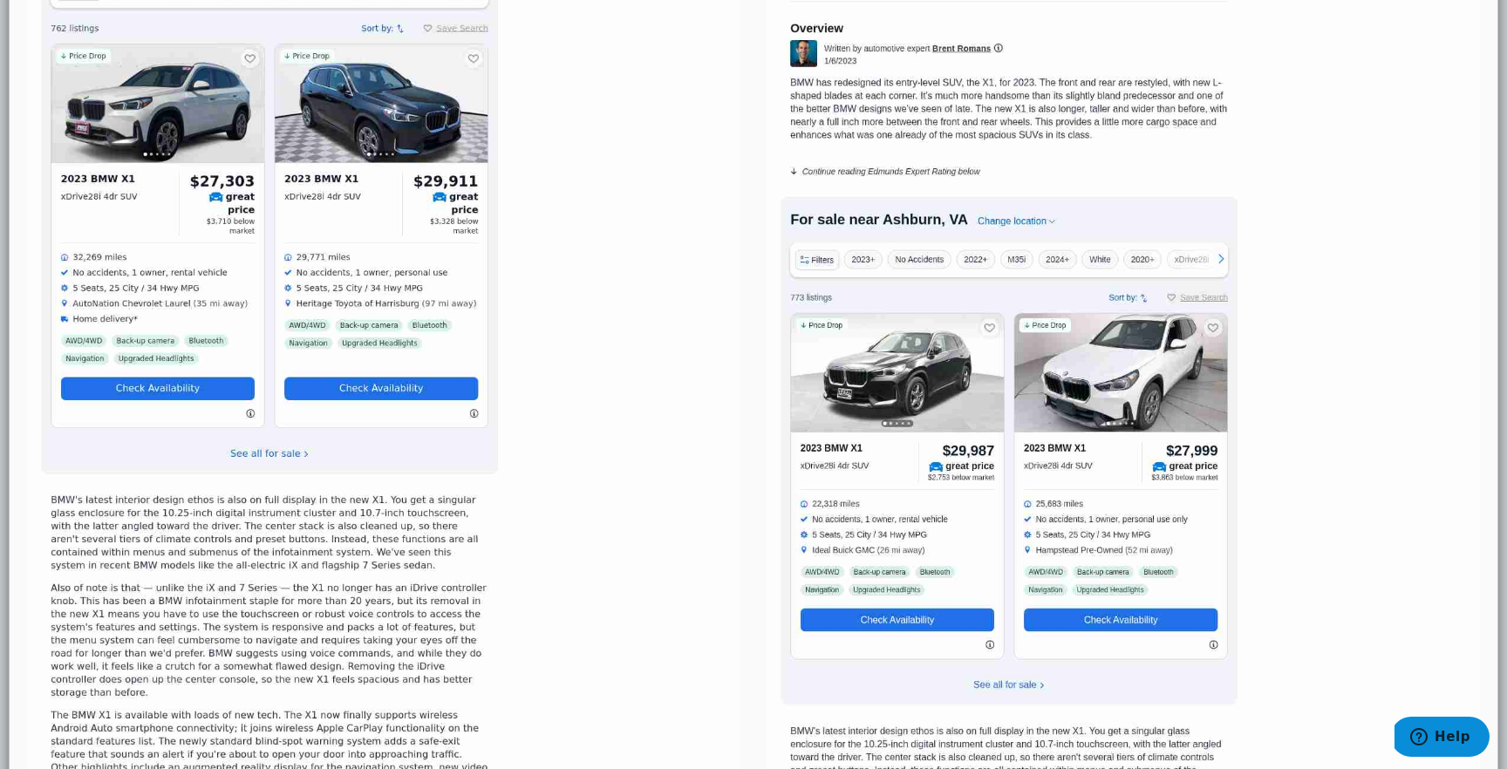
scroll to position [0, 0]
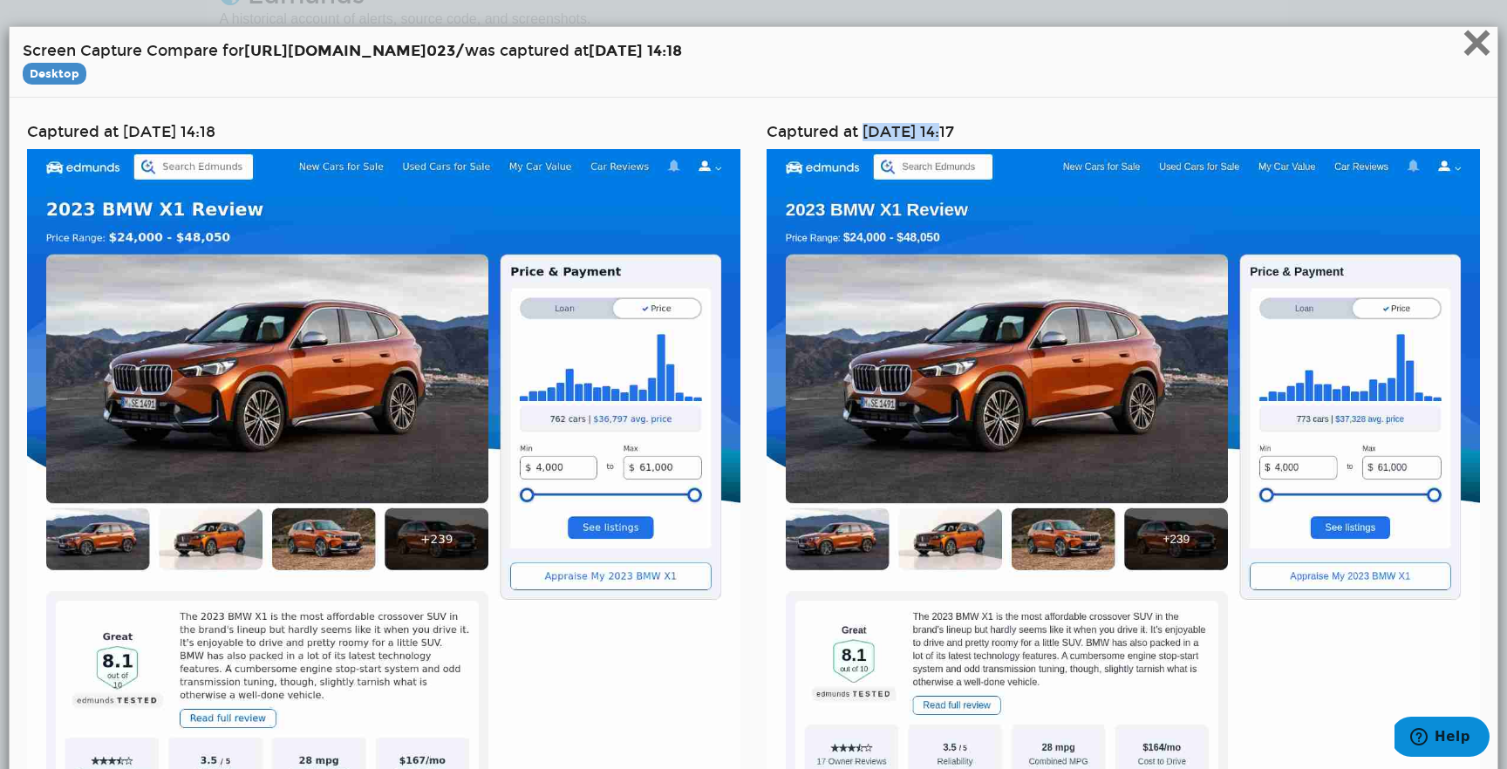
click at [1484, 46] on span "×" at bounding box center [1476, 42] width 31 height 58
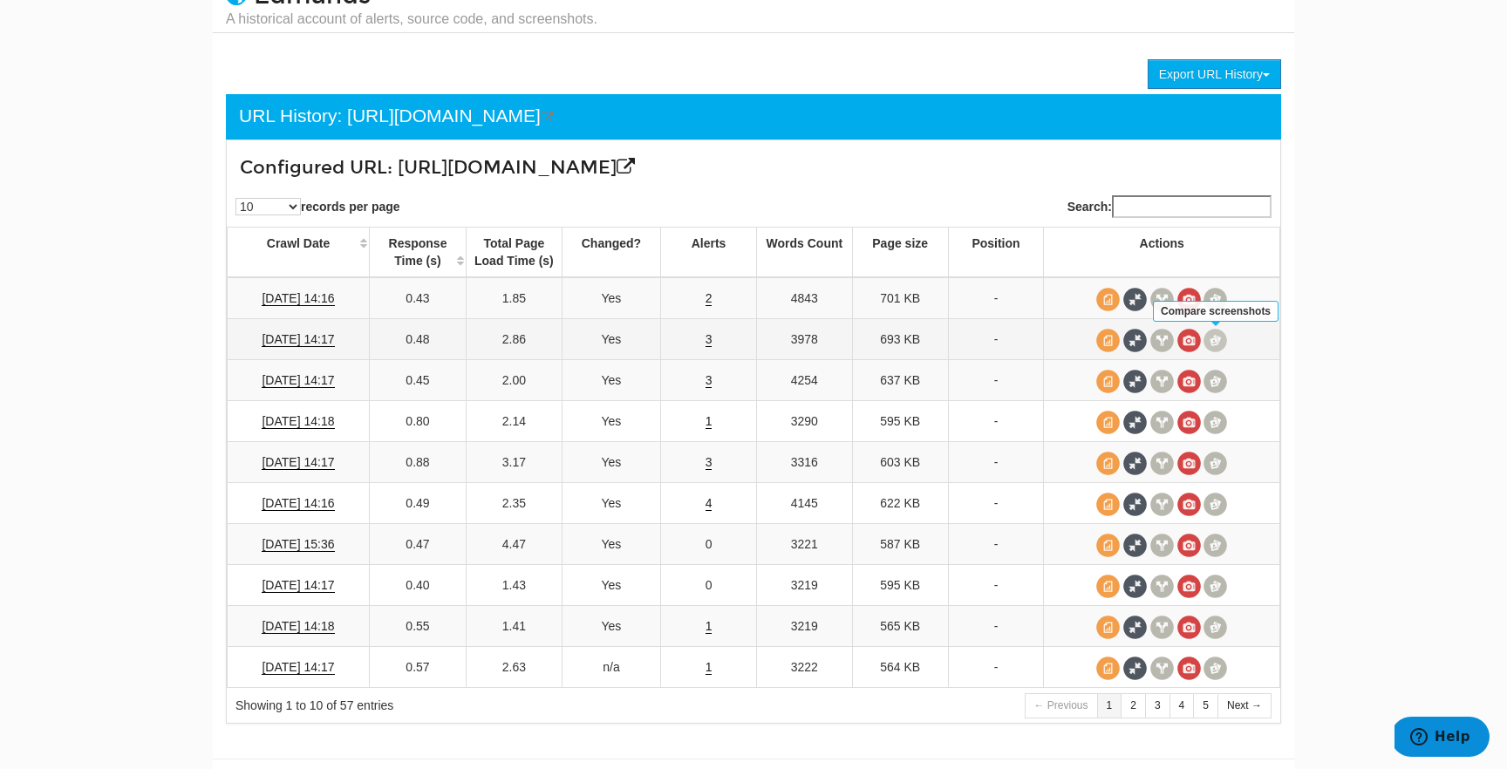
click at [1211, 336] on span at bounding box center [1215, 341] width 24 height 24
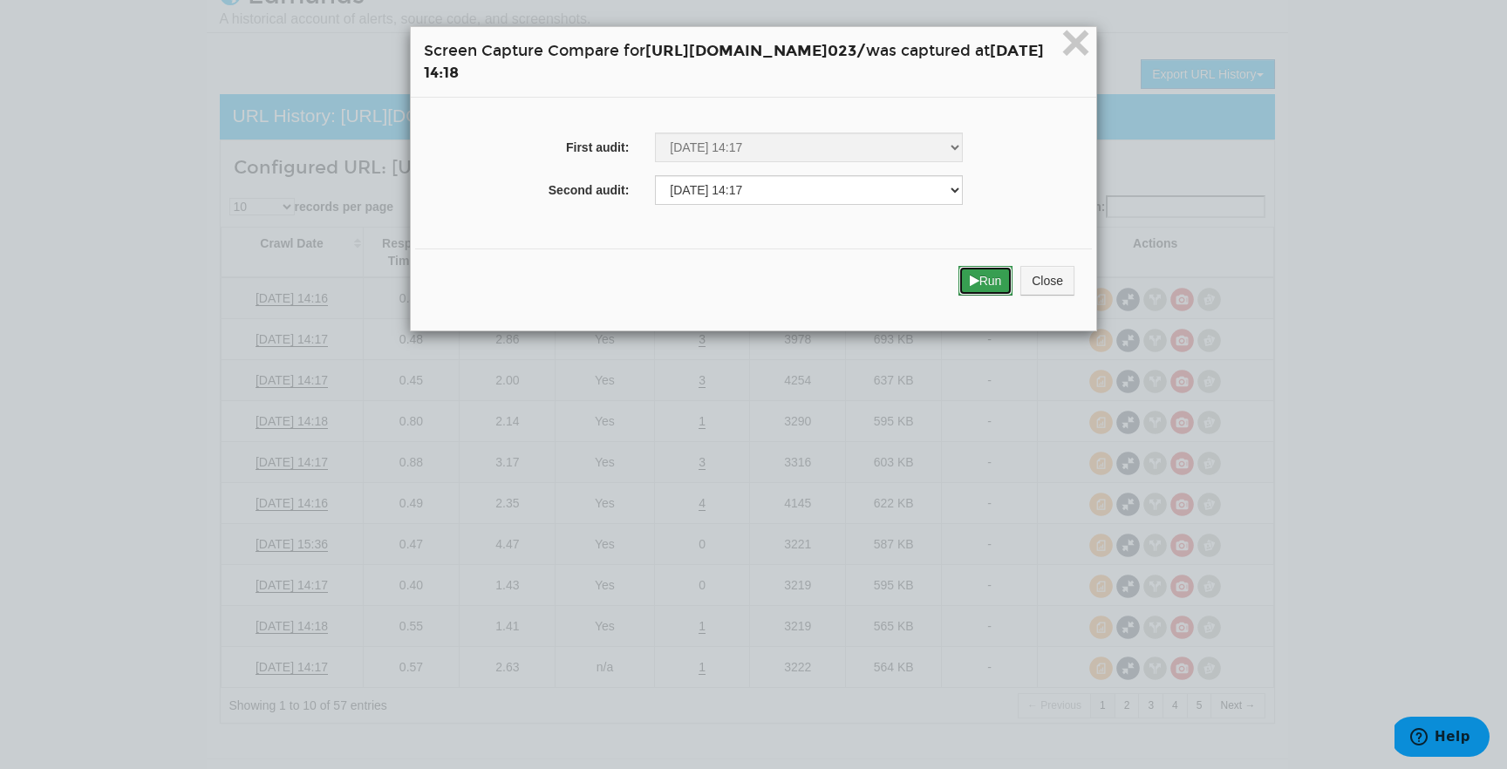
click at [1013, 288] on button "Run" at bounding box center [985, 281] width 55 height 30
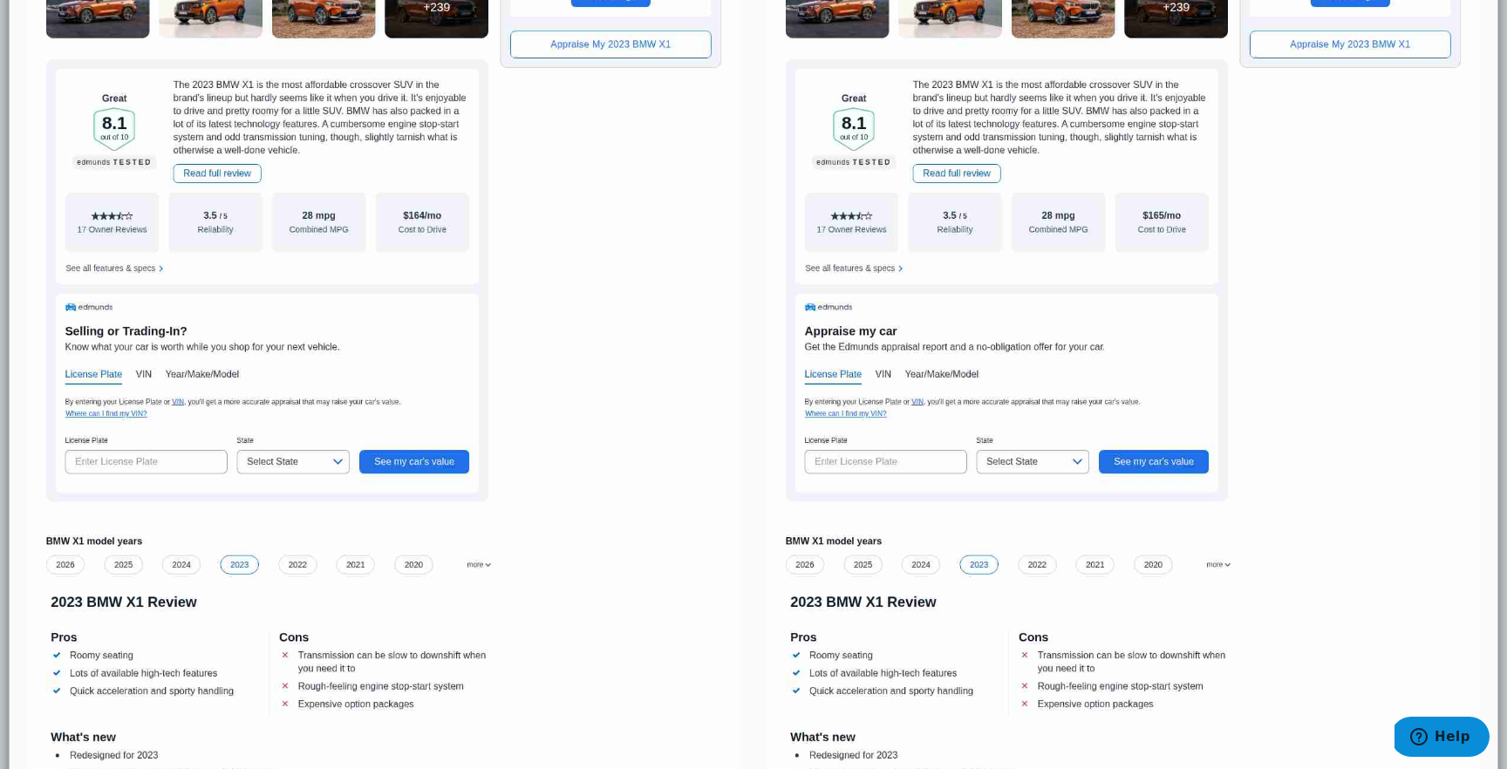
scroll to position [534, 0]
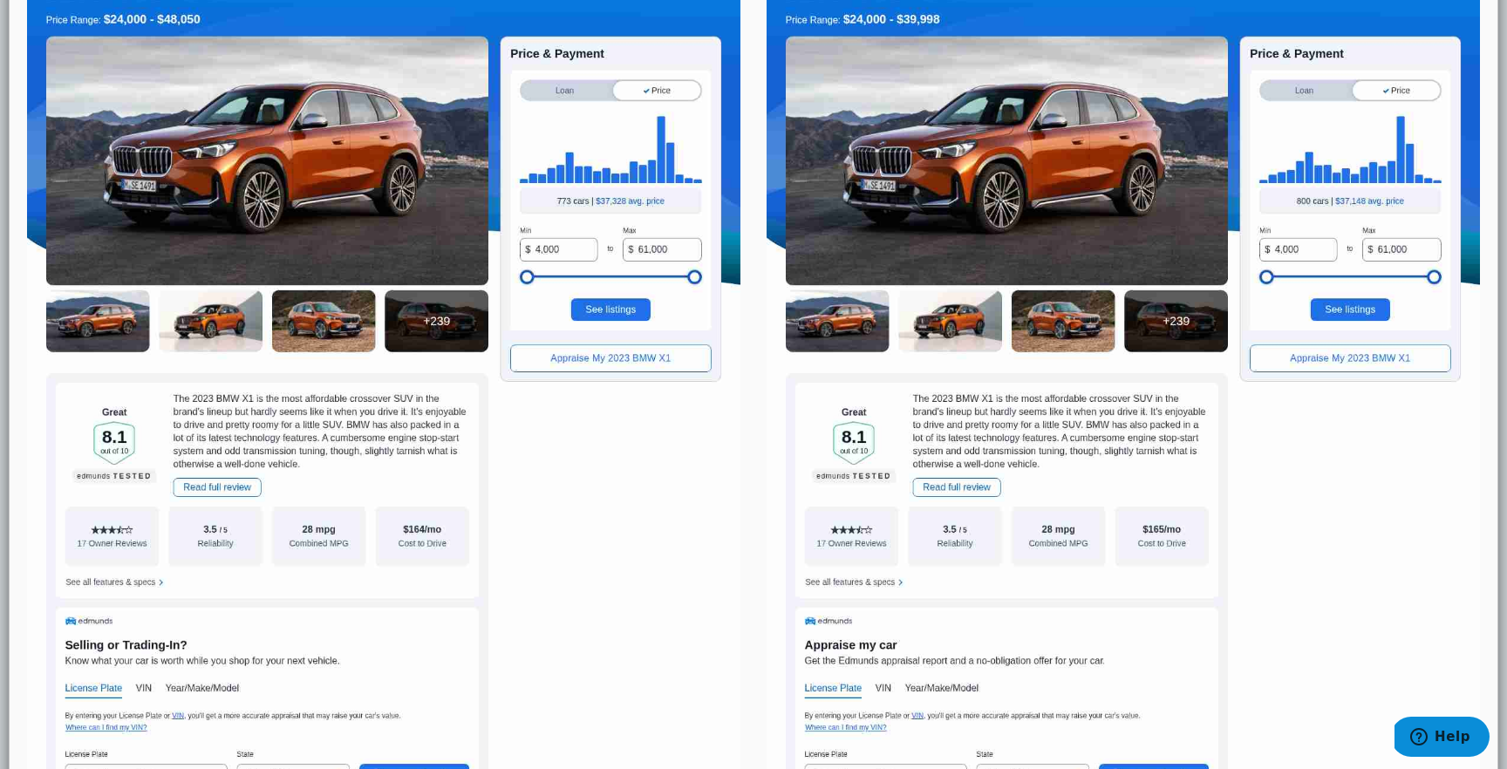
scroll to position [0, 0]
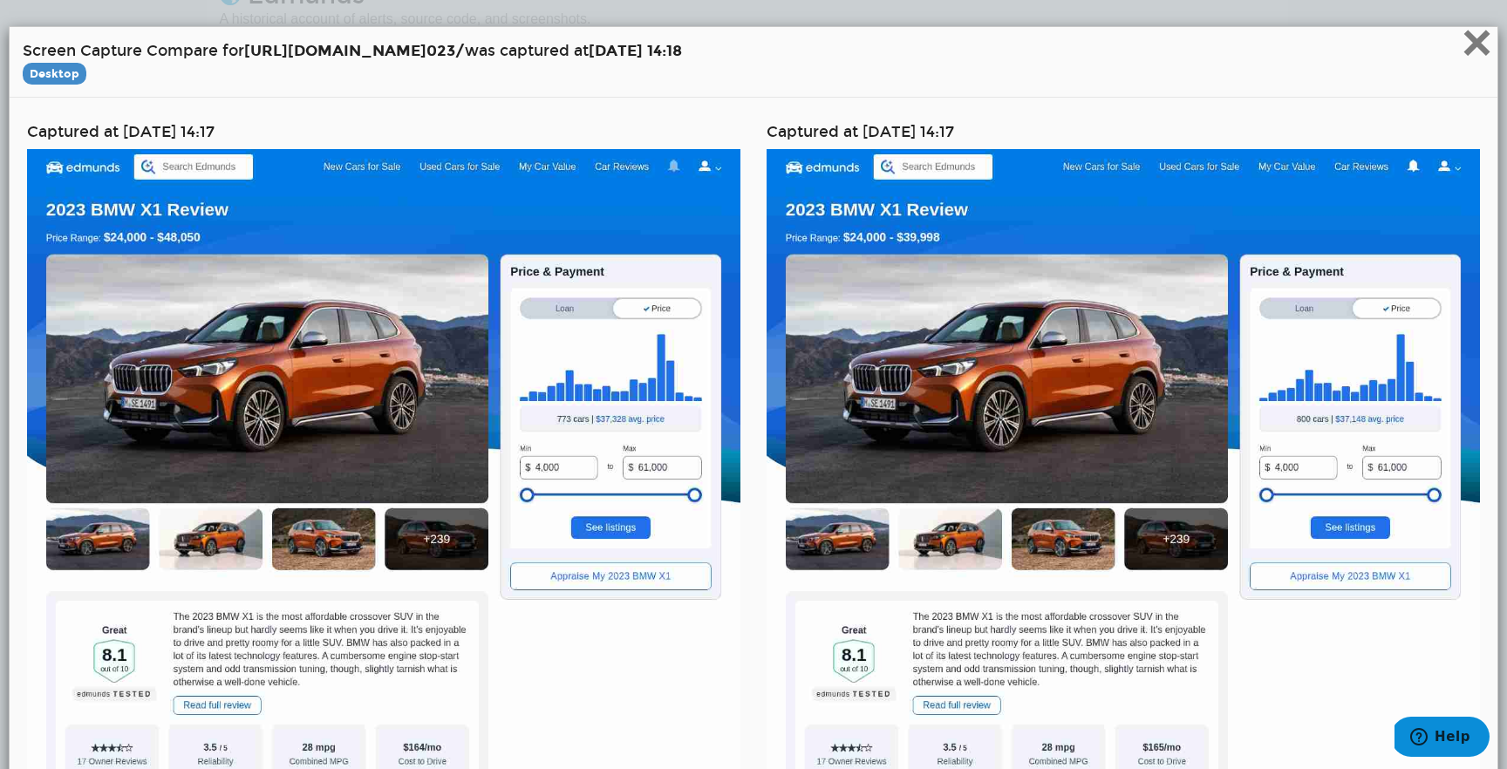
click at [1488, 45] on span "×" at bounding box center [1476, 42] width 31 height 58
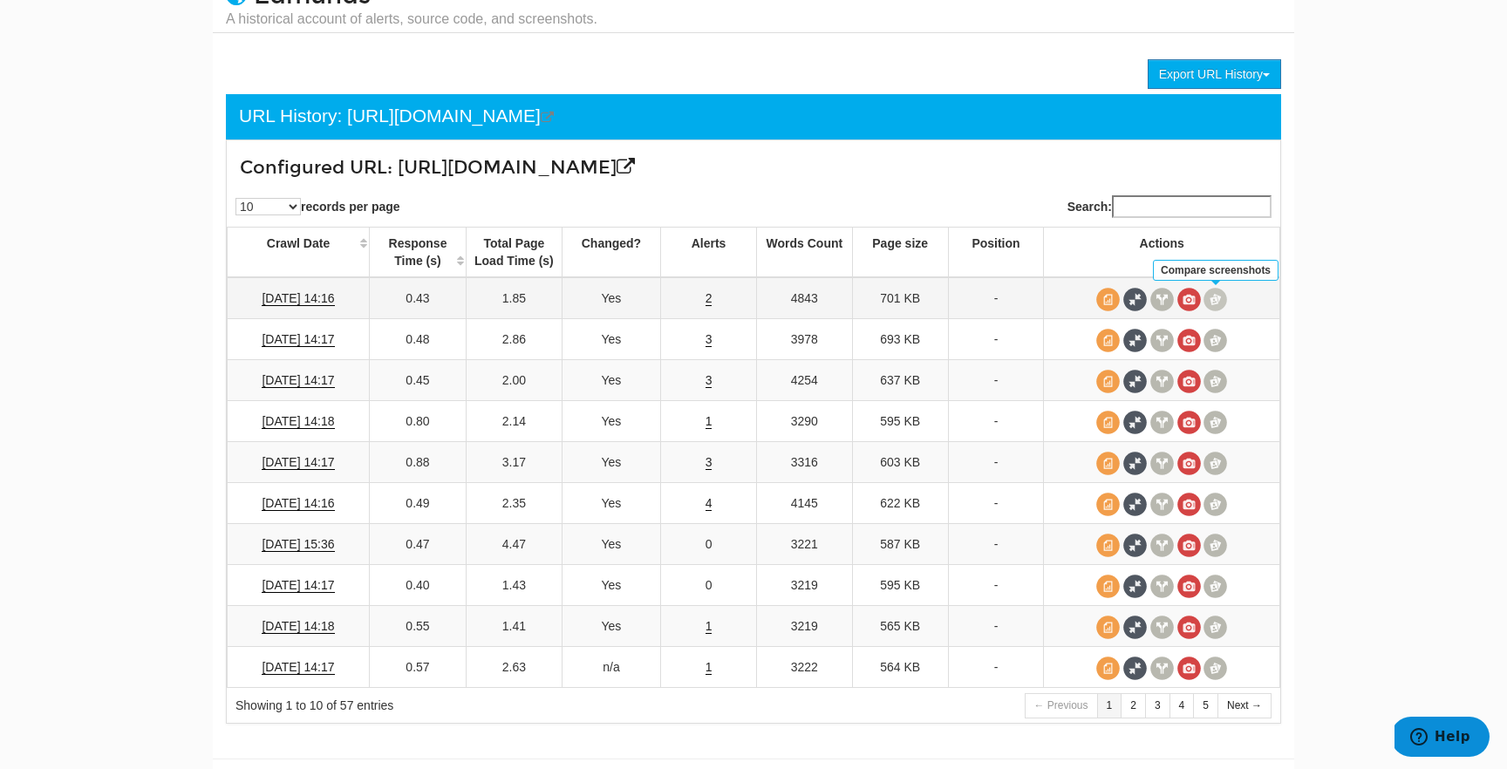
click at [1215, 294] on span at bounding box center [1215, 300] width 24 height 24
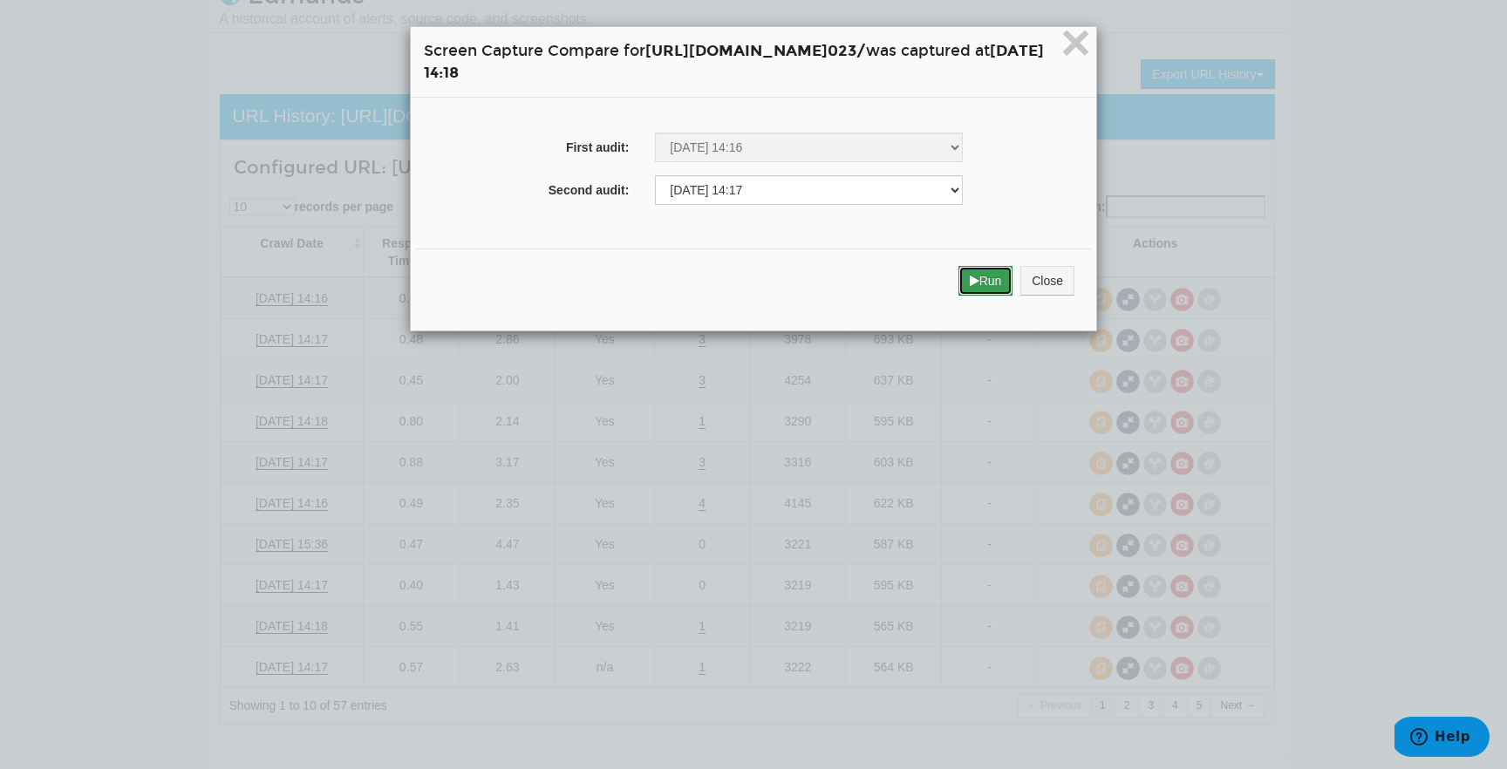
click at [1013, 289] on button "Run" at bounding box center [985, 281] width 55 height 30
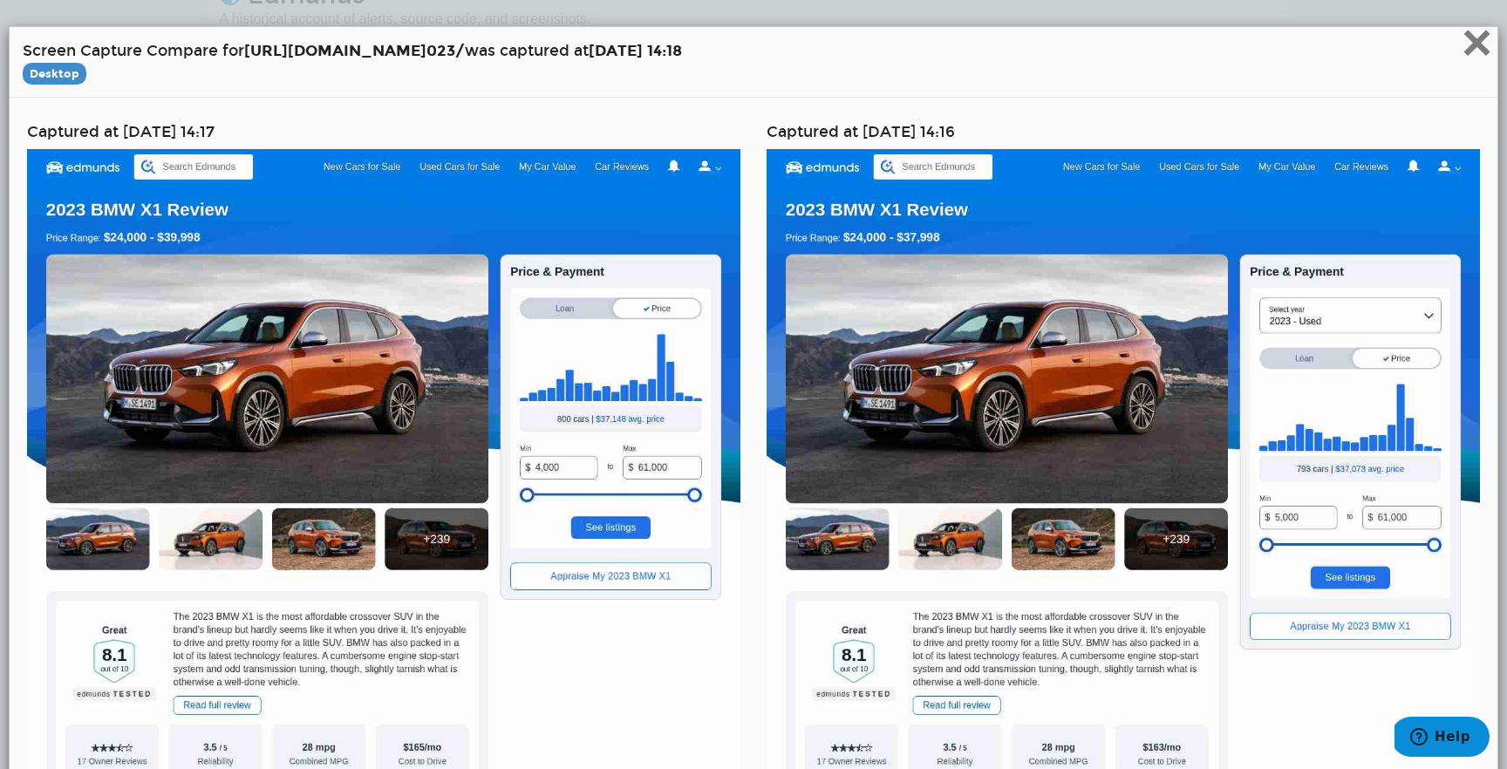
click at [1464, 58] on span "×" at bounding box center [1476, 42] width 31 height 58
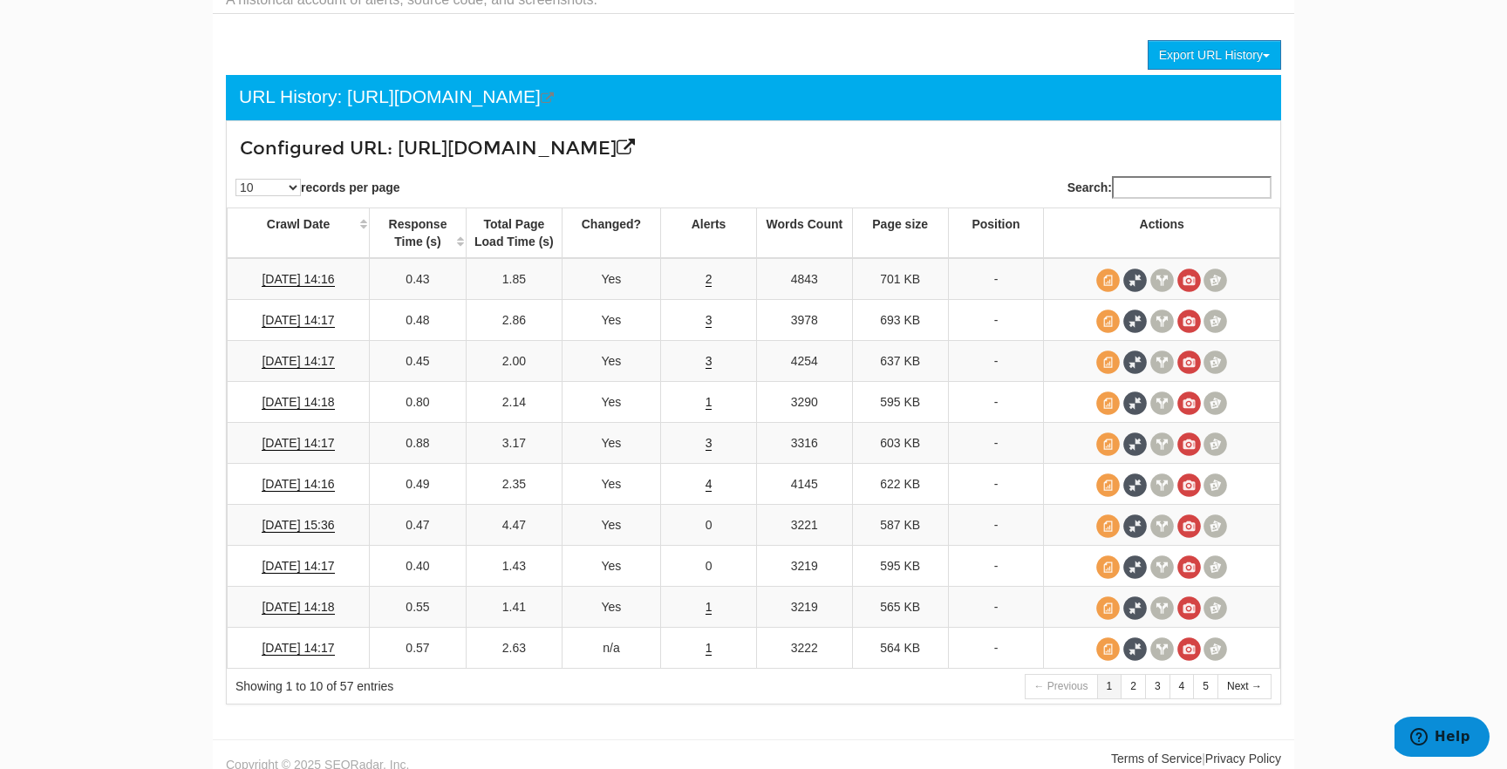
click at [1021, 192] on div "Search:" at bounding box center [1023, 187] width 540 height 40
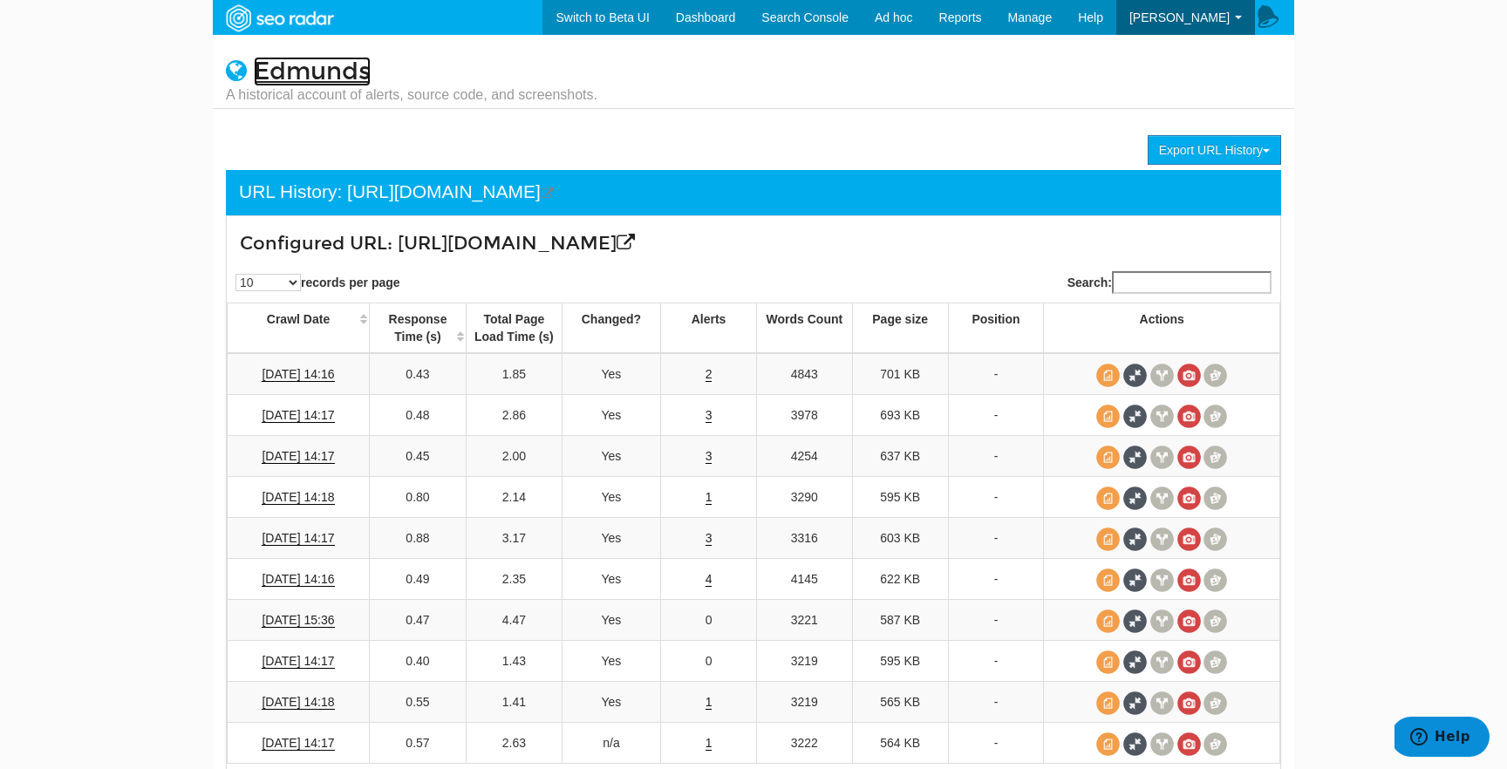
click at [306, 71] on link "Edmunds" at bounding box center [312, 72] width 117 height 30
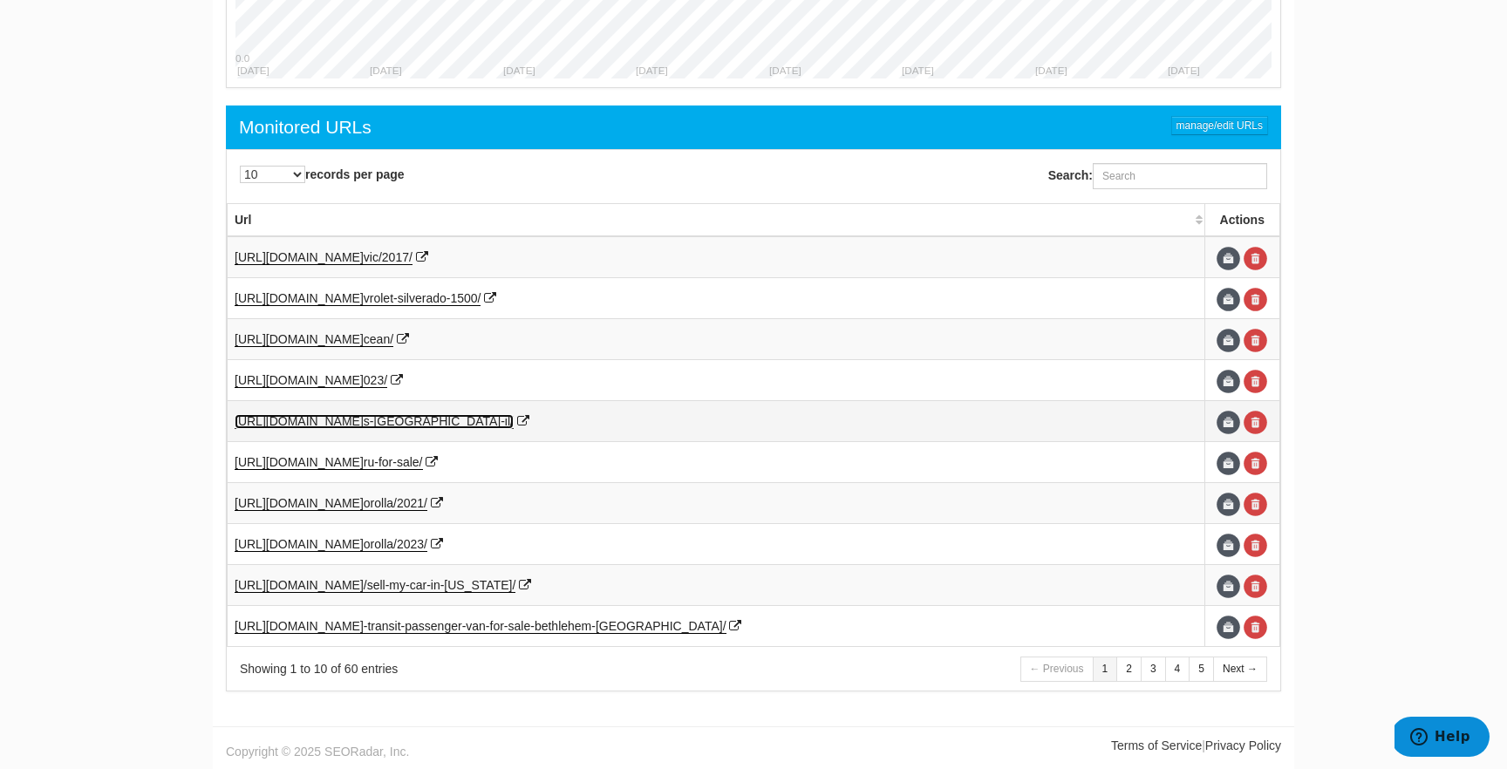
click at [481, 423] on span "s-[GEOGRAPHIC_DATA]-il/" at bounding box center [439, 421] width 150 height 14
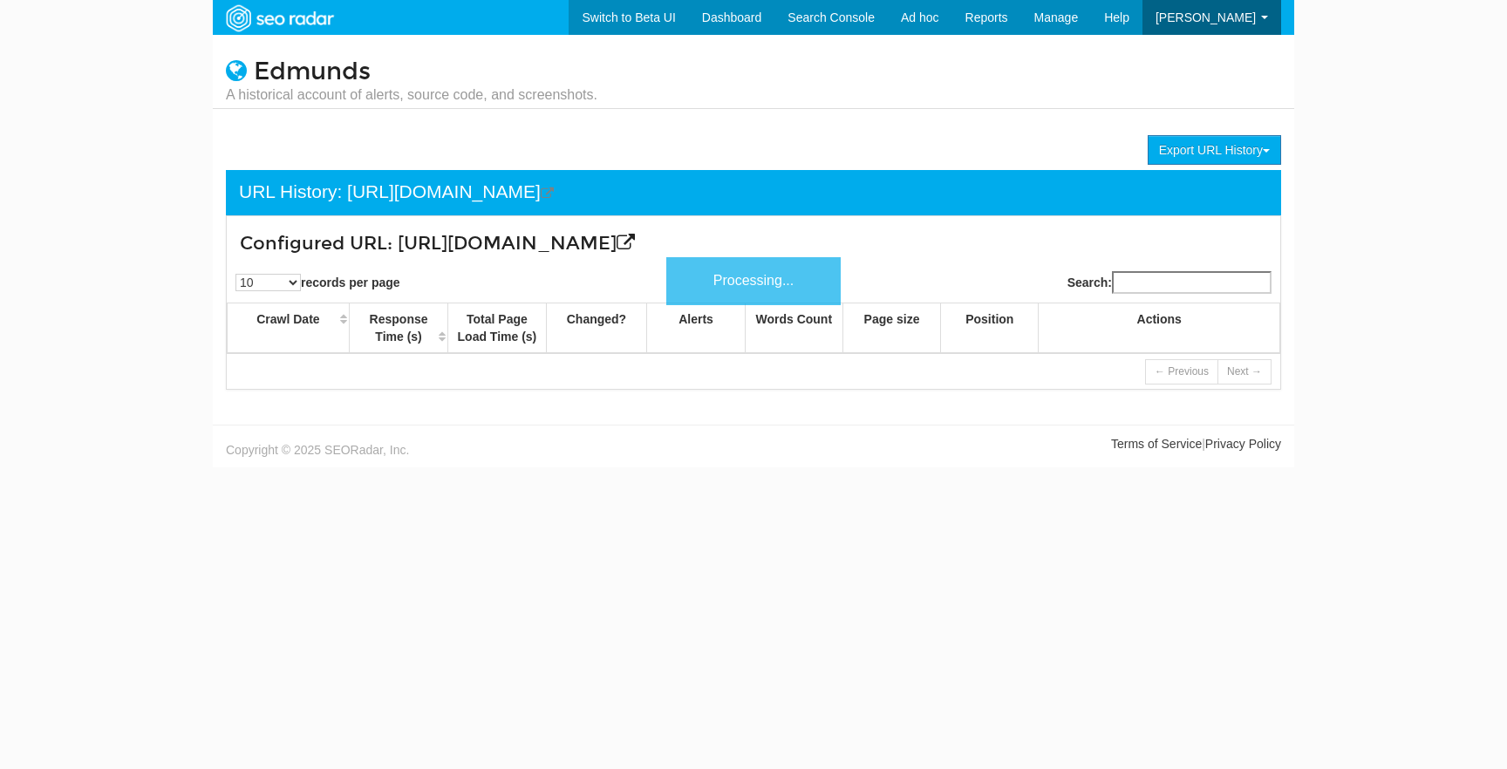
scroll to position [70, 0]
